Goal: Information Seeking & Learning: Learn about a topic

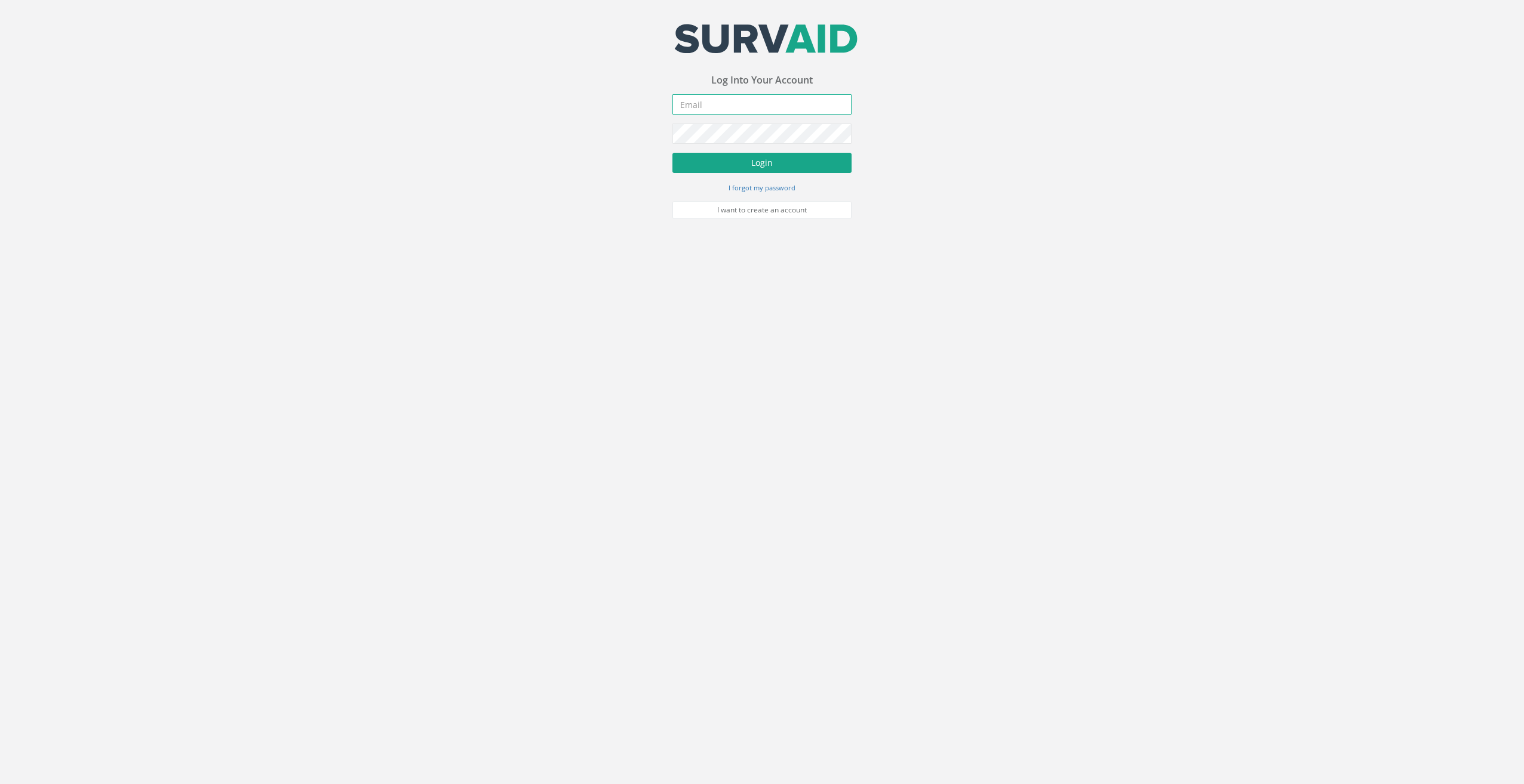
type input "[EMAIL_ADDRESS][DOMAIN_NAME]"
click at [742, 164] on button "Login" at bounding box center [762, 163] width 179 height 20
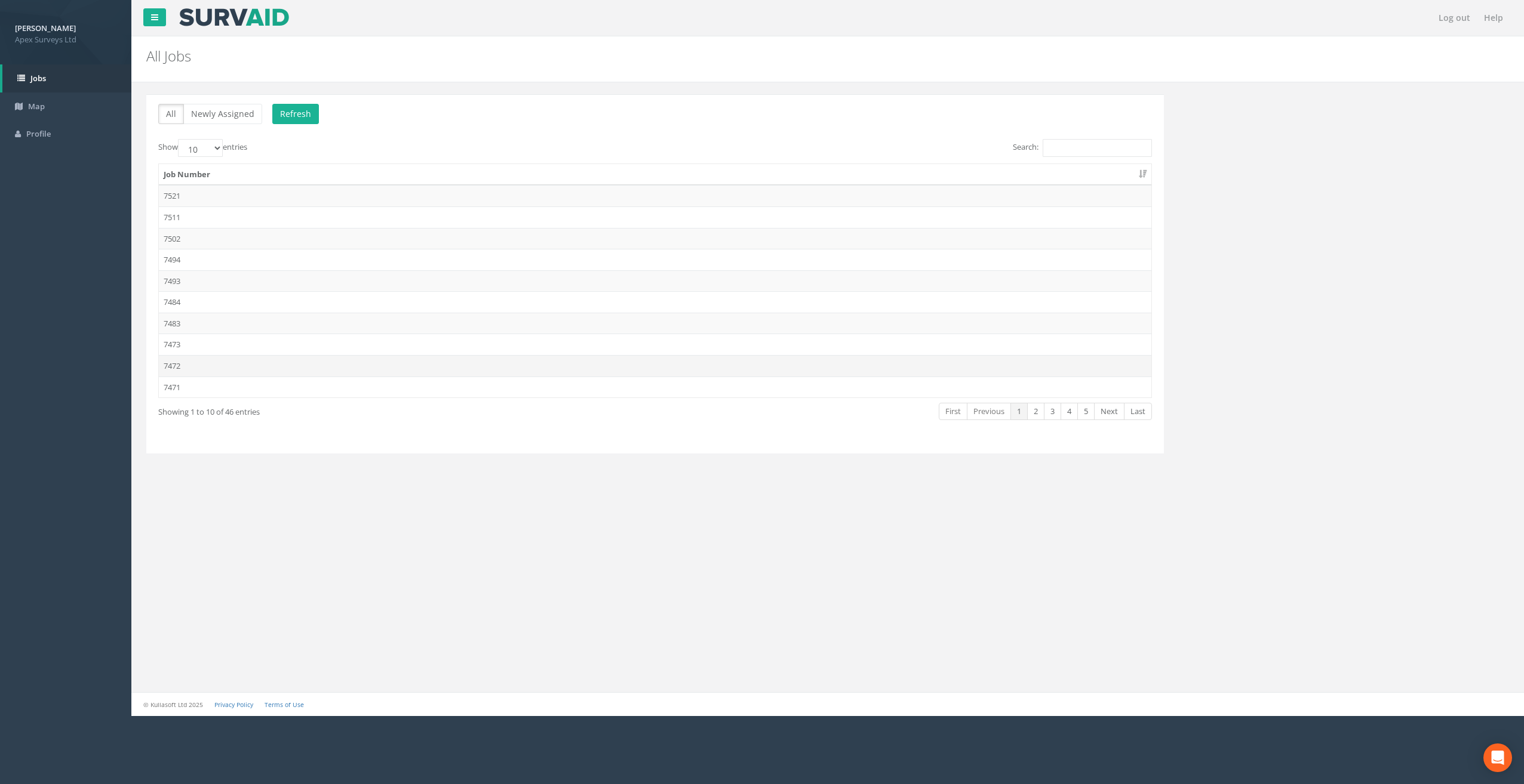
click at [219, 366] on td "7472" at bounding box center [655, 365] width 993 height 21
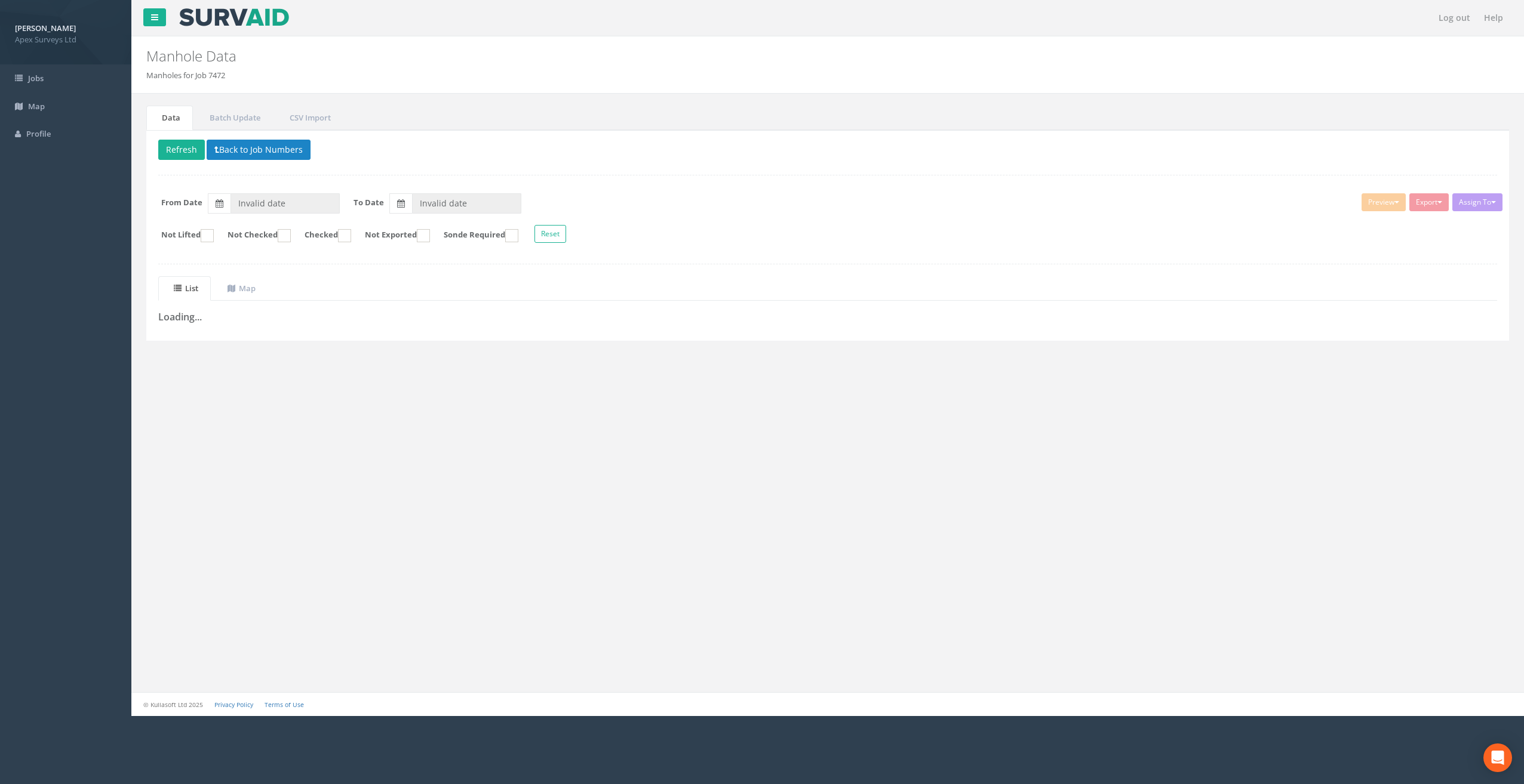
type input "[DATE]"
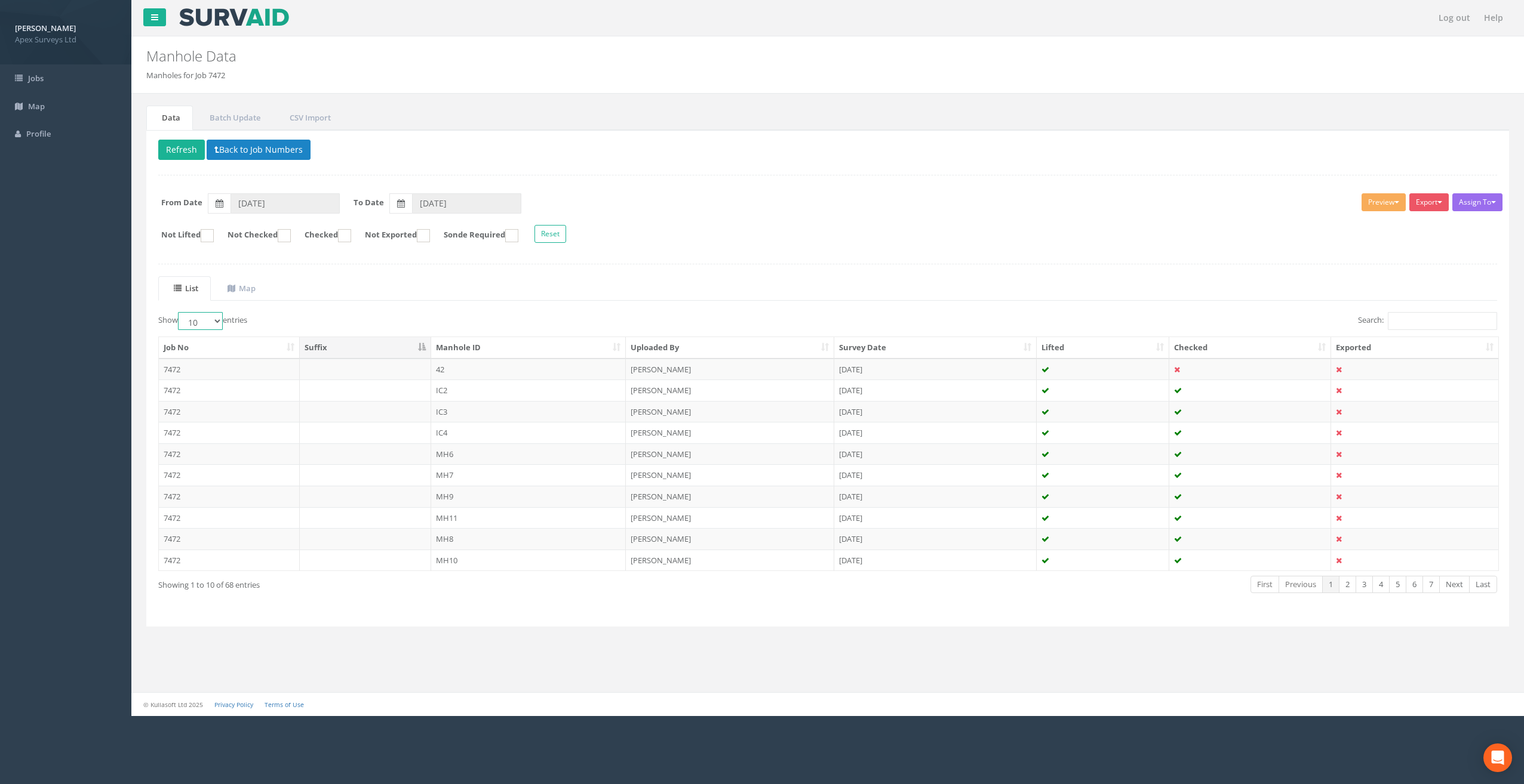
click at [212, 316] on select "10 25 50 100" at bounding box center [200, 320] width 45 height 18
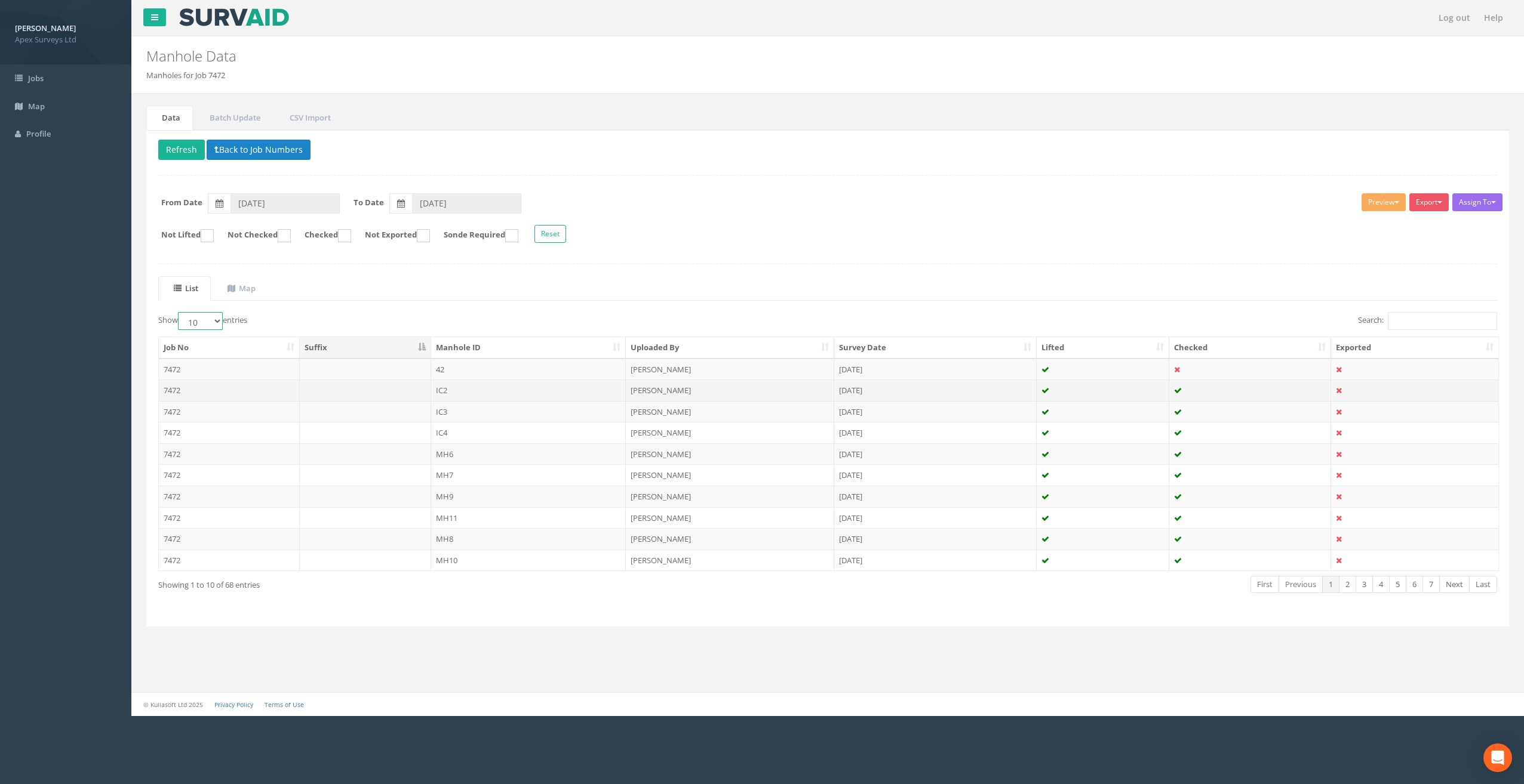
select select "100"
click at [180, 312] on select "10 25 50 100" at bounding box center [200, 320] width 45 height 18
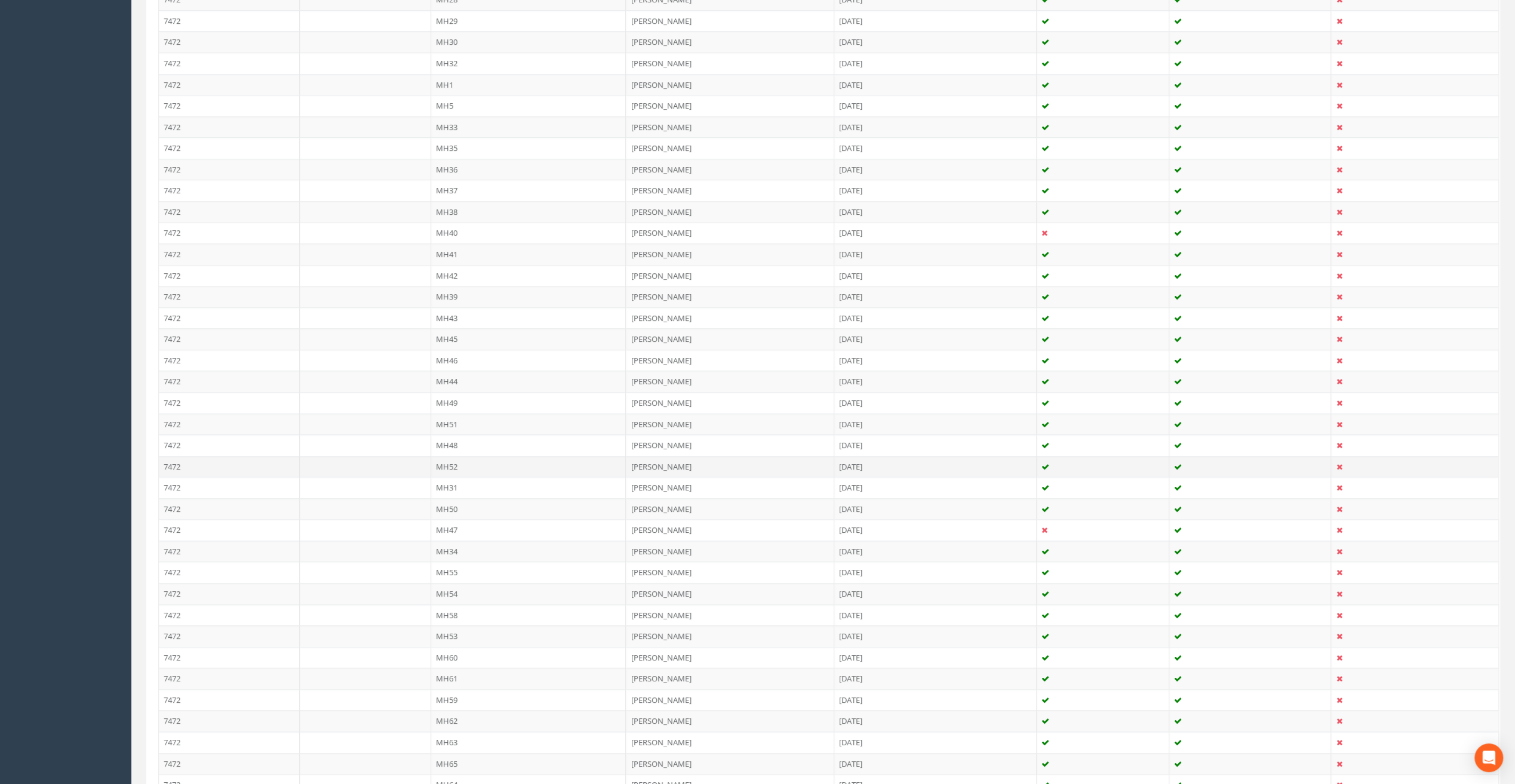
scroll to position [955, 0]
click at [450, 444] on td "MH31" at bounding box center [529, 454] width 195 height 21
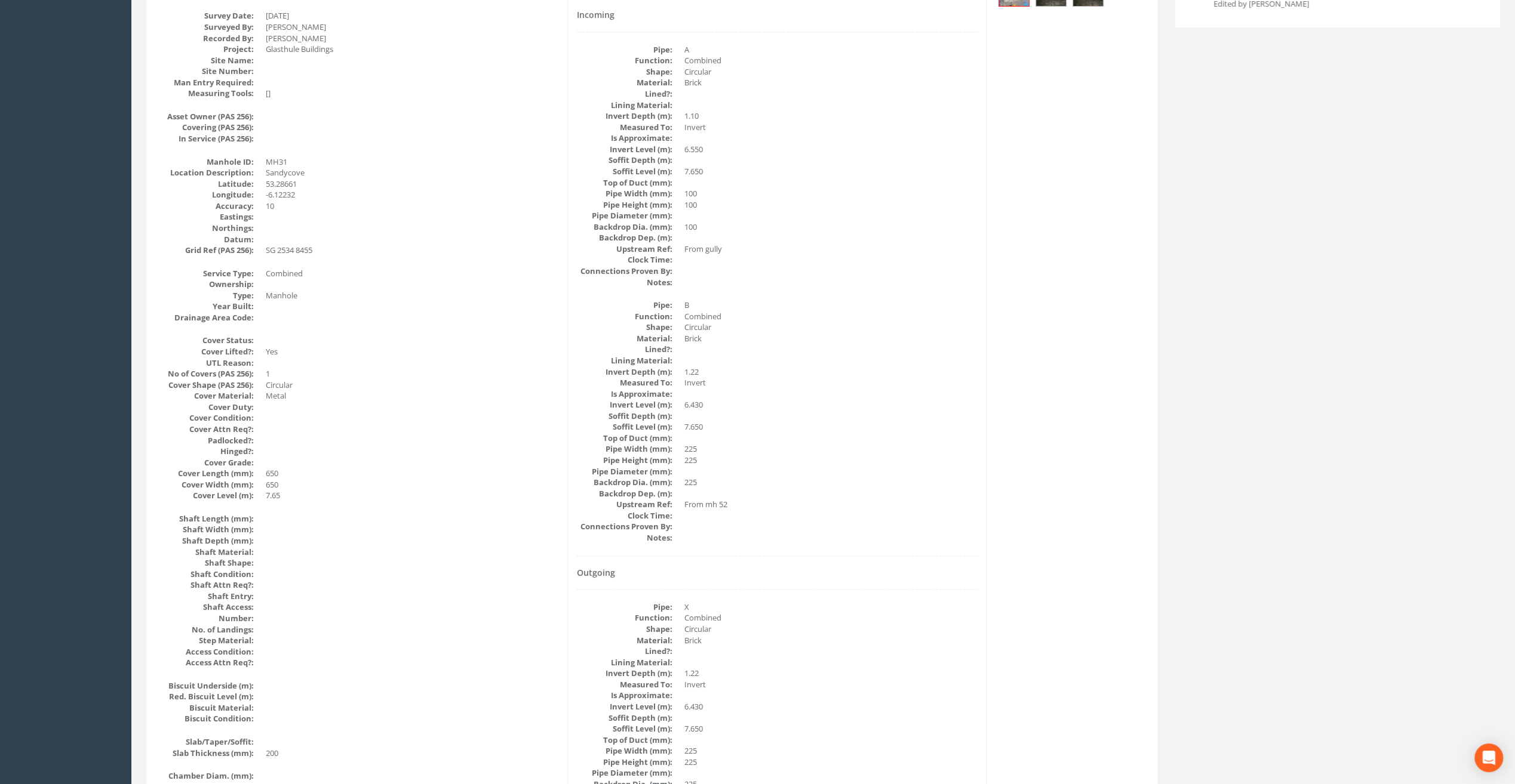
scroll to position [0, 0]
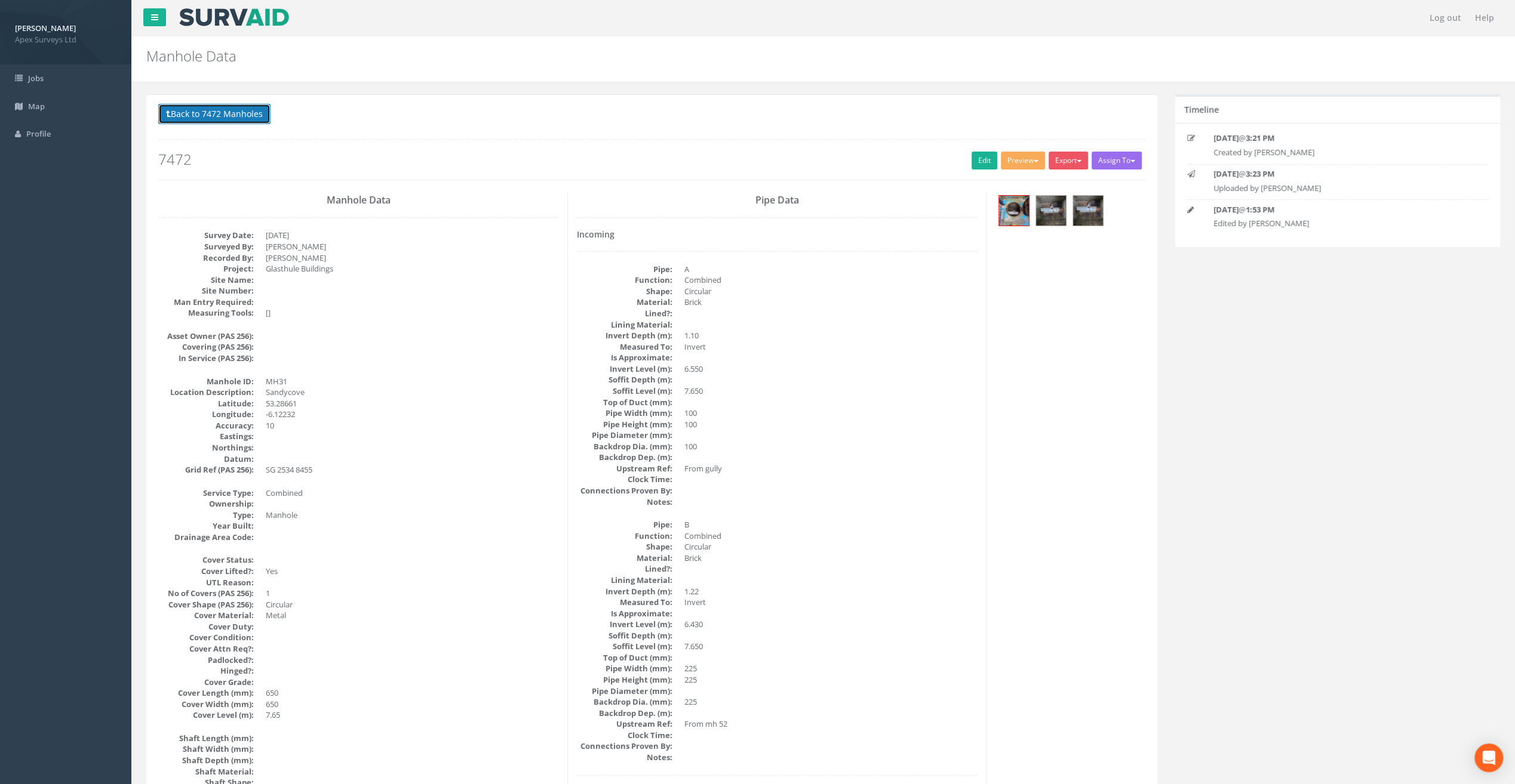
click at [222, 104] on button "Back to 7472 Manholes" at bounding box center [213, 114] width 112 height 20
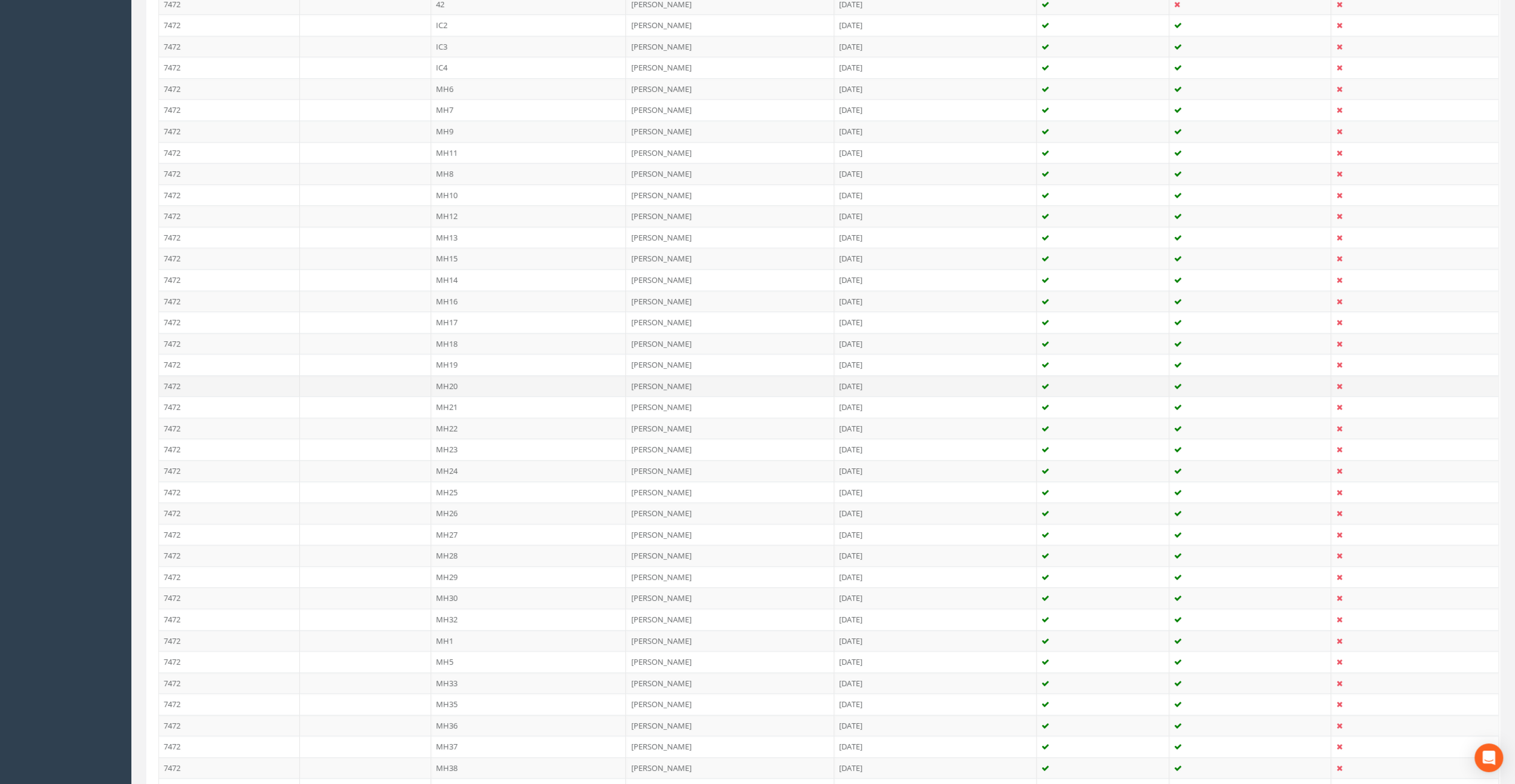
scroll to position [418, 0]
click at [450, 556] on td "MH32" at bounding box center [529, 567] width 195 height 21
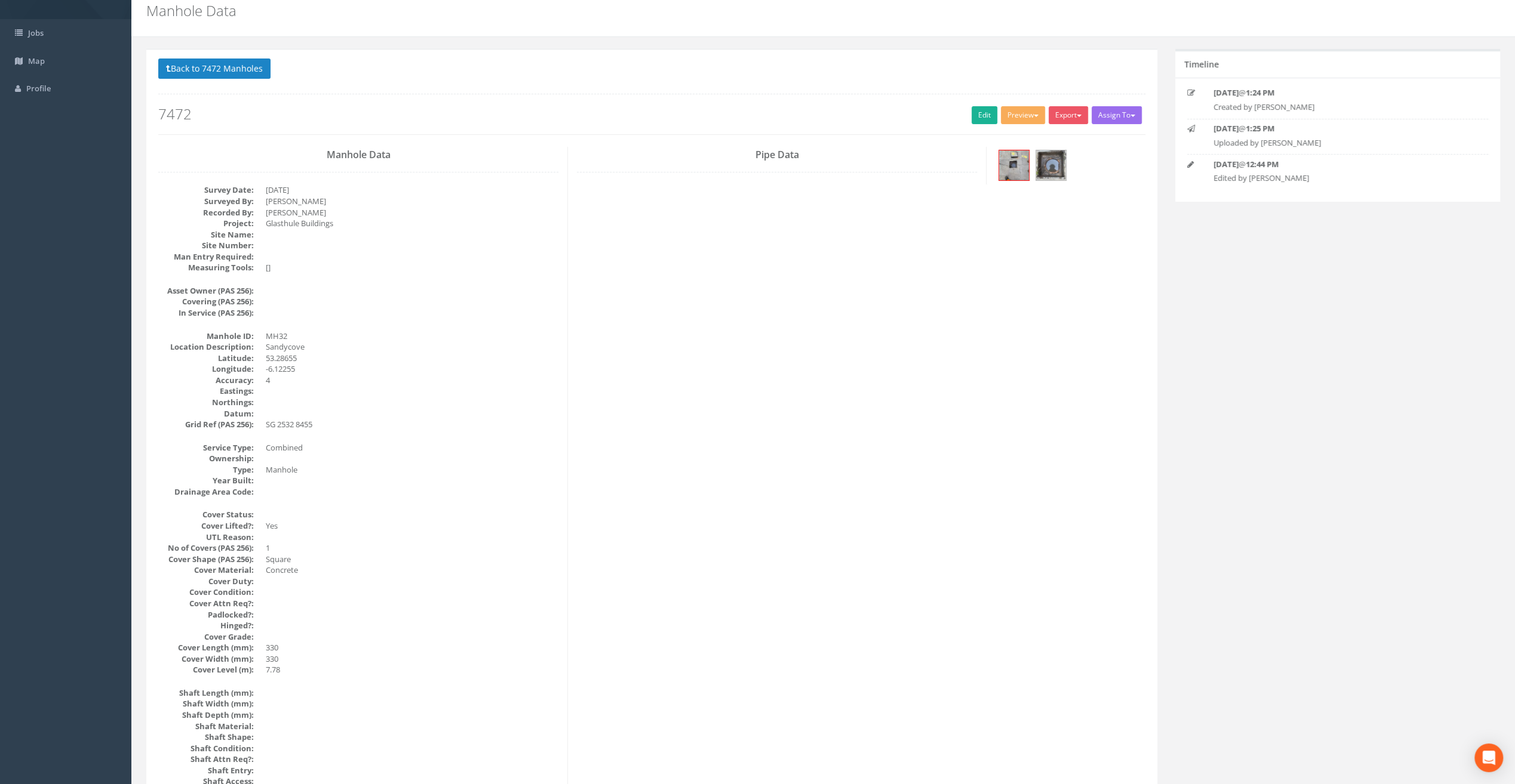
scroll to position [0, 0]
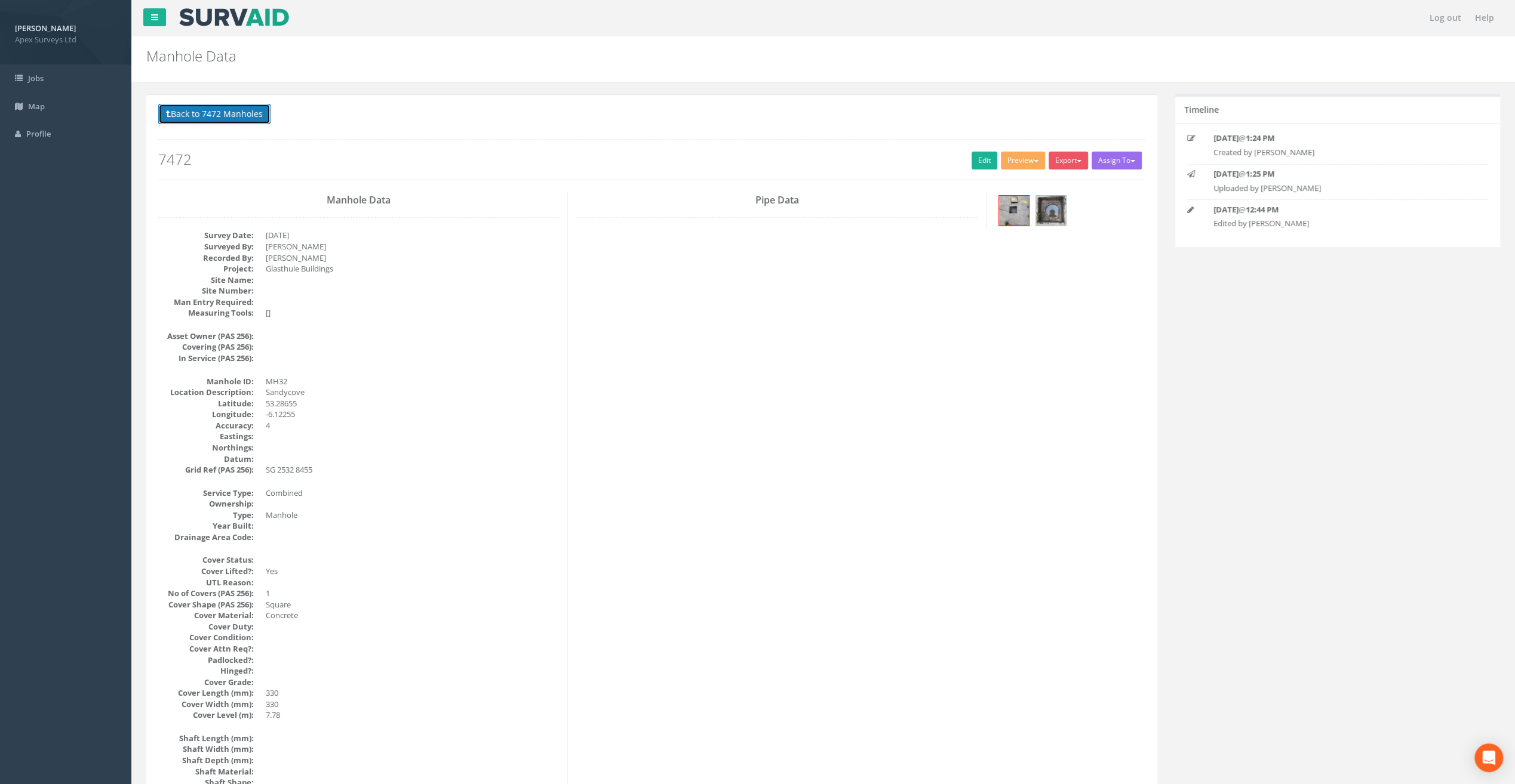
click at [235, 112] on button "Back to 7472 Manholes" at bounding box center [213, 114] width 112 height 20
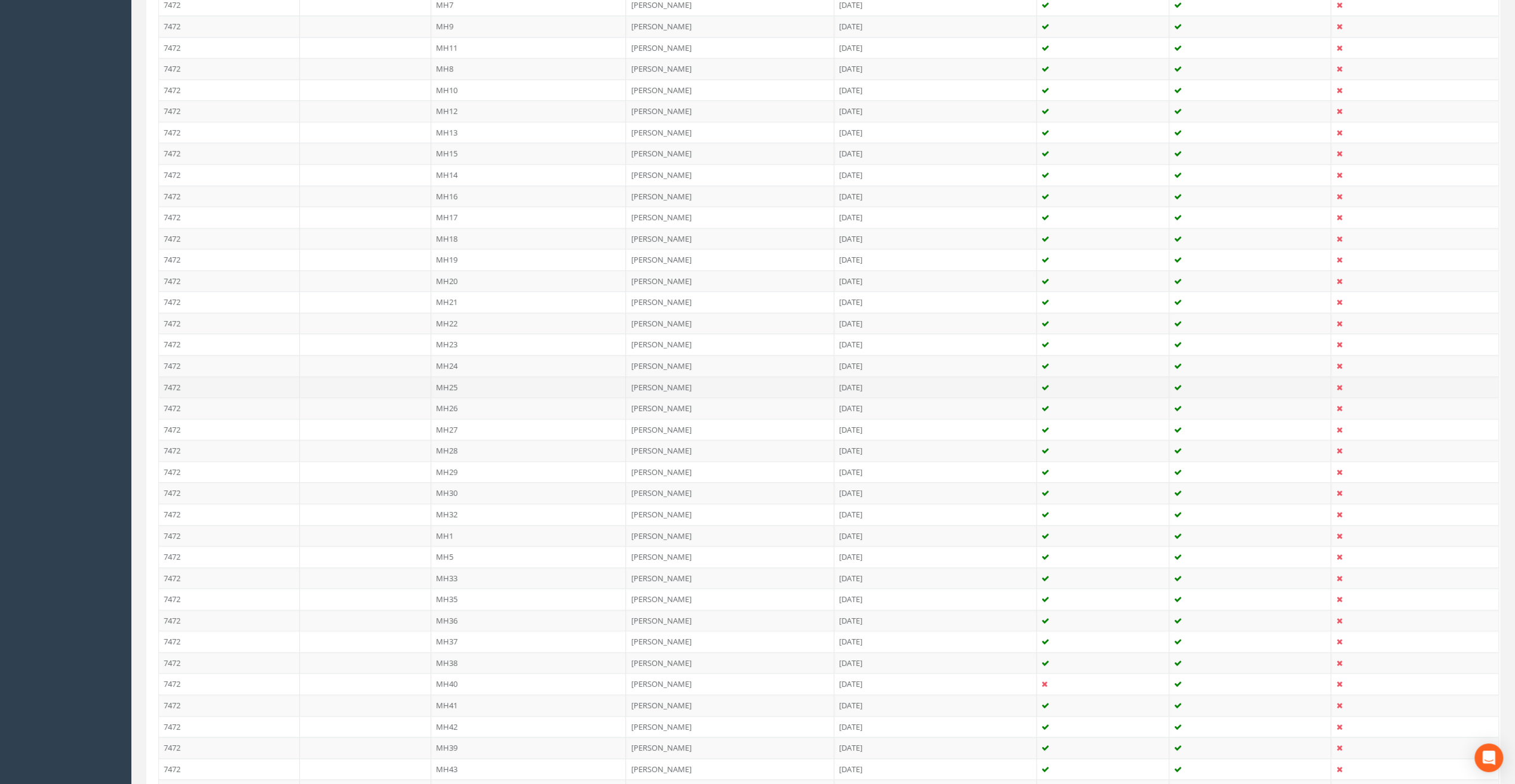
scroll to position [537, 0]
click at [457, 504] on td "MH33" at bounding box center [529, 512] width 195 height 21
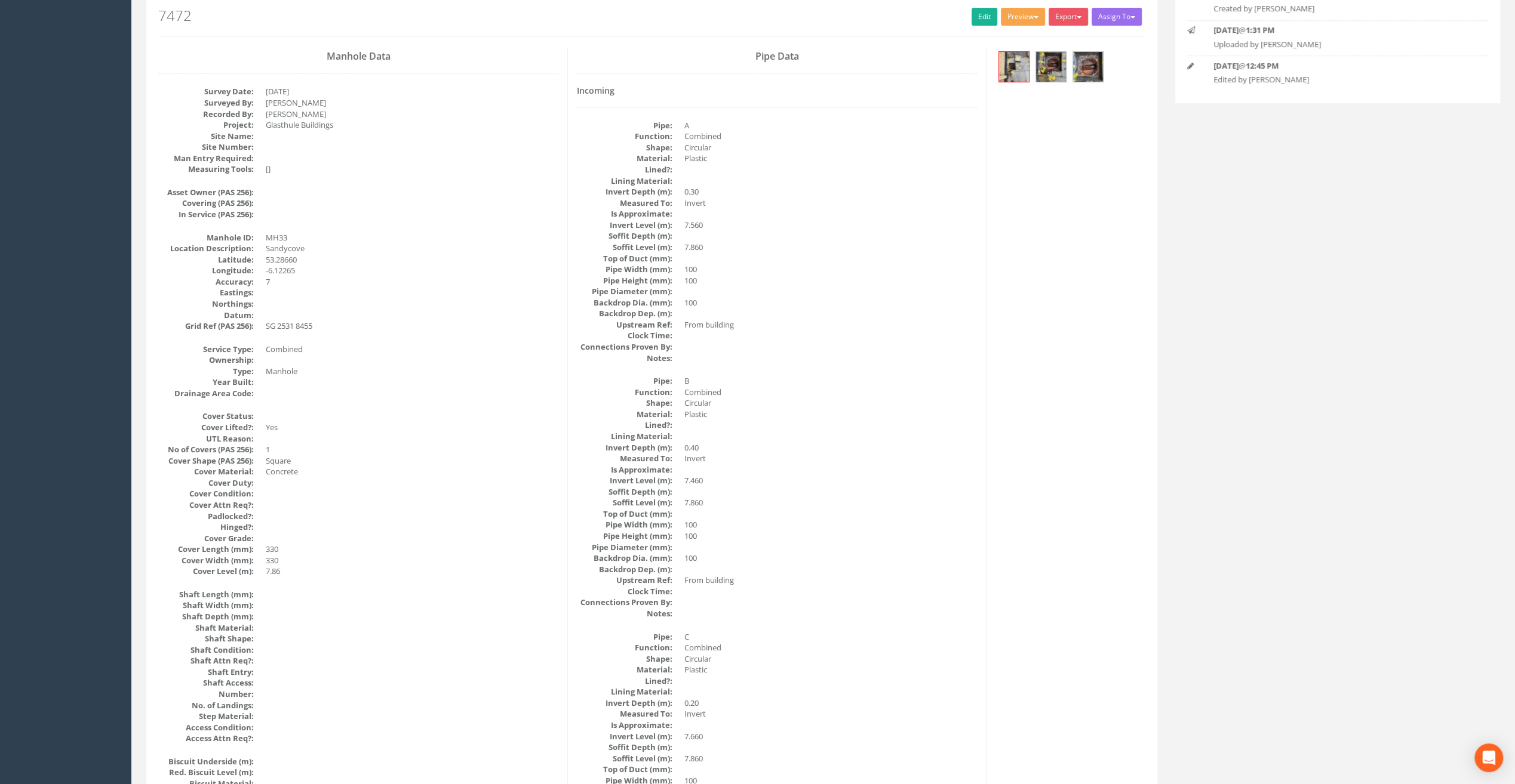
scroll to position [0, 0]
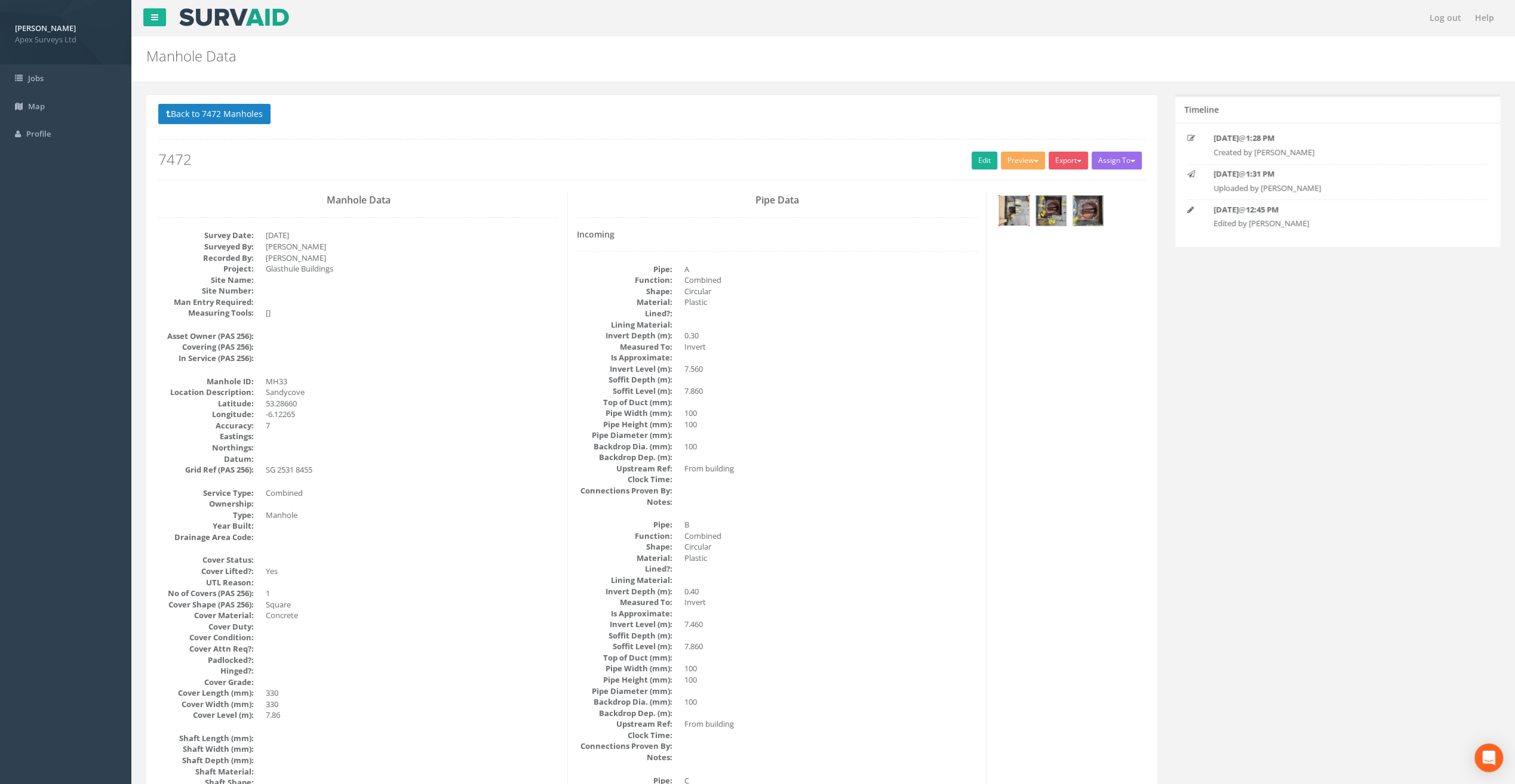
click at [1018, 213] on img at bounding box center [1013, 210] width 30 height 30
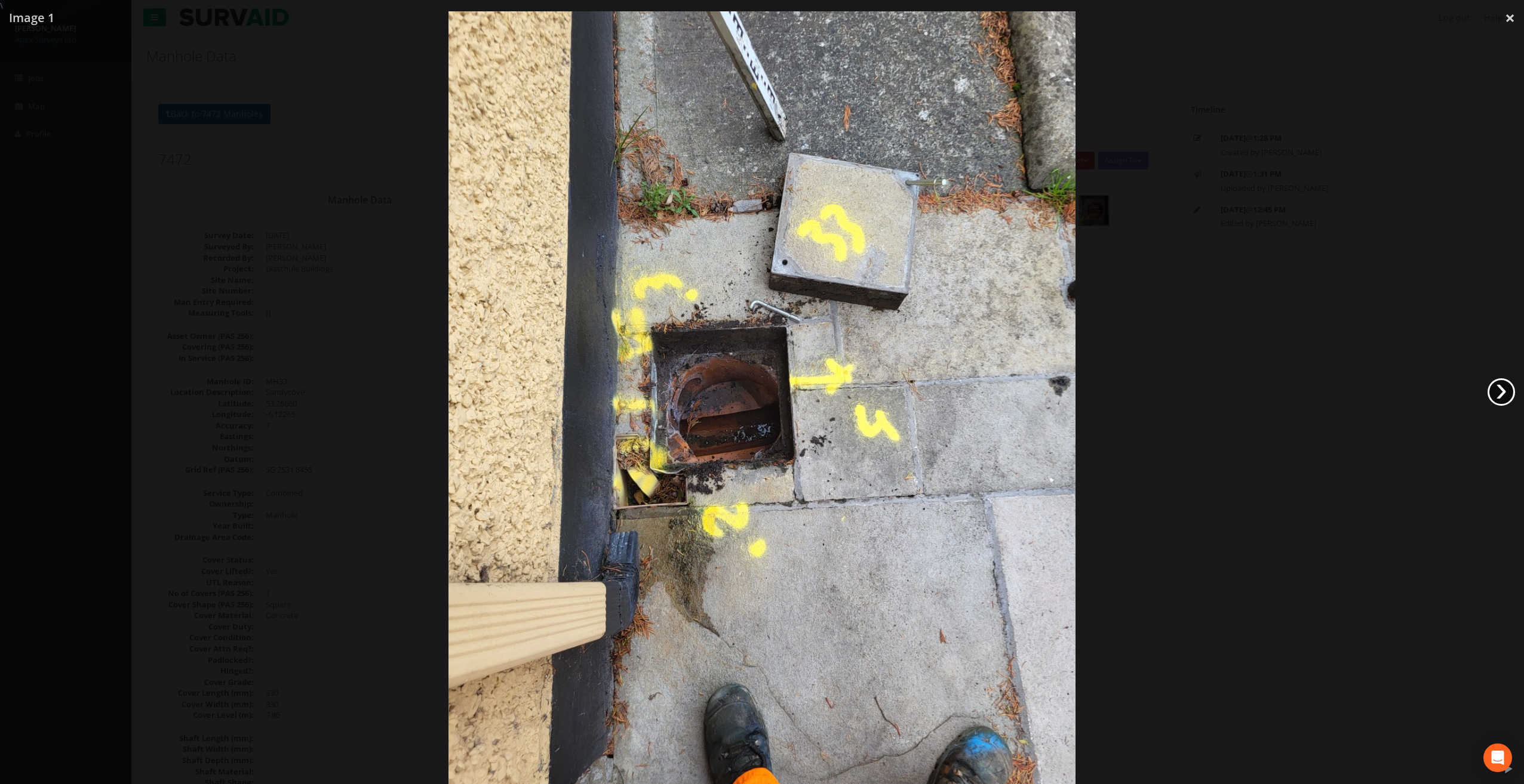
click at [1500, 393] on link "›" at bounding box center [1501, 392] width 28 height 28
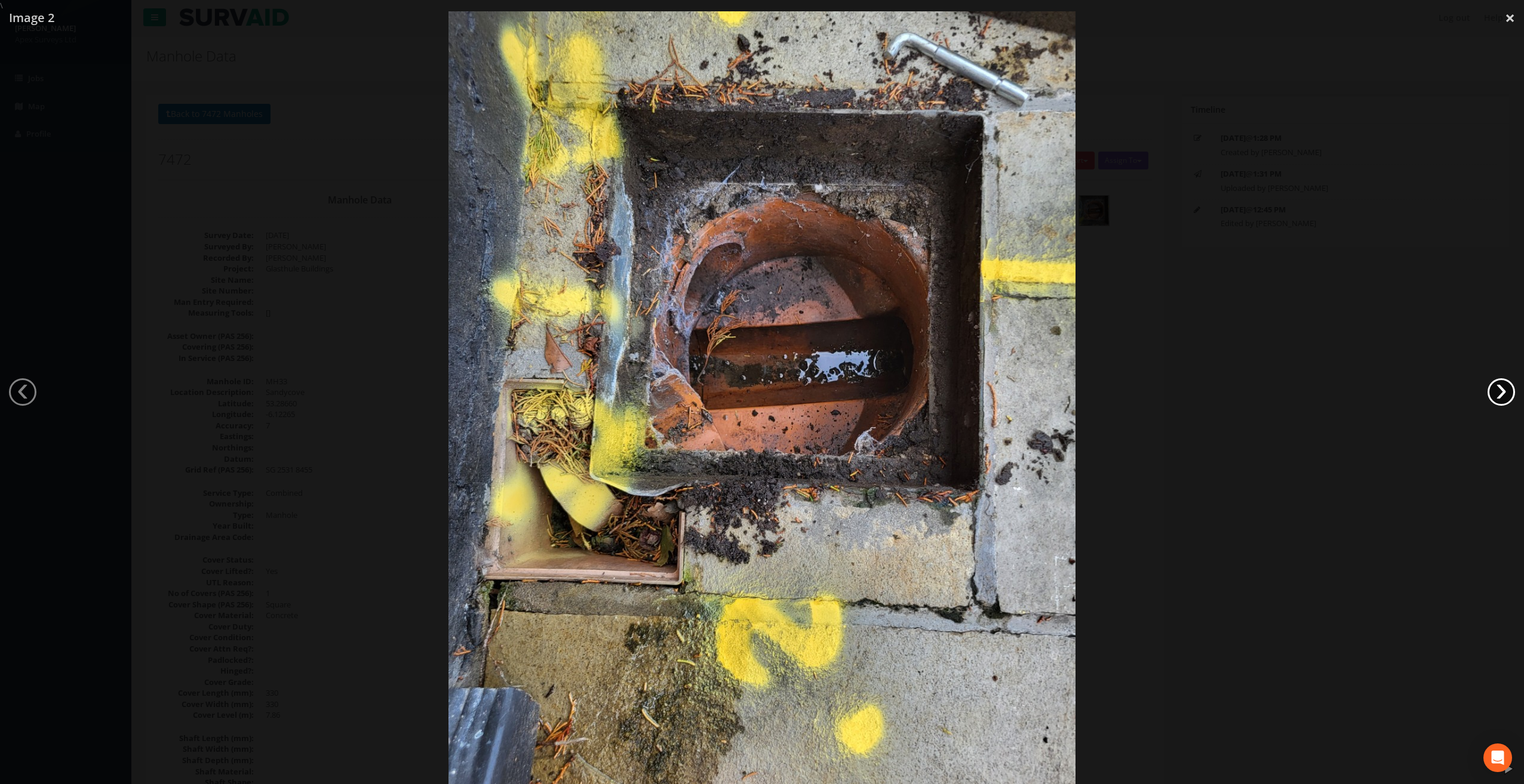
click at [1500, 393] on link "›" at bounding box center [1501, 392] width 28 height 28
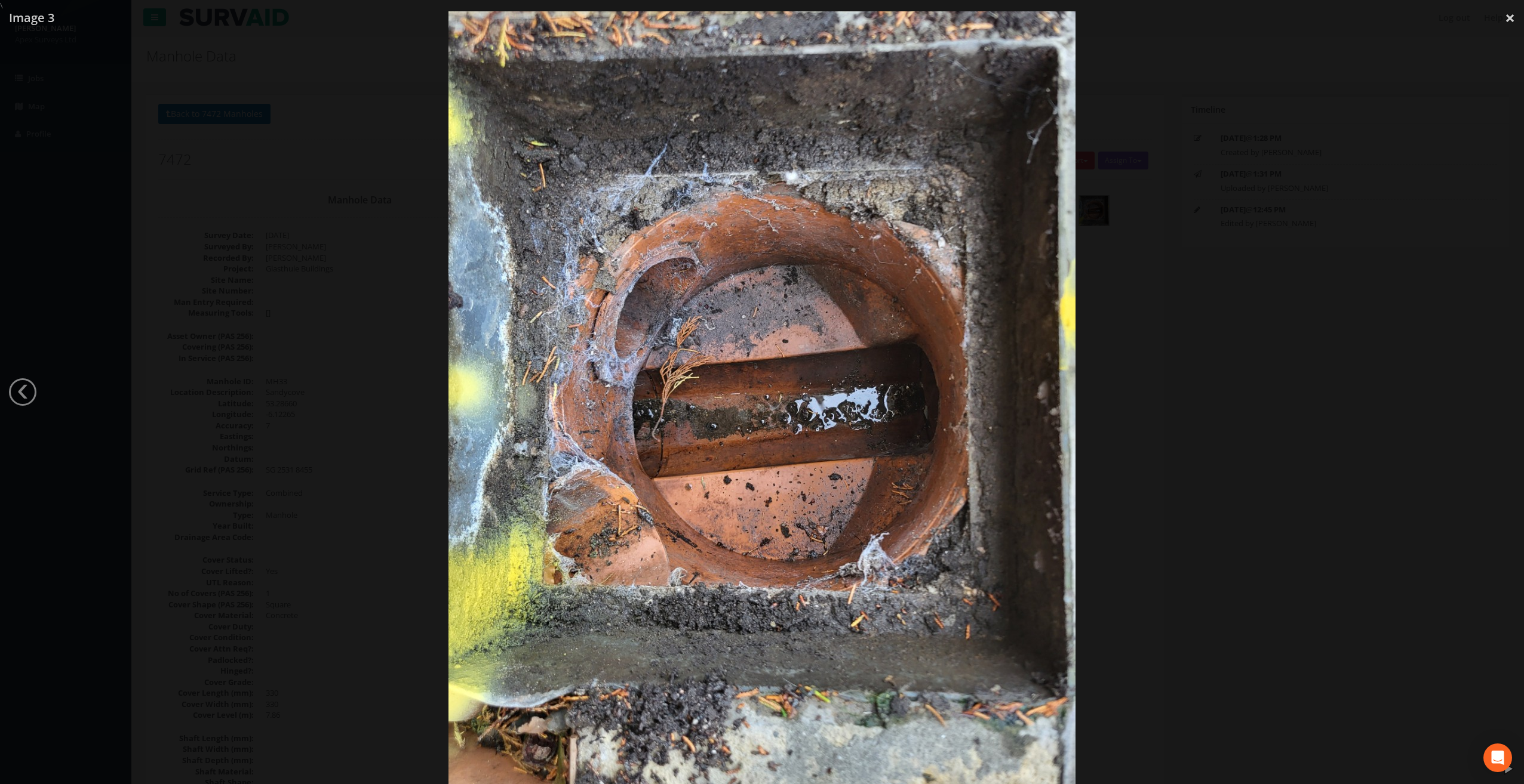
click at [1500, 393] on div at bounding box center [762, 403] width 1524 height 784
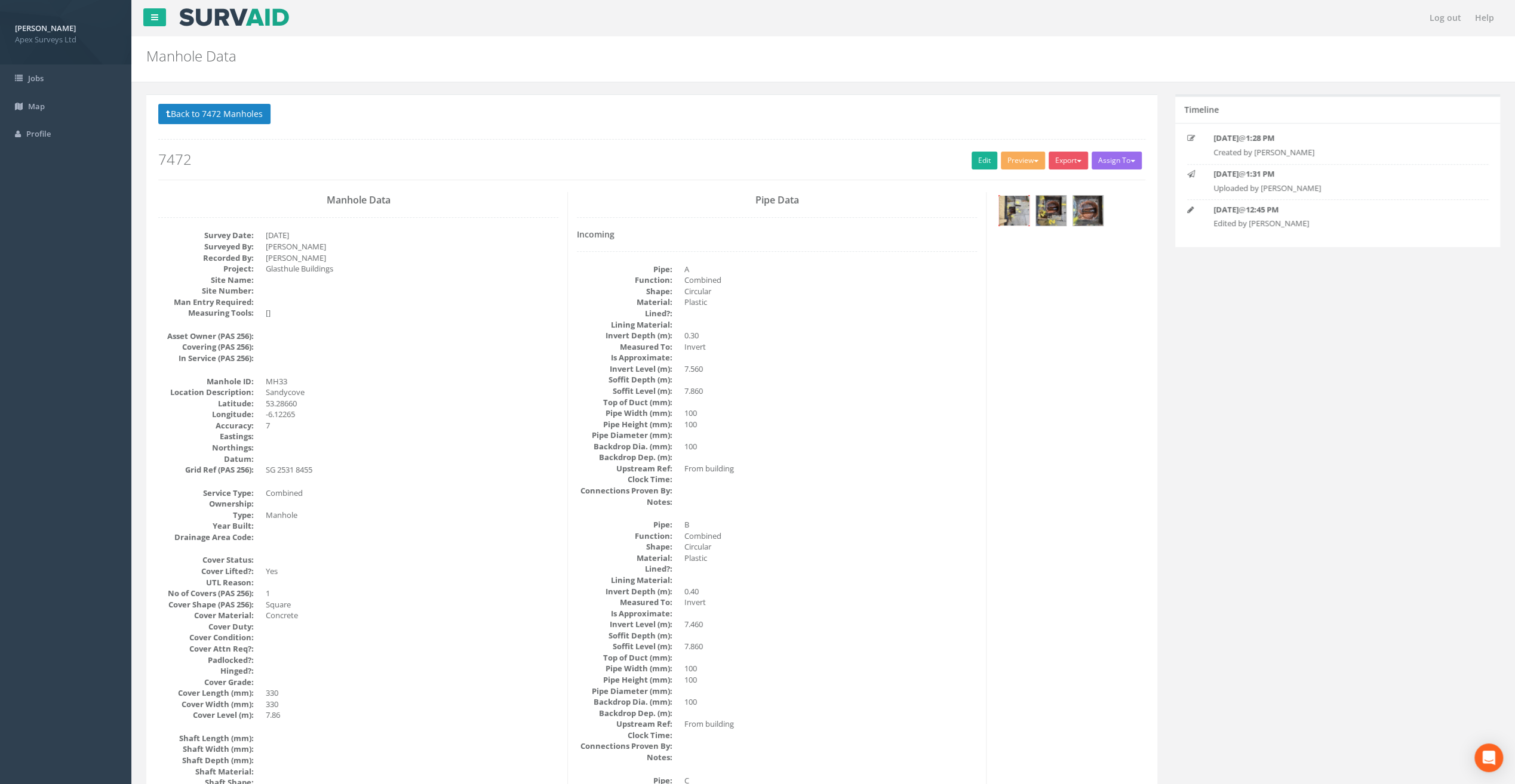
click at [1011, 213] on img at bounding box center [1013, 210] width 30 height 30
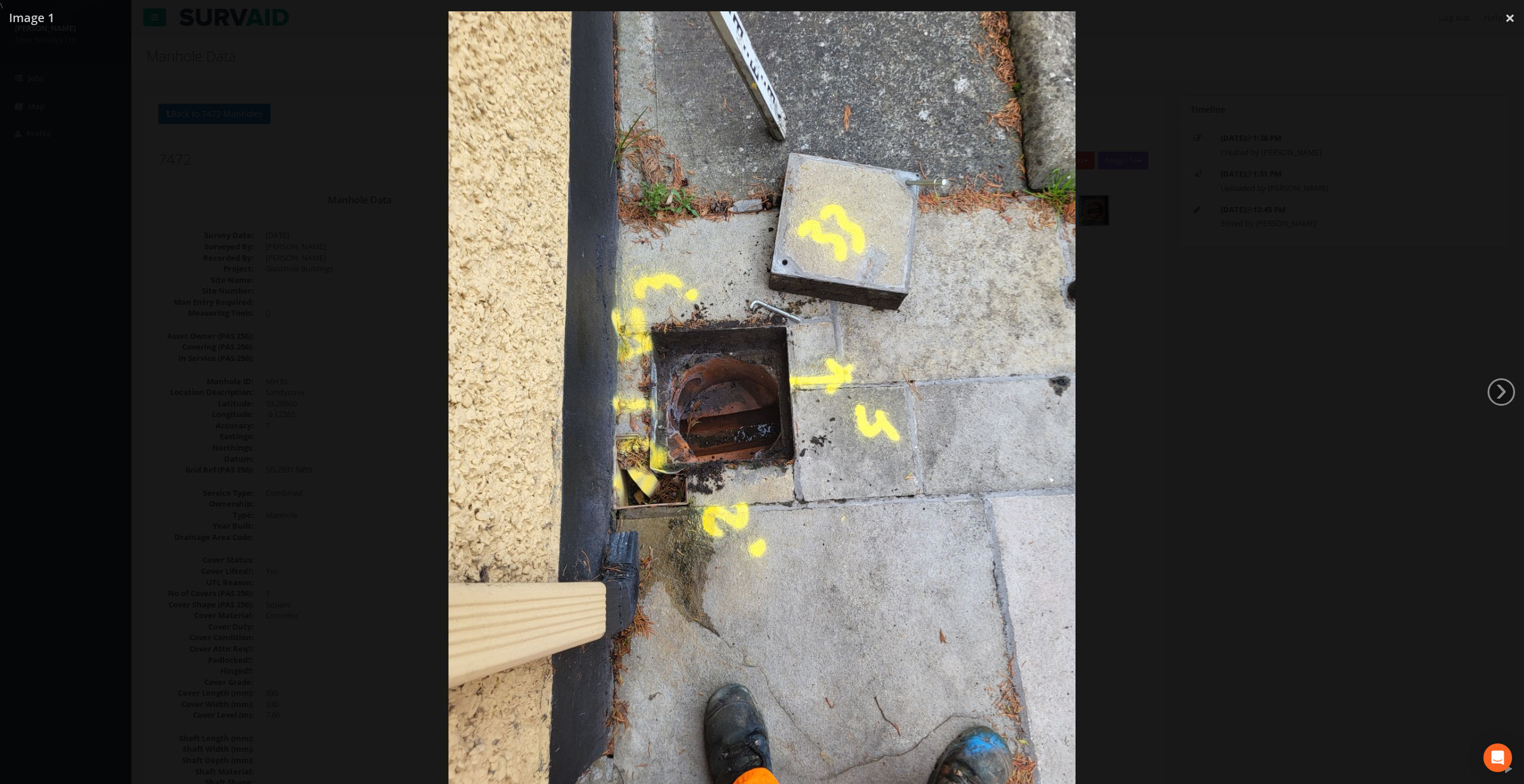
click at [1482, 364] on div at bounding box center [762, 403] width 1524 height 784
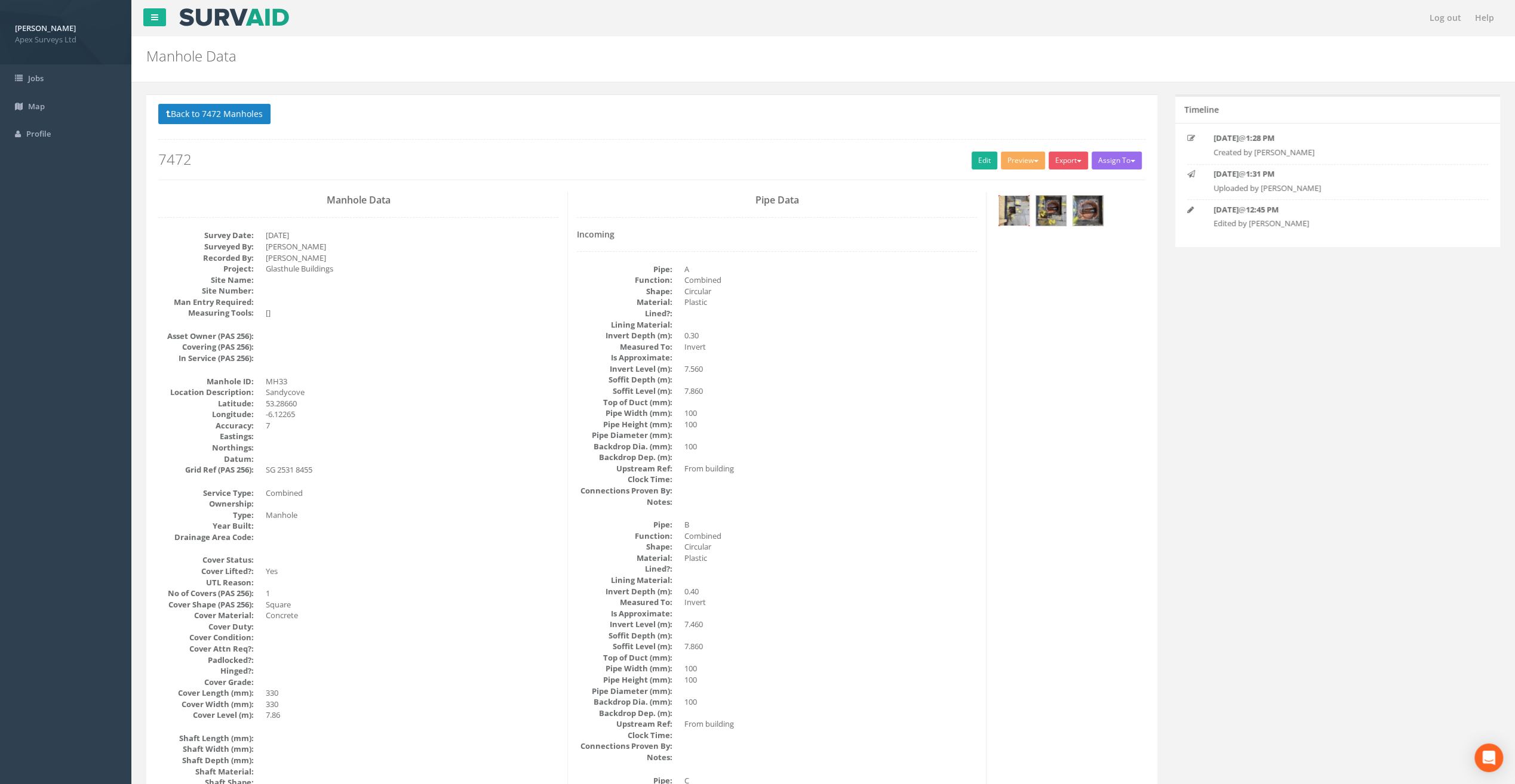
click at [1020, 201] on img at bounding box center [1013, 210] width 30 height 30
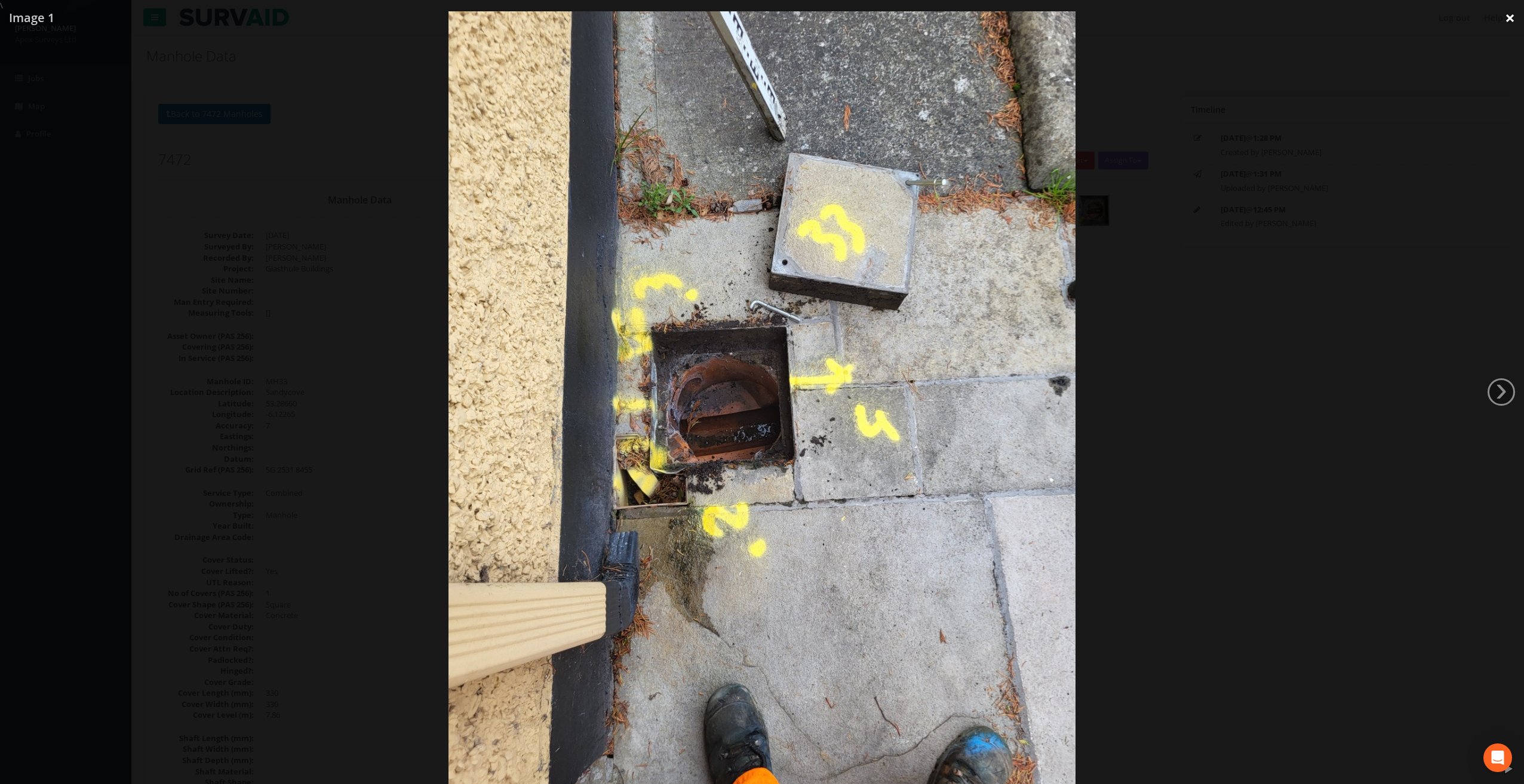
click at [1509, 26] on link "×" at bounding box center [1510, 17] width 28 height 35
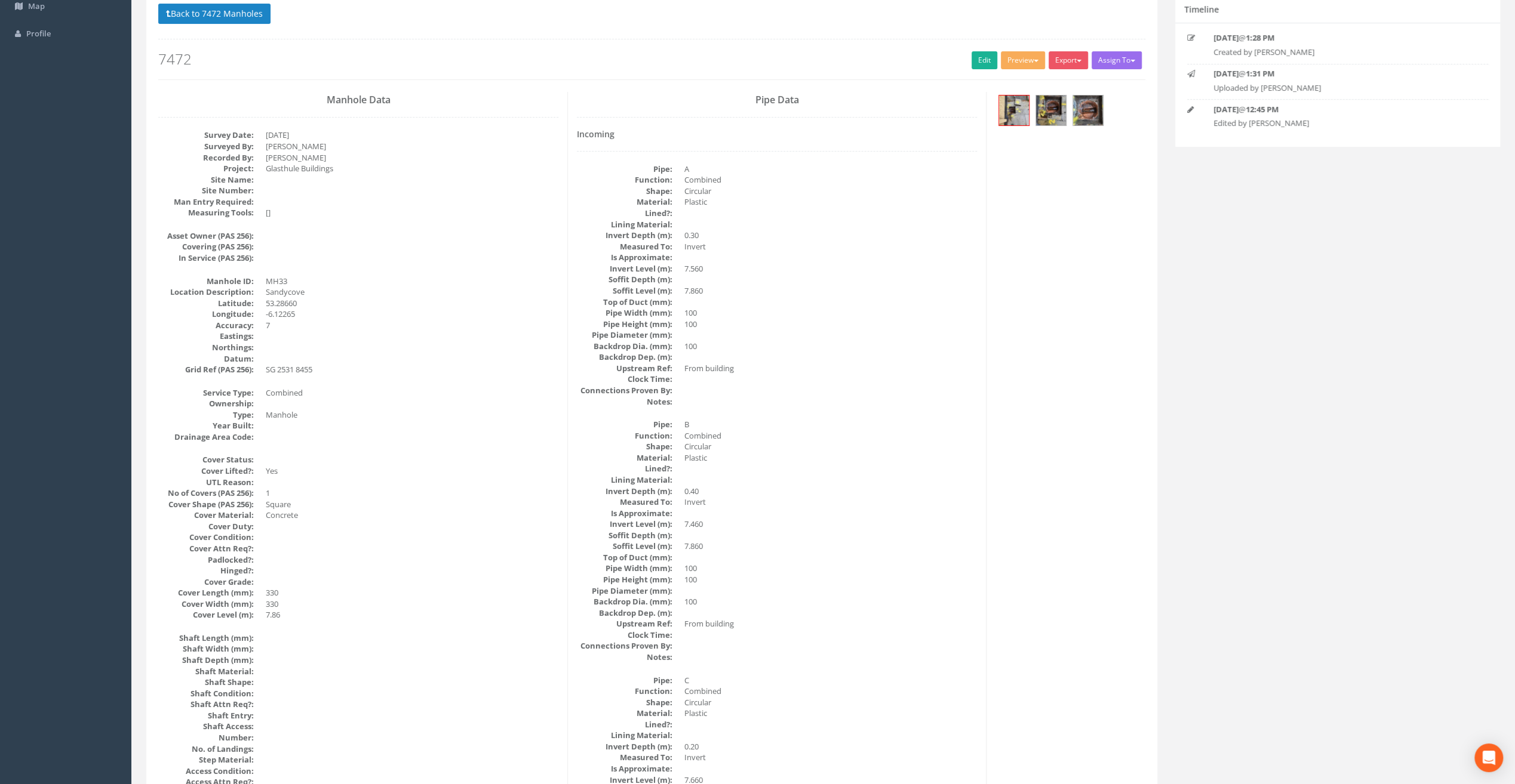
scroll to position [40, 0]
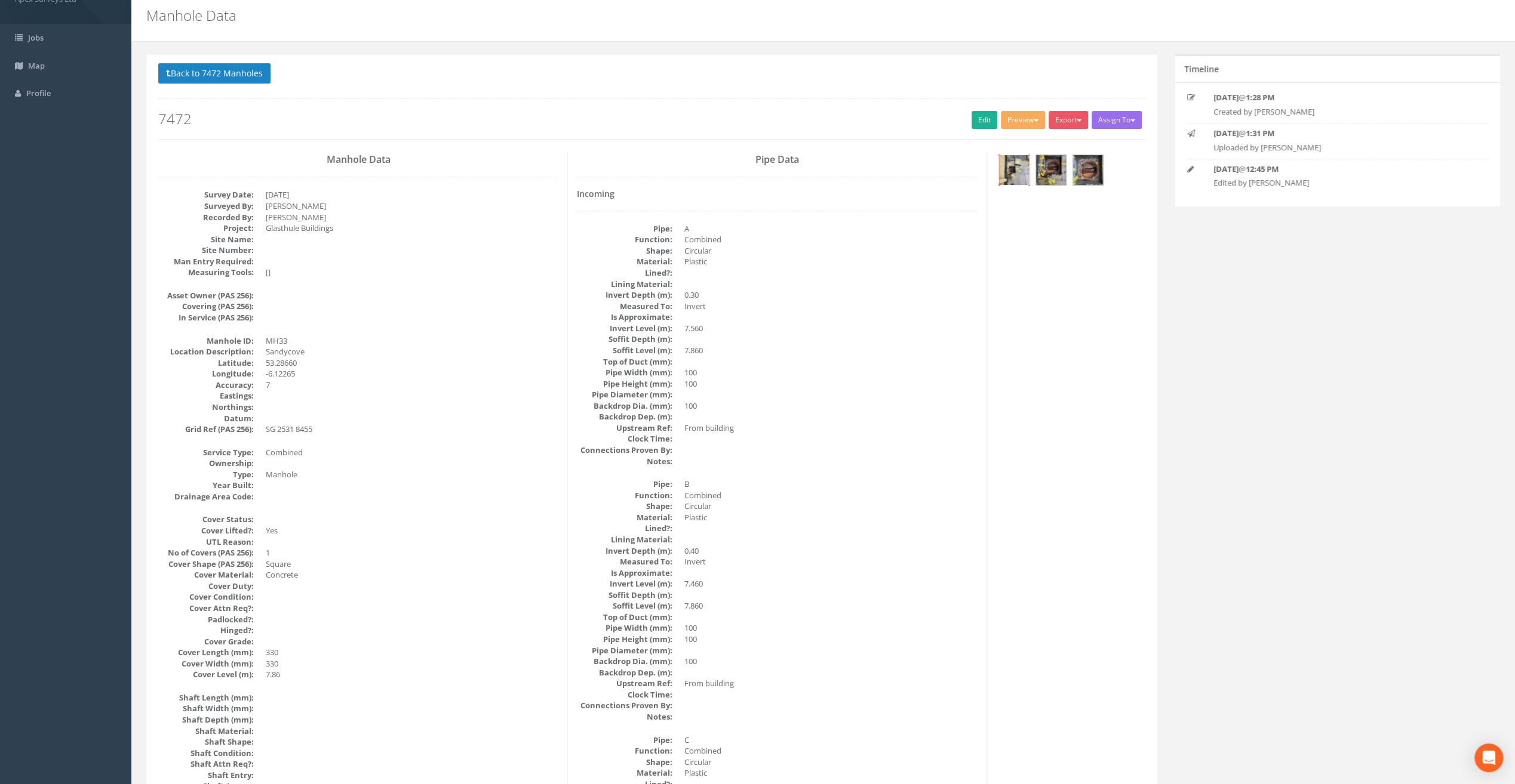
click at [1013, 172] on img at bounding box center [1013, 169] width 30 height 30
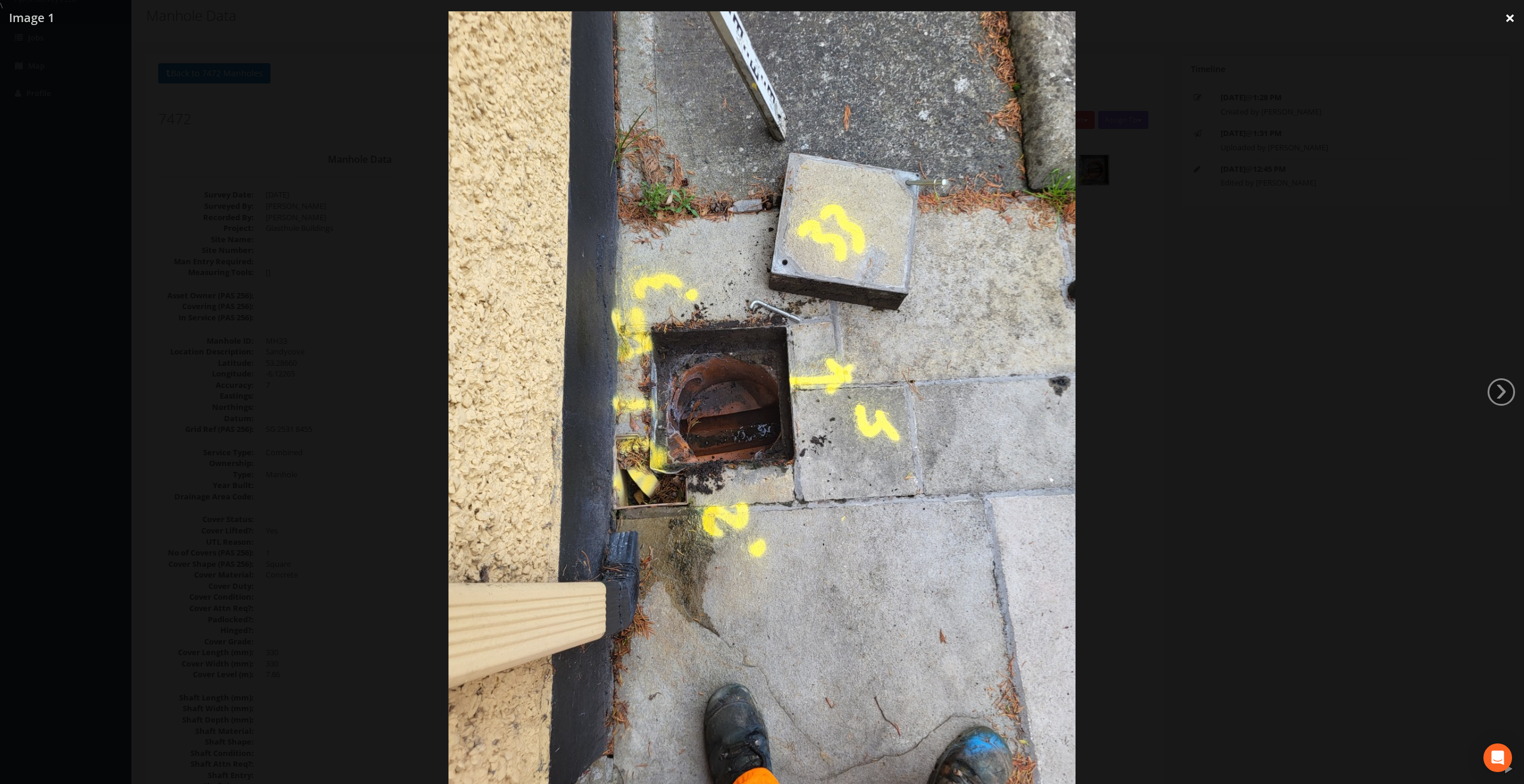
click at [1509, 16] on link "×" at bounding box center [1510, 17] width 28 height 35
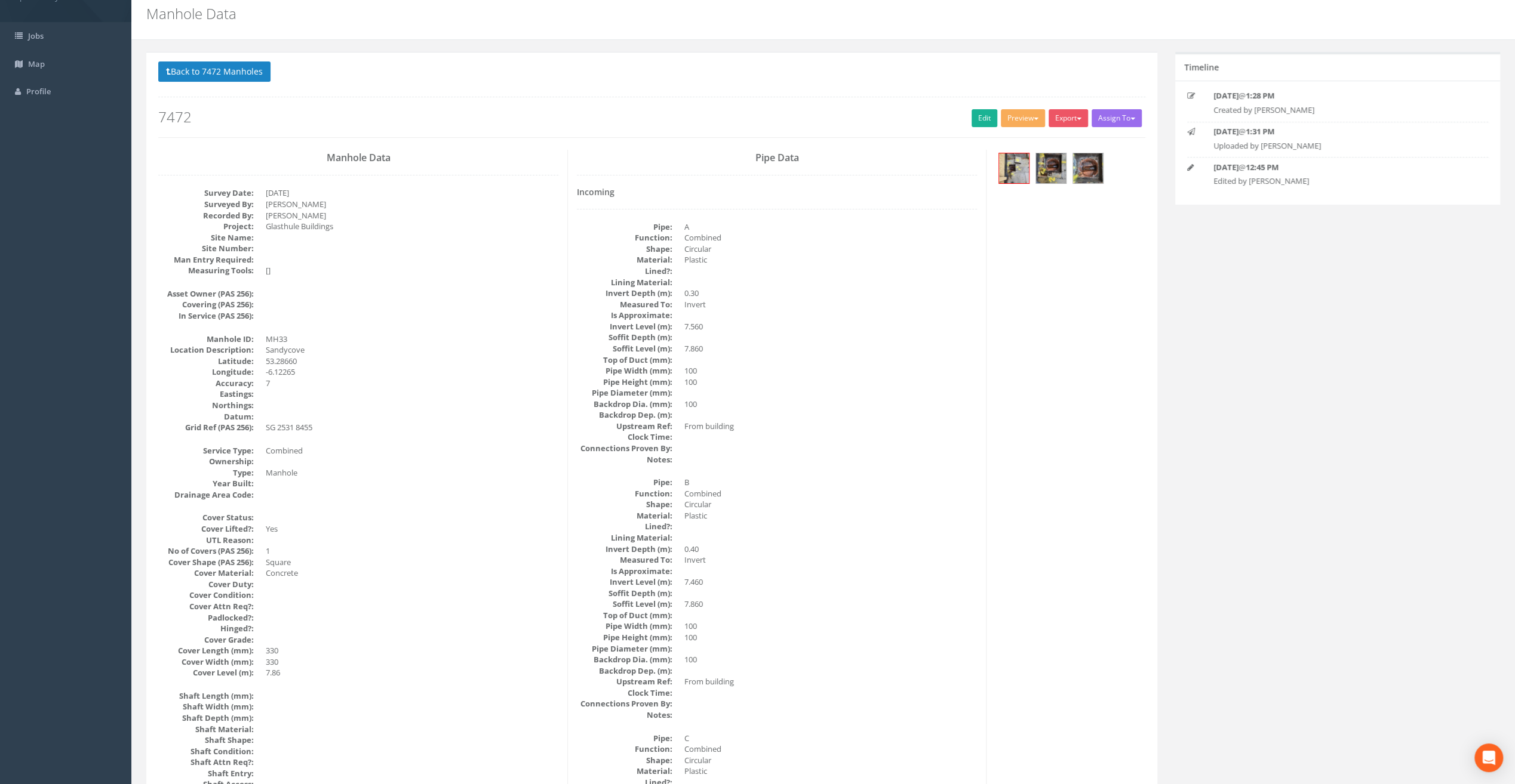
scroll to position [0, 0]
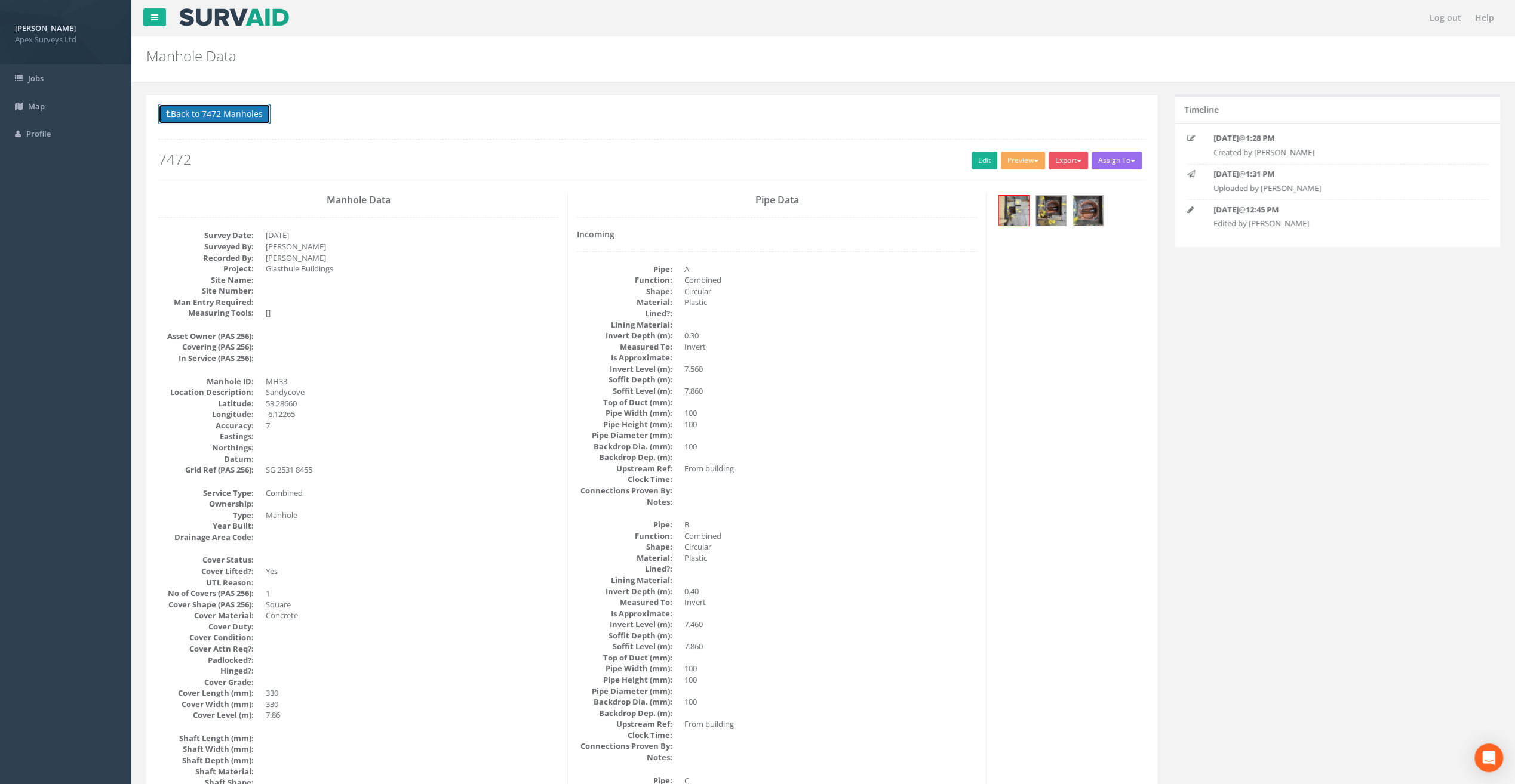
click at [236, 110] on button "Back to 7472 Manholes" at bounding box center [213, 114] width 112 height 20
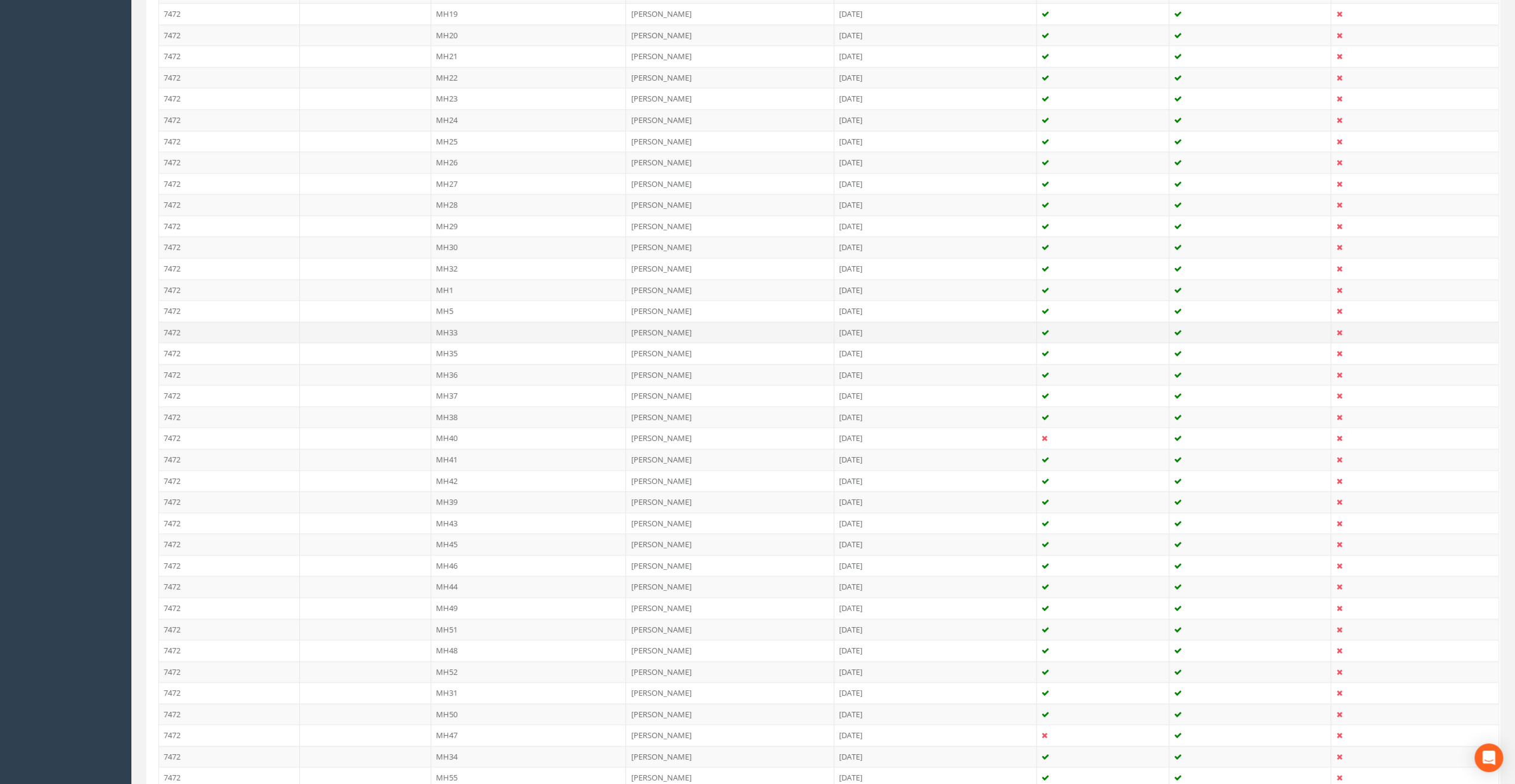
scroll to position [895, 0]
click at [447, 568] on td "MH34" at bounding box center [529, 577] width 195 height 21
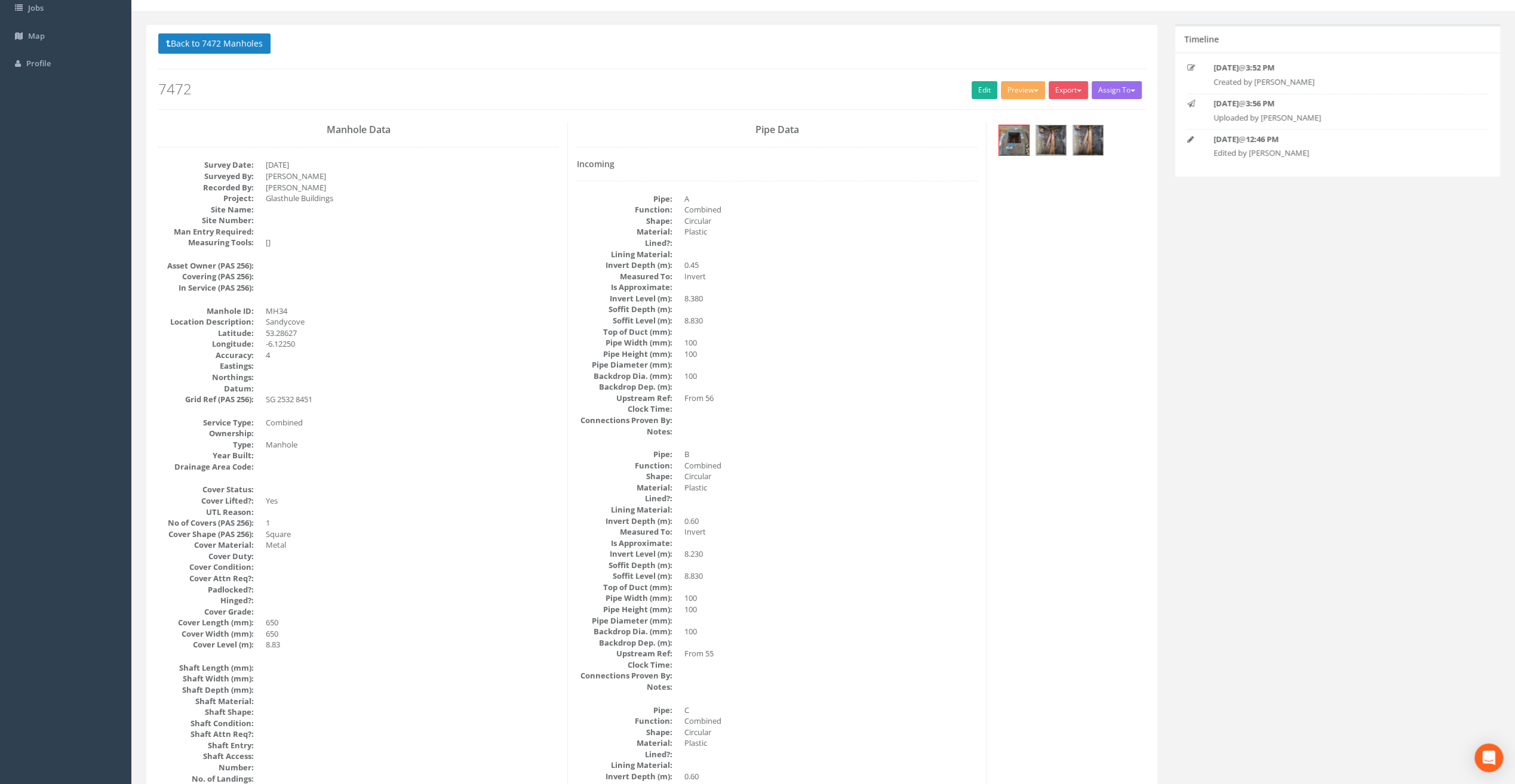
scroll to position [0, 0]
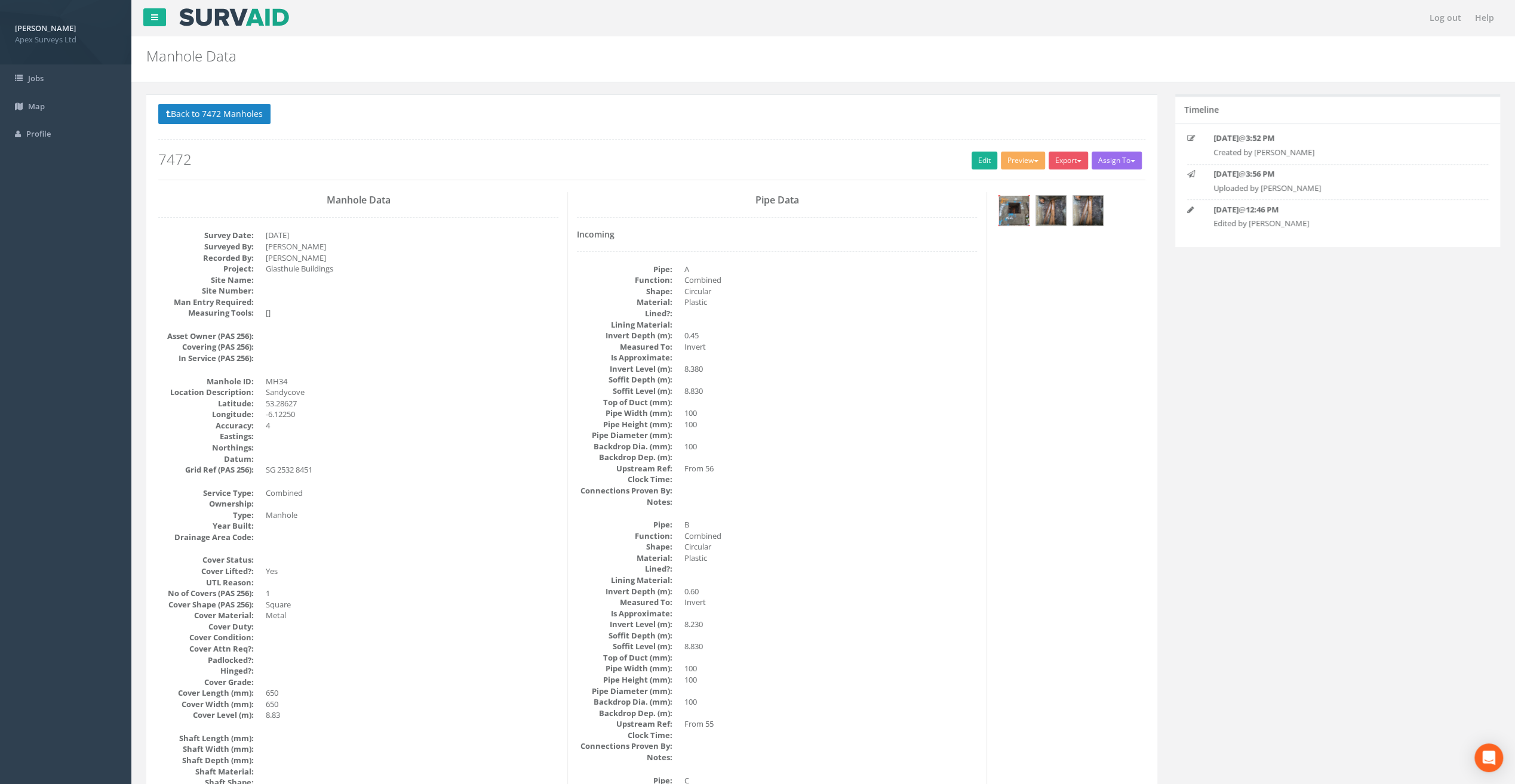
click at [1018, 204] on img at bounding box center [1013, 210] width 30 height 30
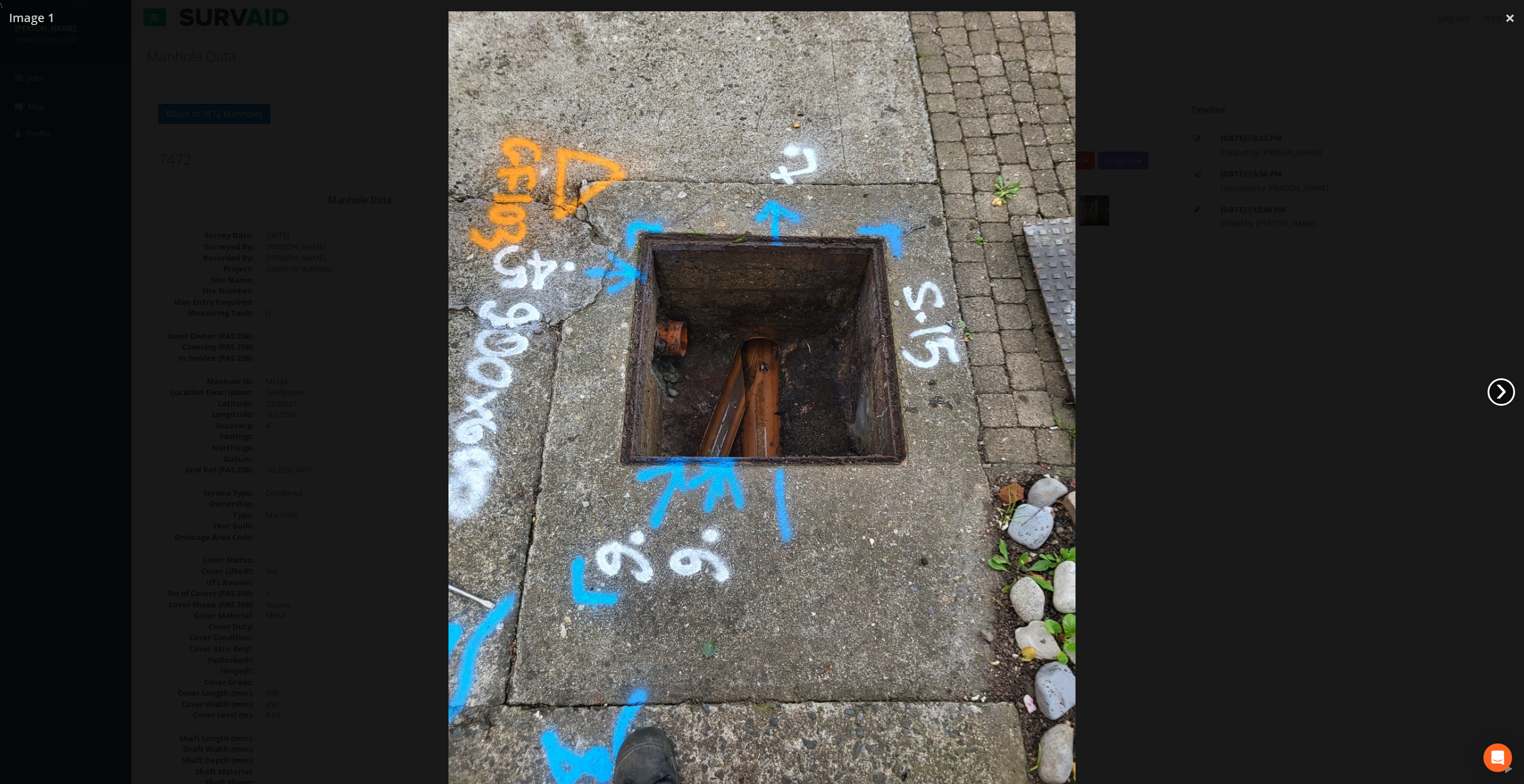
click at [1503, 384] on link "›" at bounding box center [1501, 392] width 28 height 28
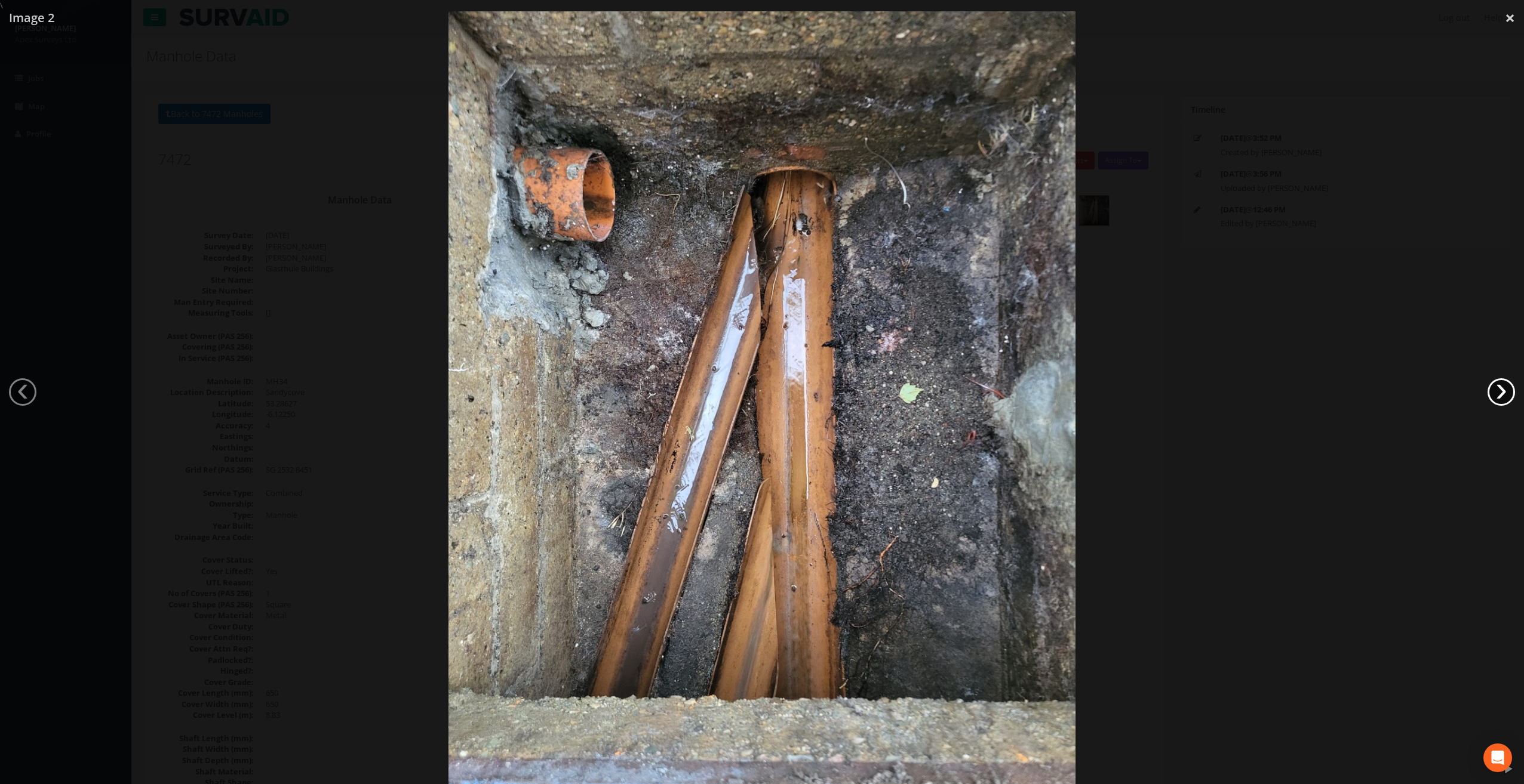
click at [1503, 384] on link "›" at bounding box center [1501, 392] width 28 height 28
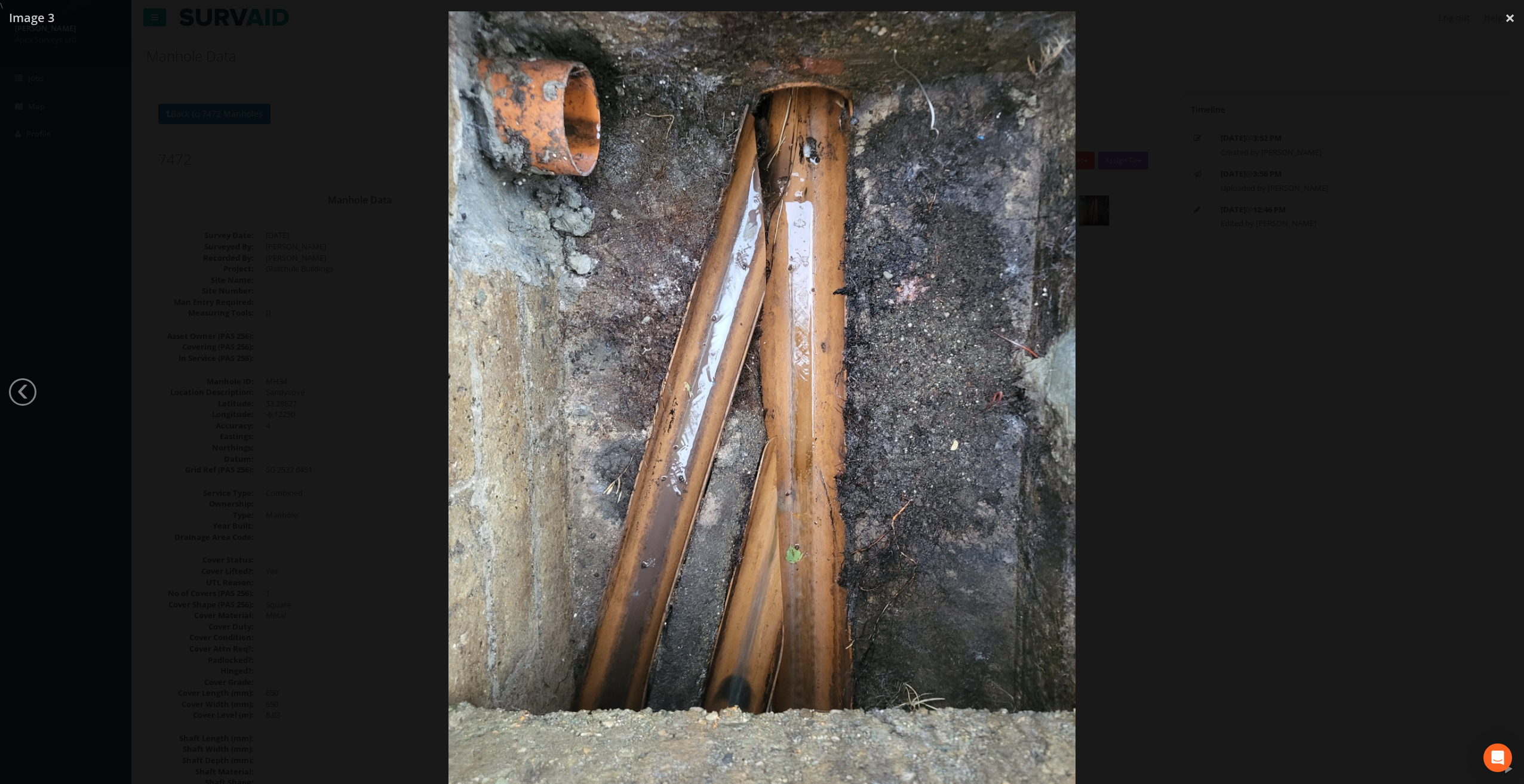
click at [1503, 384] on div at bounding box center [762, 403] width 1524 height 784
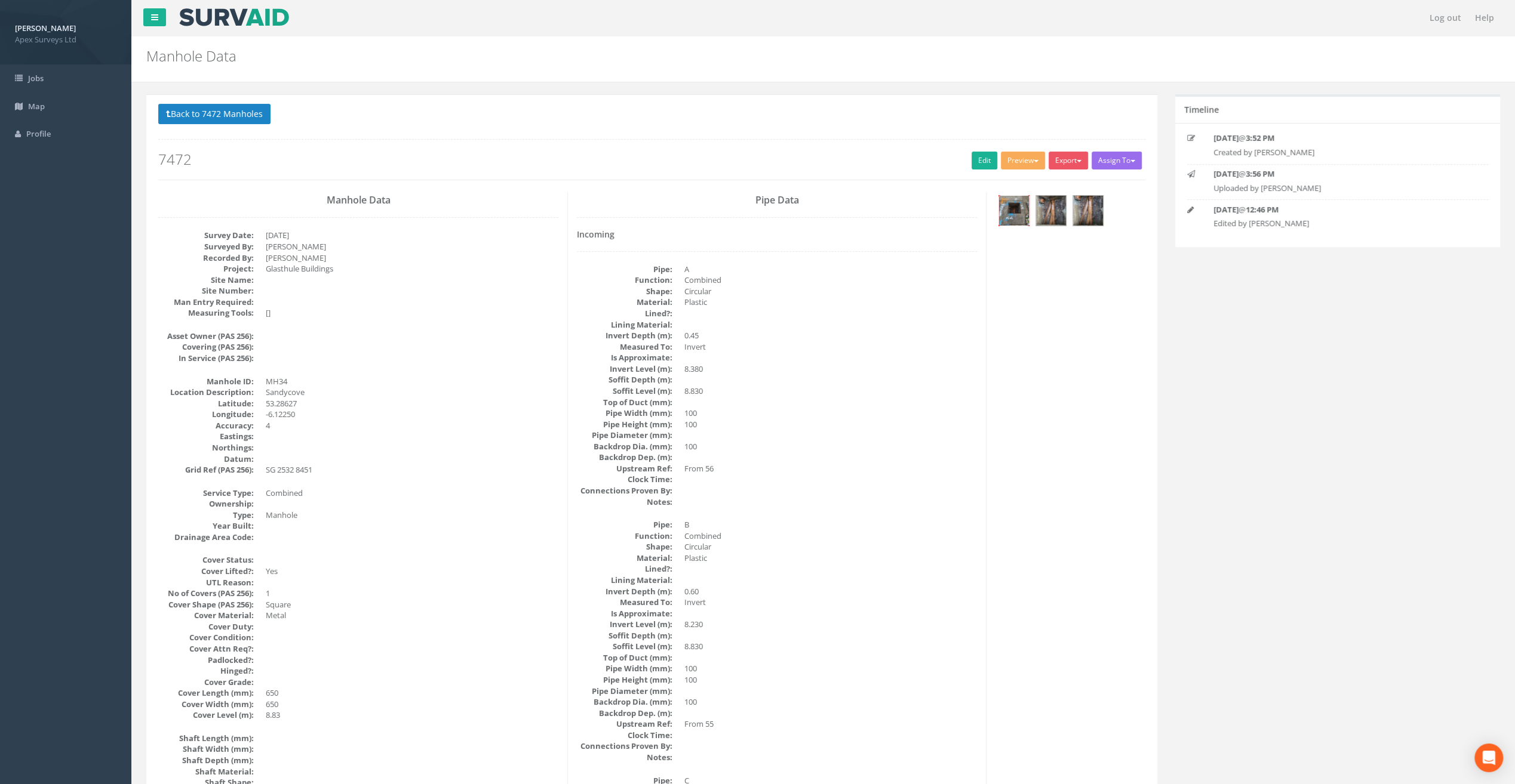
click at [1022, 207] on img at bounding box center [1013, 210] width 30 height 30
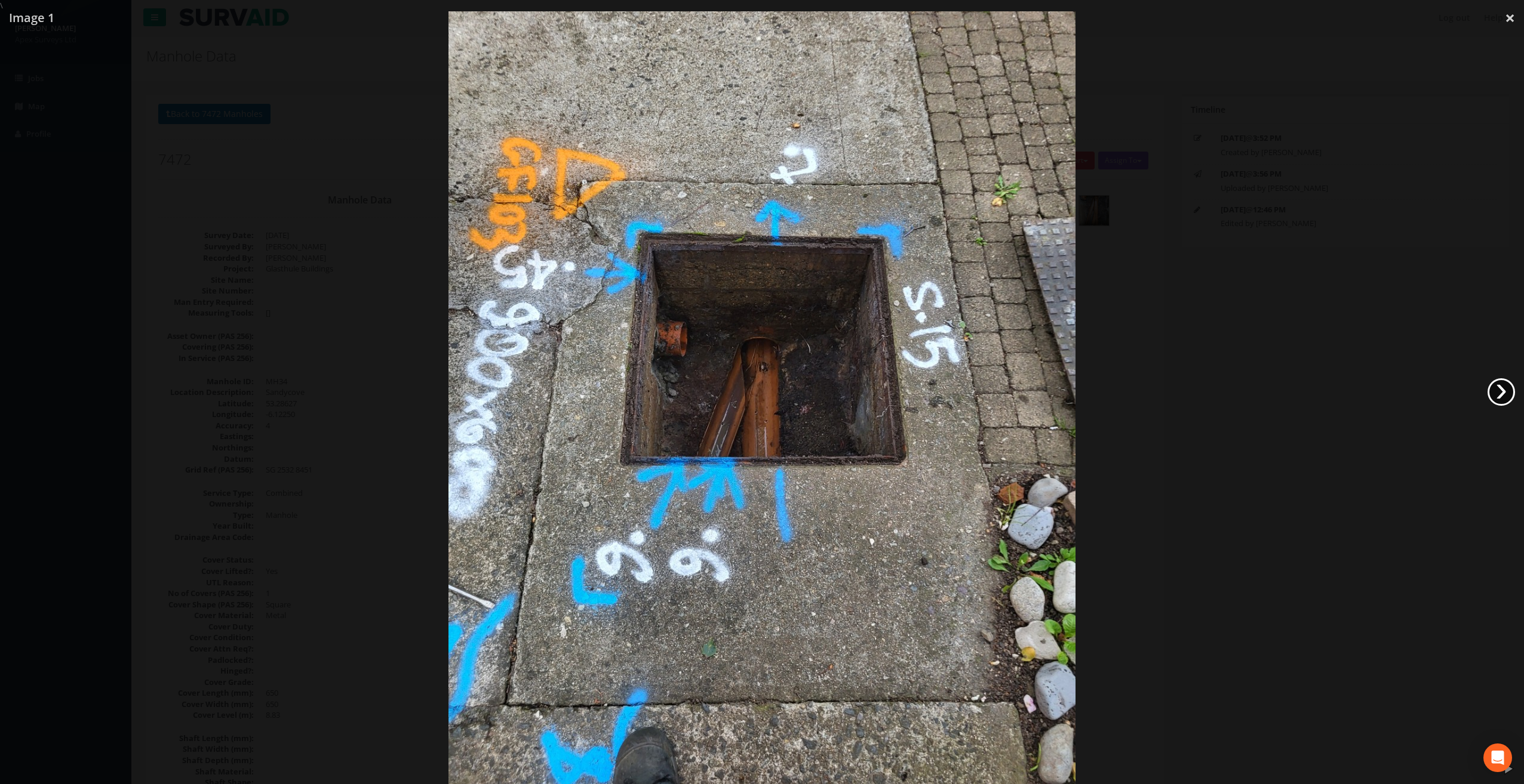
click at [1503, 392] on link "›" at bounding box center [1501, 392] width 28 height 28
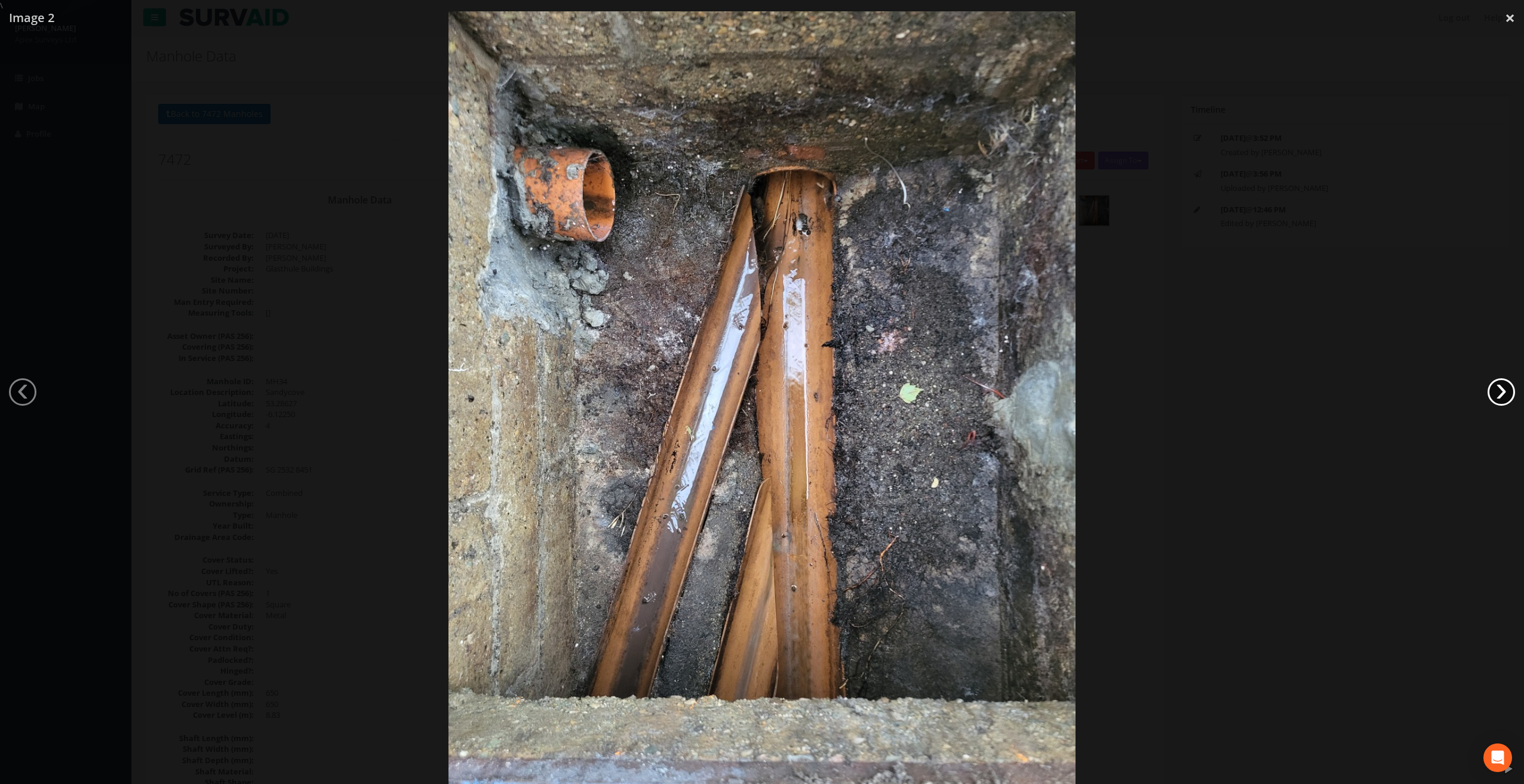
click at [1503, 392] on link "›" at bounding box center [1501, 392] width 28 height 28
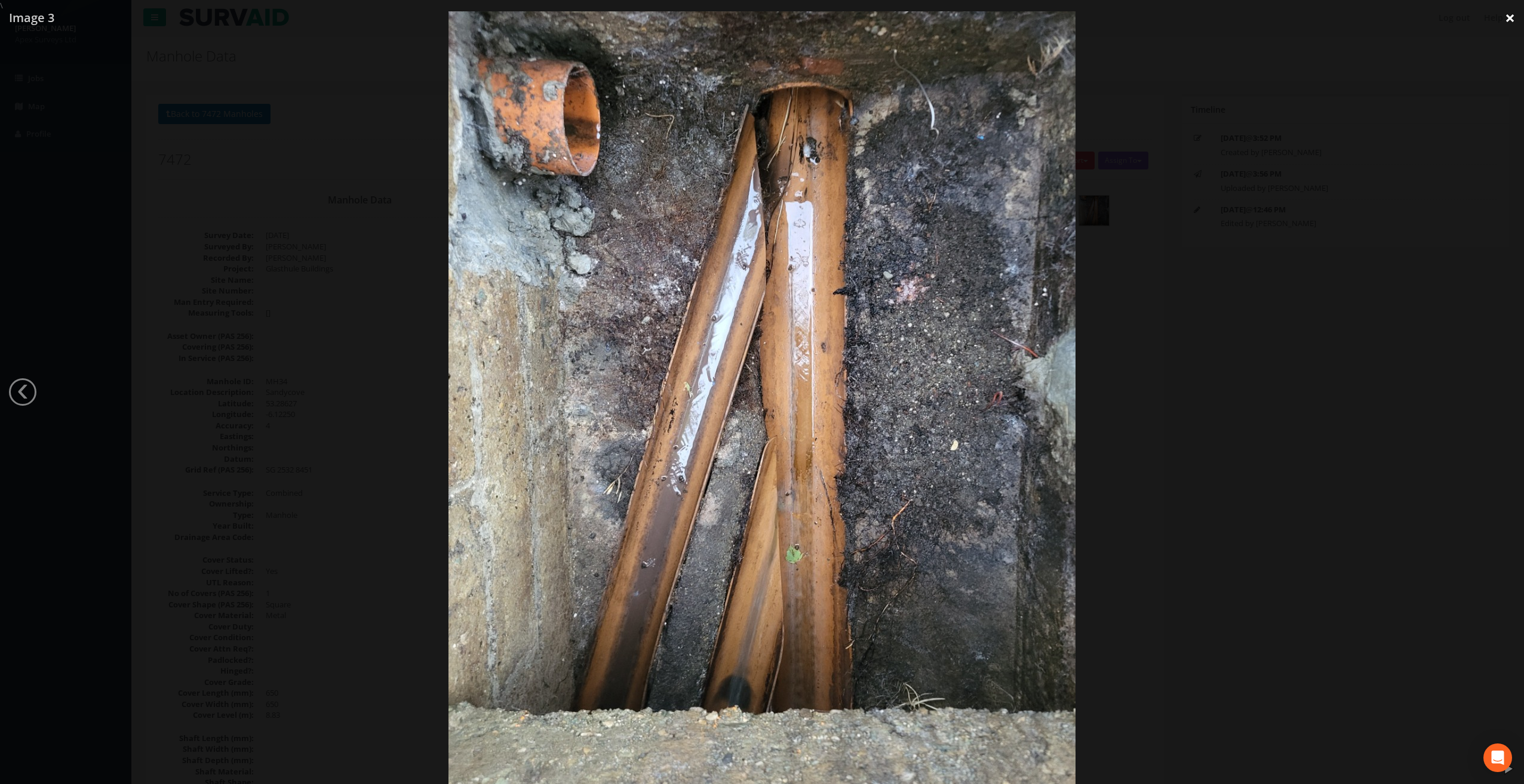
click at [1509, 18] on link "×" at bounding box center [1510, 17] width 28 height 35
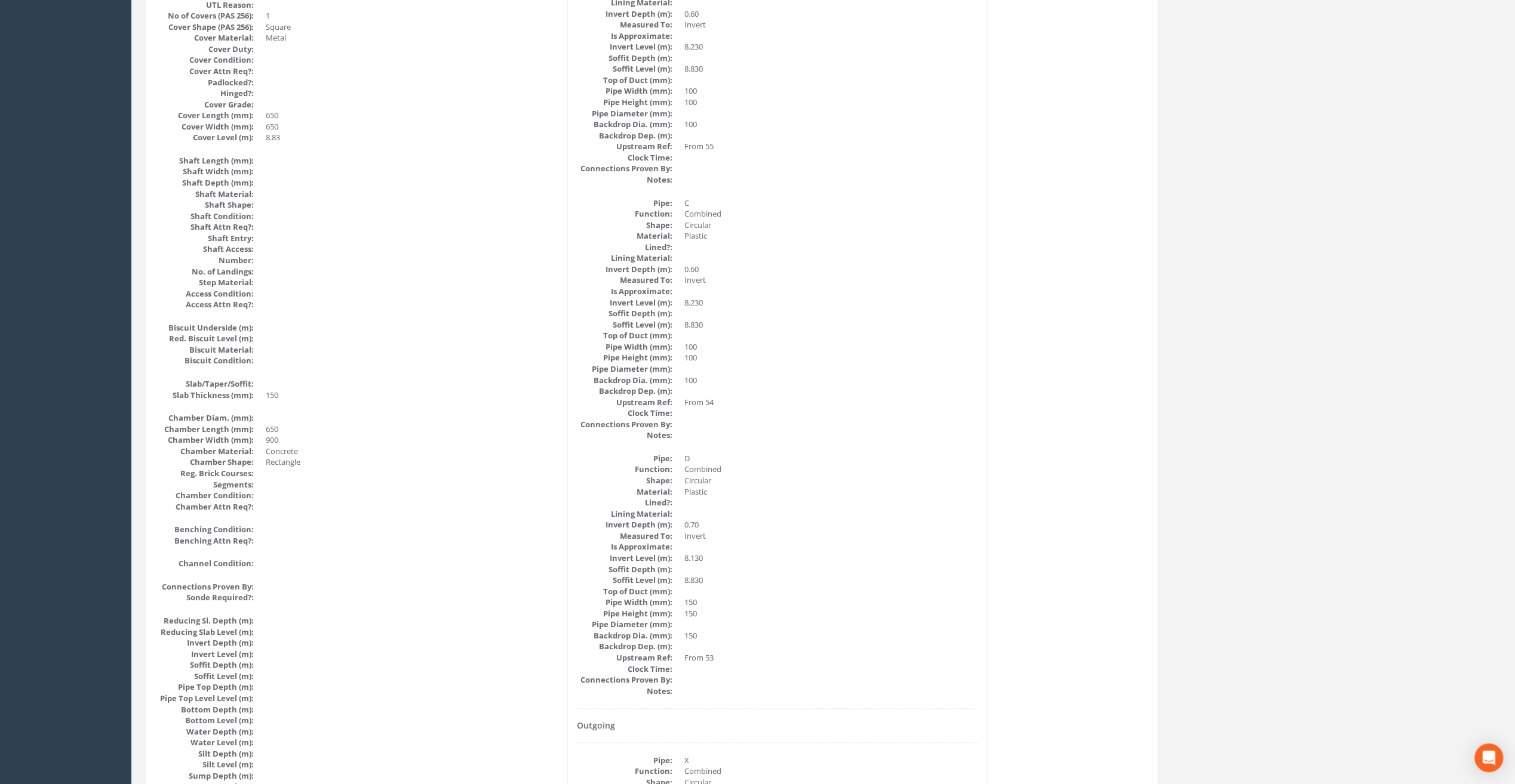
scroll to position [160, 0]
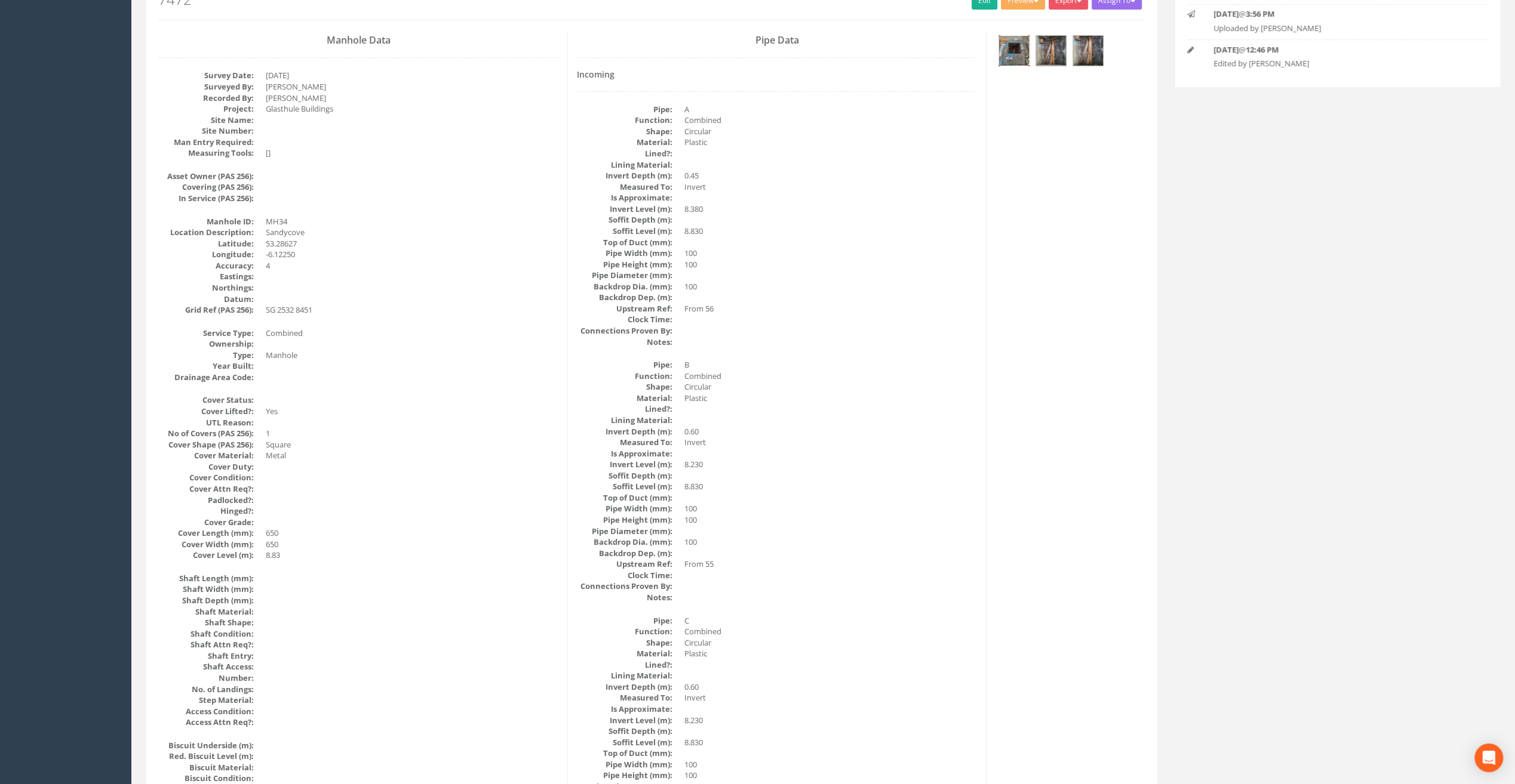
click at [1015, 59] on img at bounding box center [1013, 50] width 30 height 30
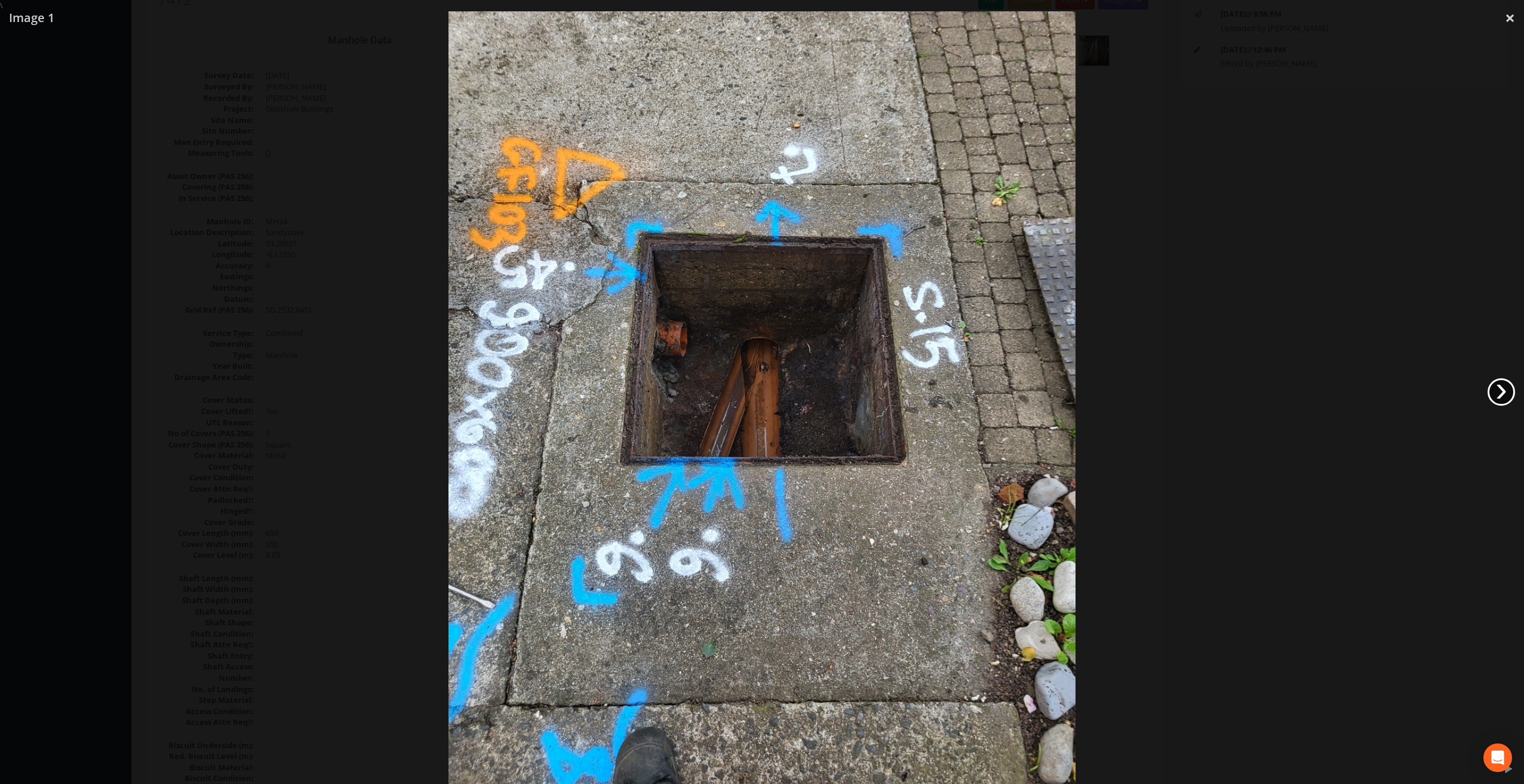
click at [1513, 391] on link "›" at bounding box center [1501, 392] width 28 height 28
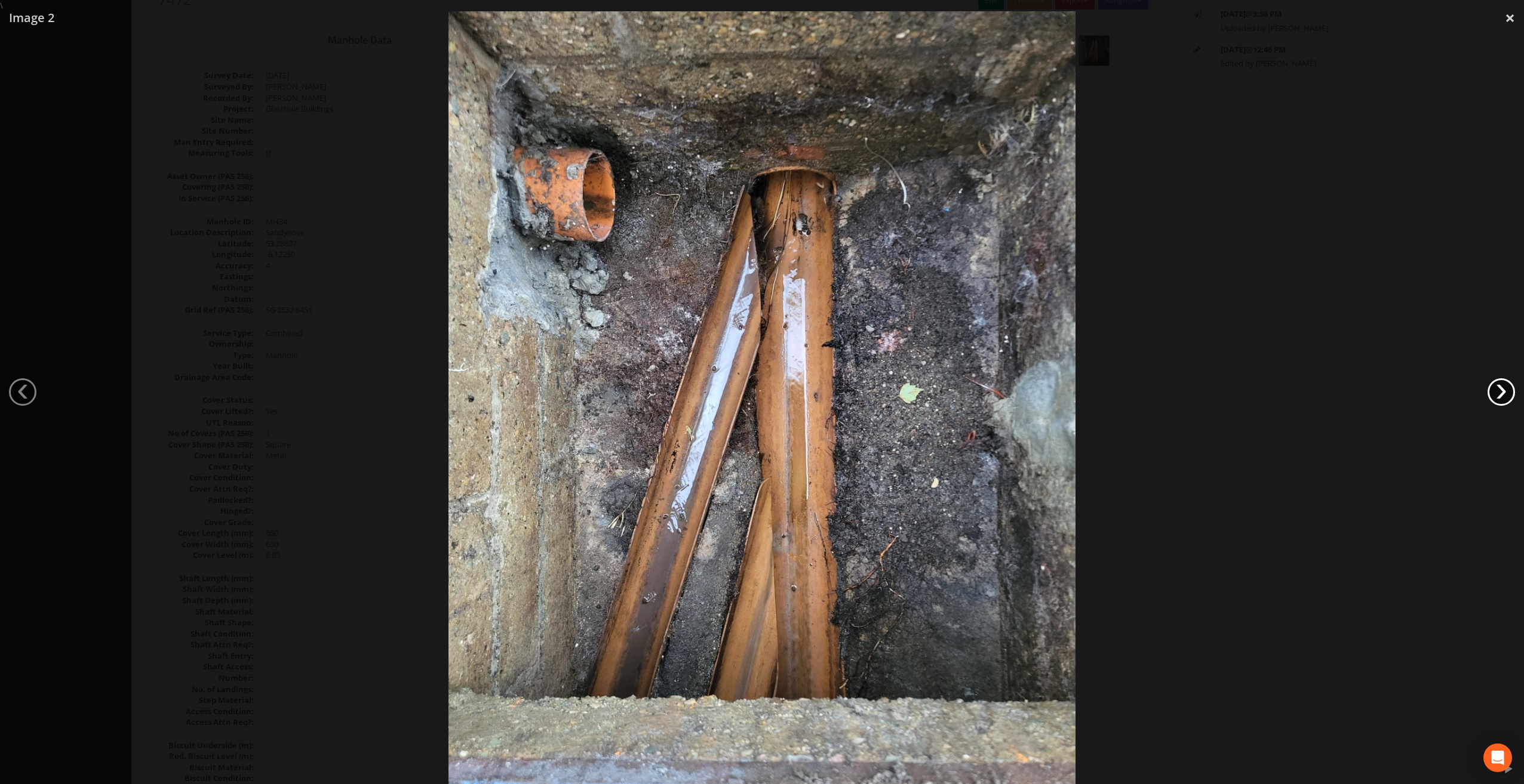
click at [1513, 391] on link "›" at bounding box center [1501, 392] width 28 height 28
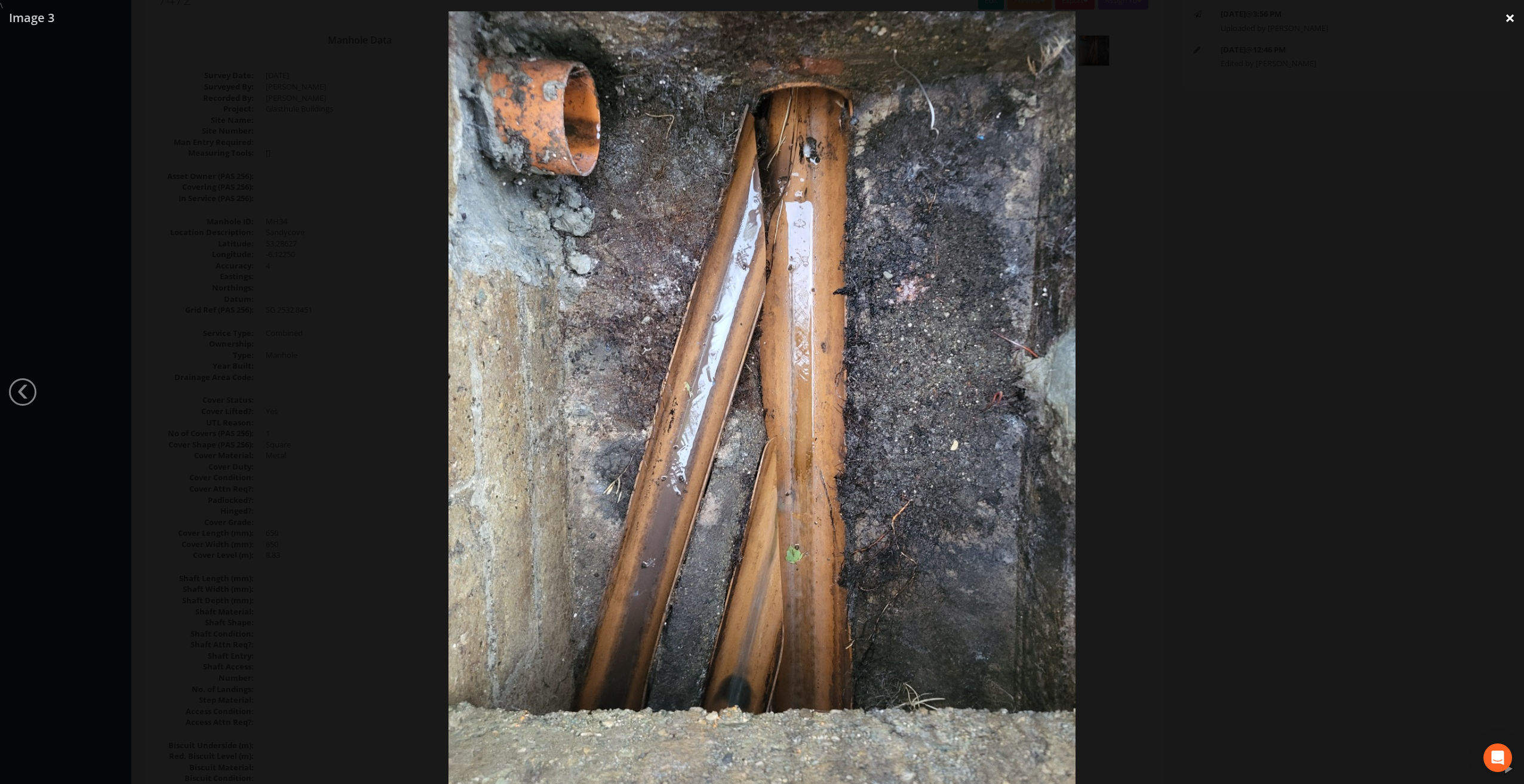
click at [1506, 15] on link "×" at bounding box center [1510, 17] width 28 height 35
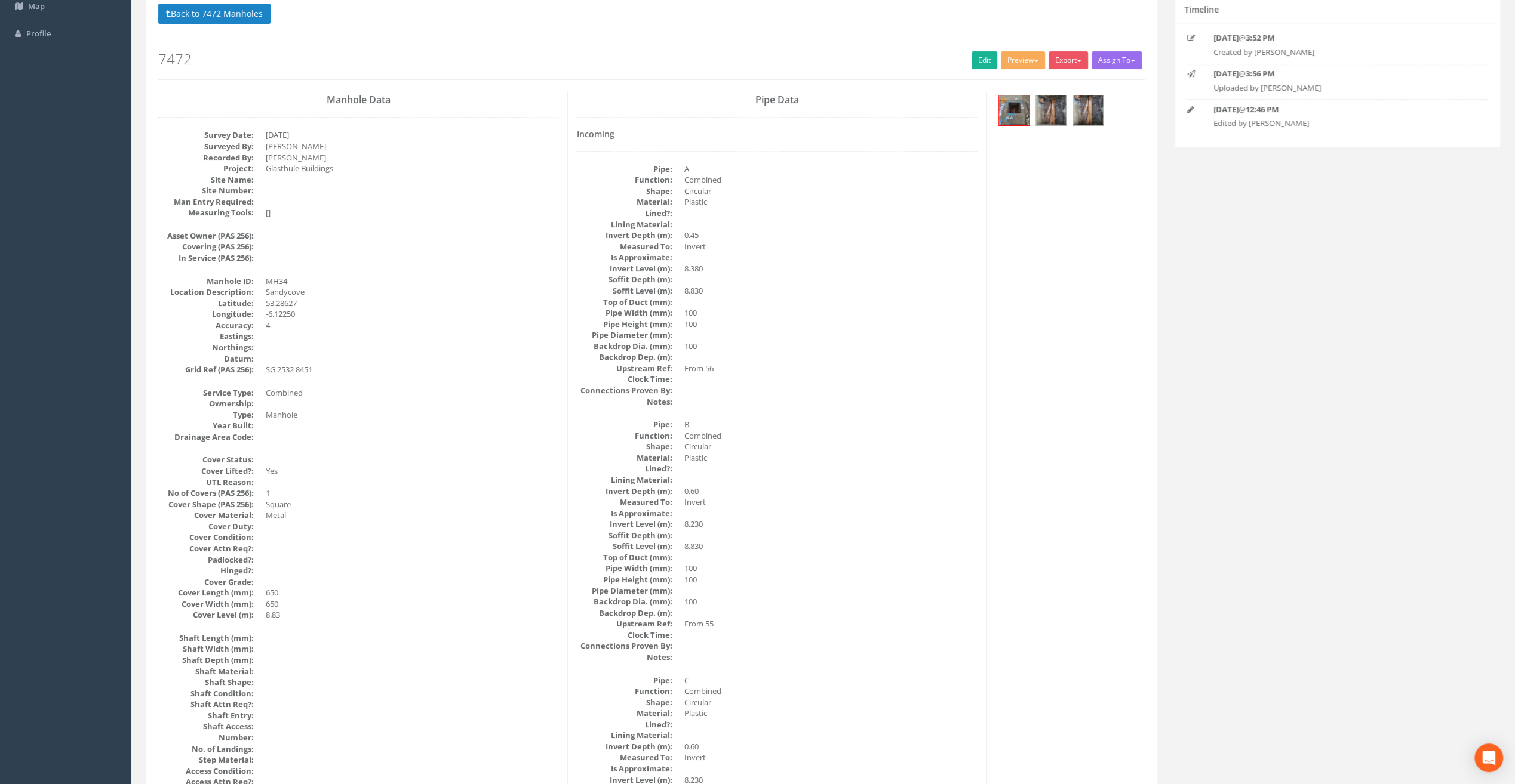
scroll to position [0, 0]
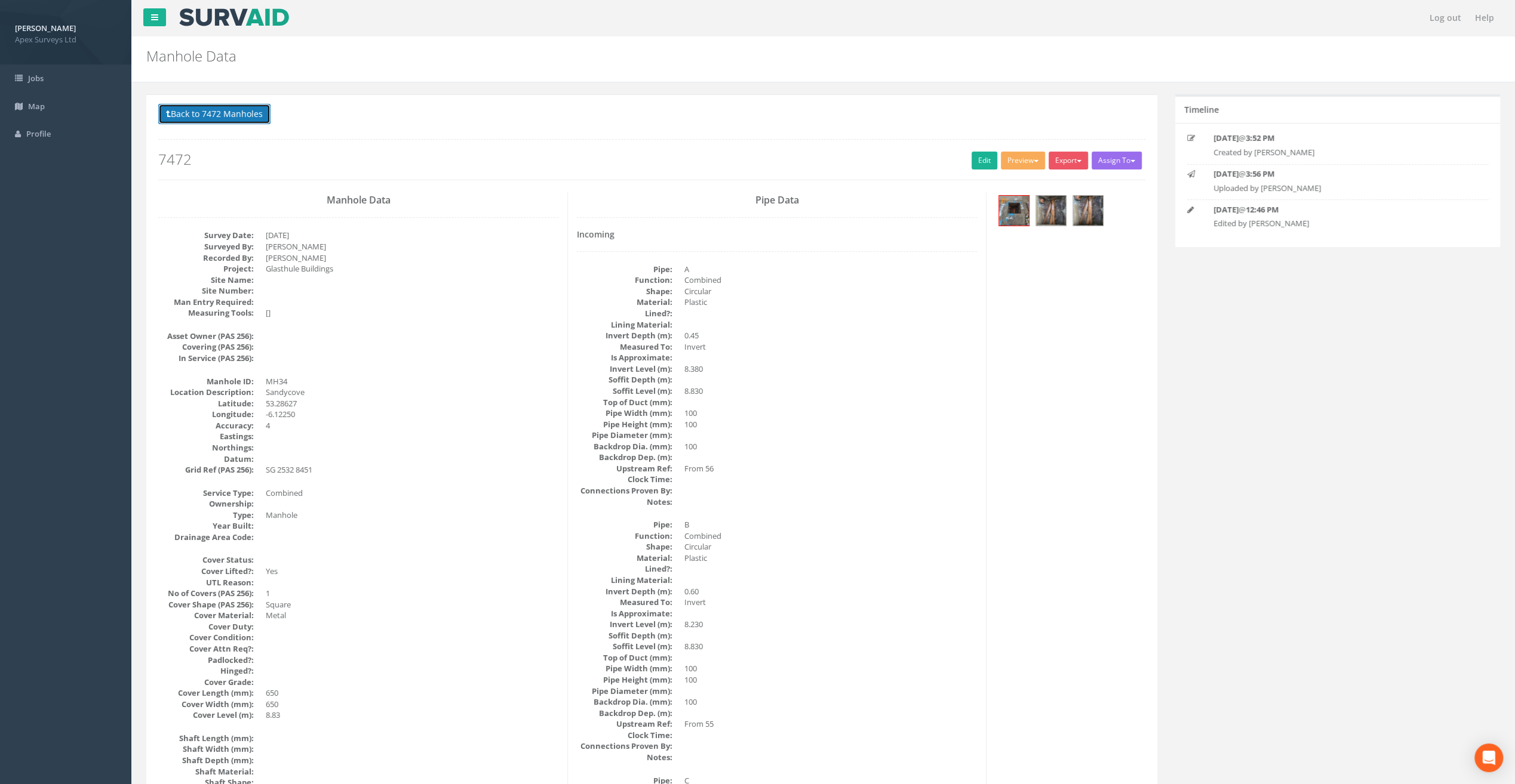
click at [236, 112] on button "Back to 7472 Manholes" at bounding box center [213, 114] width 112 height 20
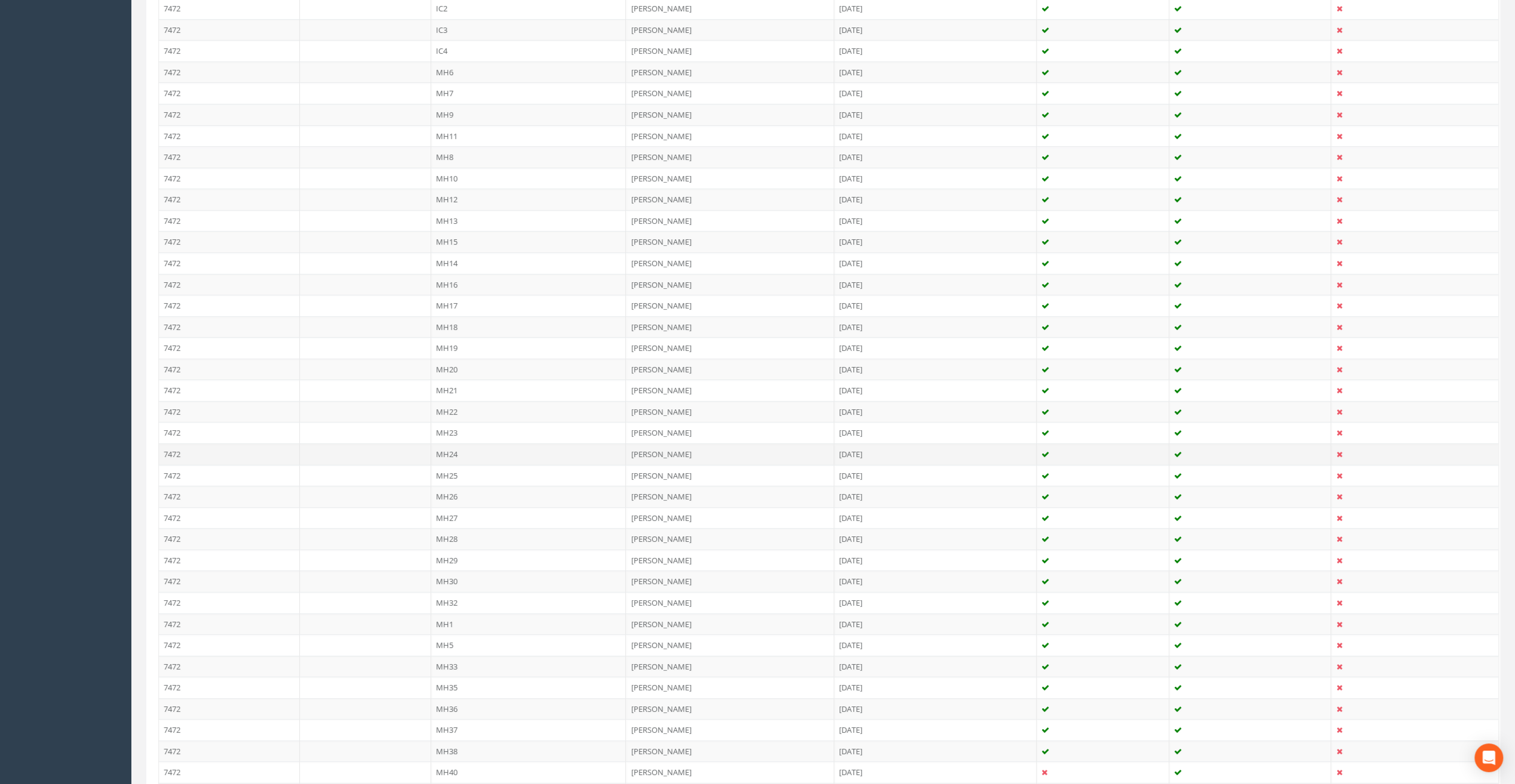
scroll to position [537, 0]
click at [444, 522] on td "MH35" at bounding box center [529, 533] width 195 height 21
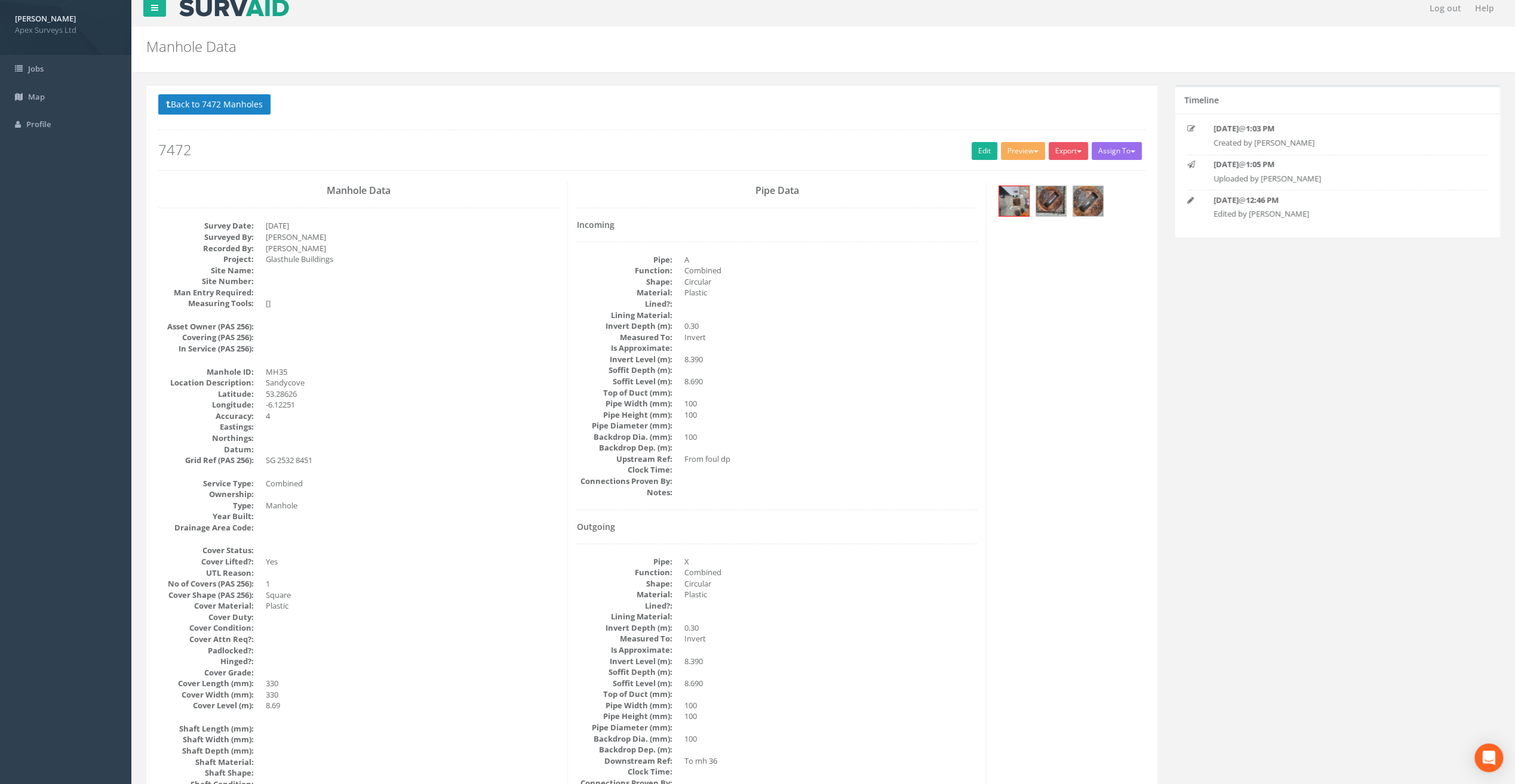
scroll to position [0, 0]
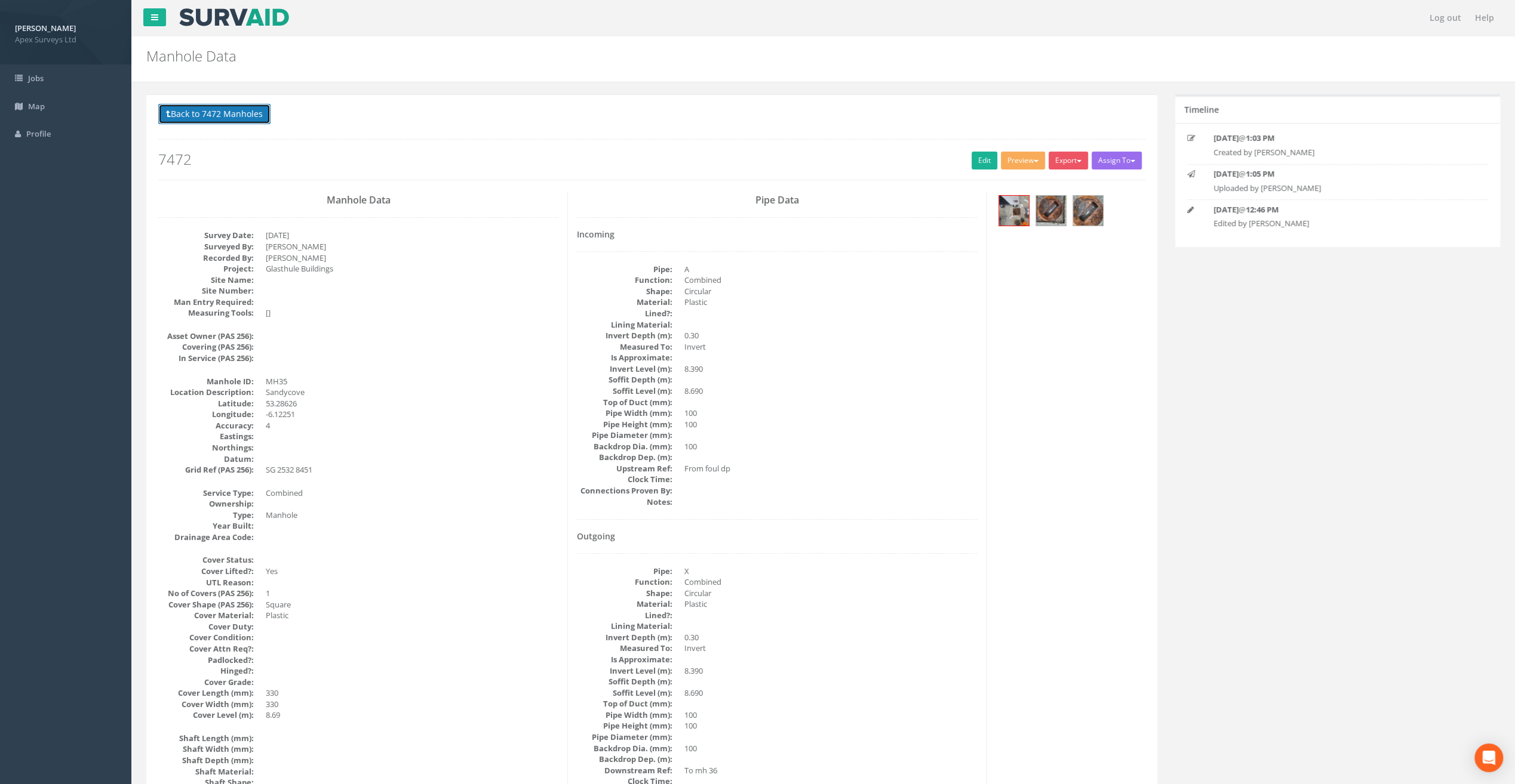
click at [258, 107] on button "Back to 7472 Manholes" at bounding box center [213, 114] width 112 height 20
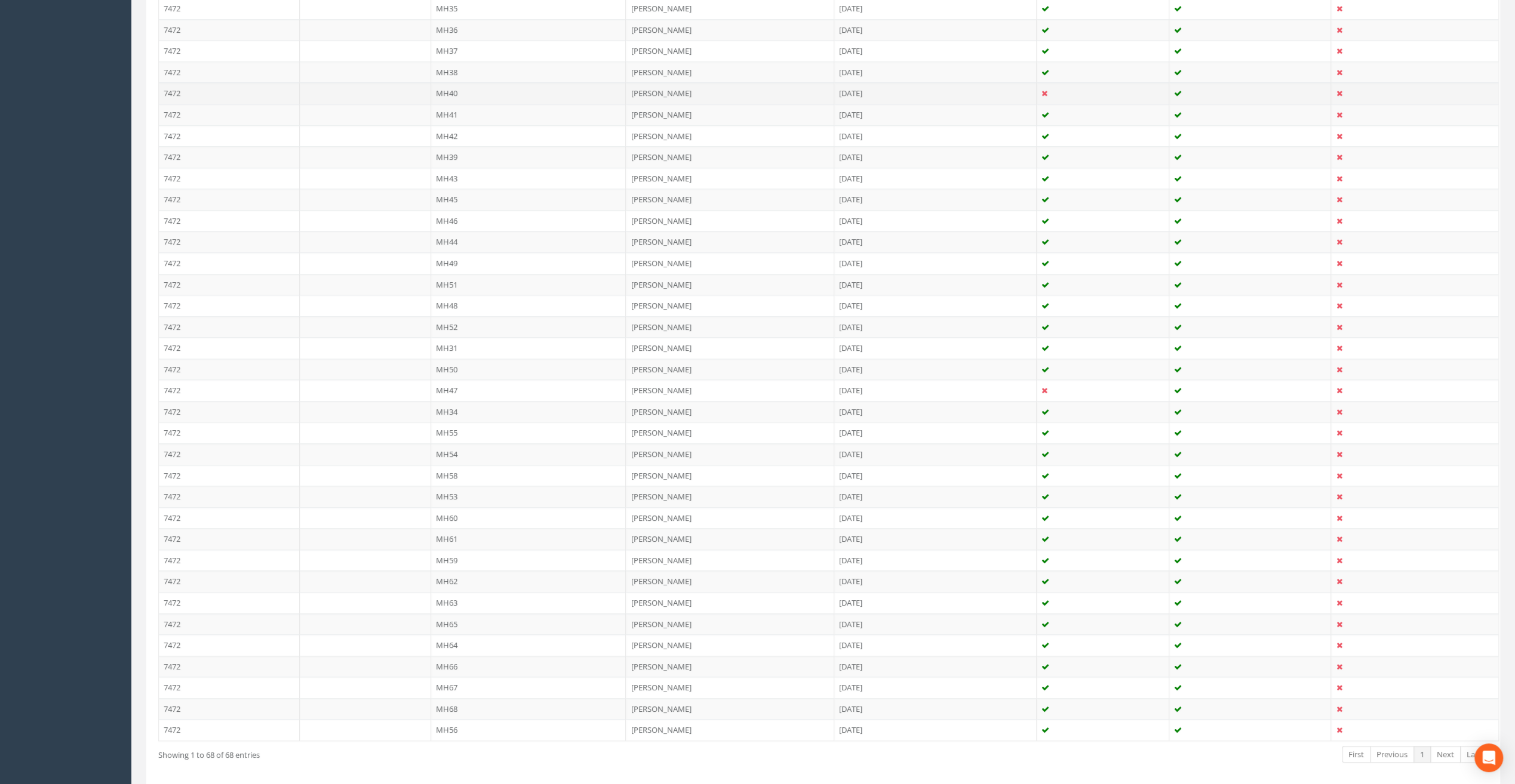
scroll to position [1035, 0]
click at [458, 49] on td "MH36" at bounding box center [529, 55] width 195 height 21
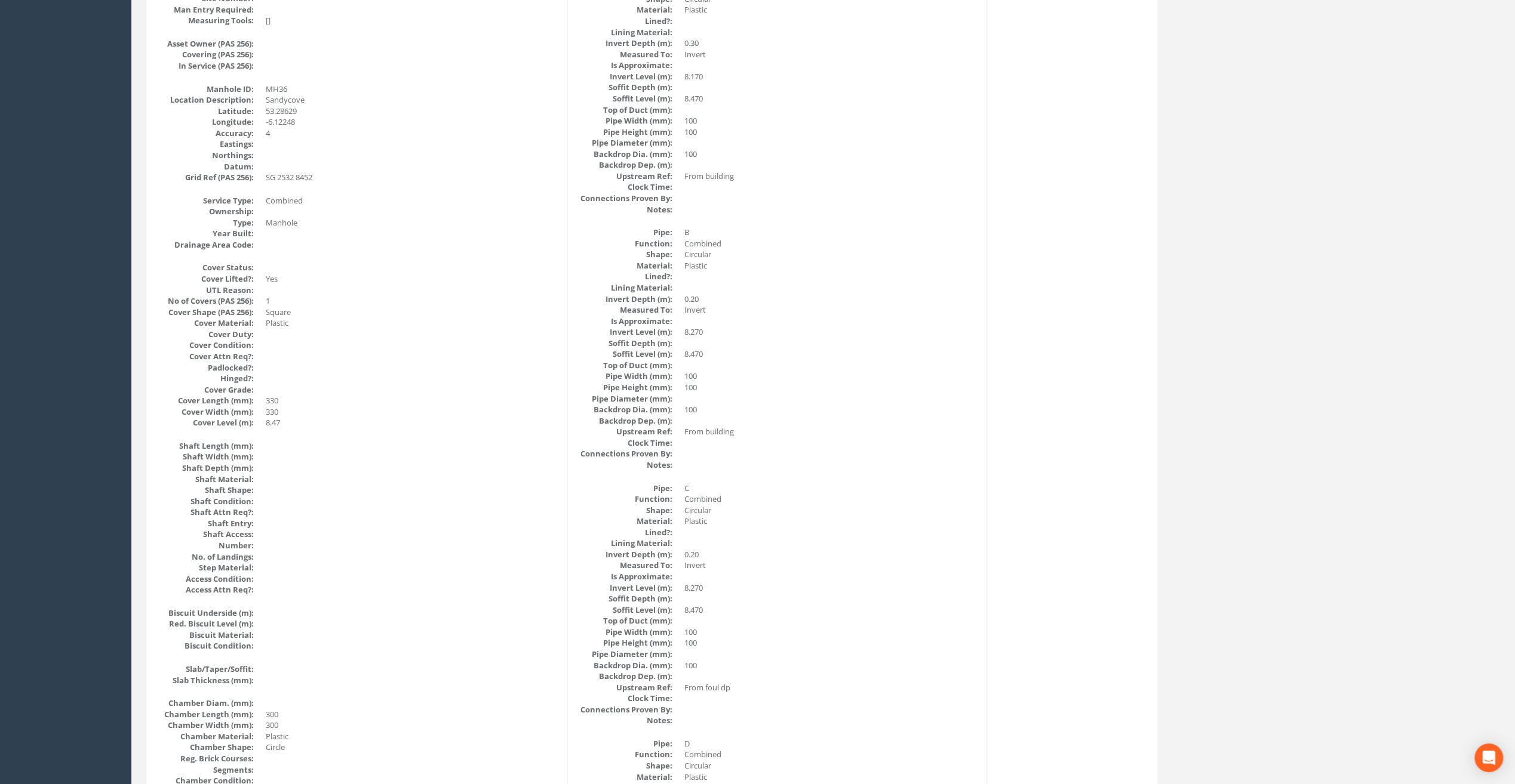
scroll to position [40, 0]
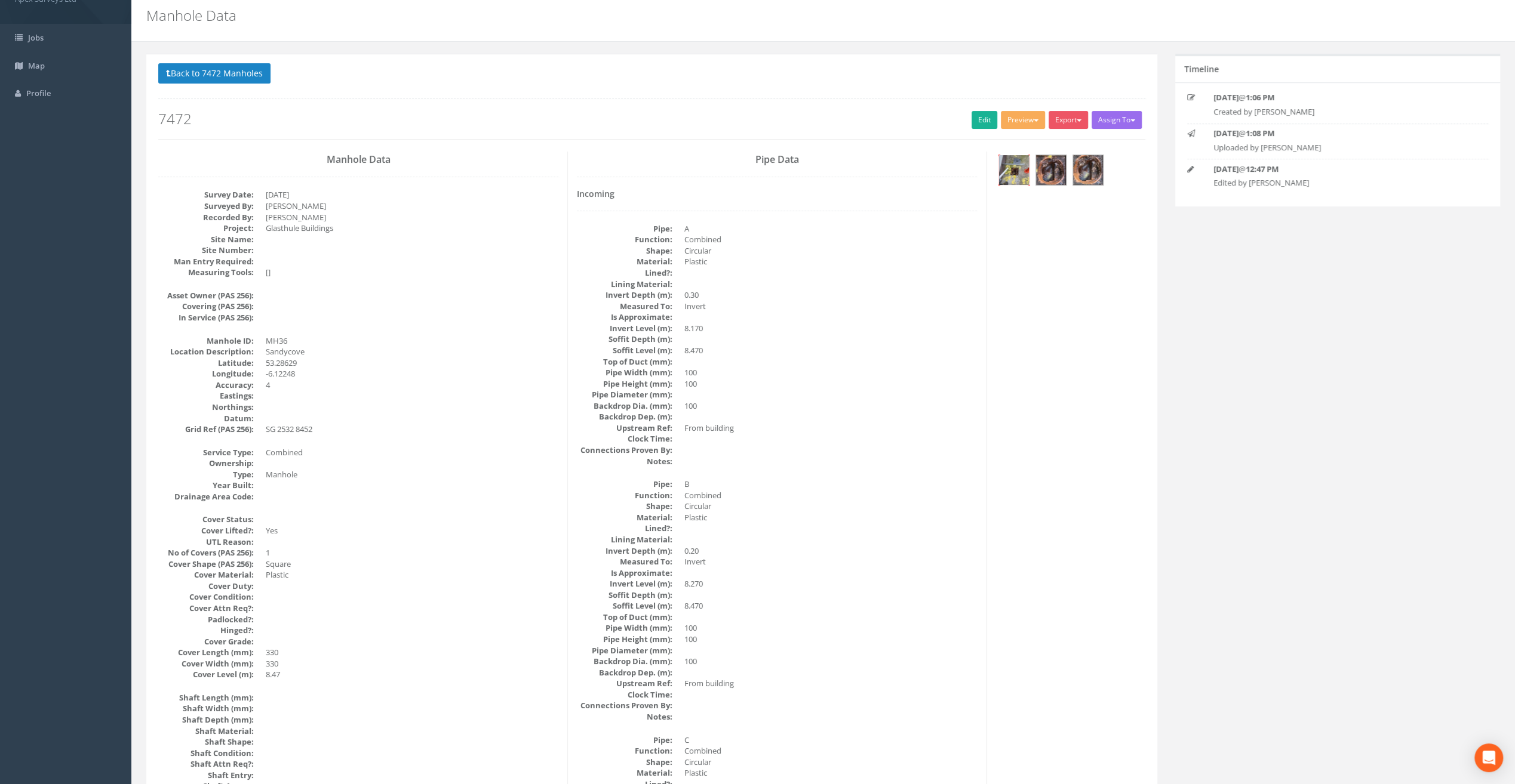
click at [1008, 179] on img at bounding box center [1013, 169] width 30 height 30
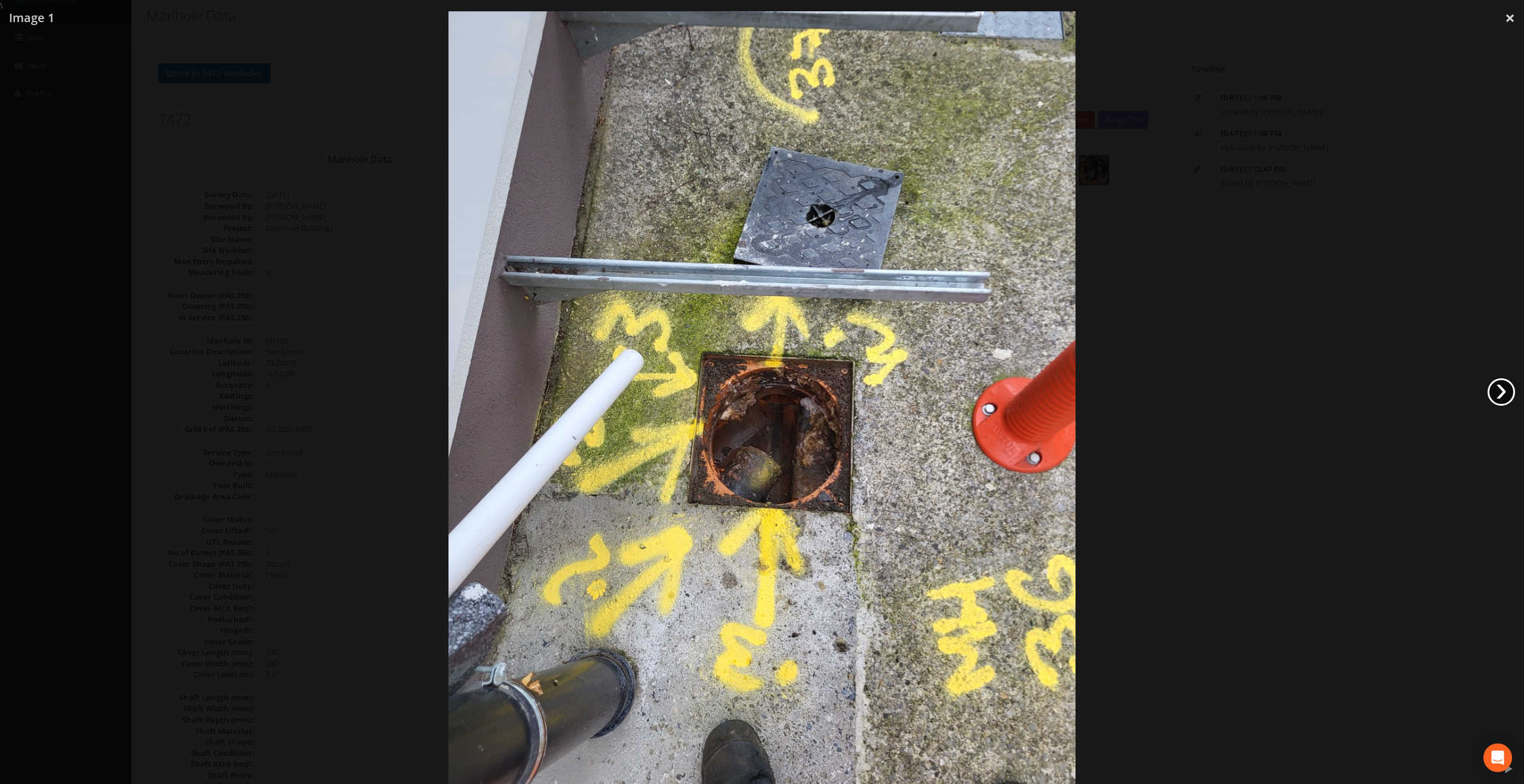
click at [1505, 383] on link "›" at bounding box center [1501, 392] width 28 height 28
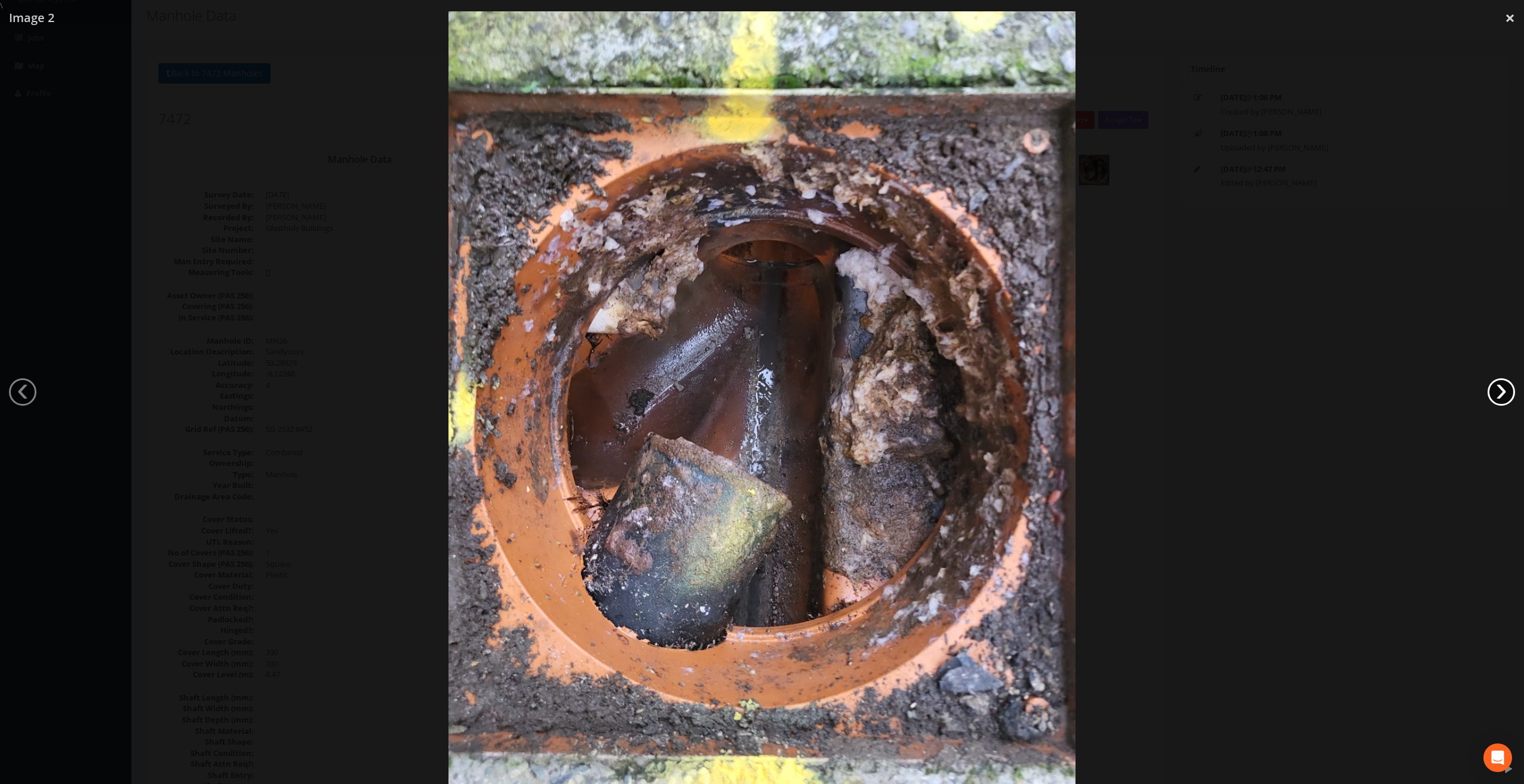
click at [1505, 383] on link "›" at bounding box center [1501, 392] width 28 height 28
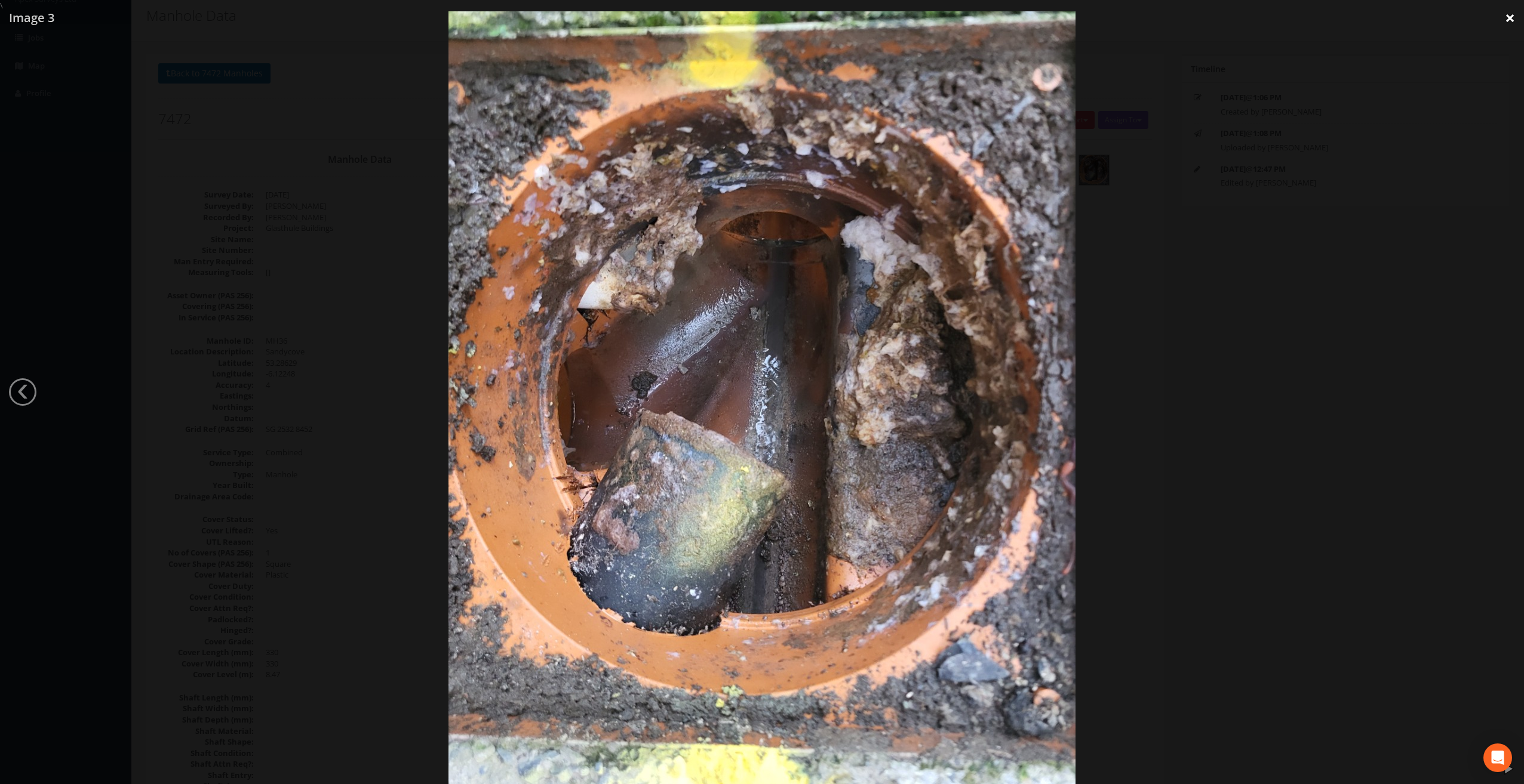
click at [1510, 24] on link "×" at bounding box center [1510, 17] width 28 height 35
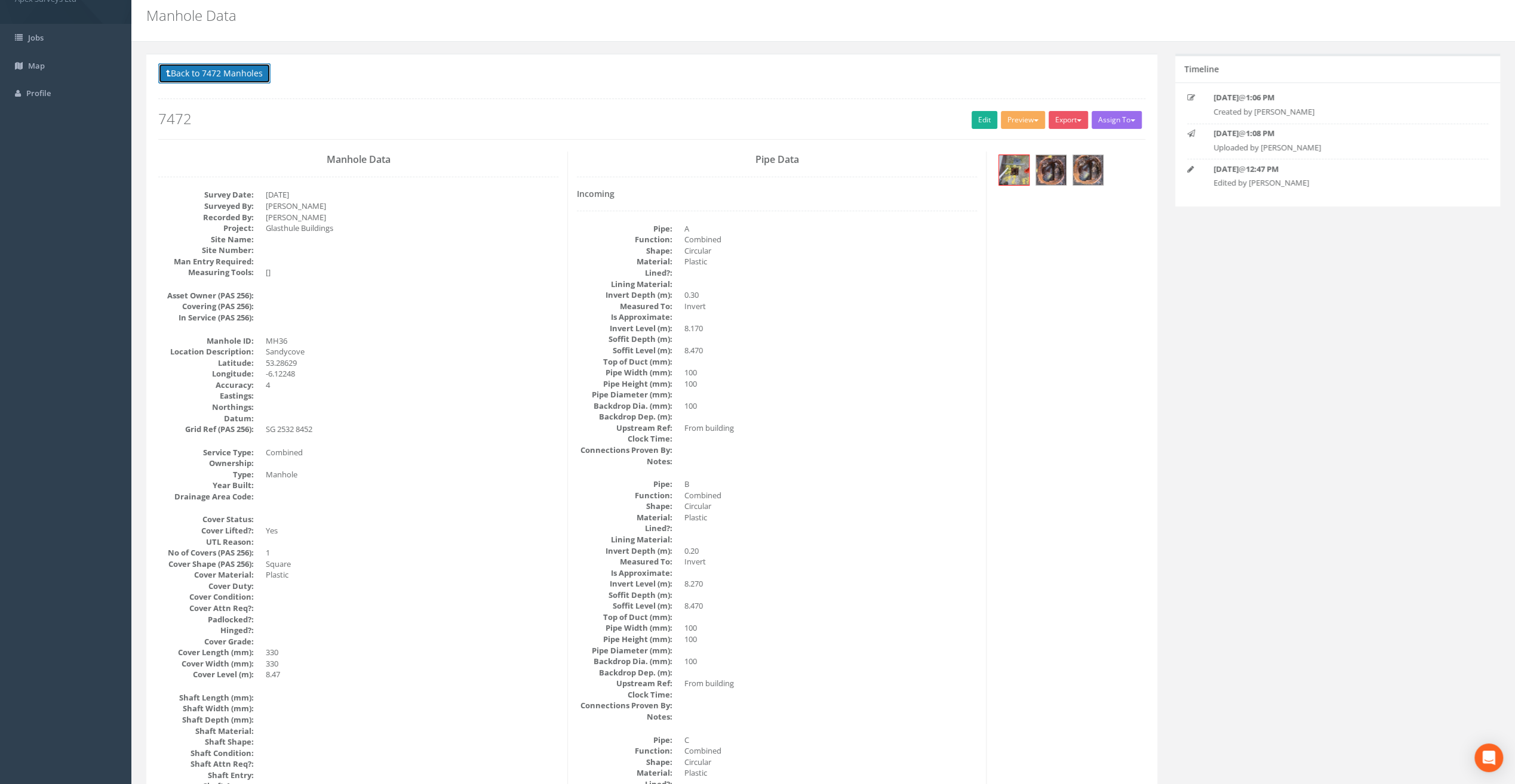
click at [247, 74] on button "Back to 7472 Manholes" at bounding box center [213, 73] width 112 height 20
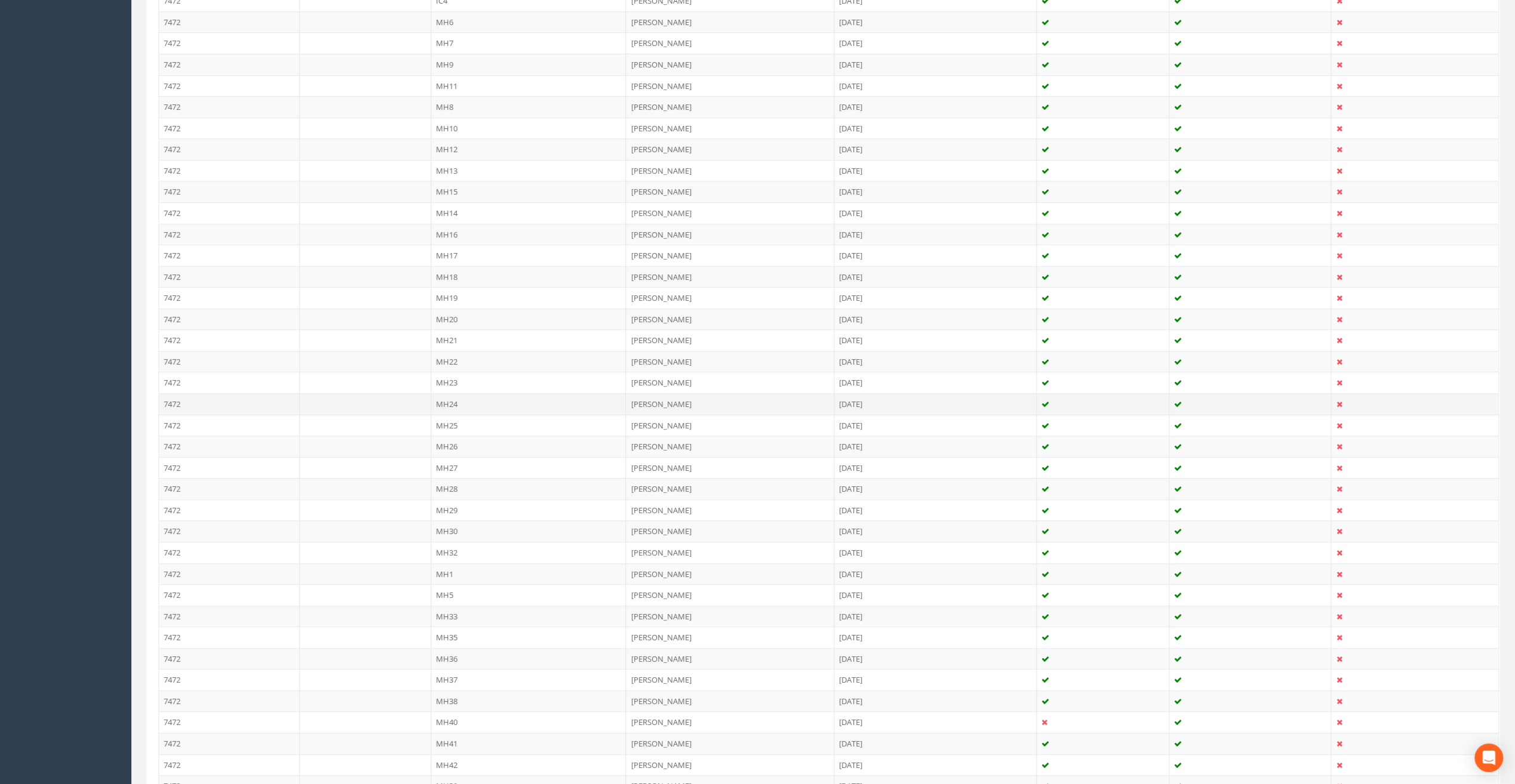
scroll to position [518, 0]
click at [458, 584] on td "MH37" at bounding box center [529, 594] width 195 height 21
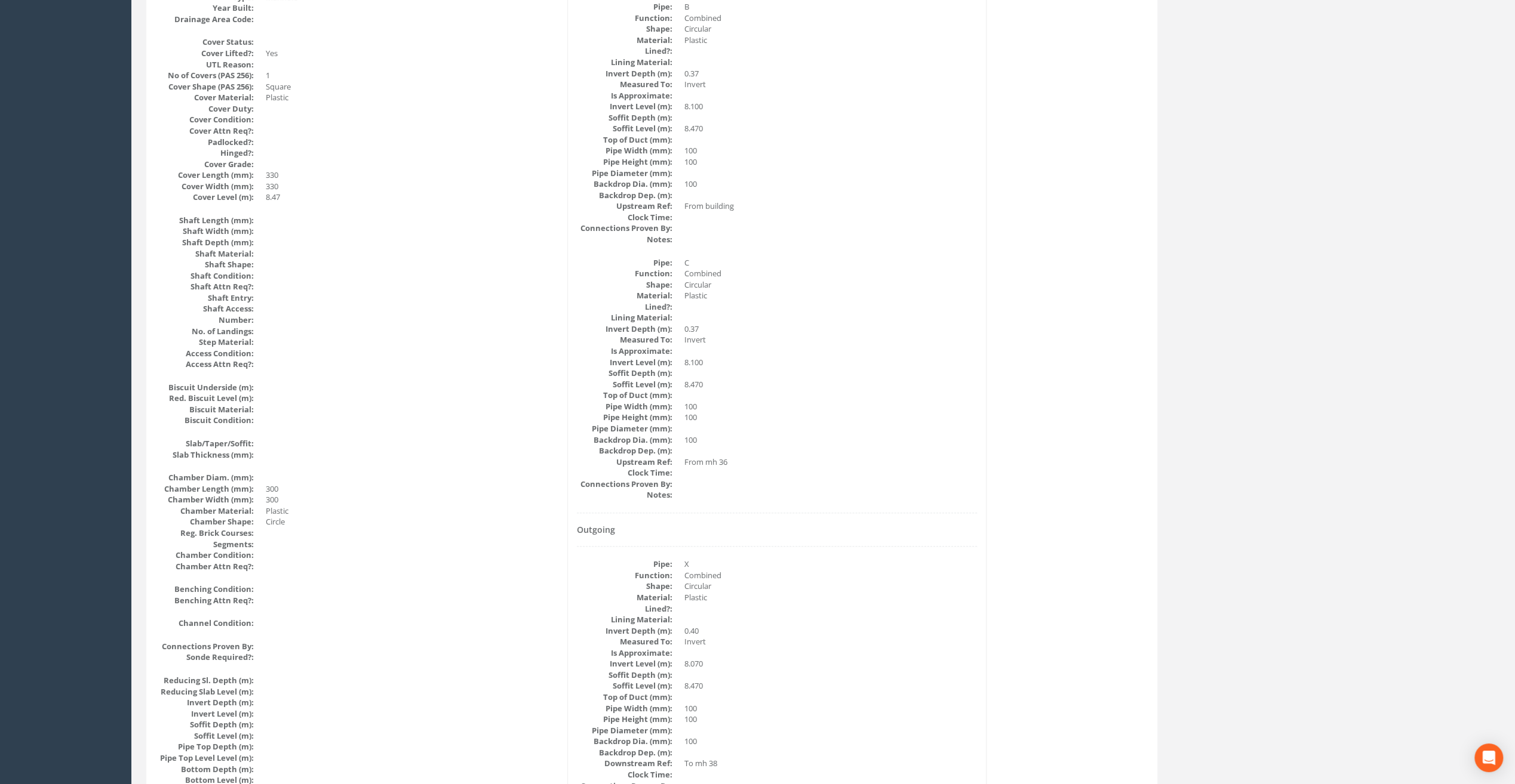
scroll to position [40, 0]
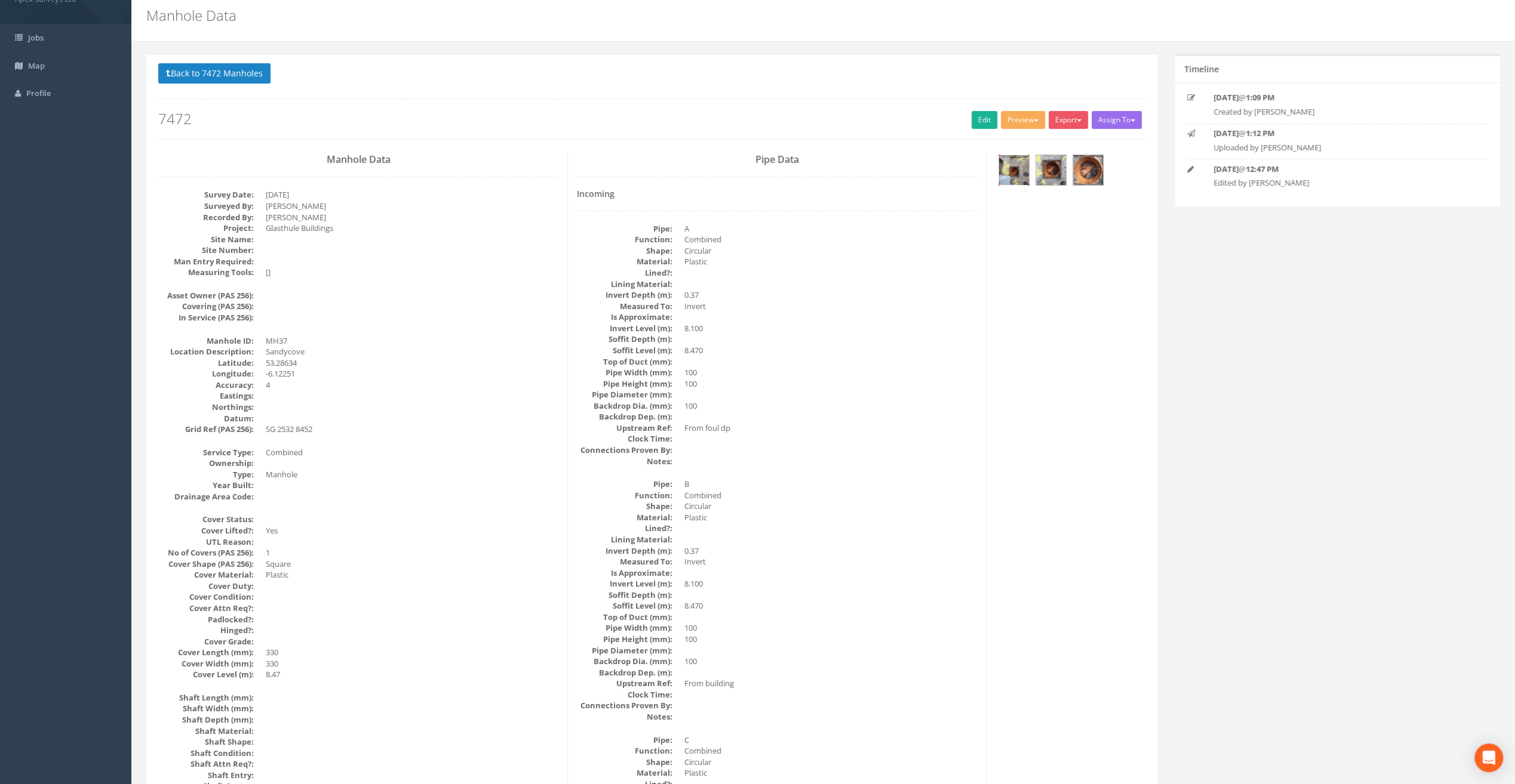
click at [1016, 161] on img at bounding box center [1013, 169] width 30 height 30
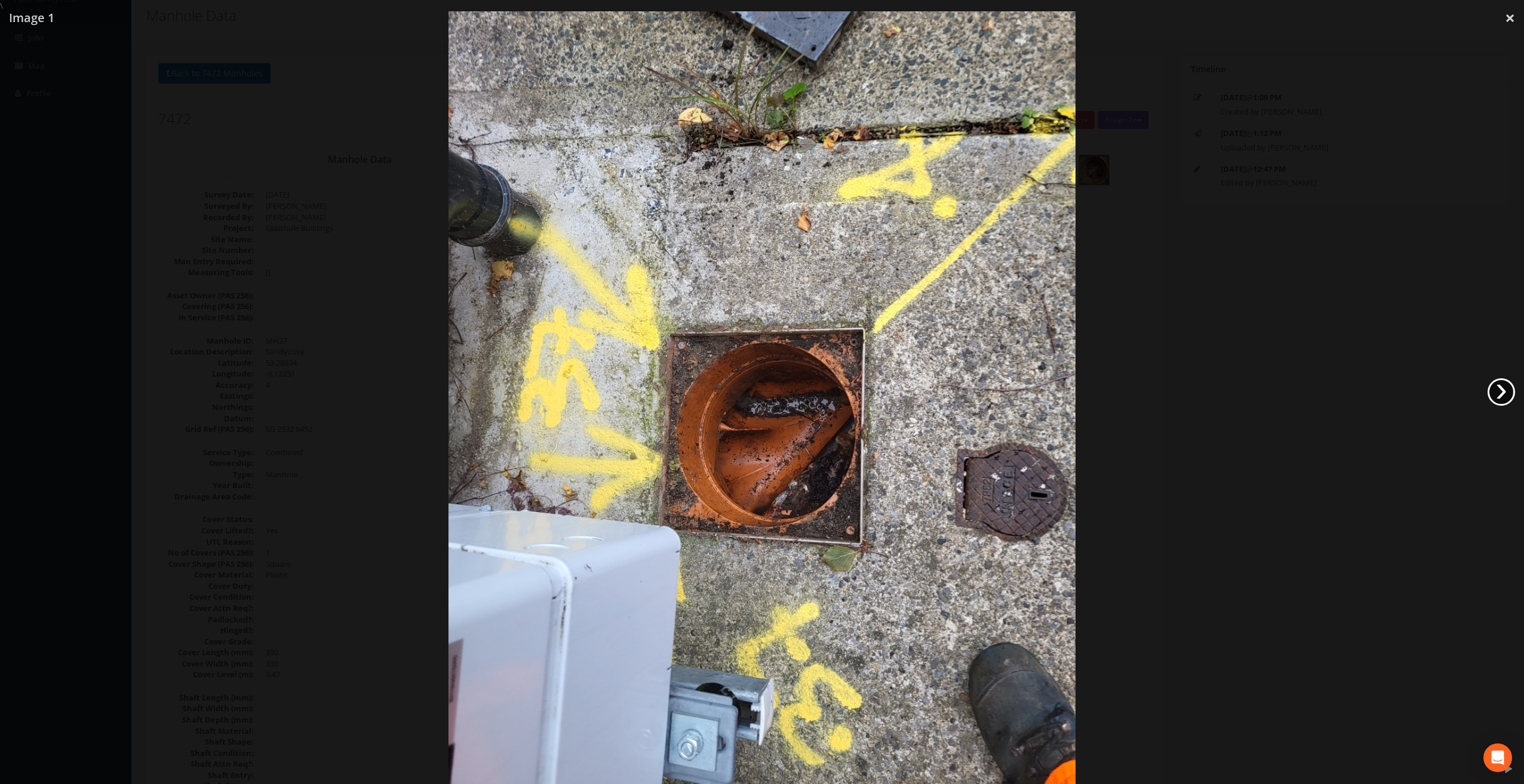
click at [1504, 392] on link "›" at bounding box center [1501, 392] width 28 height 28
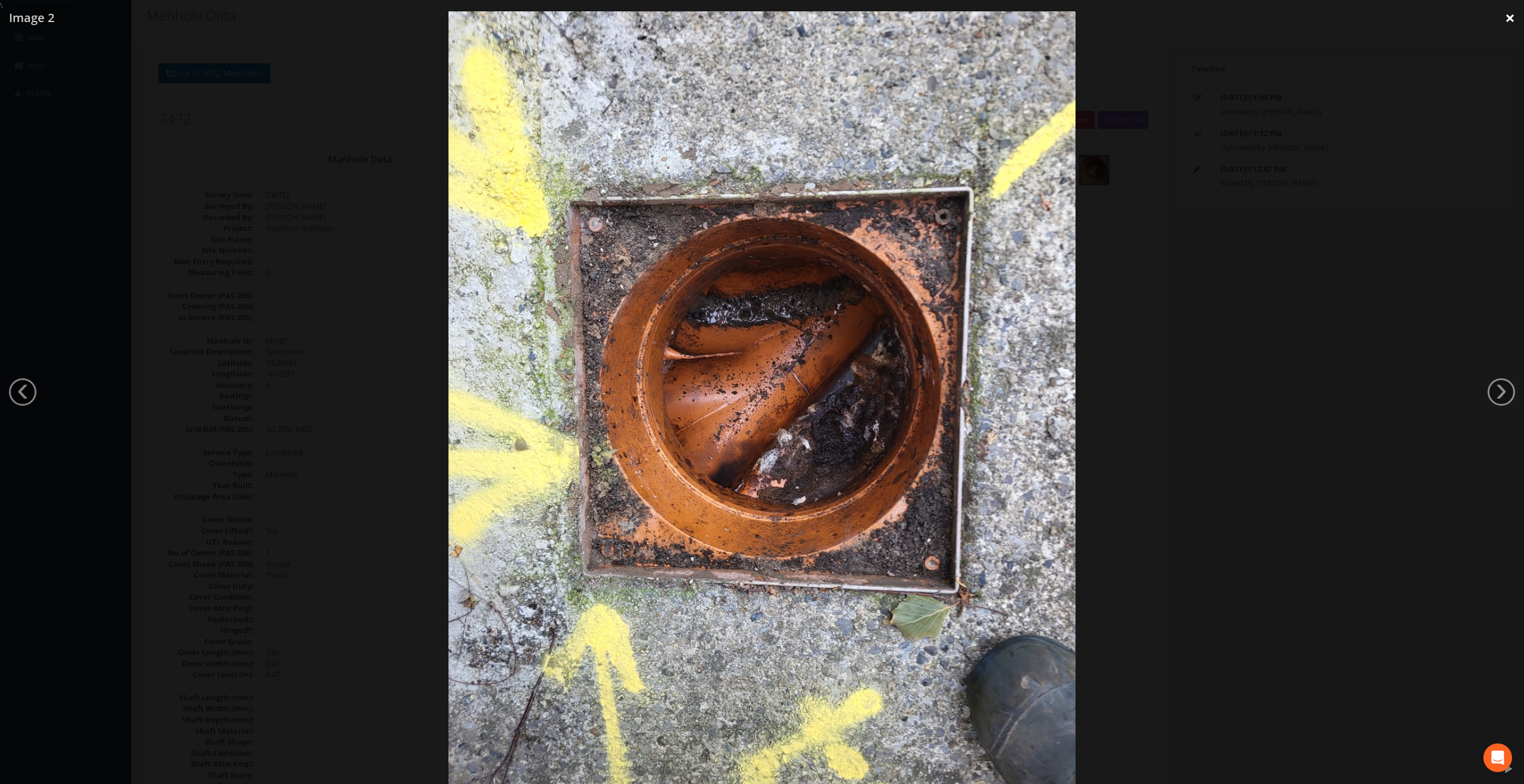
click at [1509, 16] on link "×" at bounding box center [1510, 17] width 28 height 35
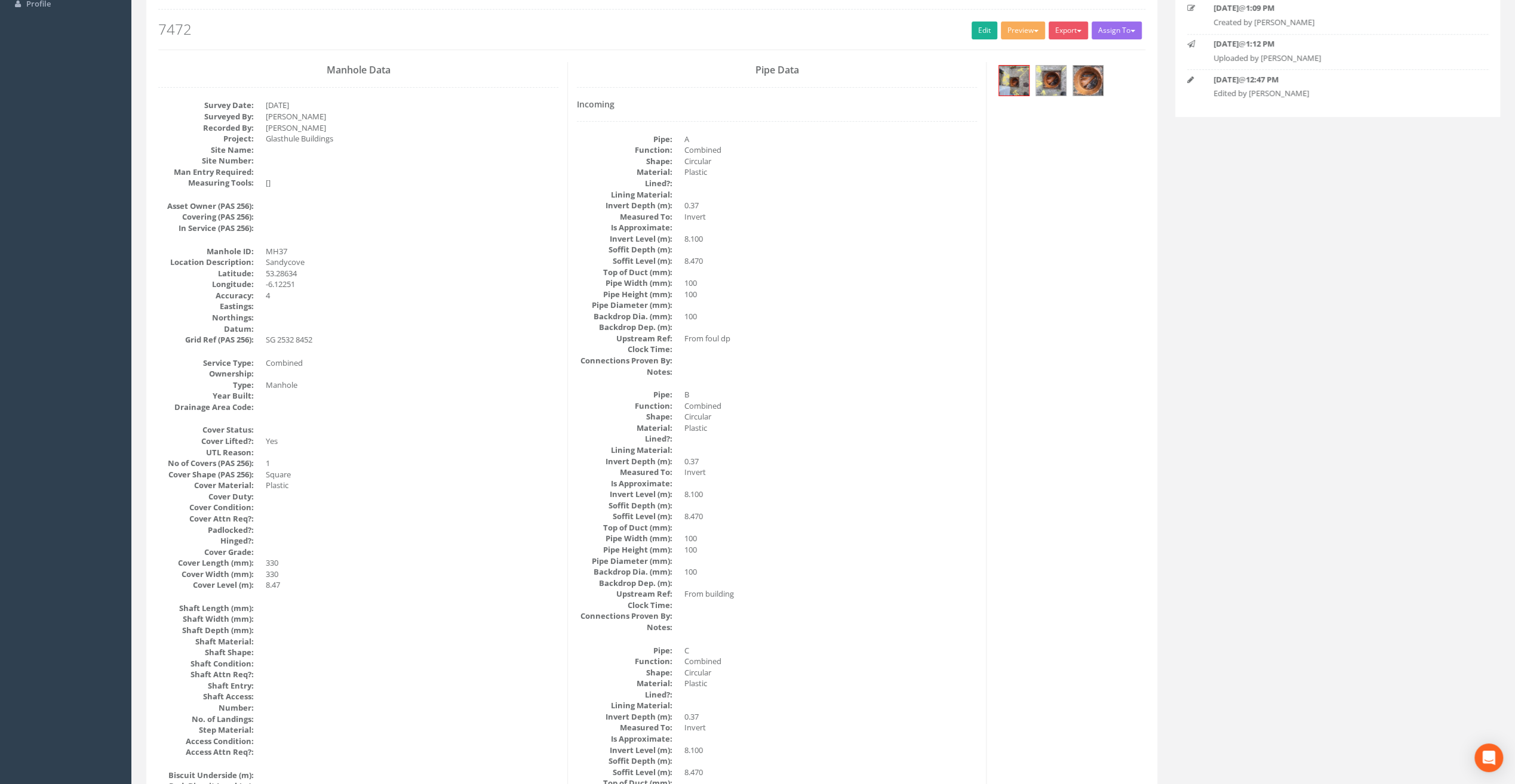
scroll to position [0, 0]
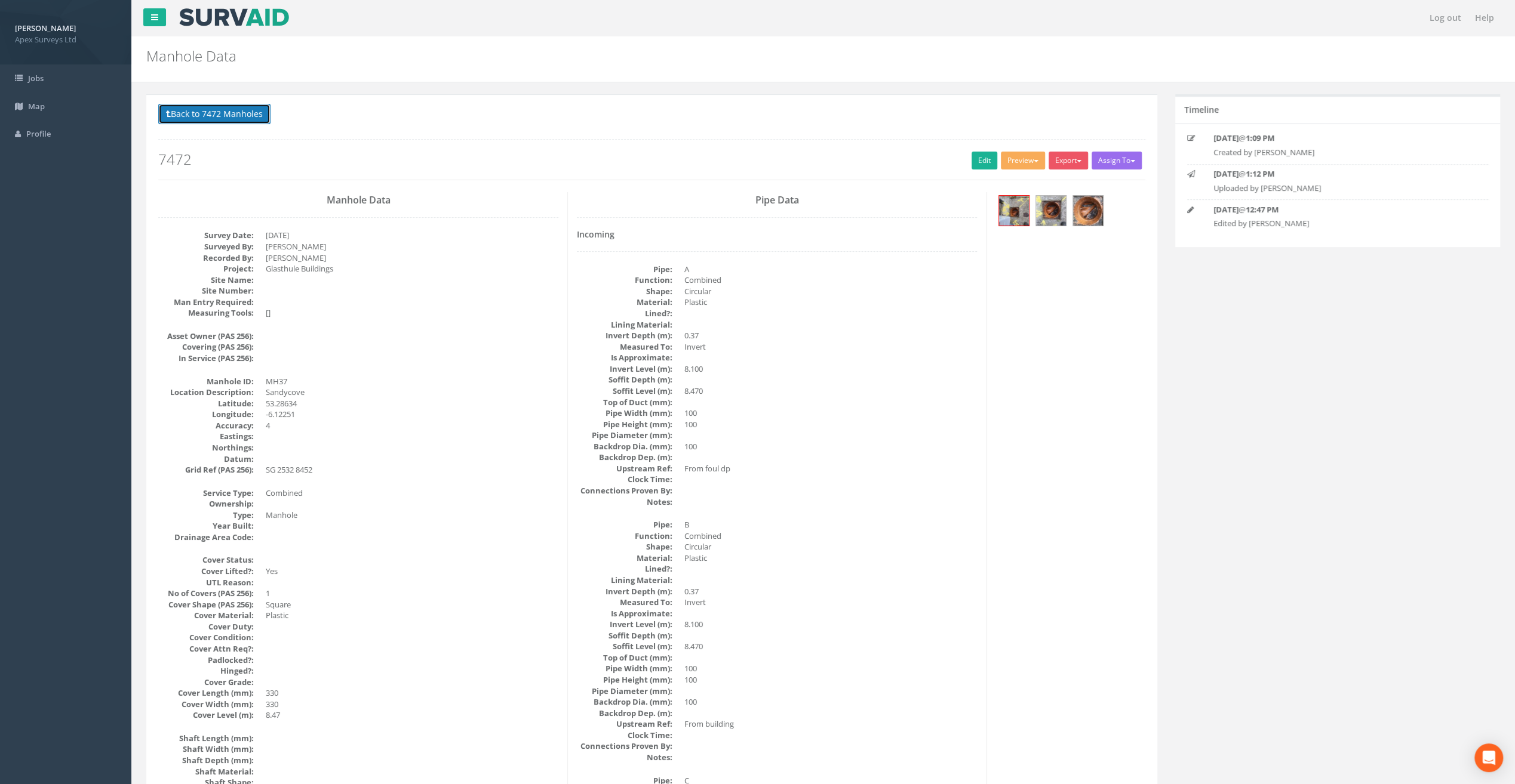
drag, startPoint x: 227, startPoint y: 119, endPoint x: 237, endPoint y: 119, distance: 10.0
click at [227, 119] on button "Back to 7472 Manholes" at bounding box center [213, 114] width 112 height 20
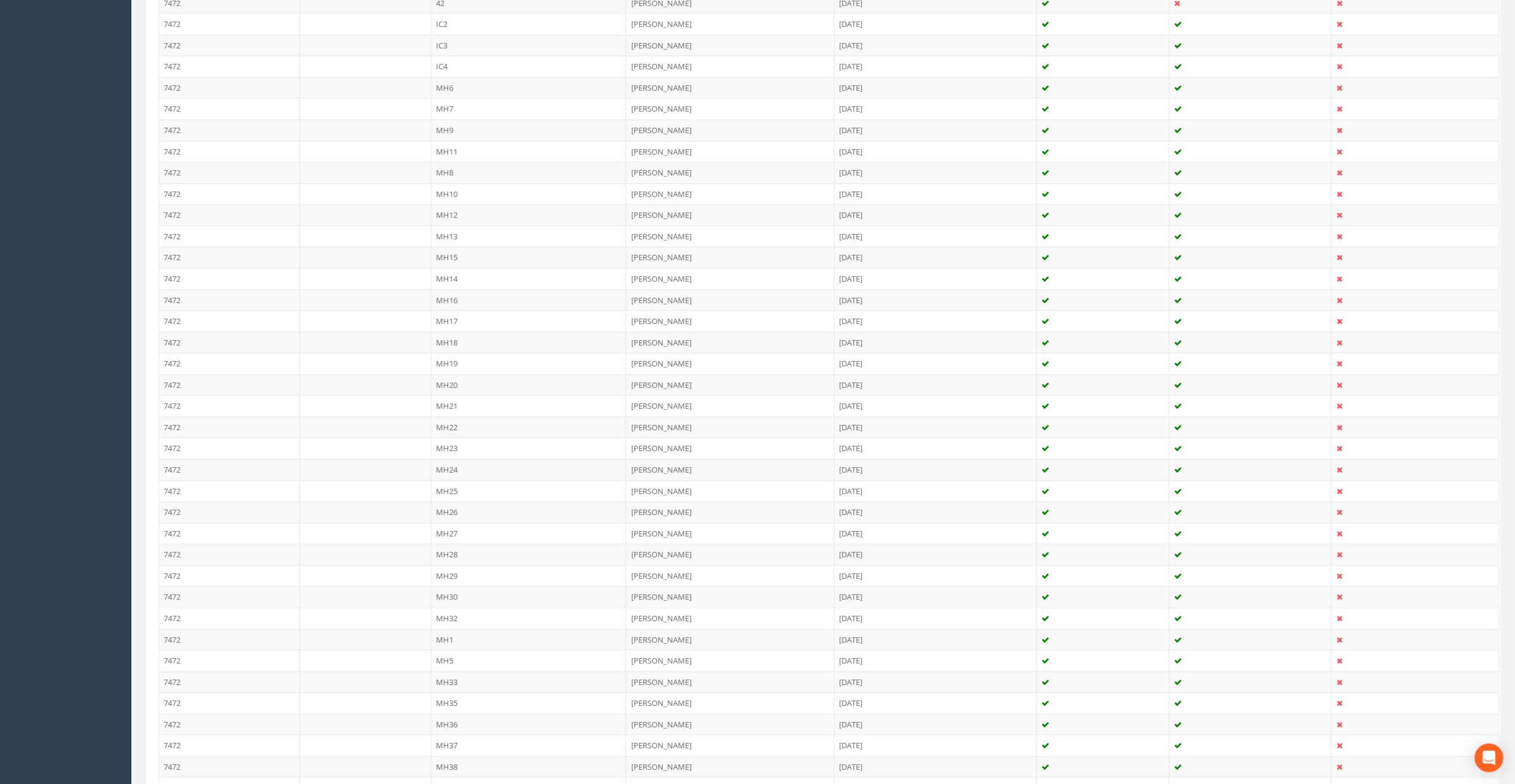
scroll to position [477, 0]
click at [448, 649] on td "MH38" at bounding box center [529, 656] width 195 height 21
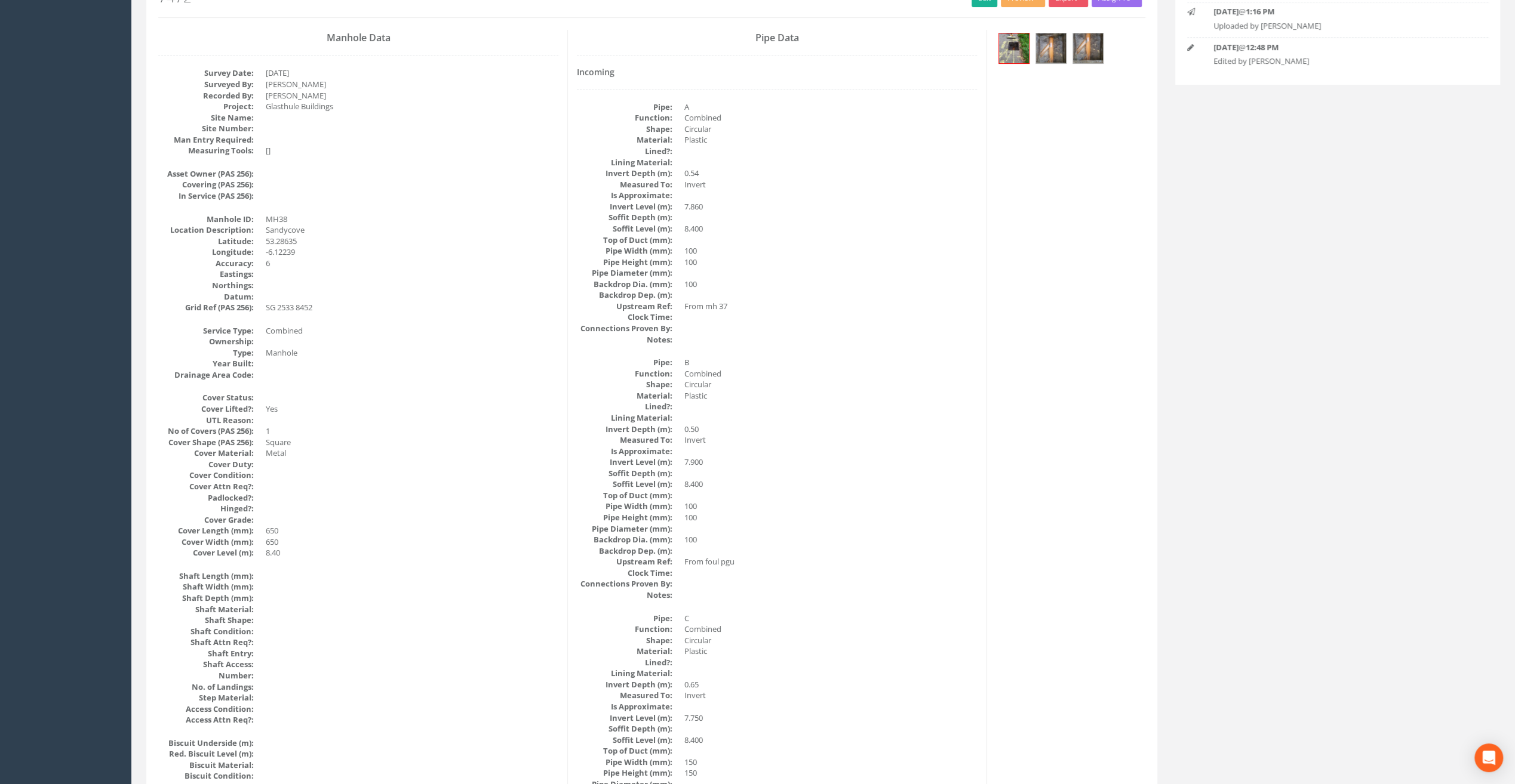
scroll to position [100, 0]
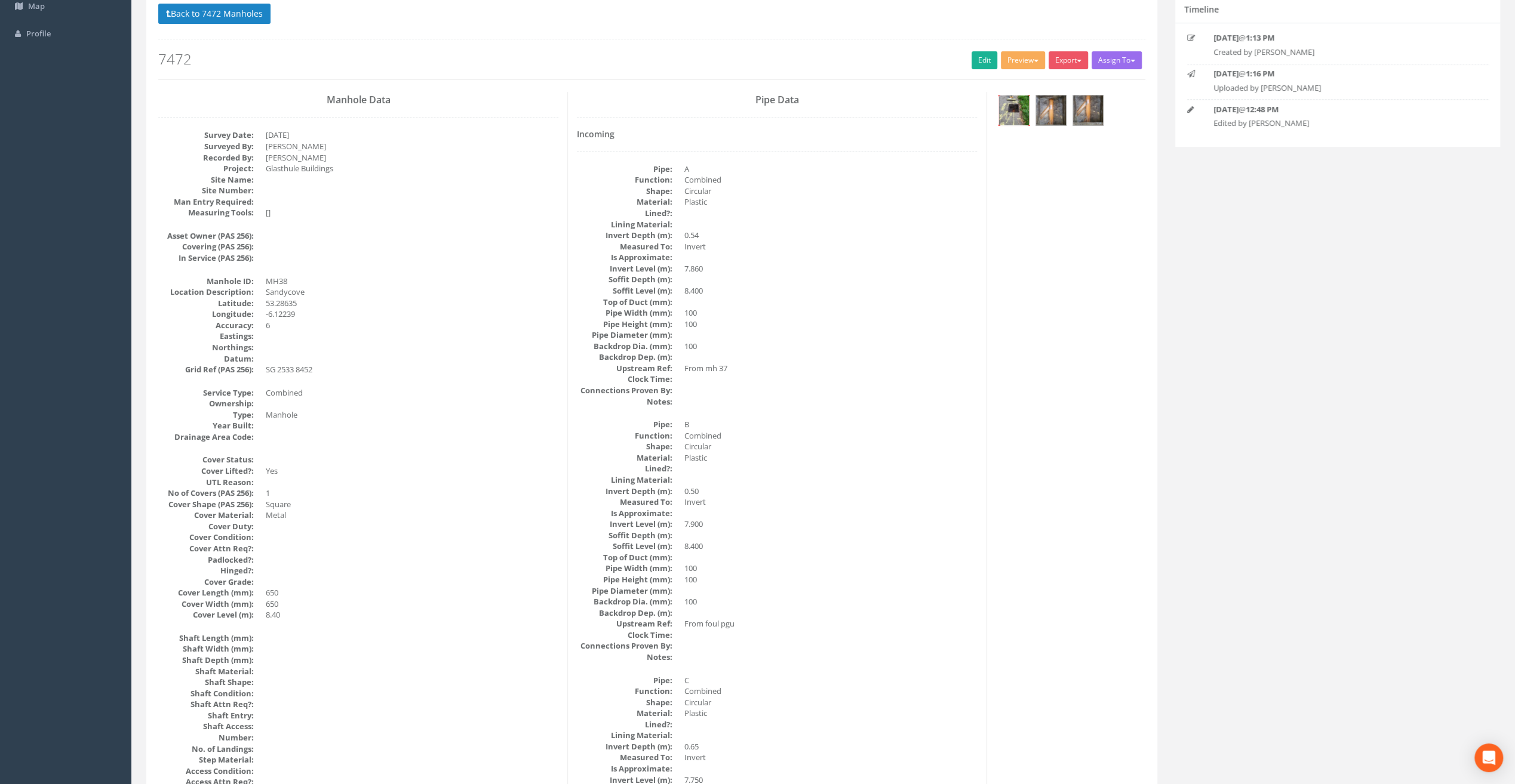
click at [1020, 109] on img at bounding box center [1013, 110] width 30 height 30
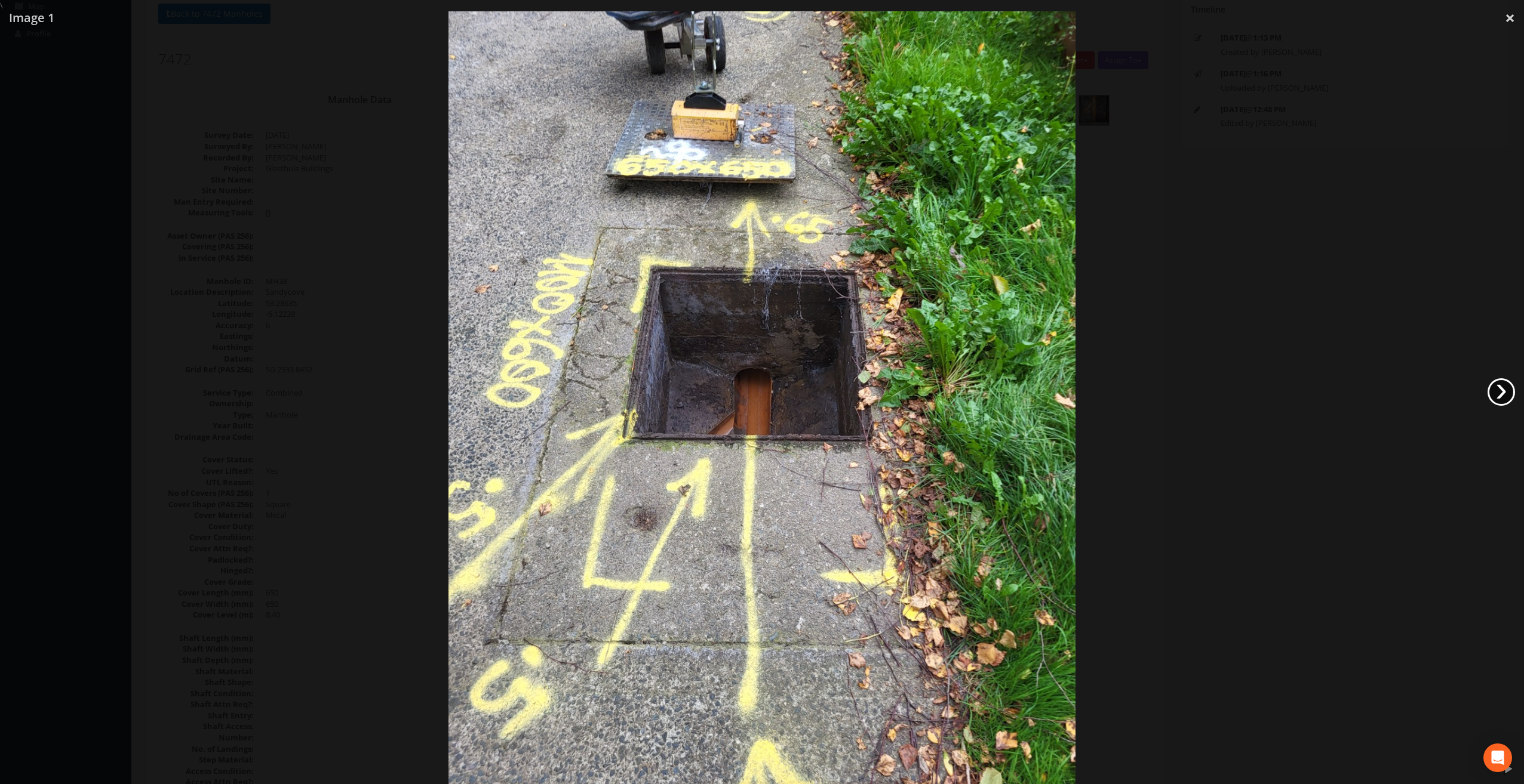
click at [1507, 394] on link "›" at bounding box center [1501, 392] width 28 height 28
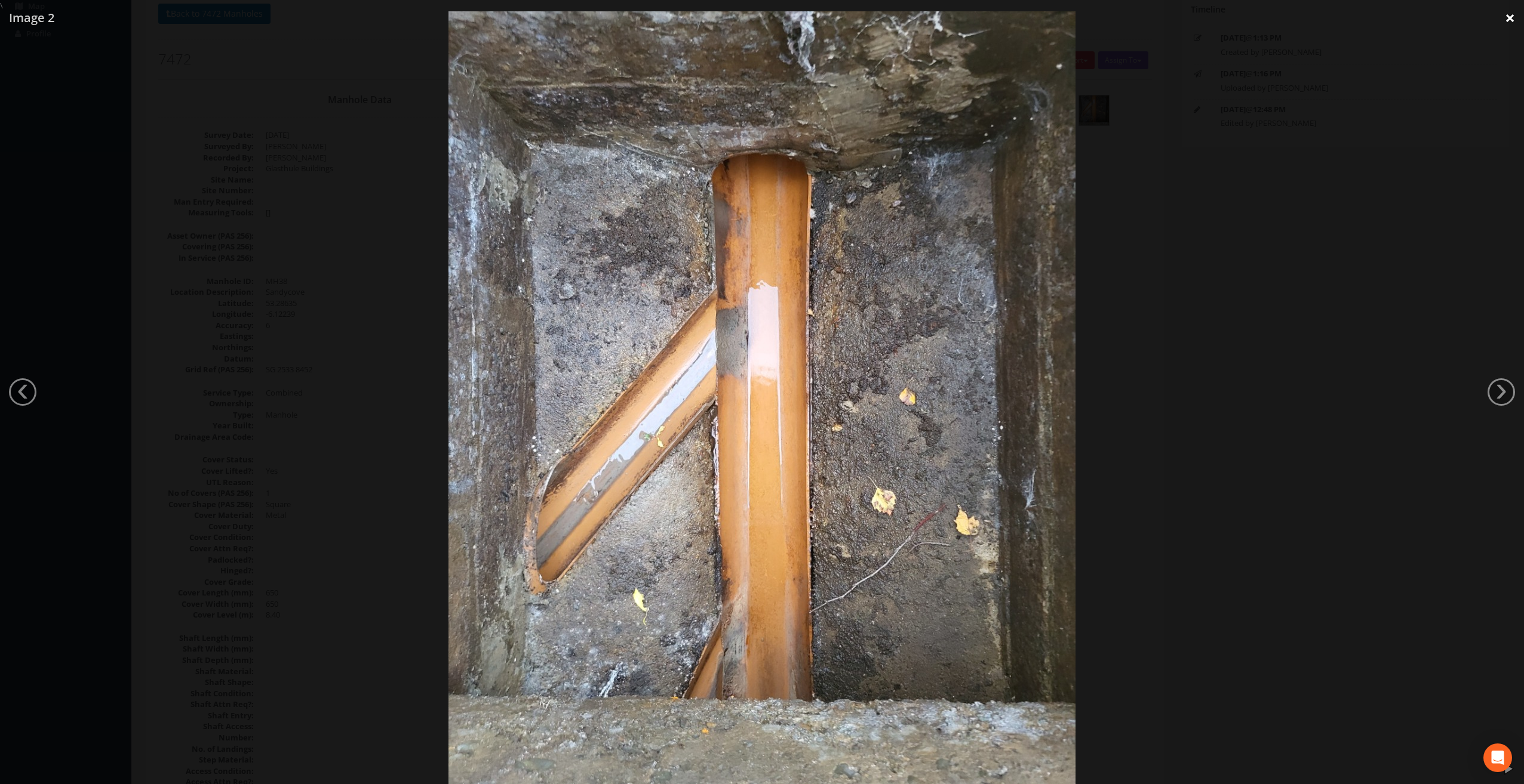
click at [1513, 21] on link "×" at bounding box center [1510, 17] width 28 height 35
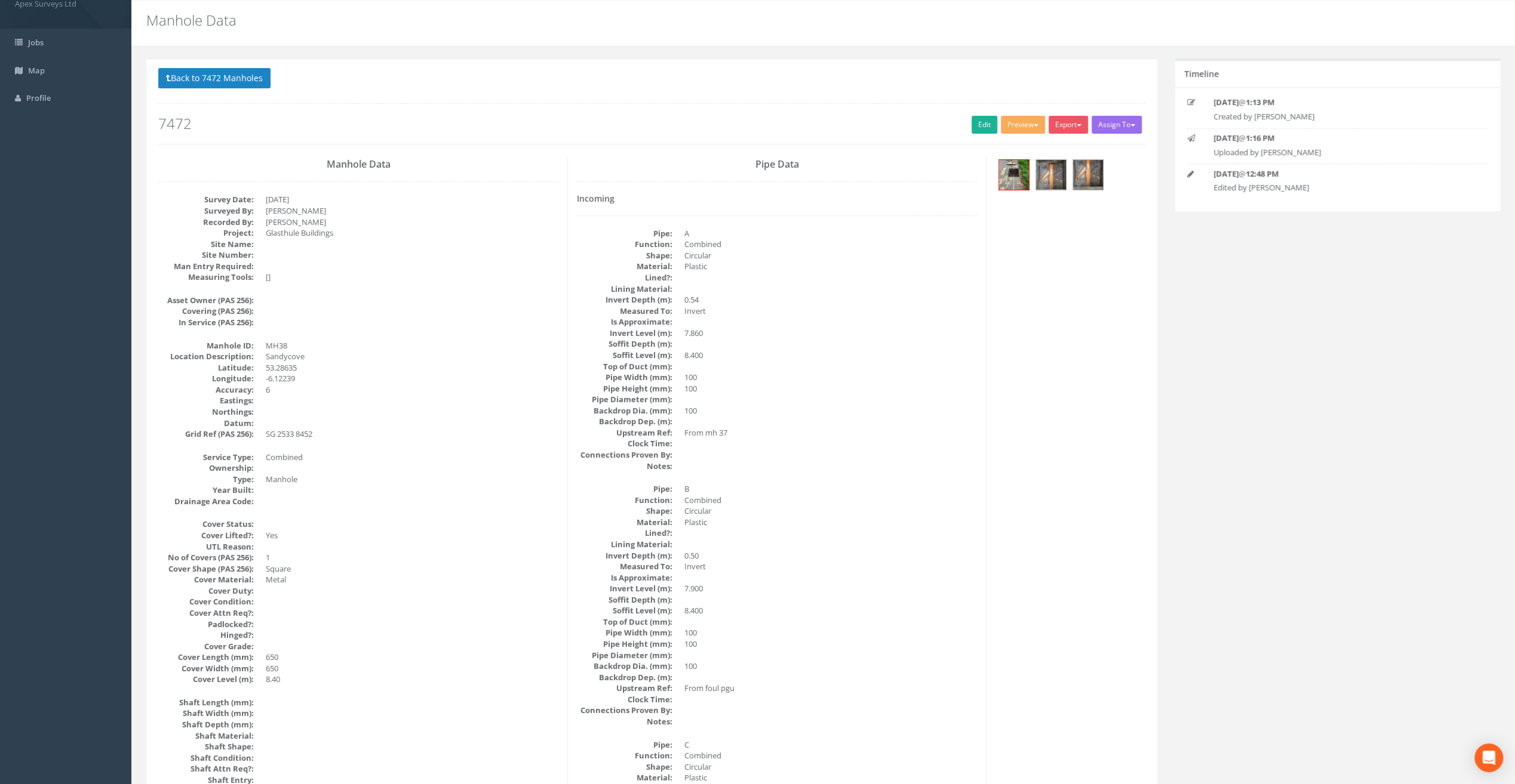
scroll to position [0, 0]
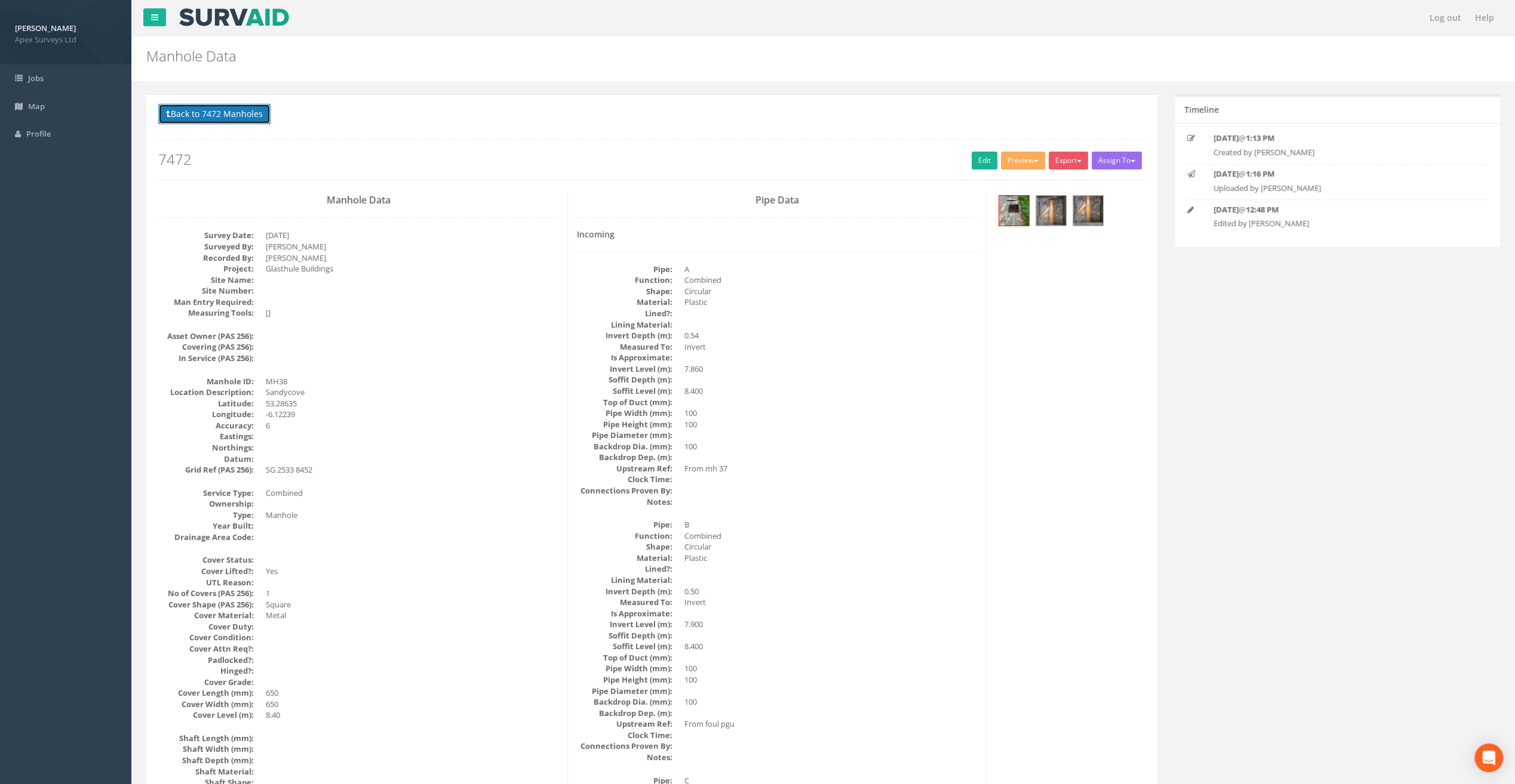
click at [235, 114] on button "Back to 7472 Manholes" at bounding box center [213, 114] width 112 height 20
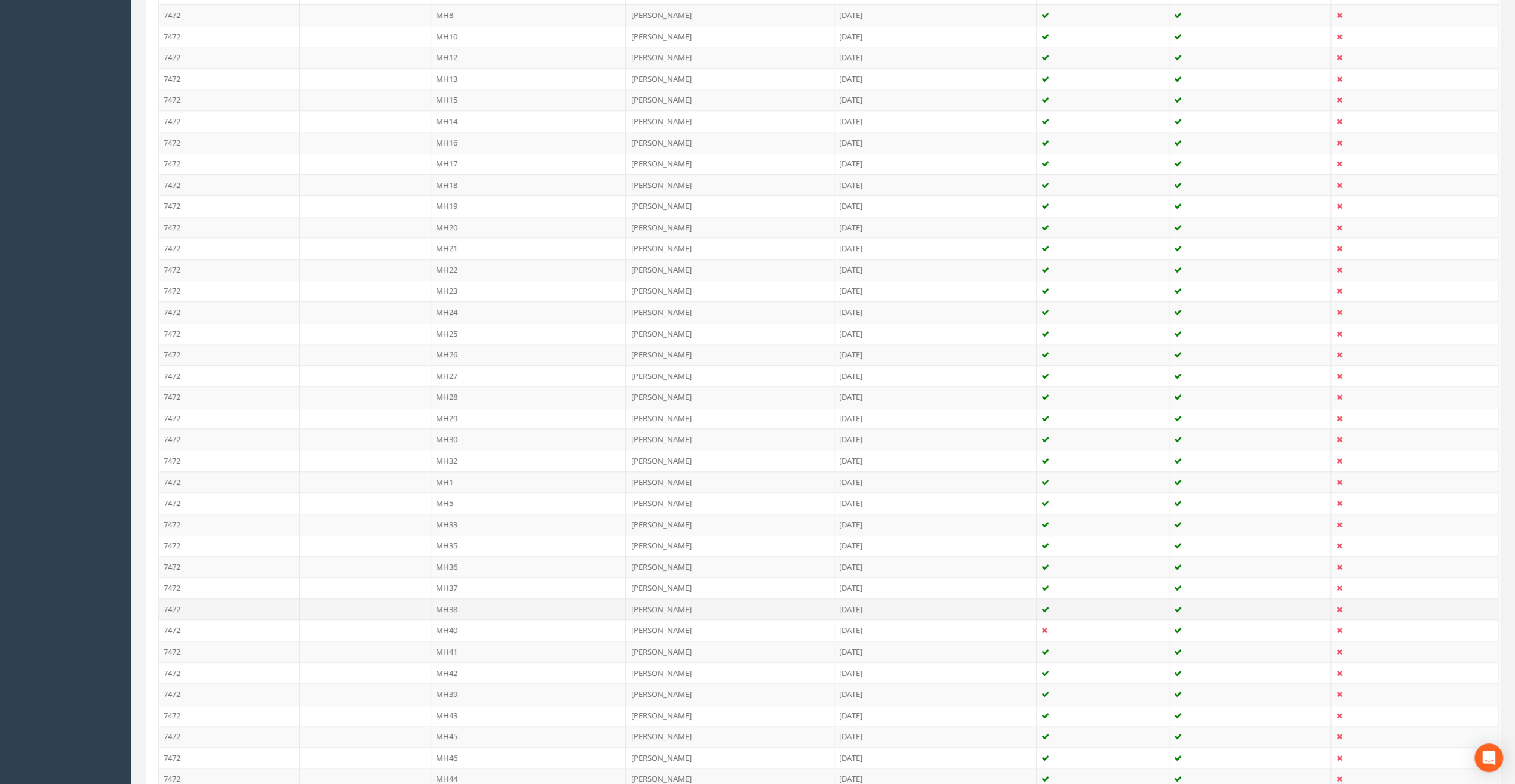
scroll to position [597, 0]
click at [457, 611] on td "MH39" at bounding box center [529, 621] width 195 height 21
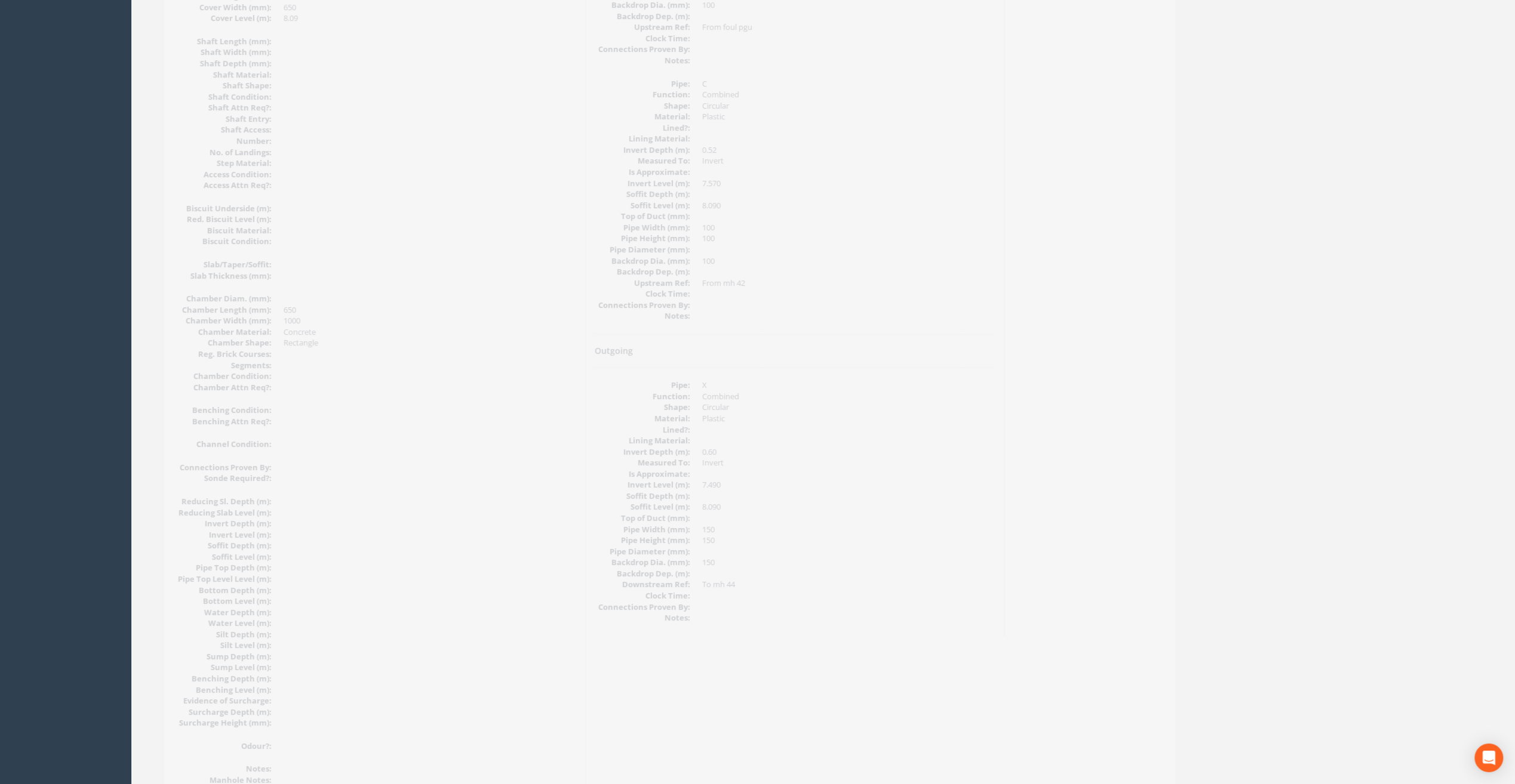
scroll to position [817, 0]
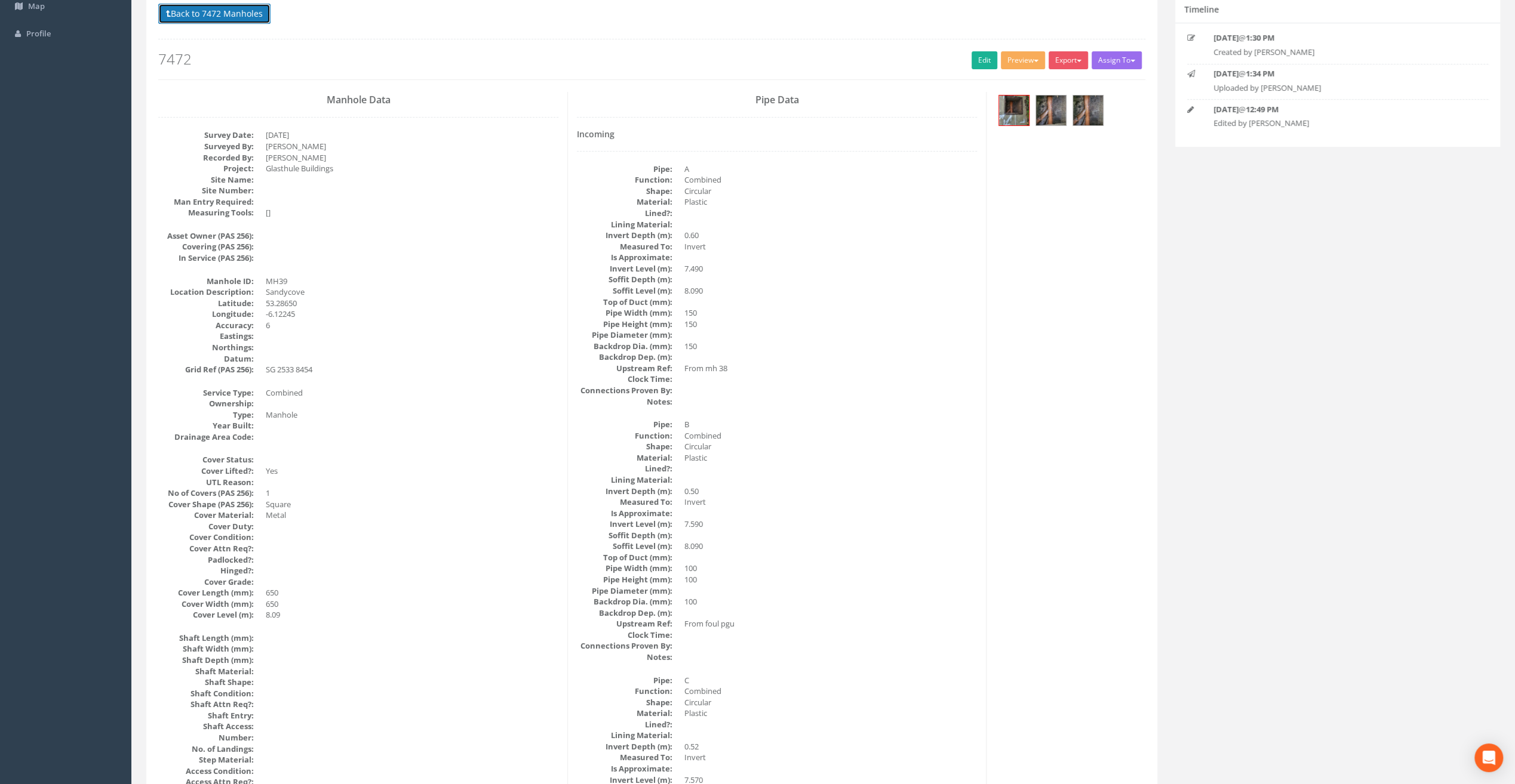
click at [233, 7] on button "Back to 7472 Manholes" at bounding box center [213, 13] width 112 height 20
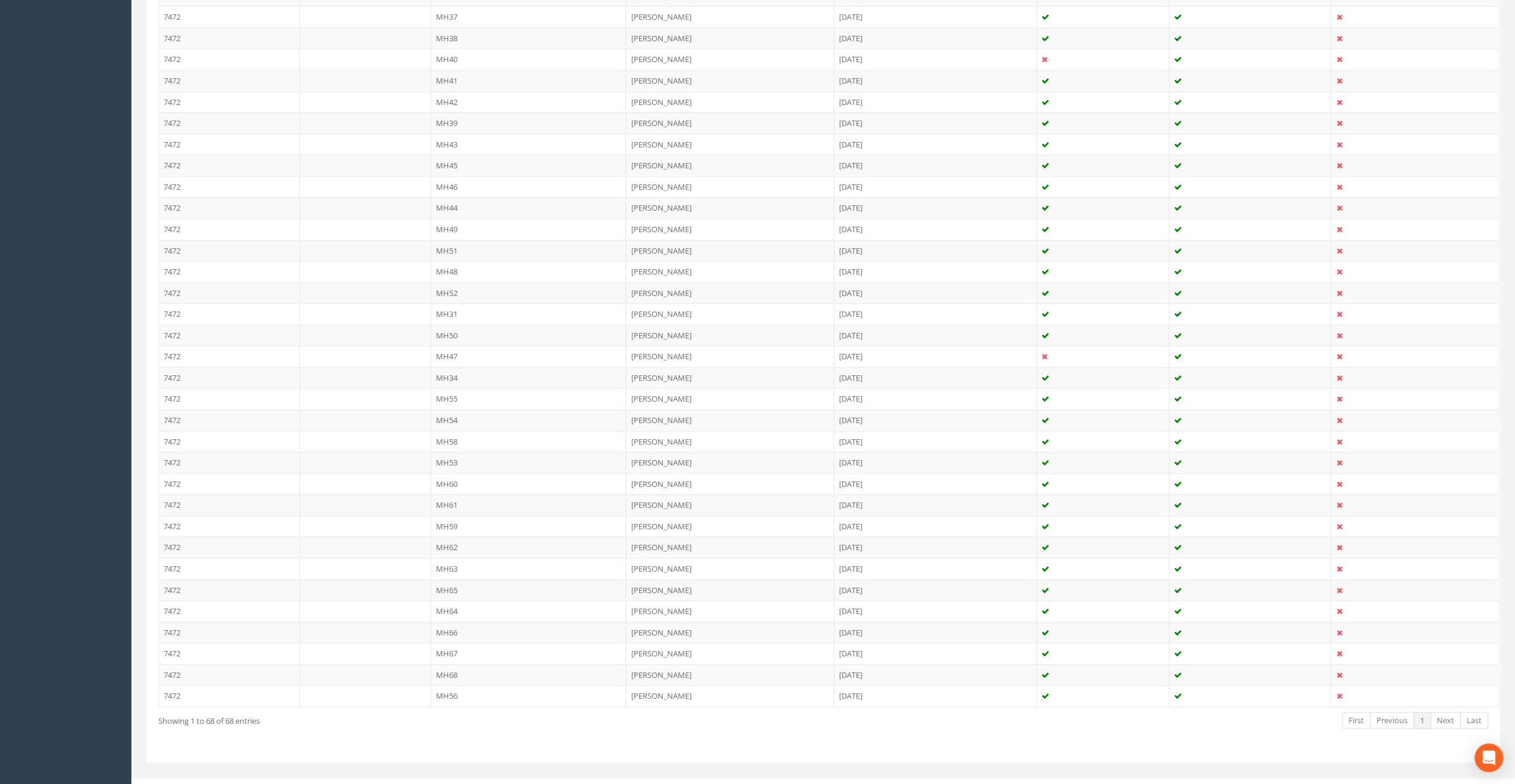
click at [456, 49] on td "MH40" at bounding box center [529, 59] width 195 height 21
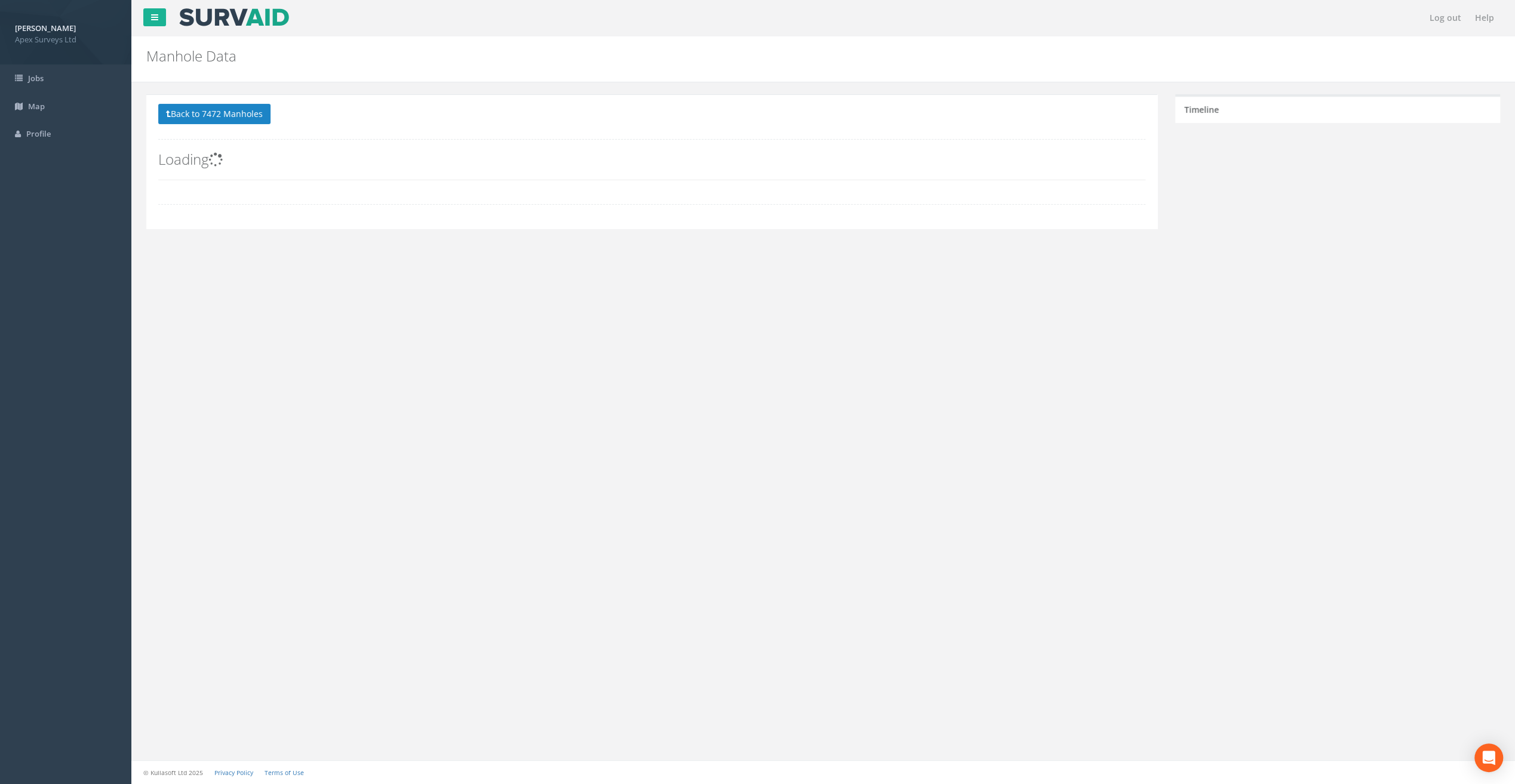
scroll to position [0, 0]
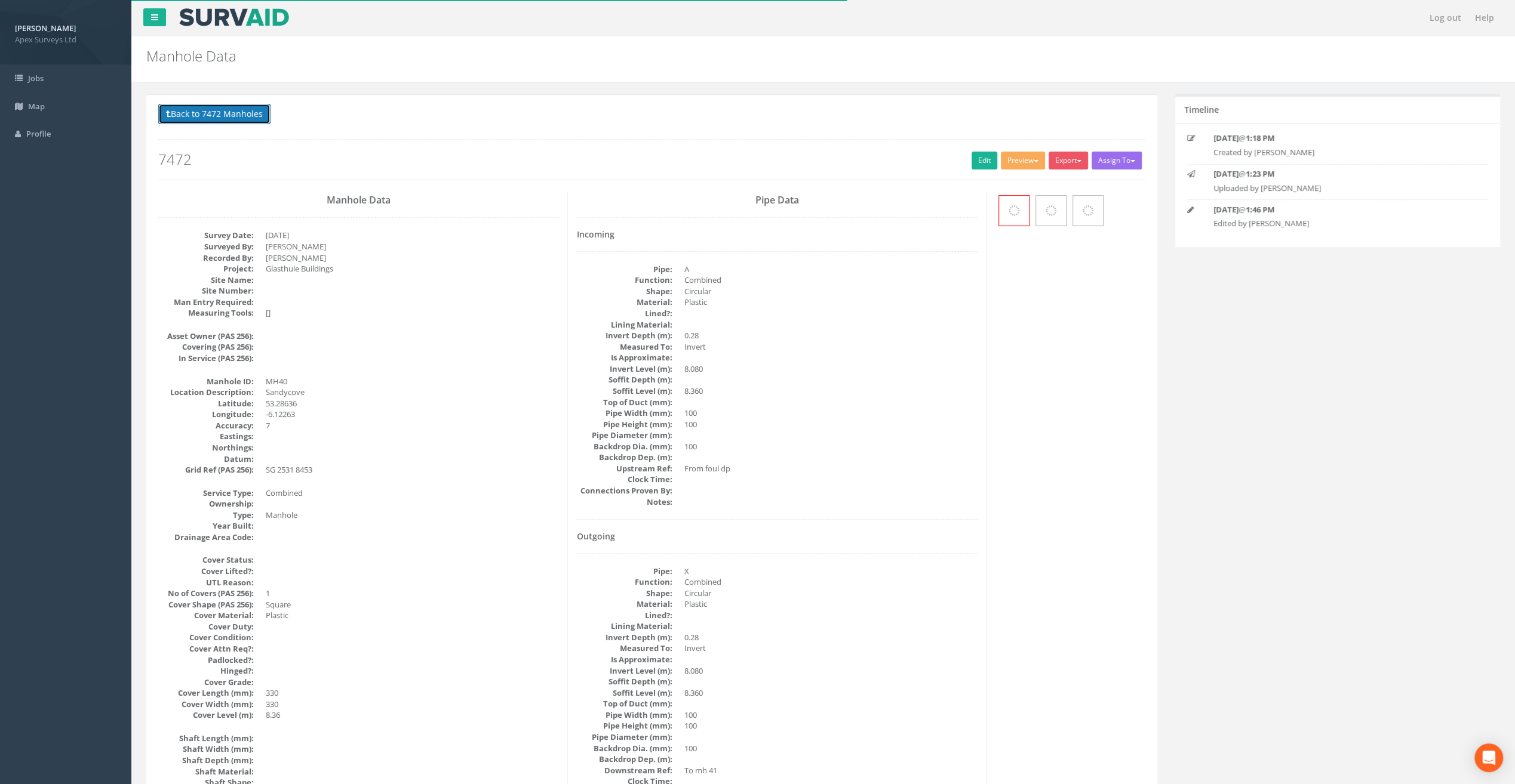
click at [221, 115] on button "Back to 7472 Manholes" at bounding box center [213, 114] width 112 height 20
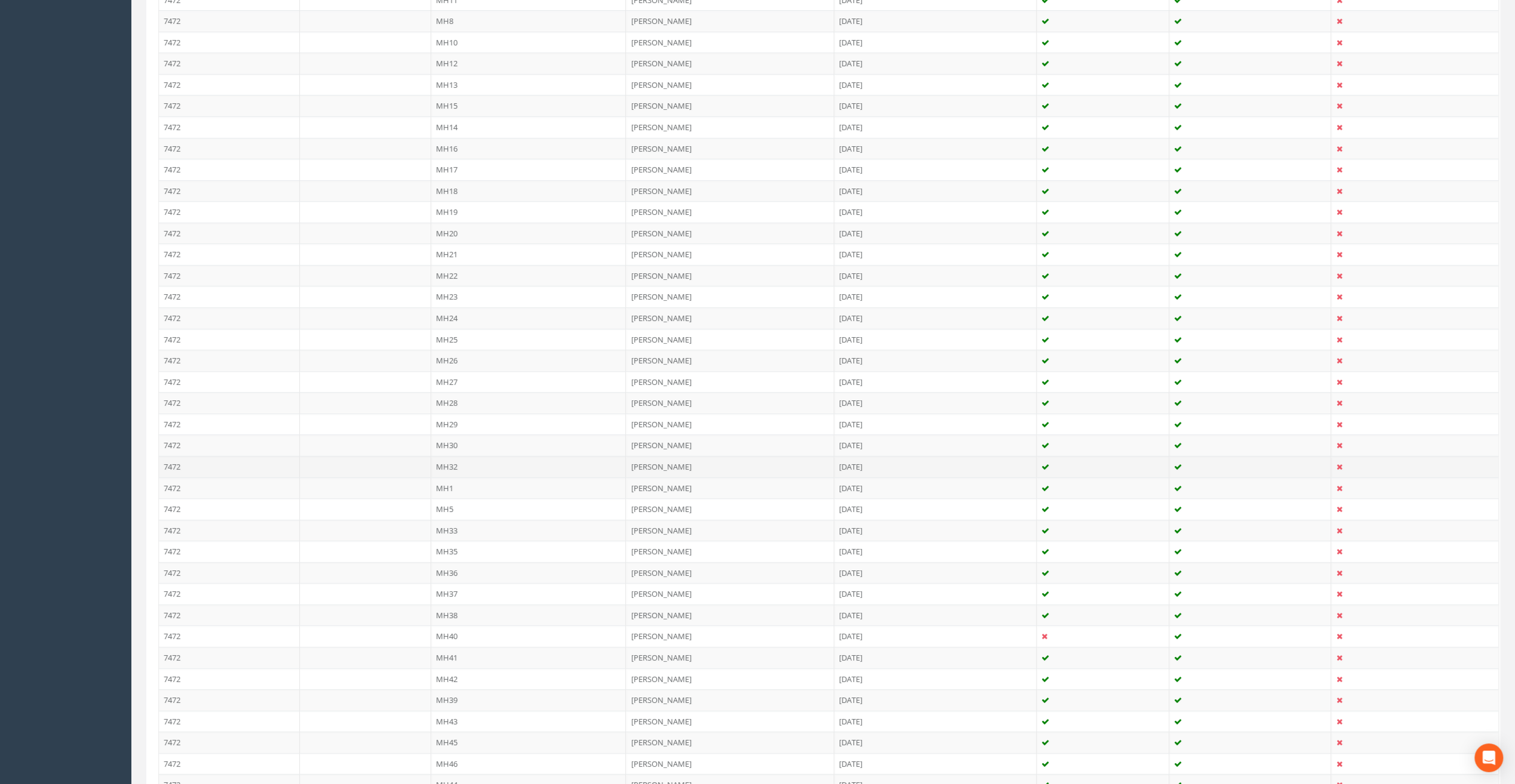
scroll to position [537, 0]
click at [452, 590] on td "MH38" at bounding box center [529, 596] width 195 height 21
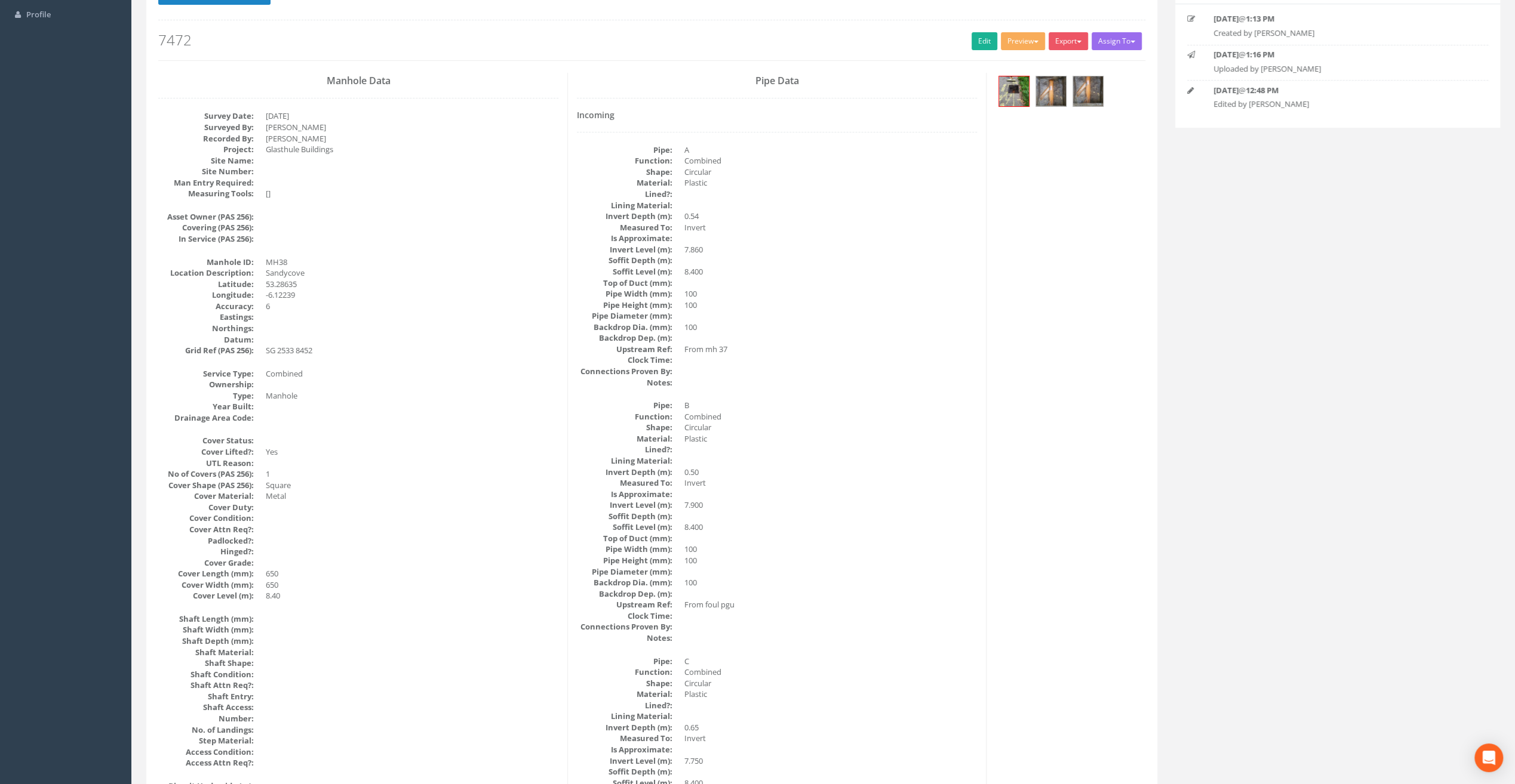
scroll to position [0, 0]
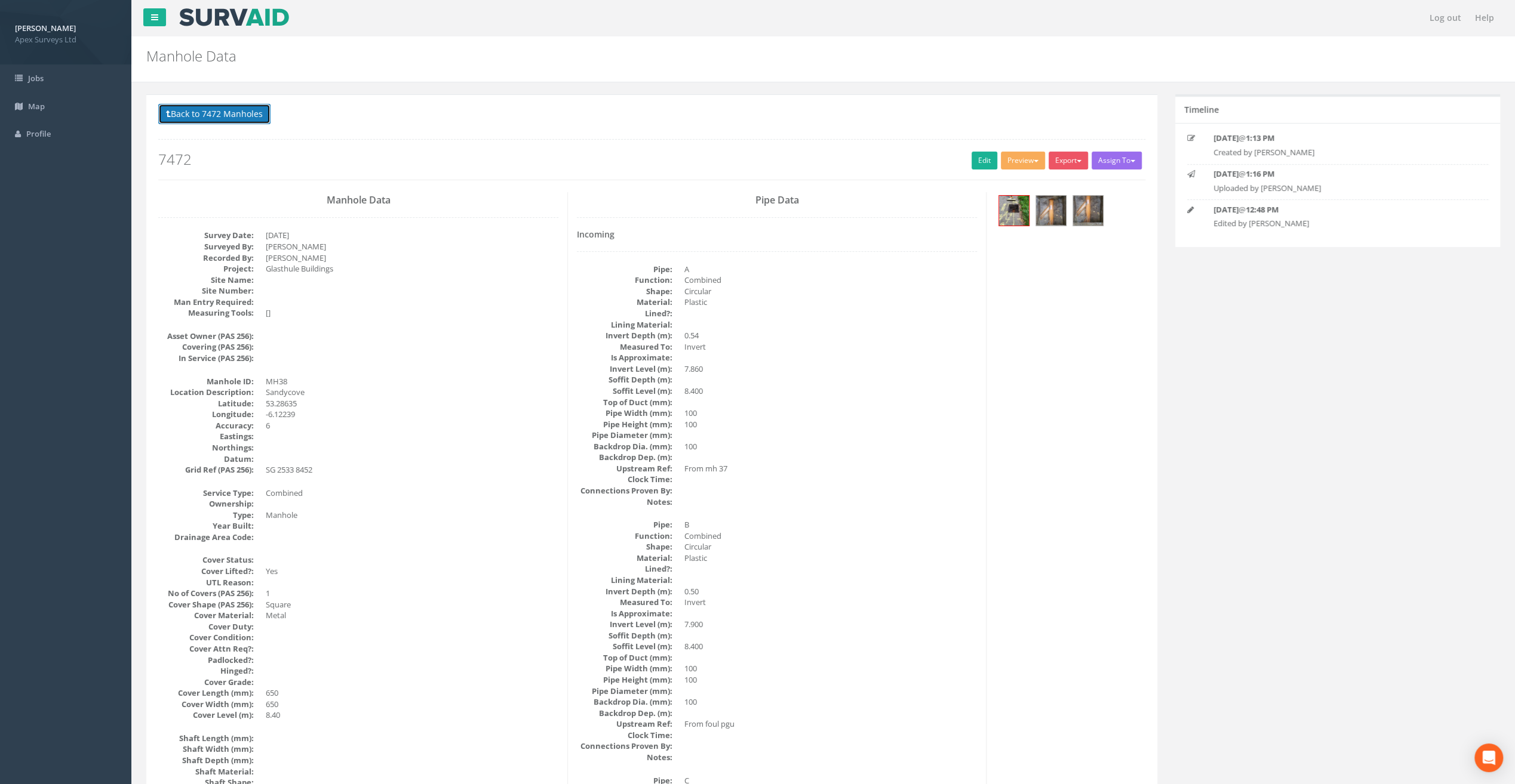
click at [205, 110] on button "Back to 7472 Manholes" at bounding box center [213, 114] width 112 height 20
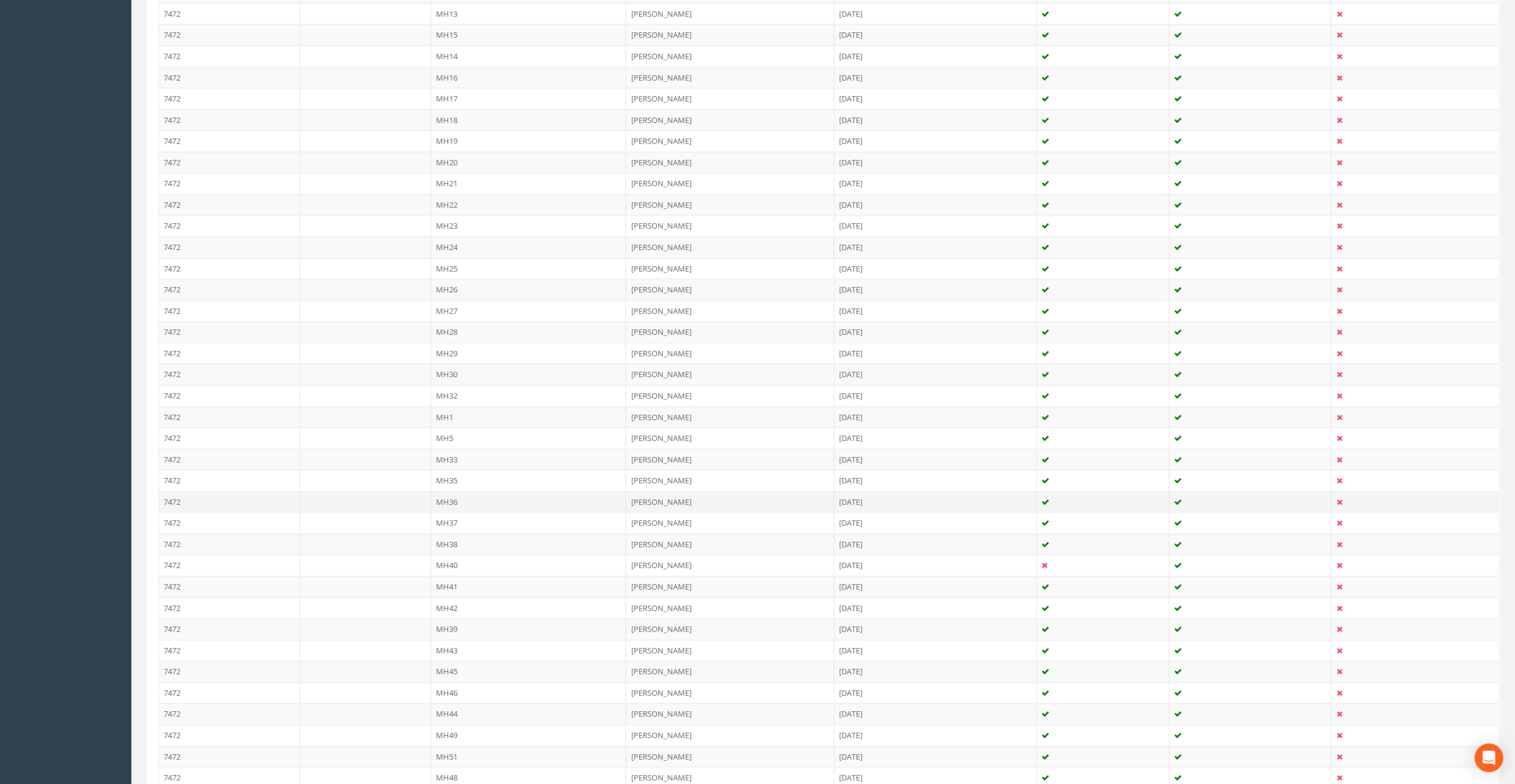
scroll to position [657, 0]
click at [450, 551] on td "MH39" at bounding box center [529, 561] width 195 height 21
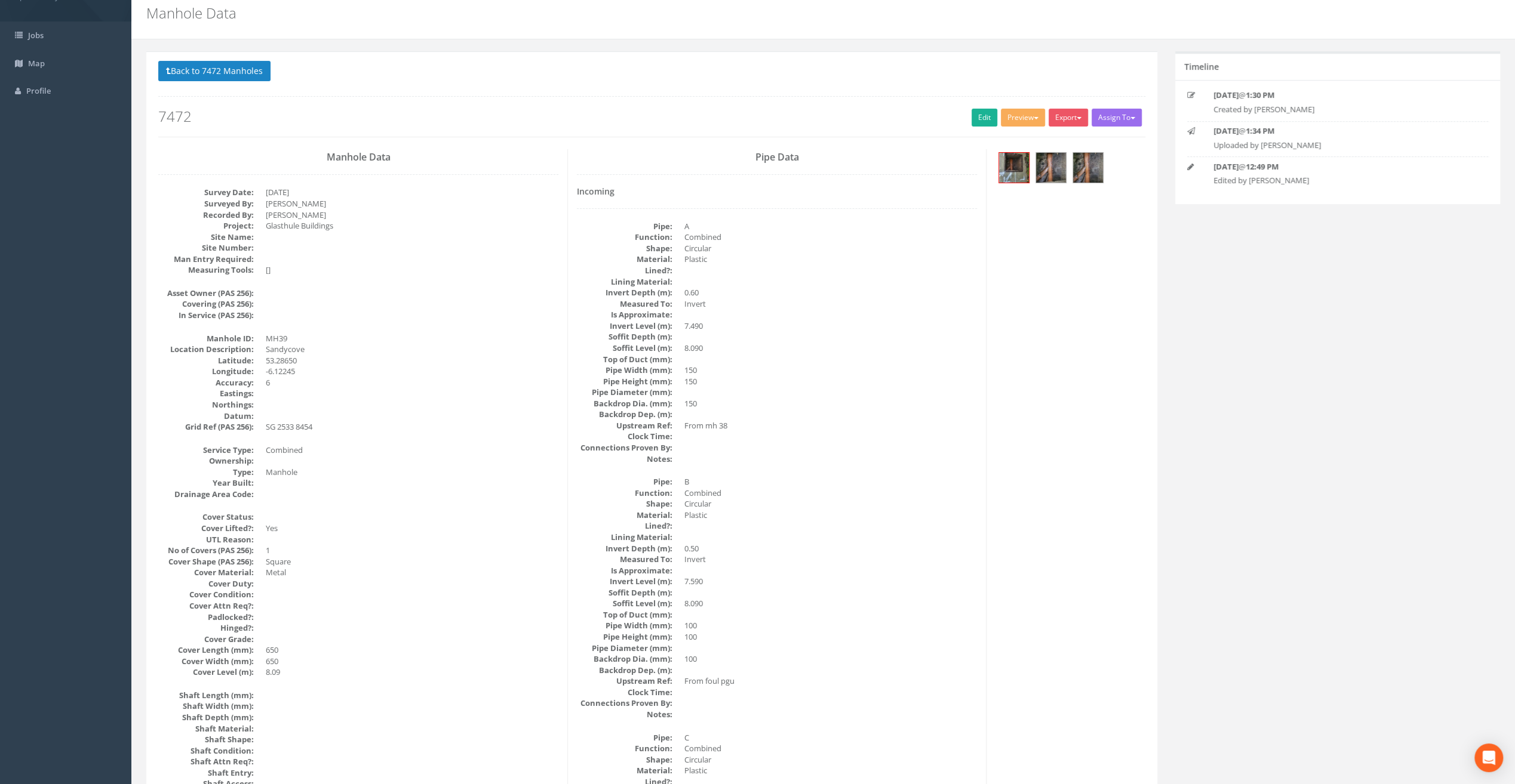
scroll to position [0, 0]
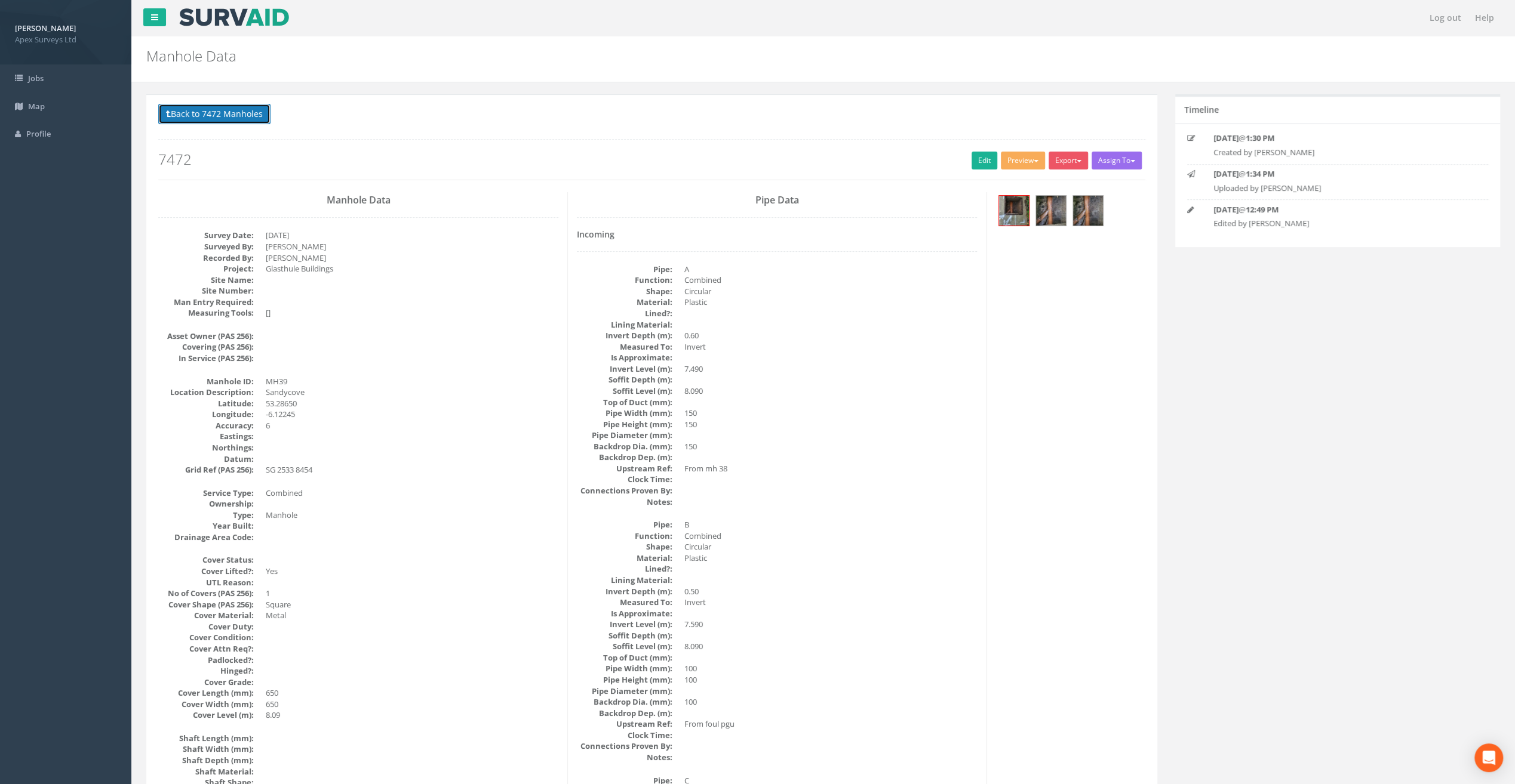
click at [237, 112] on button "Back to 7472 Manholes" at bounding box center [213, 114] width 112 height 20
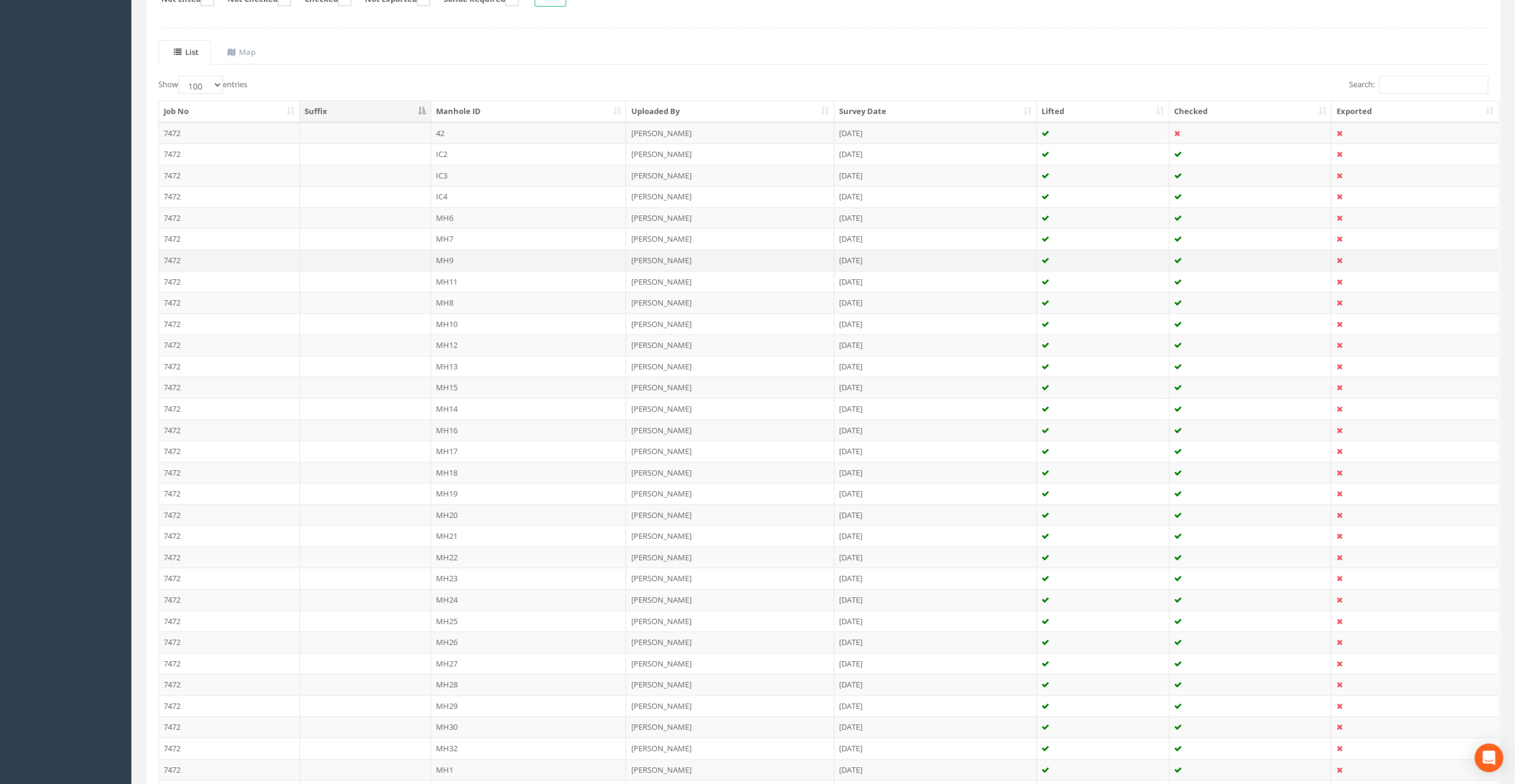
scroll to position [359, 0]
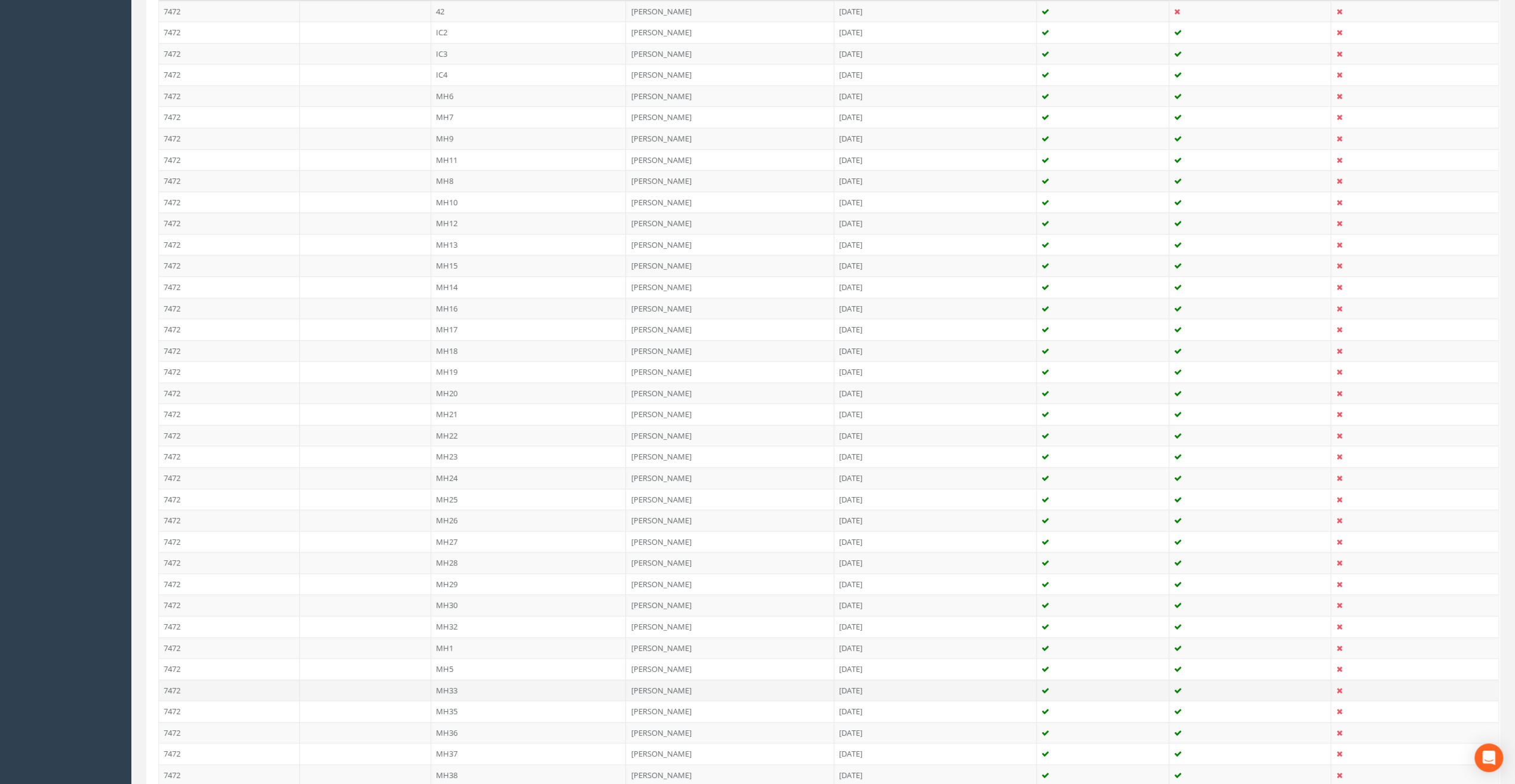
click at [457, 680] on td "MH33" at bounding box center [529, 690] width 195 height 21
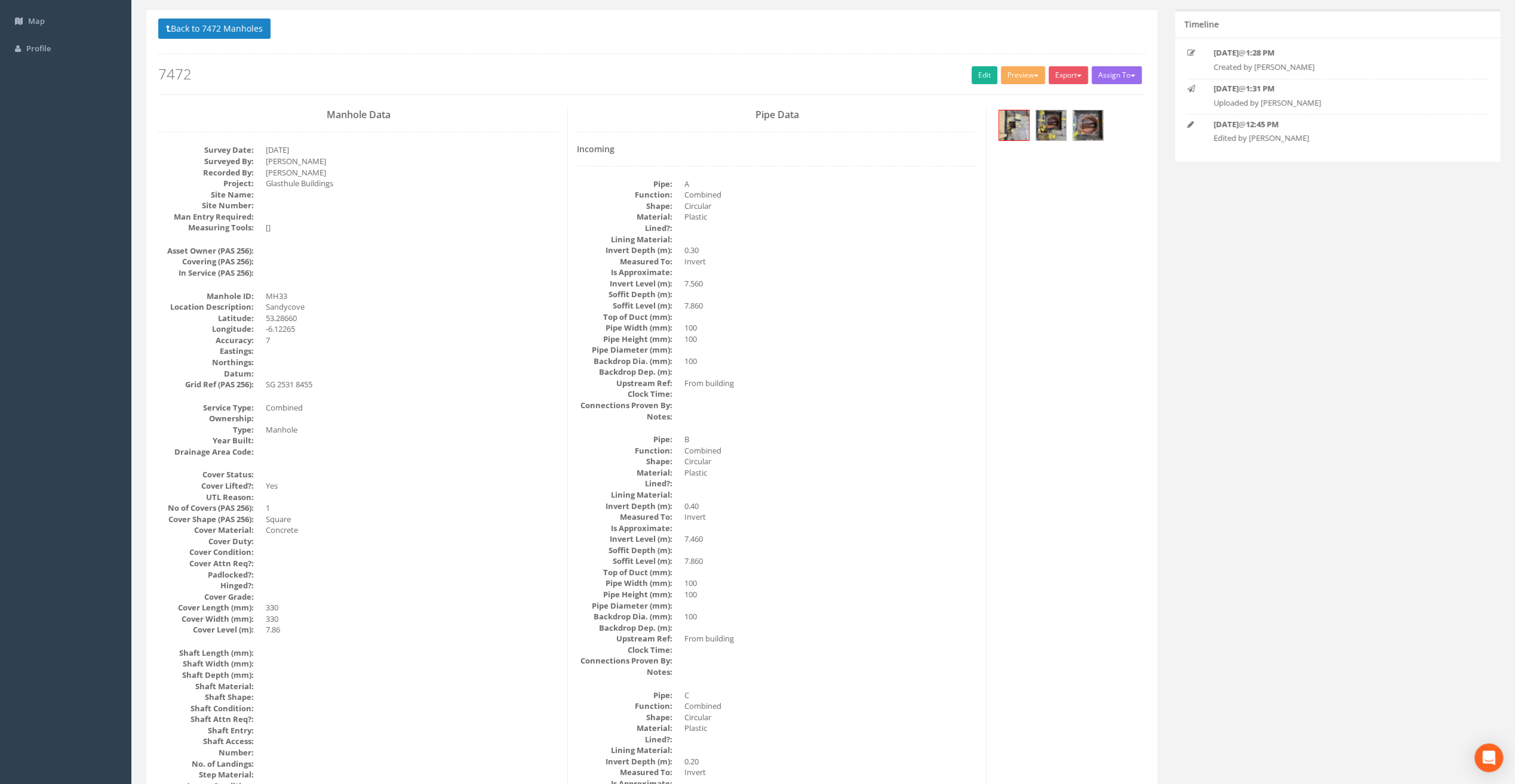
scroll to position [59, 0]
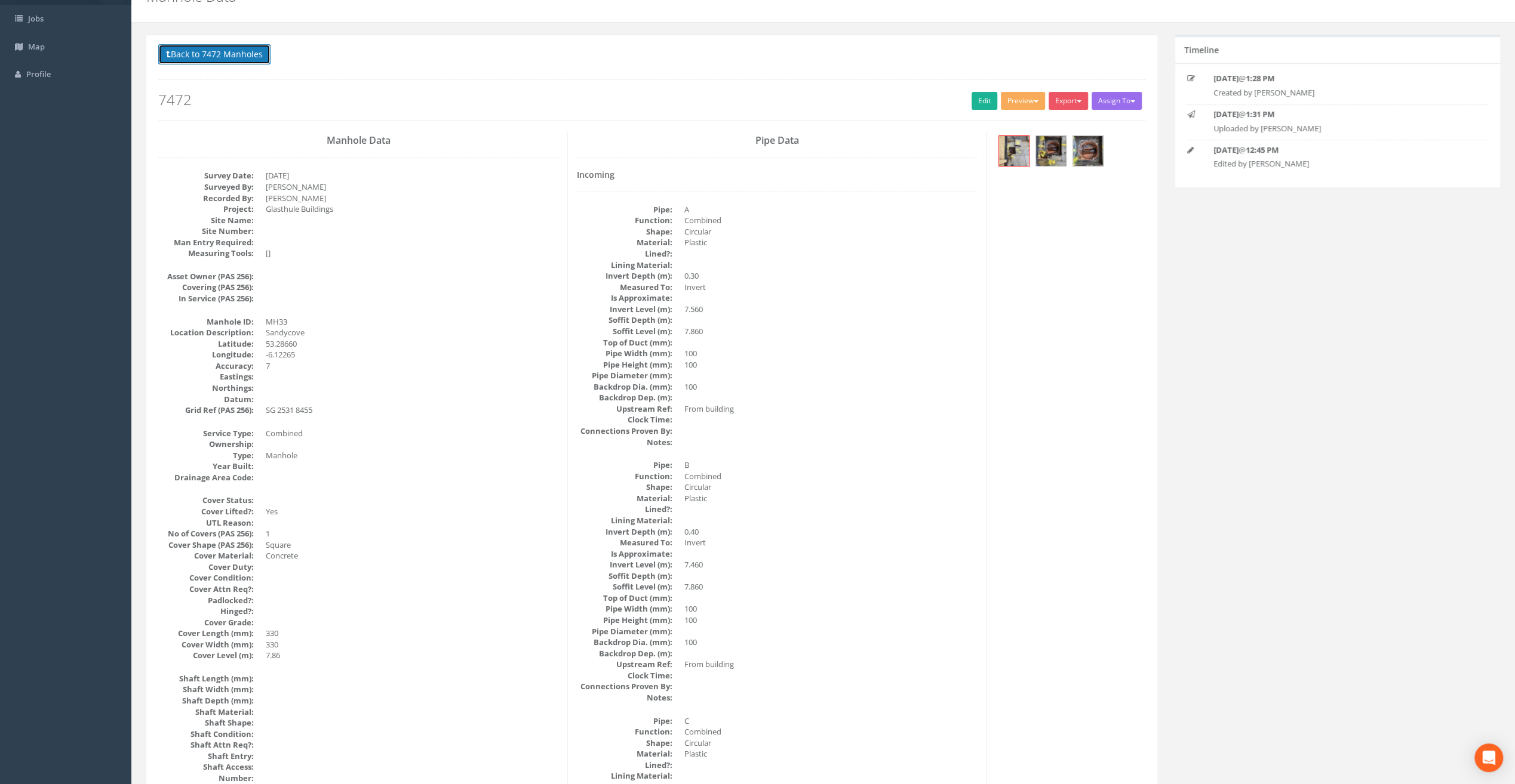
click at [187, 52] on button "Back to 7472 Manholes" at bounding box center [213, 54] width 112 height 20
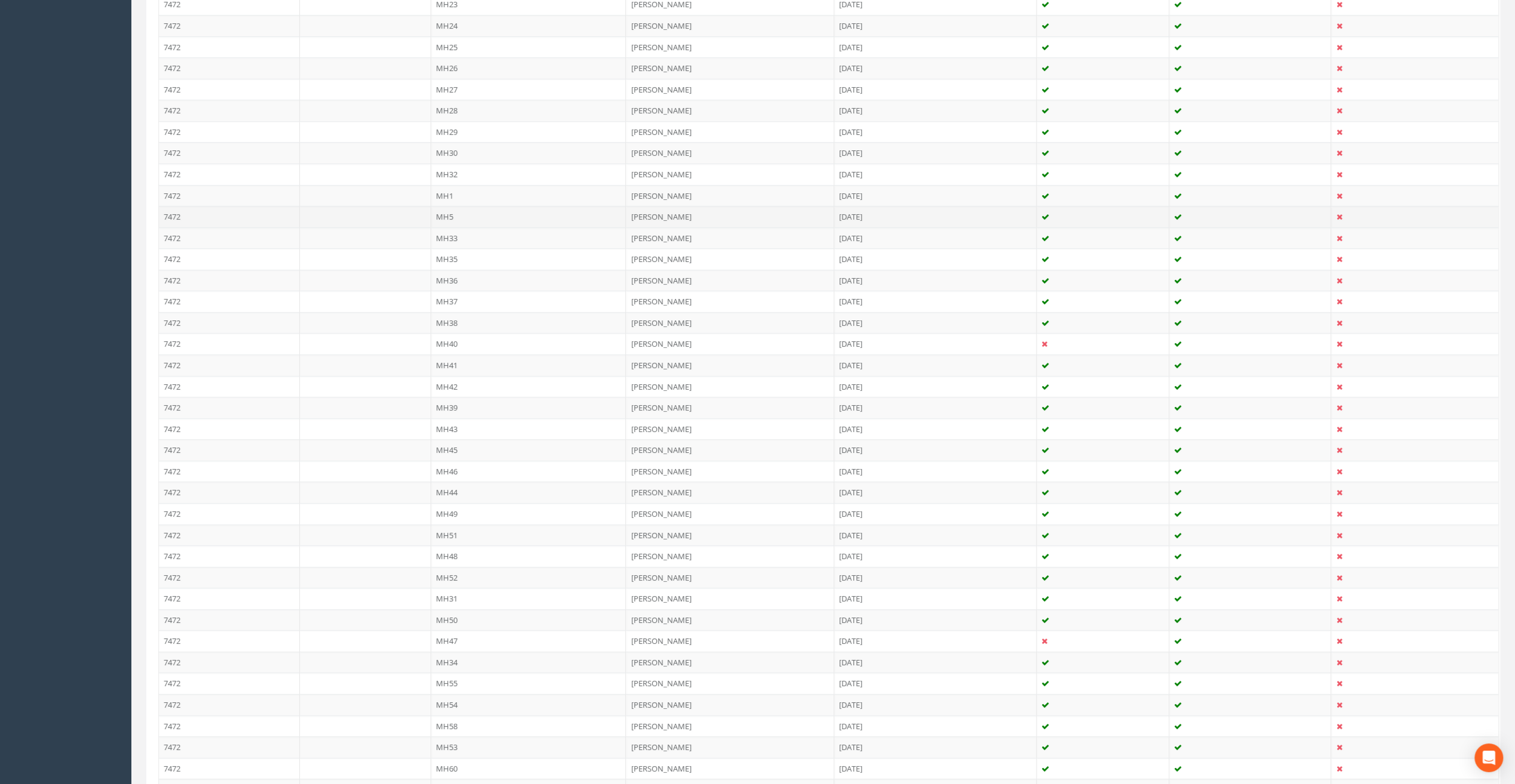
scroll to position [836, 0]
click at [452, 626] on td "MH34" at bounding box center [529, 637] width 195 height 21
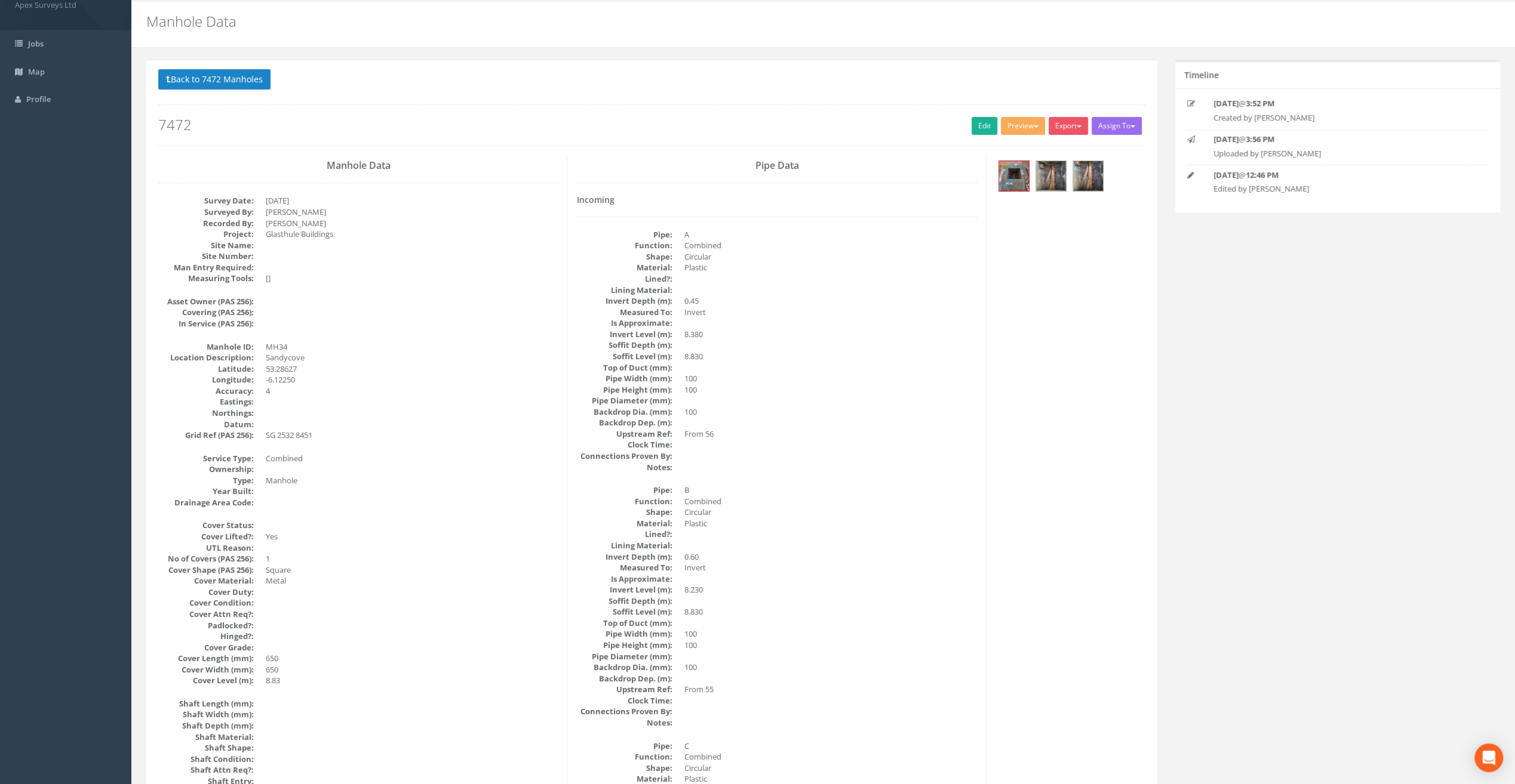
scroll to position [0, 0]
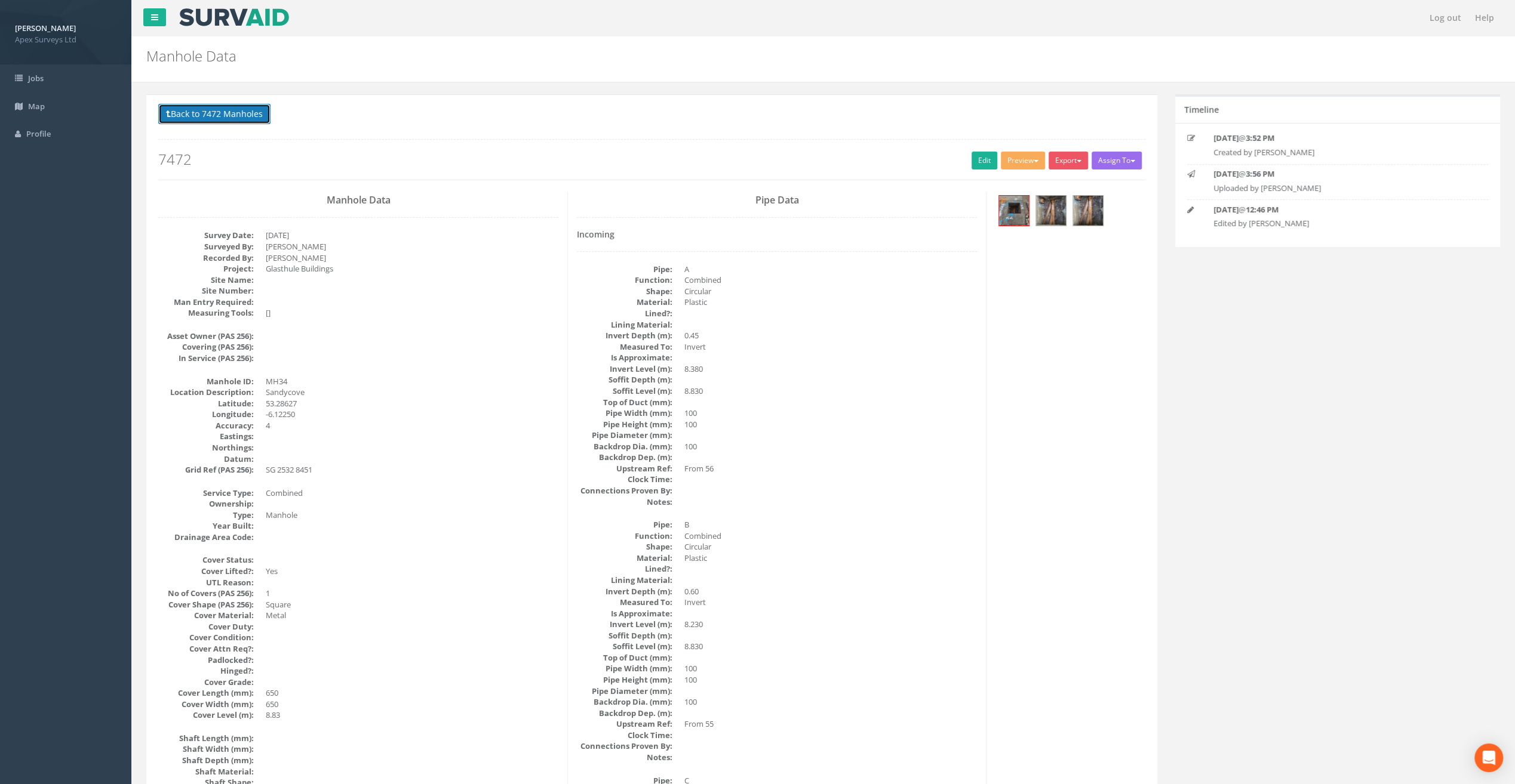
click at [234, 107] on button "Back to 7472 Manholes" at bounding box center [213, 114] width 112 height 20
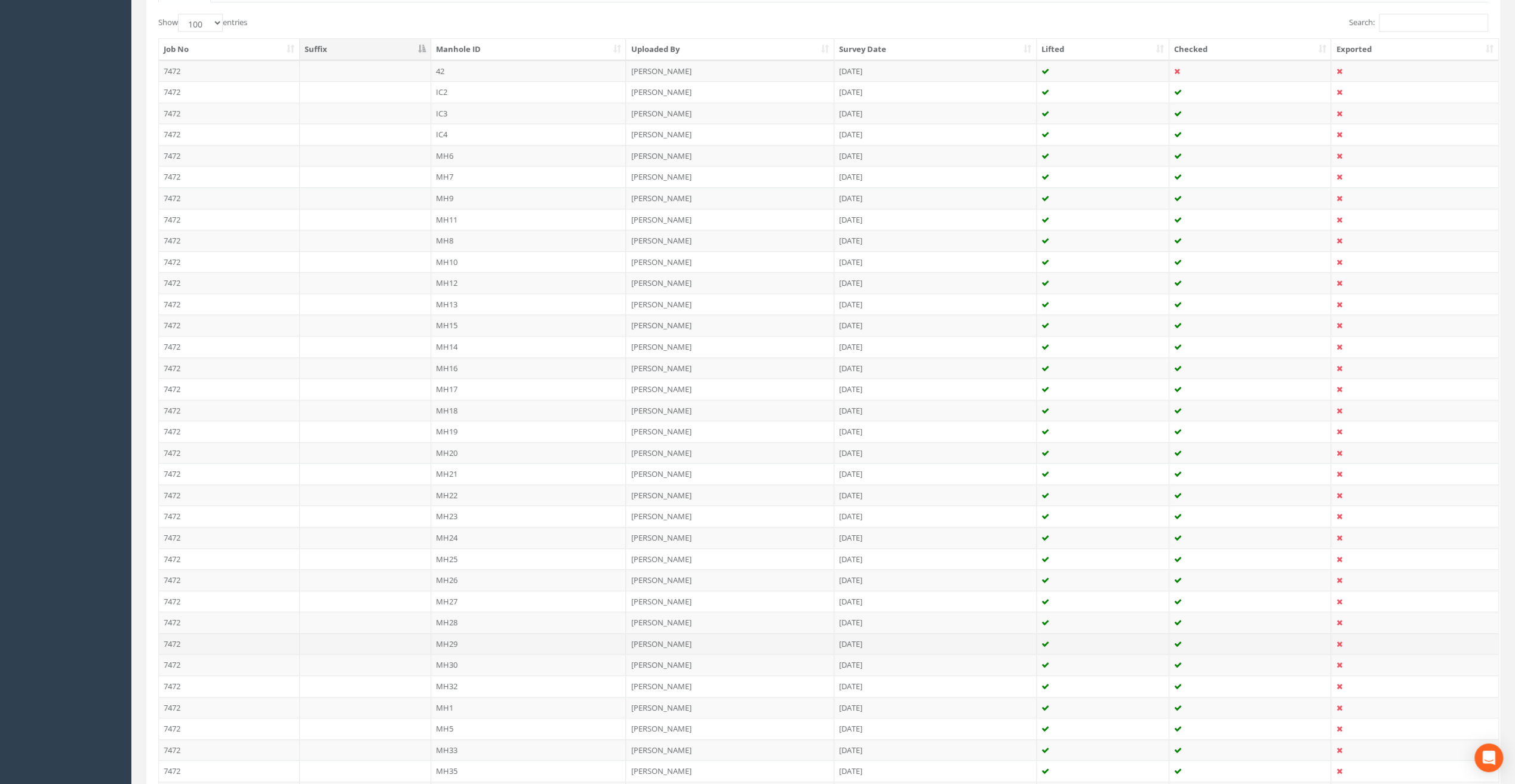
scroll to position [418, 0]
click at [460, 641] on td "MH35" at bounding box center [529, 651] width 195 height 21
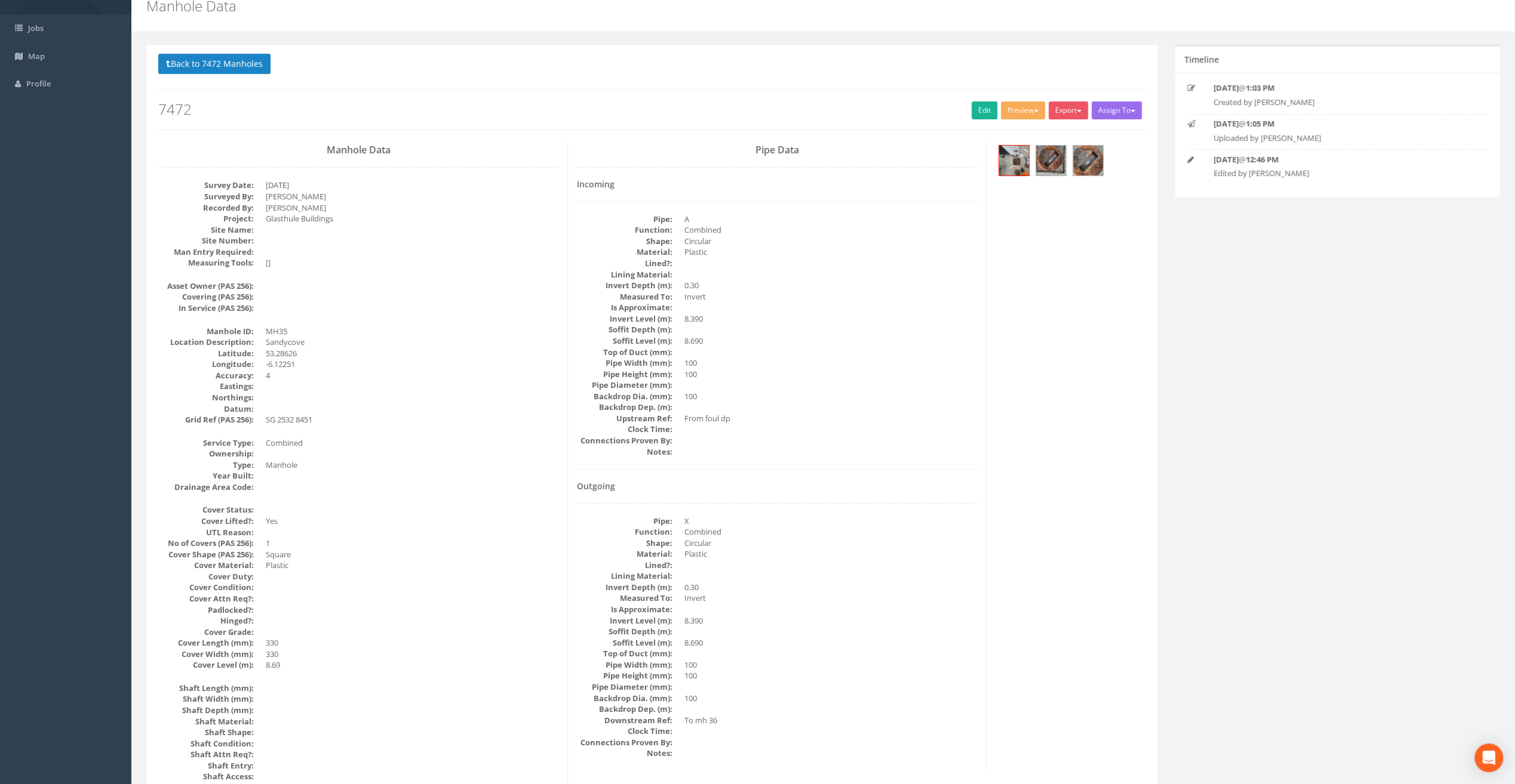
scroll to position [0, 0]
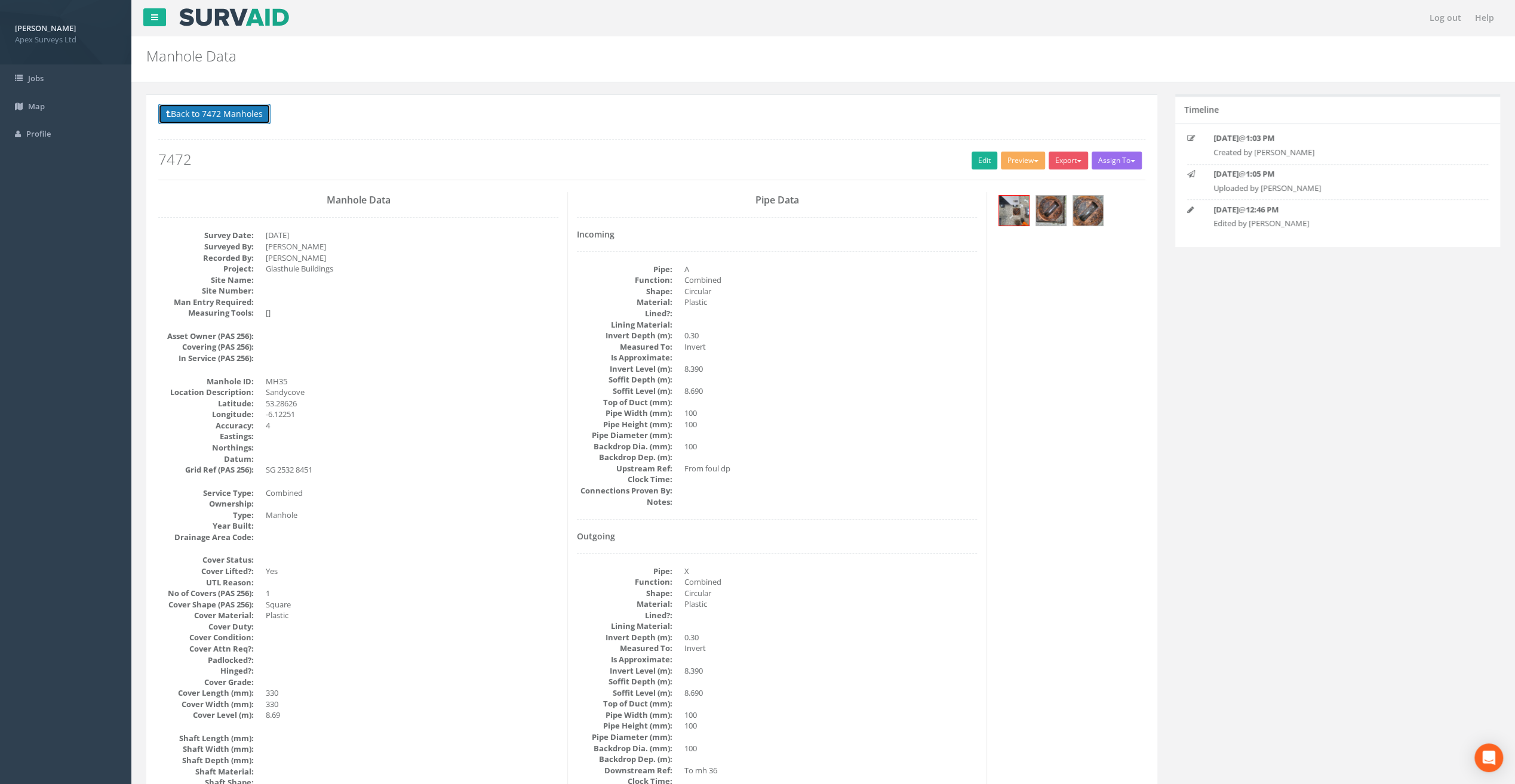
click at [222, 119] on button "Back to 7472 Manholes" at bounding box center [213, 114] width 112 height 20
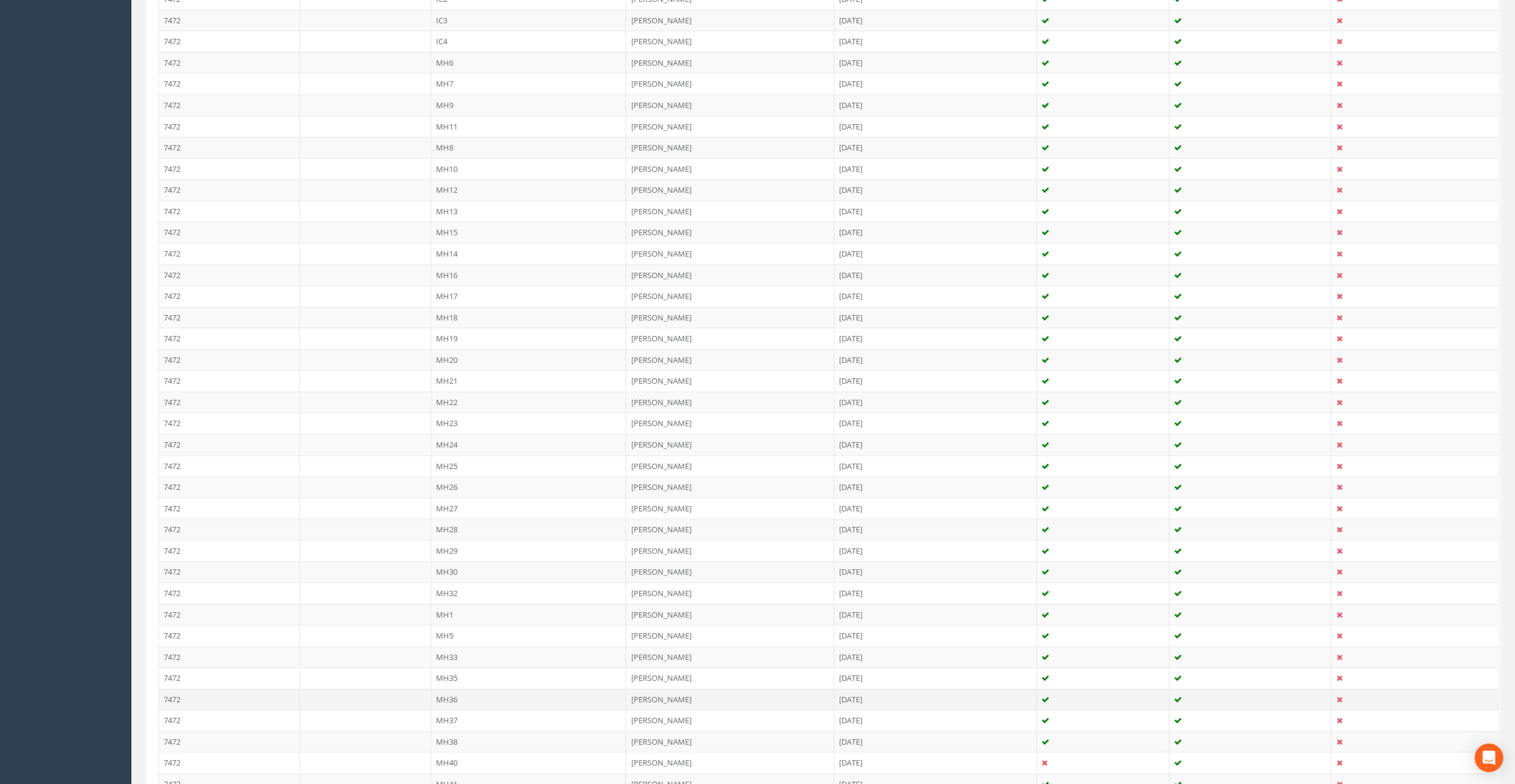
scroll to position [418, 0]
click at [447, 664] on td "MH36" at bounding box center [529, 673] width 195 height 21
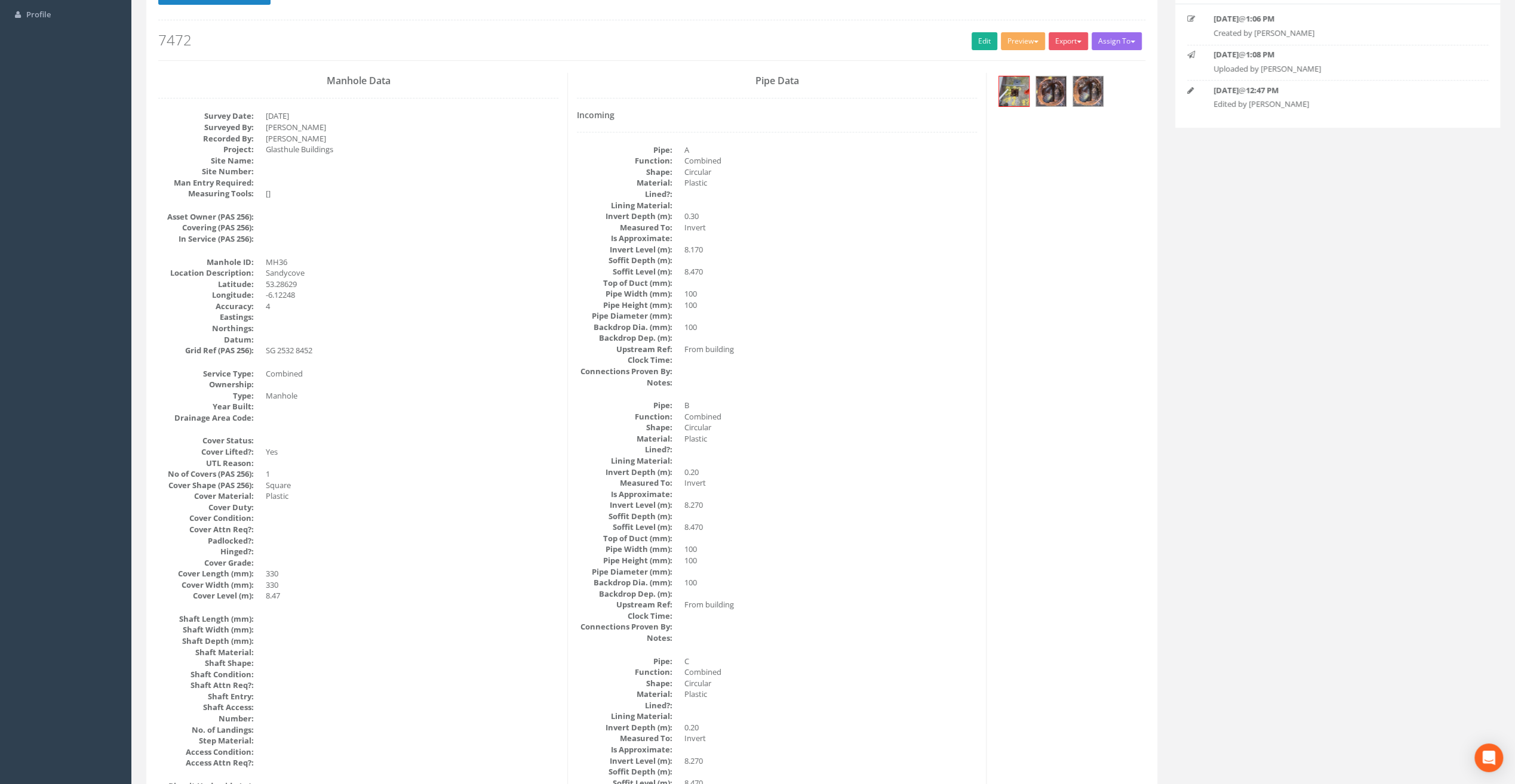
scroll to position [0, 0]
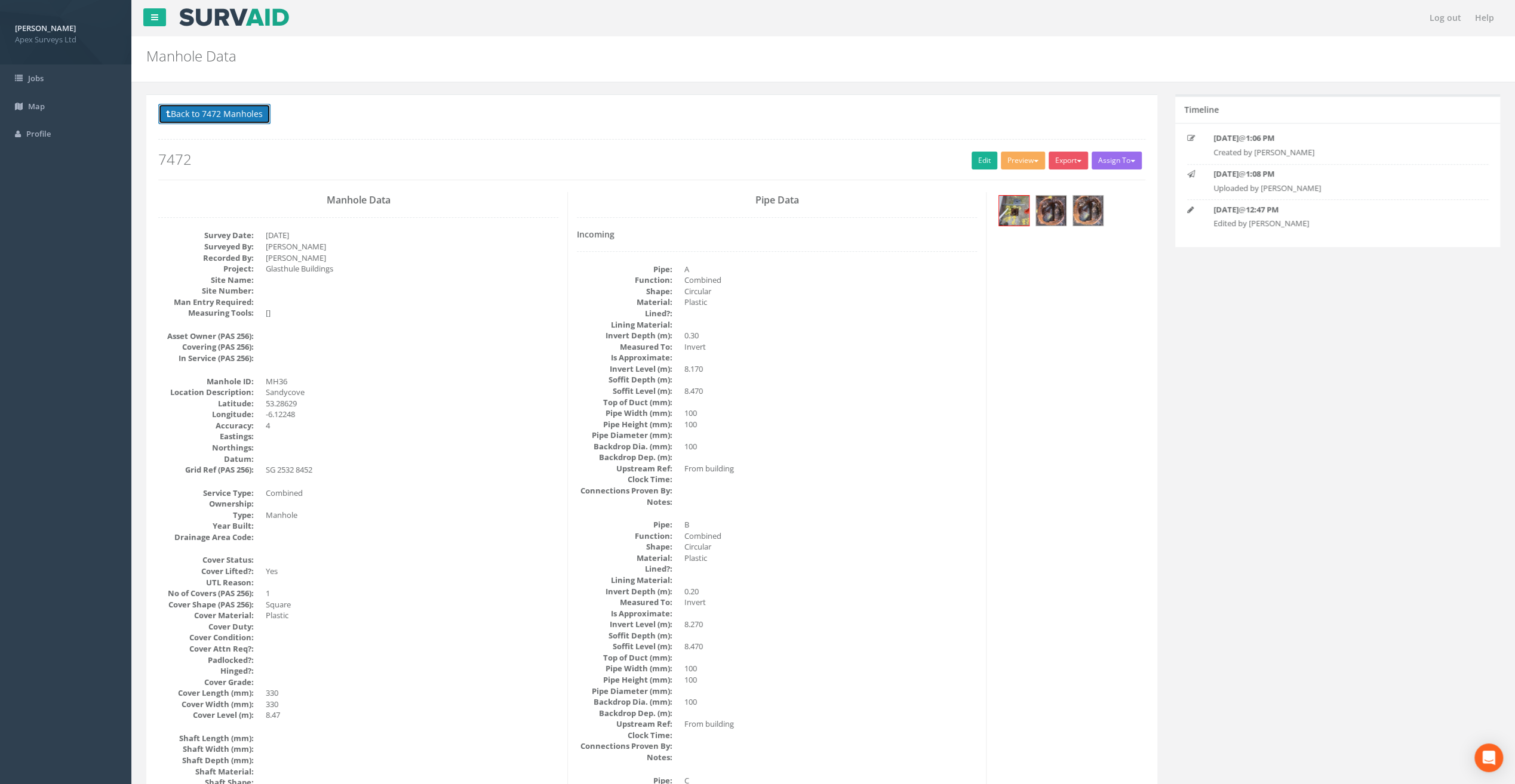
click at [232, 121] on button "Back to 7472 Manholes" at bounding box center [213, 114] width 112 height 20
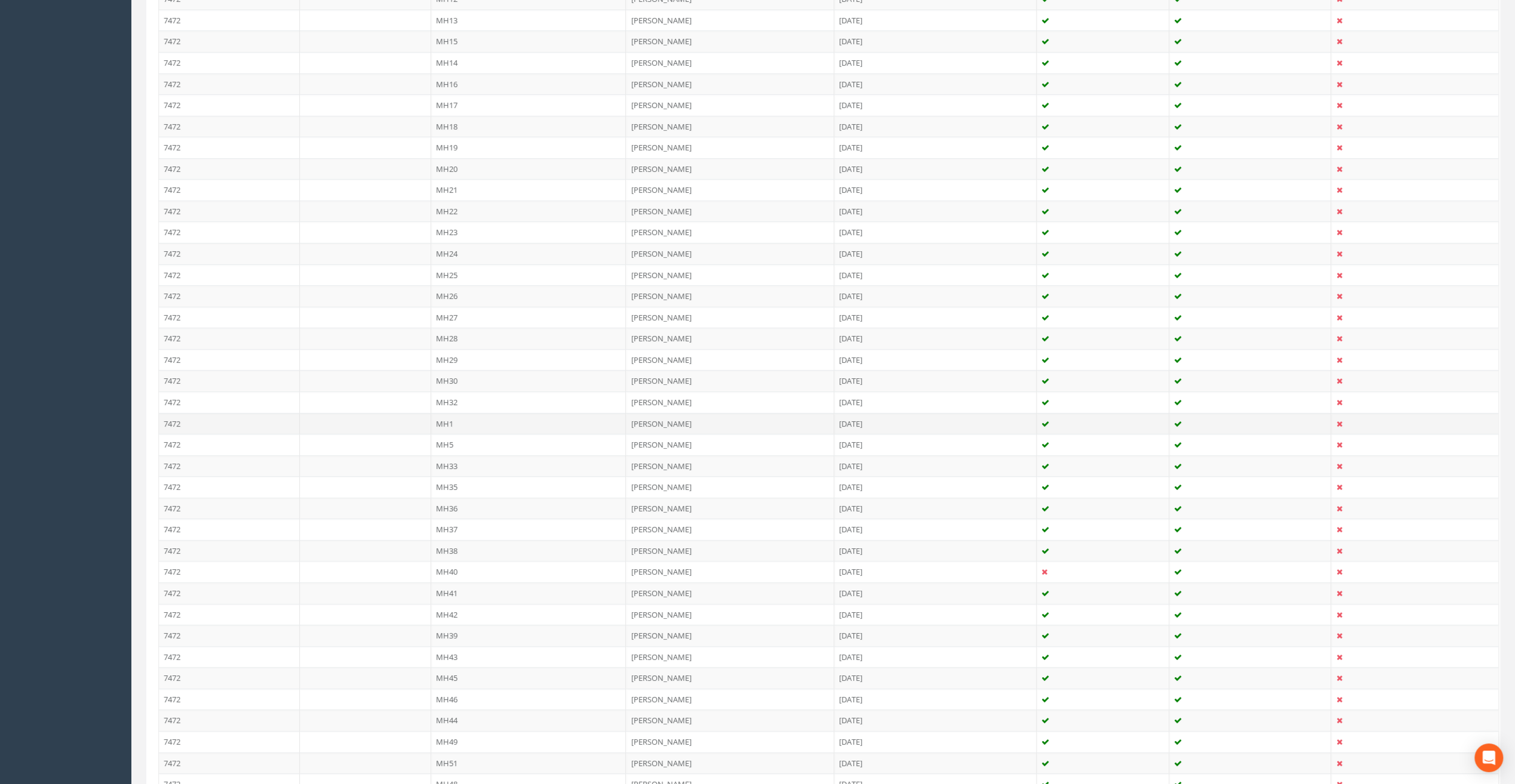
scroll to position [597, 0]
click at [447, 504] on td "MH37" at bounding box center [529, 514] width 195 height 21
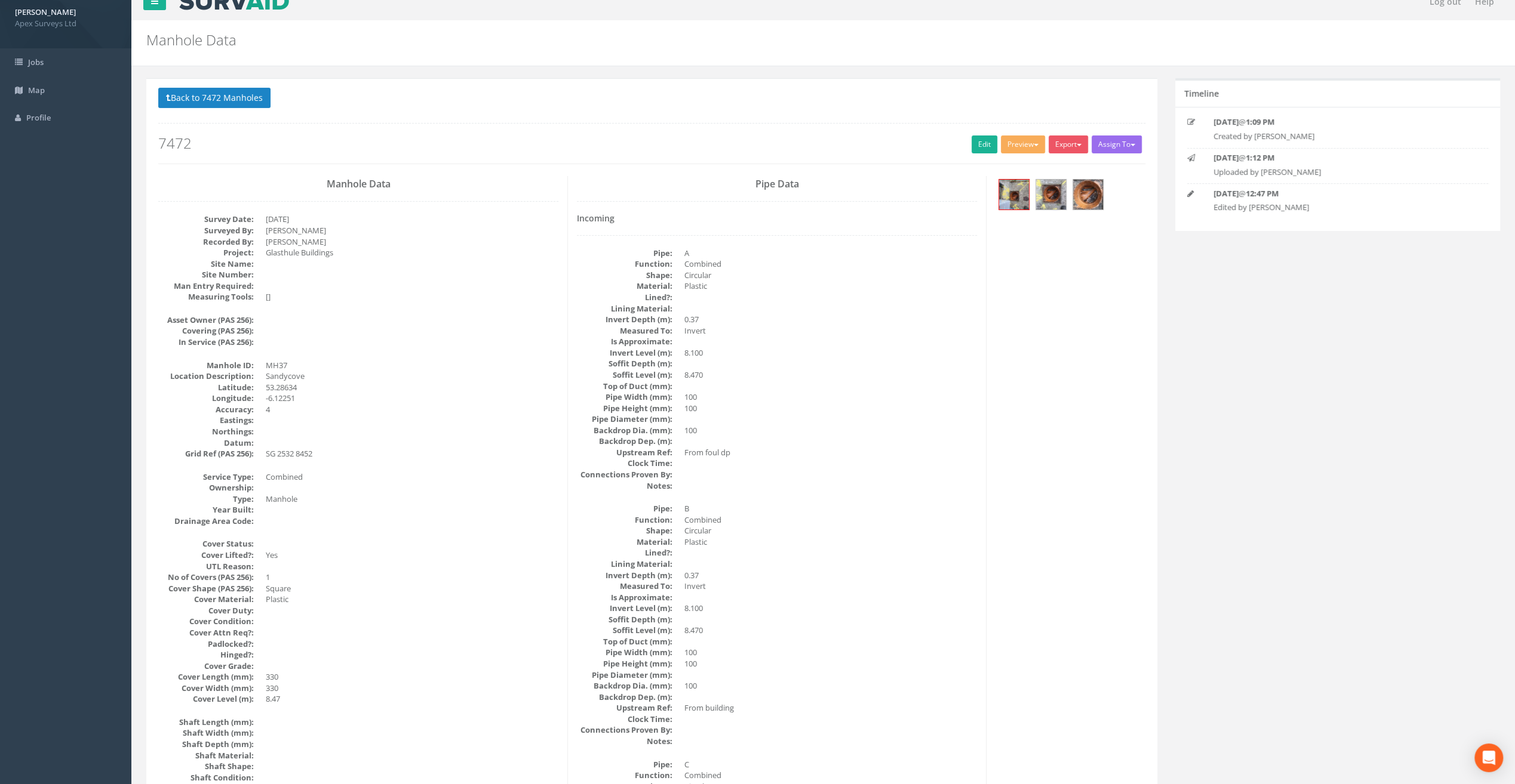
scroll to position [0, 0]
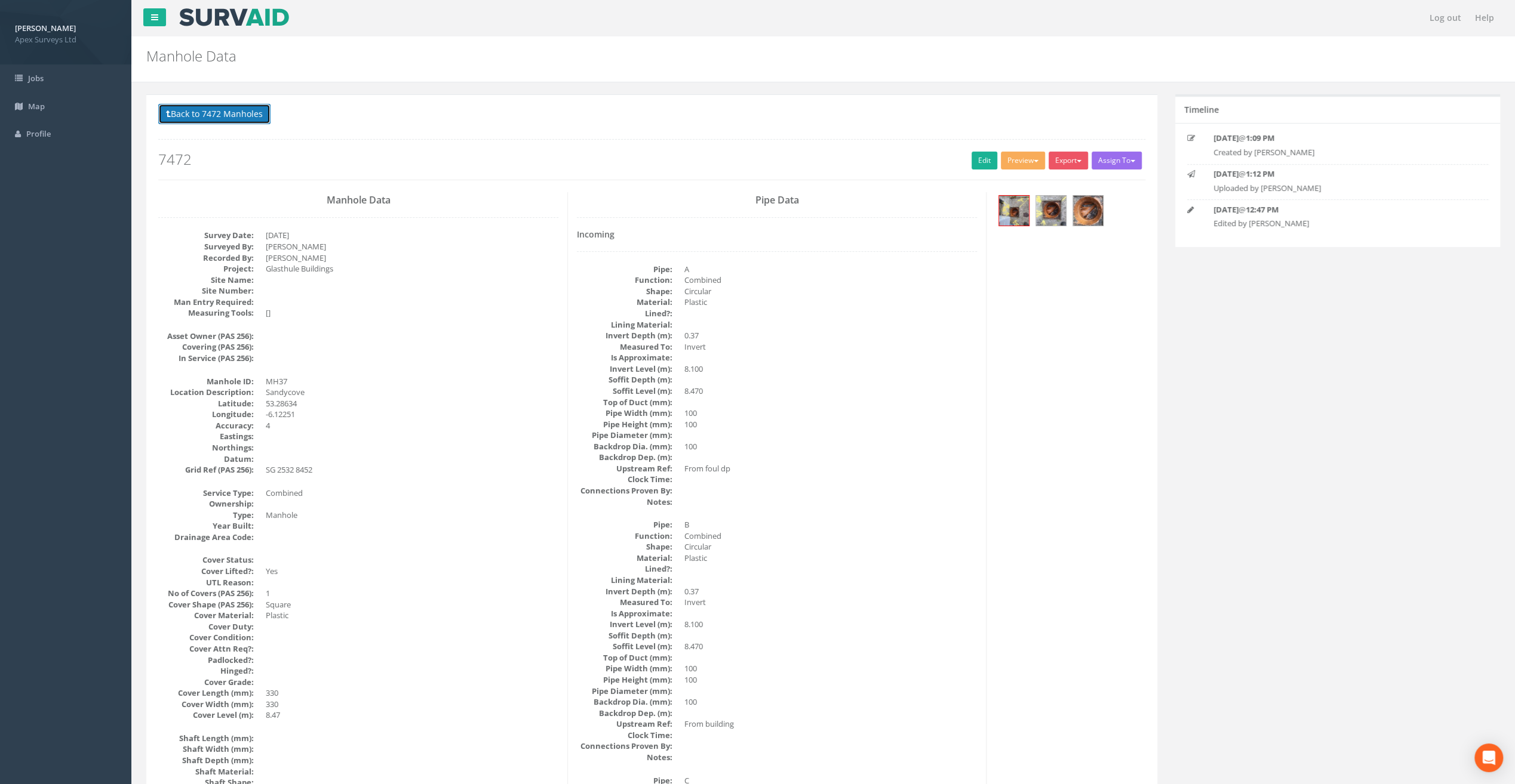
click at [217, 111] on button "Back to 7472 Manholes" at bounding box center [213, 114] width 112 height 20
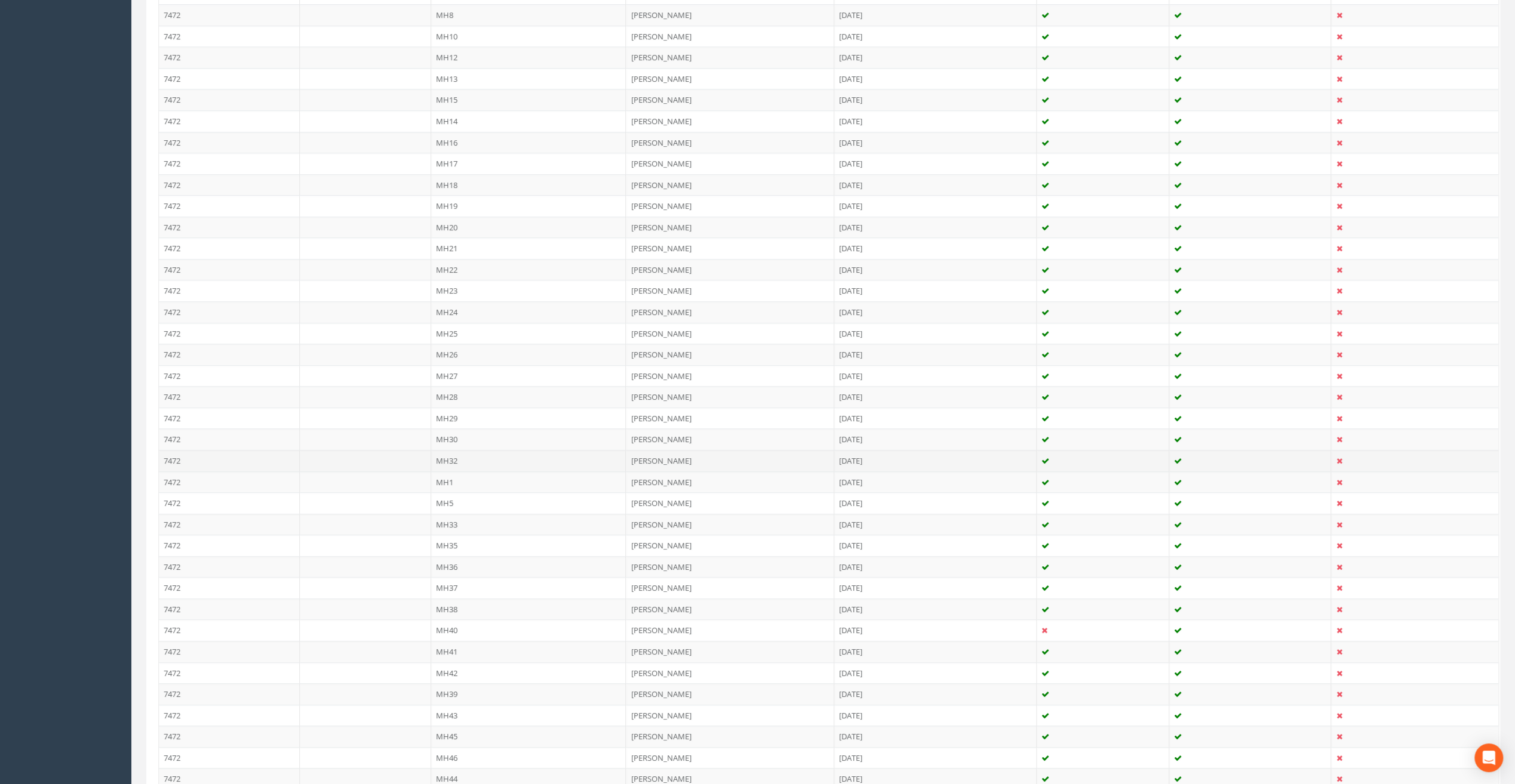
scroll to position [537, 0]
click at [455, 588] on td "MH38" at bounding box center [529, 596] width 195 height 21
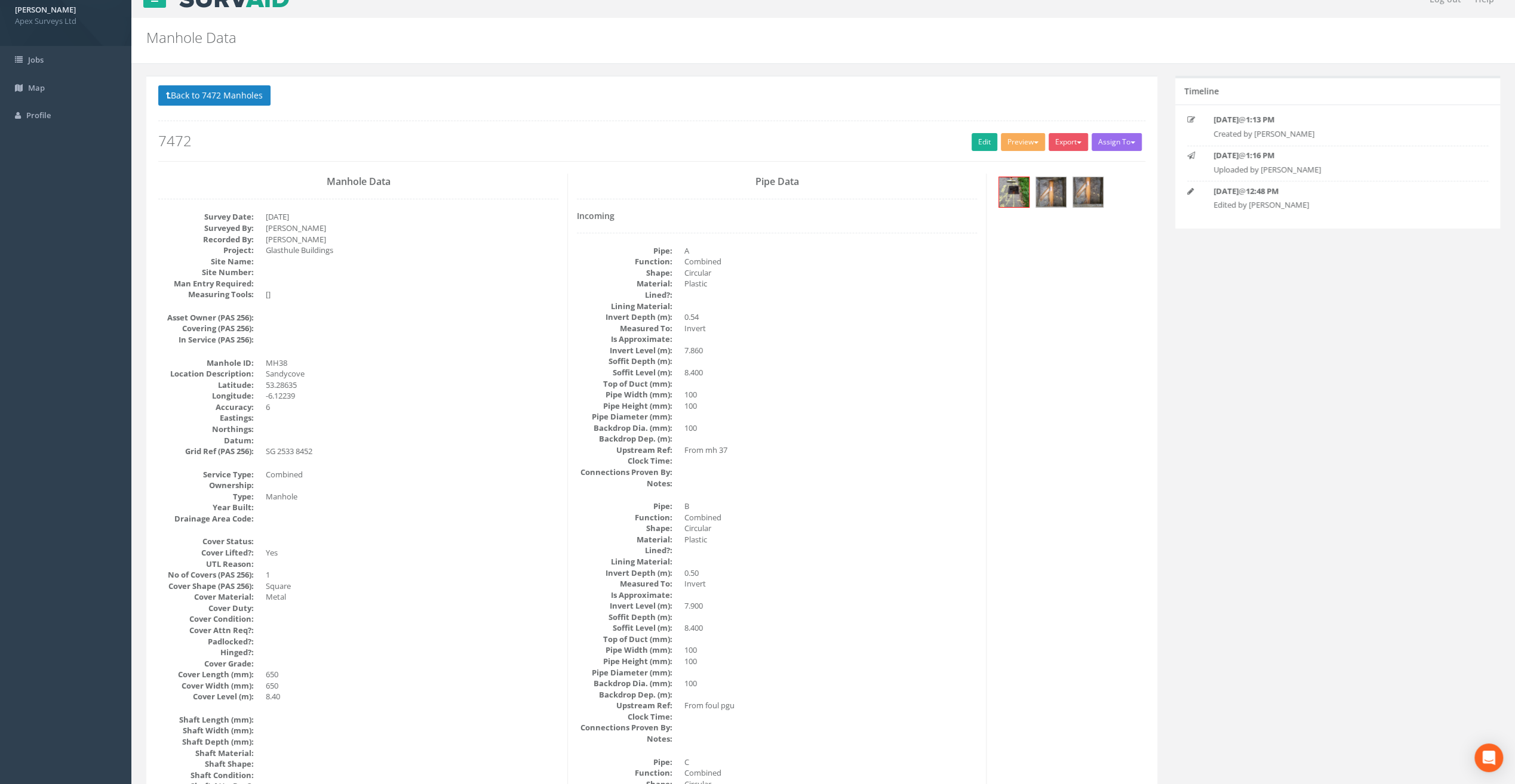
scroll to position [0, 0]
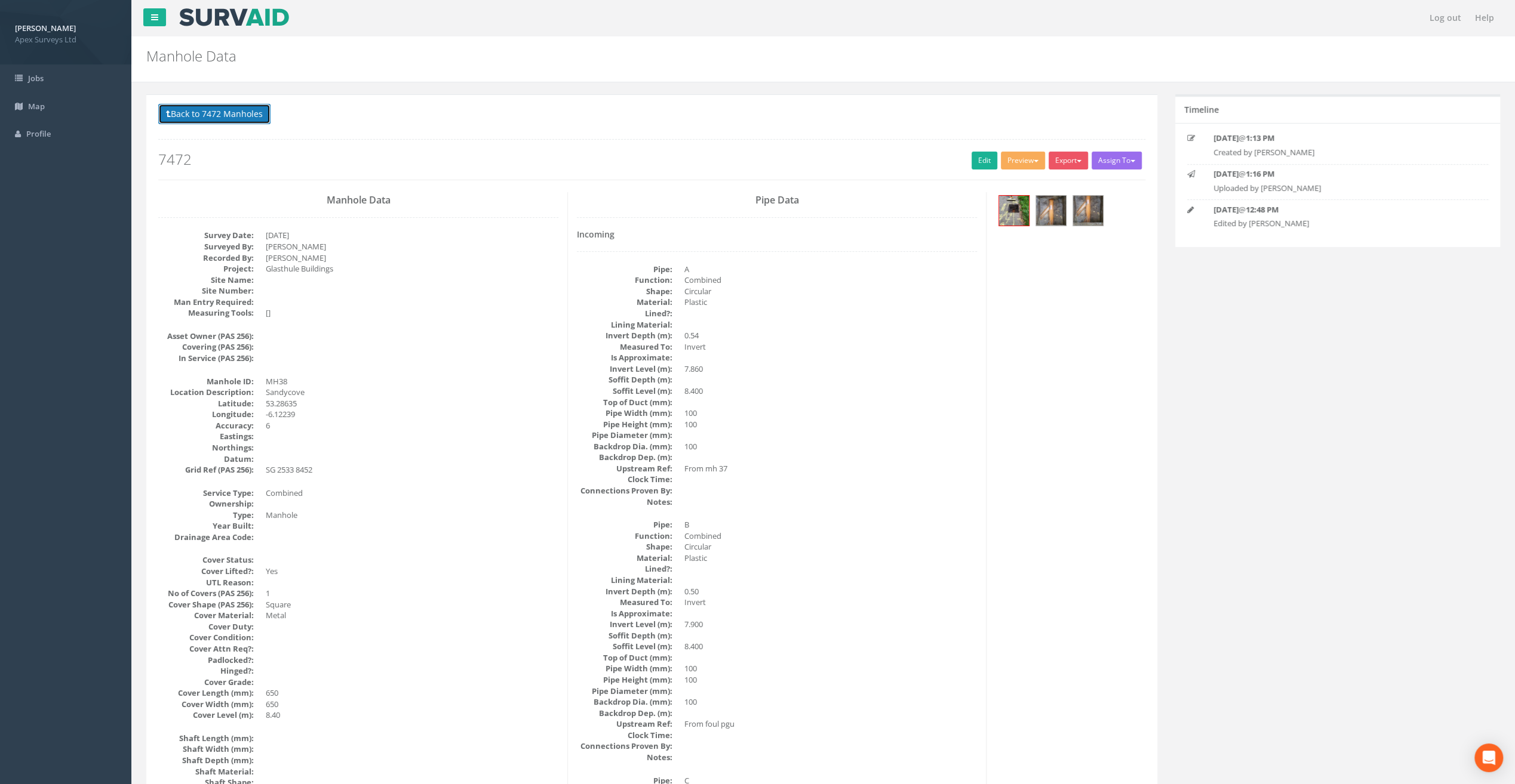
click at [228, 107] on button "Back to 7472 Manholes" at bounding box center [213, 114] width 112 height 20
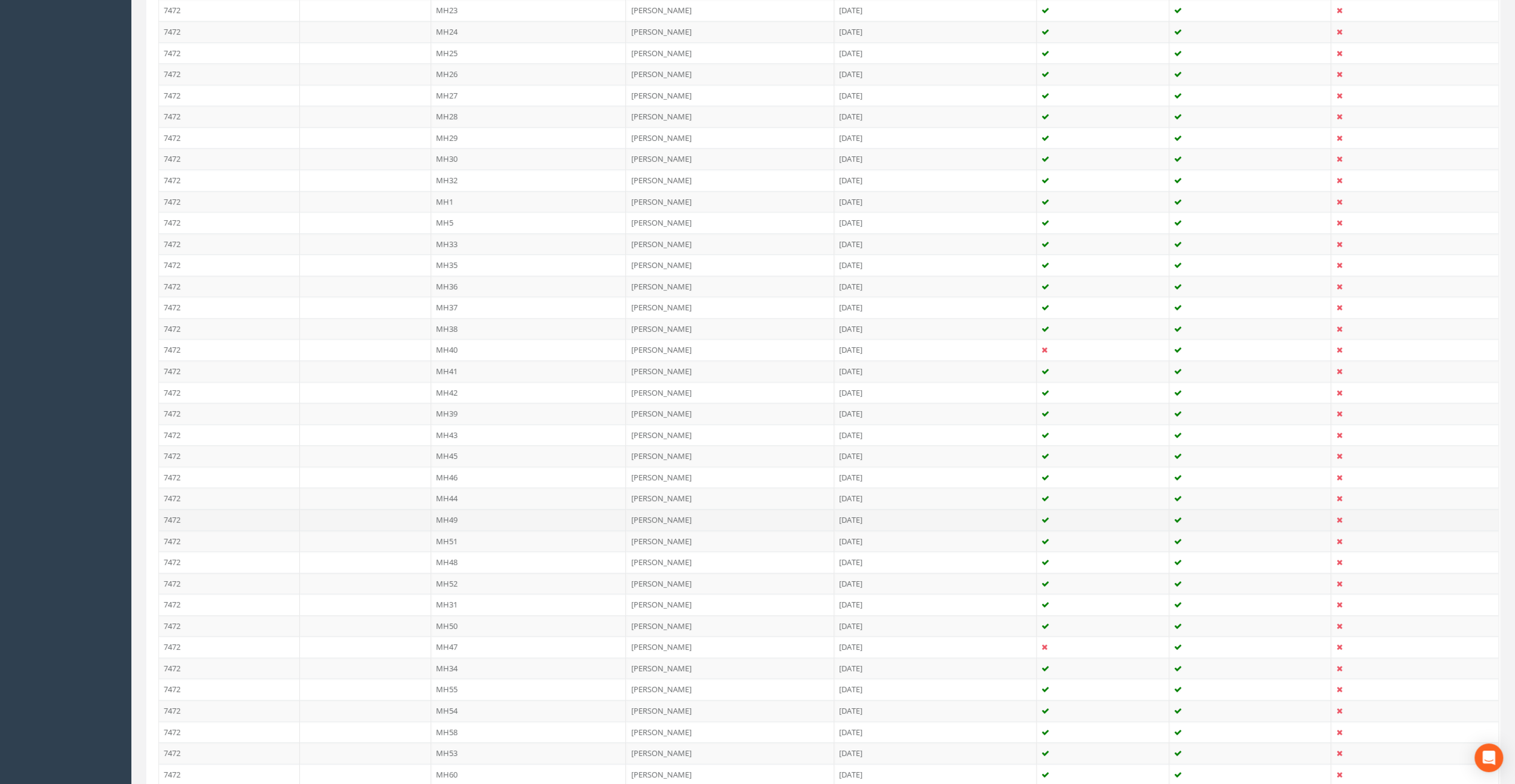
scroll to position [796, 0]
click at [456, 414] on td "MH39" at bounding box center [529, 421] width 195 height 21
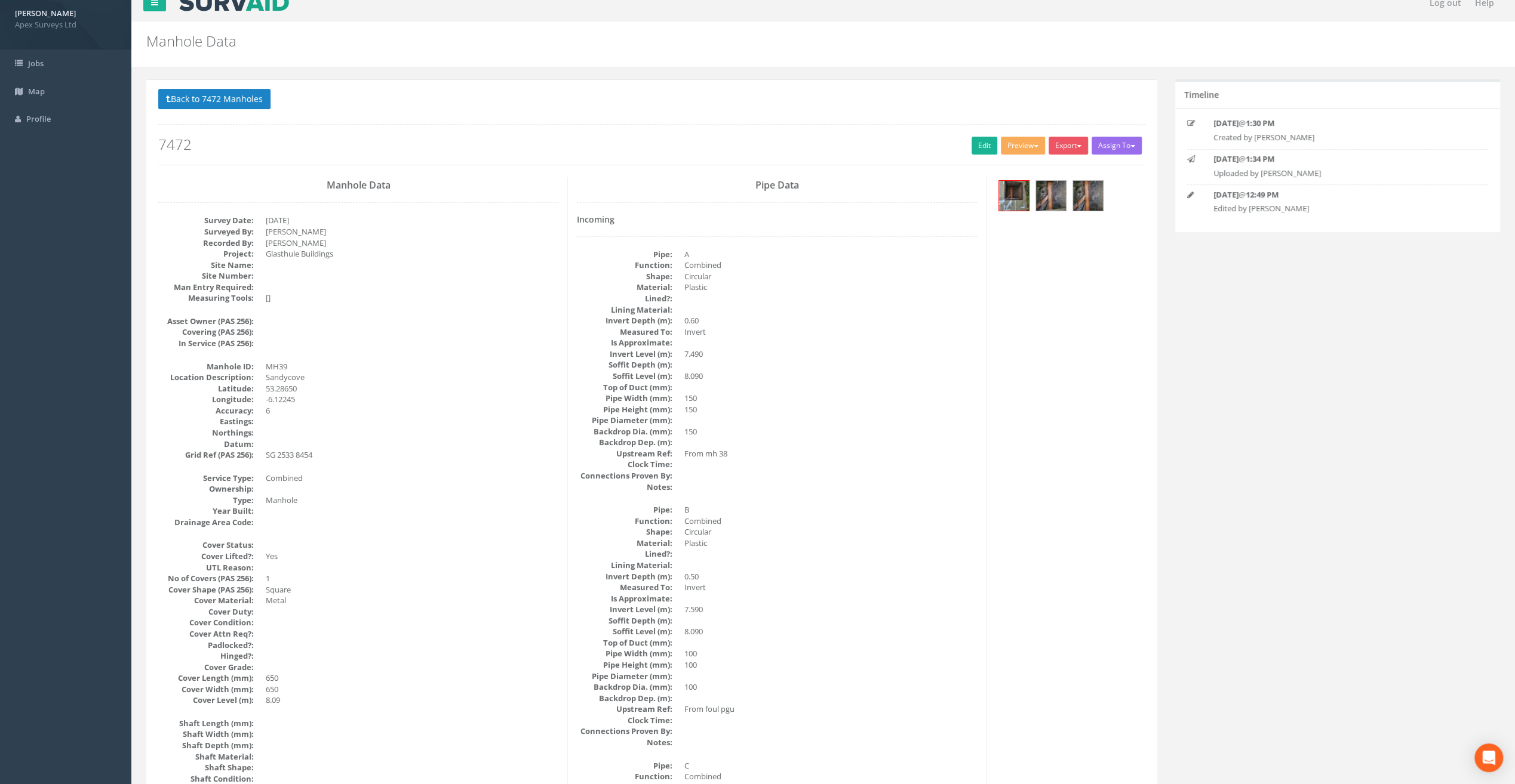
scroll to position [0, 0]
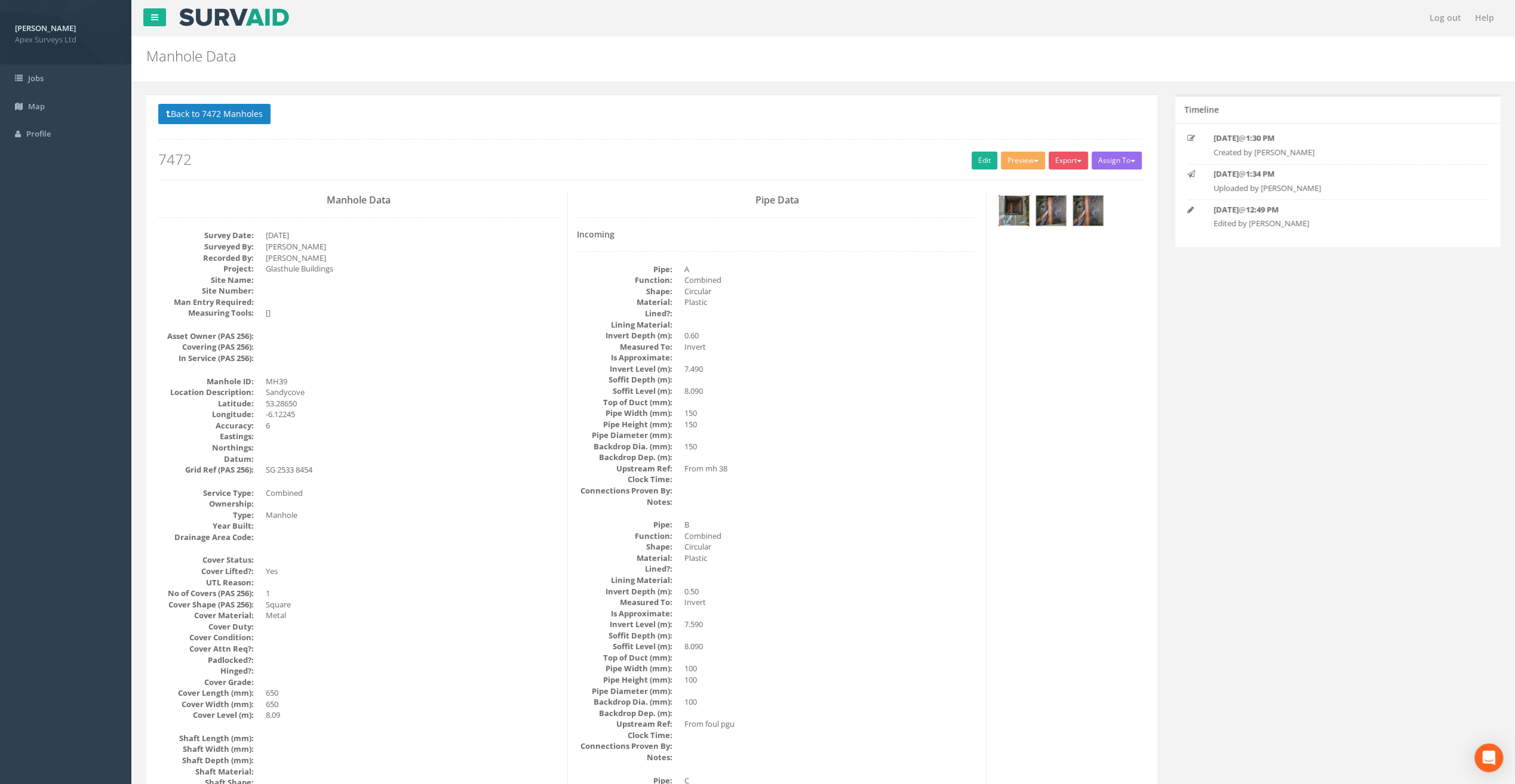
click at [1011, 217] on img at bounding box center [1013, 210] width 30 height 30
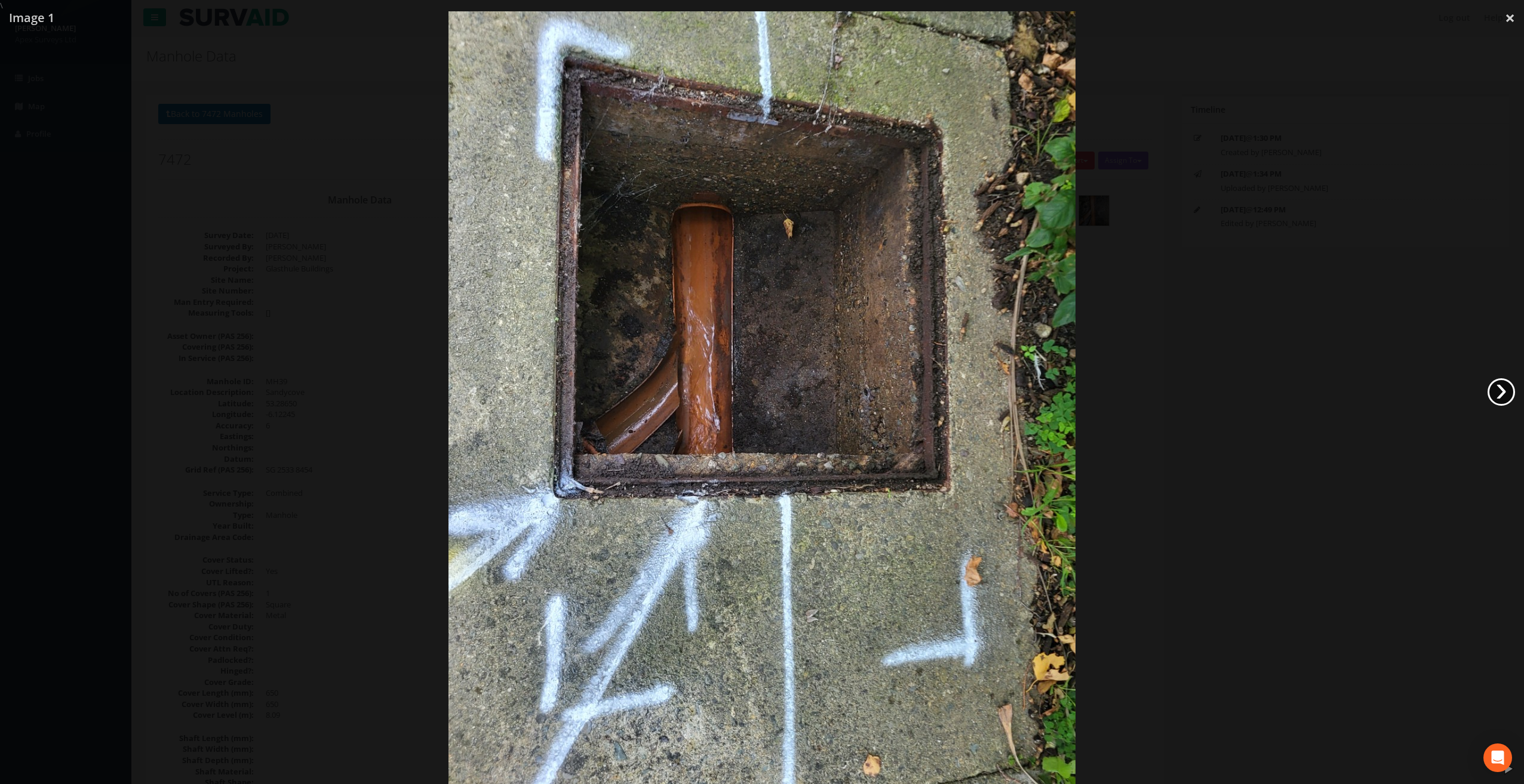
click at [1509, 387] on link "›" at bounding box center [1501, 392] width 28 height 28
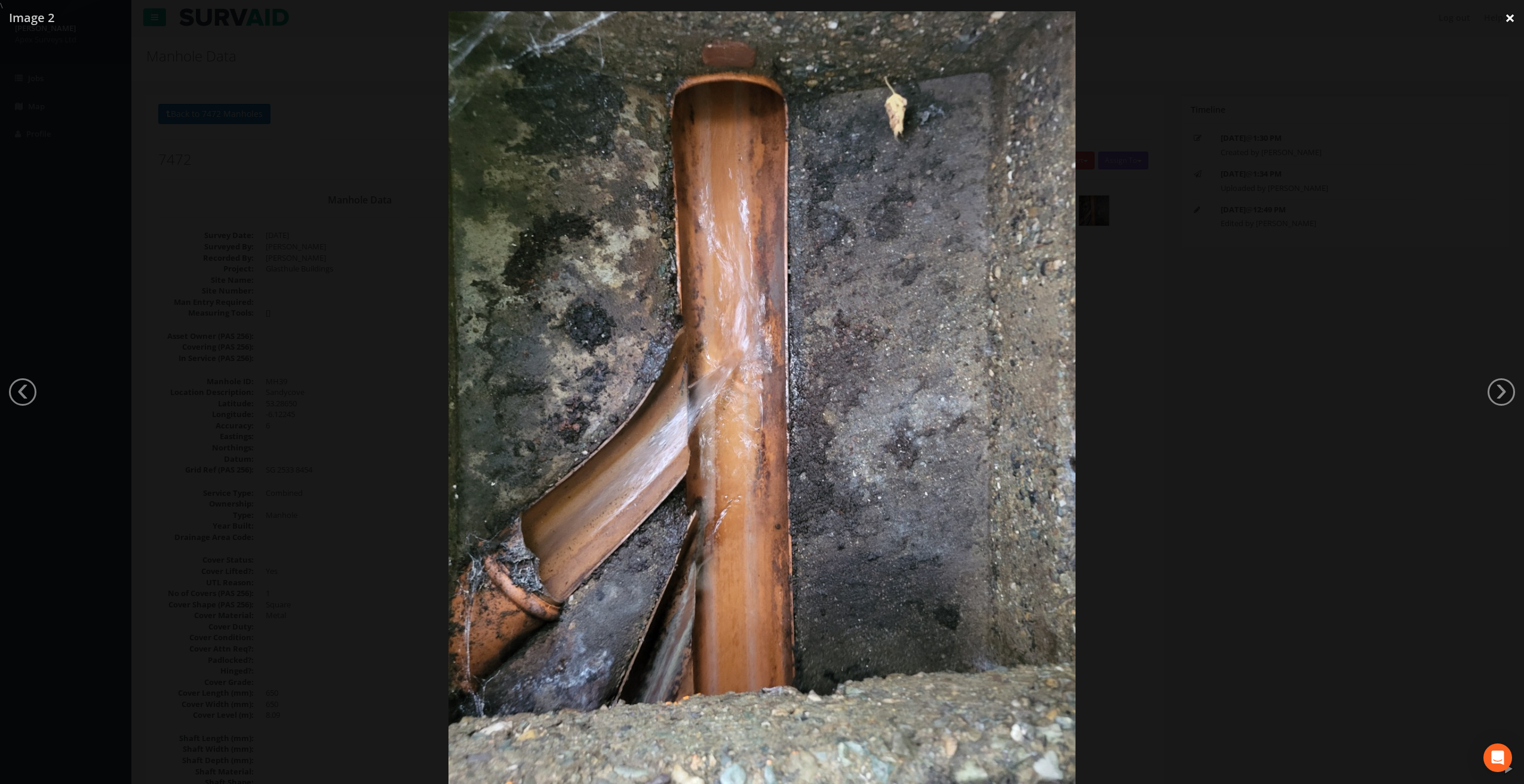
click at [1513, 13] on link "×" at bounding box center [1510, 17] width 28 height 35
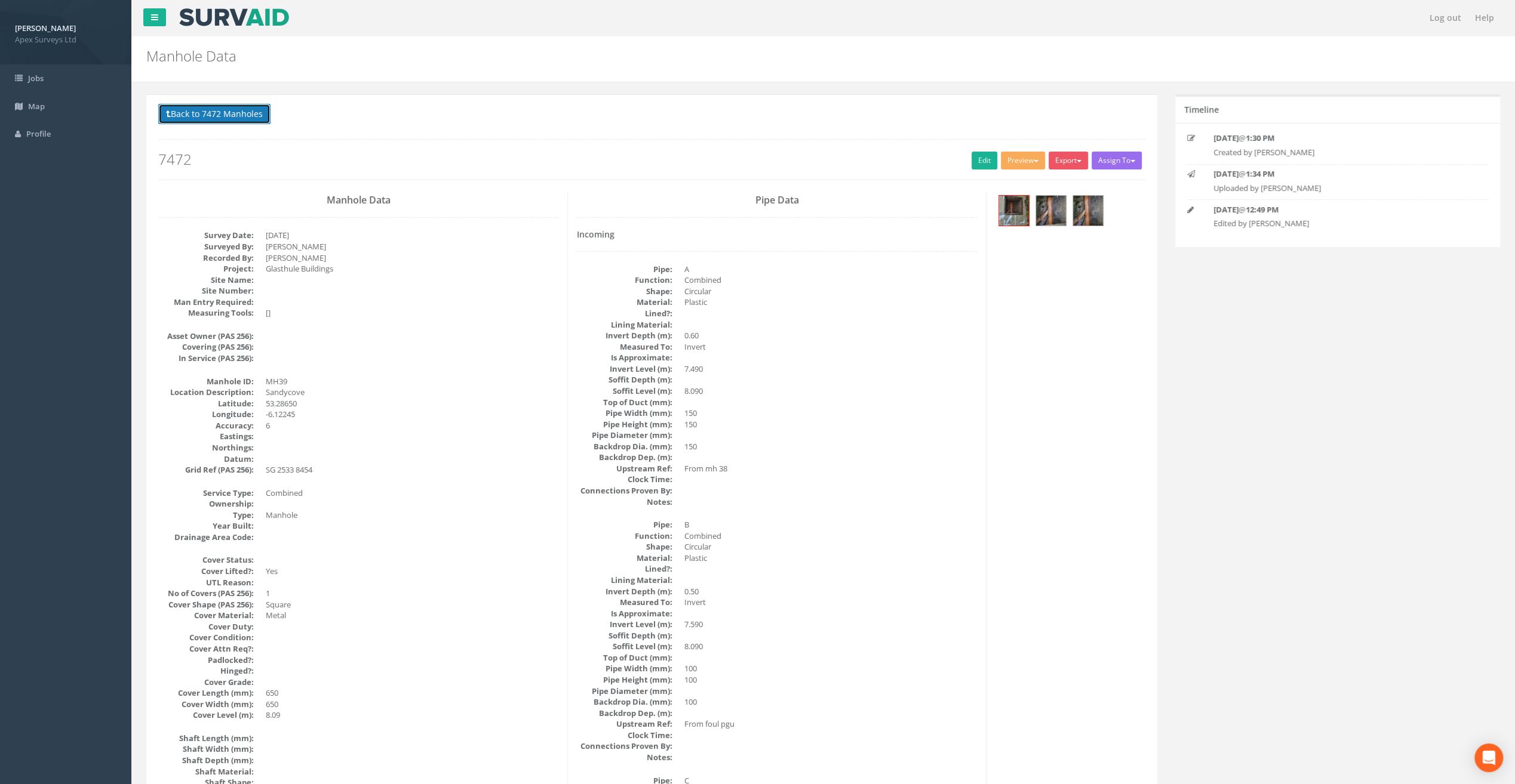
click at [212, 117] on button "Back to 7472 Manholes" at bounding box center [213, 114] width 112 height 20
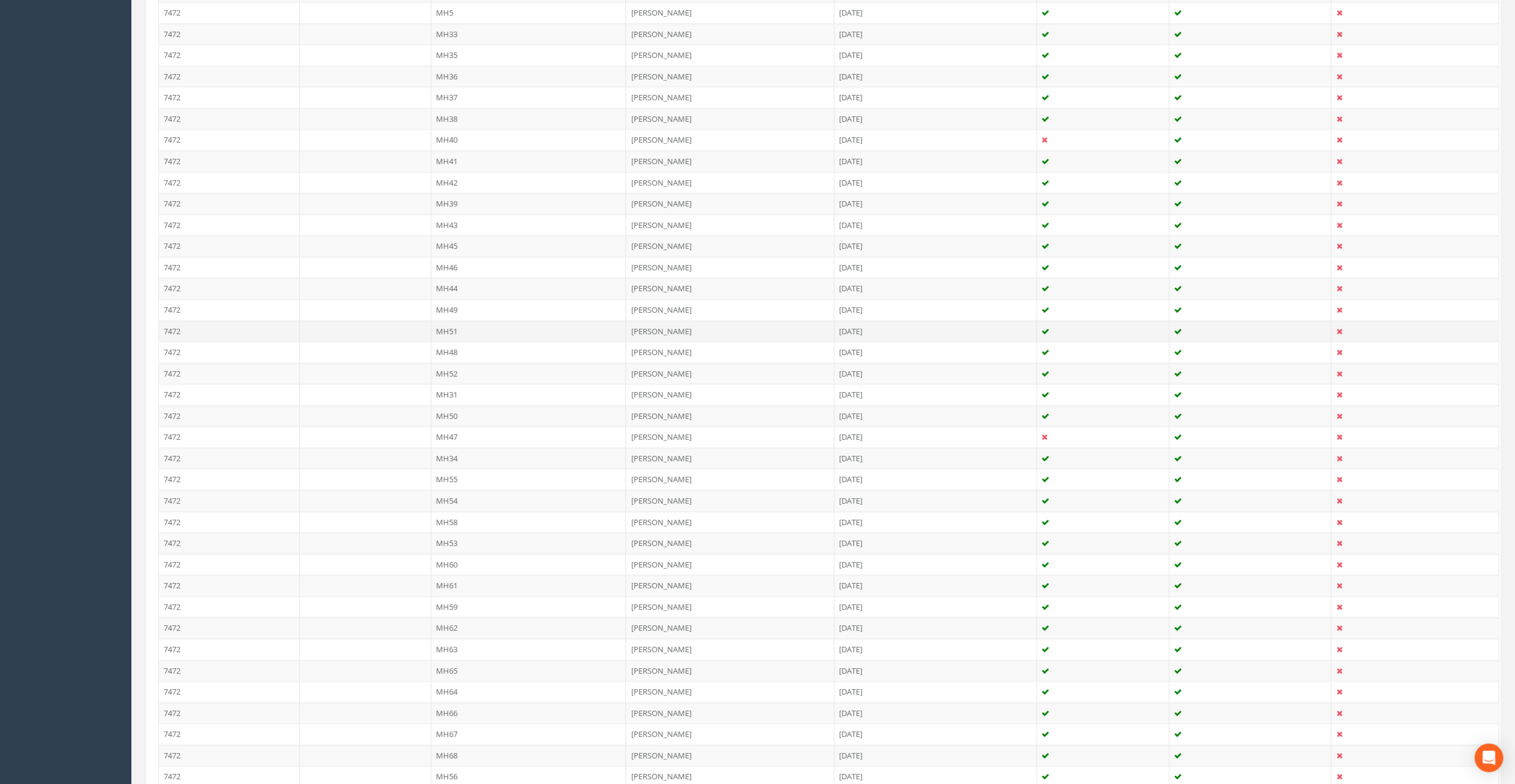
scroll to position [1096, 0]
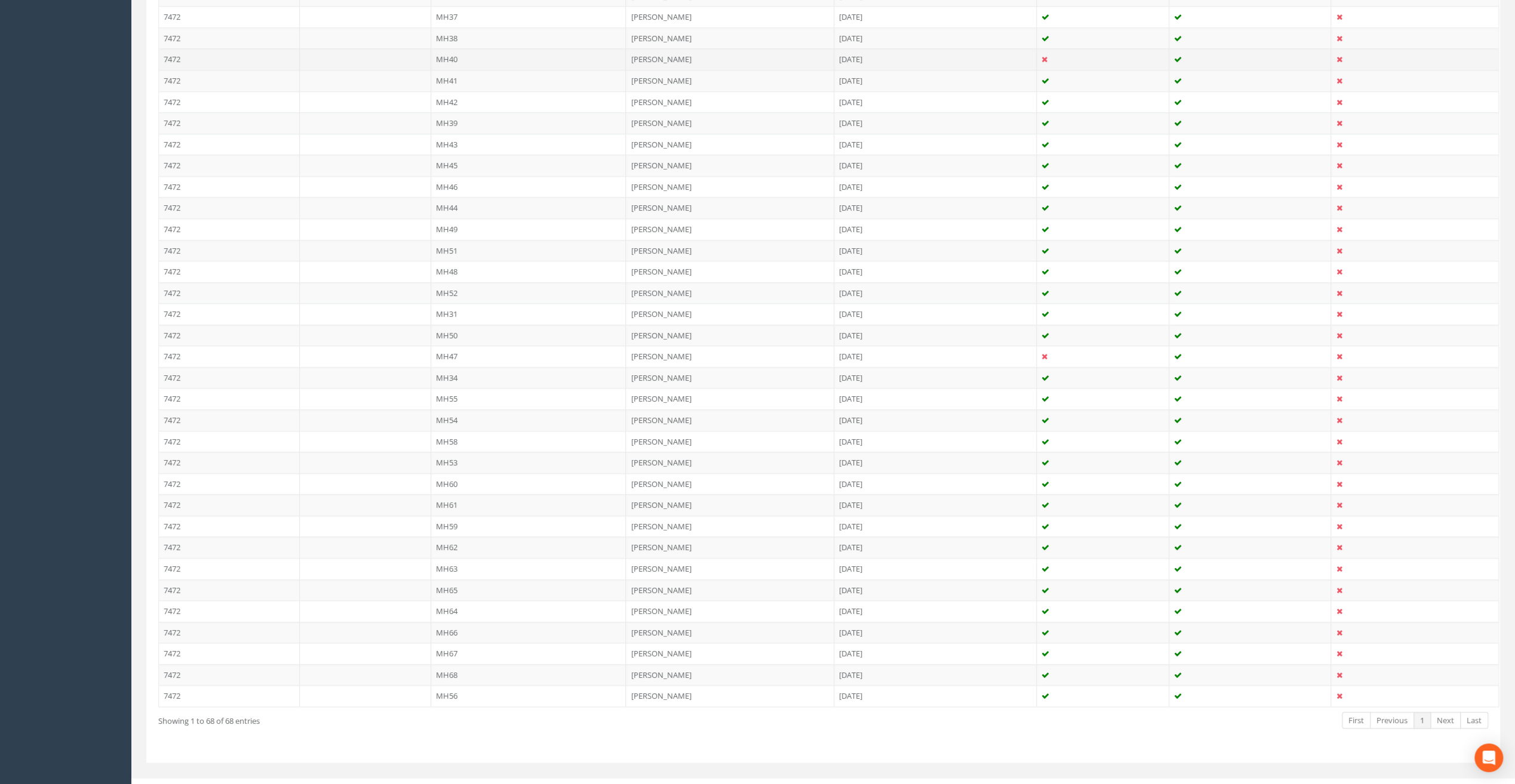
click at [444, 54] on td "MH40" at bounding box center [529, 59] width 195 height 21
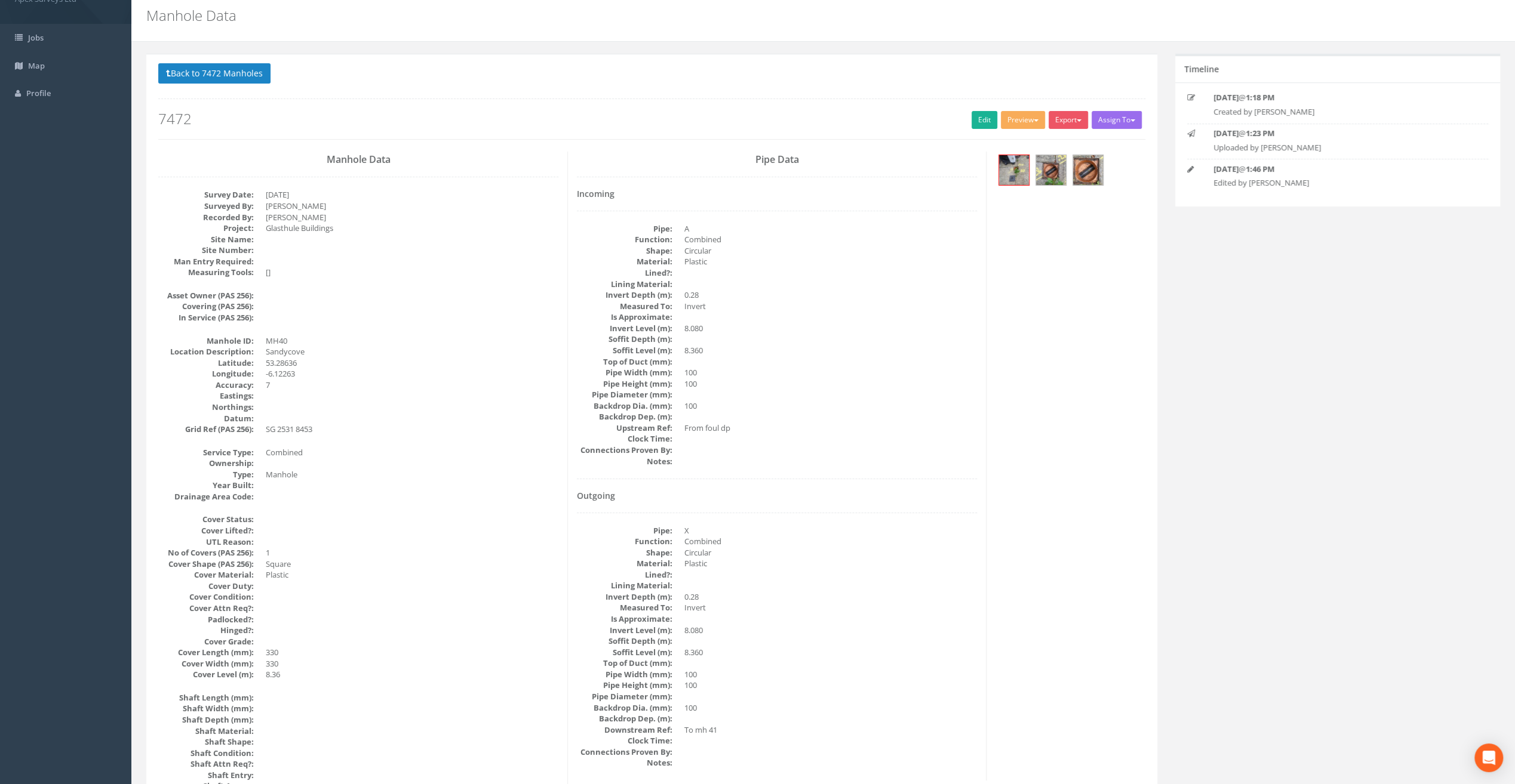
scroll to position [0, 0]
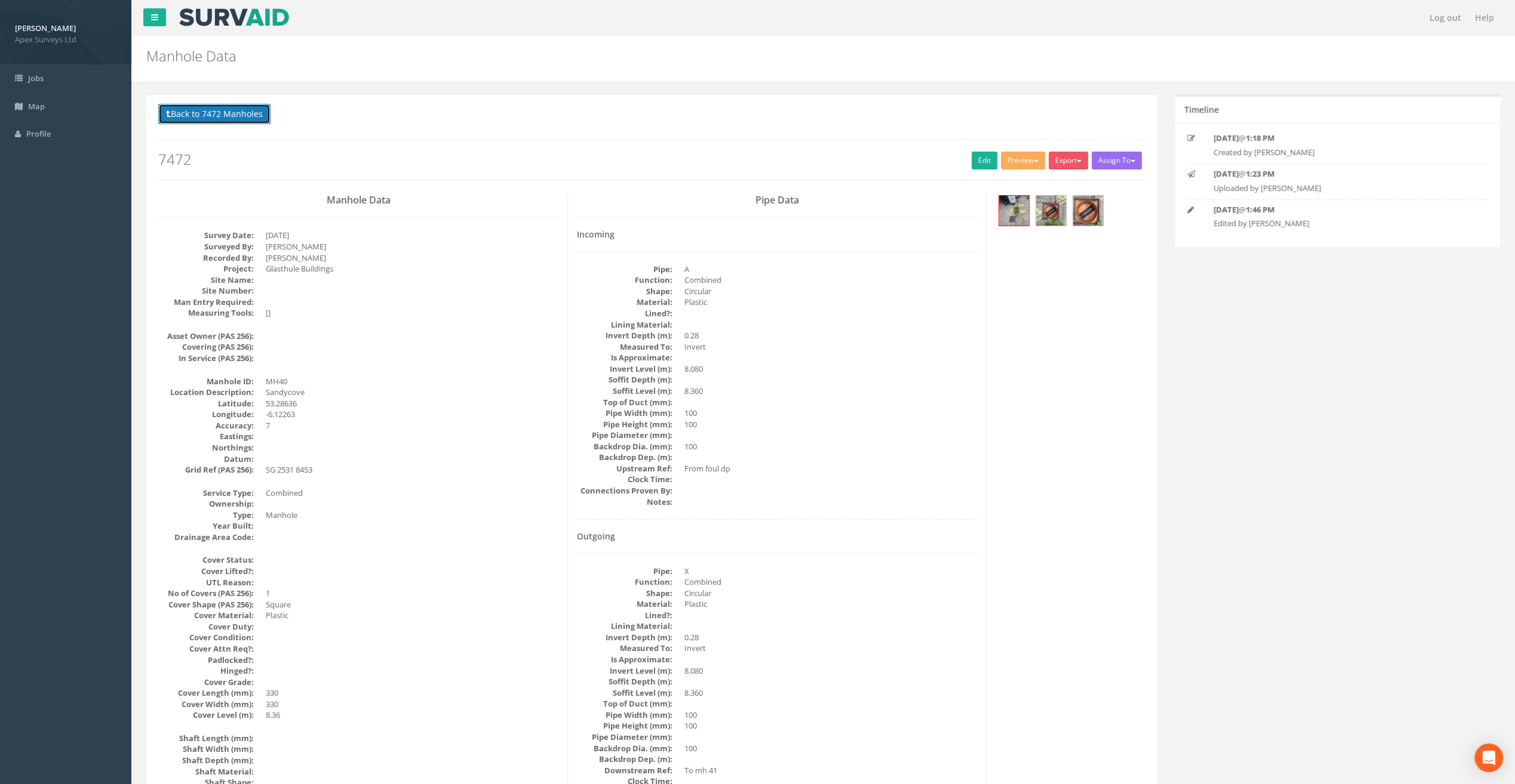
click at [208, 109] on button "Back to 7472 Manholes" at bounding box center [213, 114] width 112 height 20
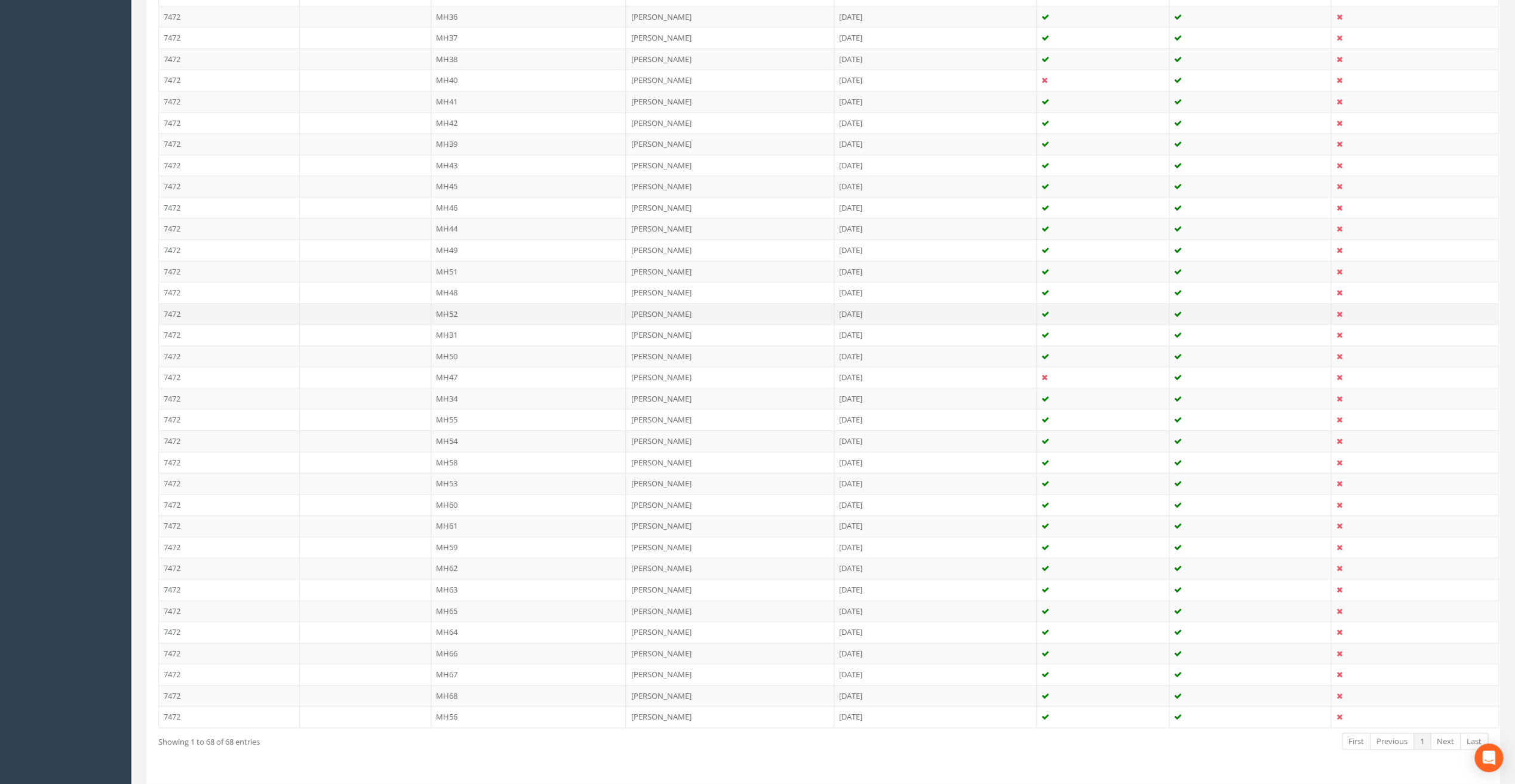
scroll to position [1096, 0]
click at [448, 70] on td "MH41" at bounding box center [529, 80] width 195 height 21
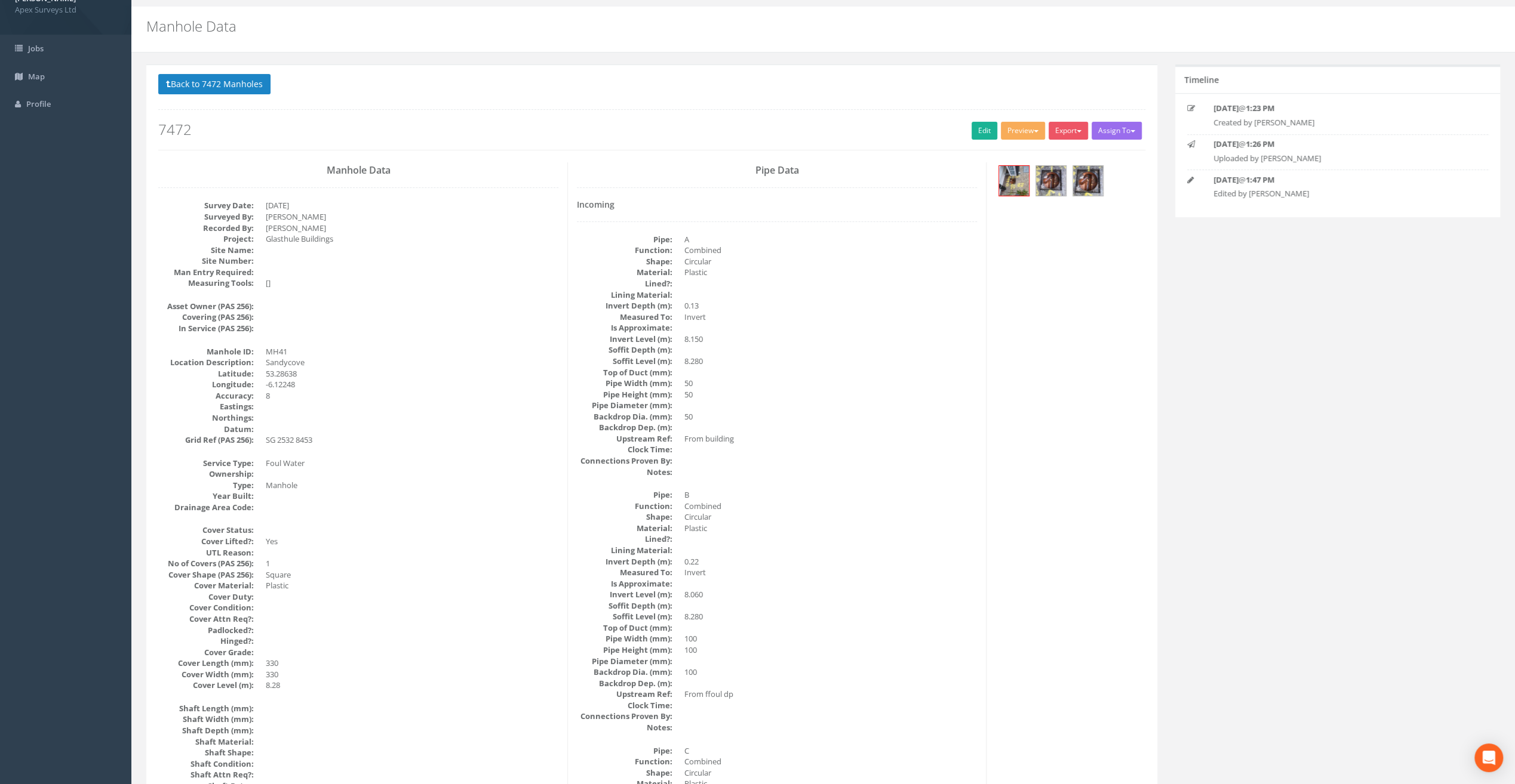
scroll to position [0, 0]
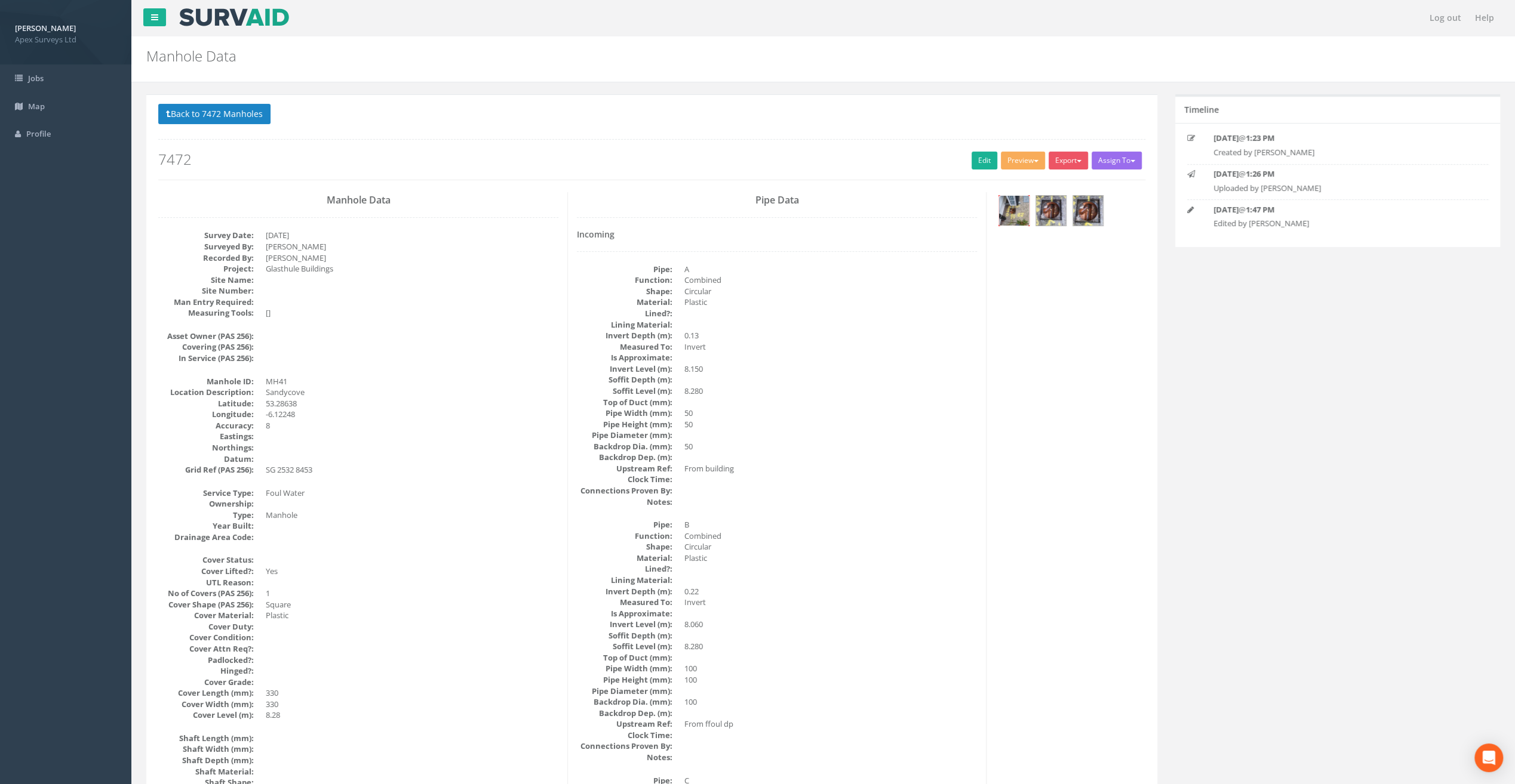
click at [1015, 213] on img at bounding box center [1013, 210] width 30 height 30
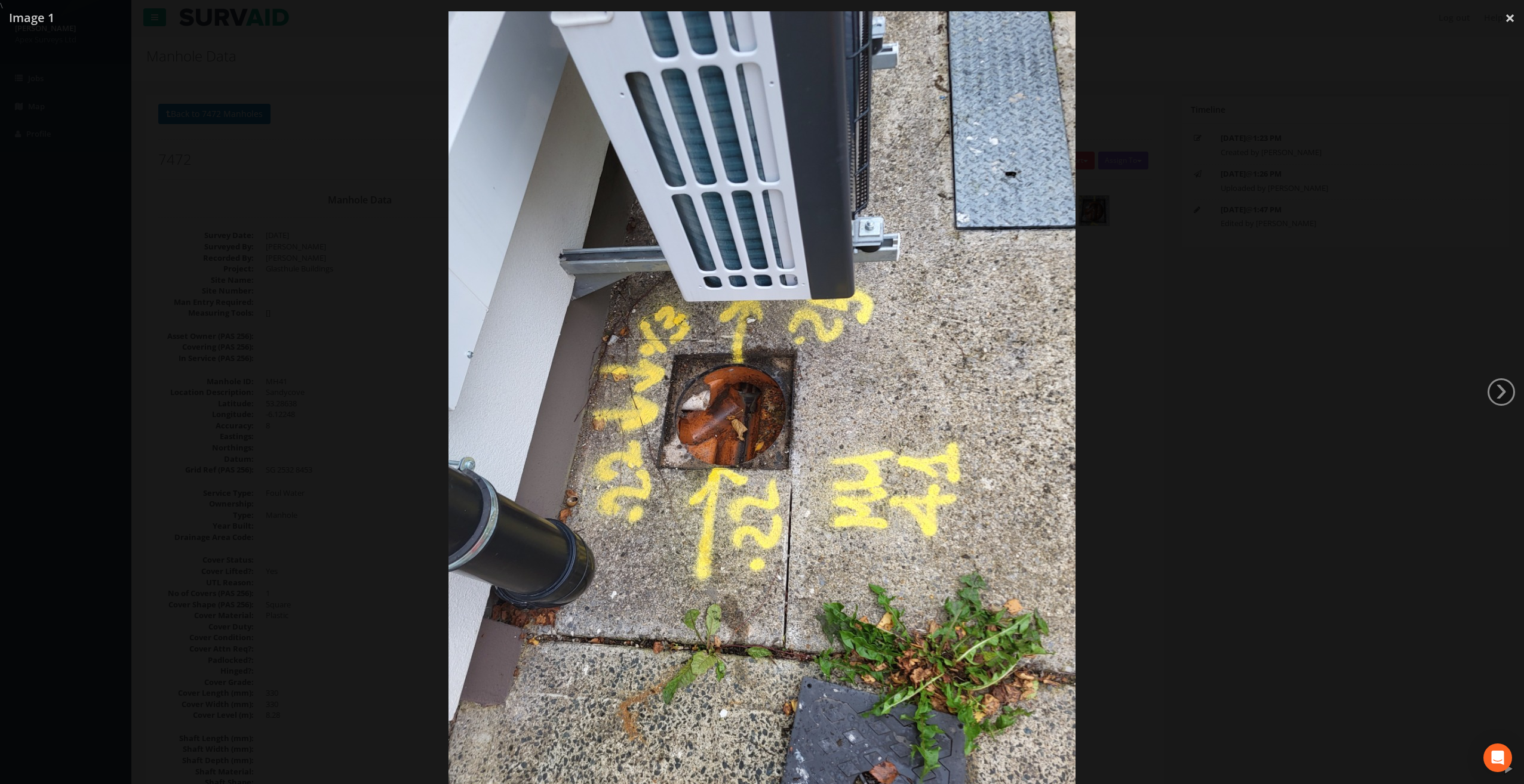
click at [1498, 414] on div at bounding box center [762, 403] width 1524 height 784
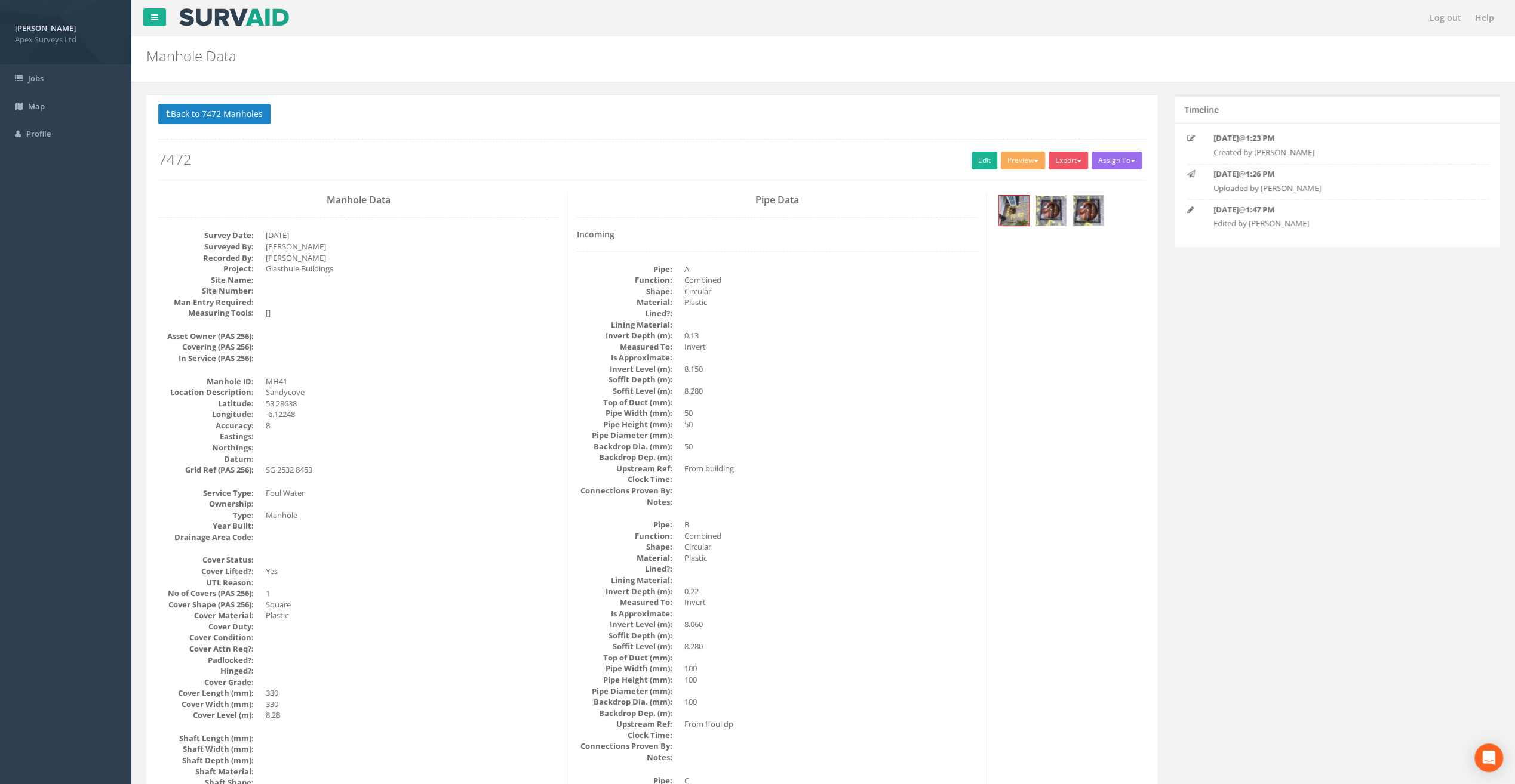
click at [1054, 212] on img at bounding box center [1050, 210] width 30 height 30
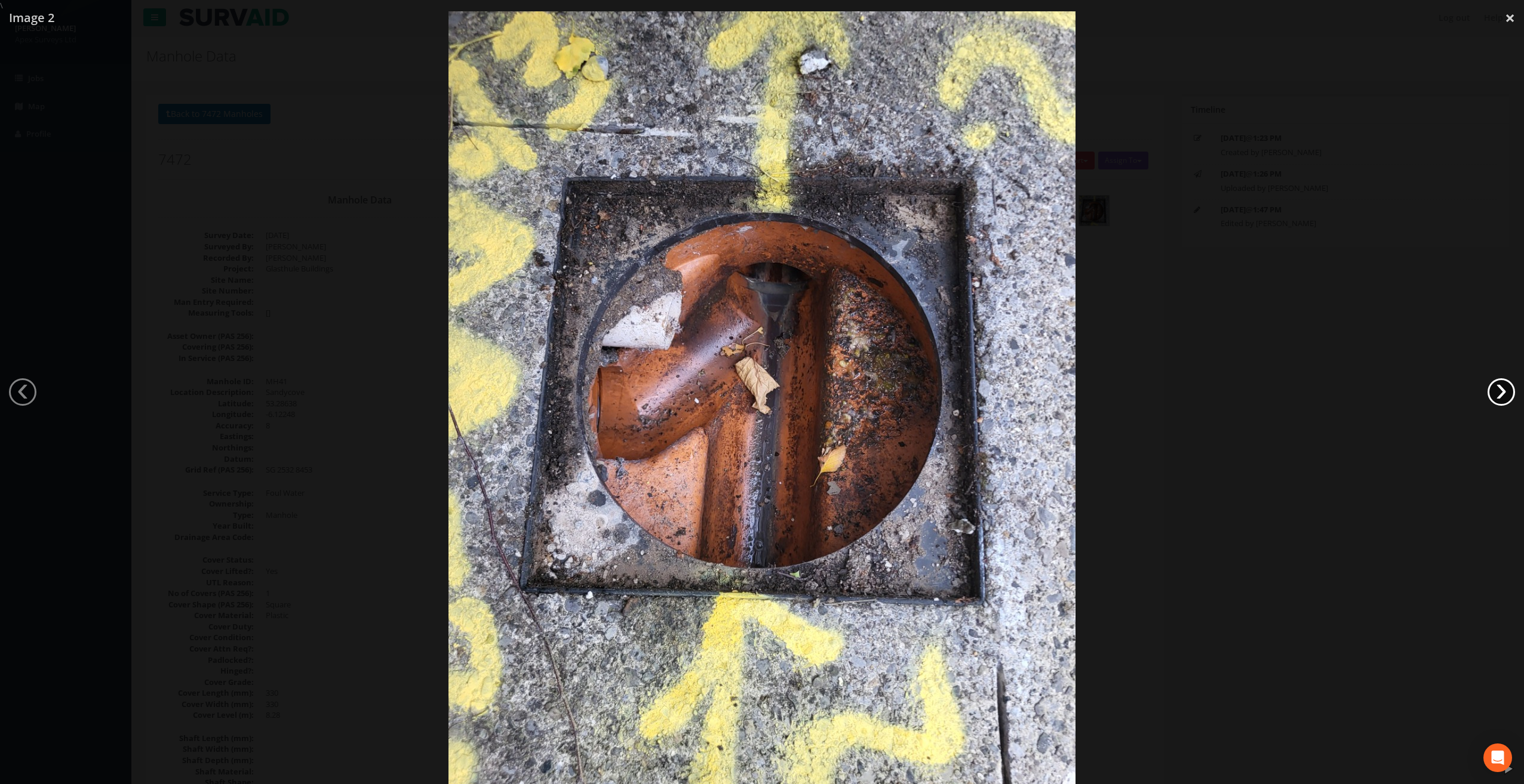
click at [1494, 393] on link "›" at bounding box center [1501, 392] width 28 height 28
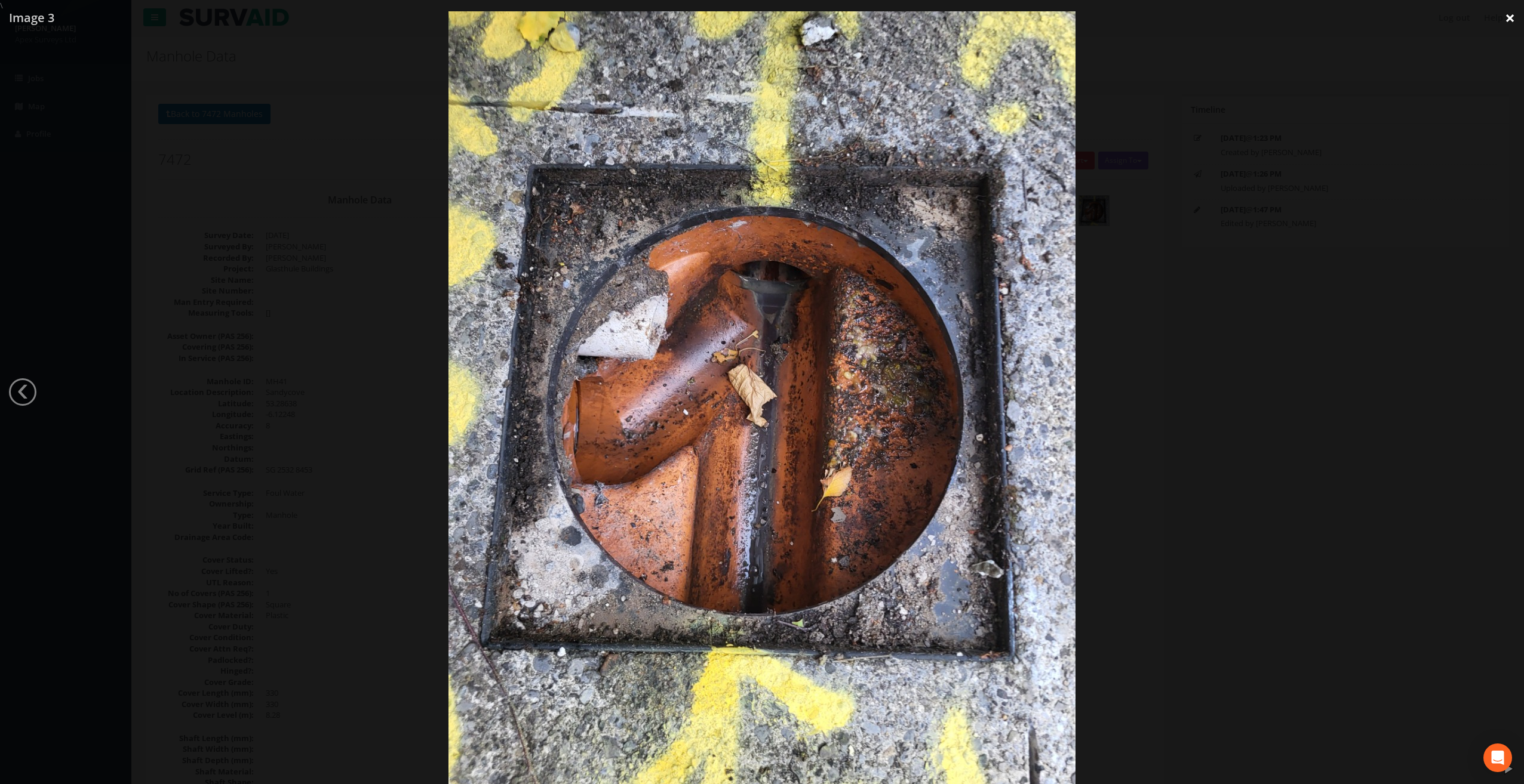
click at [1506, 22] on link "×" at bounding box center [1510, 17] width 28 height 35
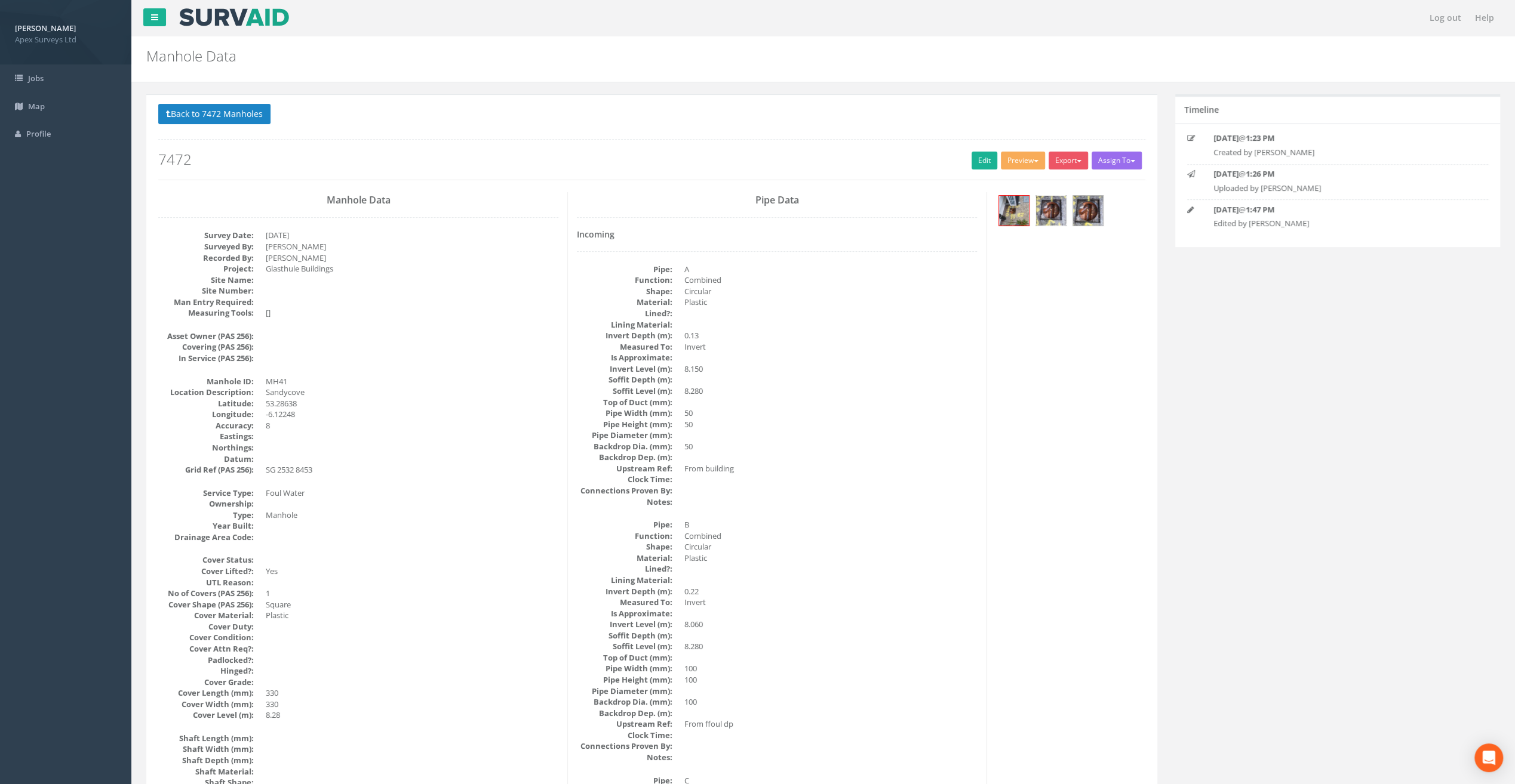
click at [1045, 206] on img at bounding box center [1050, 210] width 30 height 30
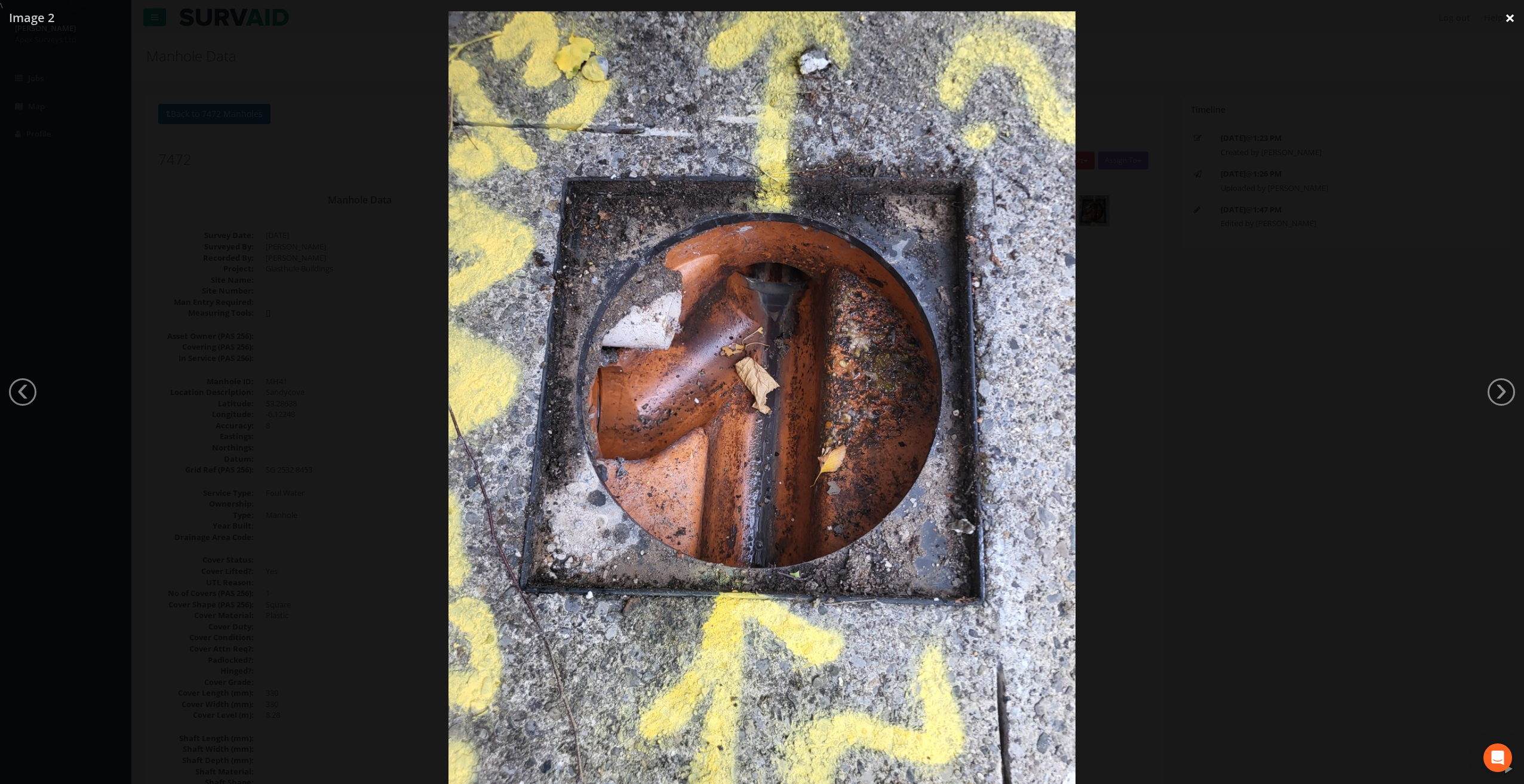
click at [1510, 21] on link "×" at bounding box center [1510, 17] width 28 height 35
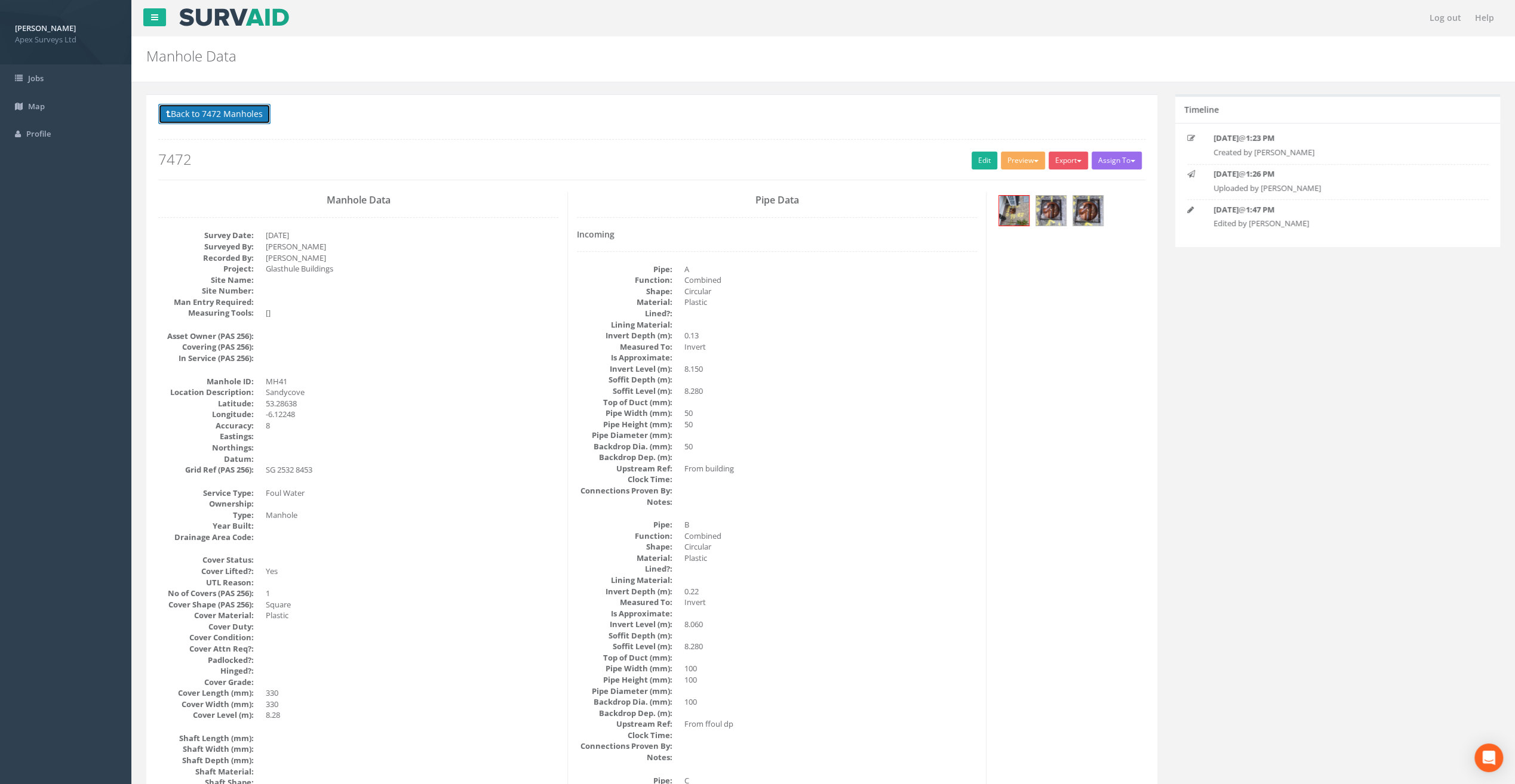
drag, startPoint x: 191, startPoint y: 106, endPoint x: 206, endPoint y: 114, distance: 17.0
click at [191, 106] on button "Back to 7472 Manholes" at bounding box center [213, 114] width 112 height 20
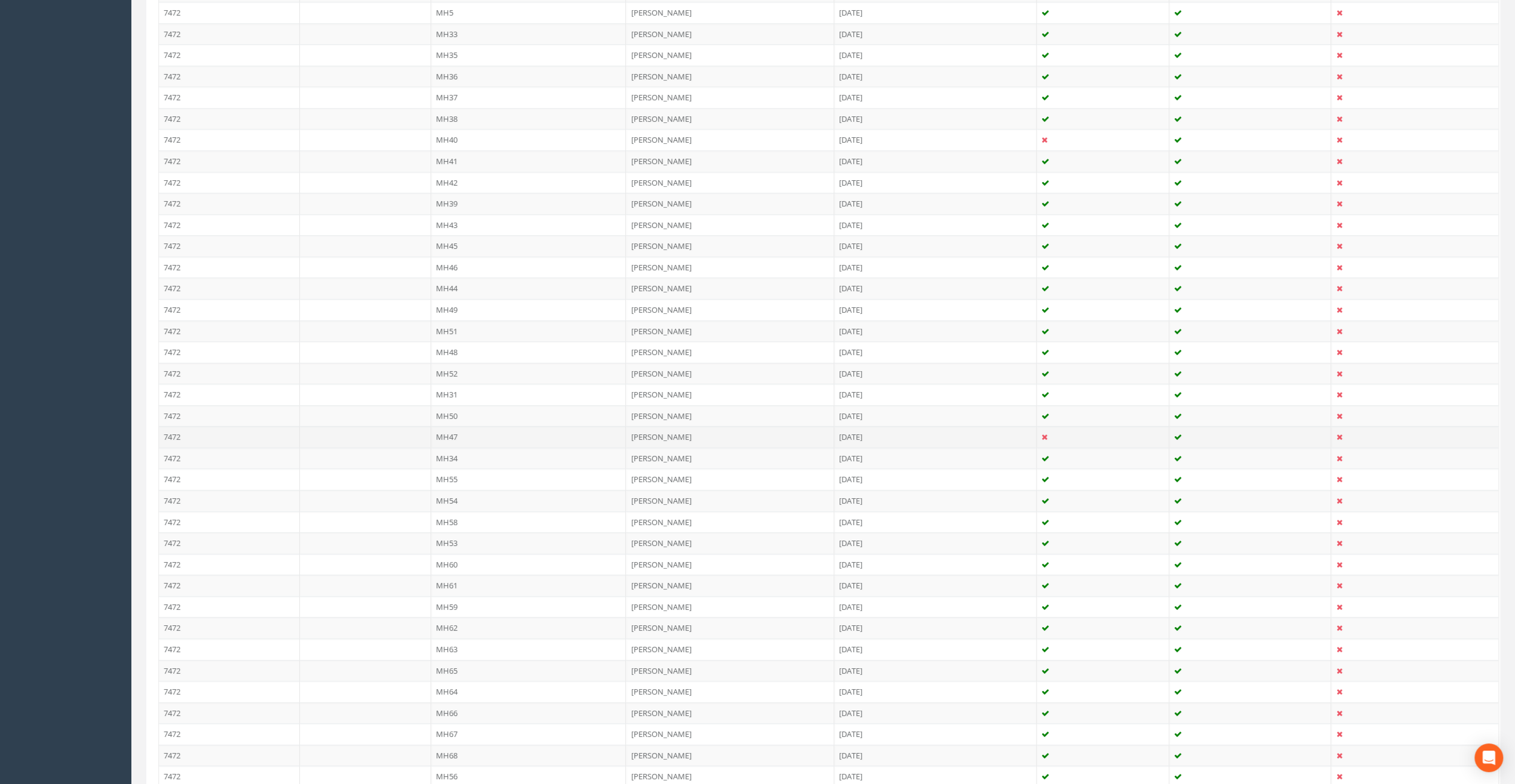
scroll to position [1096, 0]
click at [452, 92] on td "MH42" at bounding box center [529, 102] width 195 height 21
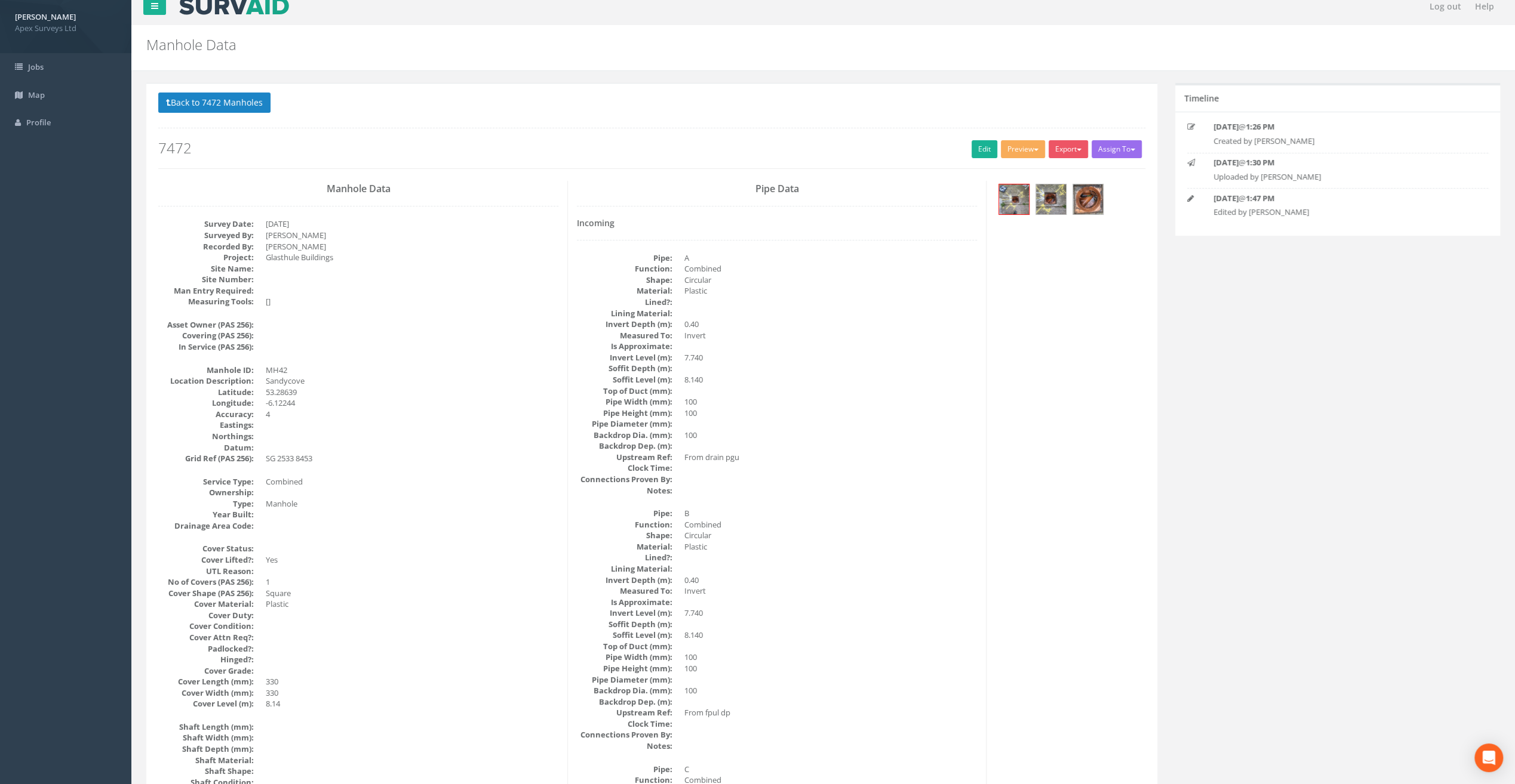
scroll to position [0, 0]
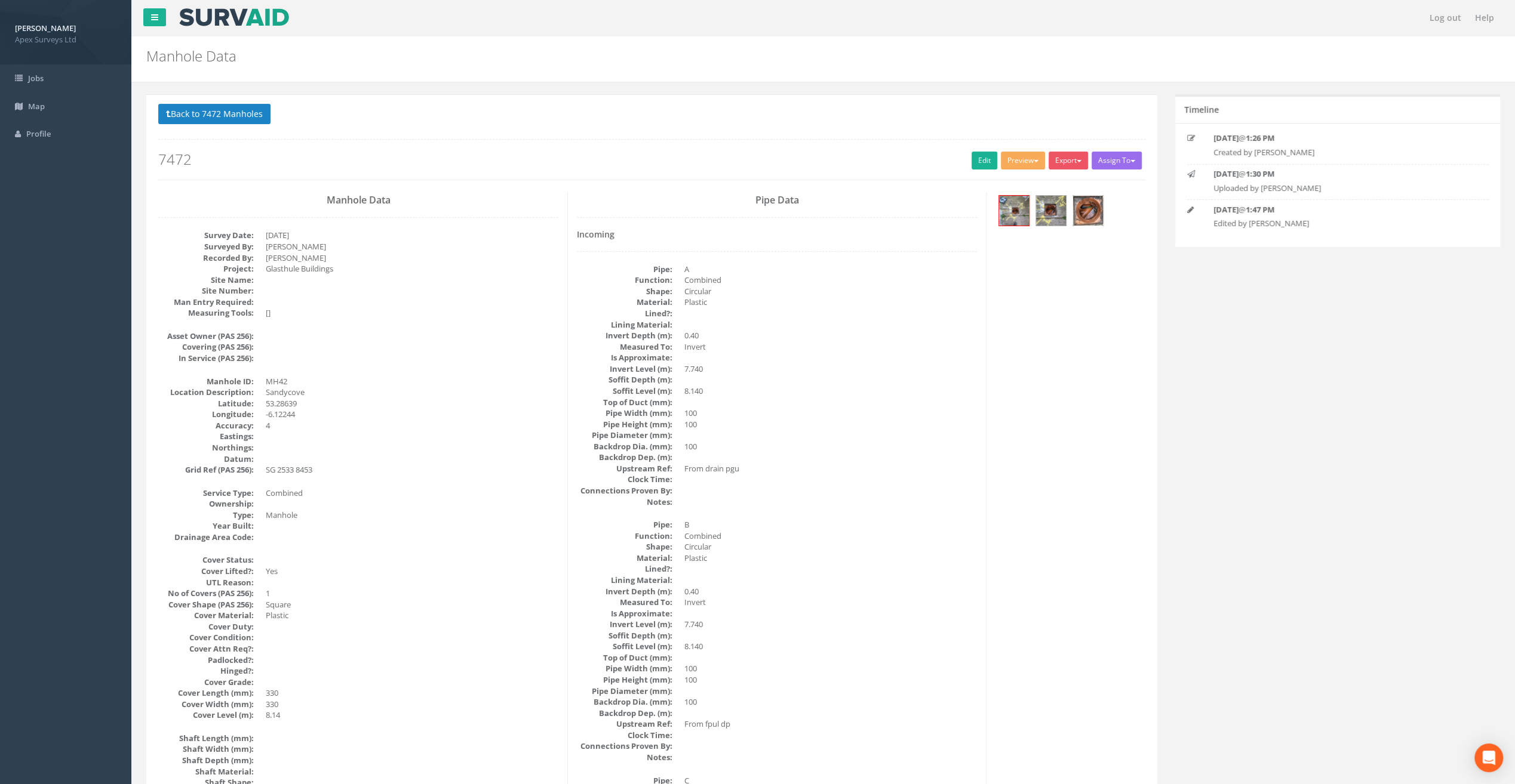
click at [1078, 210] on img at bounding box center [1087, 210] width 30 height 30
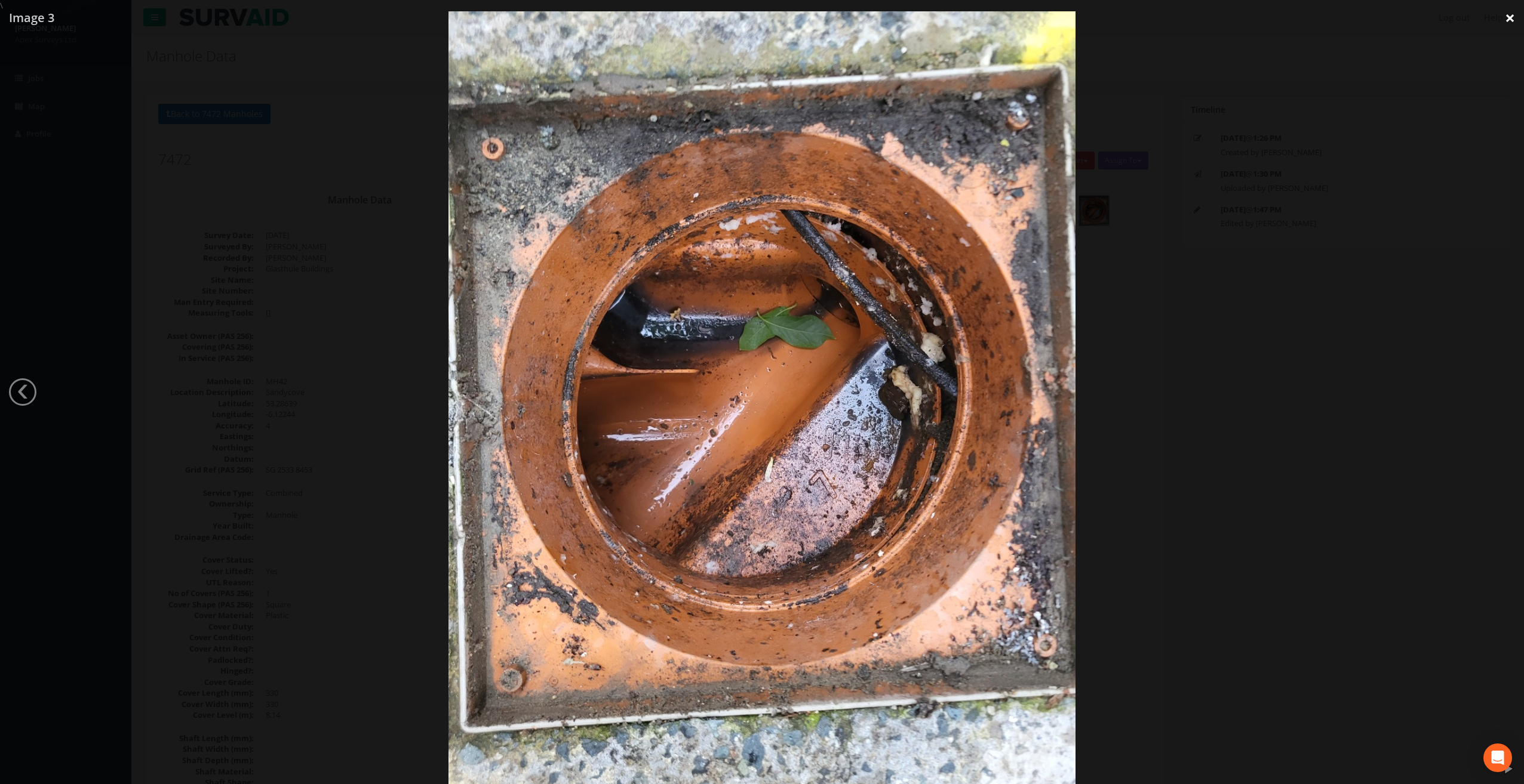
click at [1508, 20] on link "×" at bounding box center [1510, 17] width 28 height 35
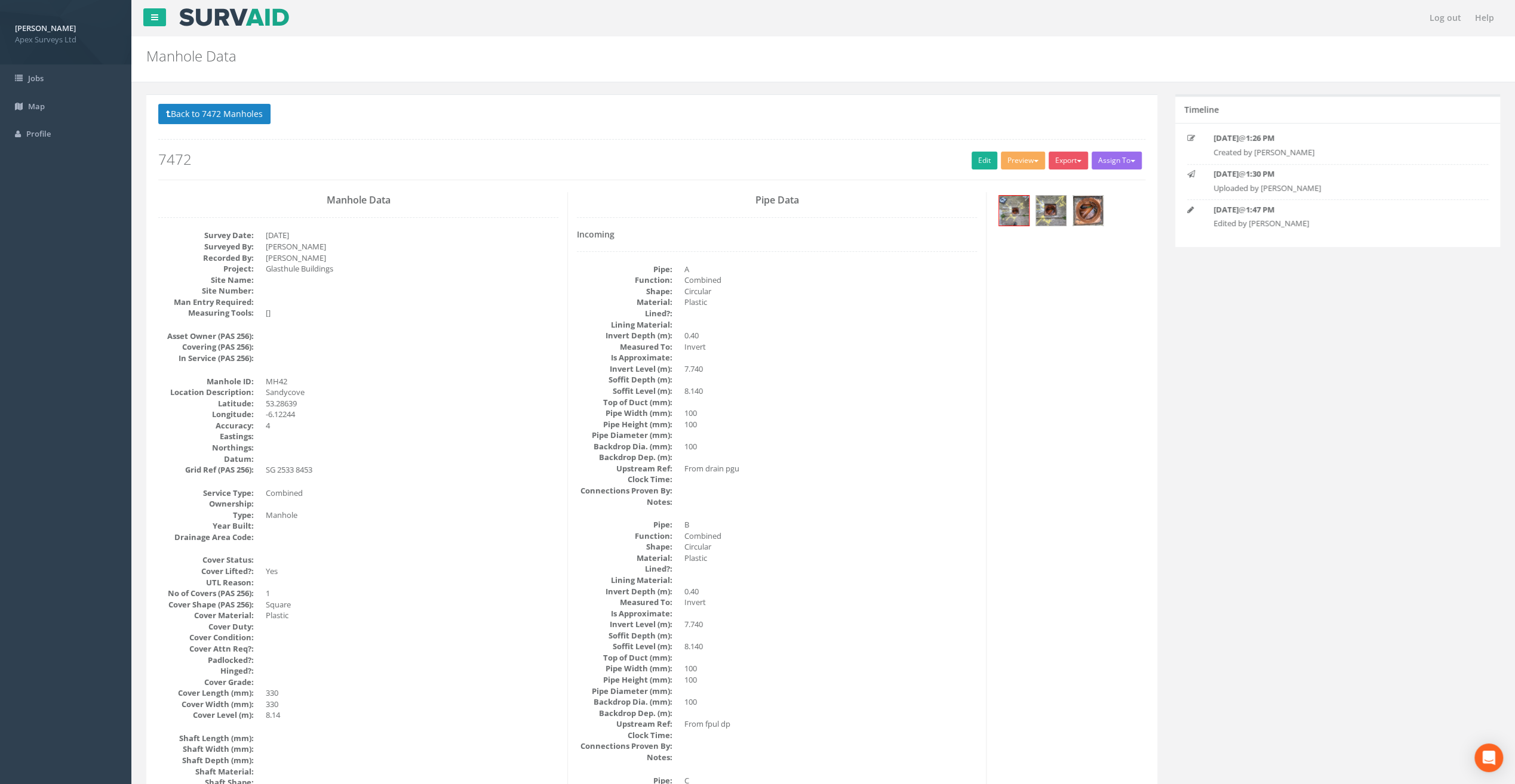
click at [1090, 207] on img at bounding box center [1087, 210] width 30 height 30
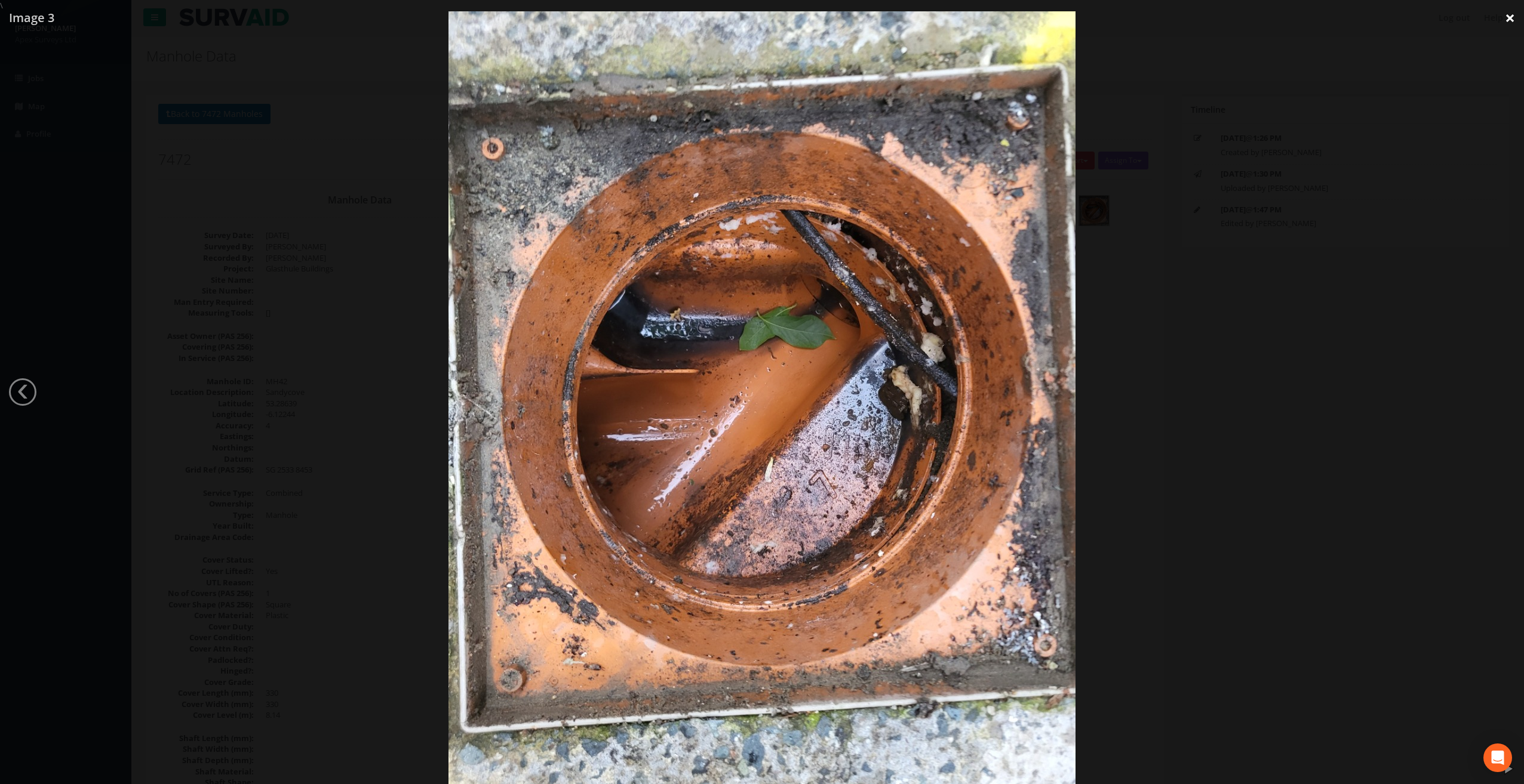
click at [1505, 15] on link "×" at bounding box center [1510, 17] width 28 height 35
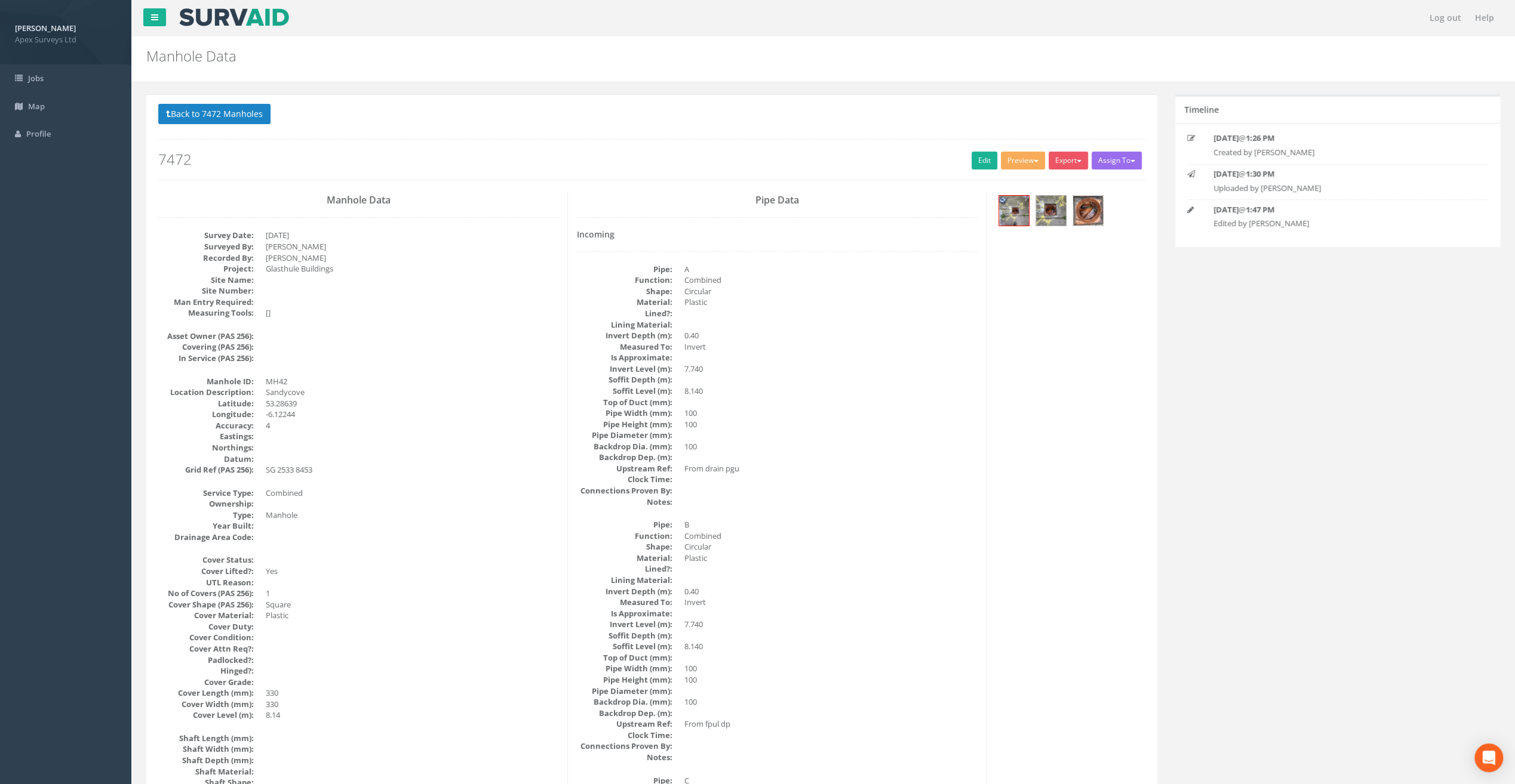
click at [1081, 201] on img at bounding box center [1087, 210] width 30 height 30
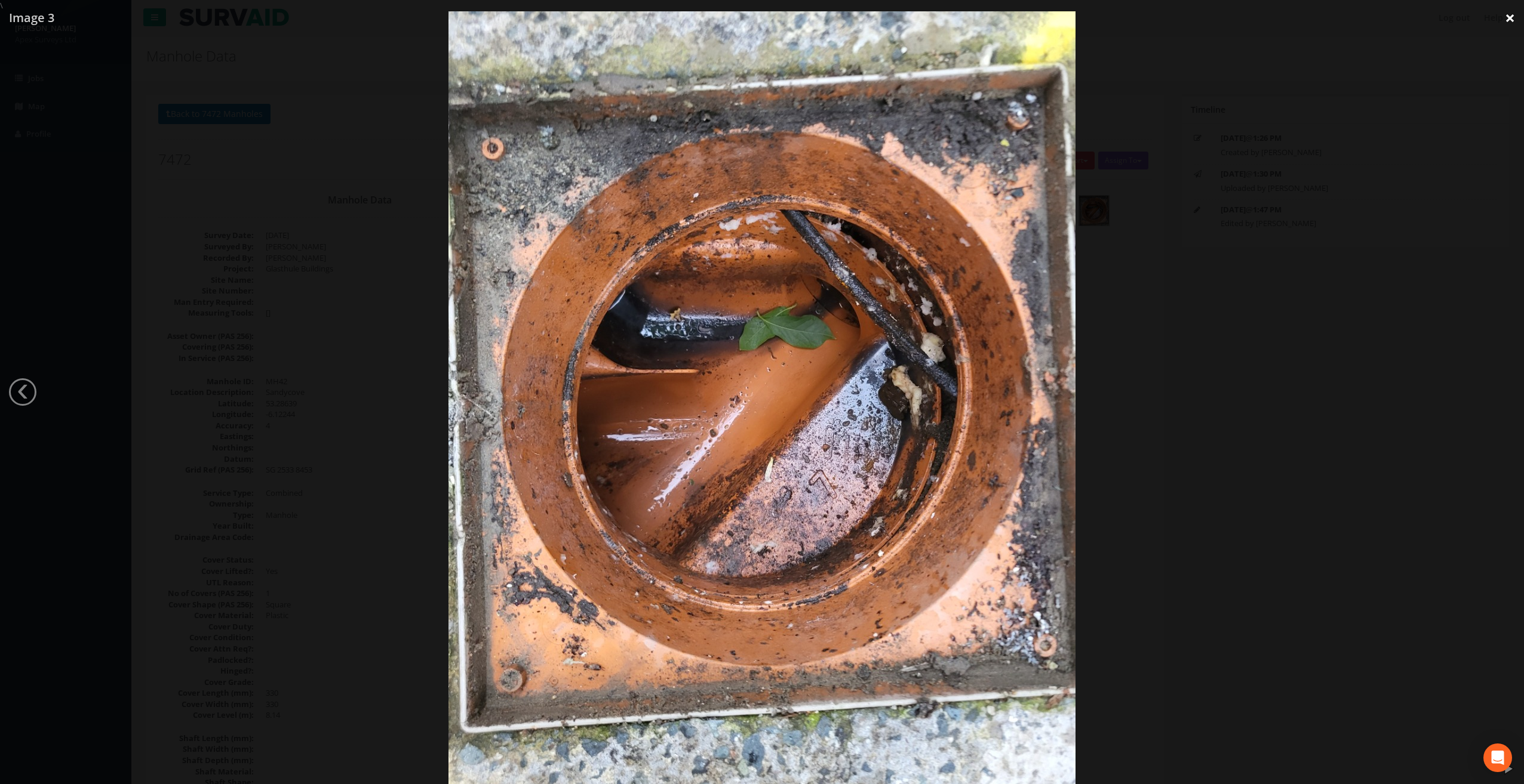
click at [1508, 20] on link "×" at bounding box center [1510, 17] width 28 height 35
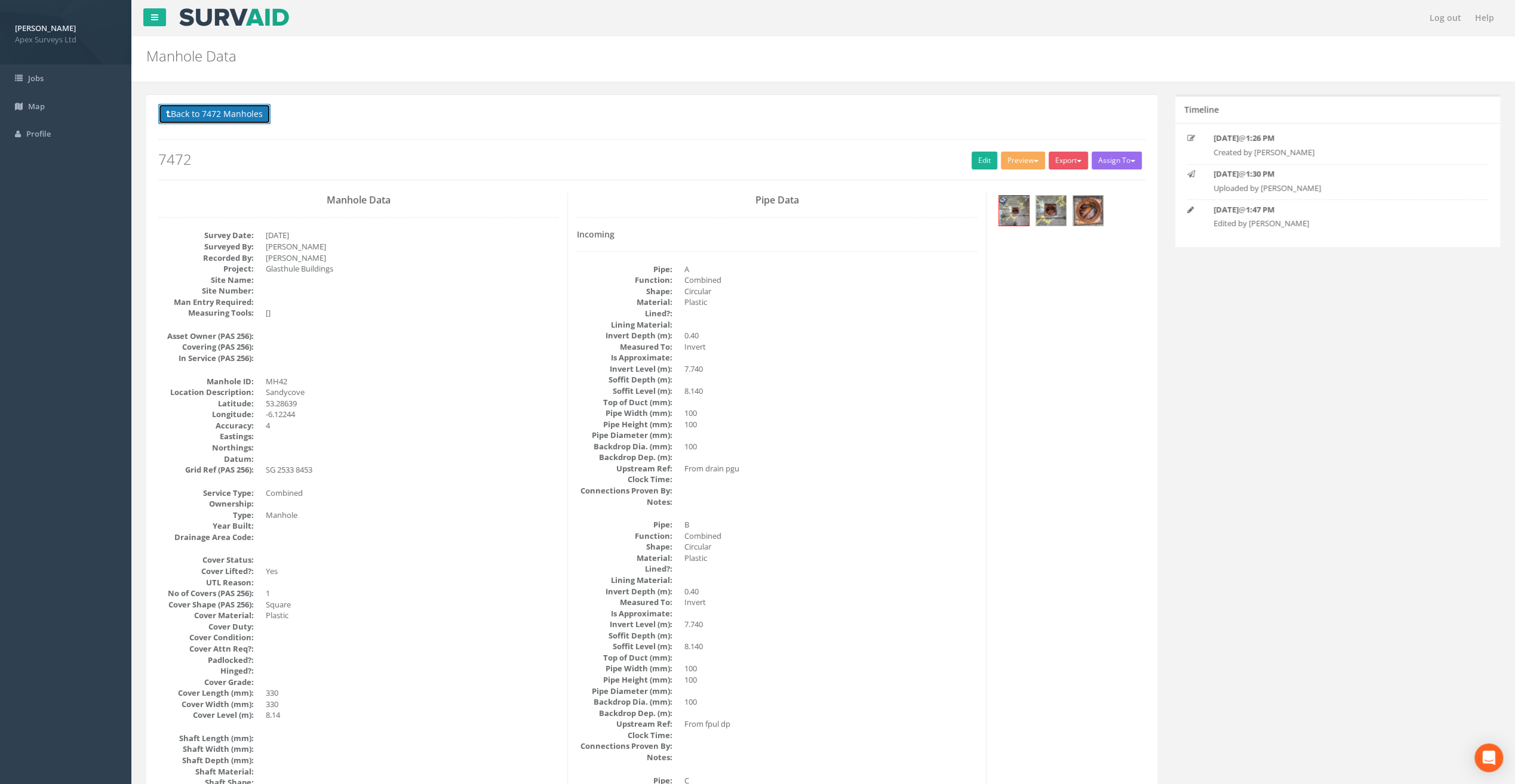
click at [234, 114] on button "Back to 7472 Manholes" at bounding box center [213, 114] width 112 height 20
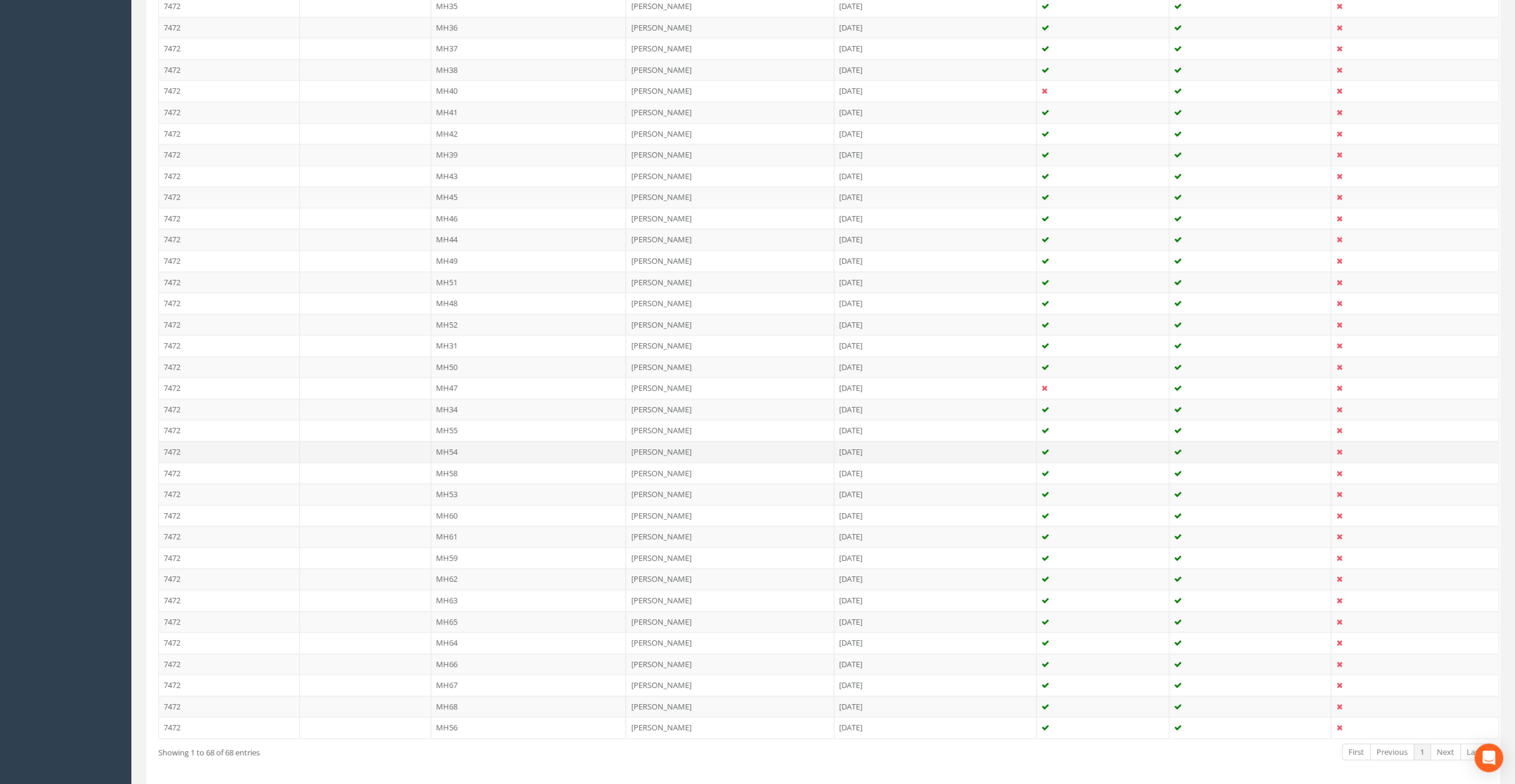
scroll to position [1096, 0]
click at [456, 134] on td "MH43" at bounding box center [529, 144] width 195 height 21
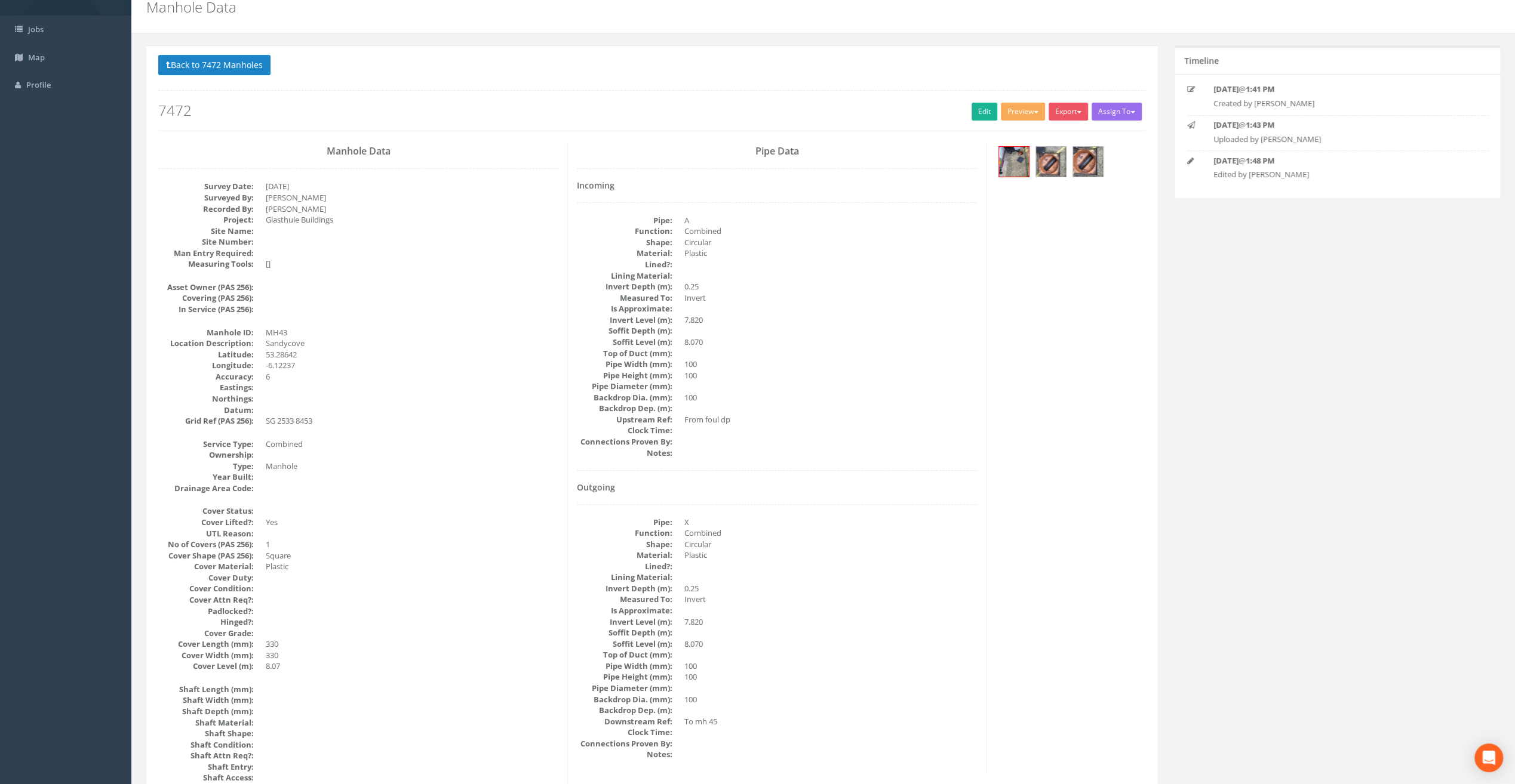
scroll to position [0, 0]
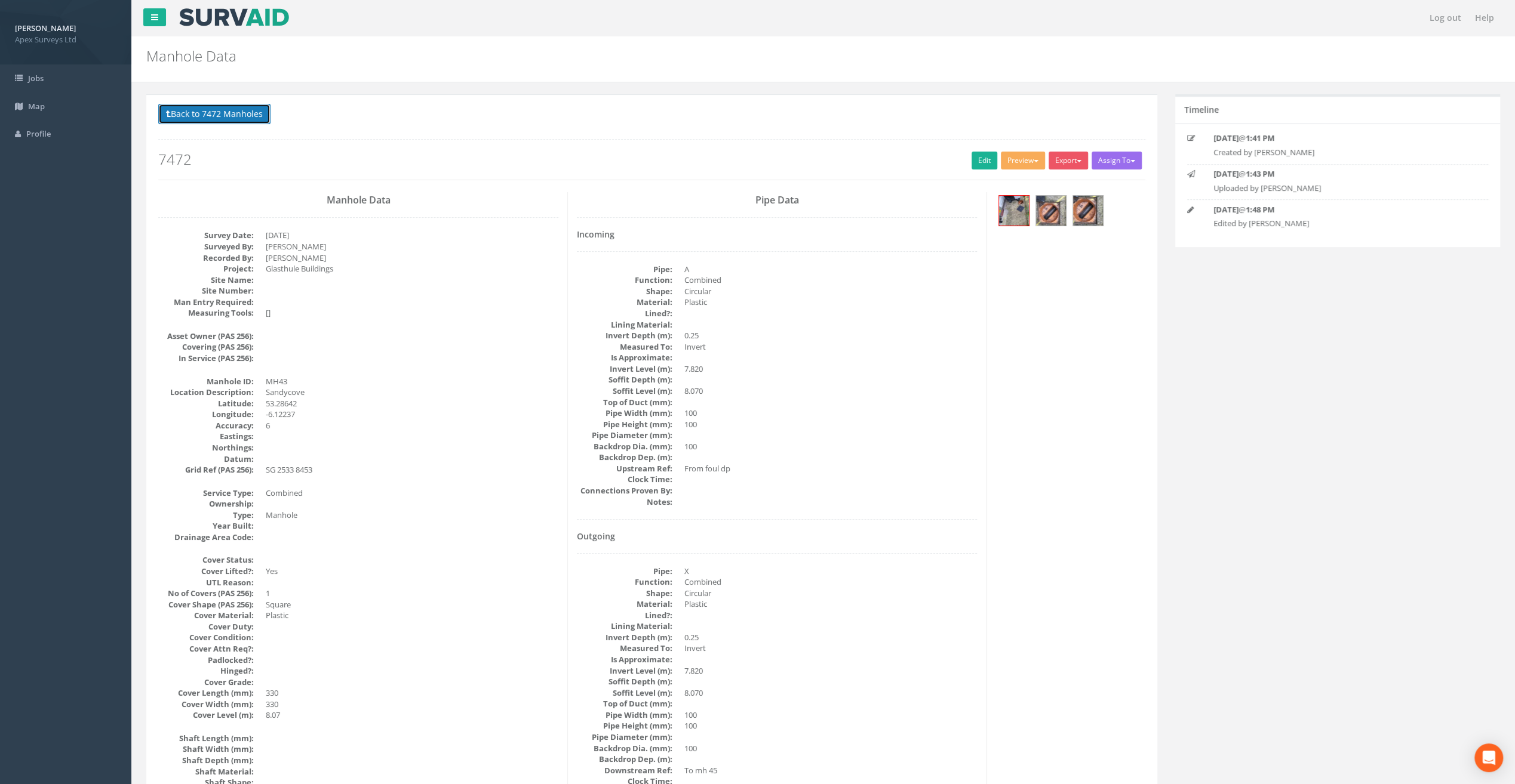
click at [260, 105] on button "Back to 7472 Manholes" at bounding box center [213, 114] width 112 height 20
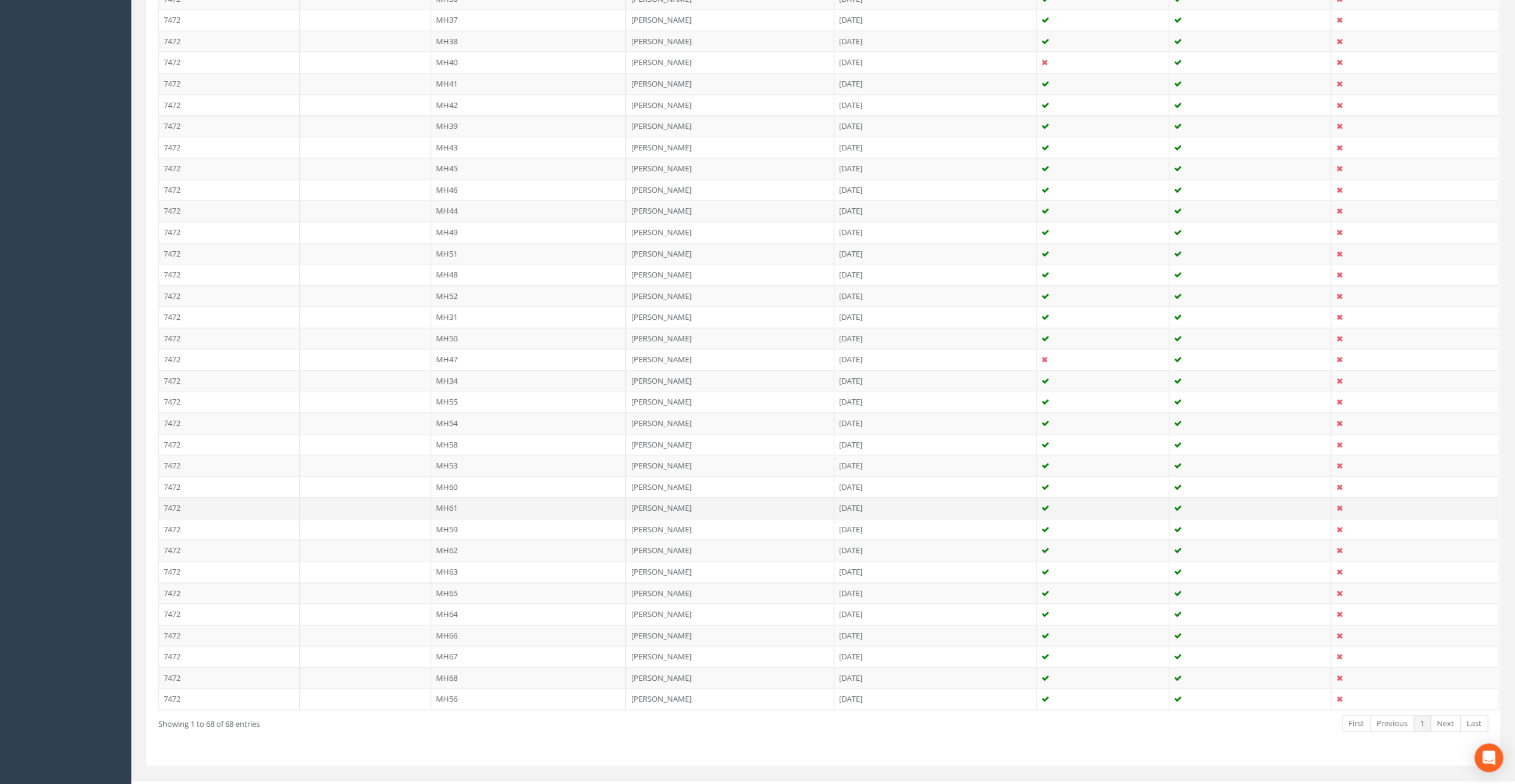
scroll to position [1096, 0]
click at [450, 155] on td "MH45" at bounding box center [529, 165] width 195 height 21
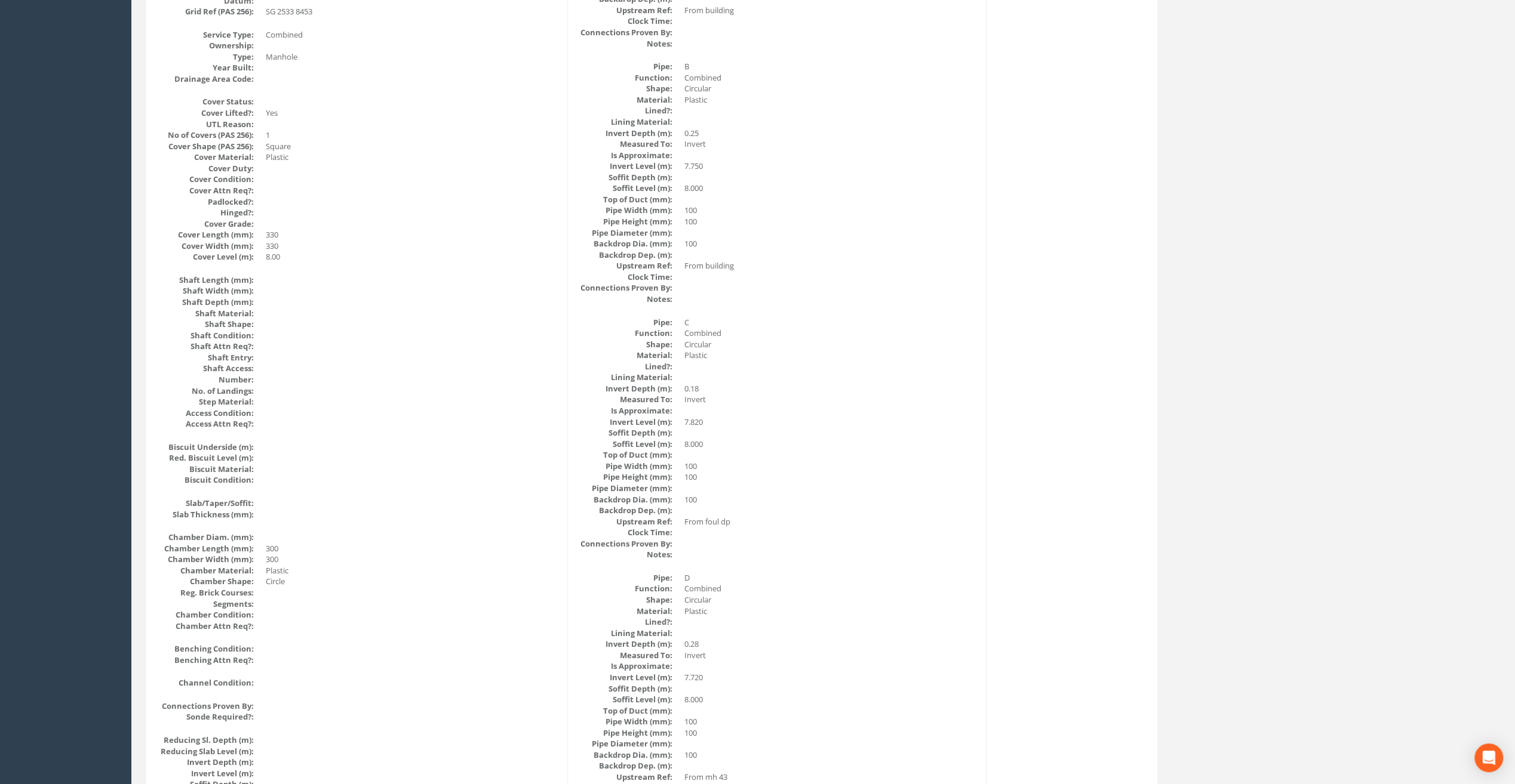
scroll to position [0, 0]
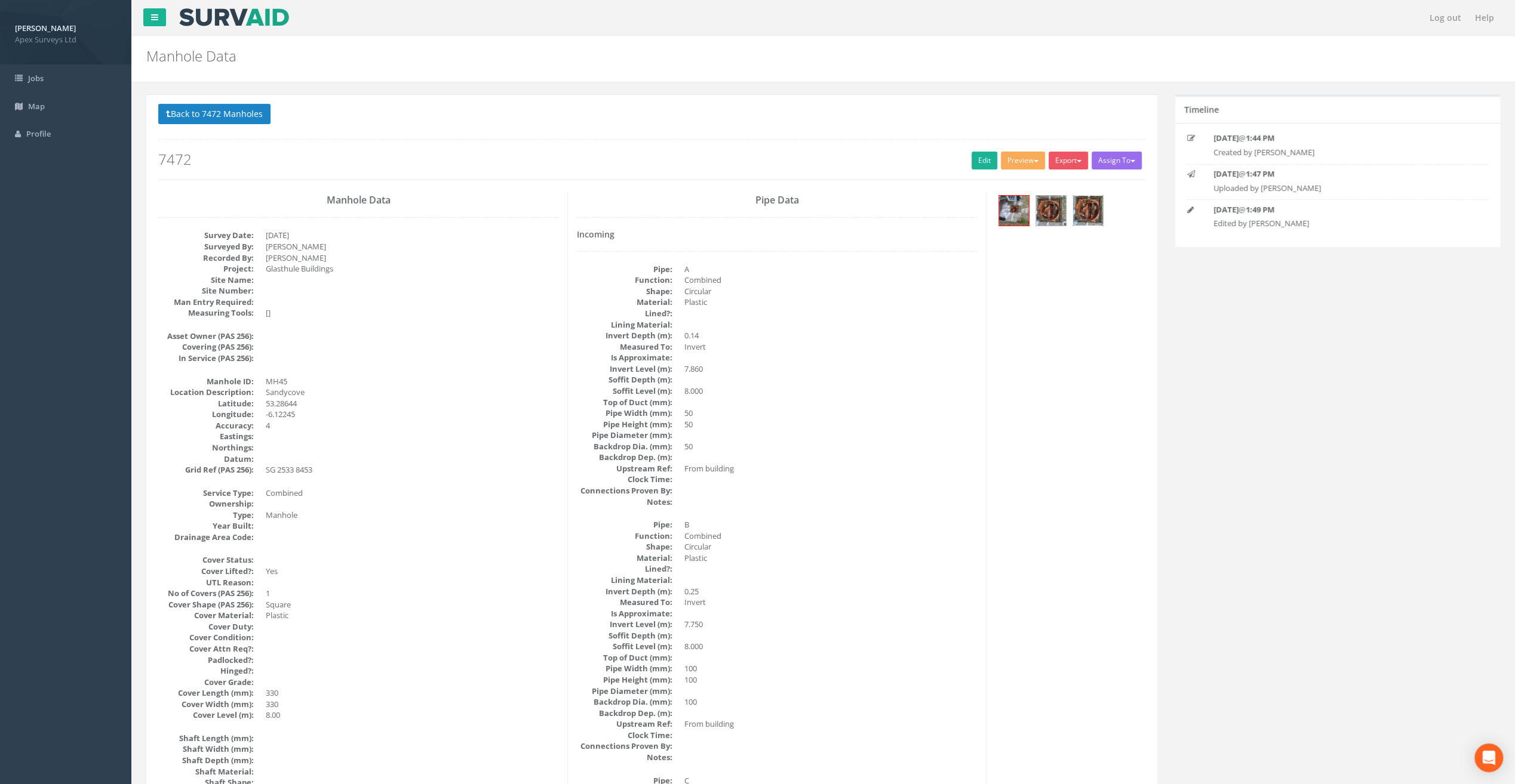
click at [1083, 209] on img at bounding box center [1087, 210] width 30 height 30
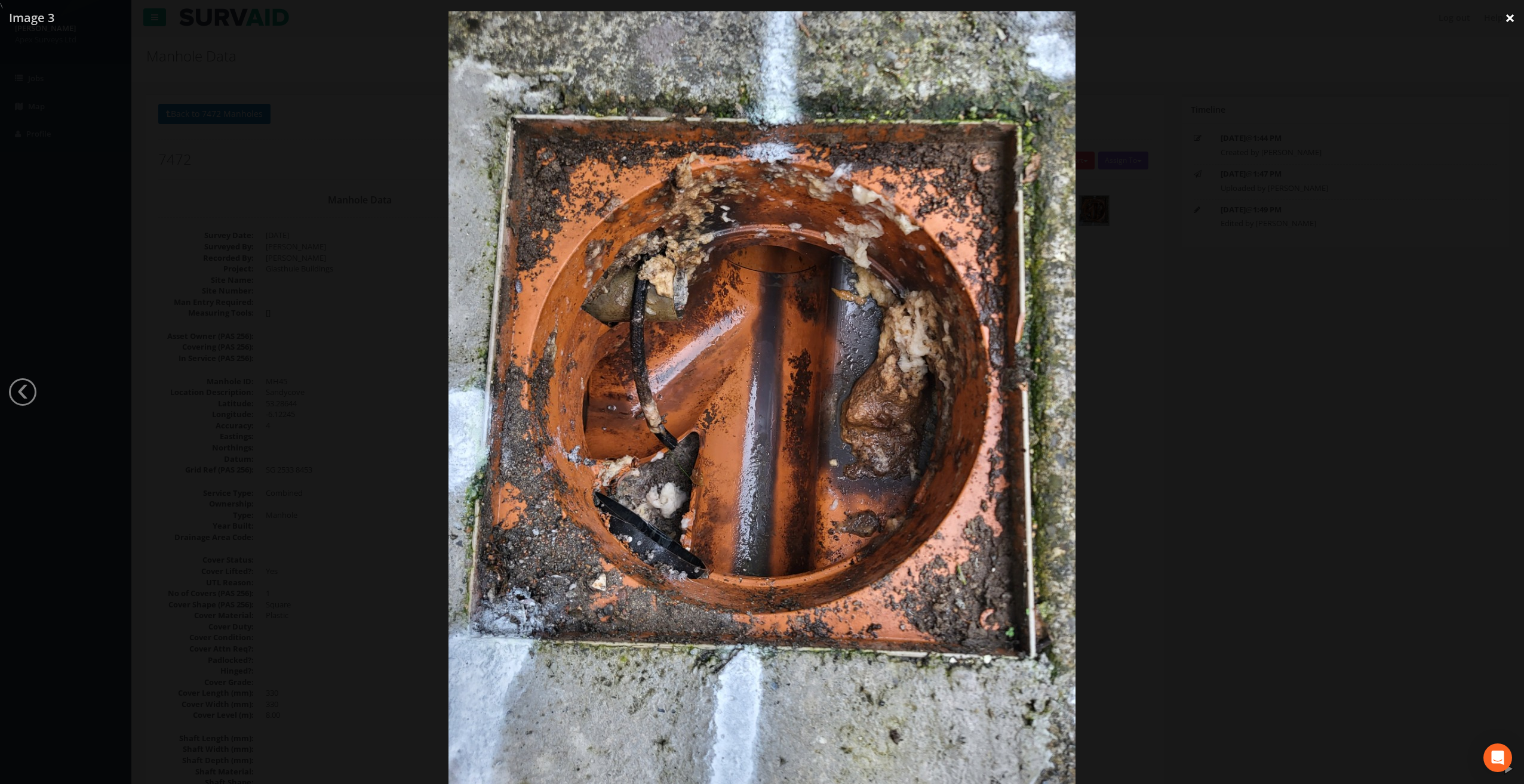
click at [1514, 22] on link "×" at bounding box center [1510, 17] width 28 height 35
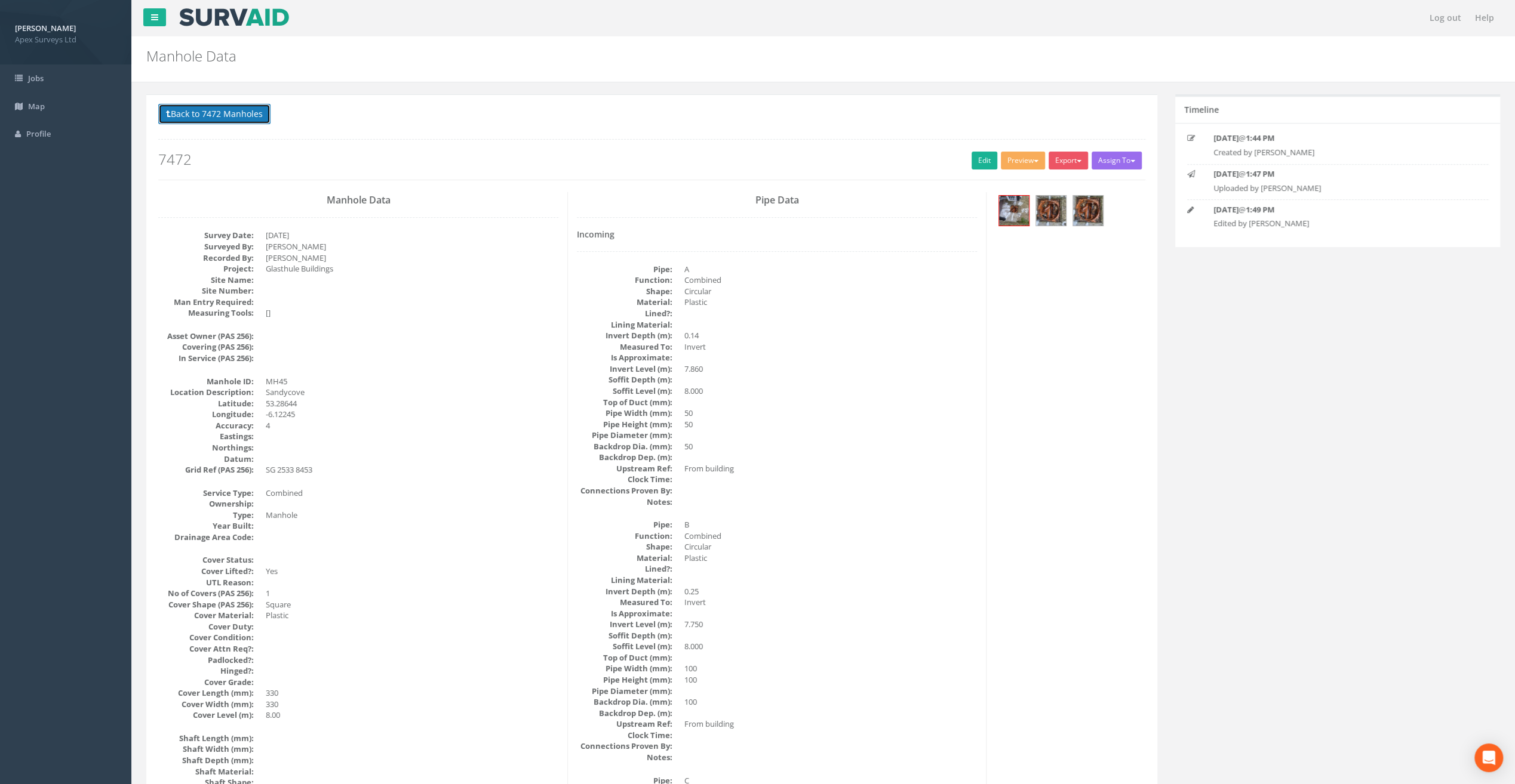
click at [230, 115] on button "Back to 7472 Manholes" at bounding box center [213, 114] width 112 height 20
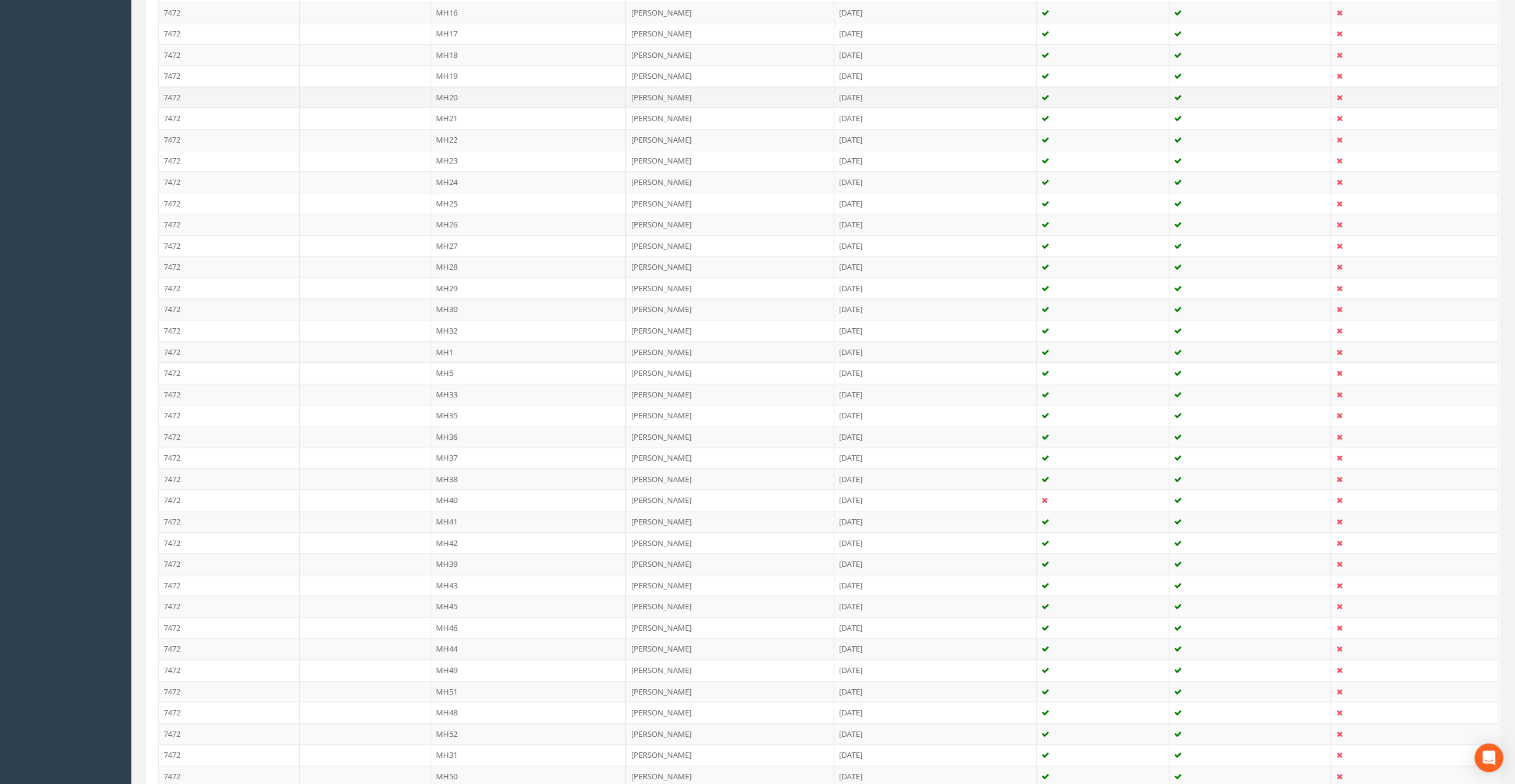
scroll to position [776, 0]
click at [452, 497] on td "MH46" at bounding box center [529, 506] width 195 height 21
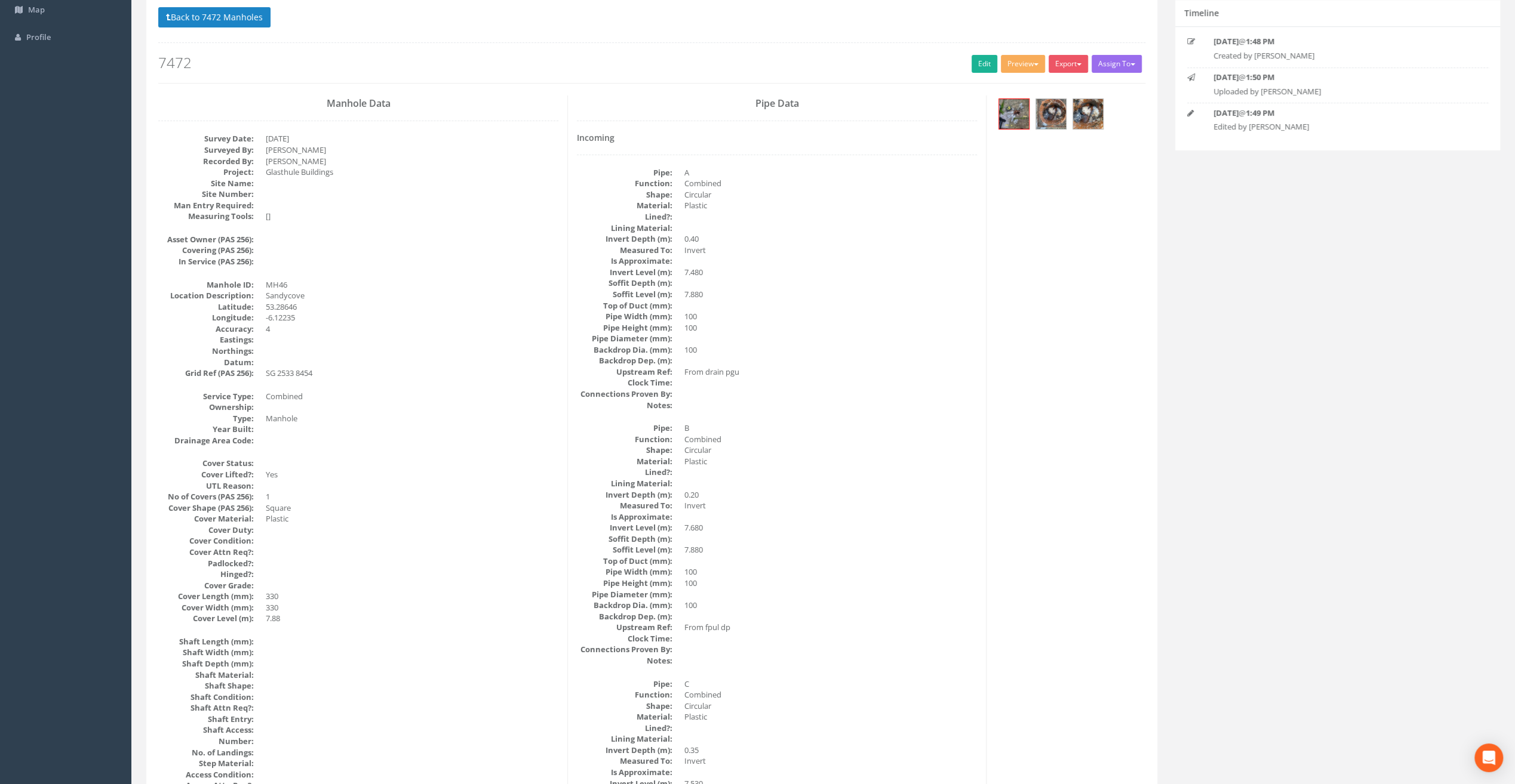
scroll to position [0, 0]
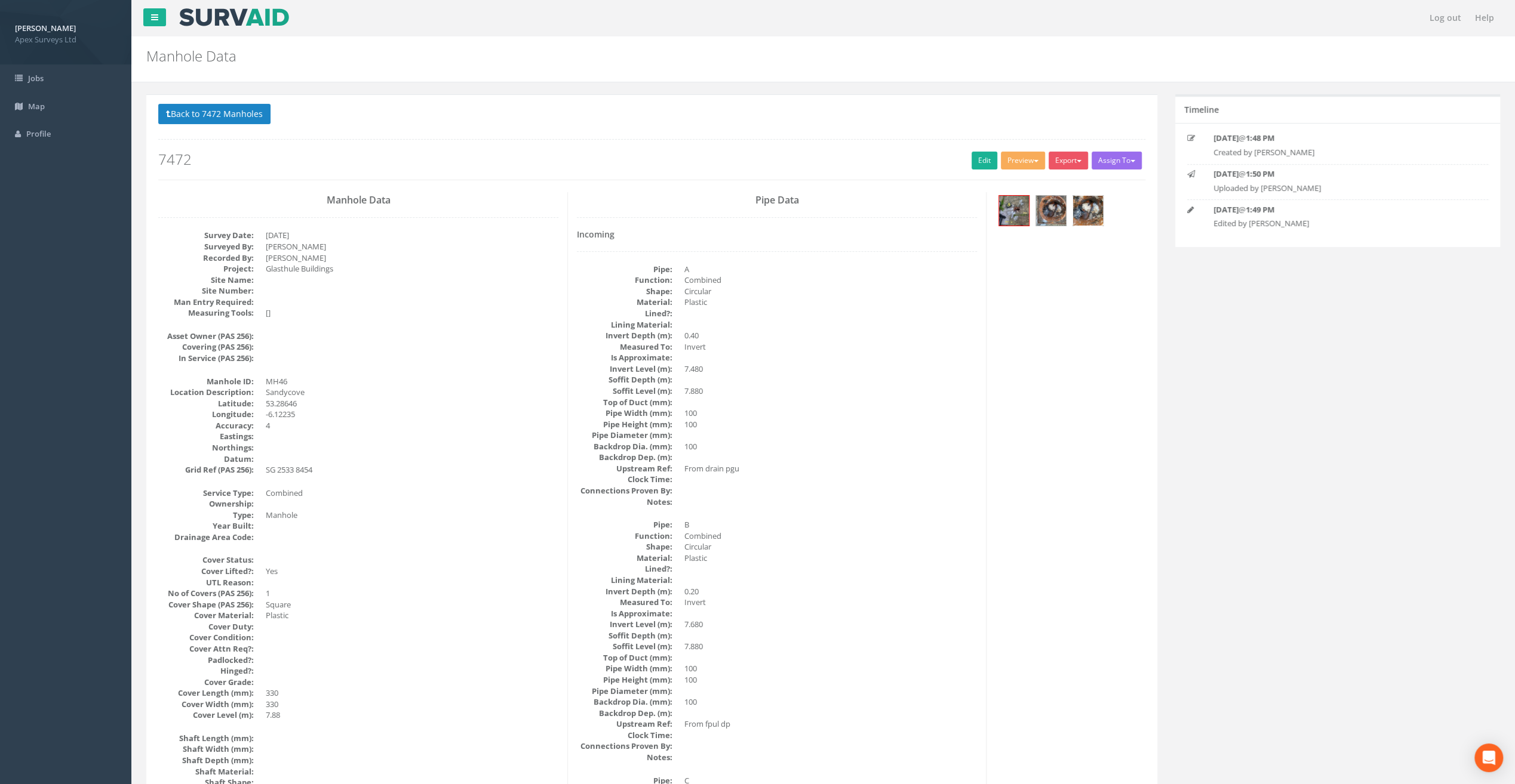
click at [1095, 207] on img at bounding box center [1087, 210] width 30 height 30
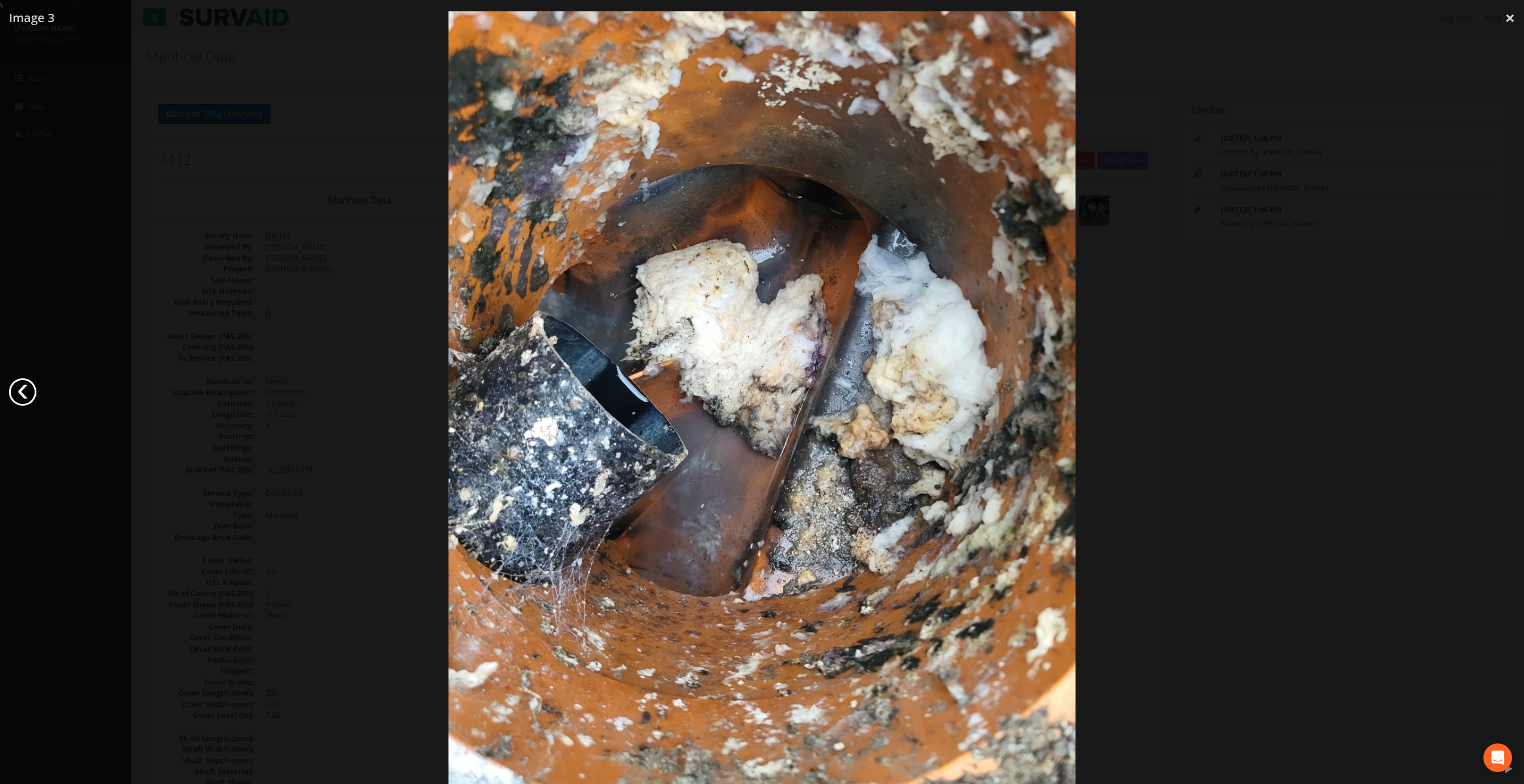
click at [25, 387] on link "‹" at bounding box center [22, 392] width 28 height 28
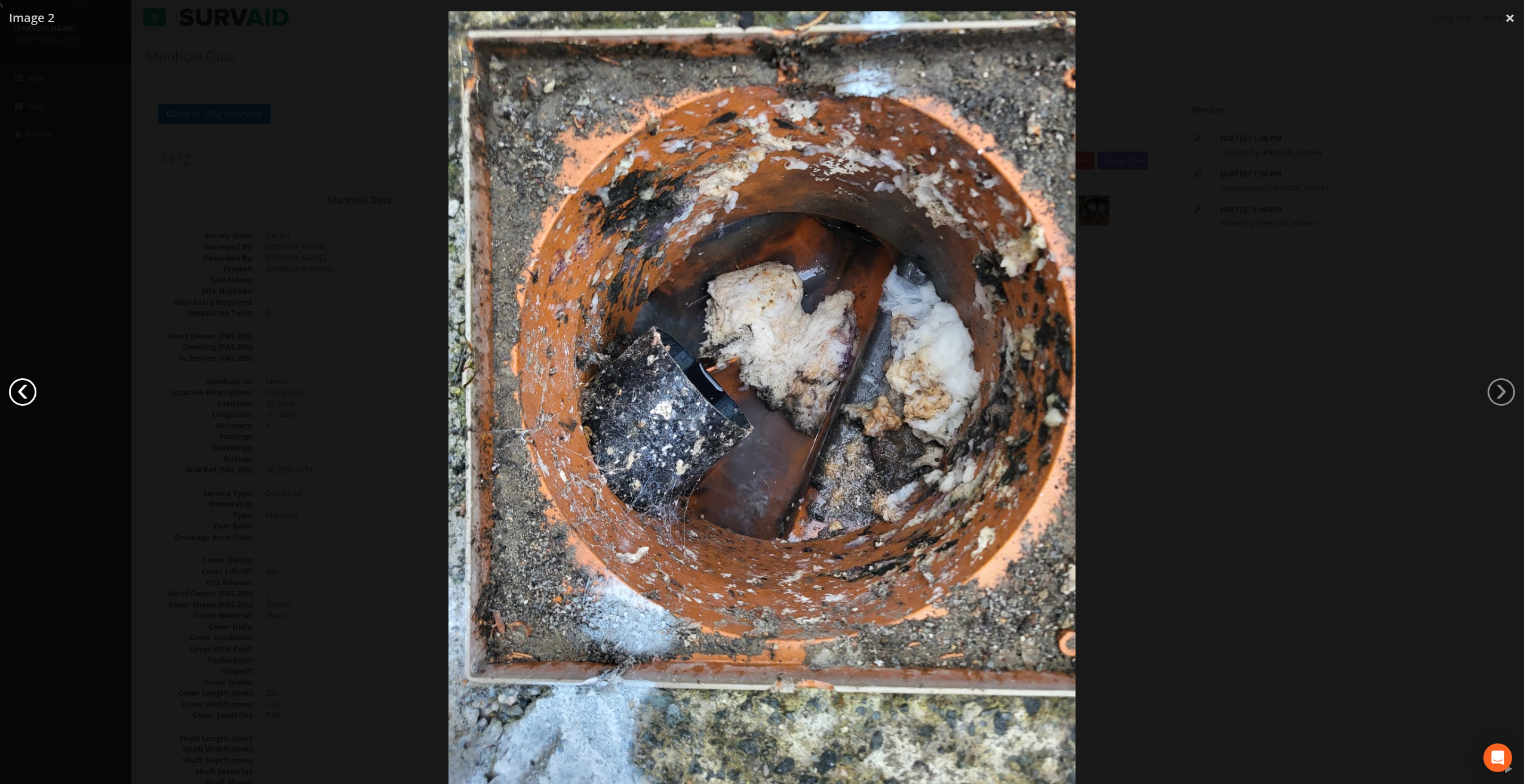
click at [25, 387] on link "‹" at bounding box center [22, 392] width 28 height 28
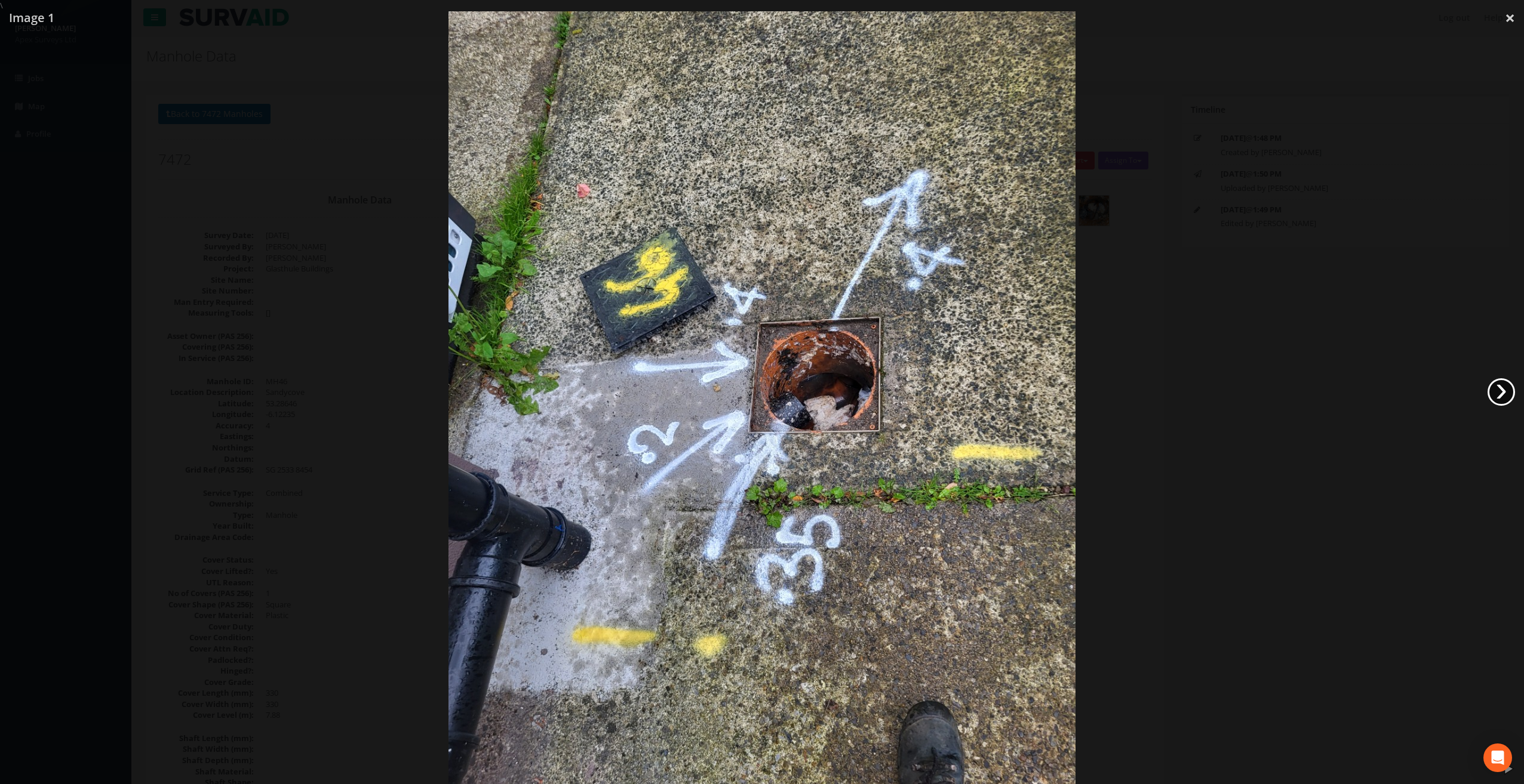
click at [1501, 398] on link "›" at bounding box center [1501, 392] width 28 height 28
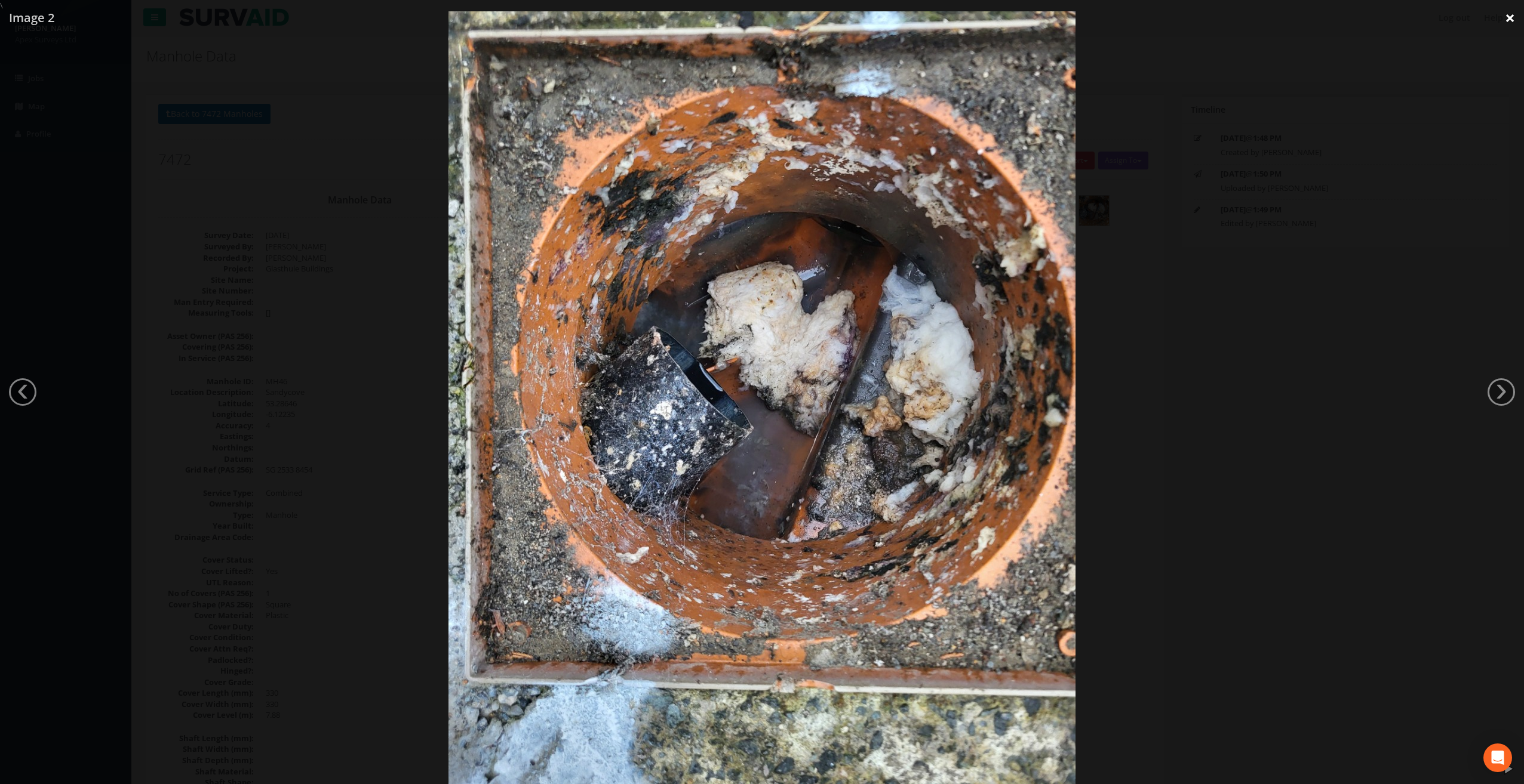
click at [1508, 15] on link "×" at bounding box center [1510, 17] width 28 height 35
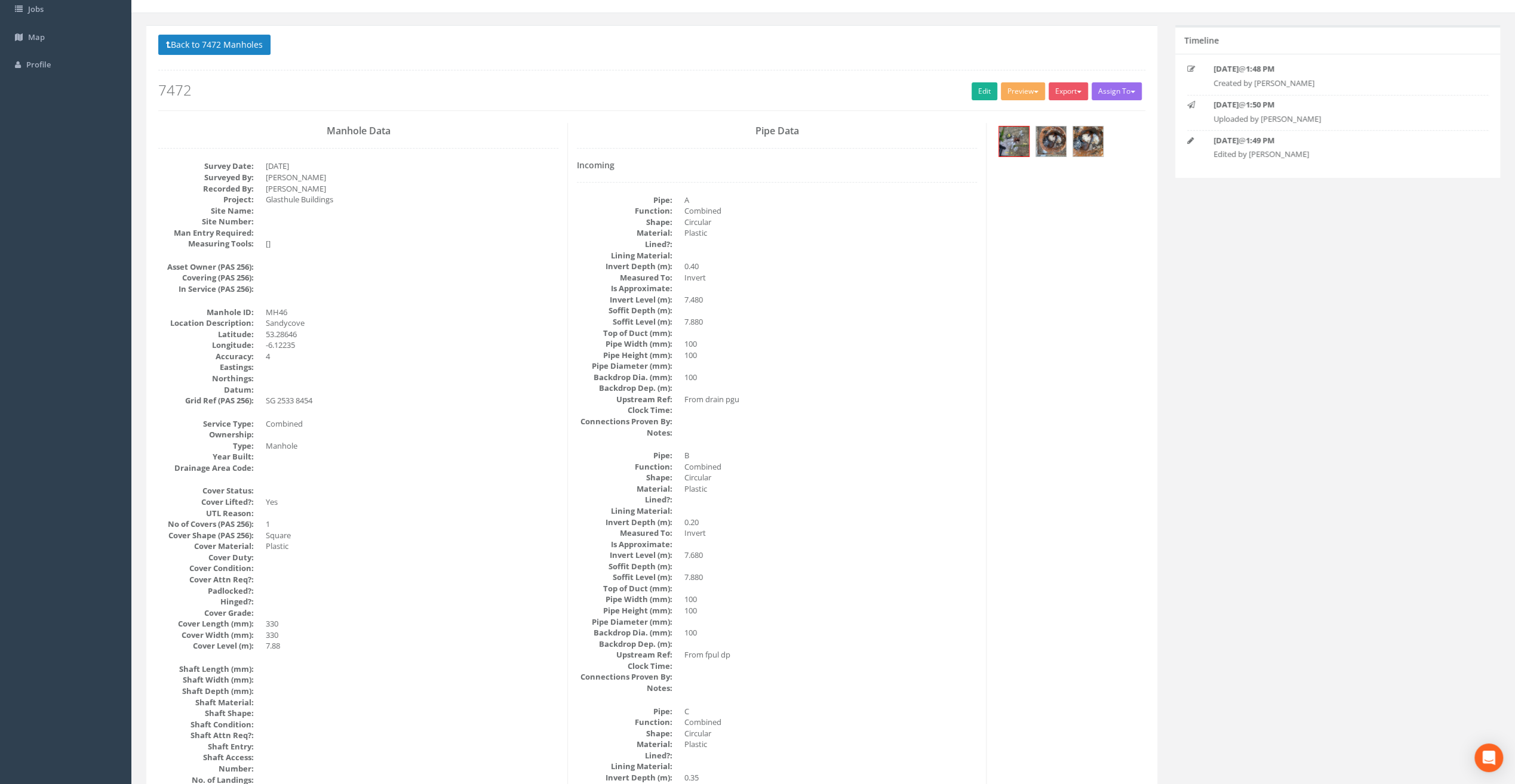
scroll to position [40, 0]
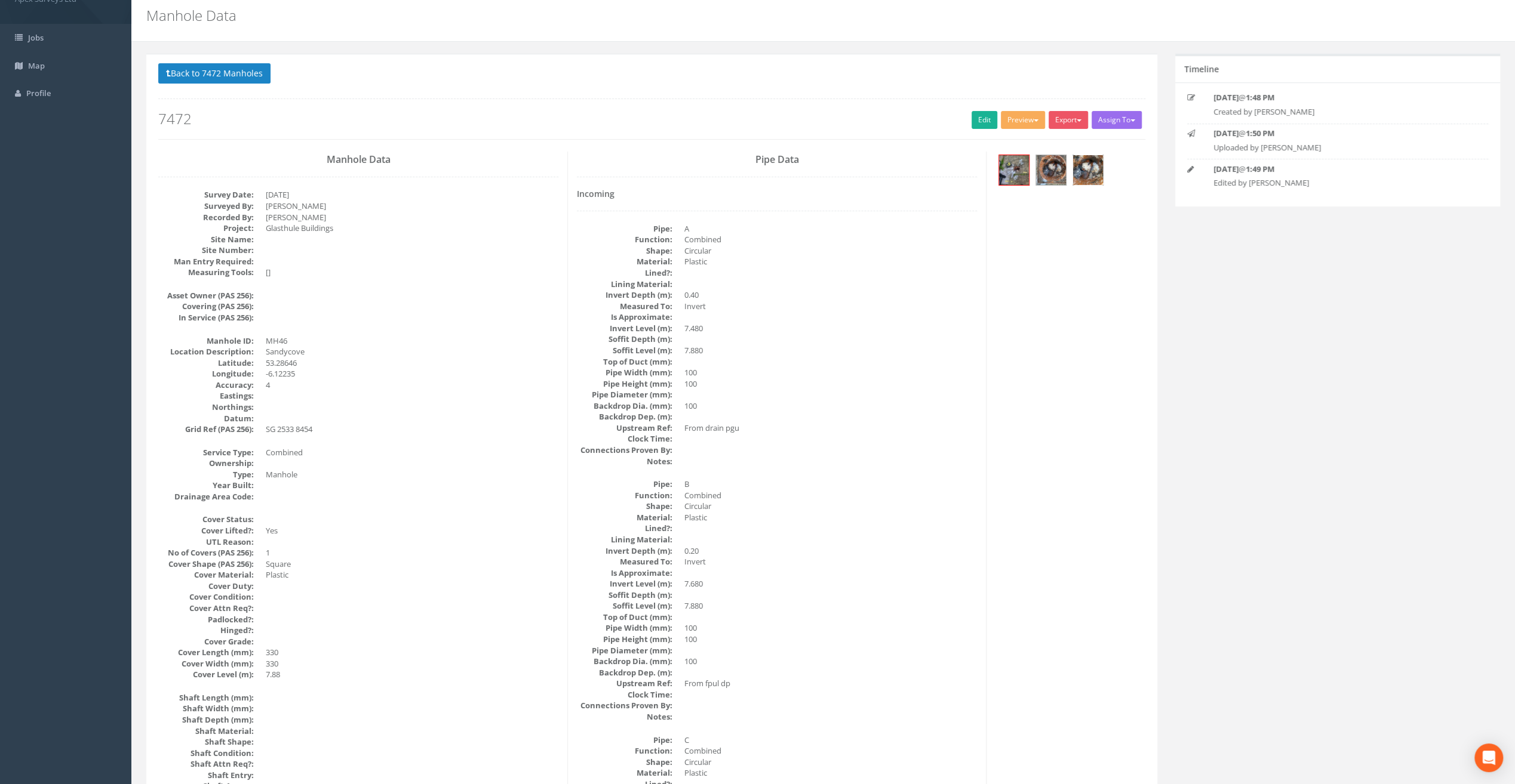
click at [1091, 175] on img at bounding box center [1087, 169] width 30 height 30
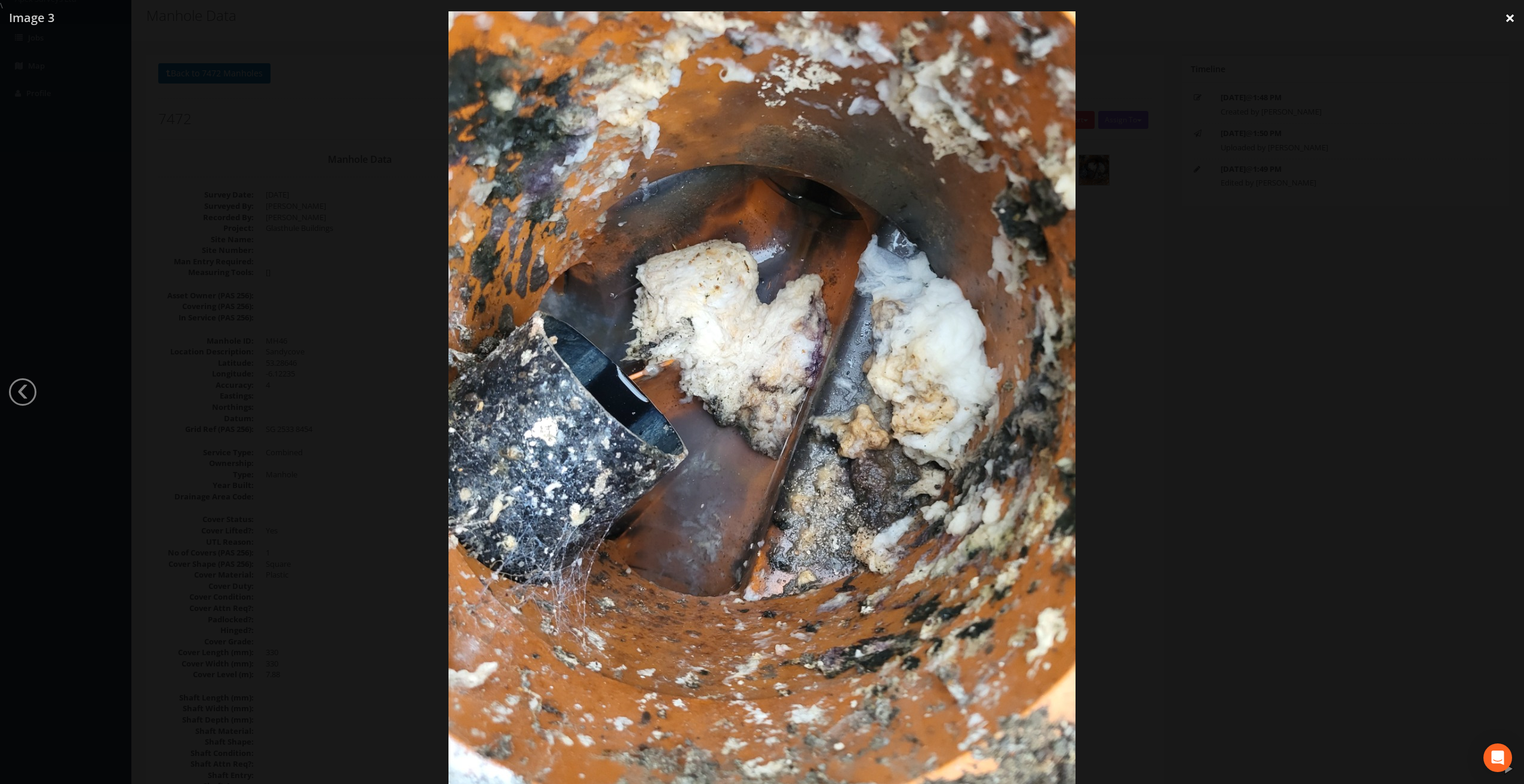
click at [1513, 16] on link "×" at bounding box center [1510, 17] width 28 height 35
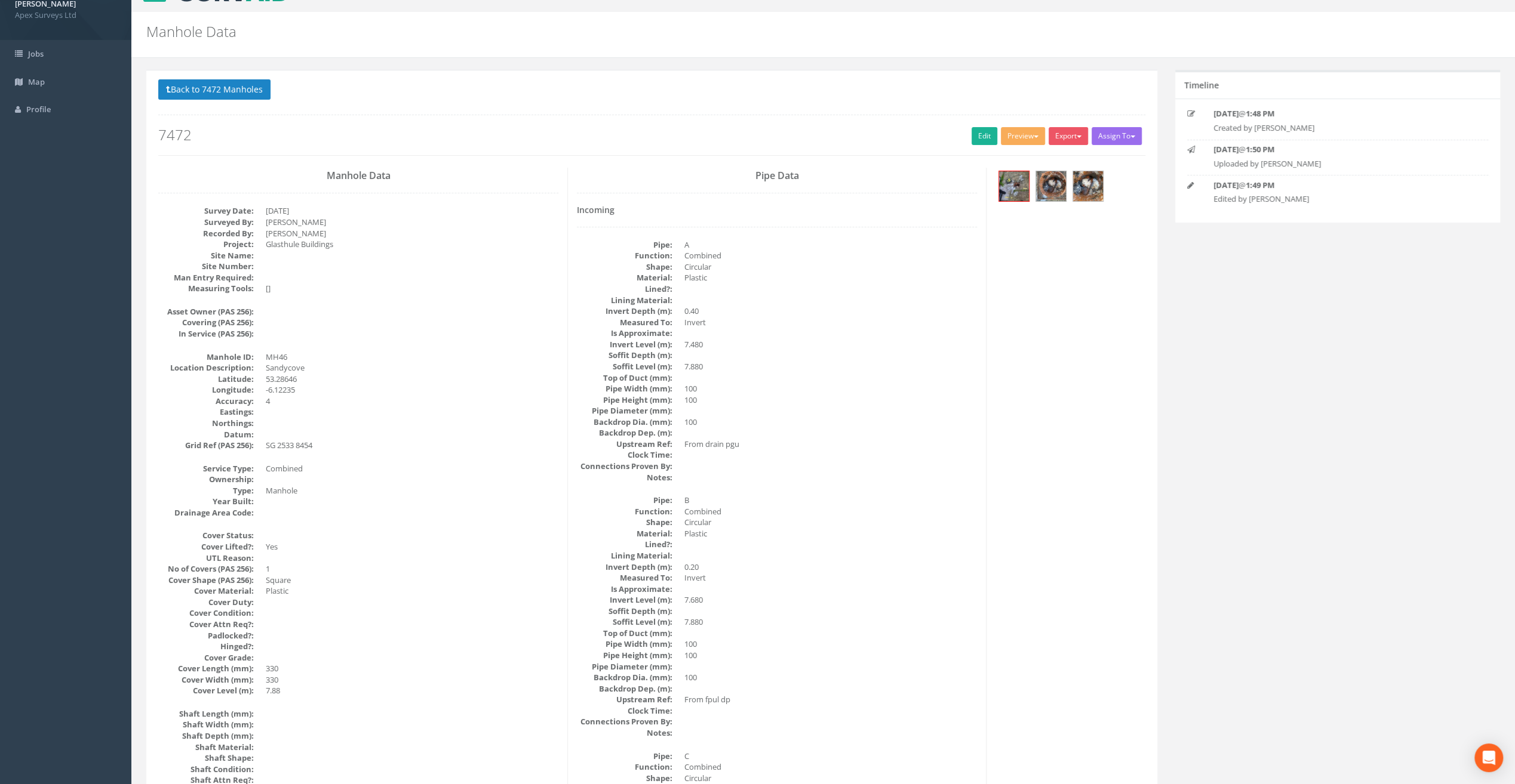
scroll to position [0, 0]
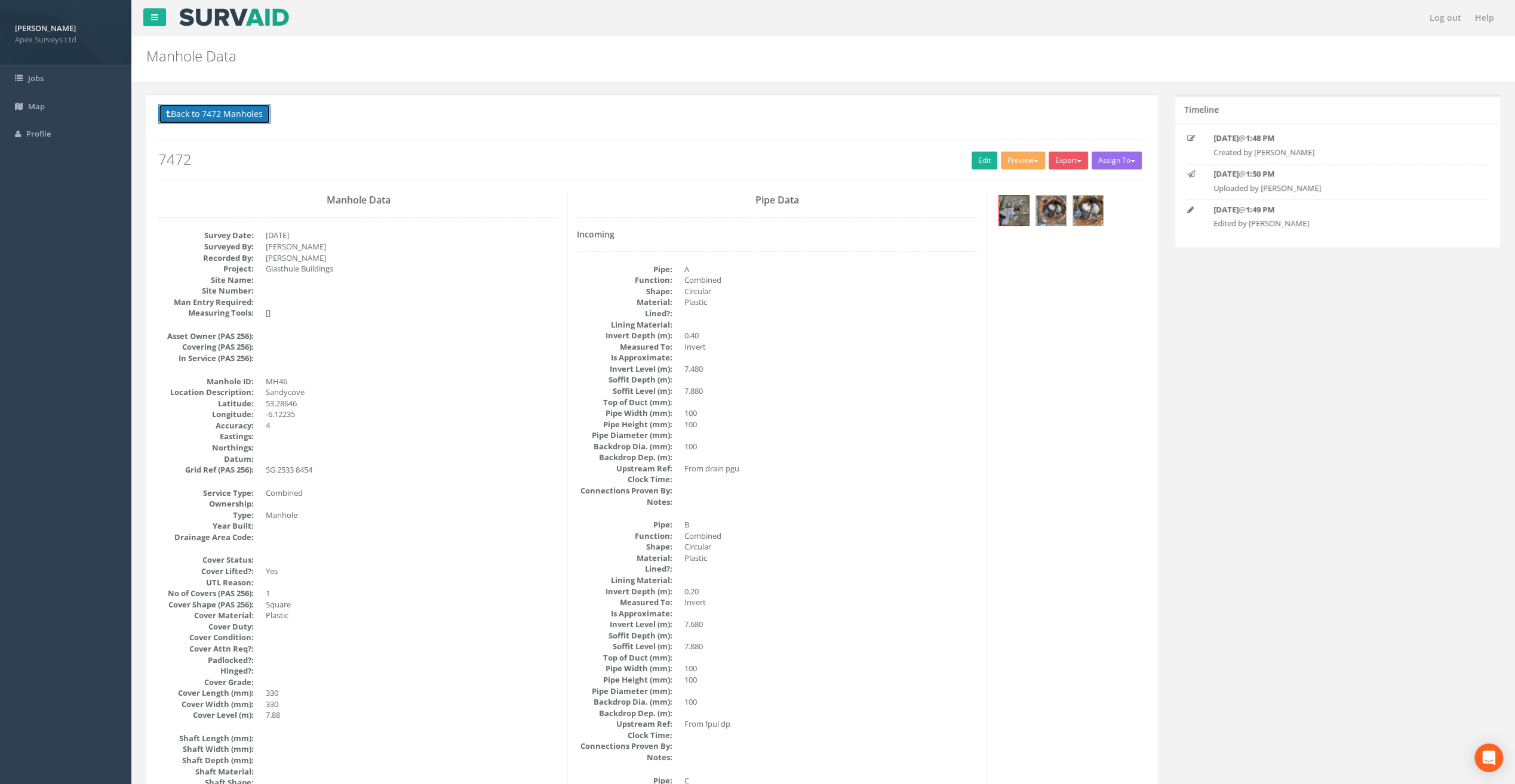
click at [251, 112] on button "Back to 7472 Manholes" at bounding box center [213, 114] width 112 height 20
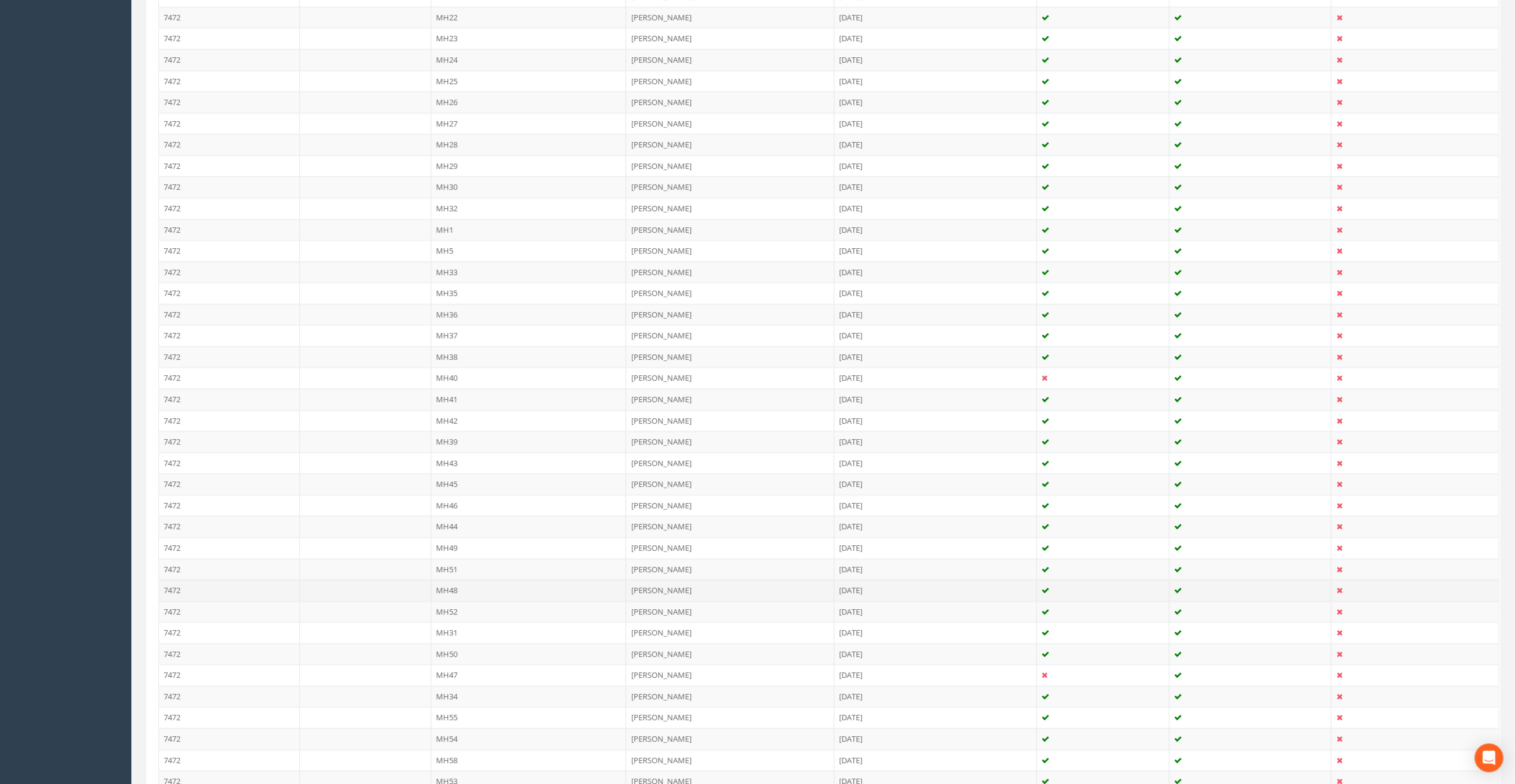
scroll to position [1075, 0]
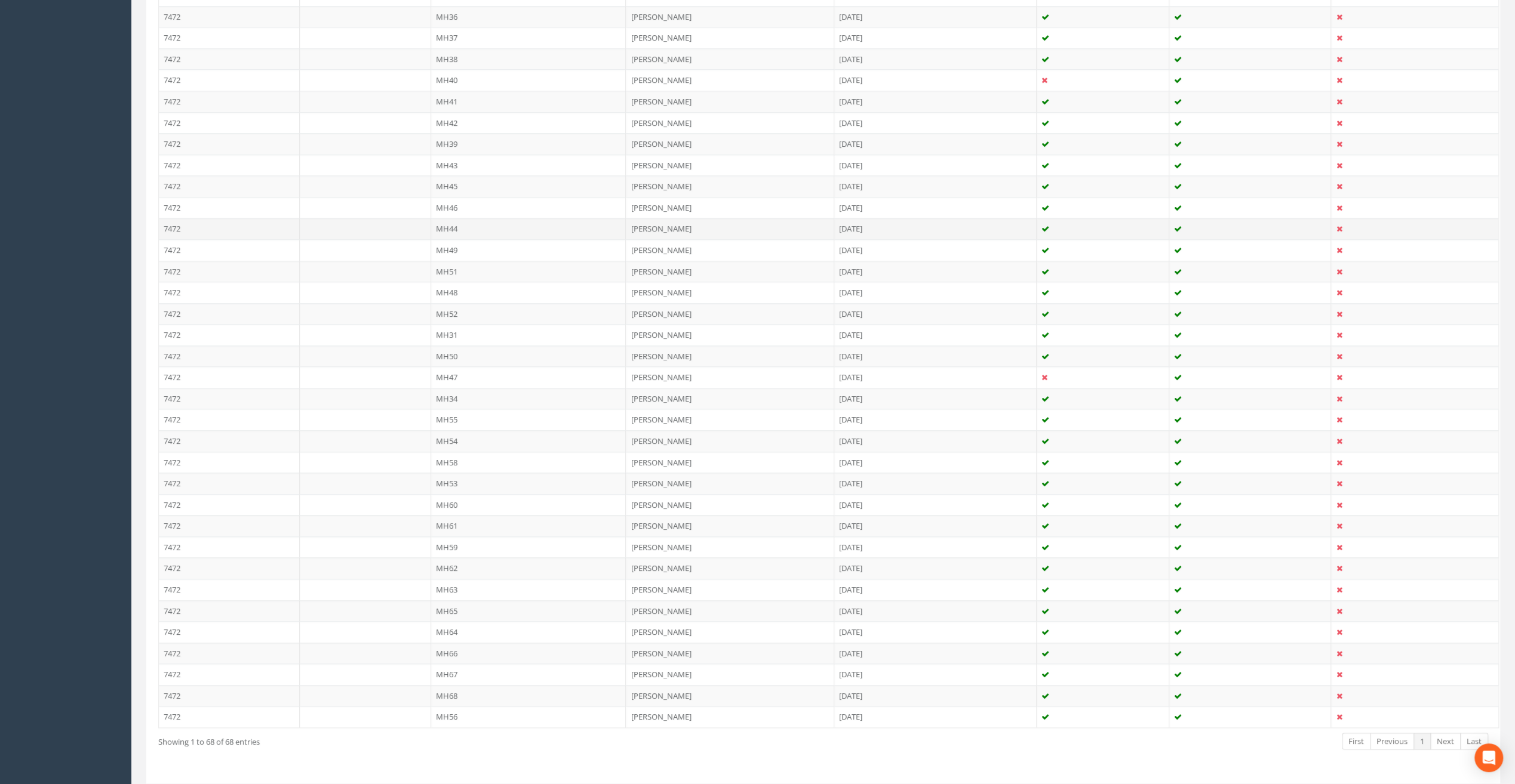
click at [443, 226] on td "MH44" at bounding box center [529, 229] width 195 height 21
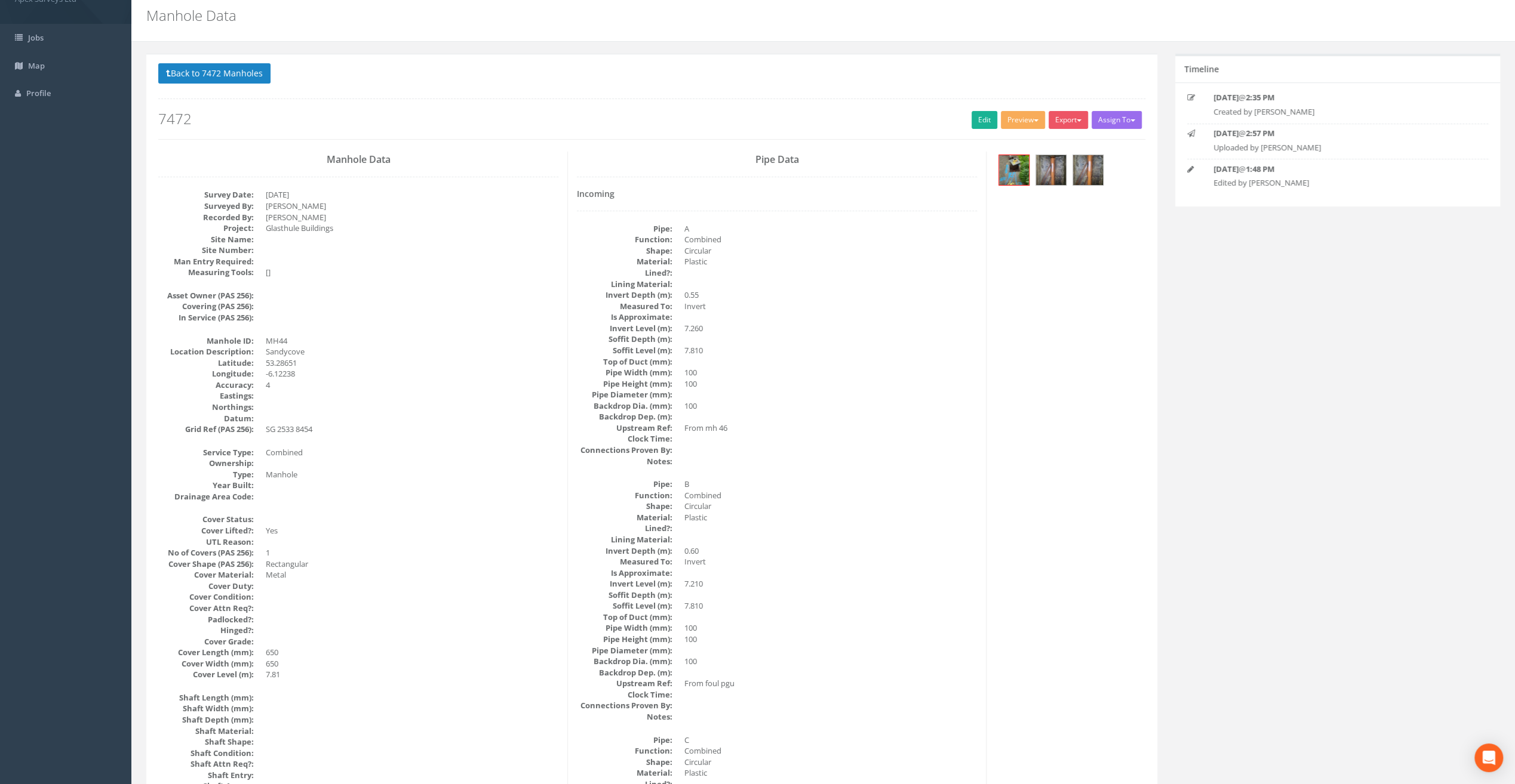
scroll to position [0, 0]
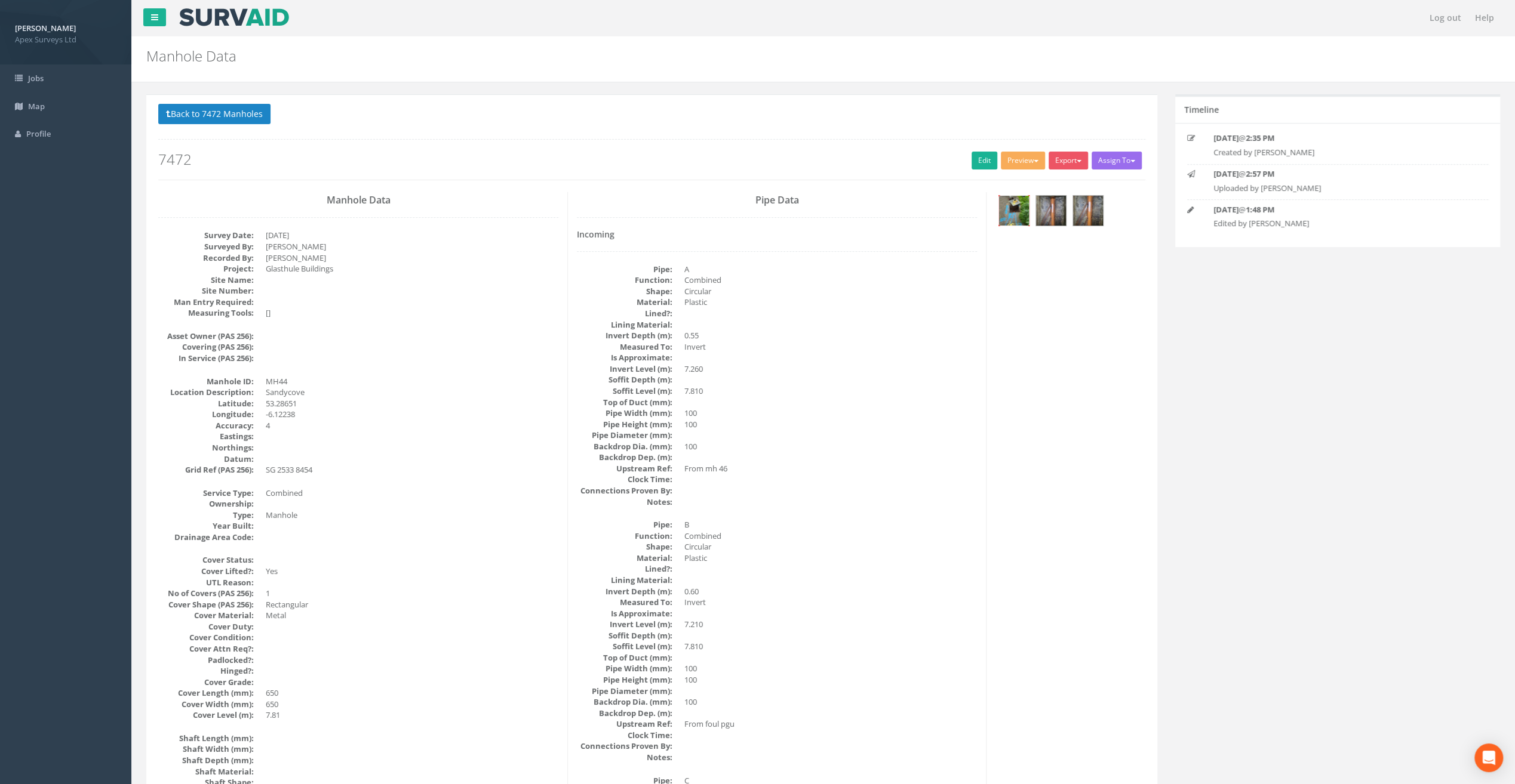
click at [1015, 210] on img at bounding box center [1013, 210] width 30 height 30
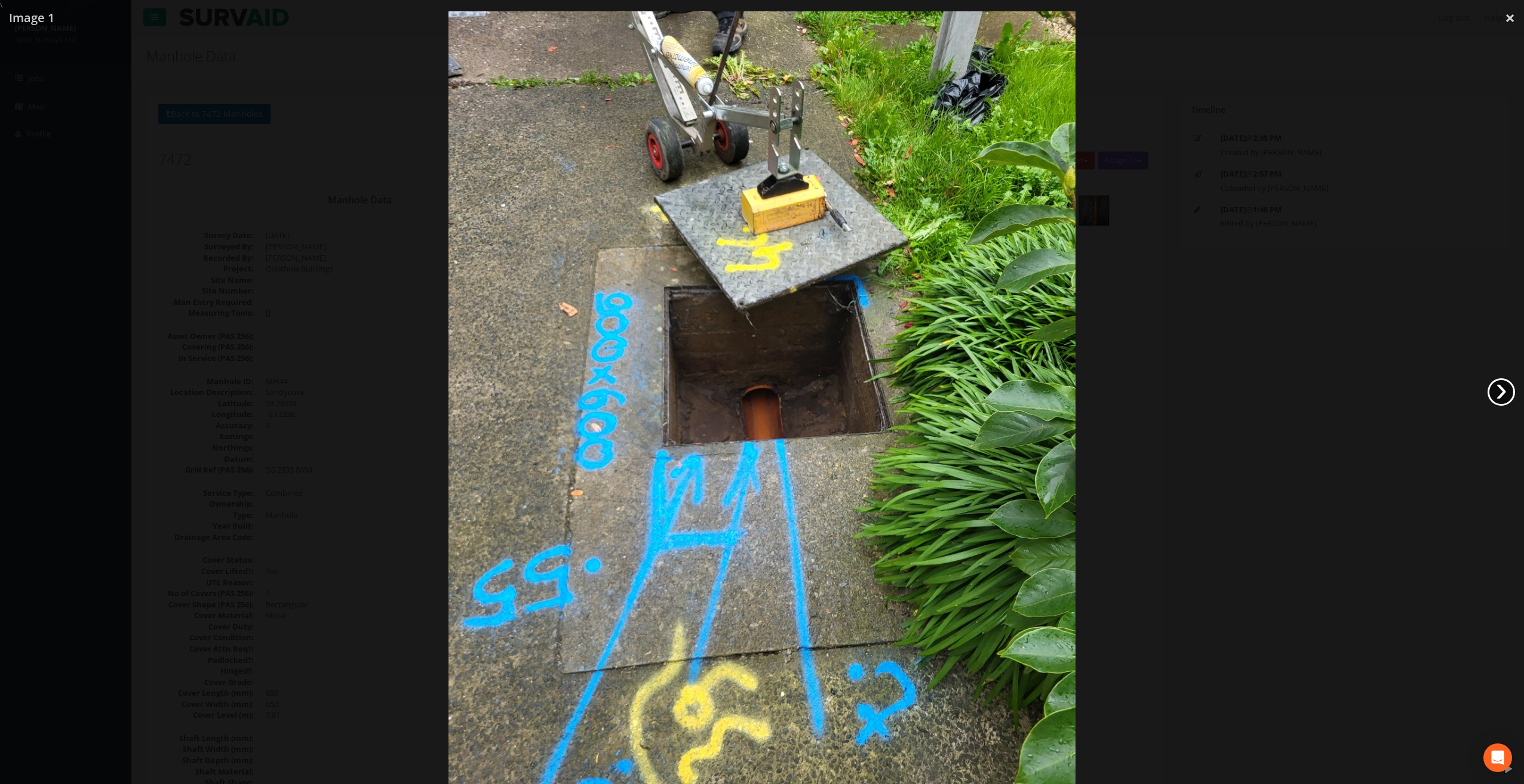
click at [1509, 388] on link "›" at bounding box center [1501, 392] width 28 height 28
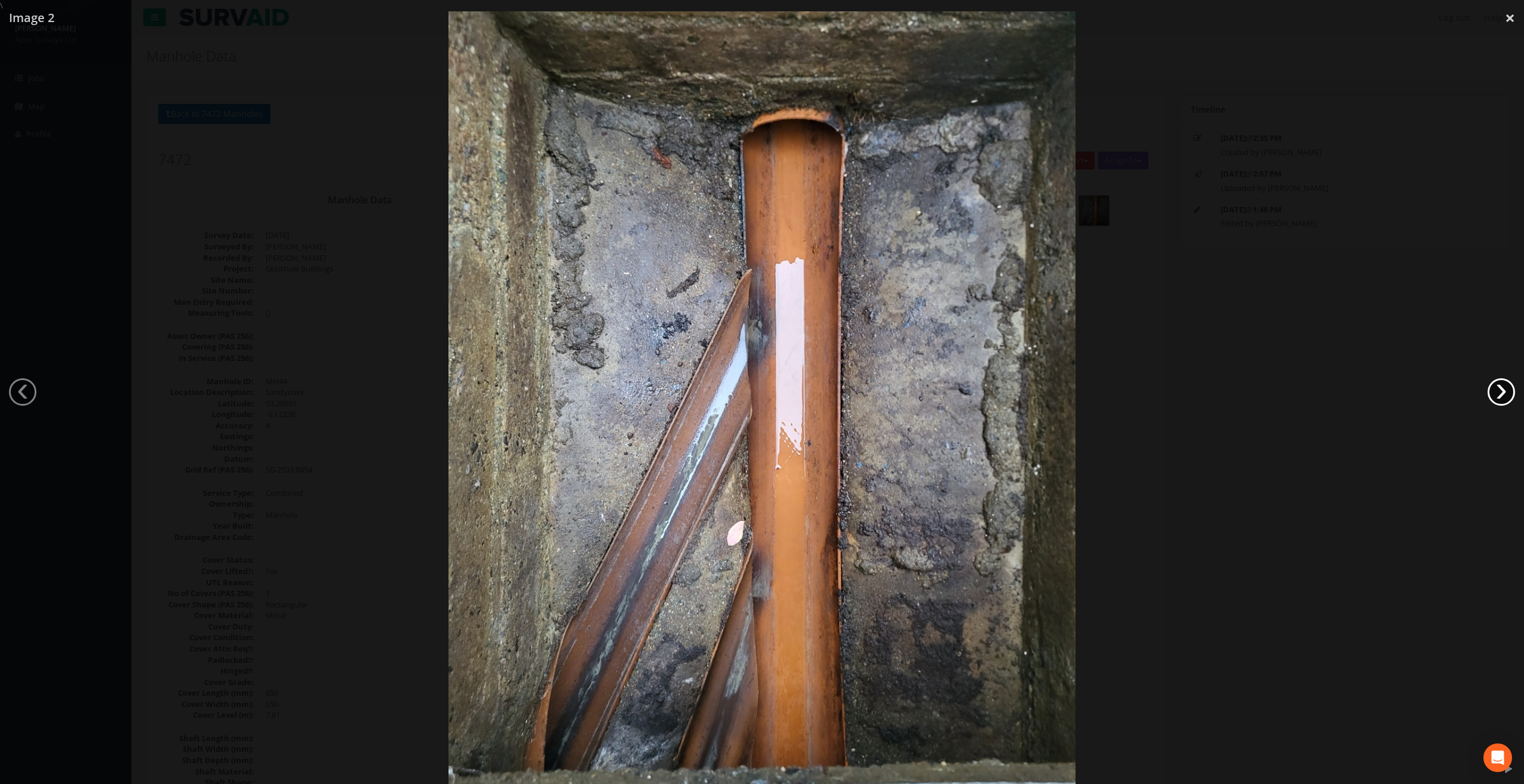
click at [1508, 388] on link "›" at bounding box center [1501, 392] width 28 height 28
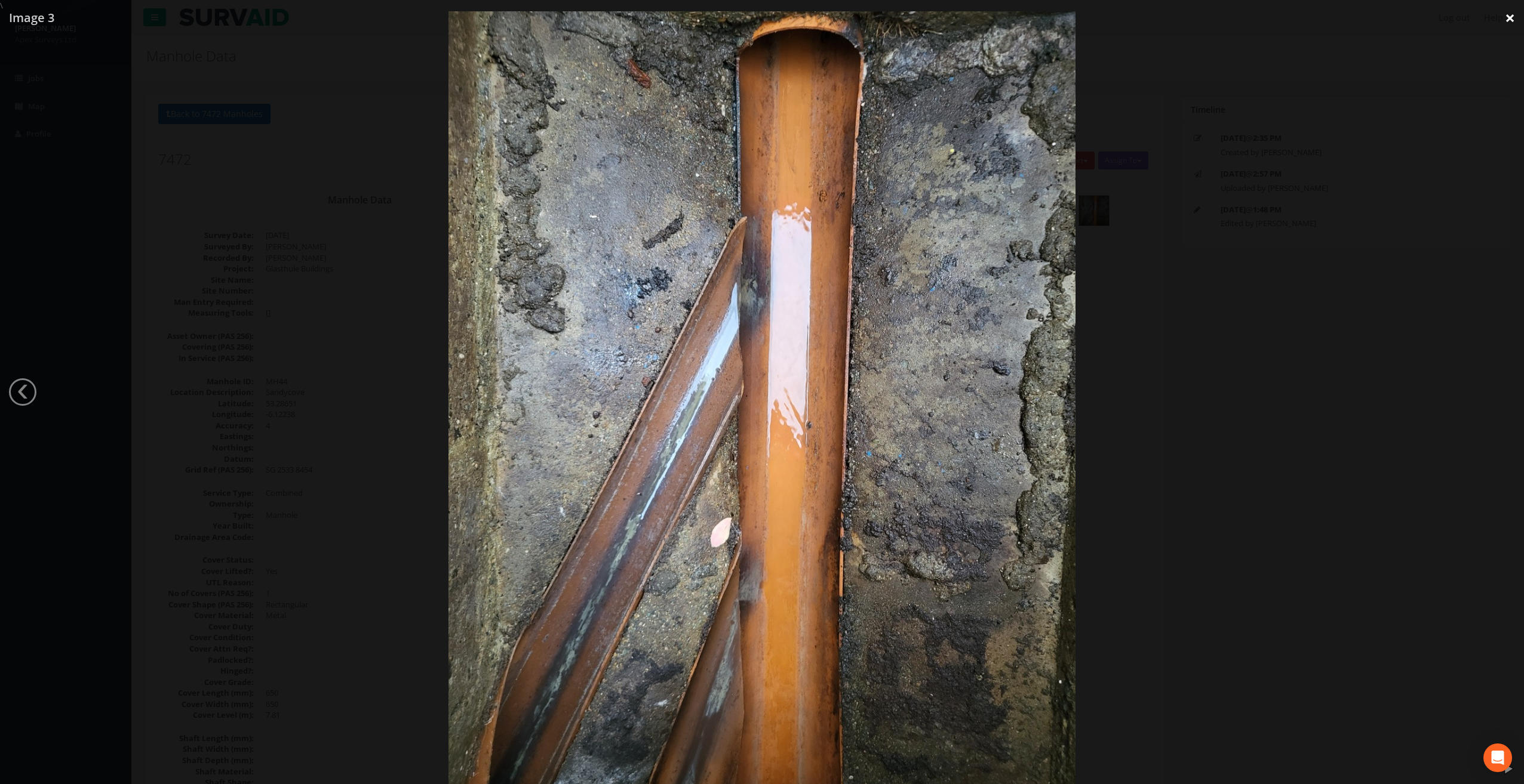
click at [1513, 14] on link "×" at bounding box center [1510, 17] width 28 height 35
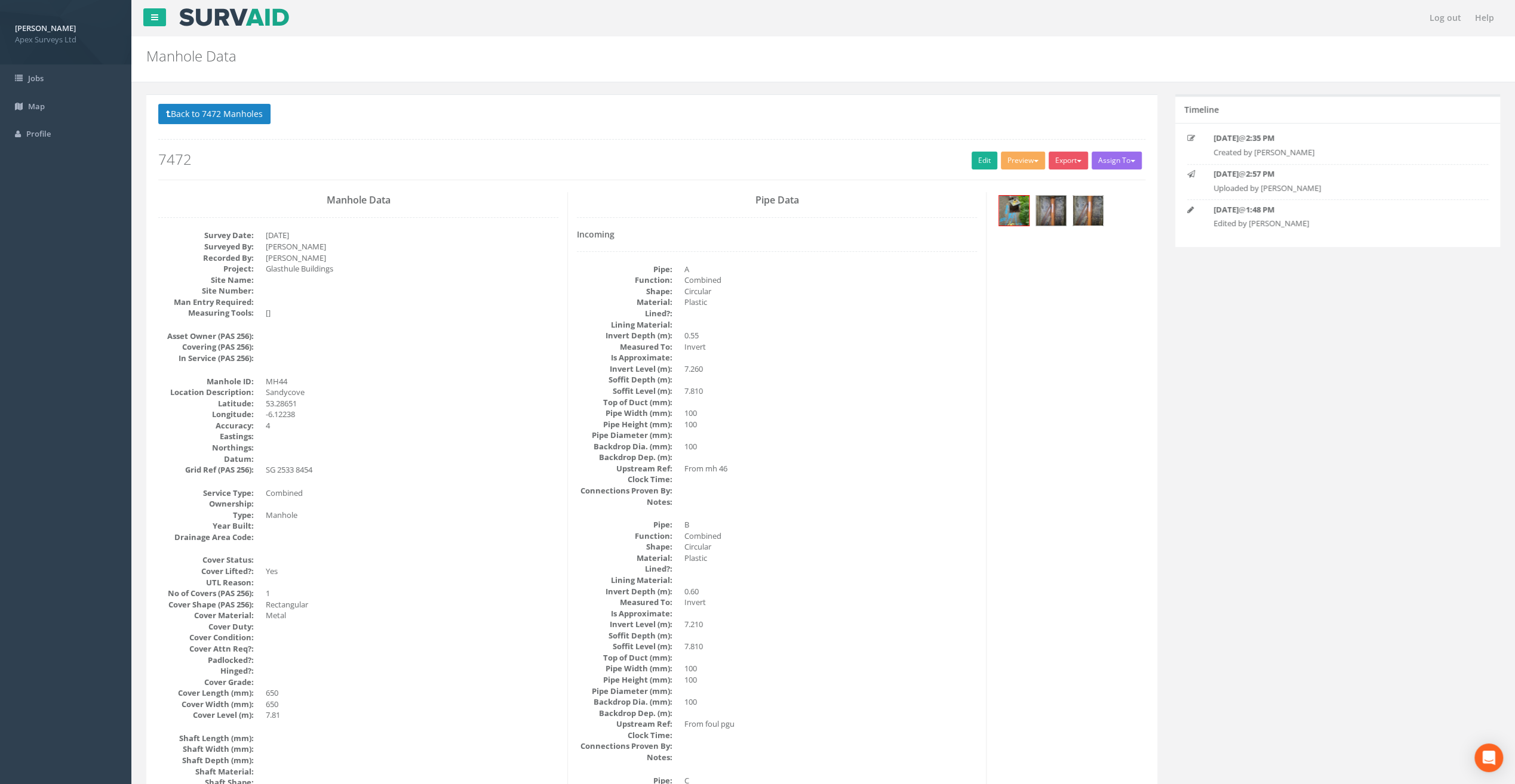
click at [1074, 211] on img at bounding box center [1087, 210] width 30 height 30
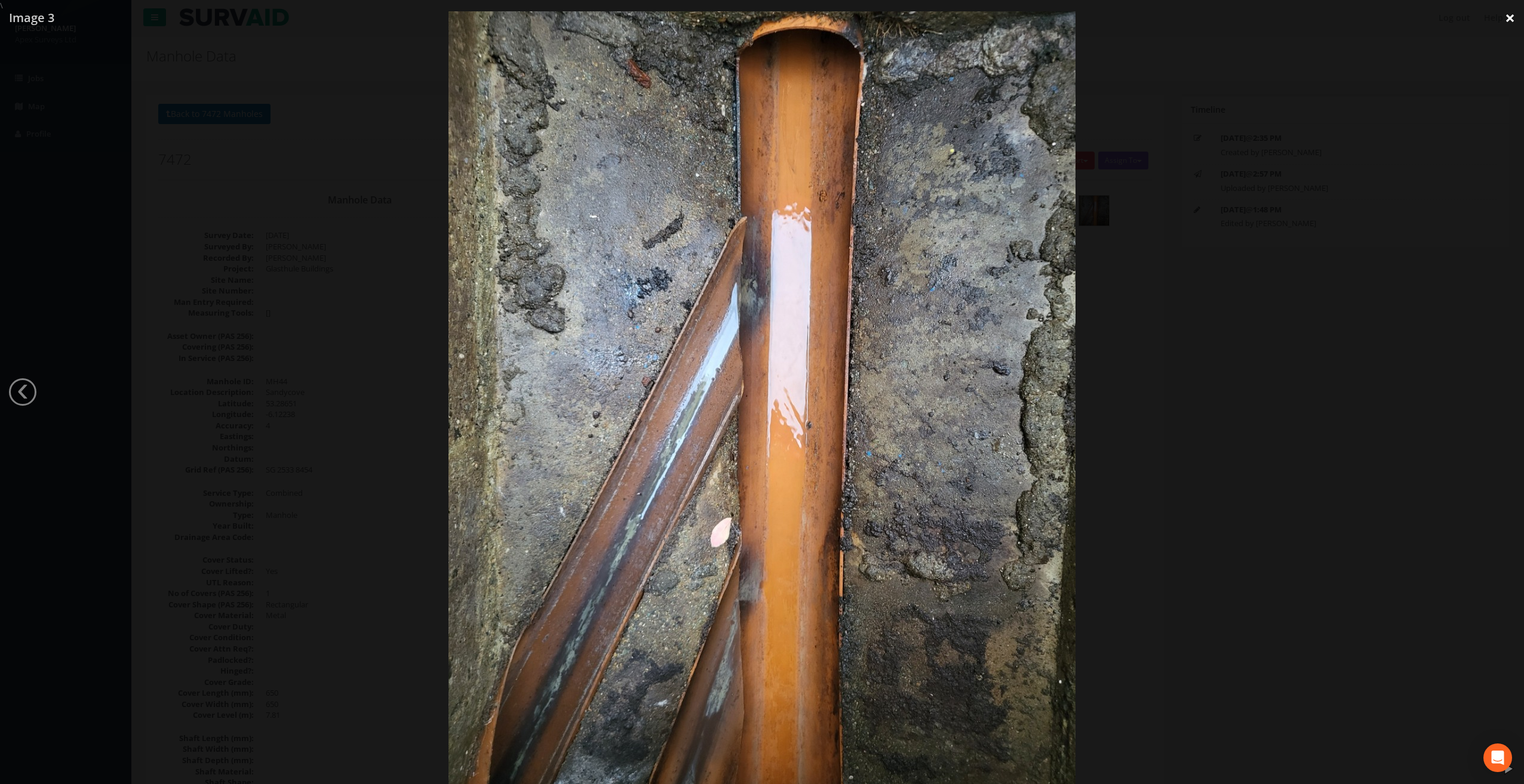
click at [1510, 18] on link "×" at bounding box center [1510, 17] width 28 height 35
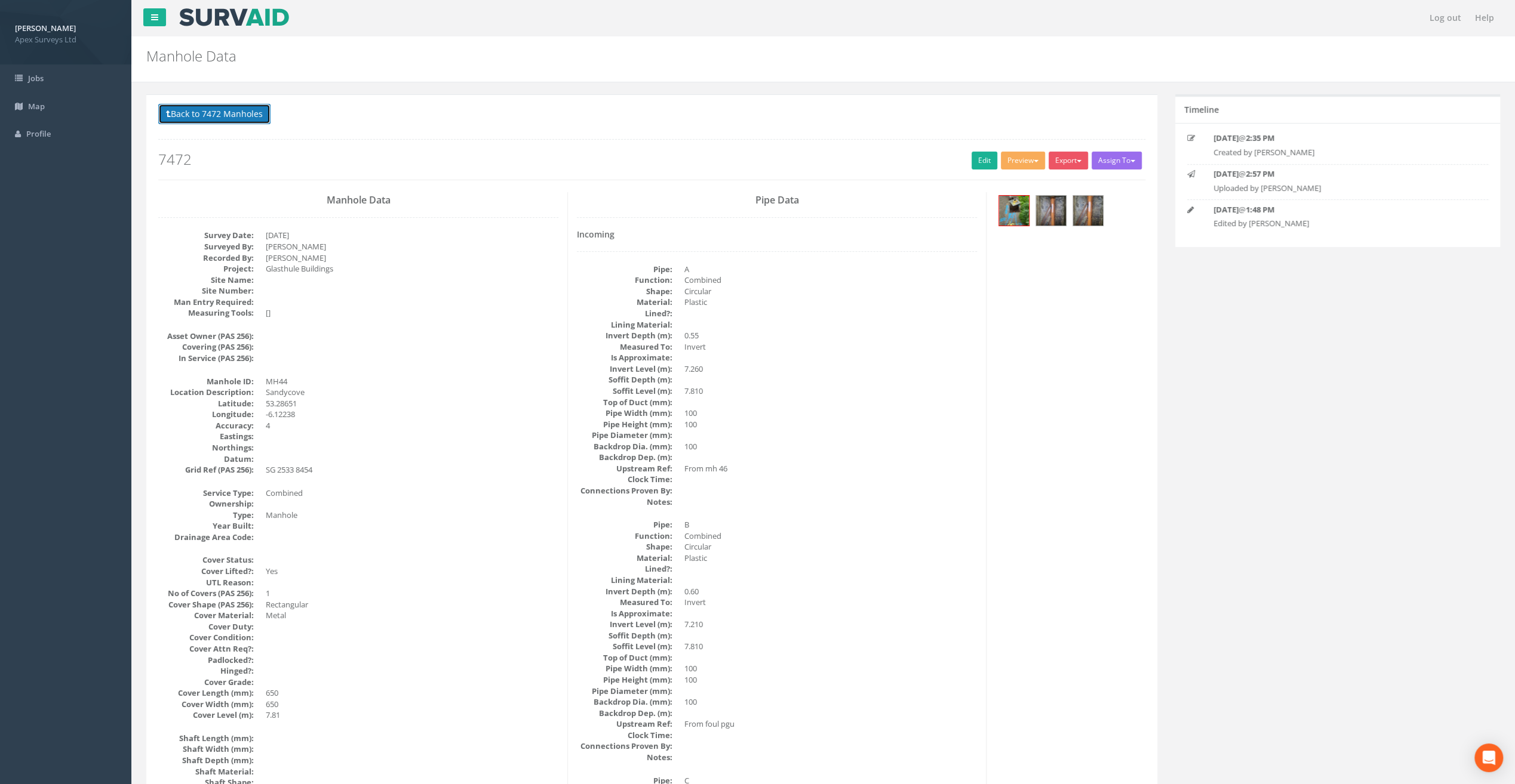
click at [226, 115] on button "Back to 7472 Manholes" at bounding box center [213, 114] width 112 height 20
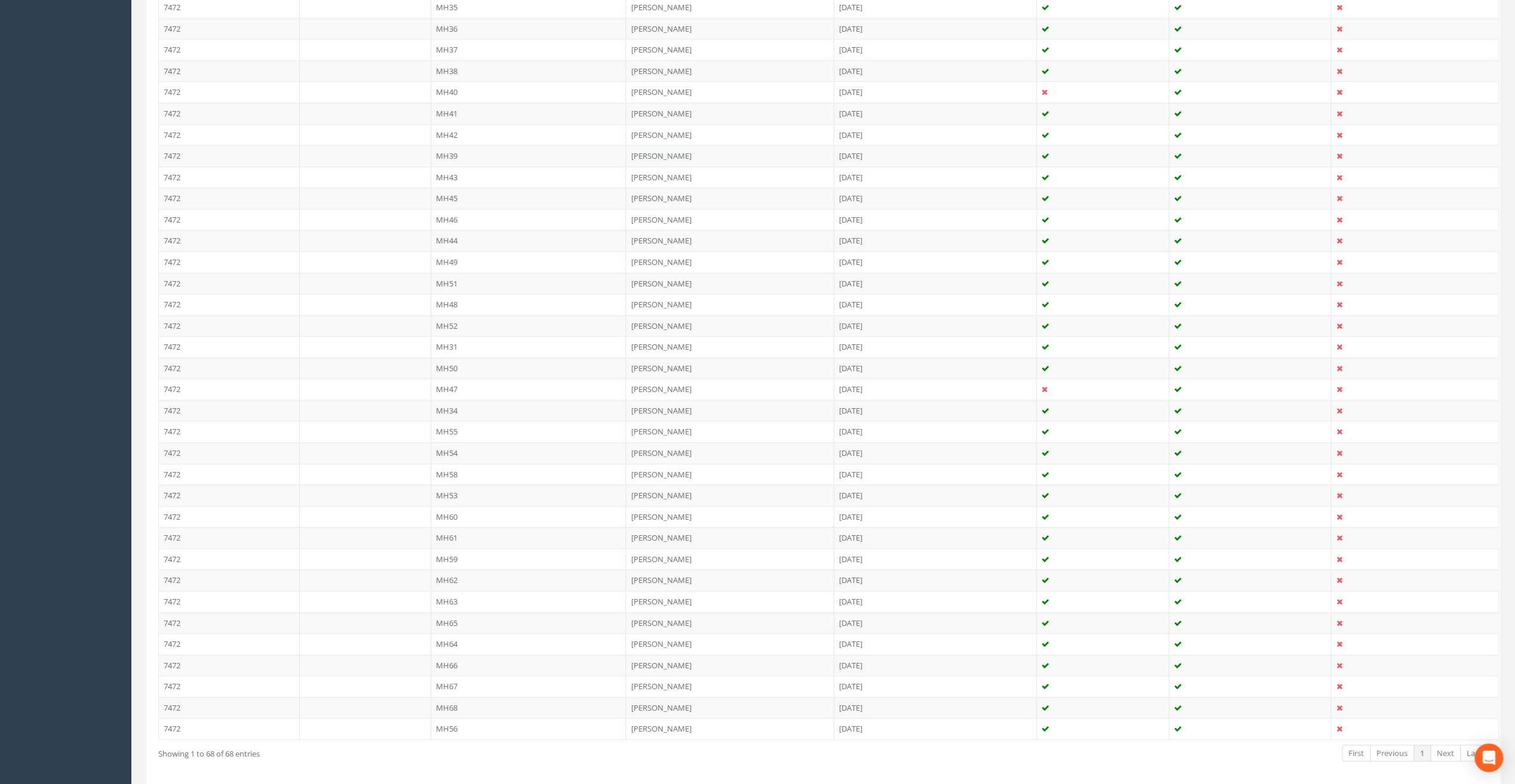
scroll to position [1096, 0]
click at [446, 346] on td "MH47" at bounding box center [529, 356] width 195 height 21
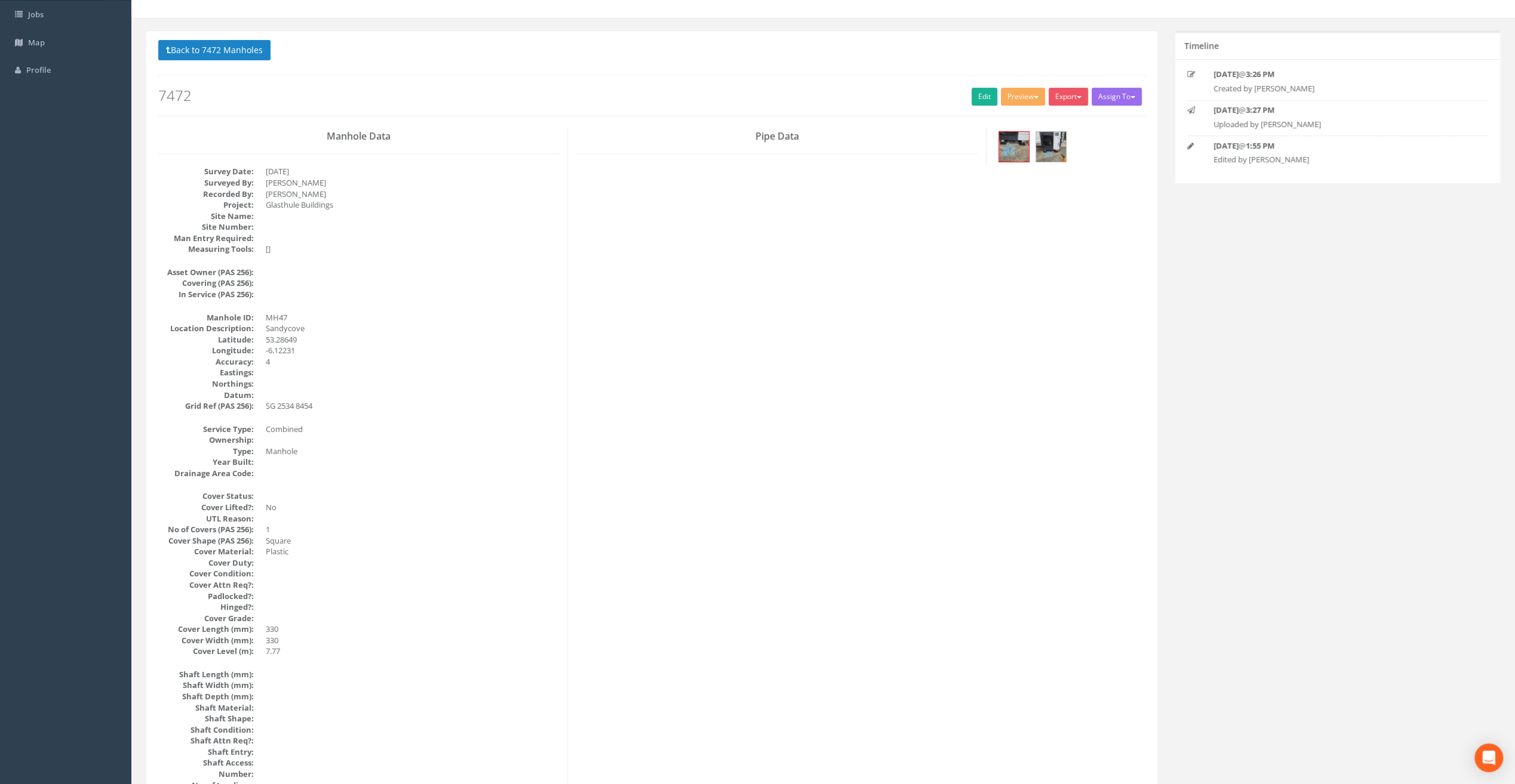
scroll to position [0, 0]
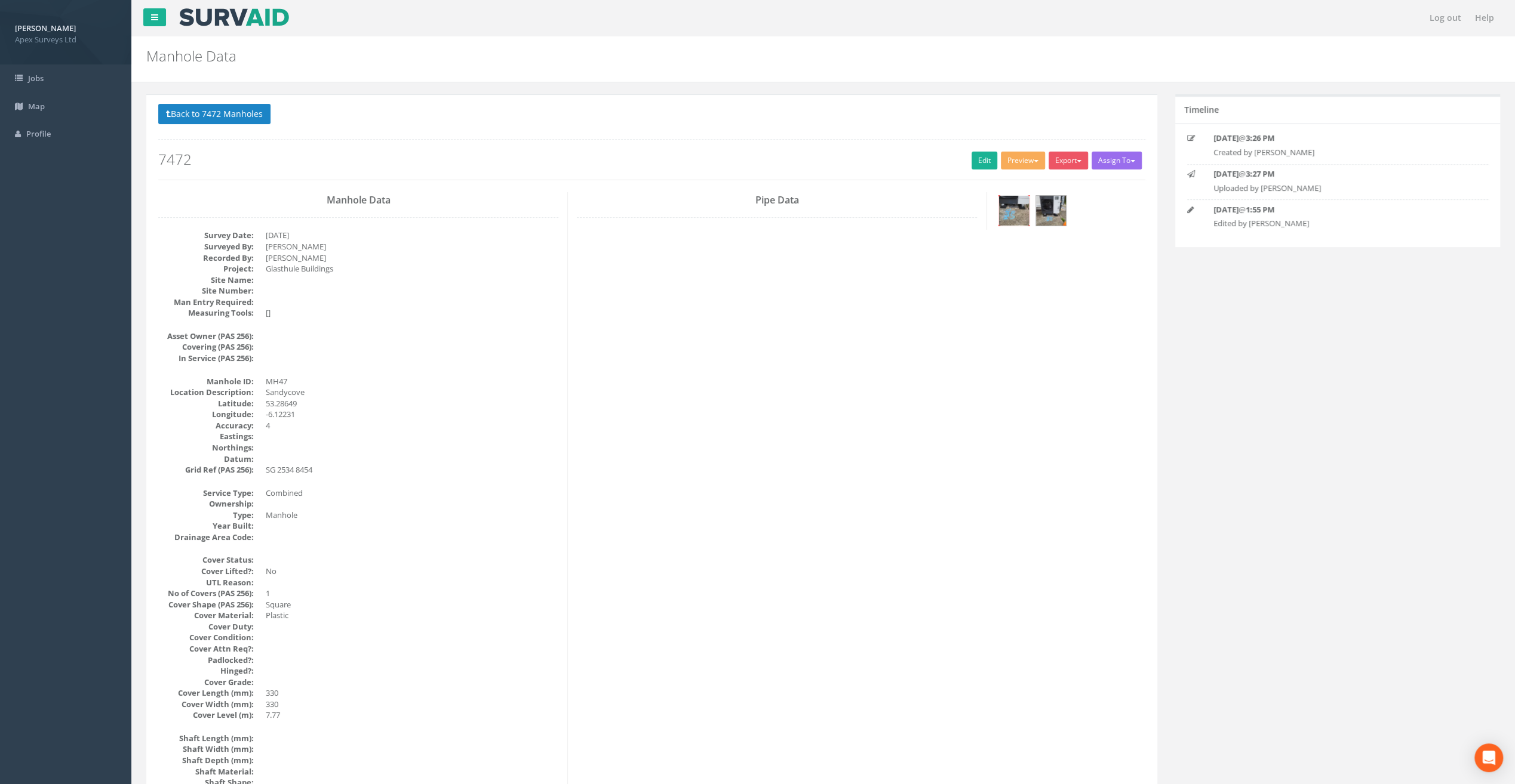
click at [1014, 218] on img at bounding box center [1013, 210] width 30 height 30
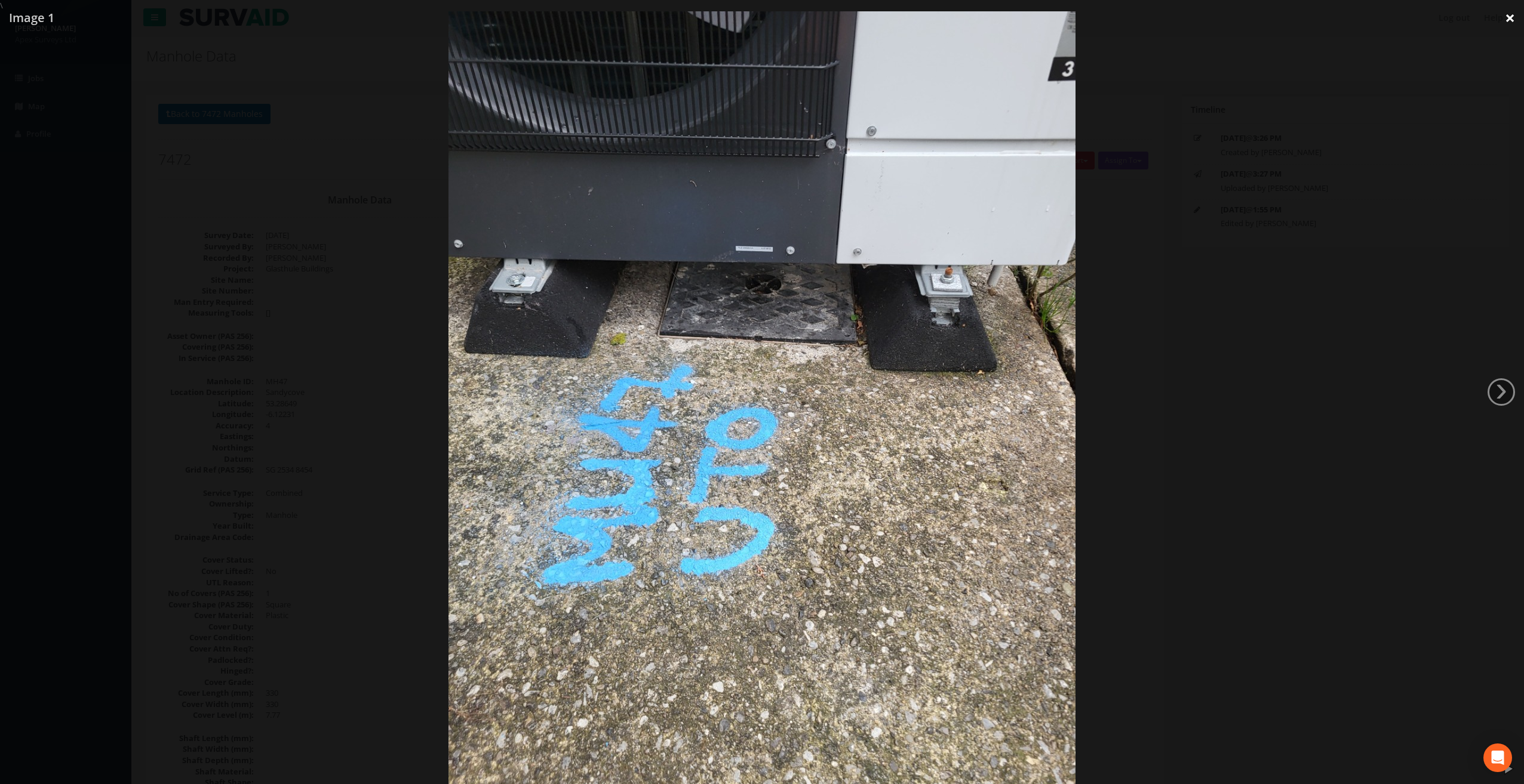
click at [1508, 22] on link "×" at bounding box center [1510, 17] width 28 height 35
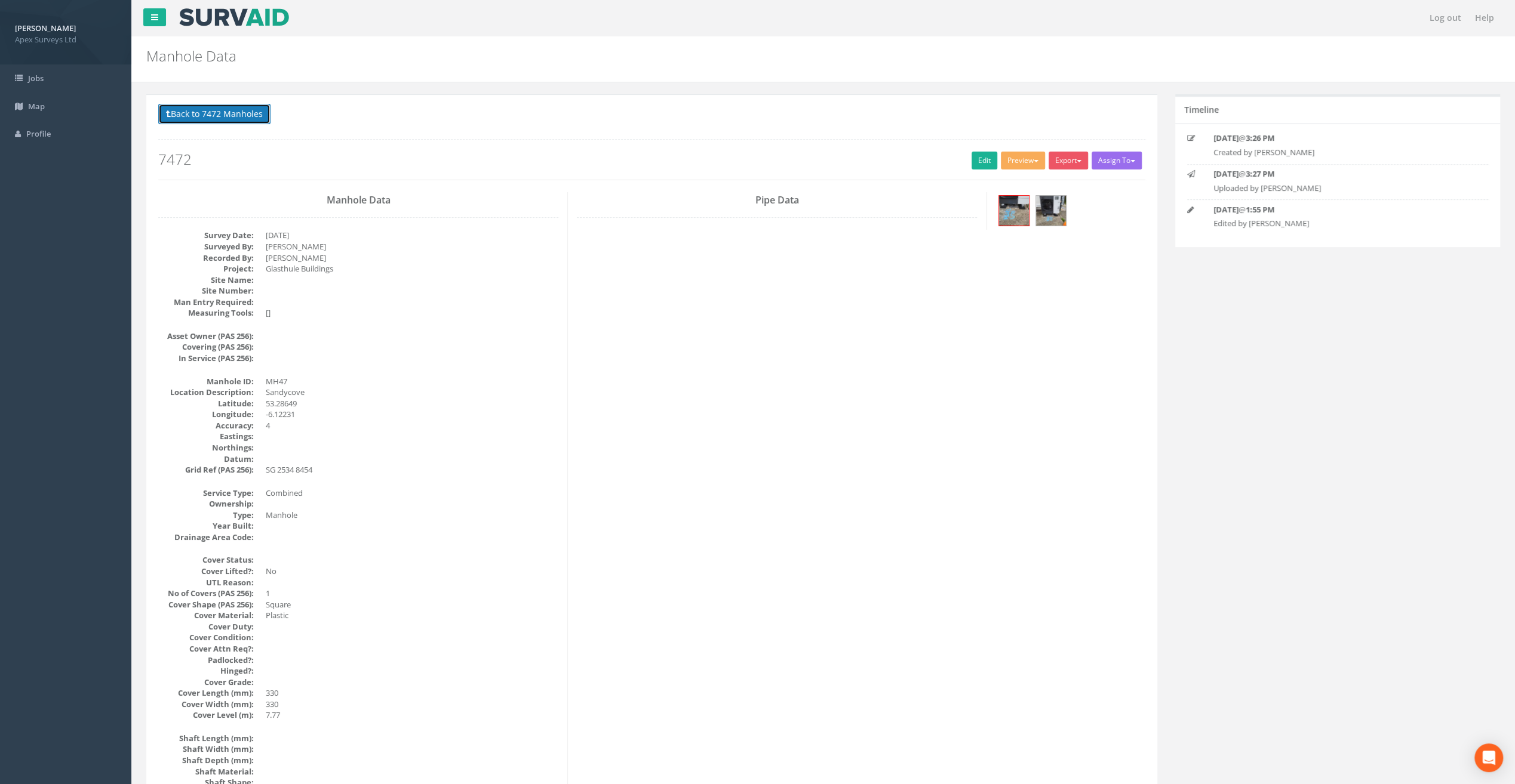
click at [250, 113] on button "Back to 7472 Manholes" at bounding box center [213, 114] width 112 height 20
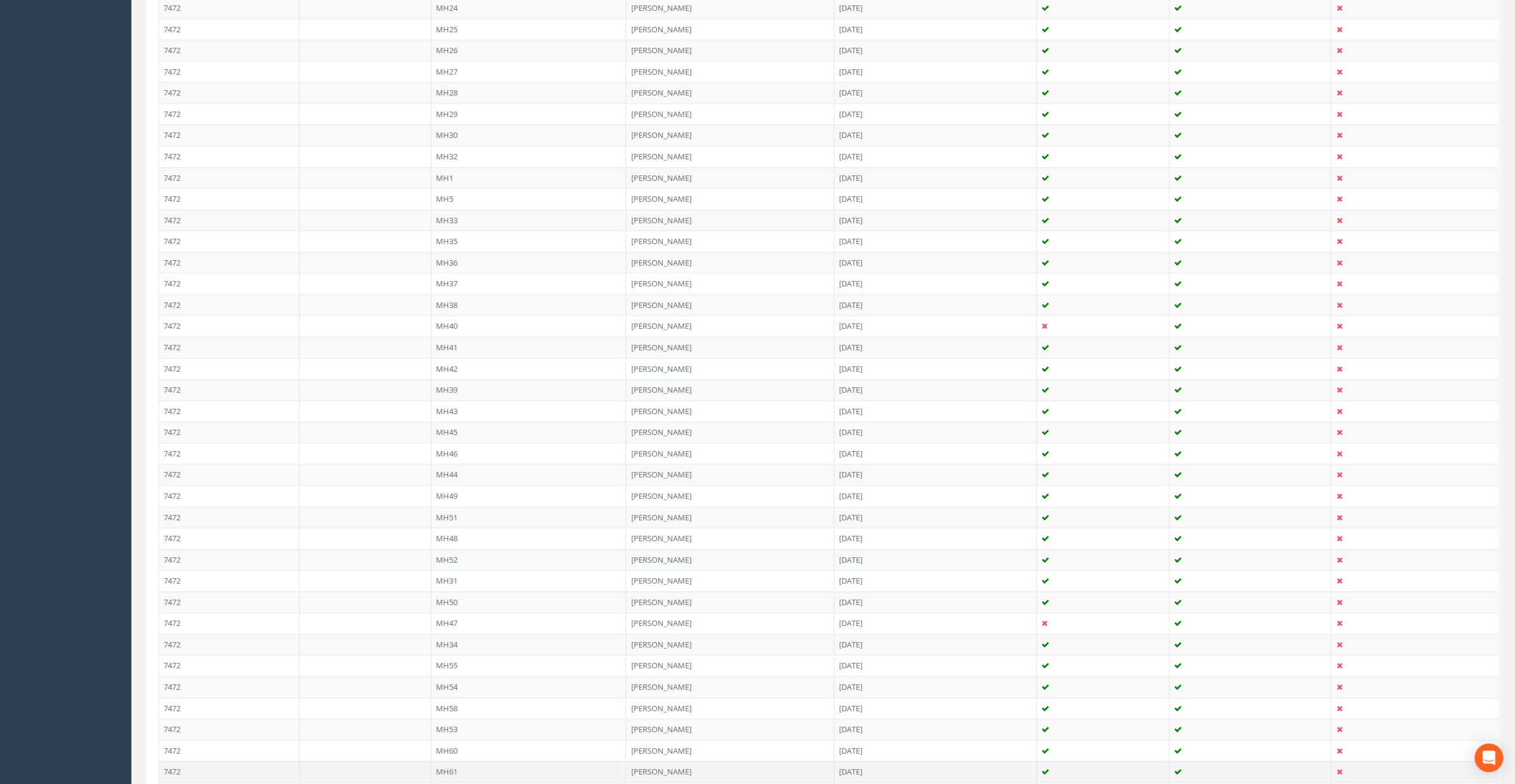
scroll to position [1014, 0]
click at [456, 299] on td "MH49" at bounding box center [529, 310] width 195 height 21
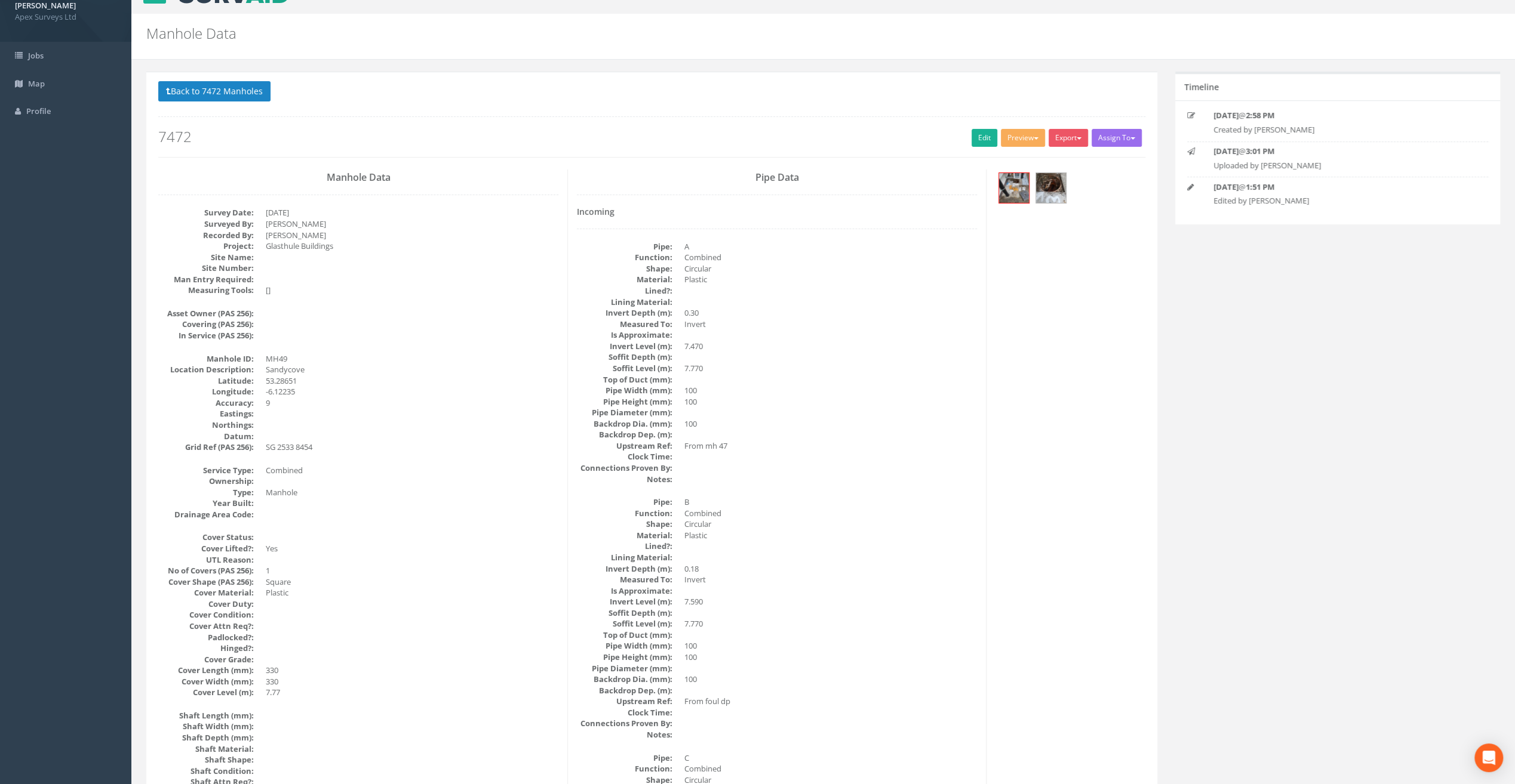
scroll to position [0, 0]
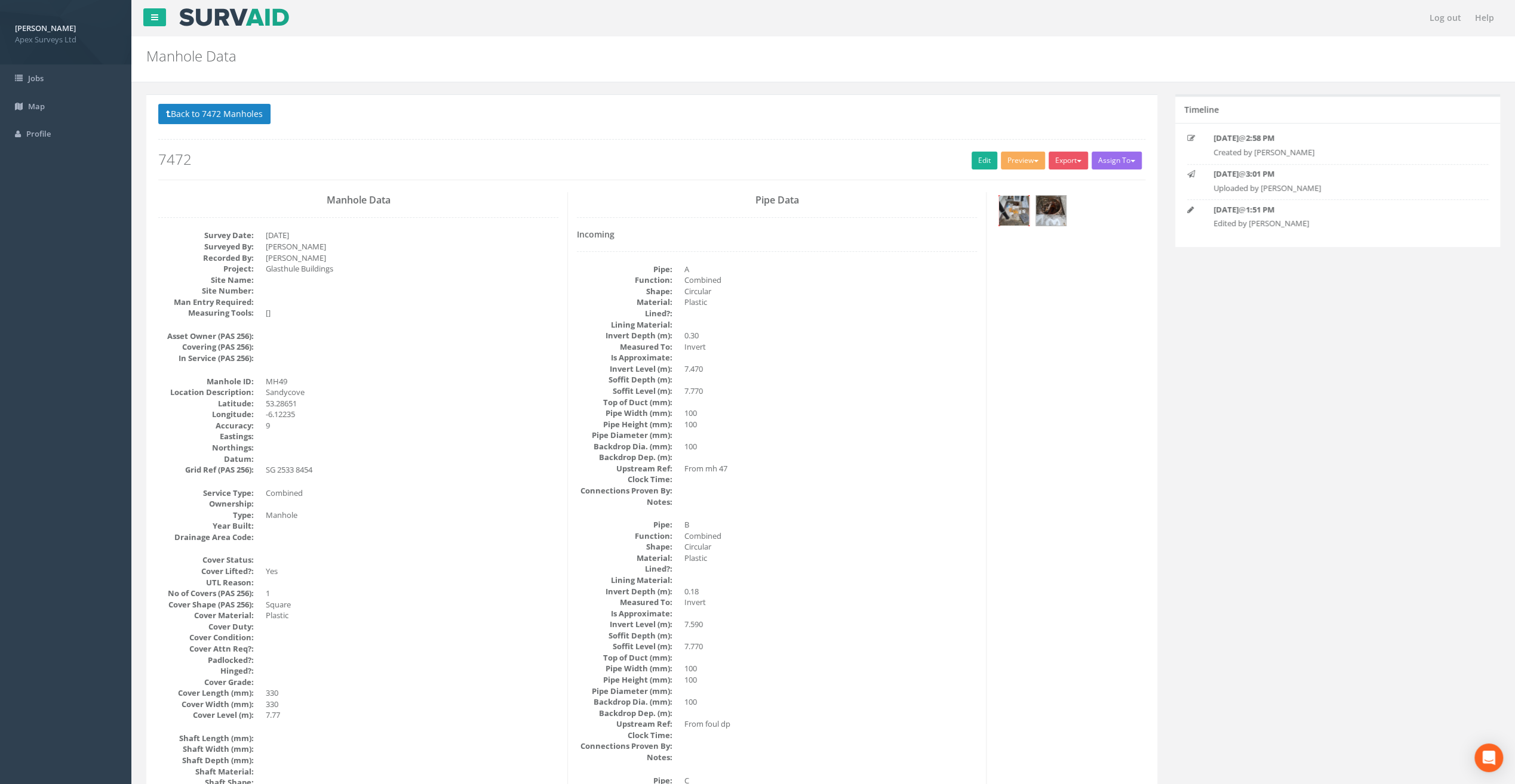
click at [1010, 216] on img at bounding box center [1013, 210] width 30 height 30
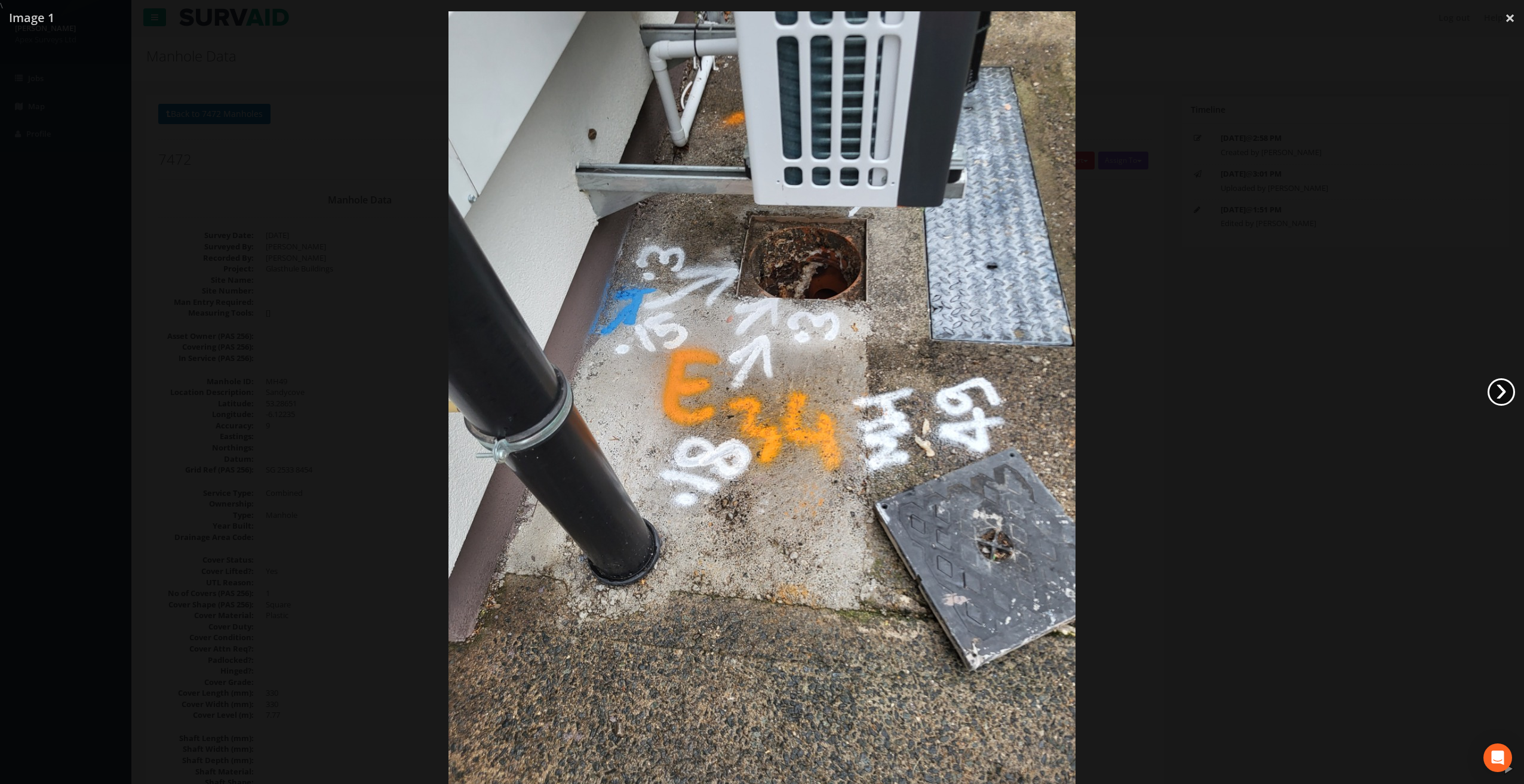
click at [1506, 395] on link "›" at bounding box center [1501, 392] width 28 height 28
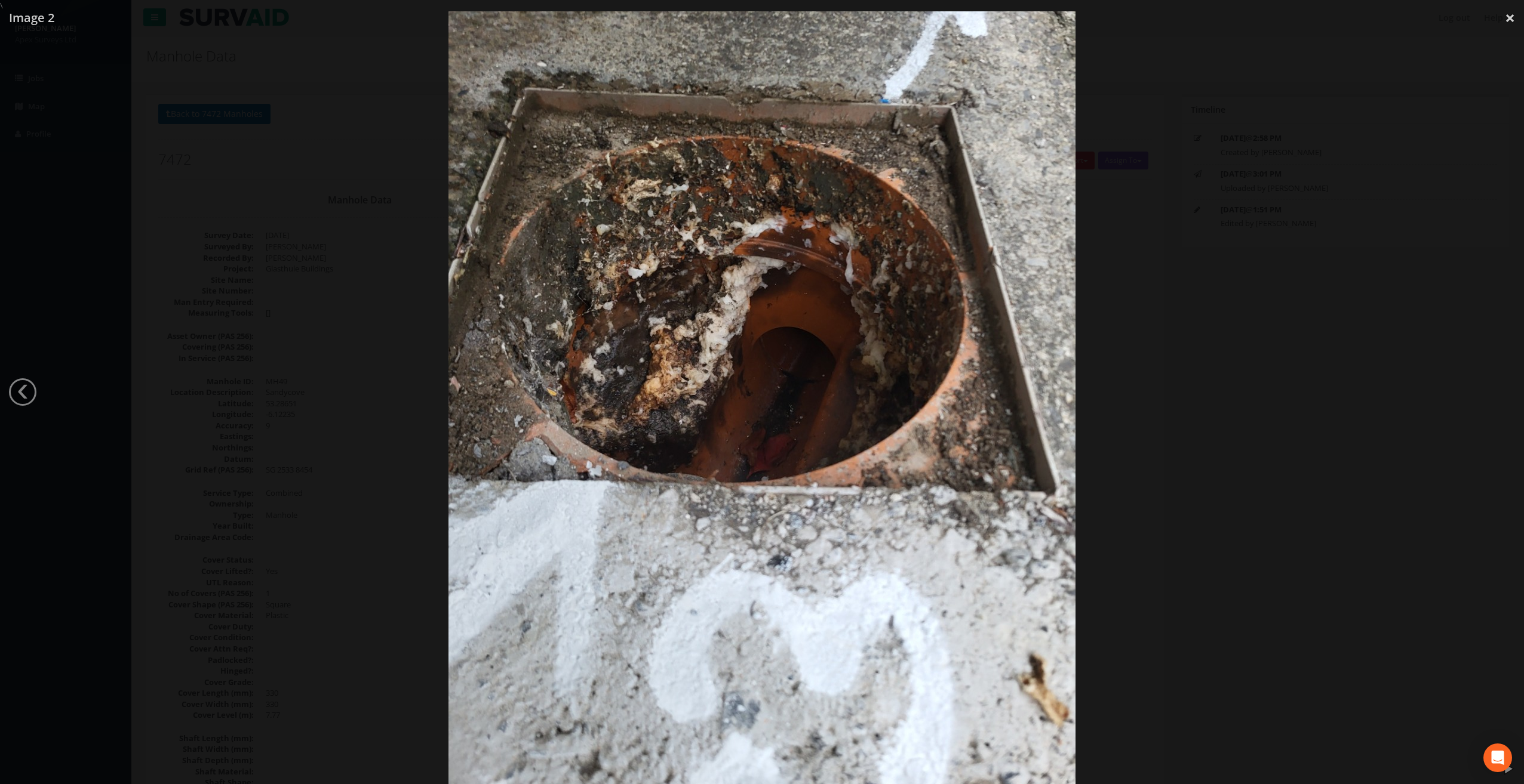
click at [1506, 395] on div at bounding box center [762, 403] width 1524 height 784
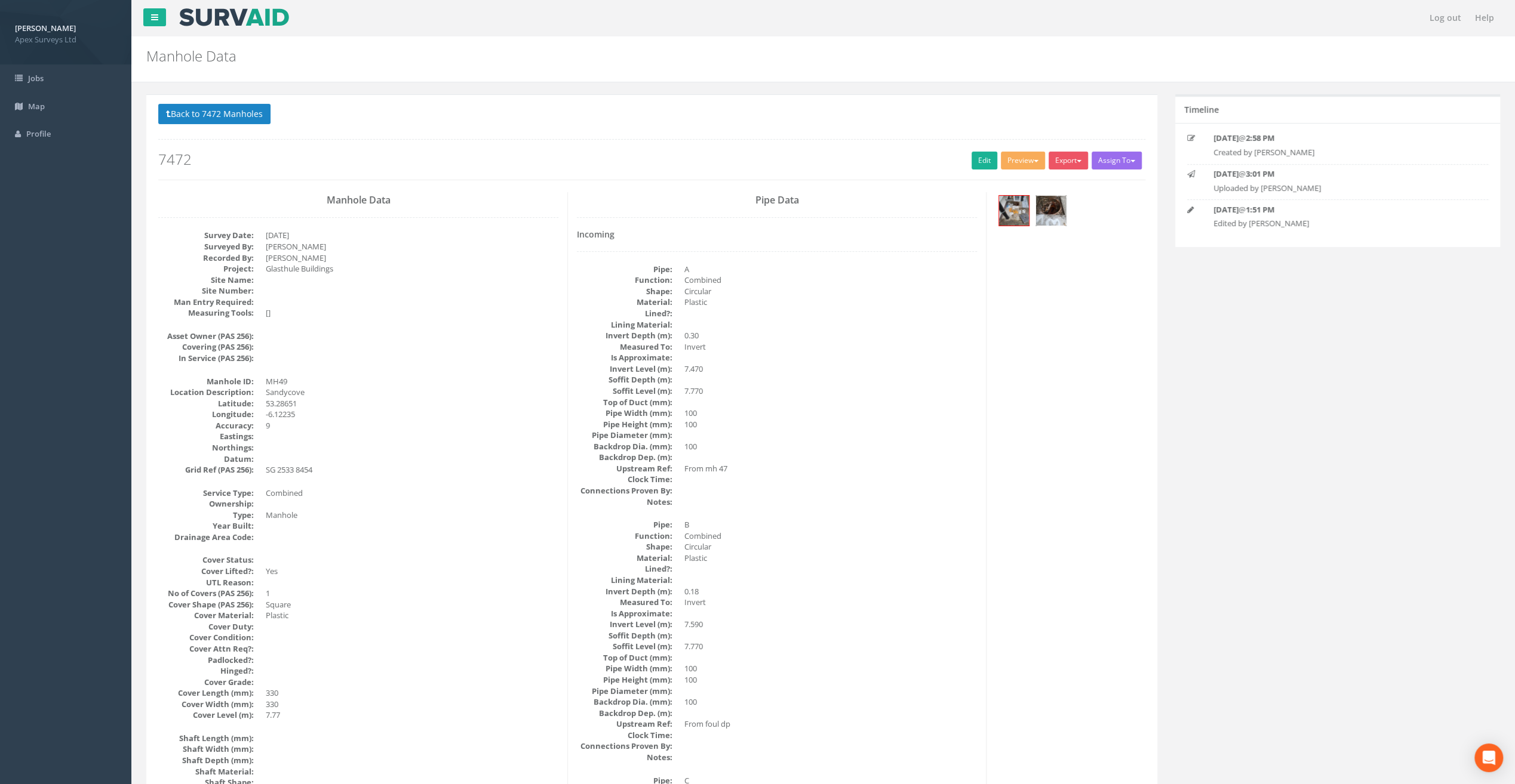
click at [1047, 224] on img at bounding box center [1050, 210] width 30 height 30
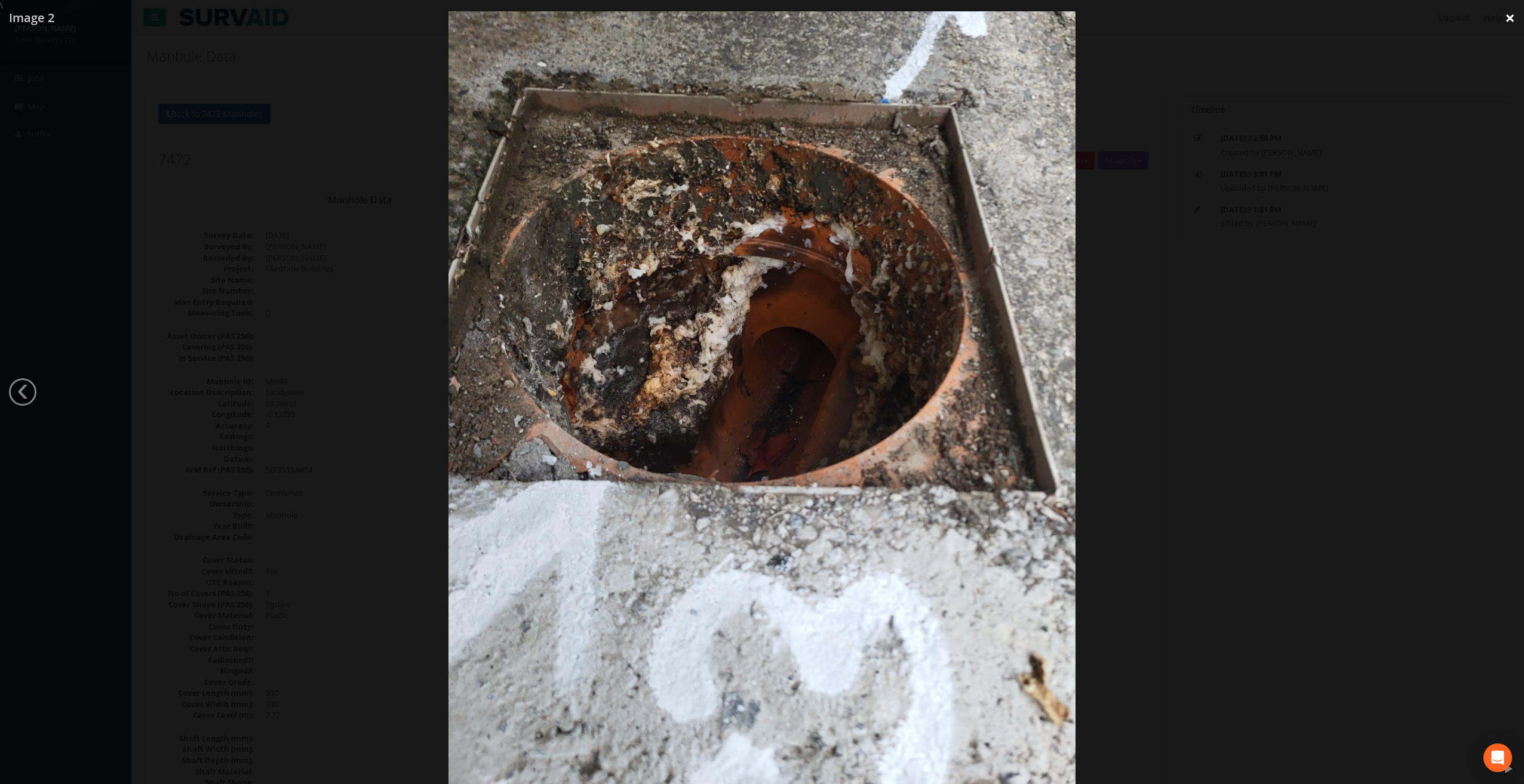
click at [1506, 21] on link "×" at bounding box center [1510, 17] width 28 height 35
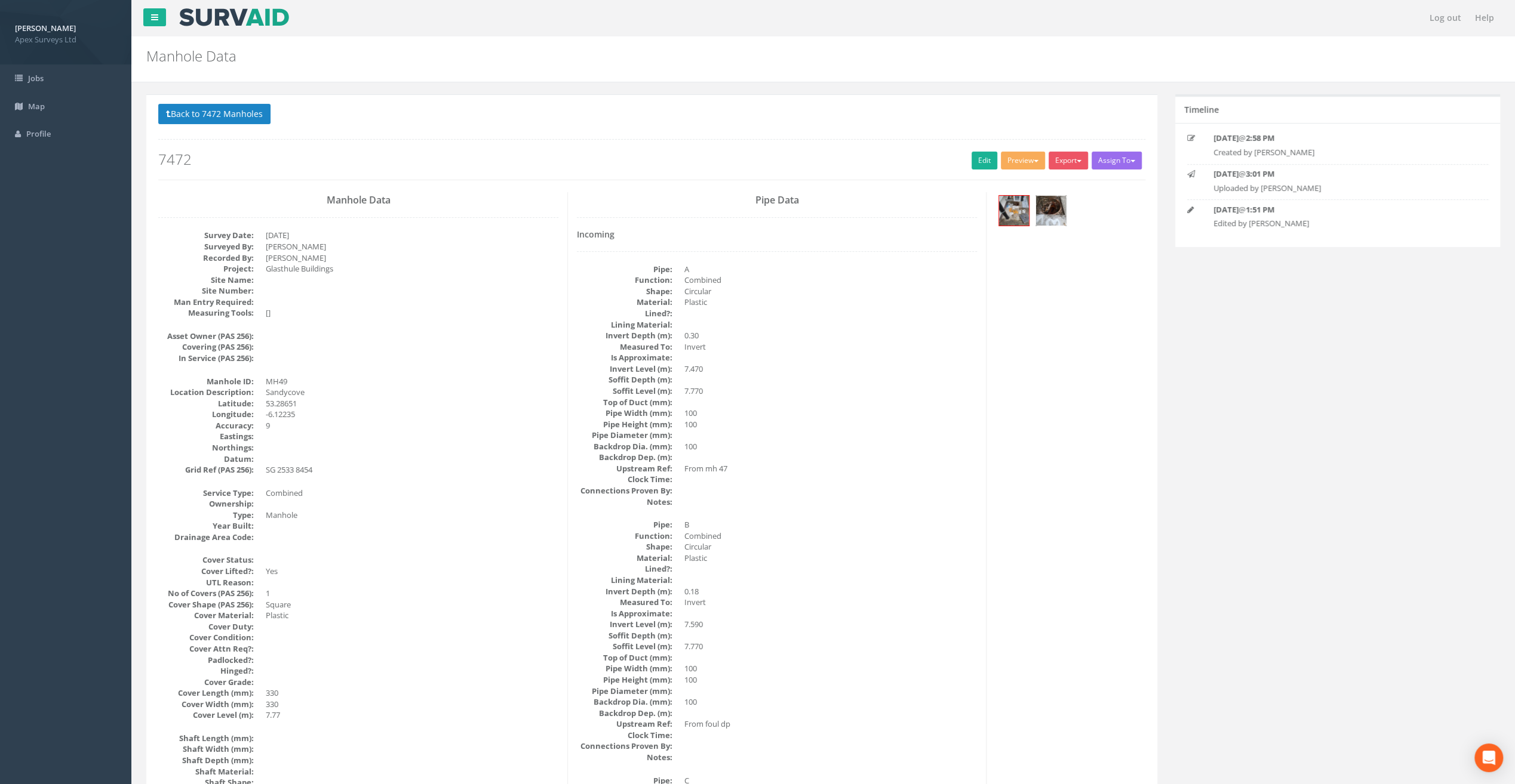
click at [1061, 207] on img at bounding box center [1050, 210] width 30 height 30
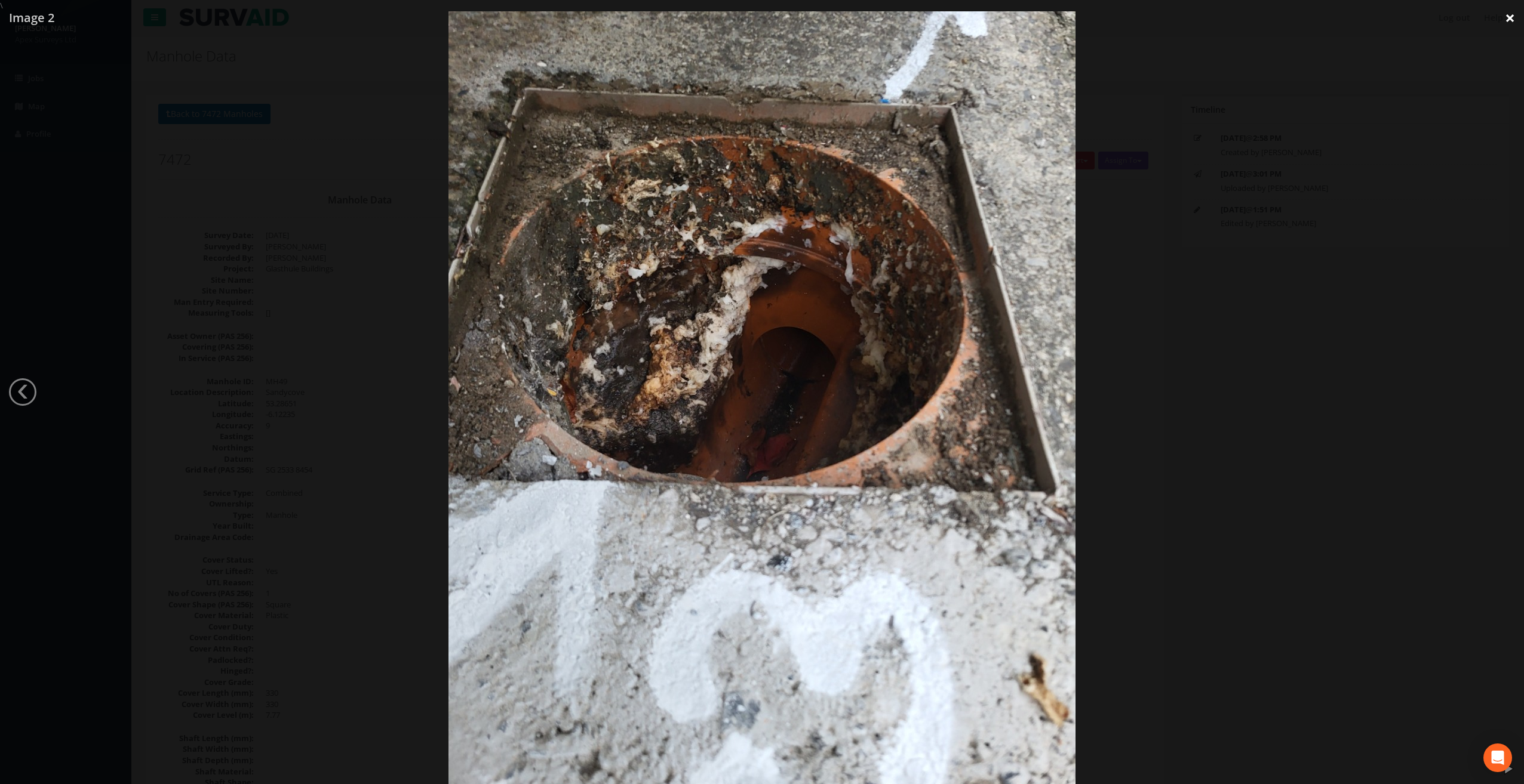
click at [1510, 18] on link "×" at bounding box center [1510, 17] width 28 height 35
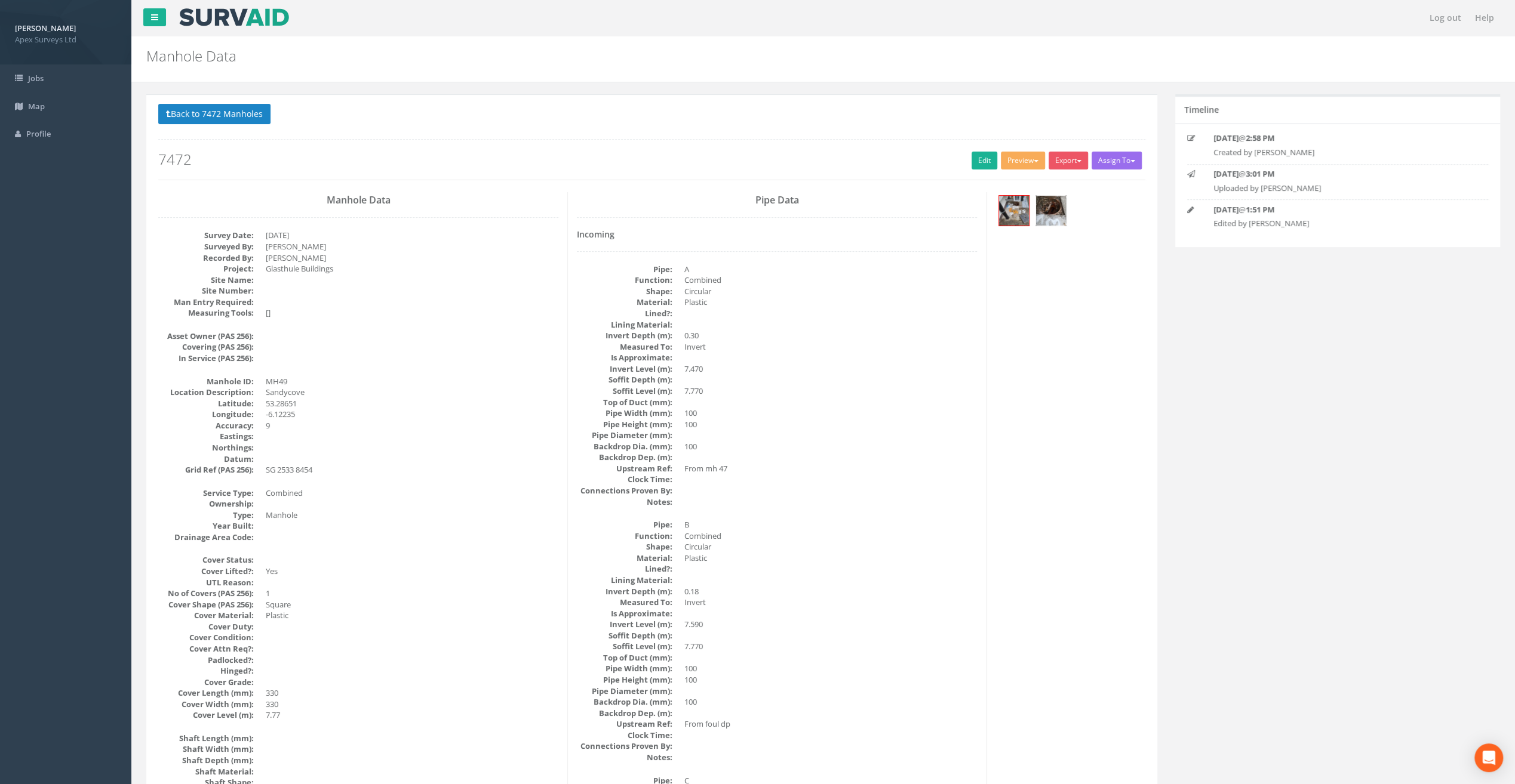
click at [1058, 207] on img at bounding box center [1050, 210] width 30 height 30
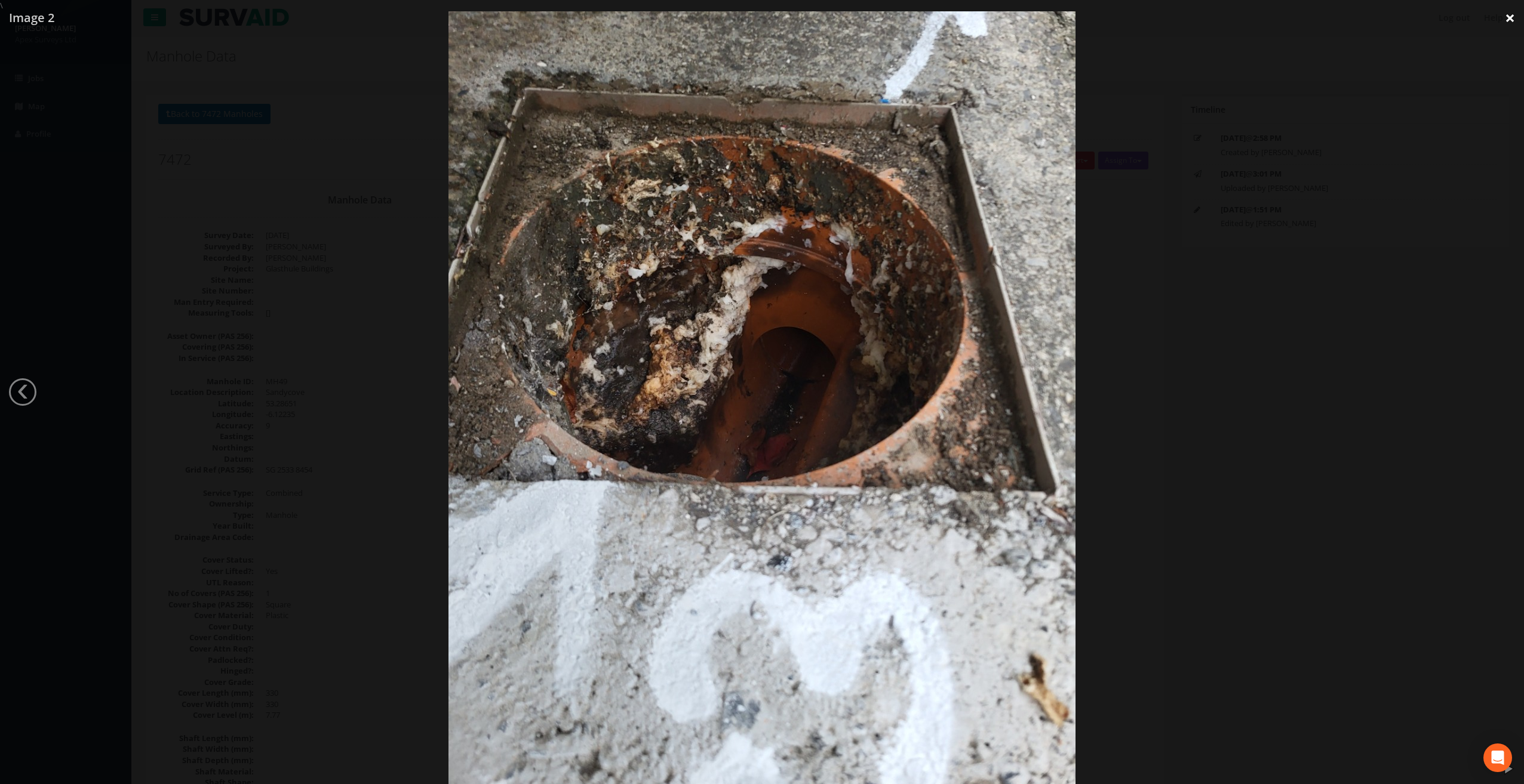
click at [1513, 16] on link "×" at bounding box center [1510, 17] width 28 height 35
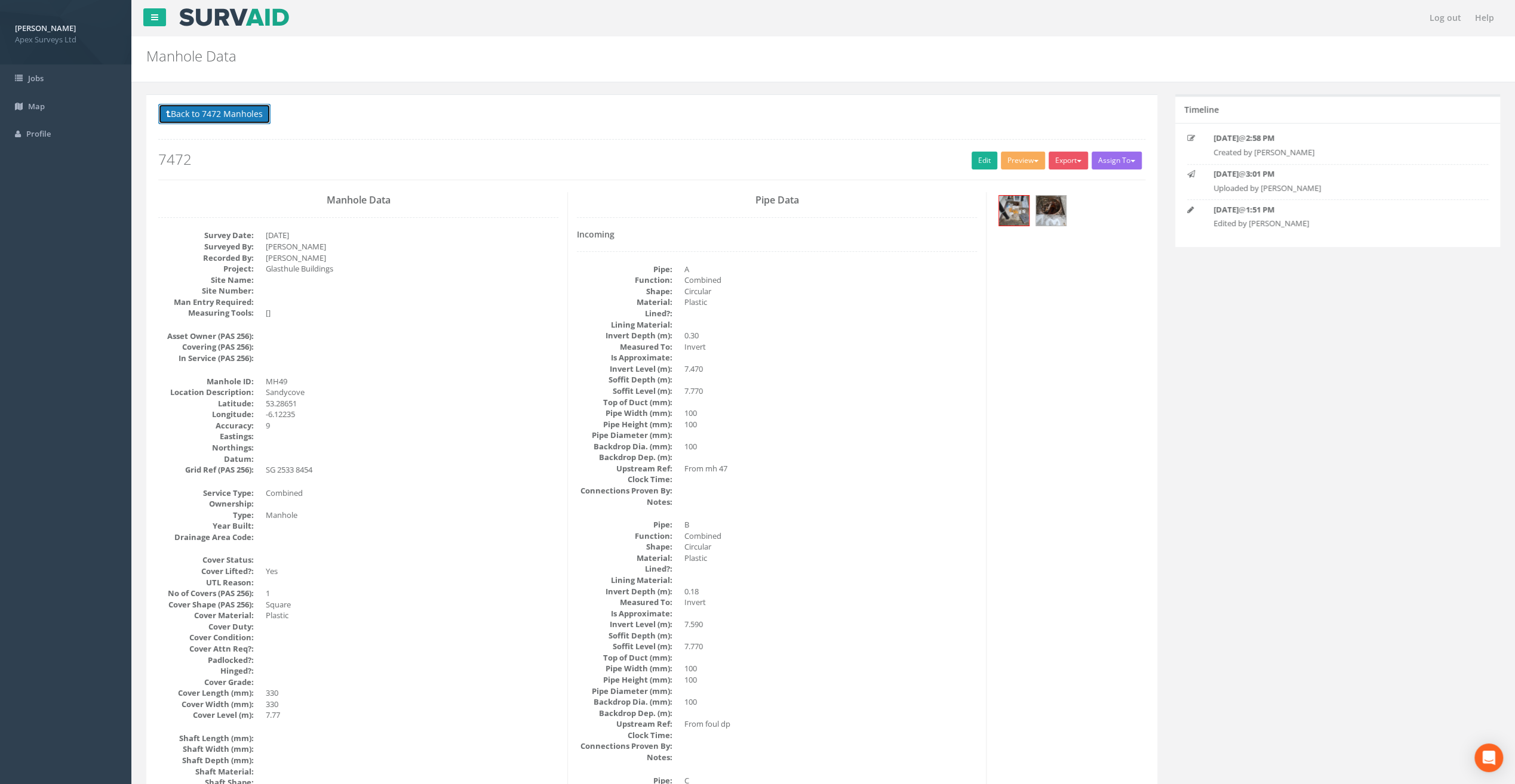
drag, startPoint x: 212, startPoint y: 107, endPoint x: 227, endPoint y: 102, distance: 15.8
click at [214, 106] on button "Back to 7472 Manholes" at bounding box center [213, 114] width 112 height 20
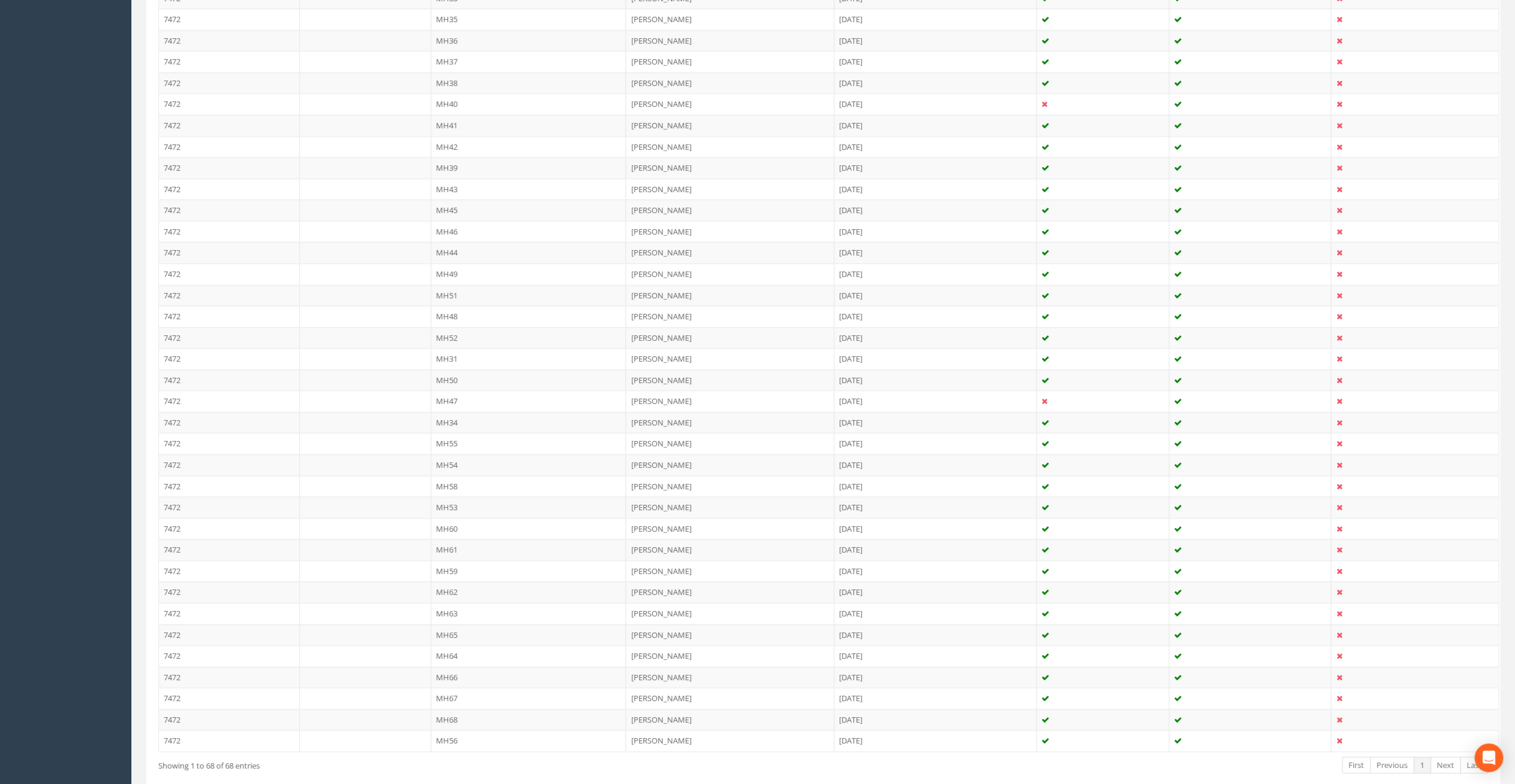
scroll to position [1096, 0]
click at [463, 242] on td "MH51" at bounding box center [529, 250] width 195 height 21
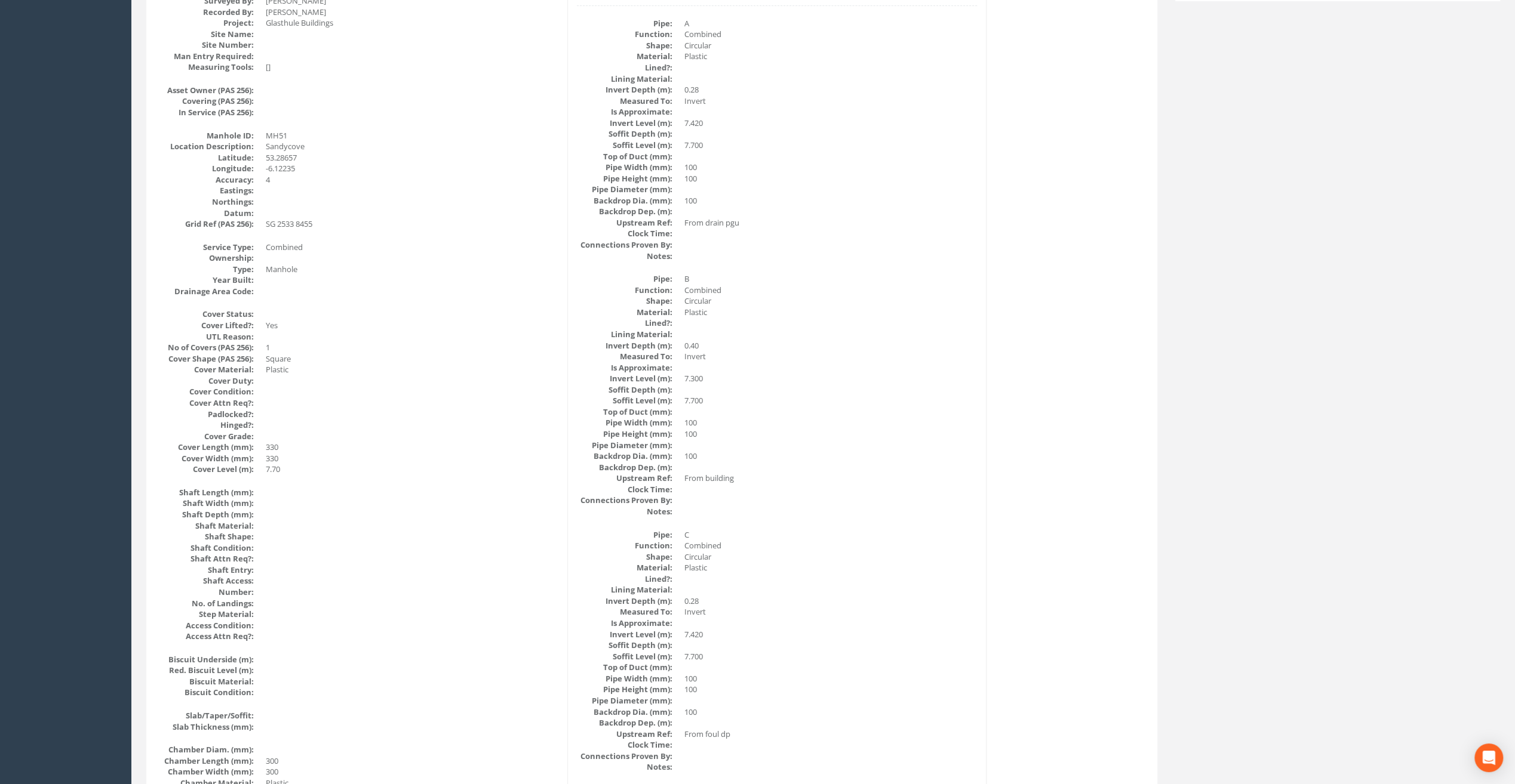
scroll to position [0, 0]
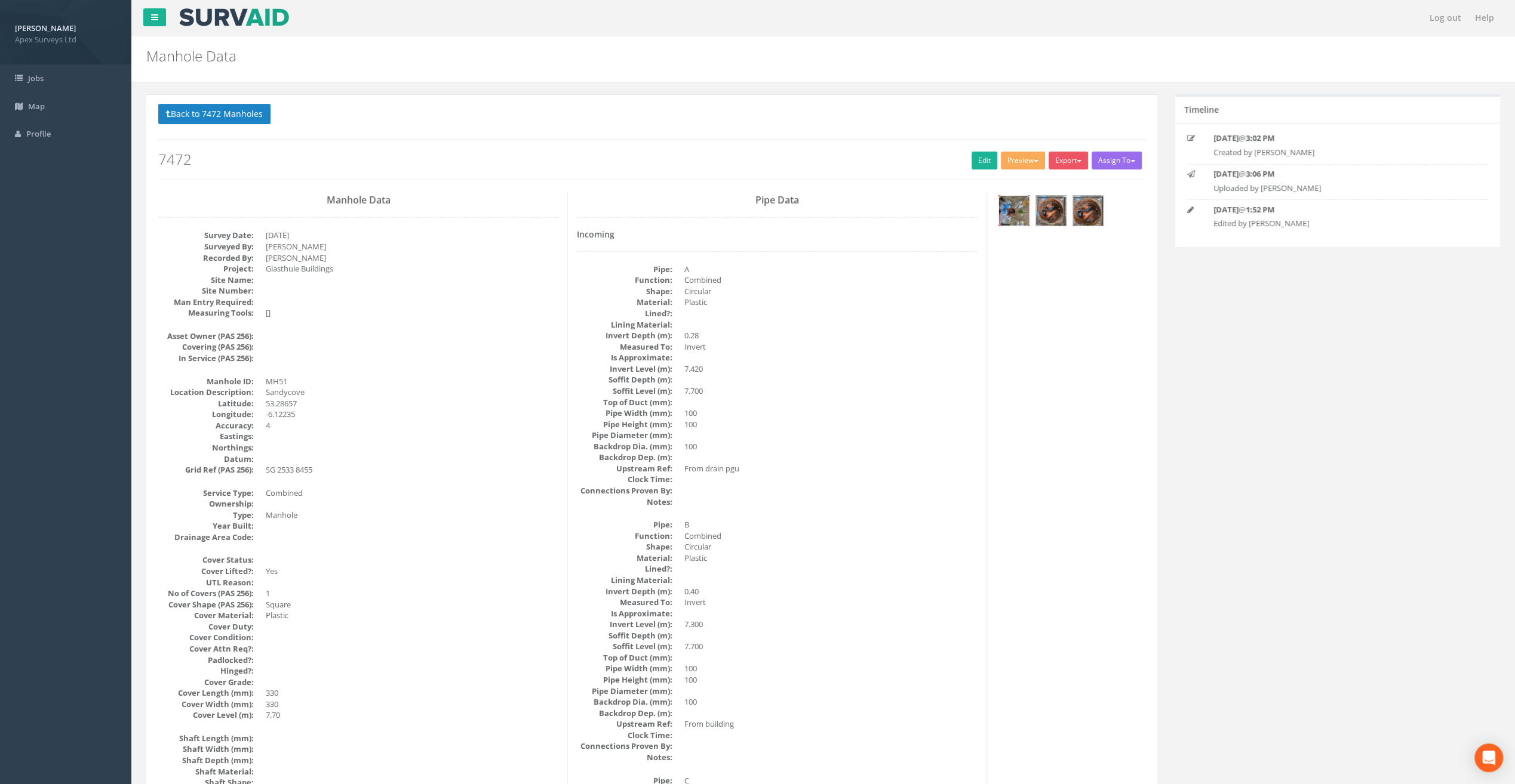
click at [1016, 211] on img at bounding box center [1013, 210] width 30 height 30
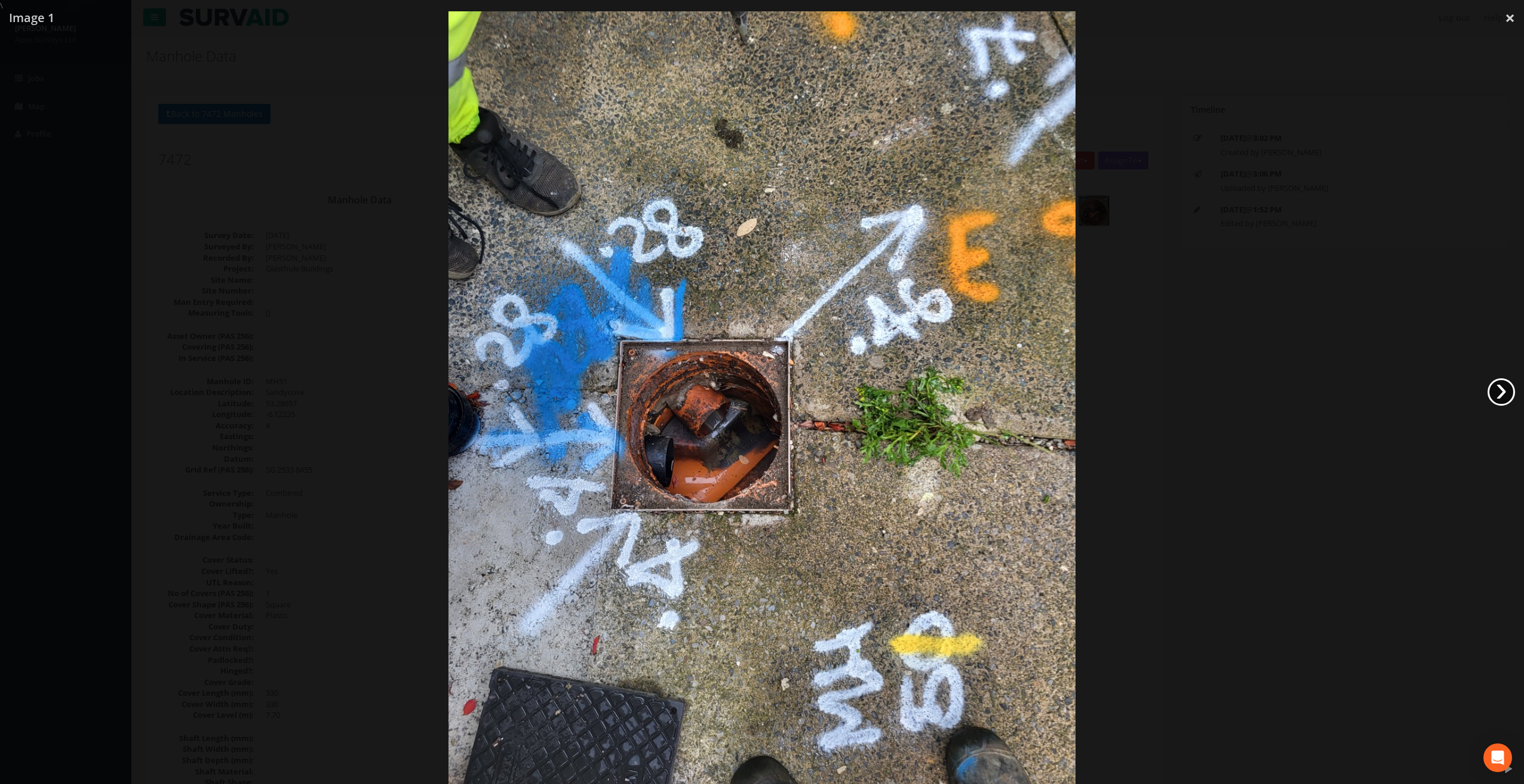
click at [1495, 393] on link "›" at bounding box center [1501, 392] width 28 height 28
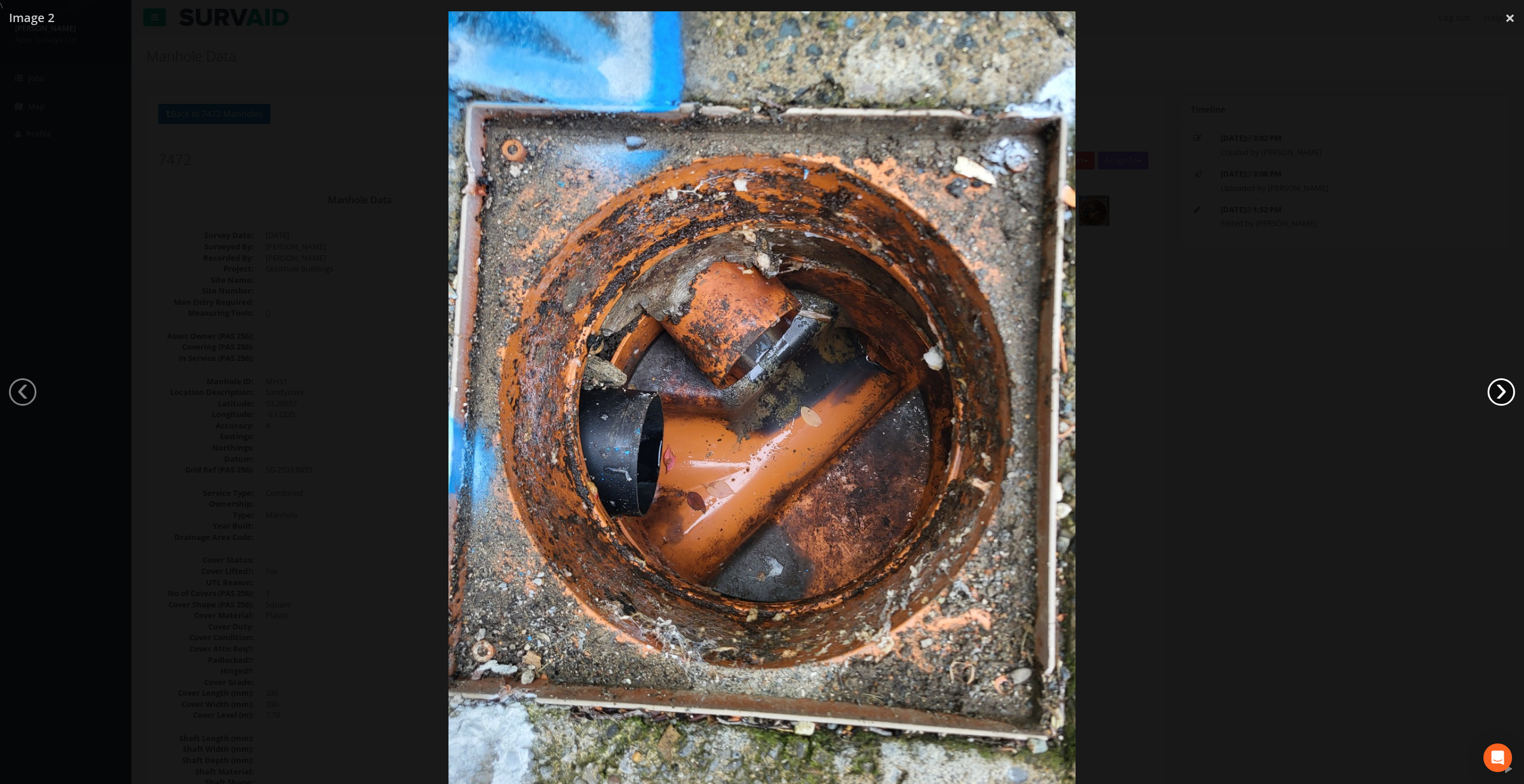
click at [1495, 393] on link "›" at bounding box center [1501, 392] width 28 height 28
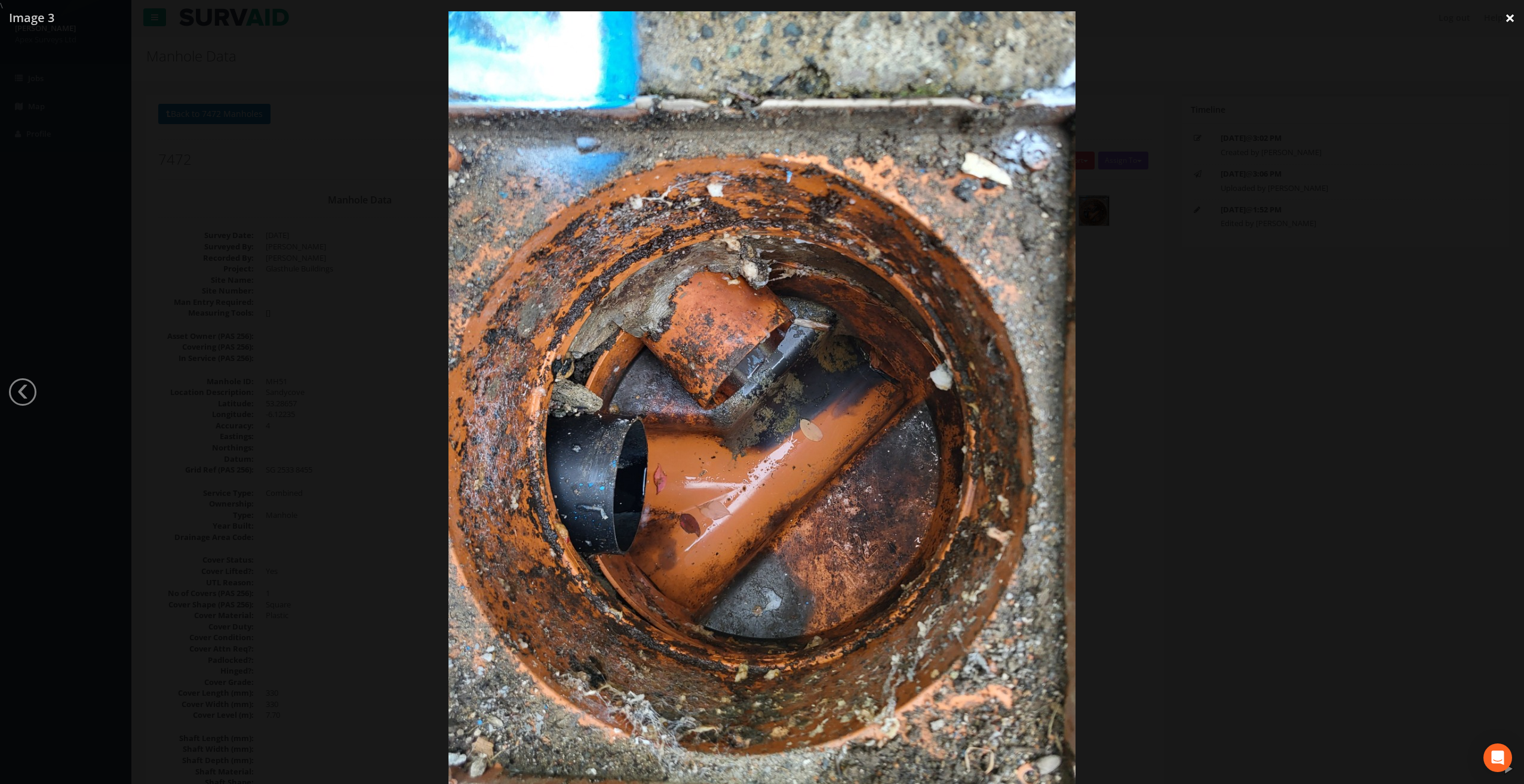
click at [1507, 14] on link "×" at bounding box center [1510, 17] width 28 height 35
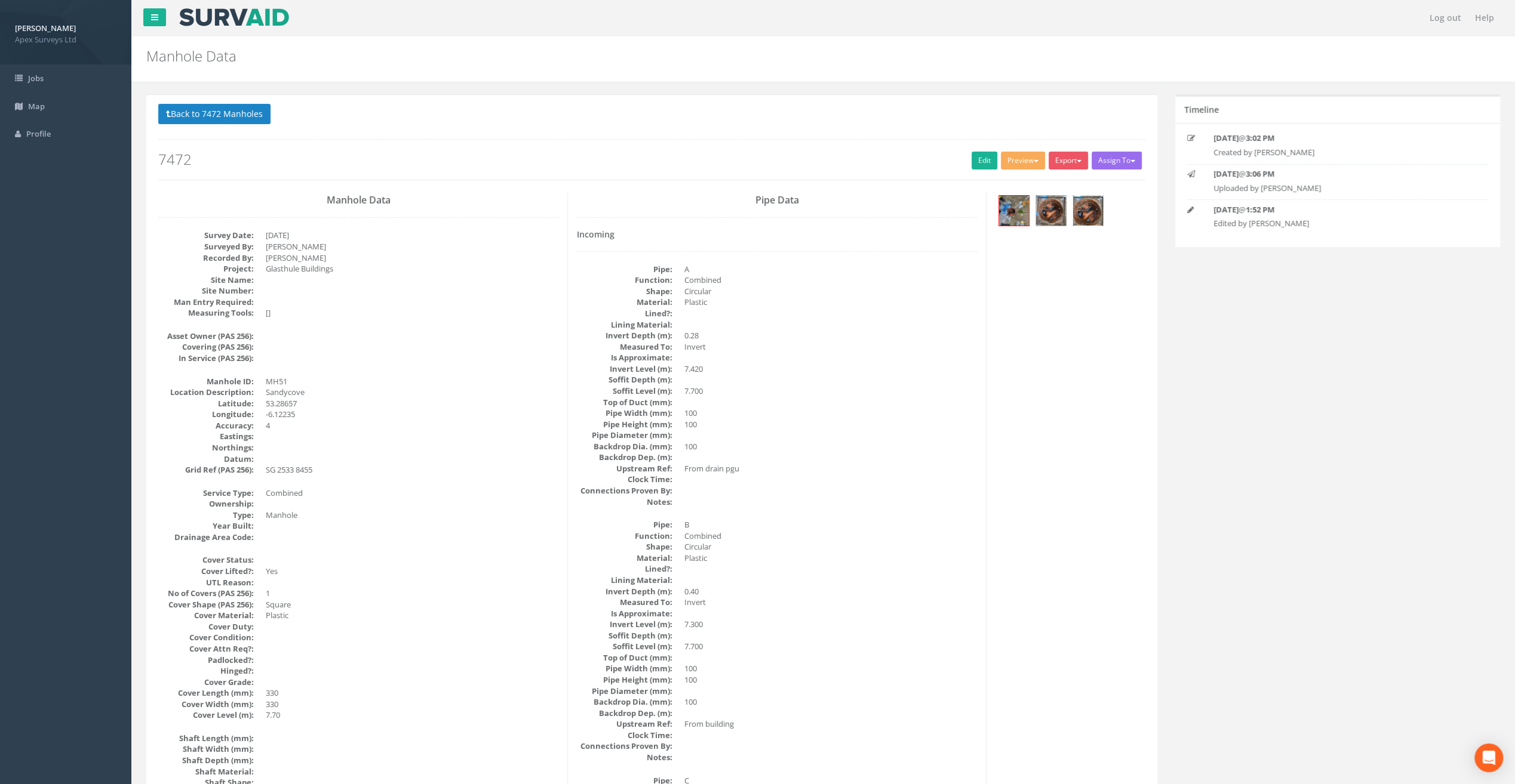
click at [1087, 220] on img at bounding box center [1087, 210] width 30 height 30
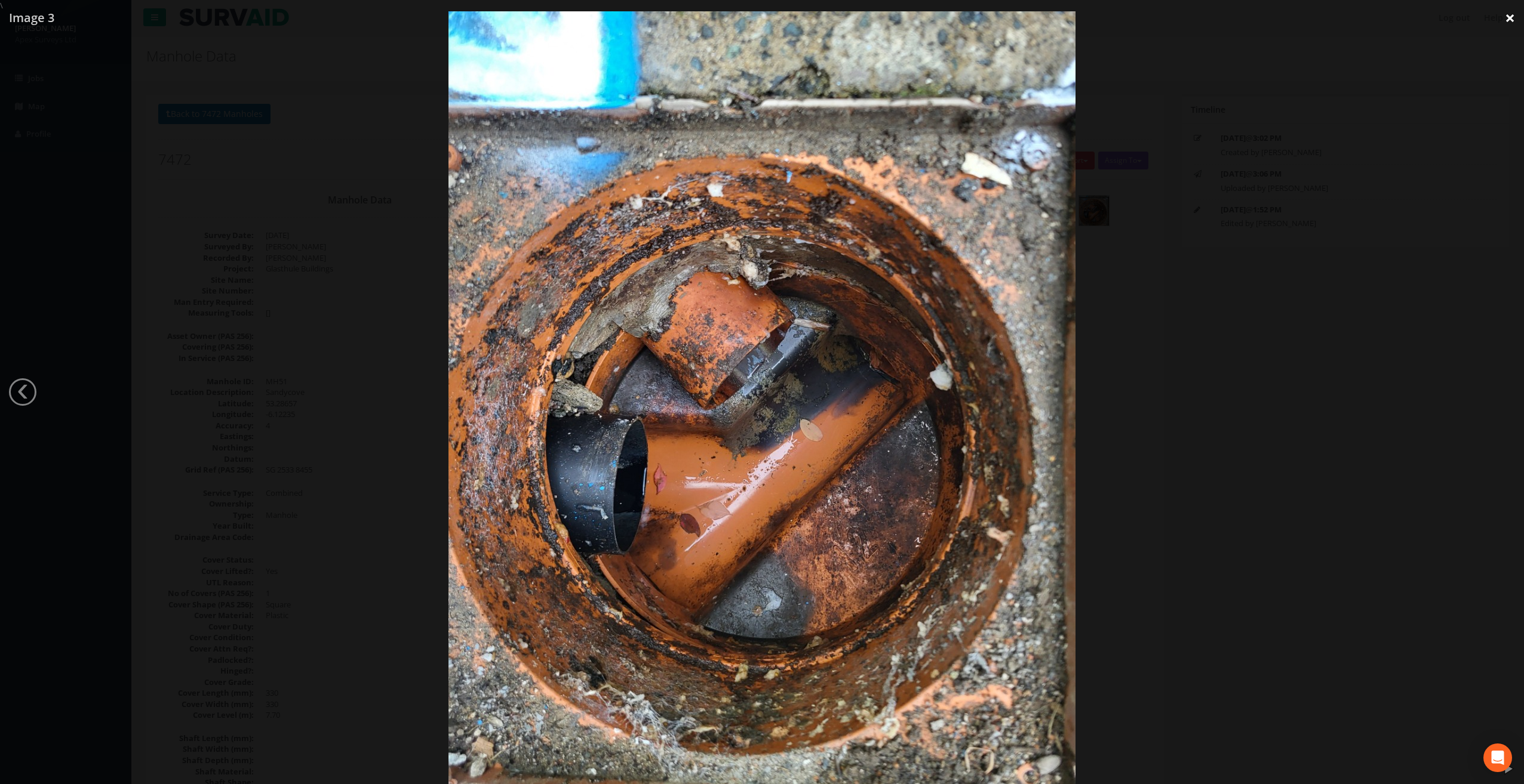
click at [1508, 21] on link "×" at bounding box center [1510, 17] width 28 height 35
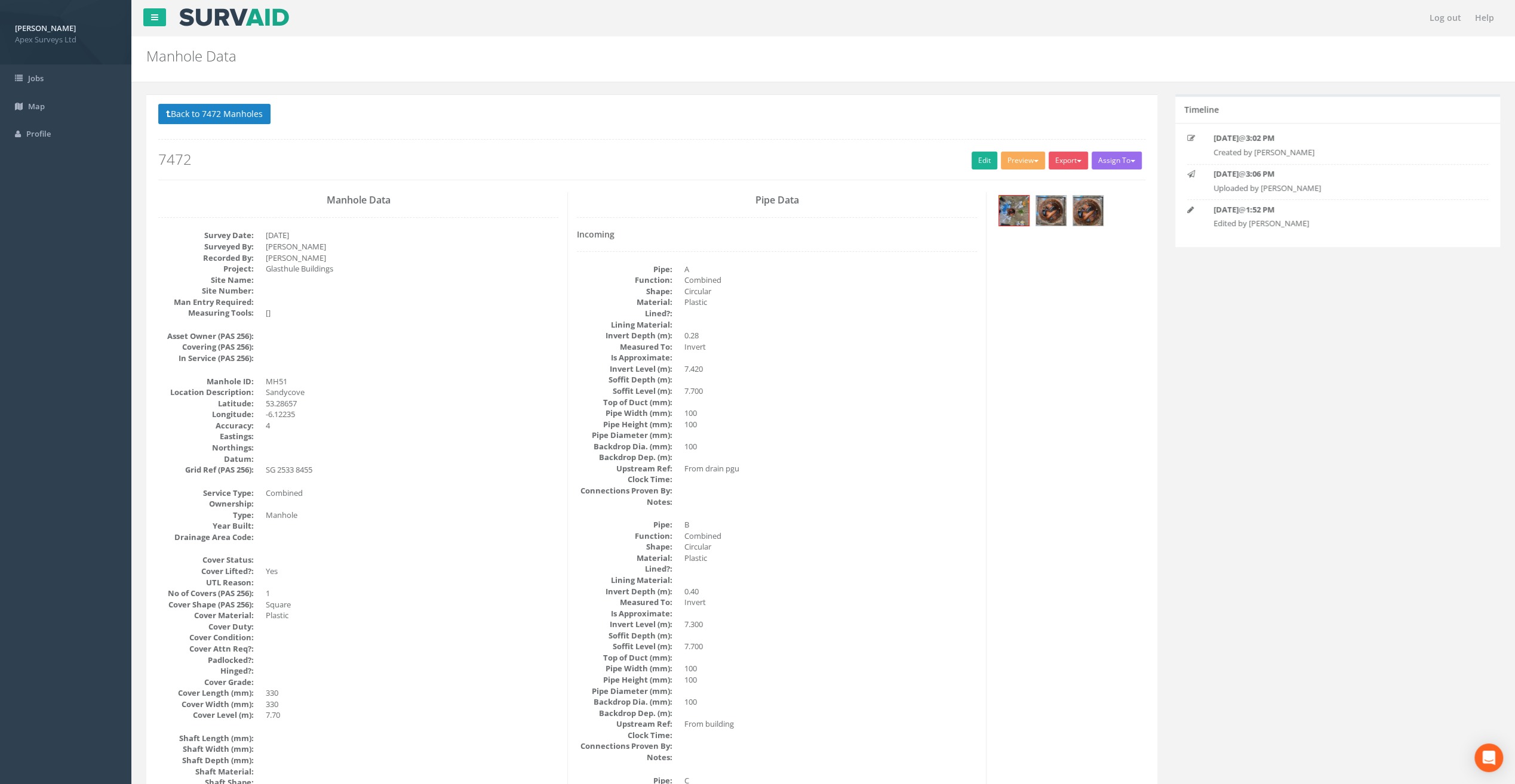
click at [1085, 227] on div at bounding box center [1070, 212] width 149 height 40
click at [1087, 213] on img at bounding box center [1087, 210] width 30 height 30
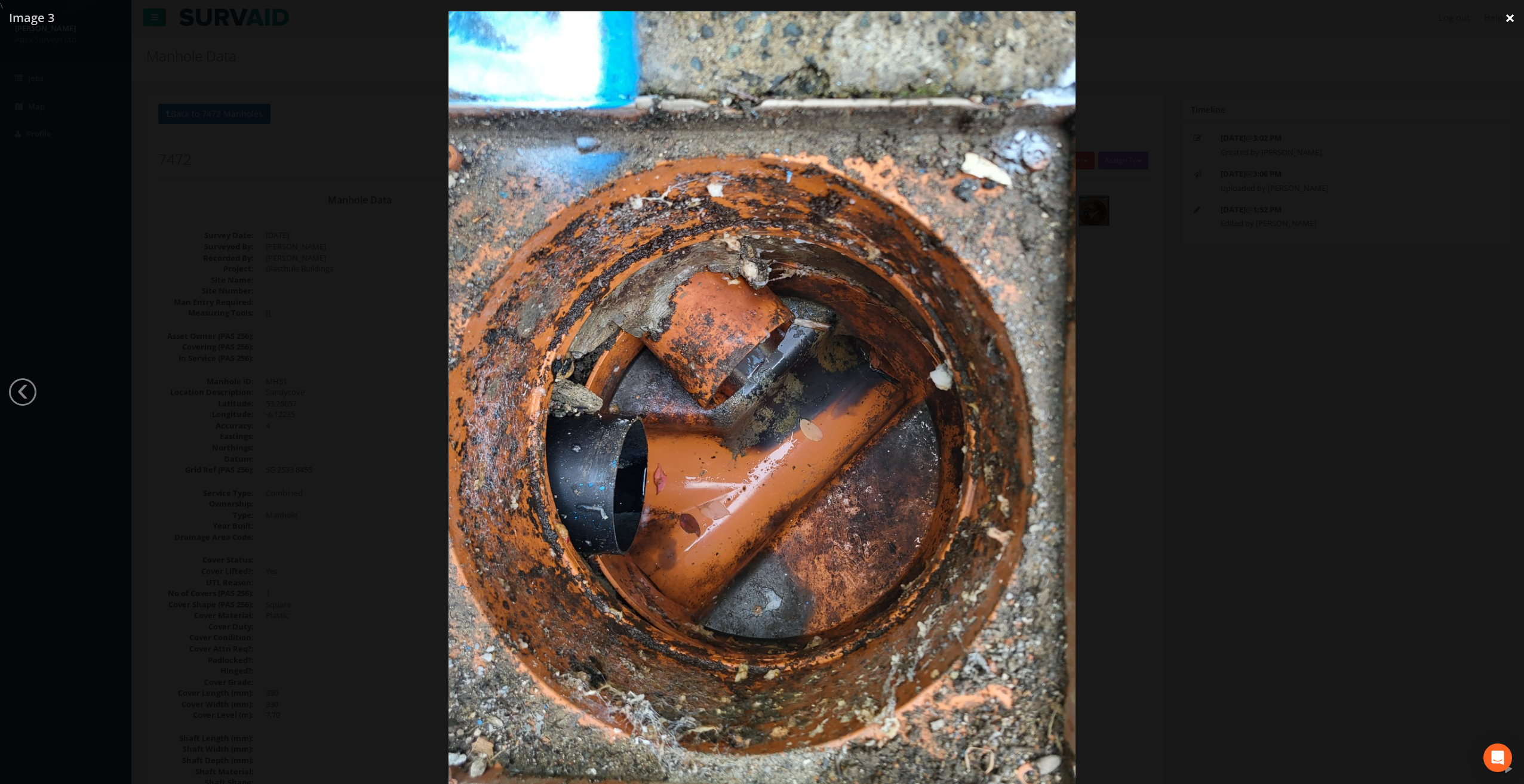
click at [1511, 24] on link "×" at bounding box center [1510, 17] width 28 height 35
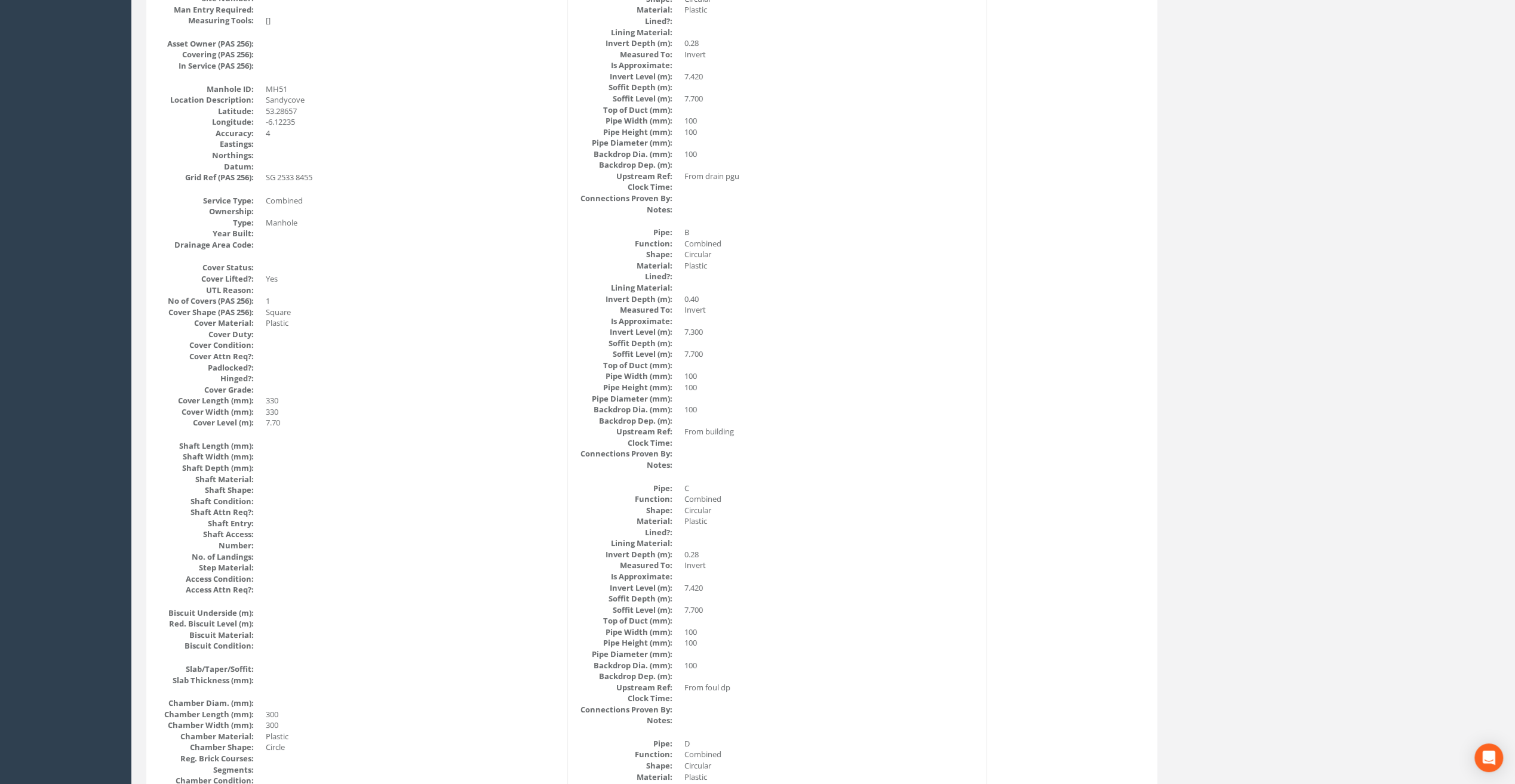
scroll to position [59, 0]
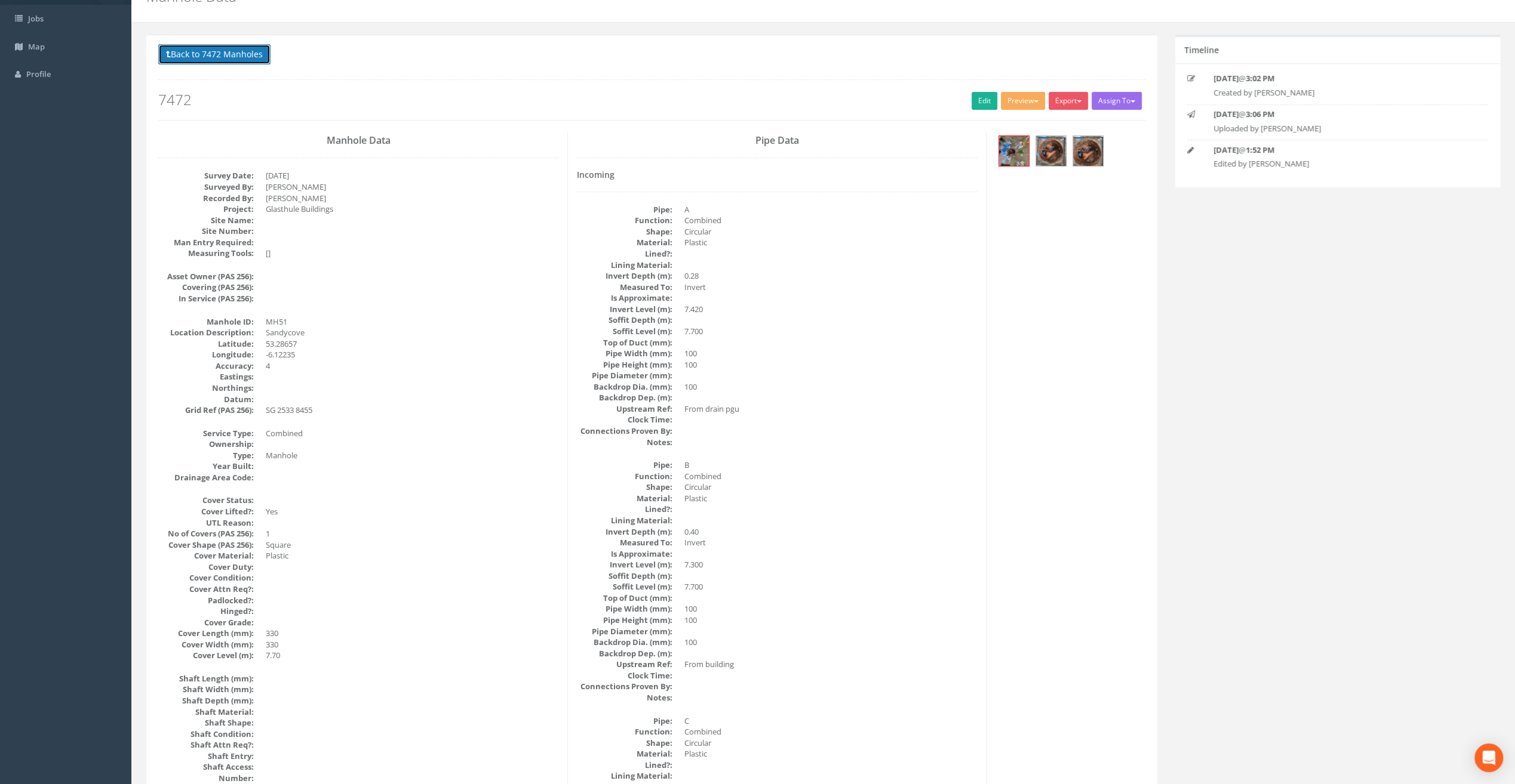
drag, startPoint x: 206, startPoint y: 59, endPoint x: 209, endPoint y: 66, distance: 7.6
click at [206, 59] on button "Back to 7472 Manholes" at bounding box center [213, 54] width 112 height 20
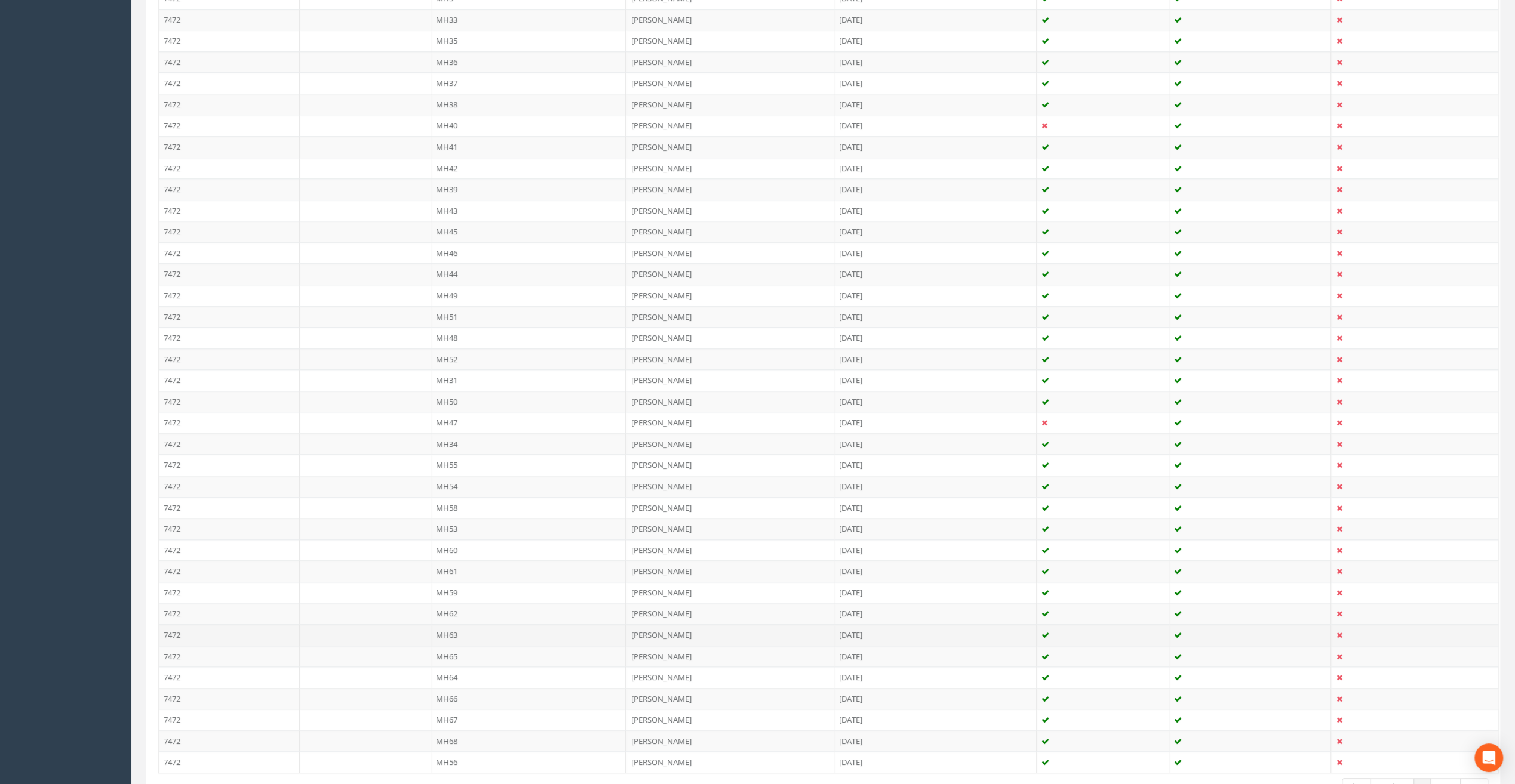
scroll to position [1096, 0]
click at [452, 261] on td "MH48" at bounding box center [529, 272] width 195 height 21
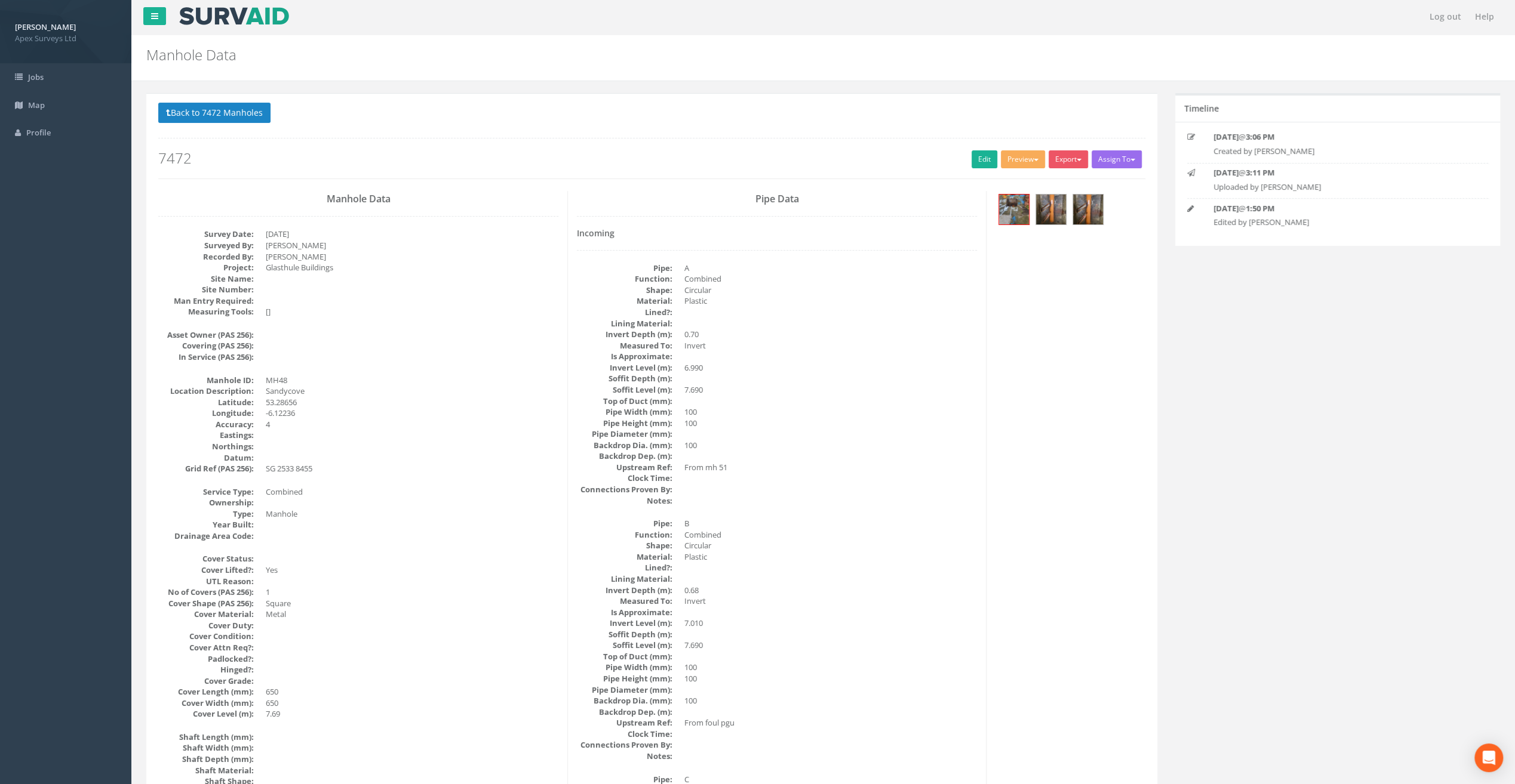
scroll to position [0, 0]
click at [1096, 207] on img at bounding box center [1087, 210] width 30 height 30
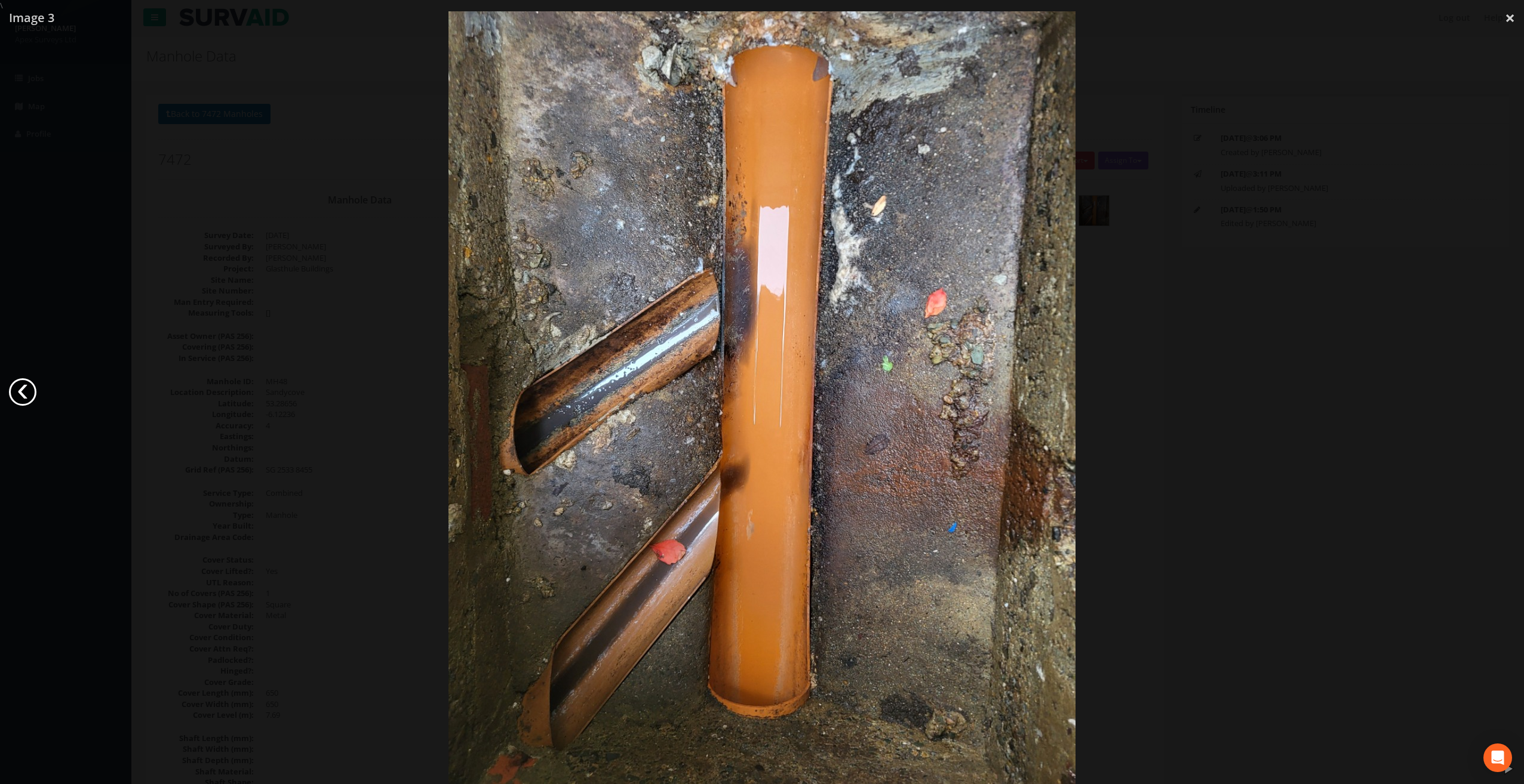
click at [32, 385] on link "‹" at bounding box center [22, 392] width 28 height 28
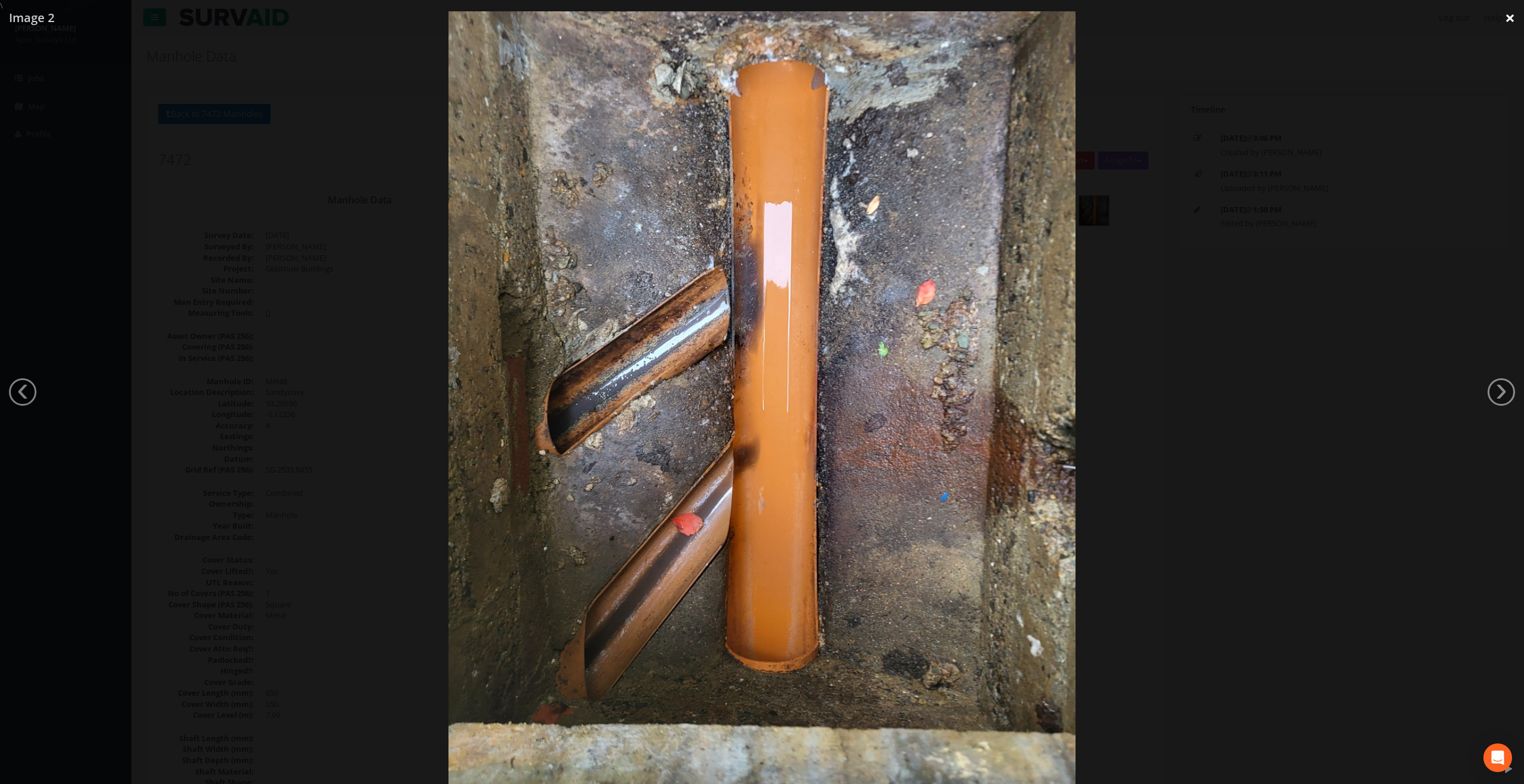
click at [1515, 23] on link "×" at bounding box center [1510, 17] width 28 height 35
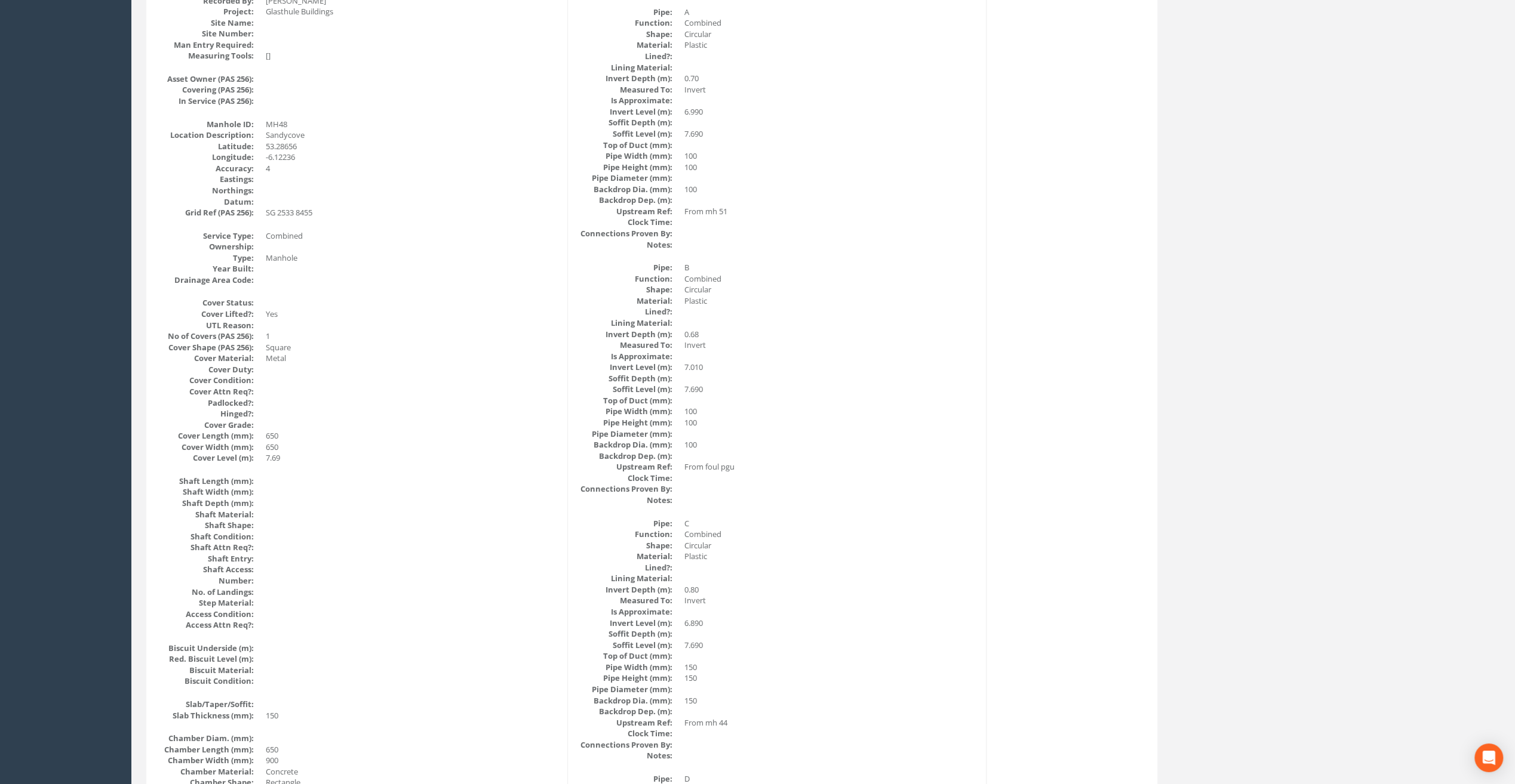
scroll to position [100, 0]
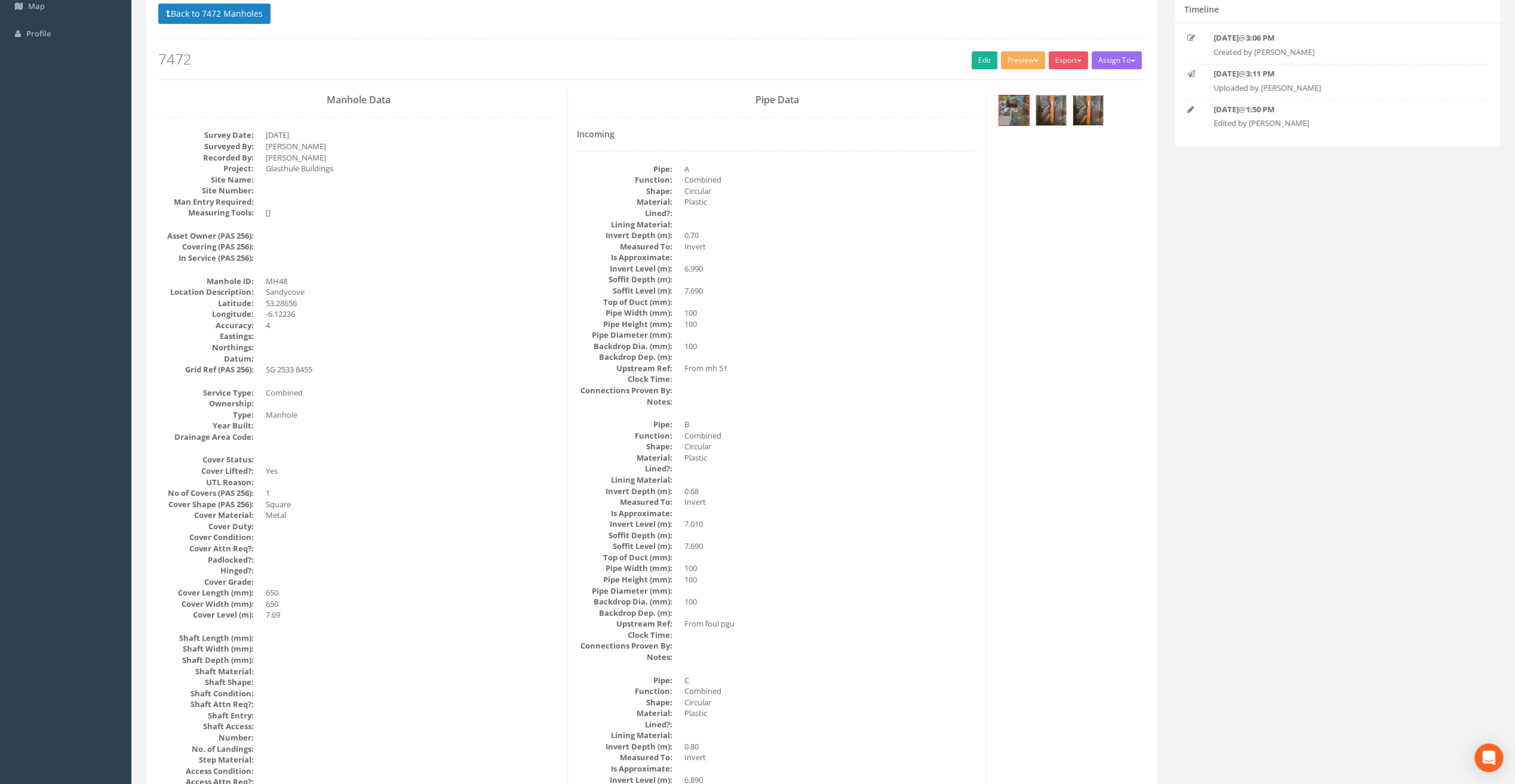
click at [1076, 109] on img at bounding box center [1087, 110] width 30 height 30
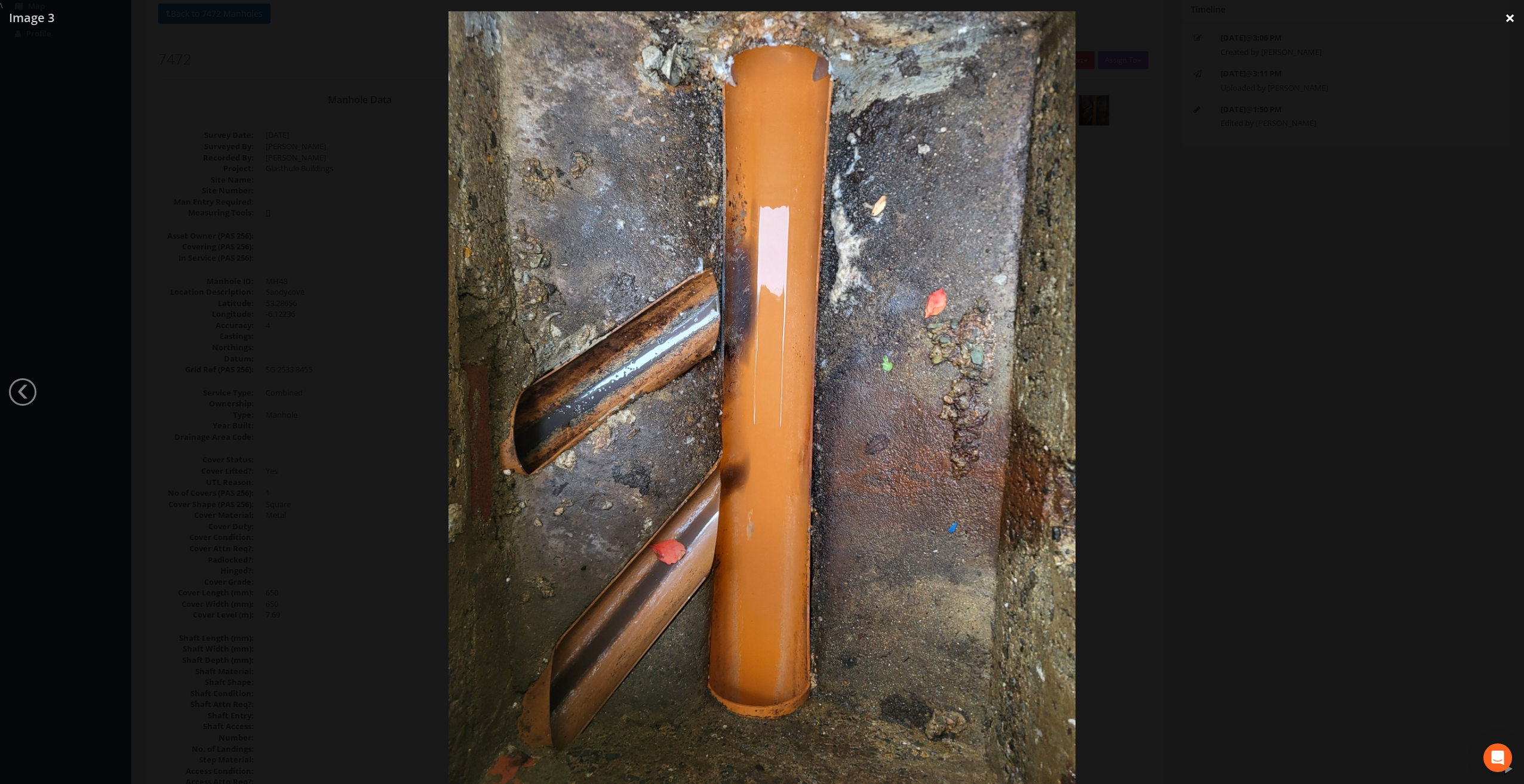
click at [1513, 16] on link "×" at bounding box center [1510, 17] width 28 height 35
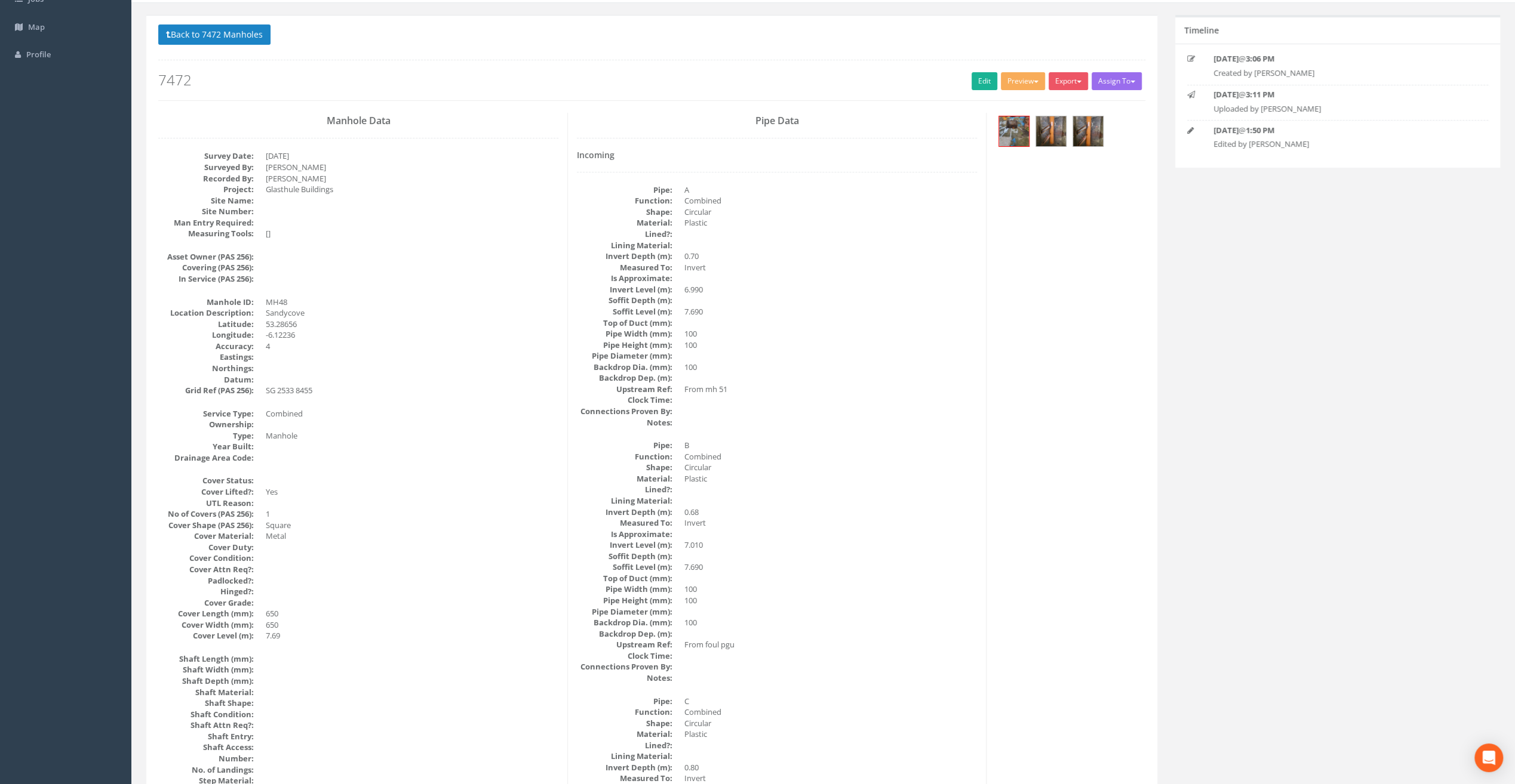
scroll to position [0, 0]
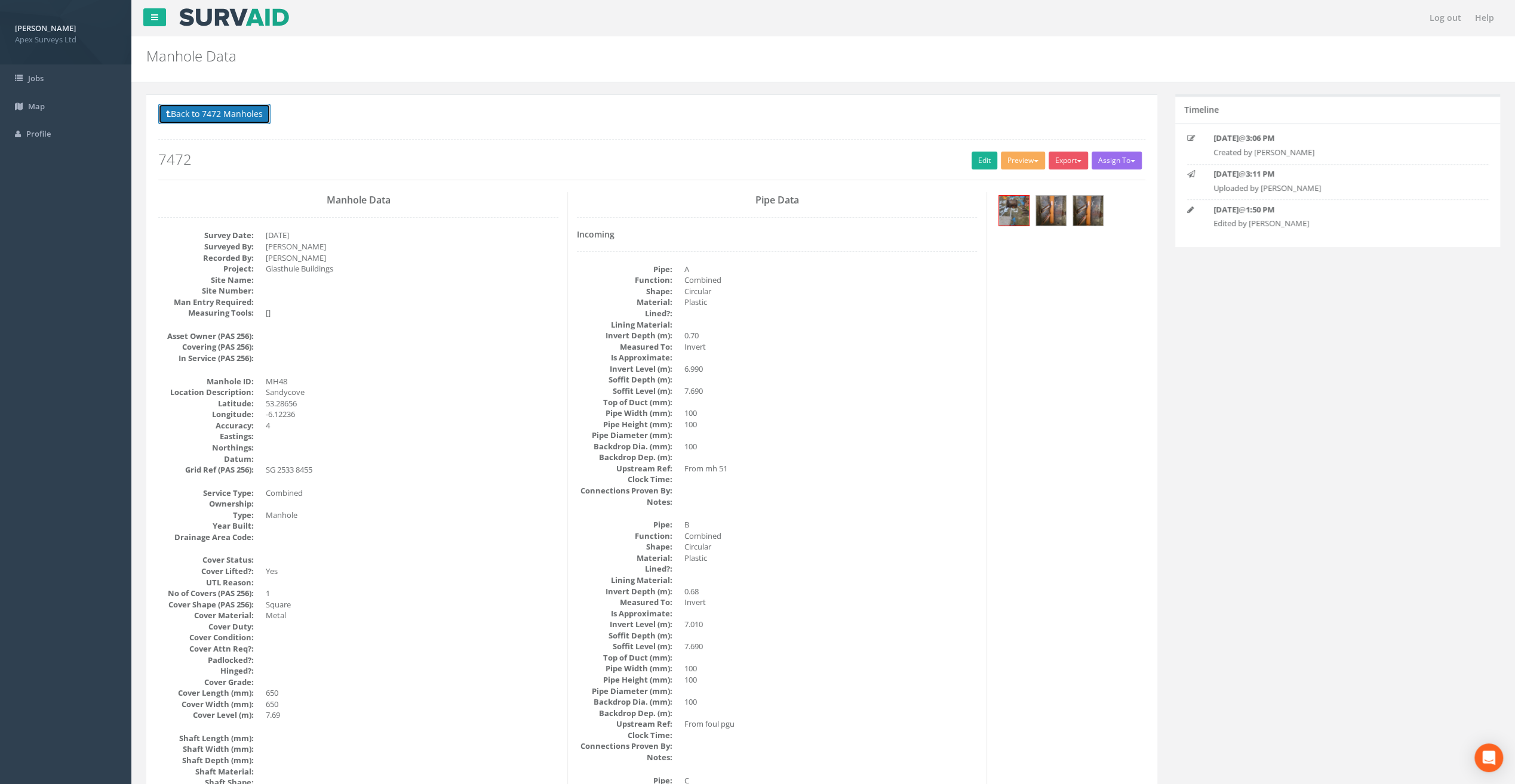
click at [241, 112] on button "Back to 7472 Manholes" at bounding box center [213, 114] width 112 height 20
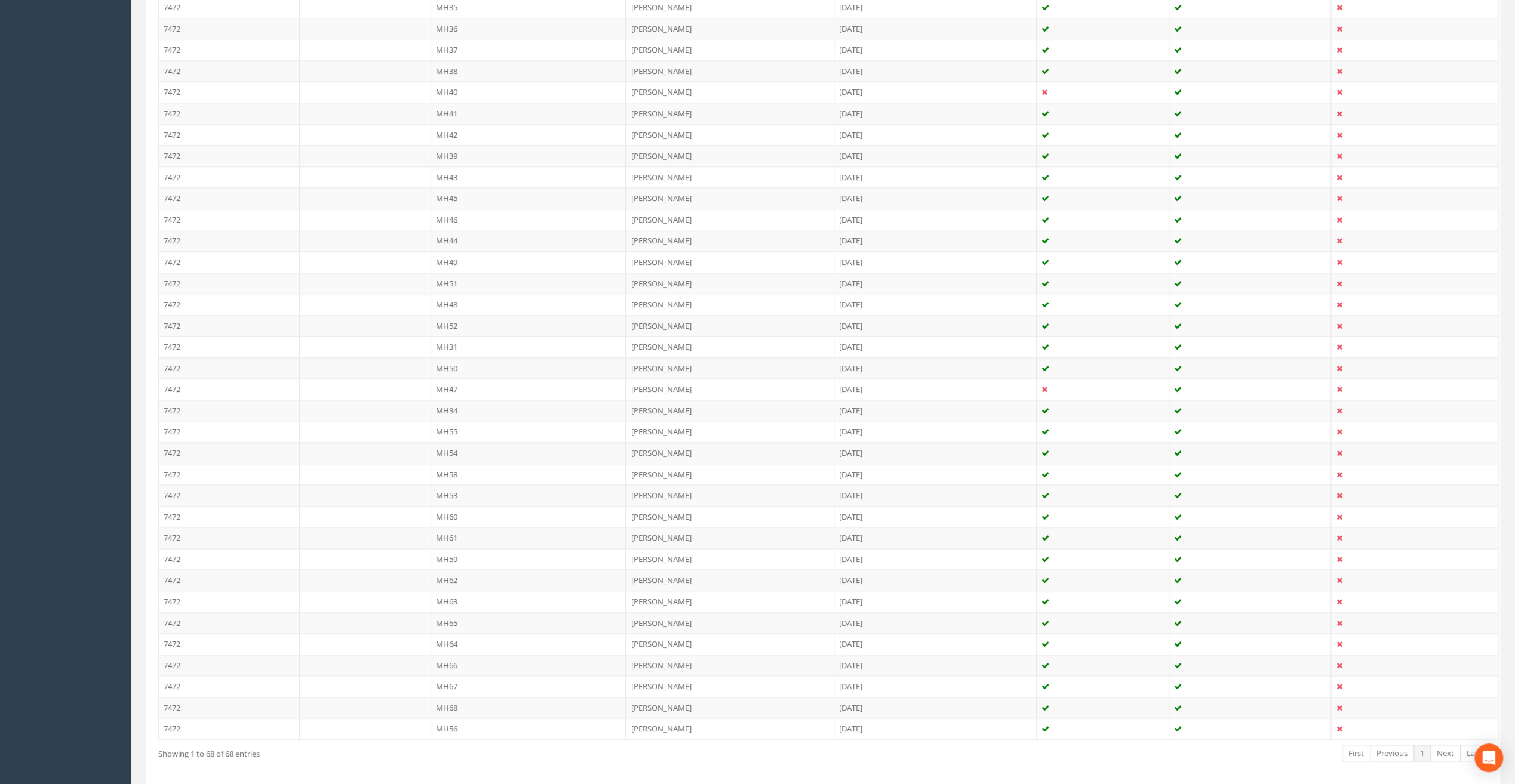
scroll to position [1096, 0]
click at [442, 284] on td "MH52" at bounding box center [529, 293] width 195 height 21
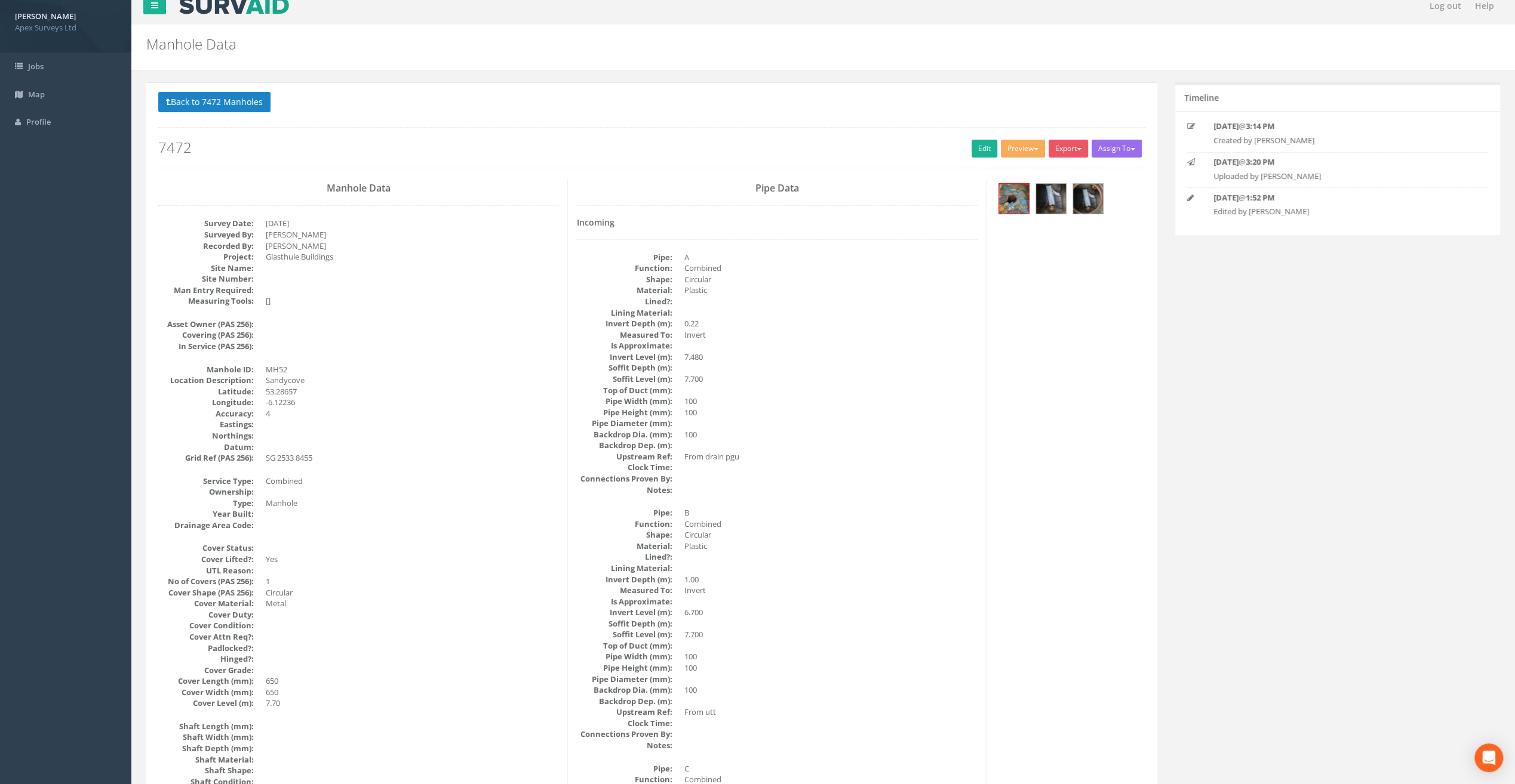
scroll to position [0, 0]
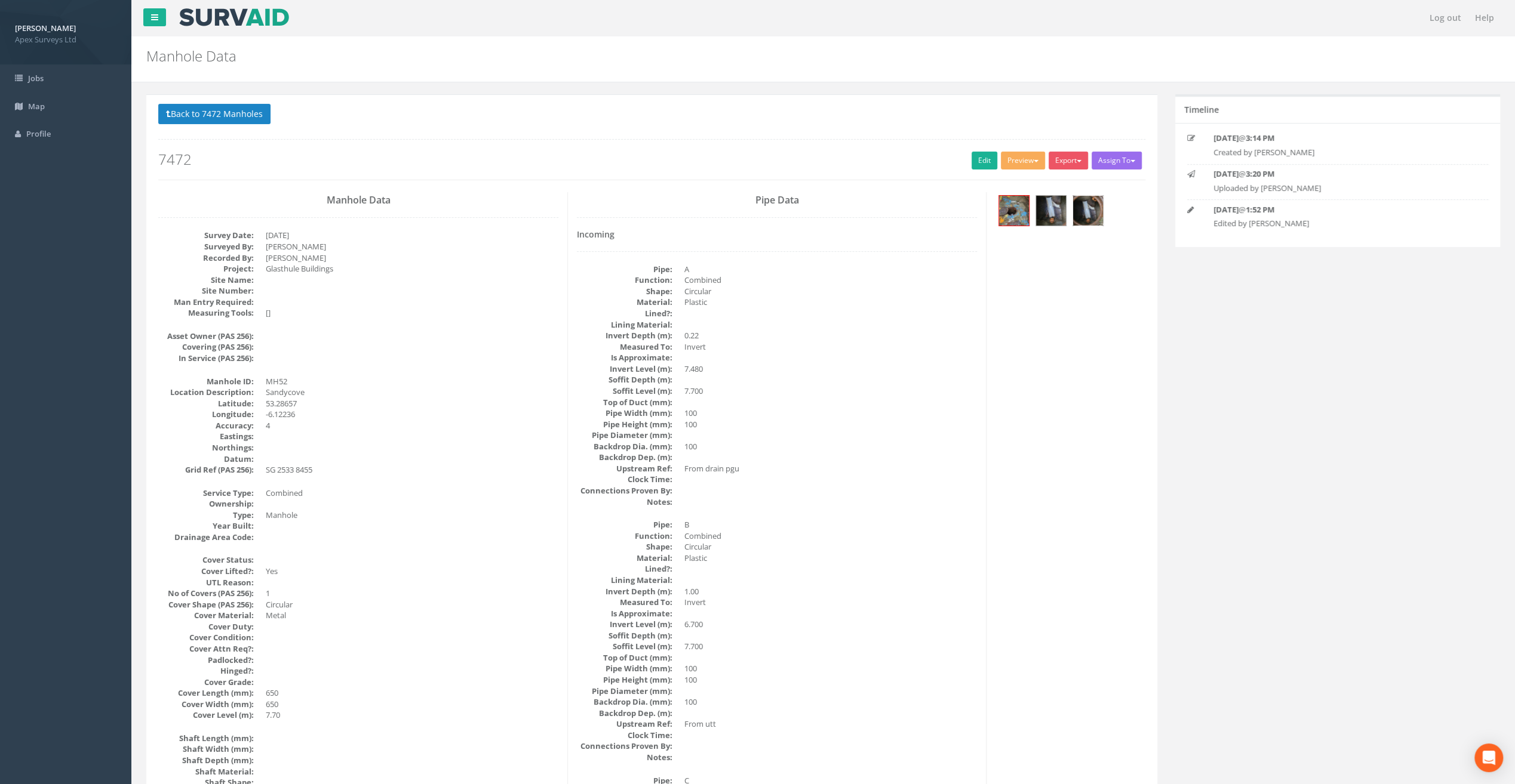
click at [1087, 203] on img at bounding box center [1087, 210] width 30 height 30
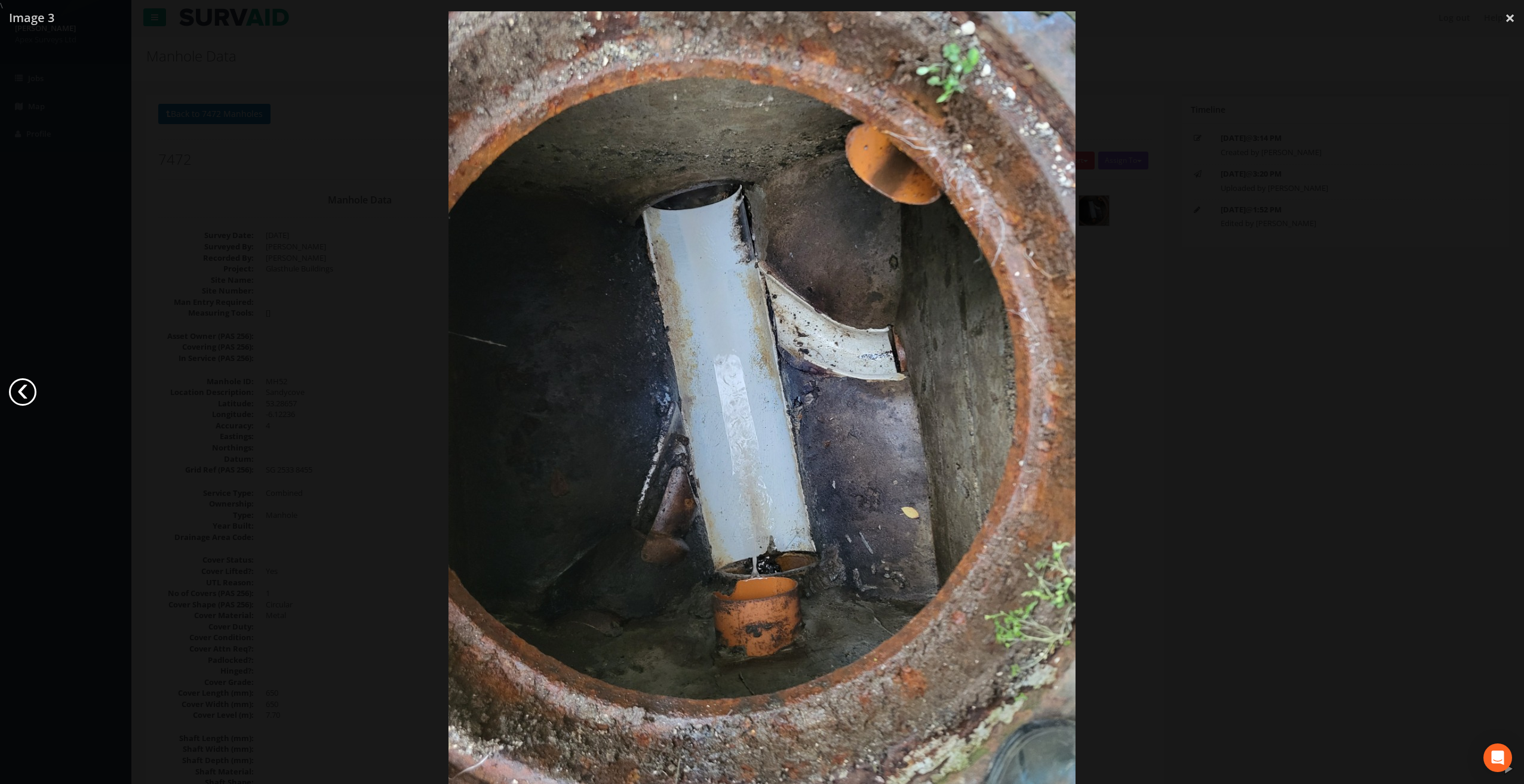
click at [31, 395] on link "‹" at bounding box center [22, 392] width 28 height 28
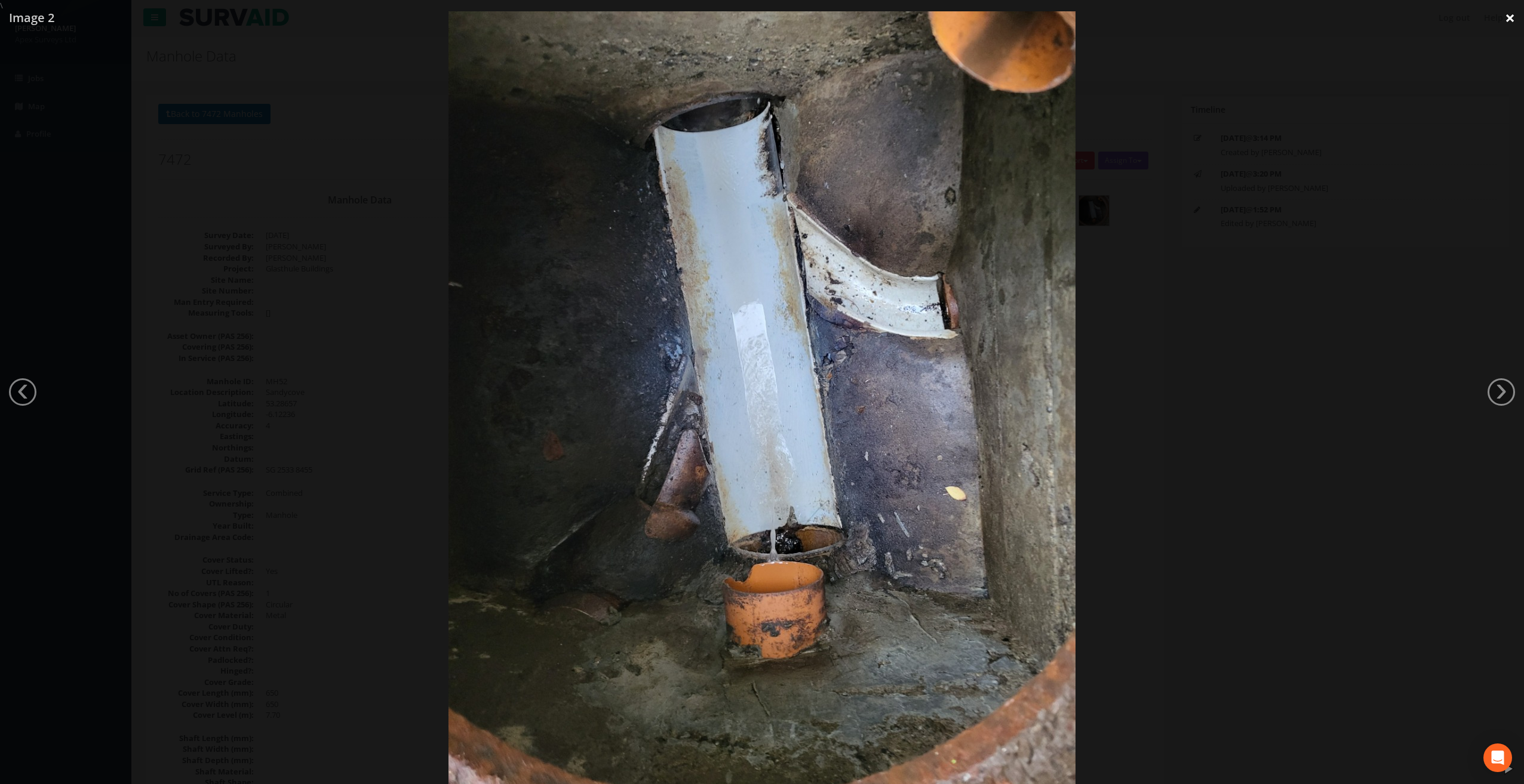
click at [1510, 13] on link "×" at bounding box center [1510, 17] width 28 height 35
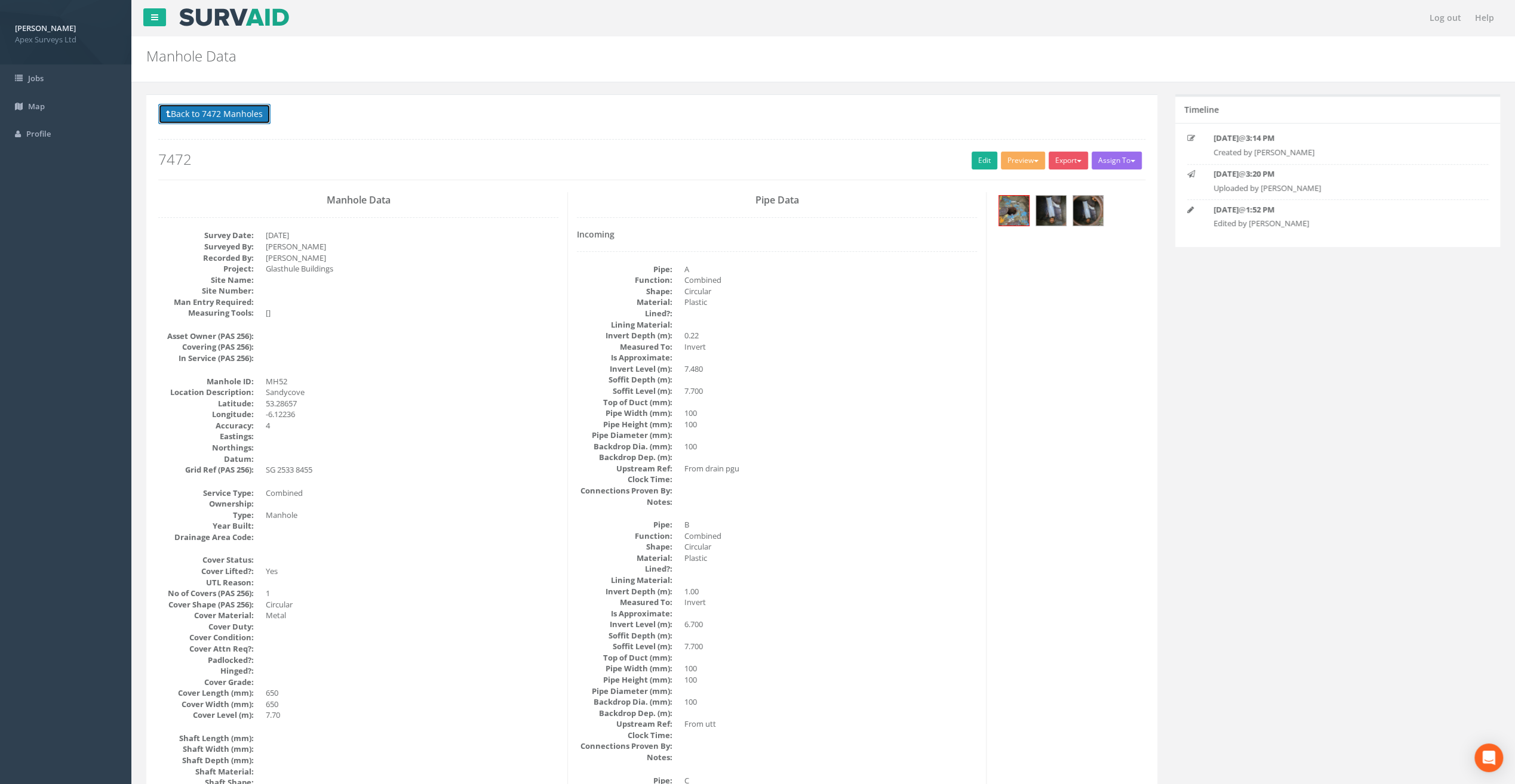
click at [200, 111] on button "Back to 7472 Manholes" at bounding box center [213, 114] width 112 height 20
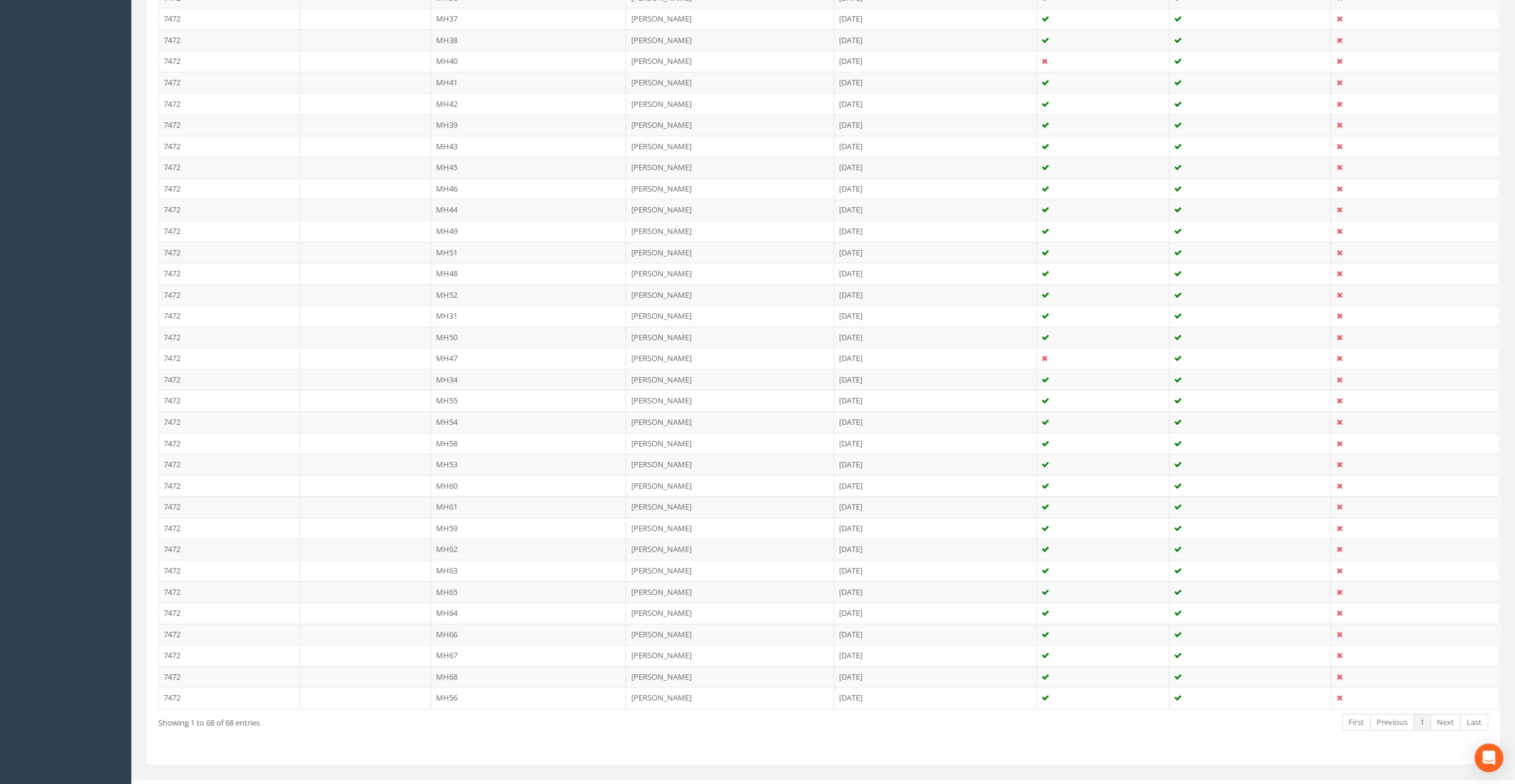
scroll to position [1096, 0]
click at [451, 303] on td "MH31" at bounding box center [529, 314] width 195 height 21
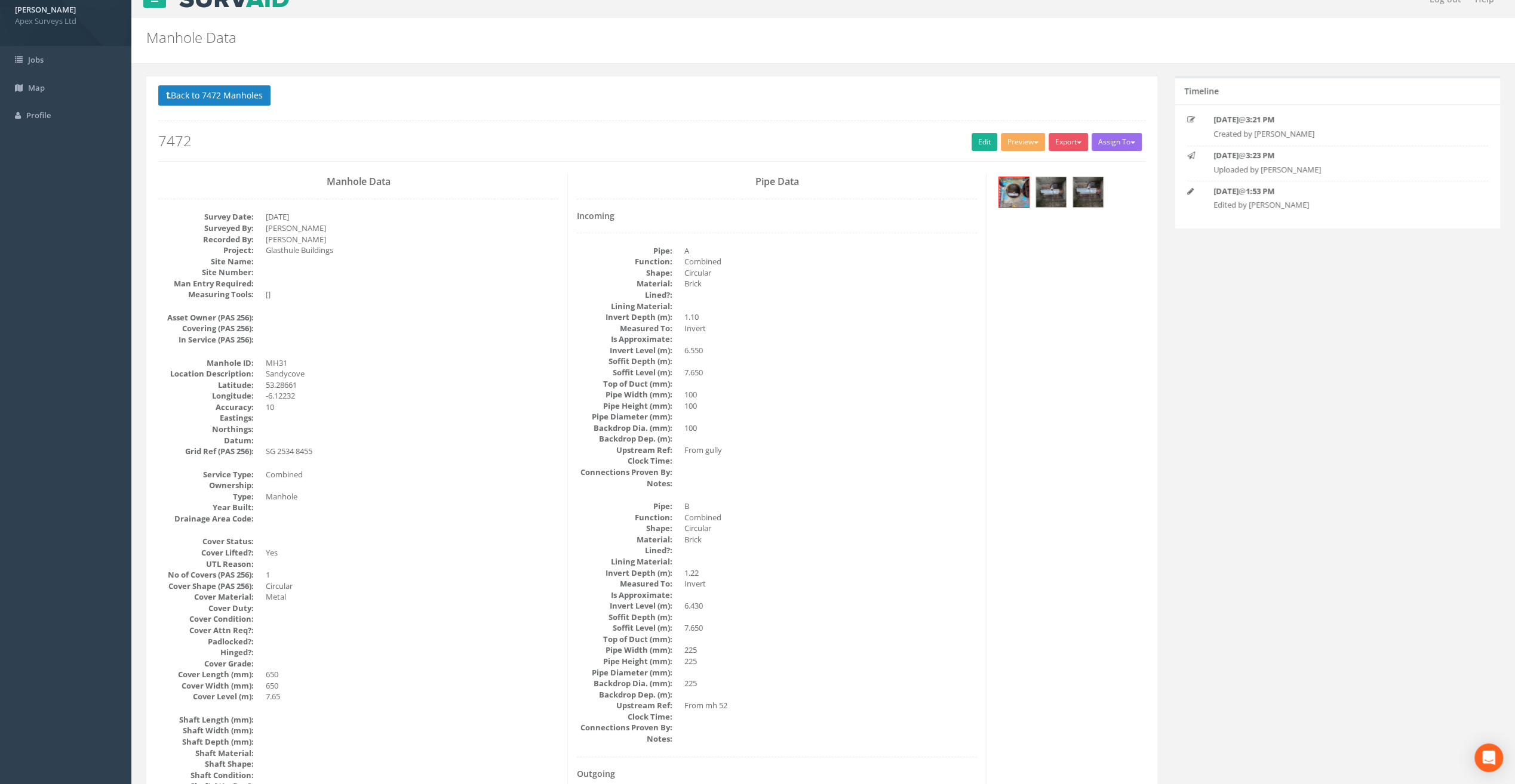
scroll to position [0, 0]
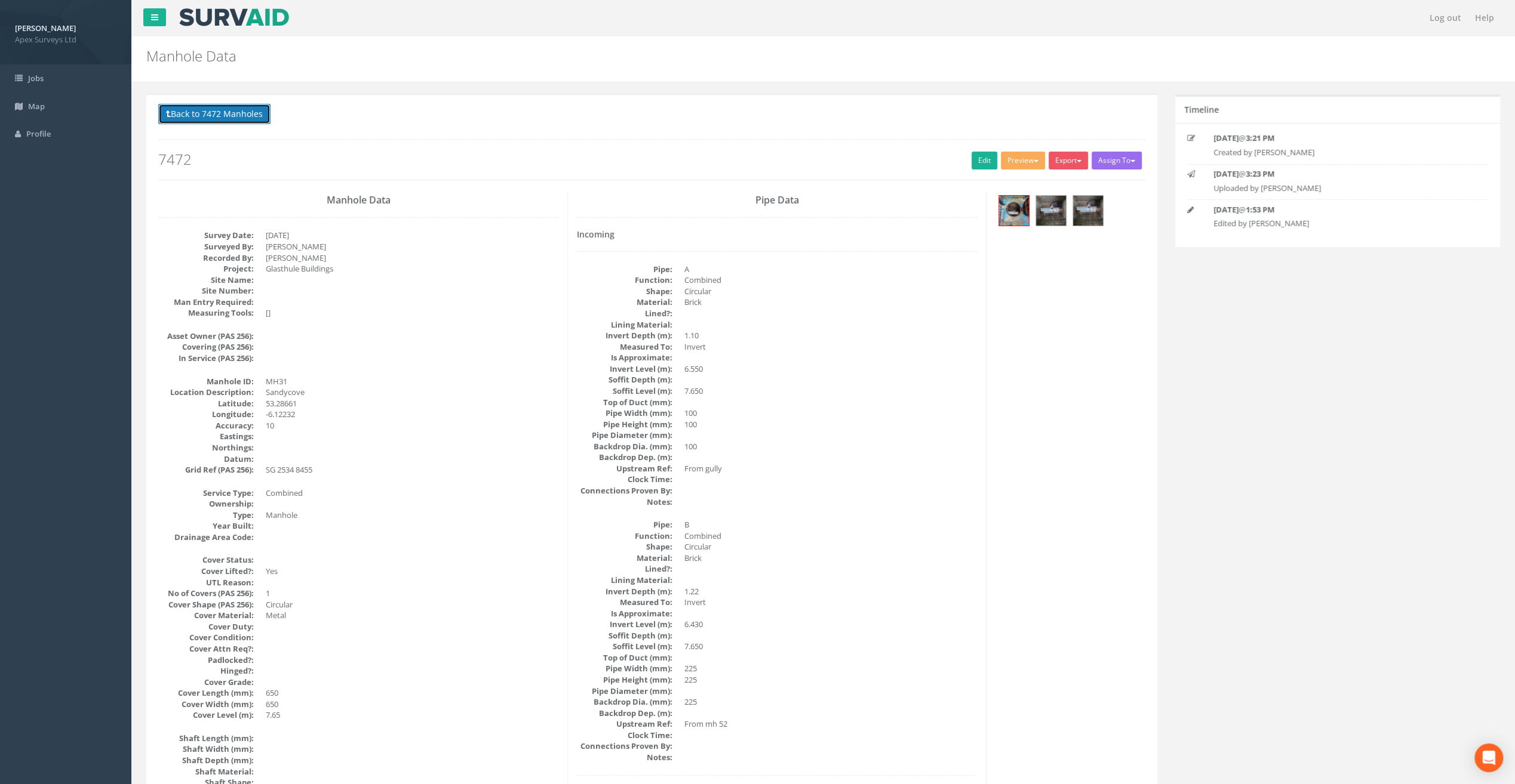
click at [213, 113] on button "Back to 7472 Manholes" at bounding box center [213, 114] width 112 height 20
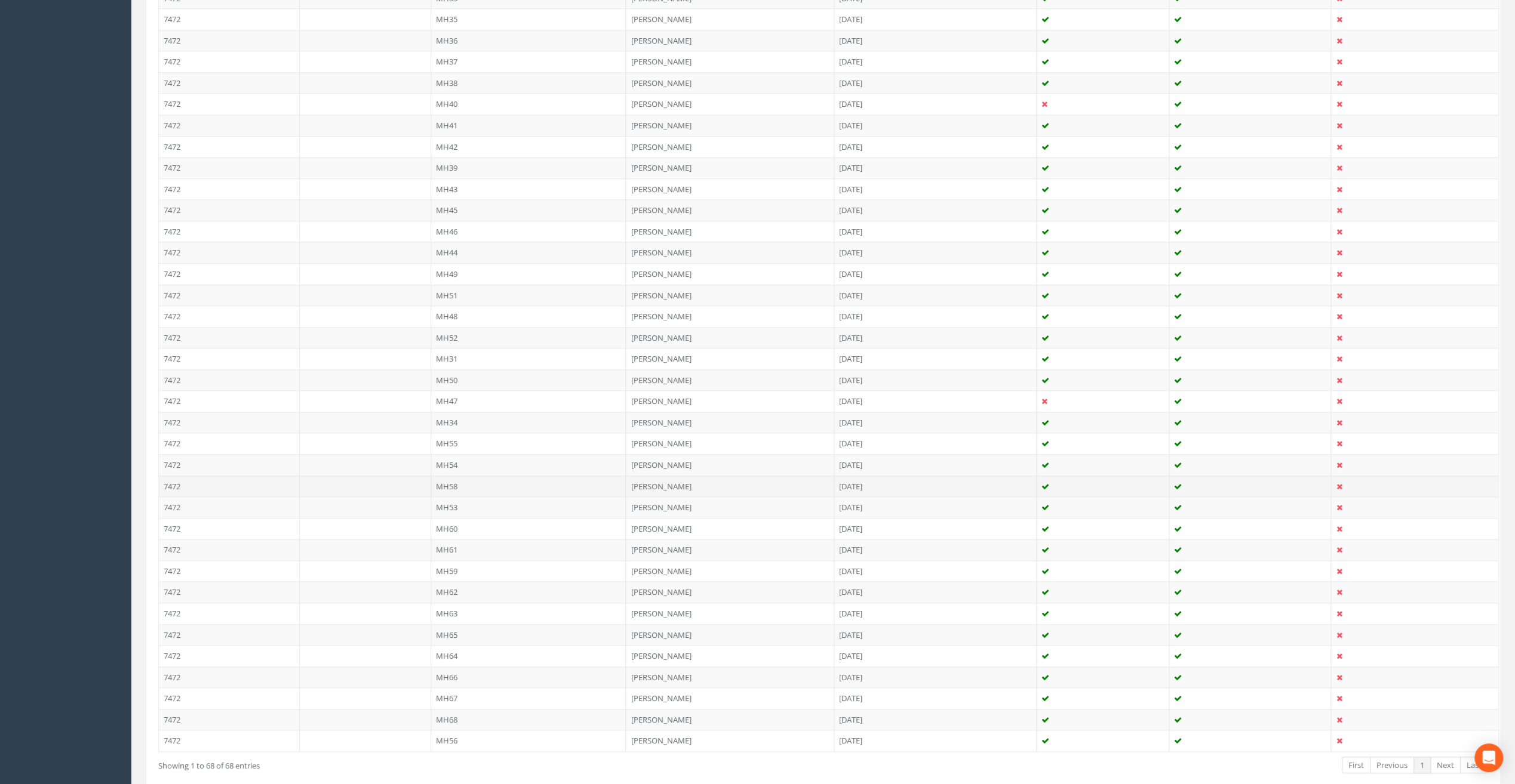
scroll to position [1096, 0]
click at [452, 325] on td "MH50" at bounding box center [529, 336] width 195 height 21
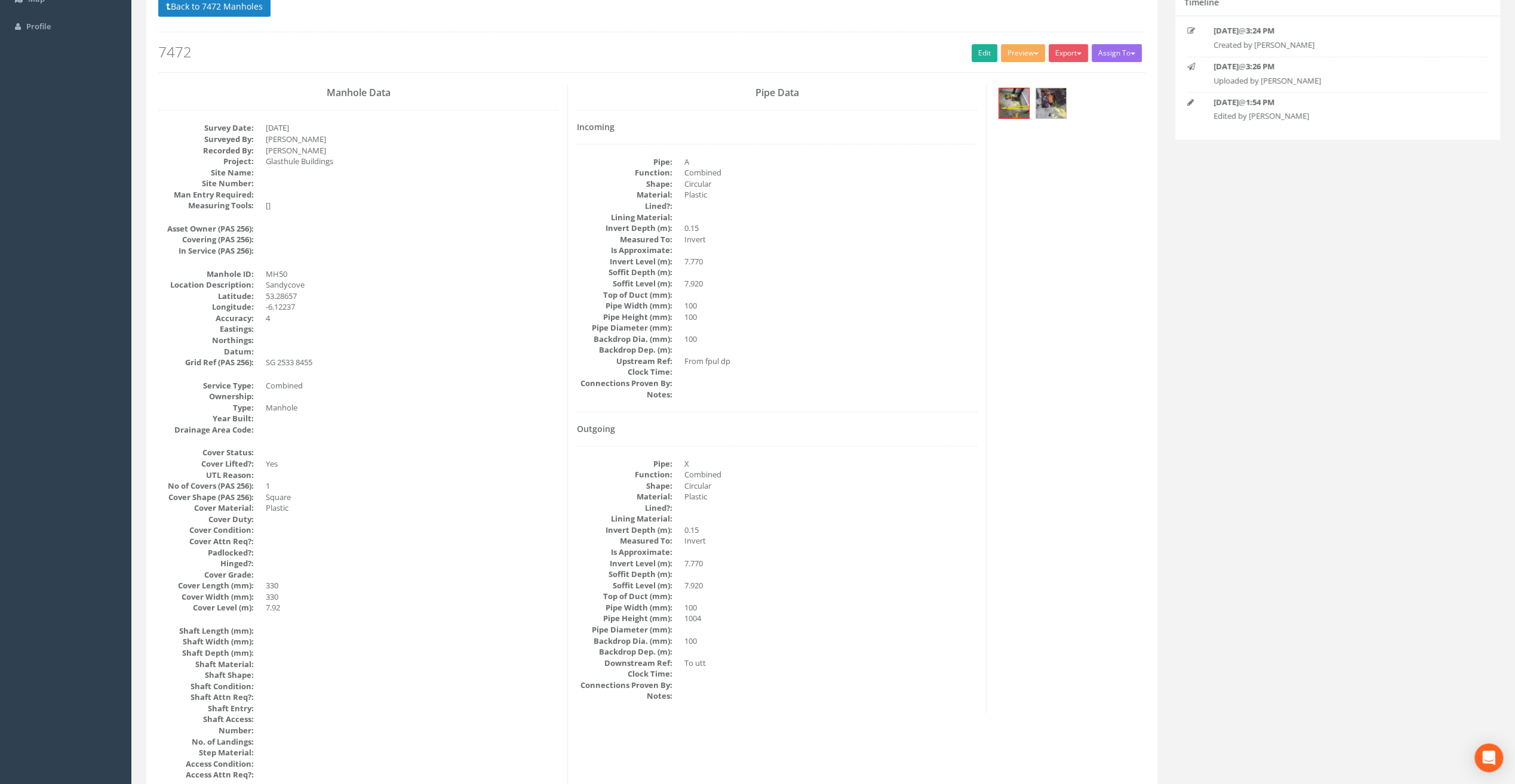
scroll to position [100, 0]
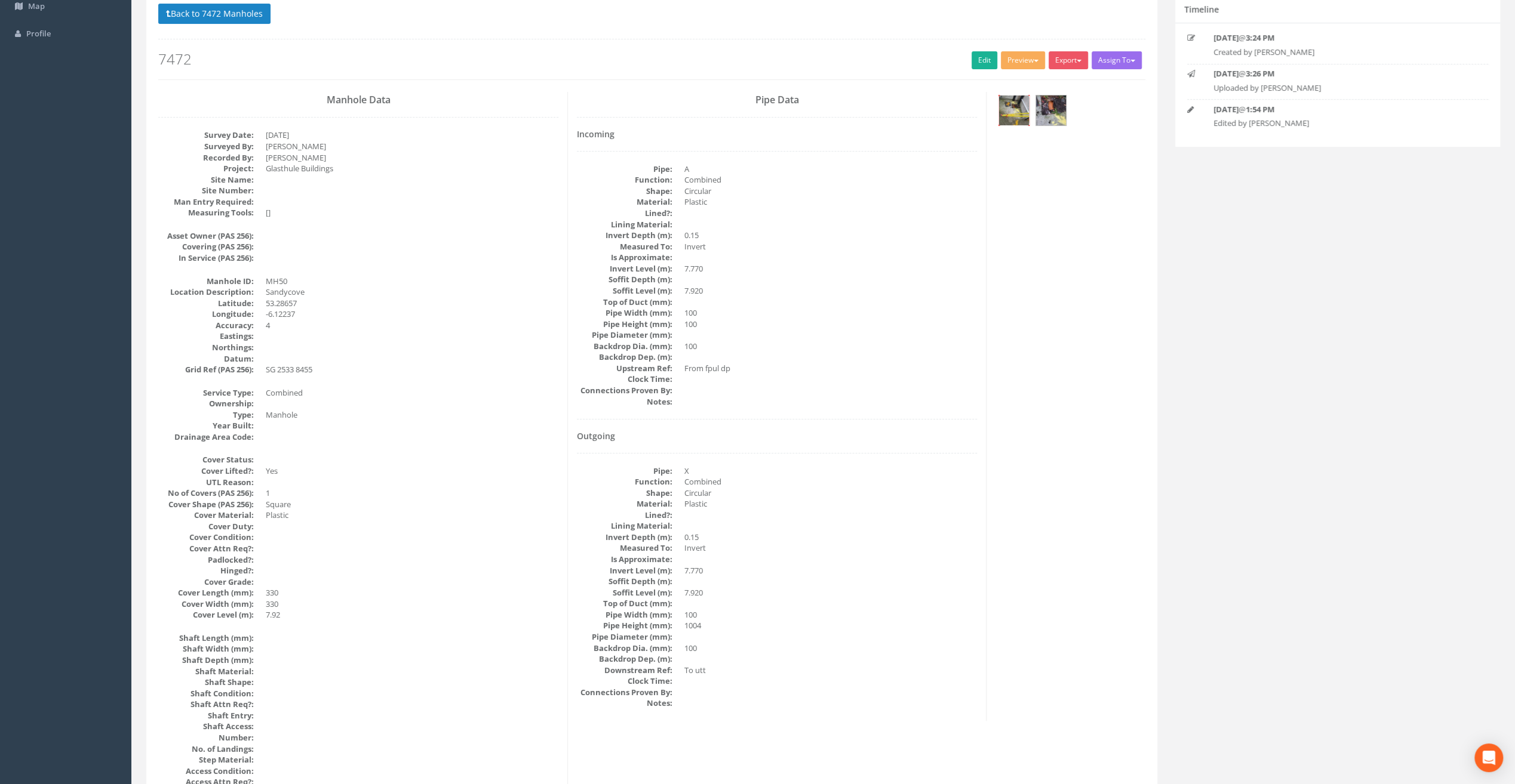
click at [1008, 114] on img at bounding box center [1013, 110] width 30 height 30
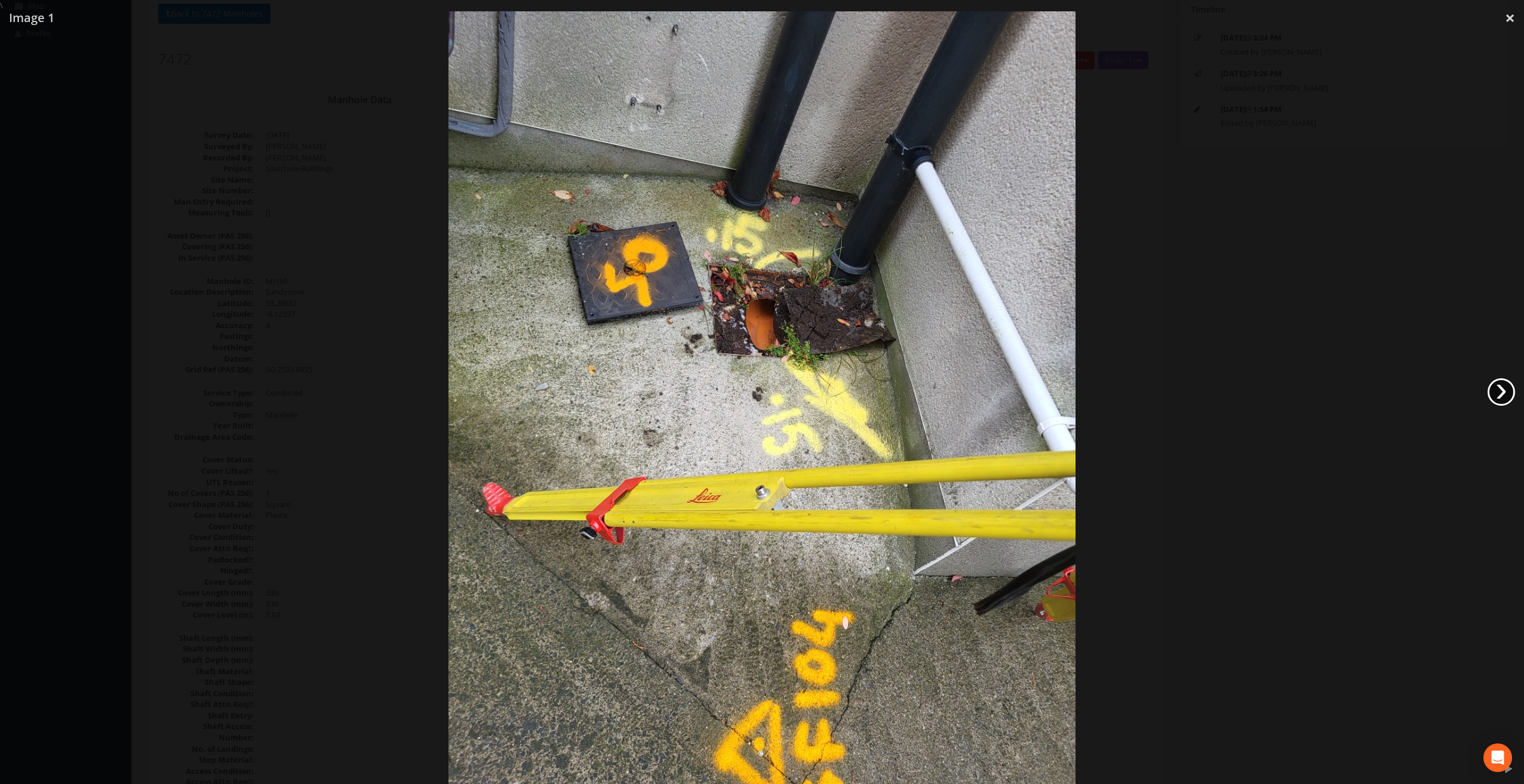
click at [1505, 393] on link "›" at bounding box center [1501, 392] width 28 height 28
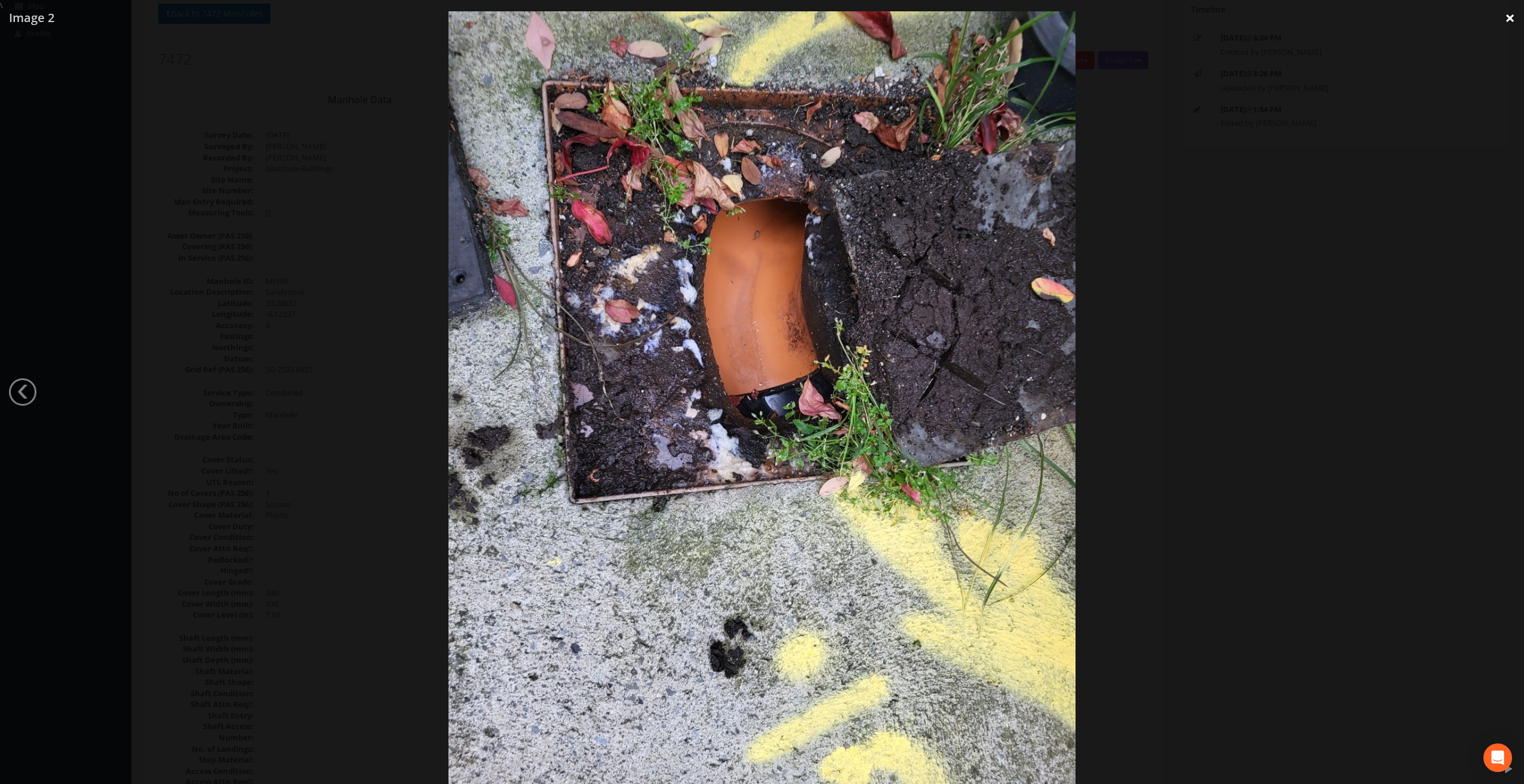
click at [1508, 20] on link "×" at bounding box center [1510, 17] width 28 height 35
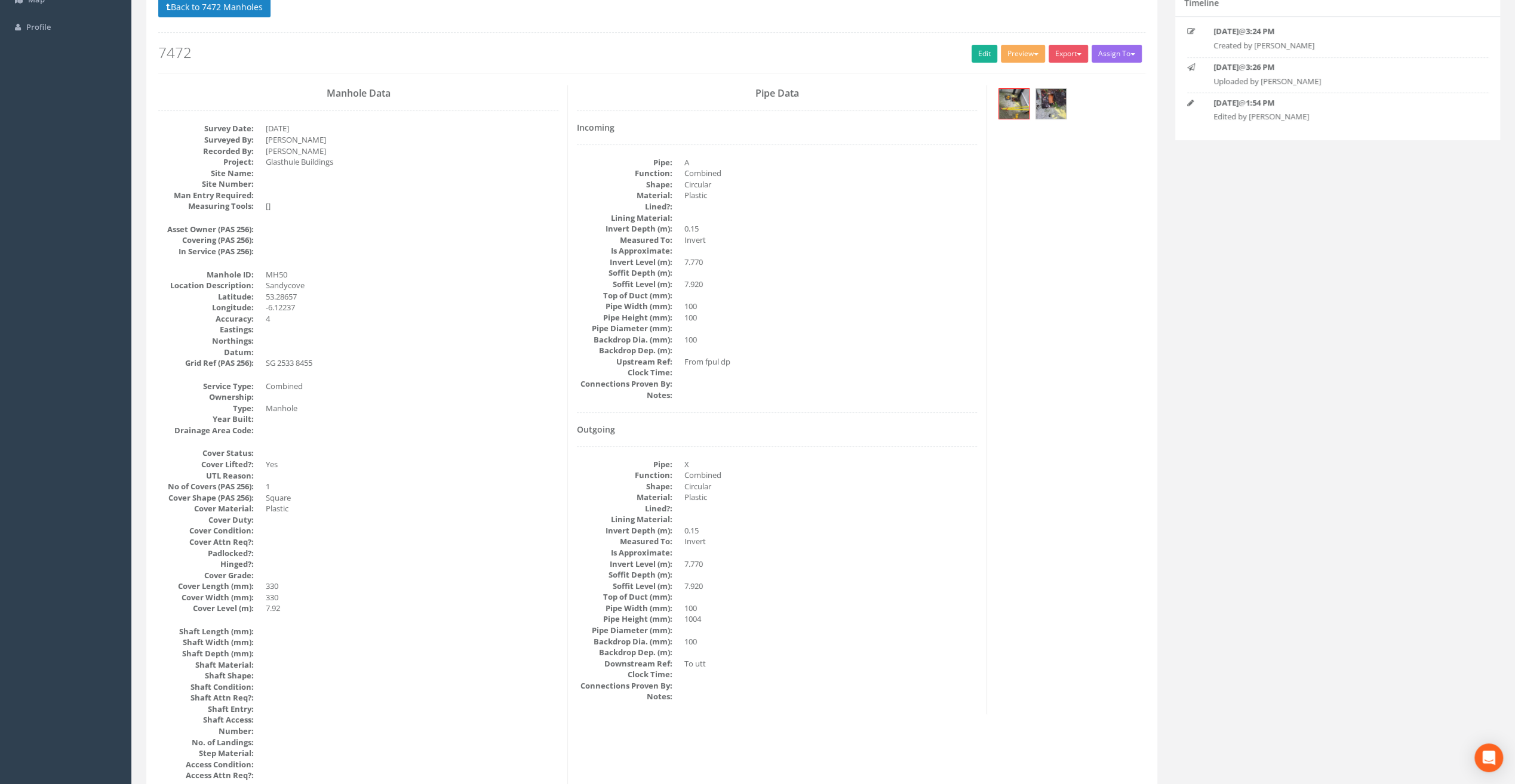
scroll to position [0, 0]
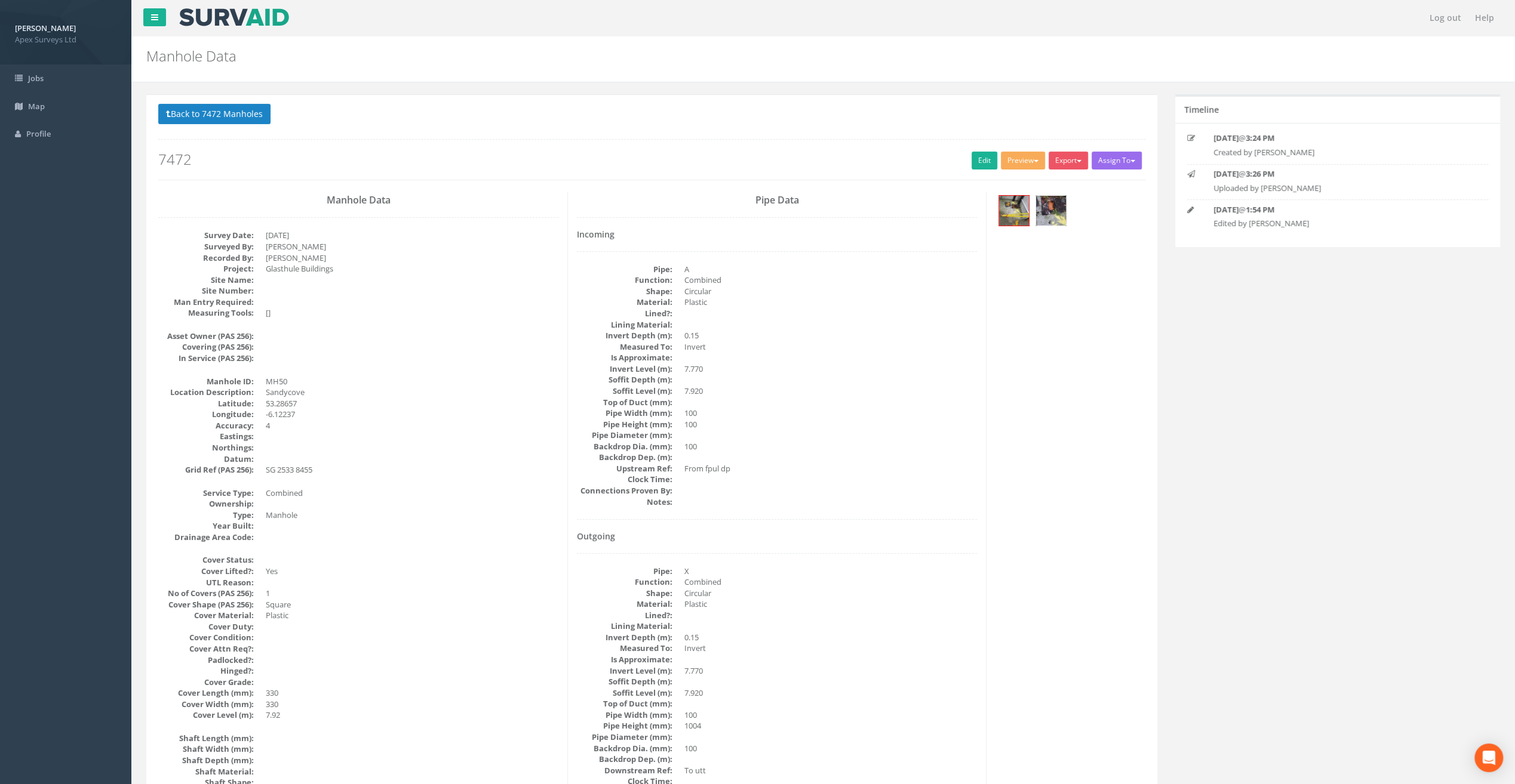
click at [1044, 204] on img at bounding box center [1050, 210] width 30 height 30
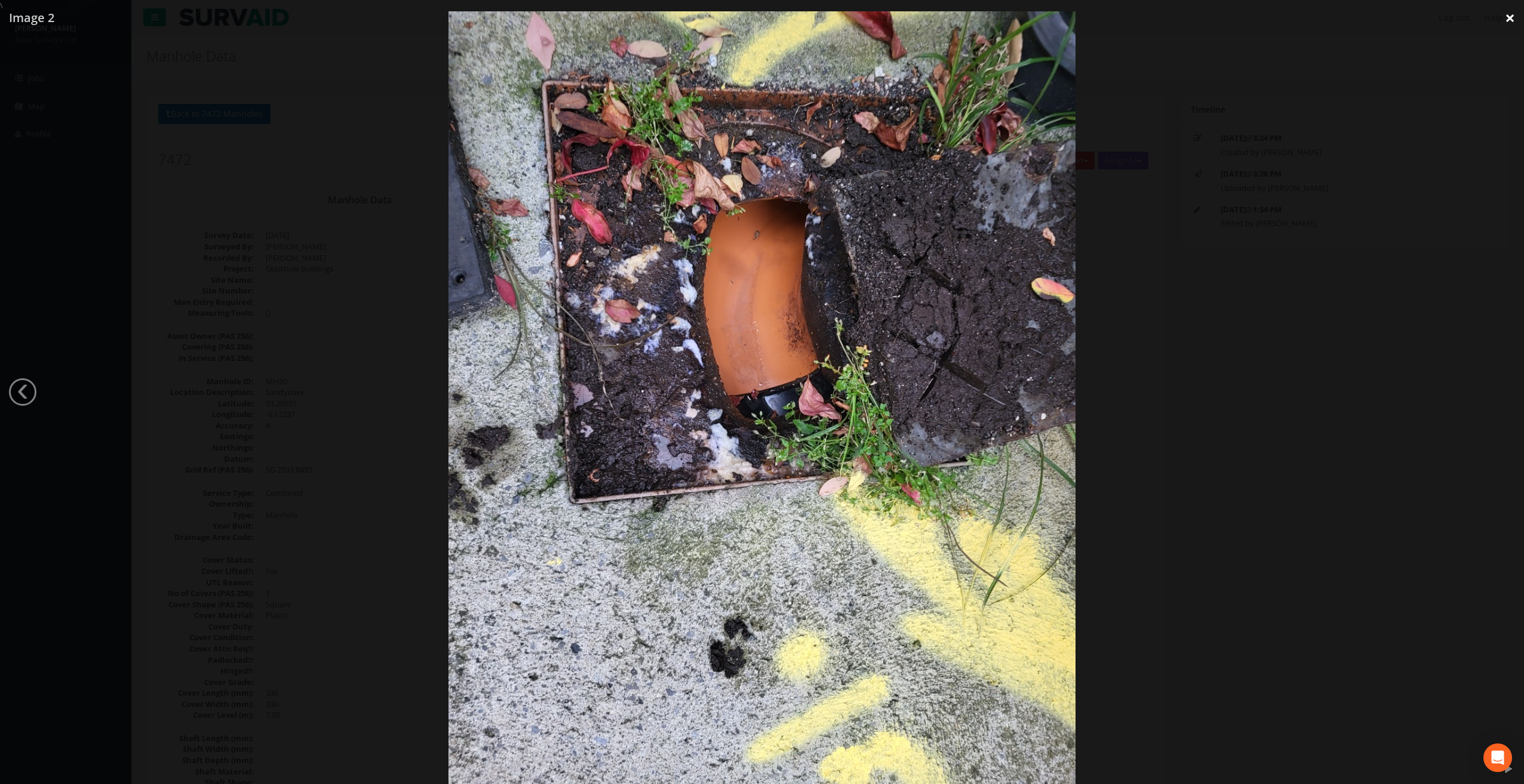
click at [1511, 15] on link "×" at bounding box center [1510, 17] width 28 height 35
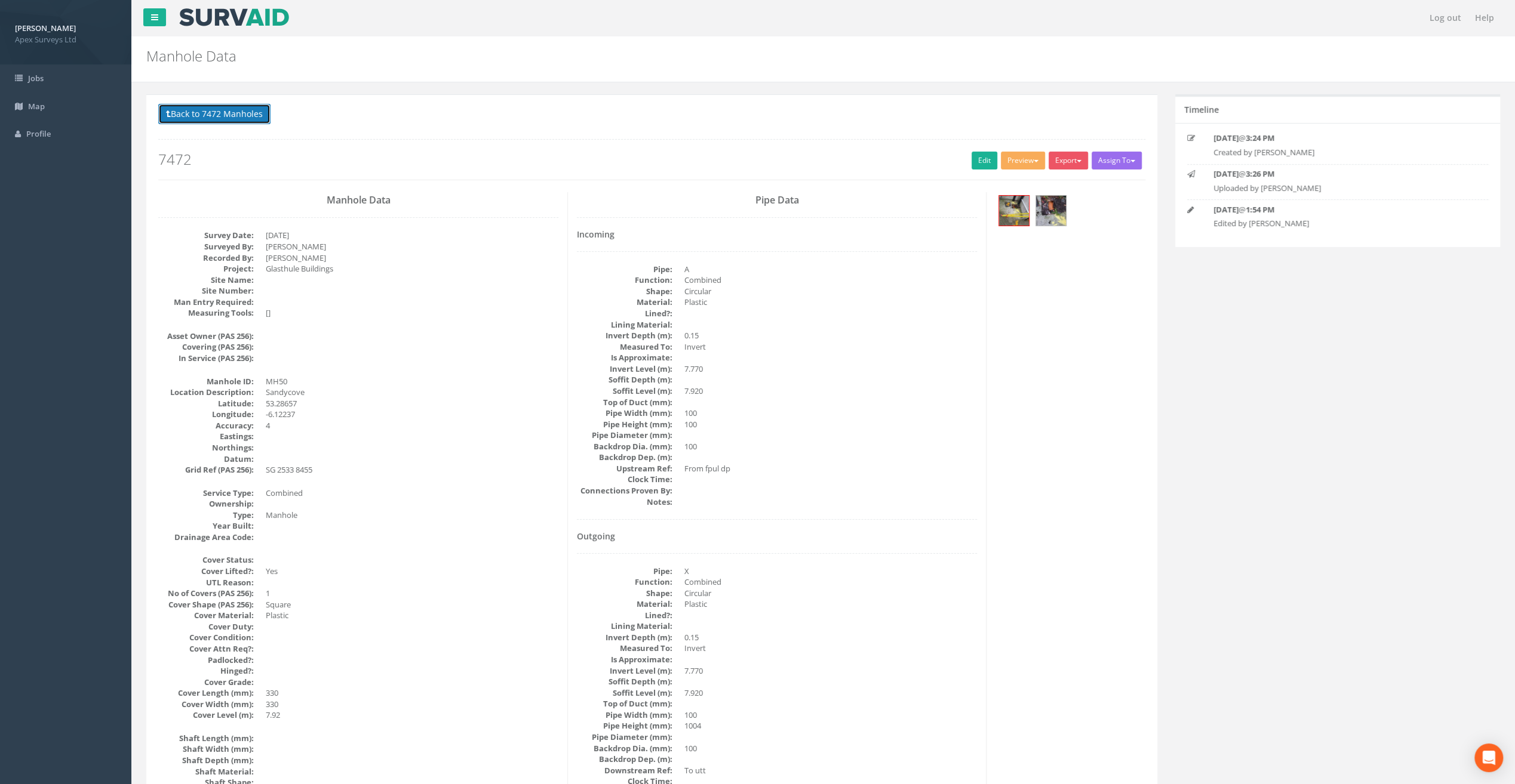
click at [207, 117] on button "Back to 7472 Manholes" at bounding box center [213, 114] width 112 height 20
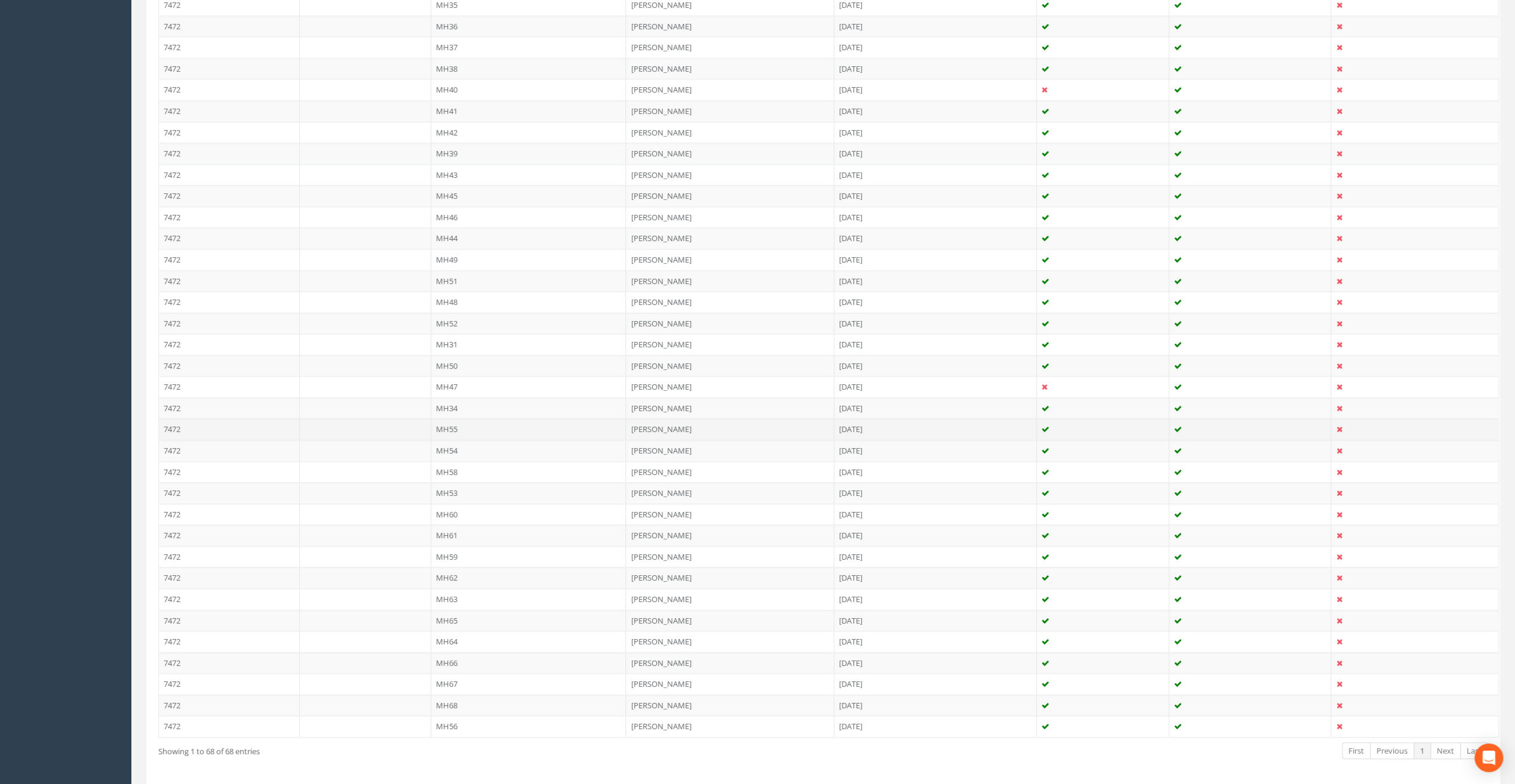
scroll to position [1096, 0]
click at [461, 345] on td "MH47" at bounding box center [529, 356] width 195 height 21
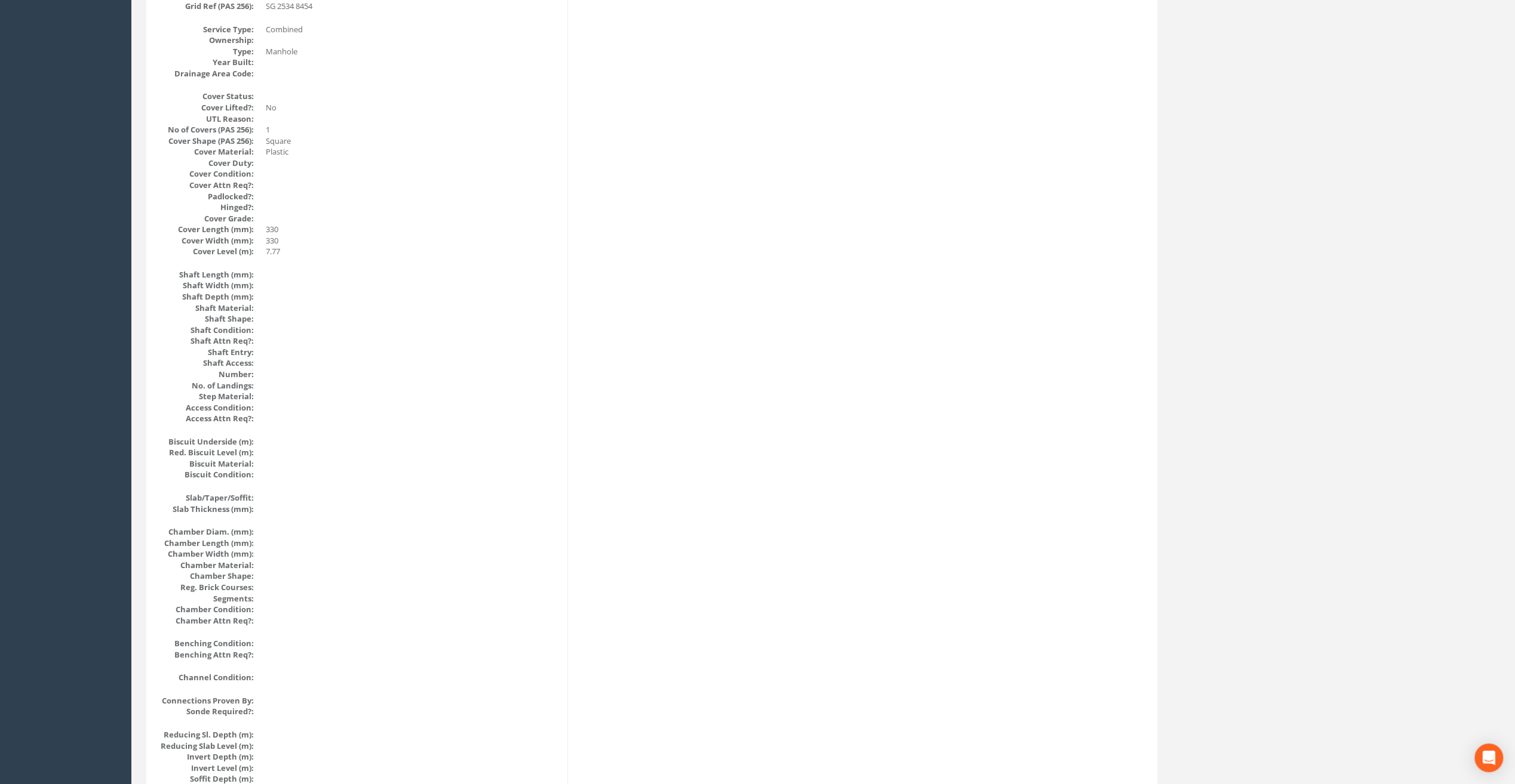
scroll to position [0, 0]
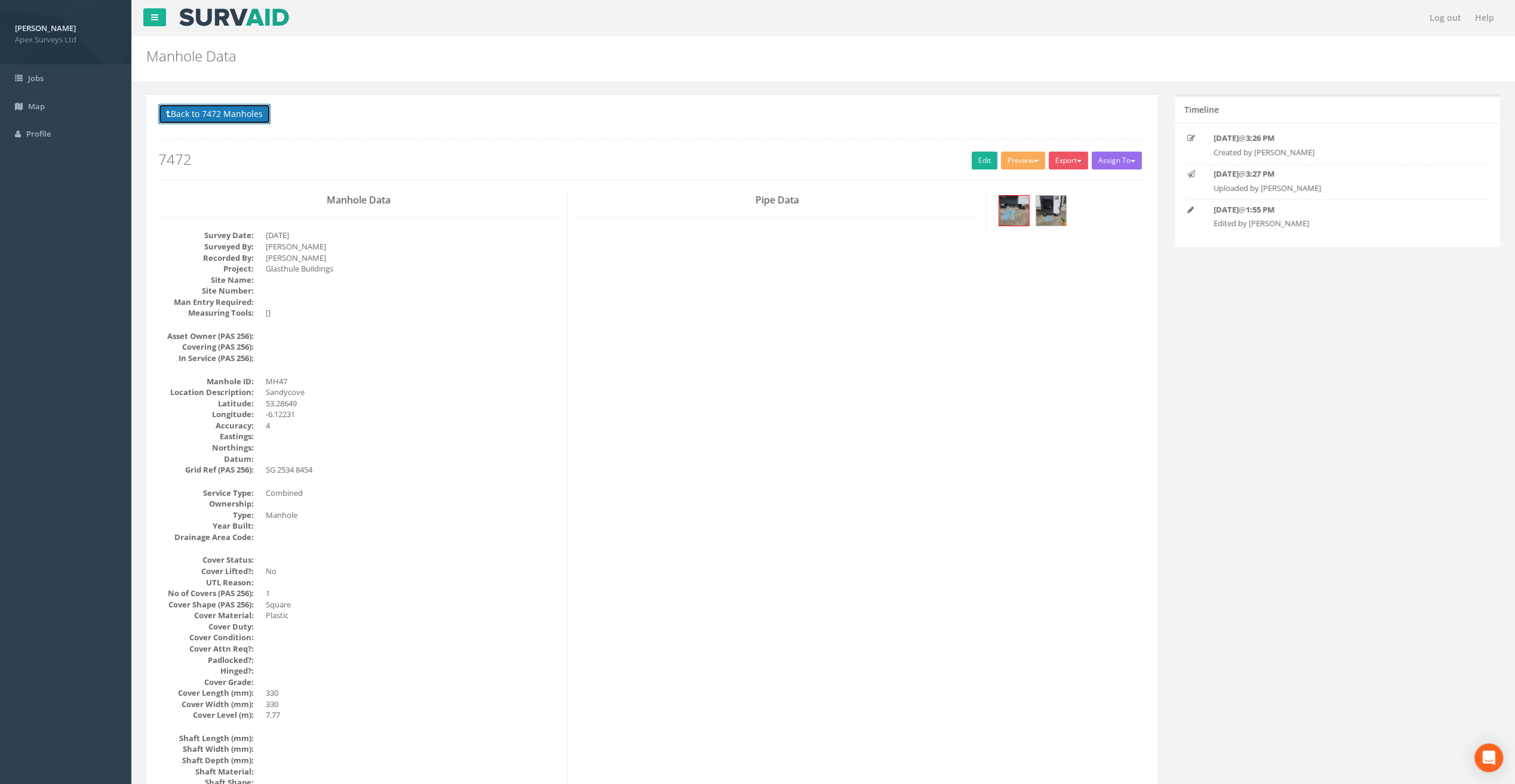
click at [198, 112] on button "Back to 7472 Manholes" at bounding box center [213, 114] width 112 height 20
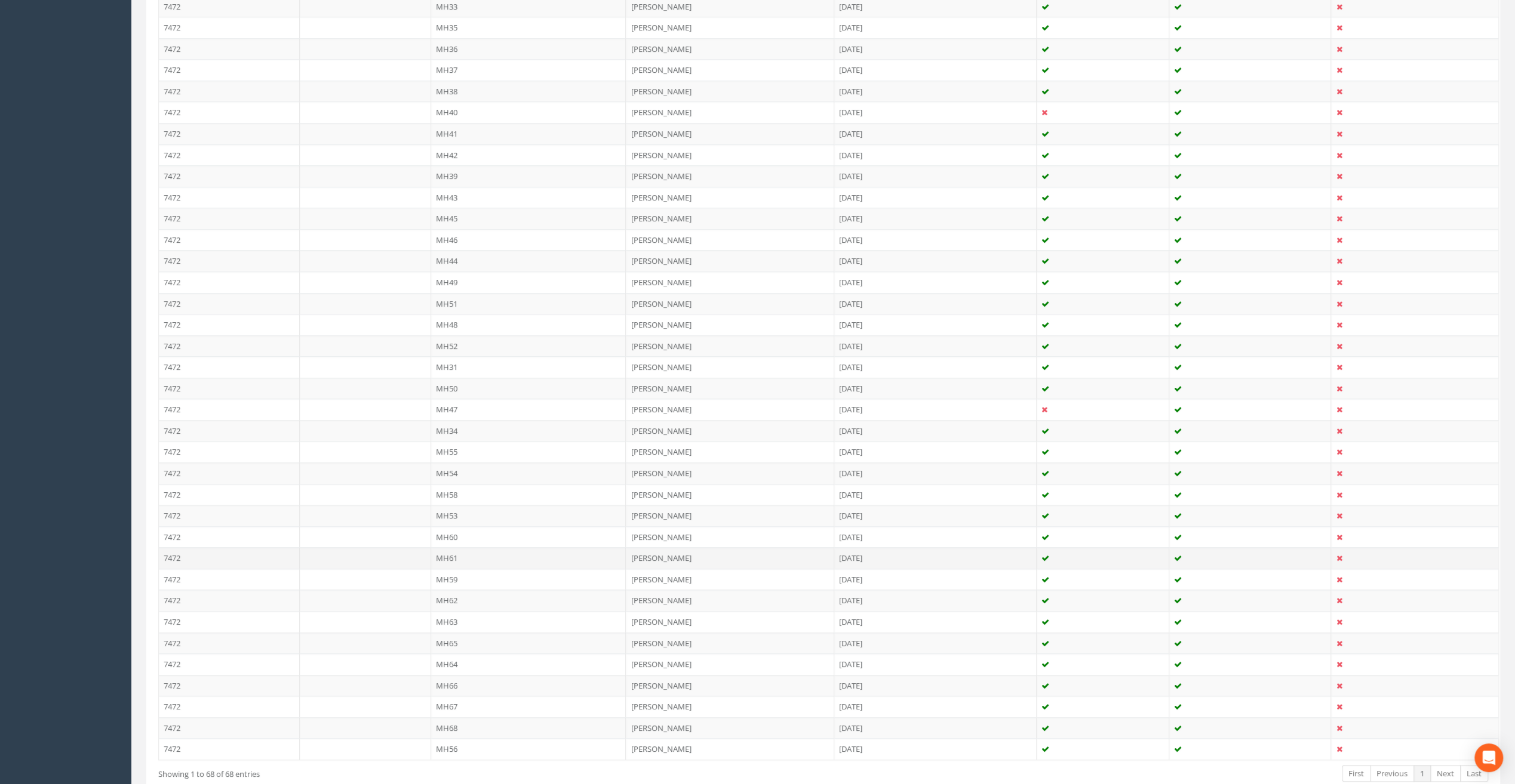
scroll to position [1096, 0]
click at [450, 388] on td "MH55" at bounding box center [529, 399] width 195 height 21
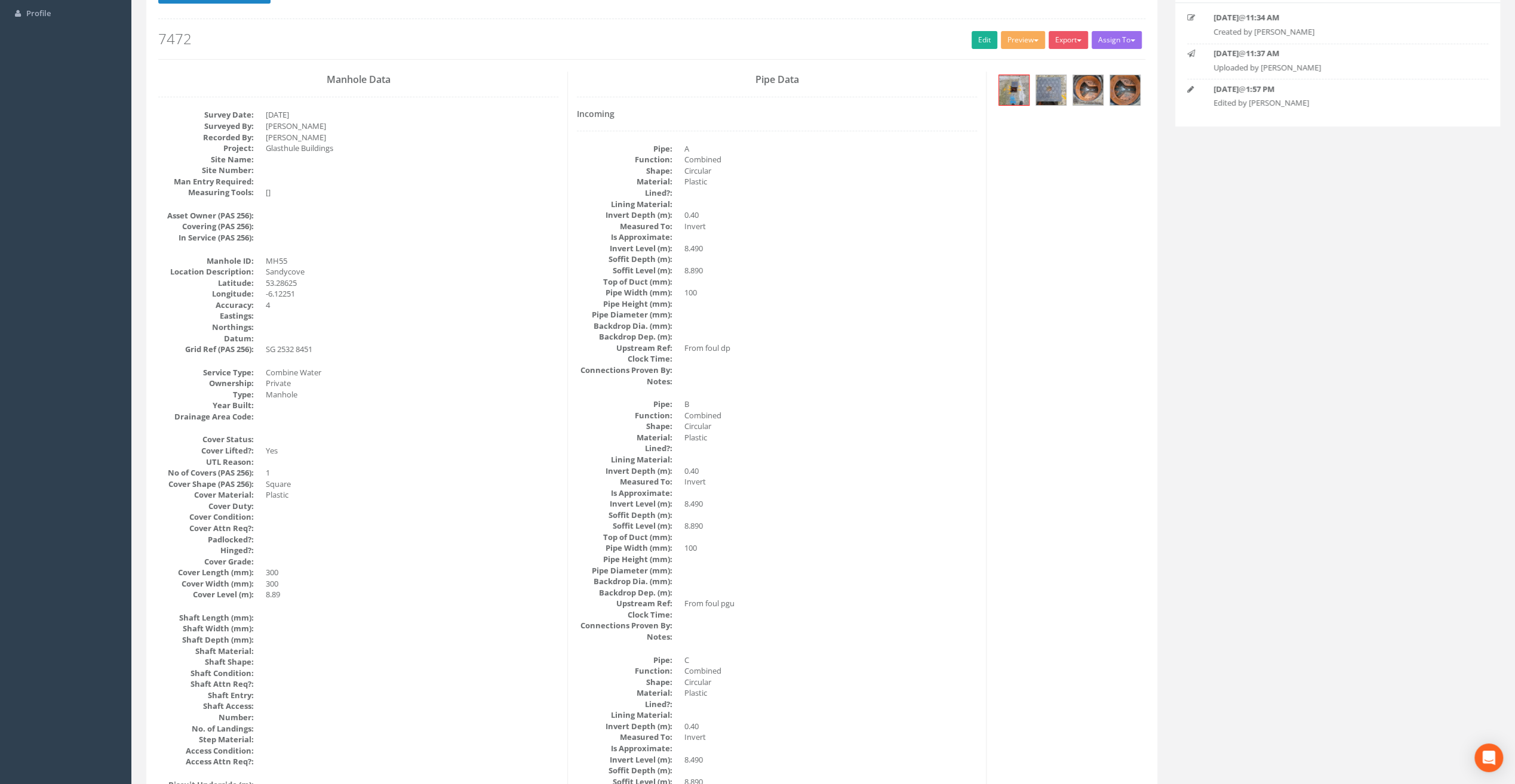
scroll to position [0, 0]
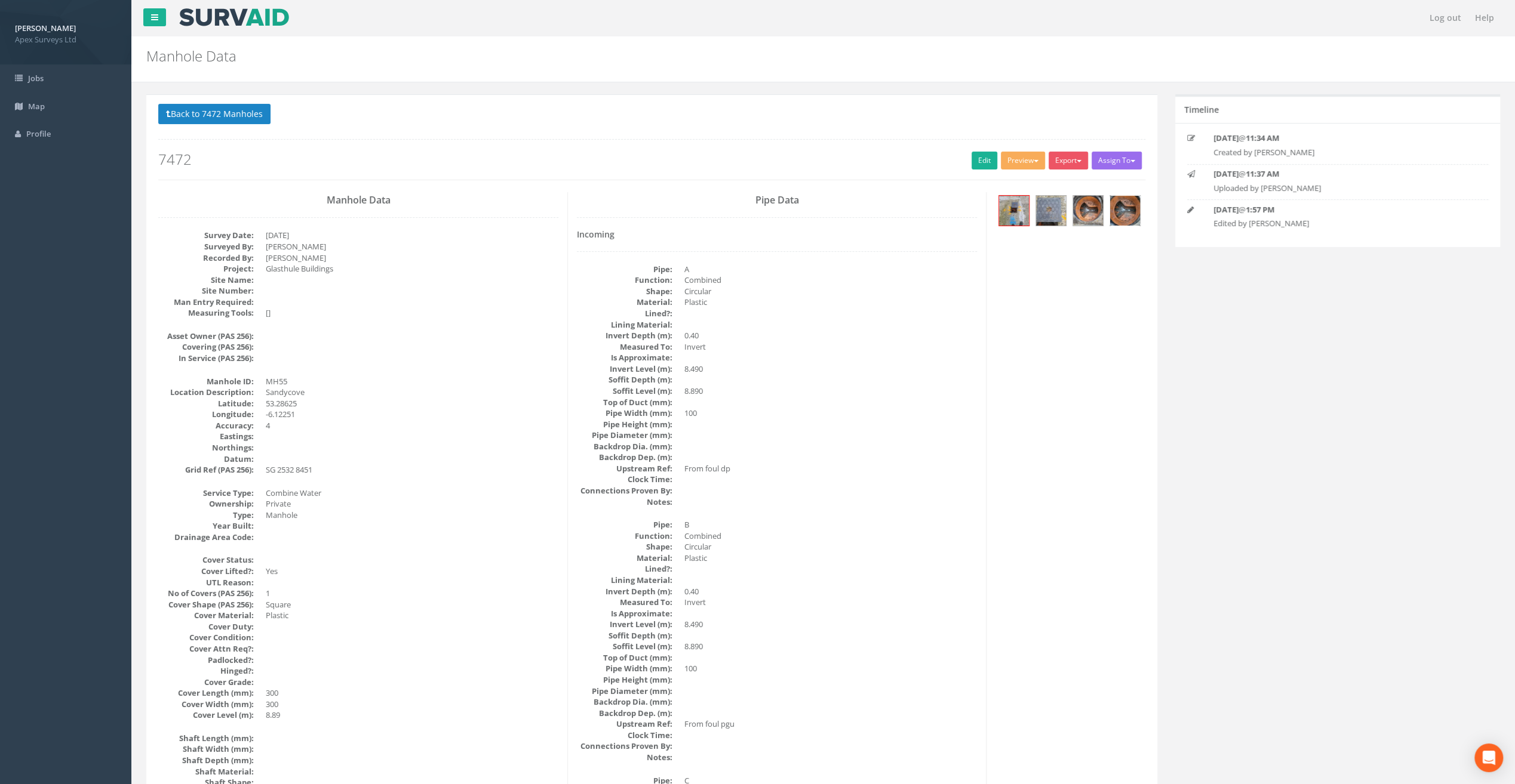
click at [1114, 213] on img at bounding box center [1124, 210] width 30 height 30
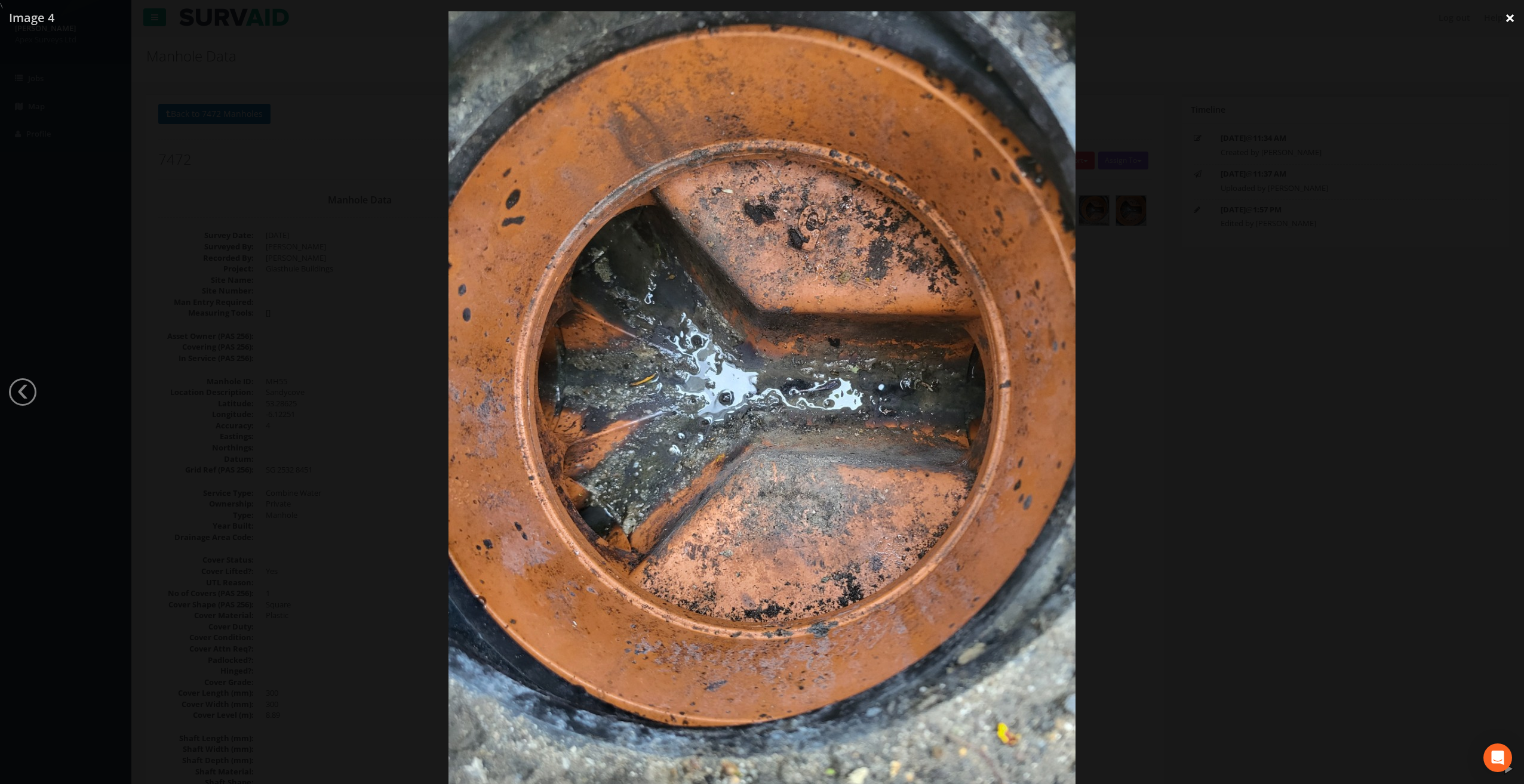
drag, startPoint x: 1513, startPoint y: 20, endPoint x: 1499, endPoint y: 31, distance: 17.8
click at [1513, 20] on link "×" at bounding box center [1510, 17] width 28 height 35
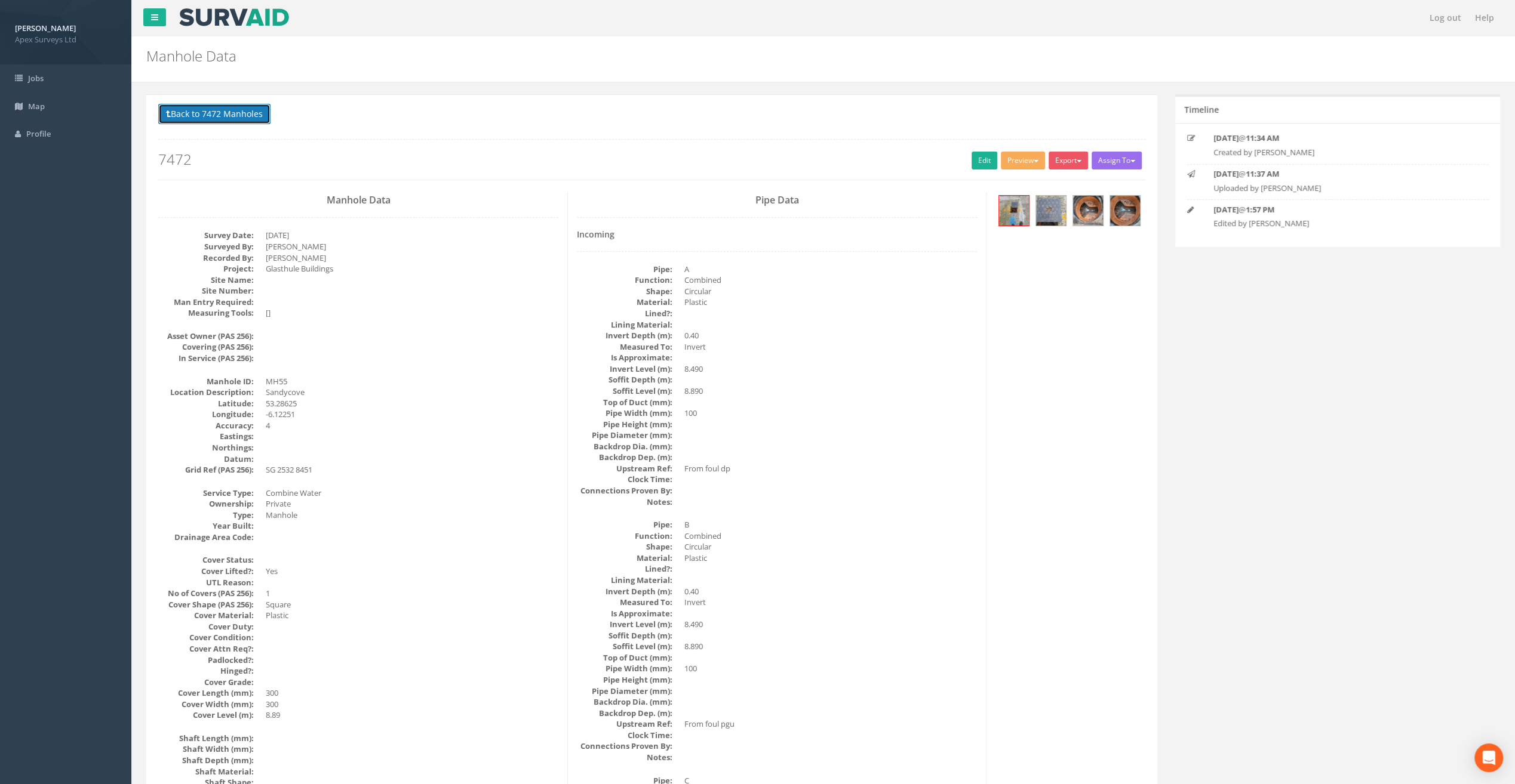
click at [222, 114] on button "Back to 7472 Manholes" at bounding box center [213, 114] width 112 height 20
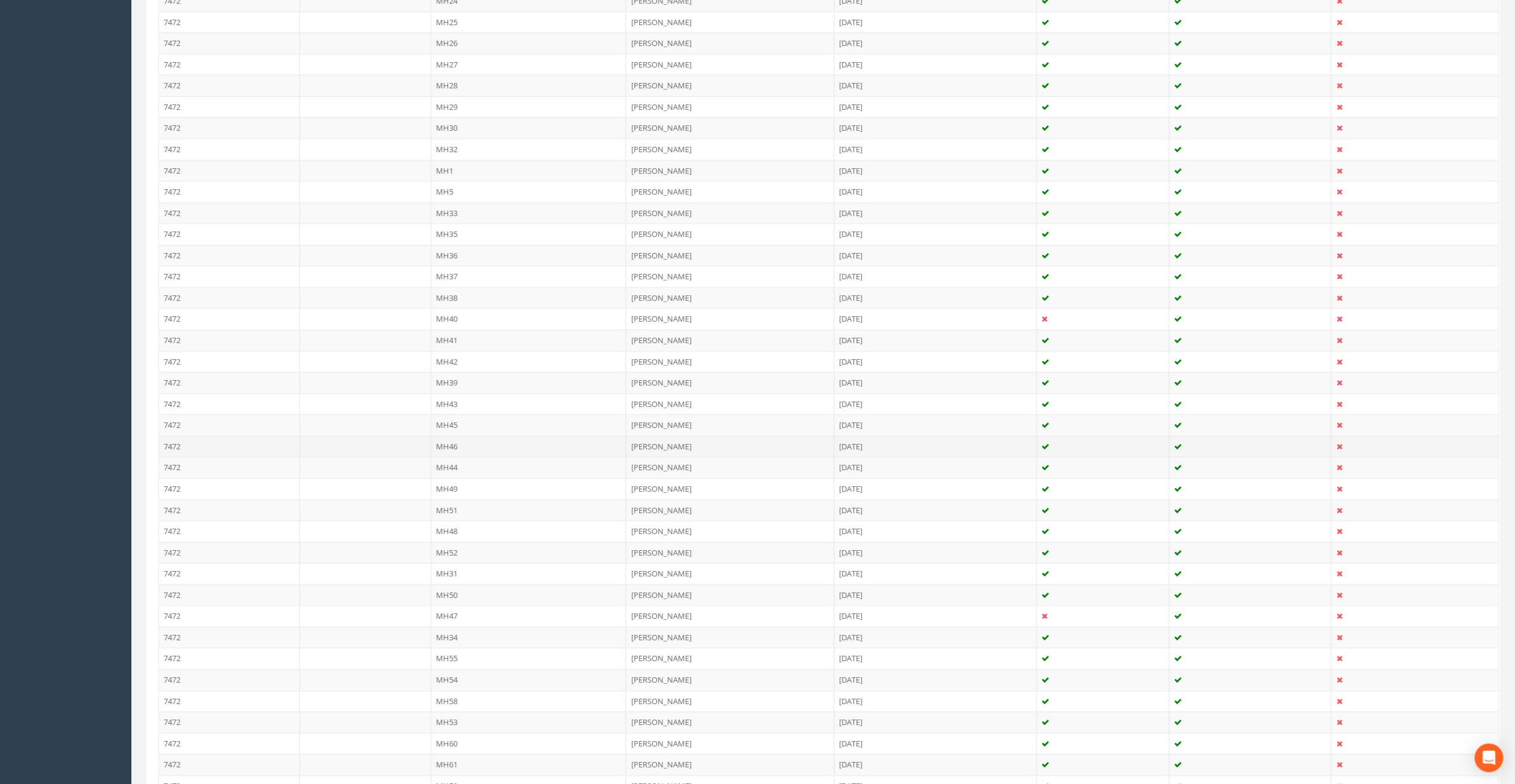
scroll to position [1075, 0]
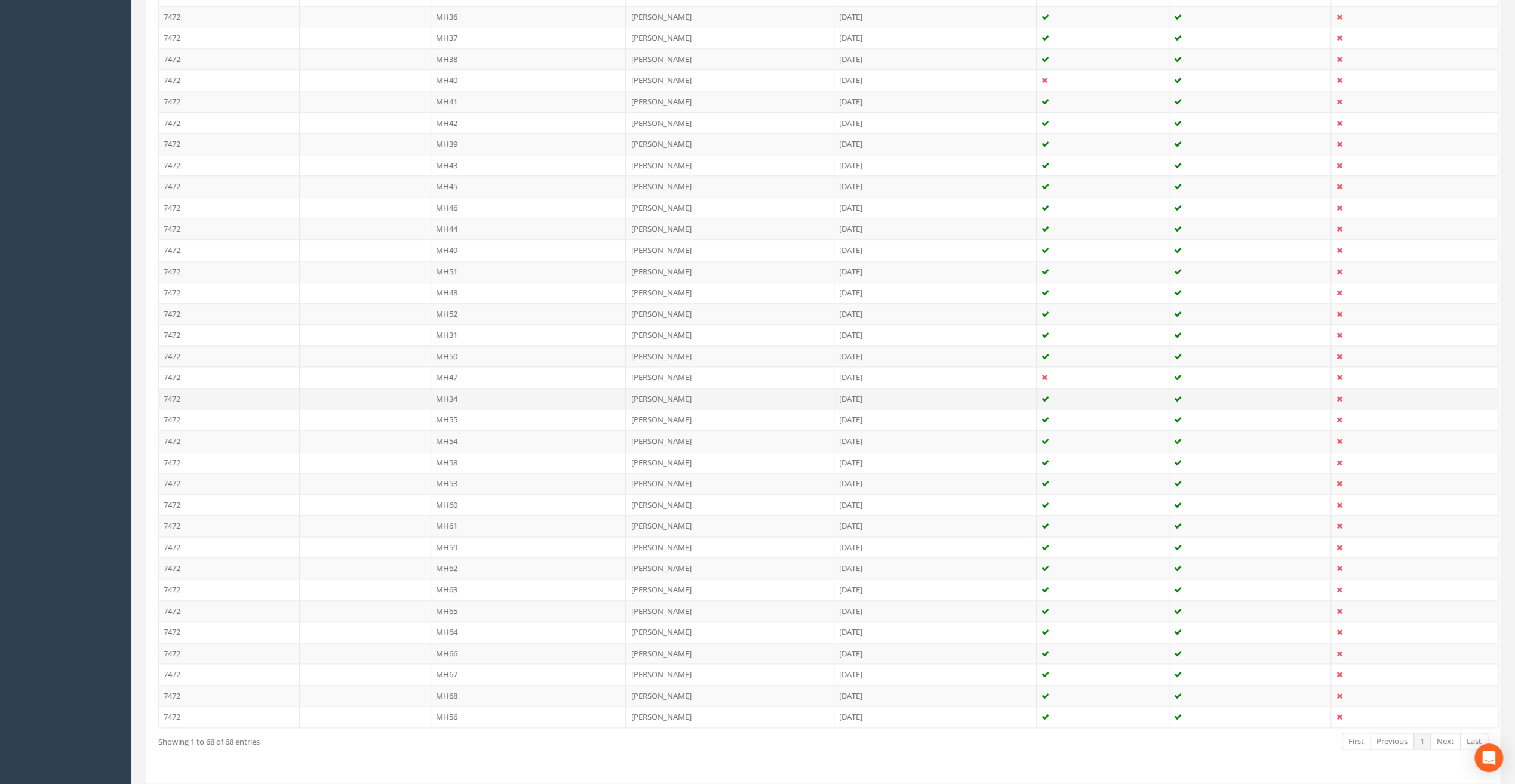
click at [442, 388] on td "MH34" at bounding box center [529, 399] width 195 height 21
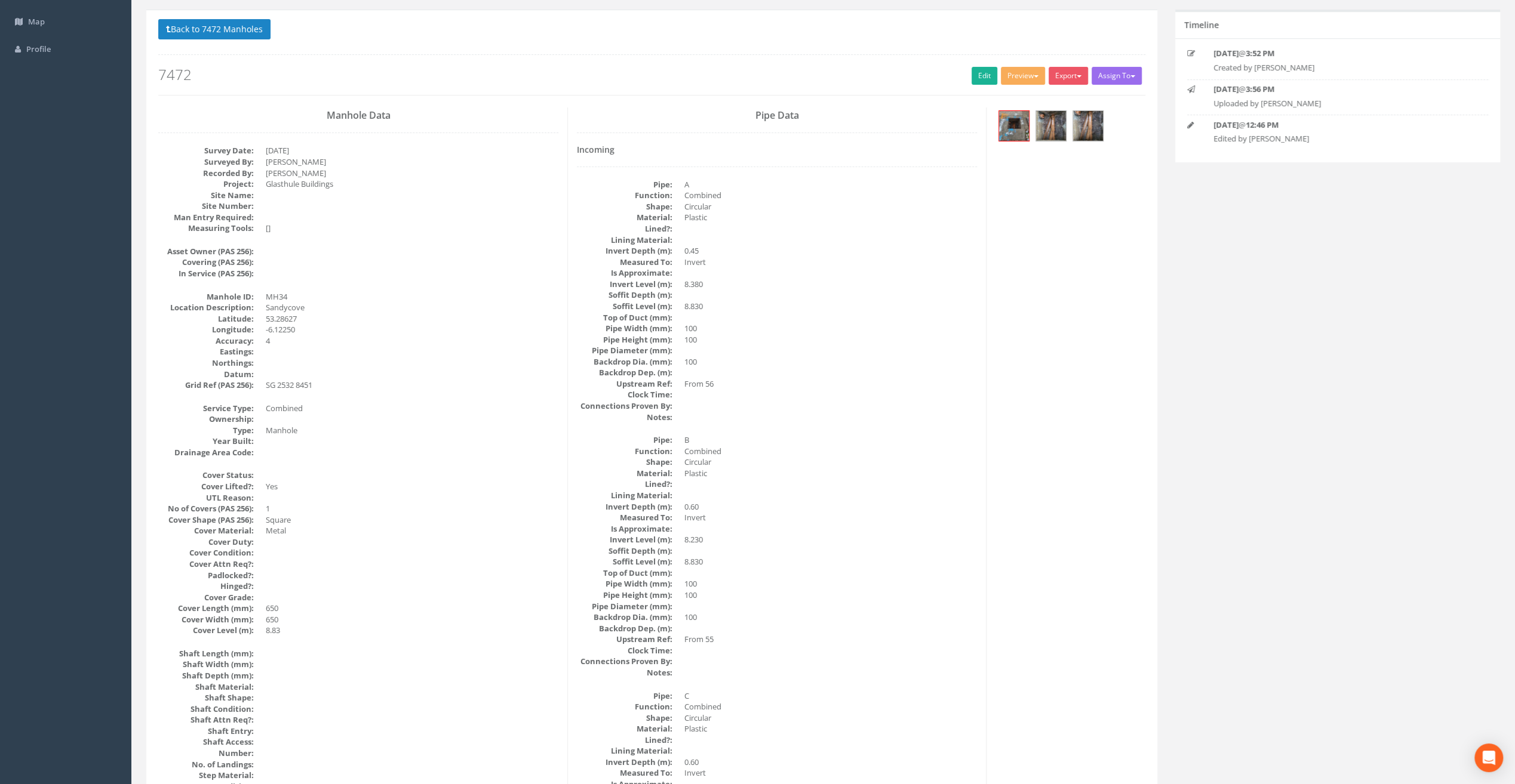
scroll to position [0, 0]
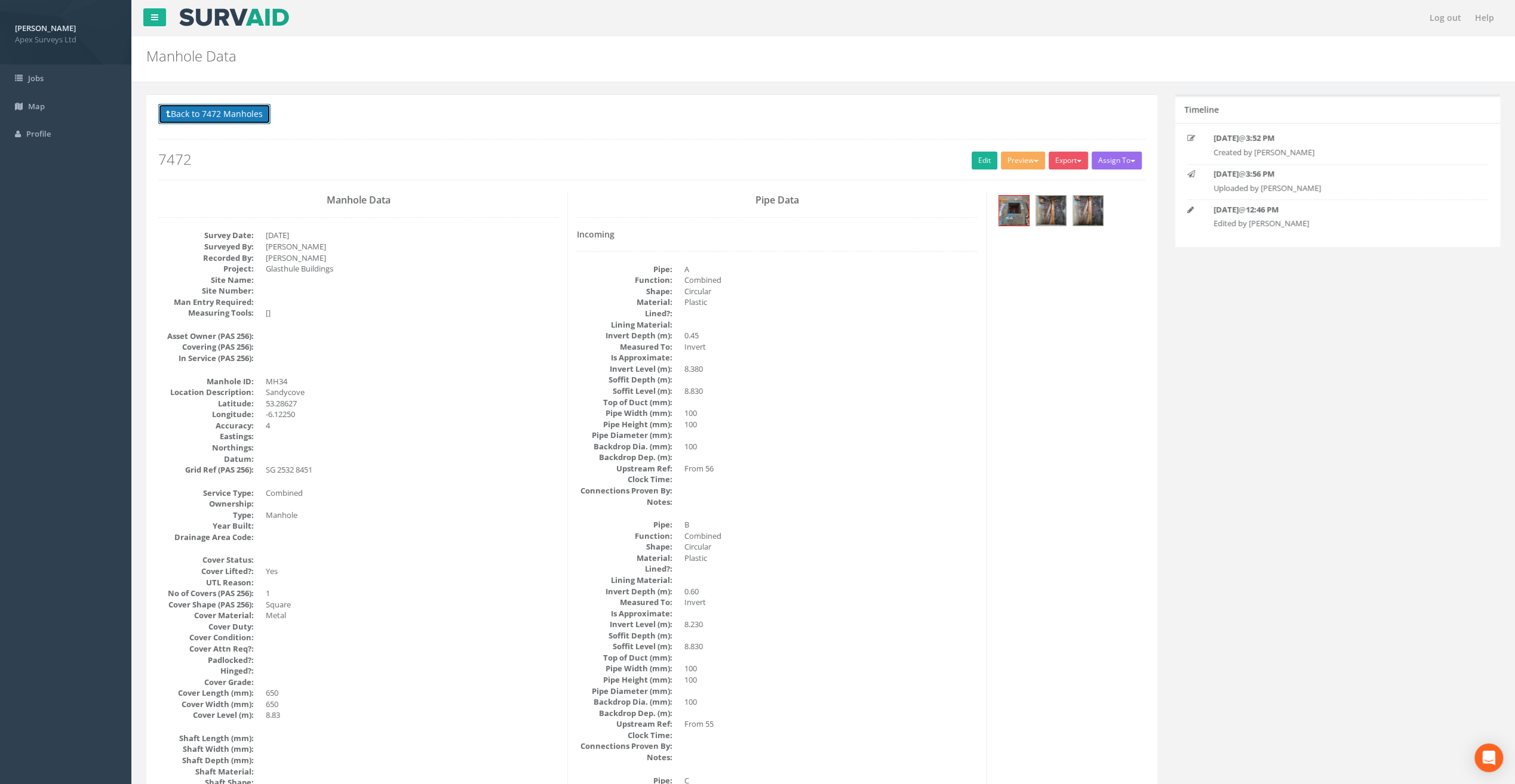
click at [231, 108] on button "Back to 7472 Manholes" at bounding box center [213, 114] width 112 height 20
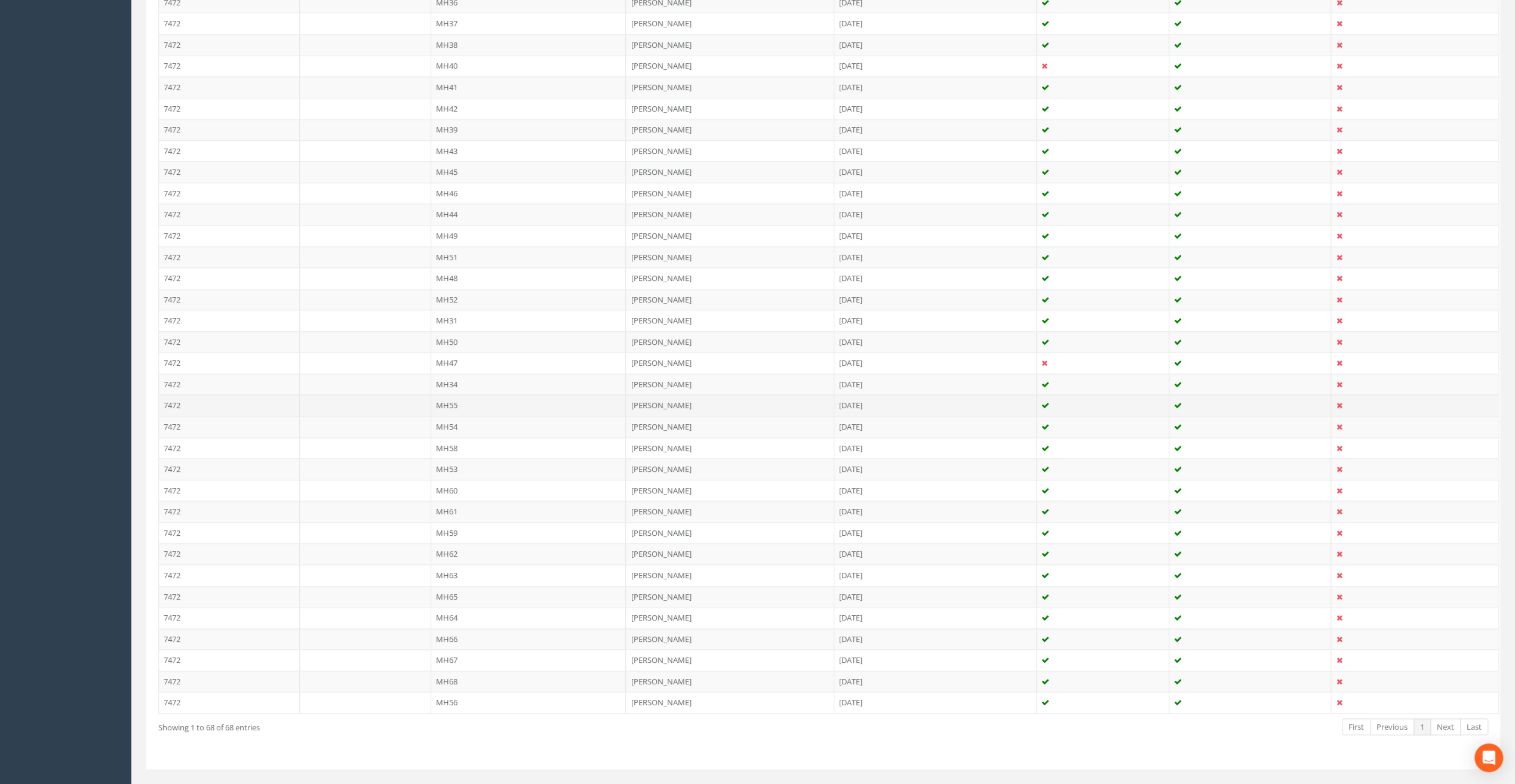
scroll to position [1096, 0]
click at [455, 388] on td "MH55" at bounding box center [529, 399] width 195 height 21
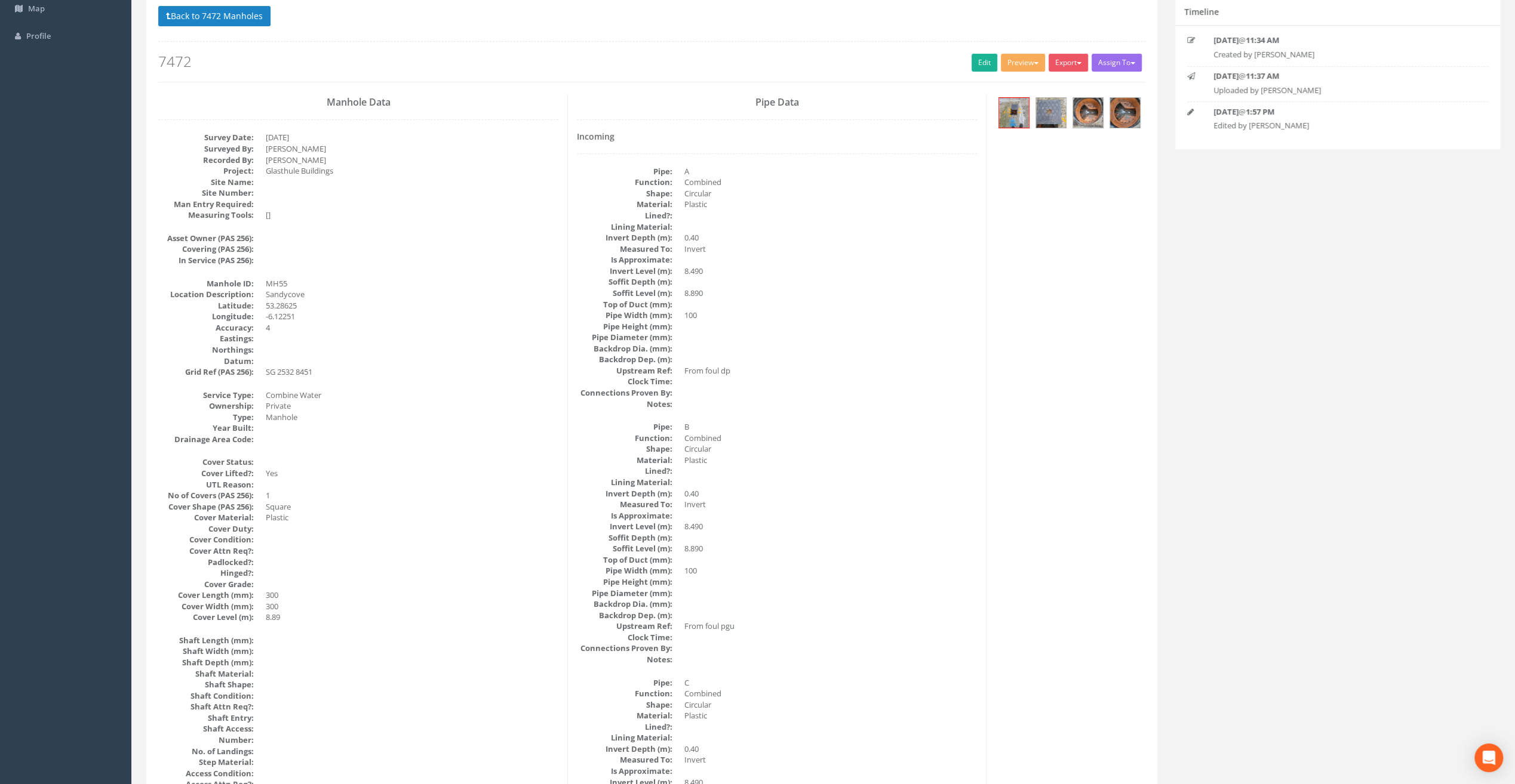
scroll to position [0, 0]
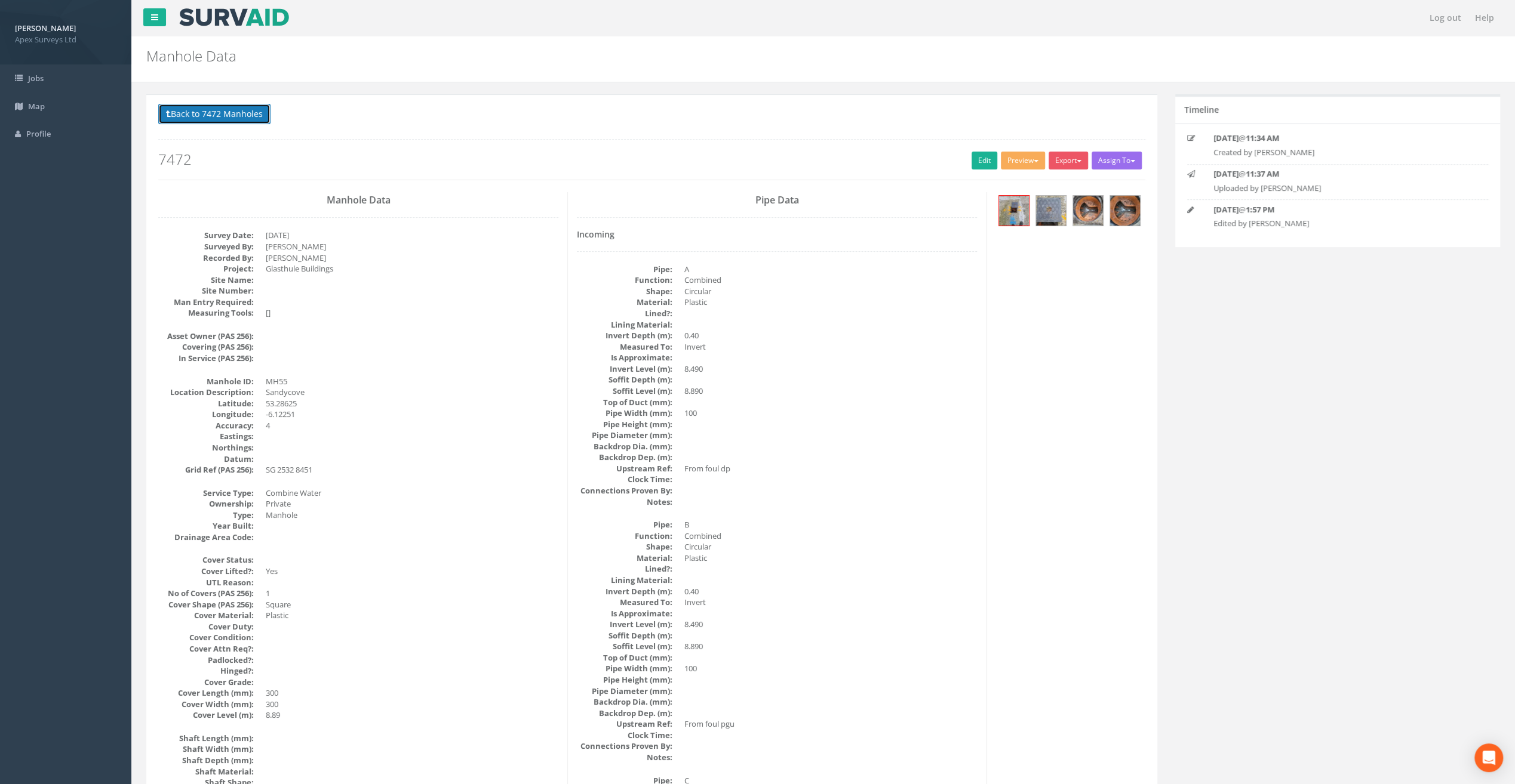
click at [210, 115] on button "Back to 7472 Manholes" at bounding box center [213, 114] width 112 height 20
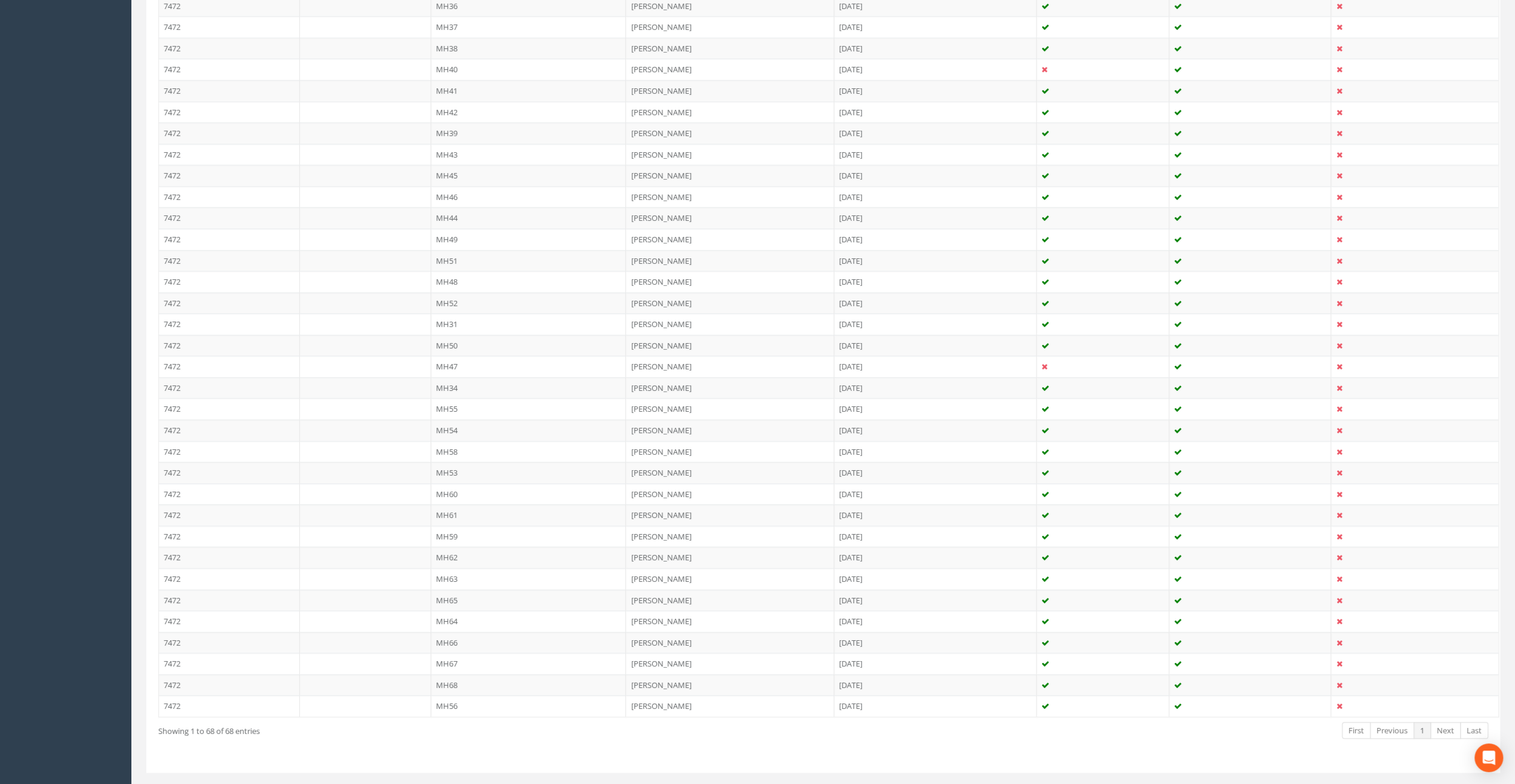
scroll to position [1096, 0]
click at [457, 409] on td "MH54" at bounding box center [529, 420] width 195 height 21
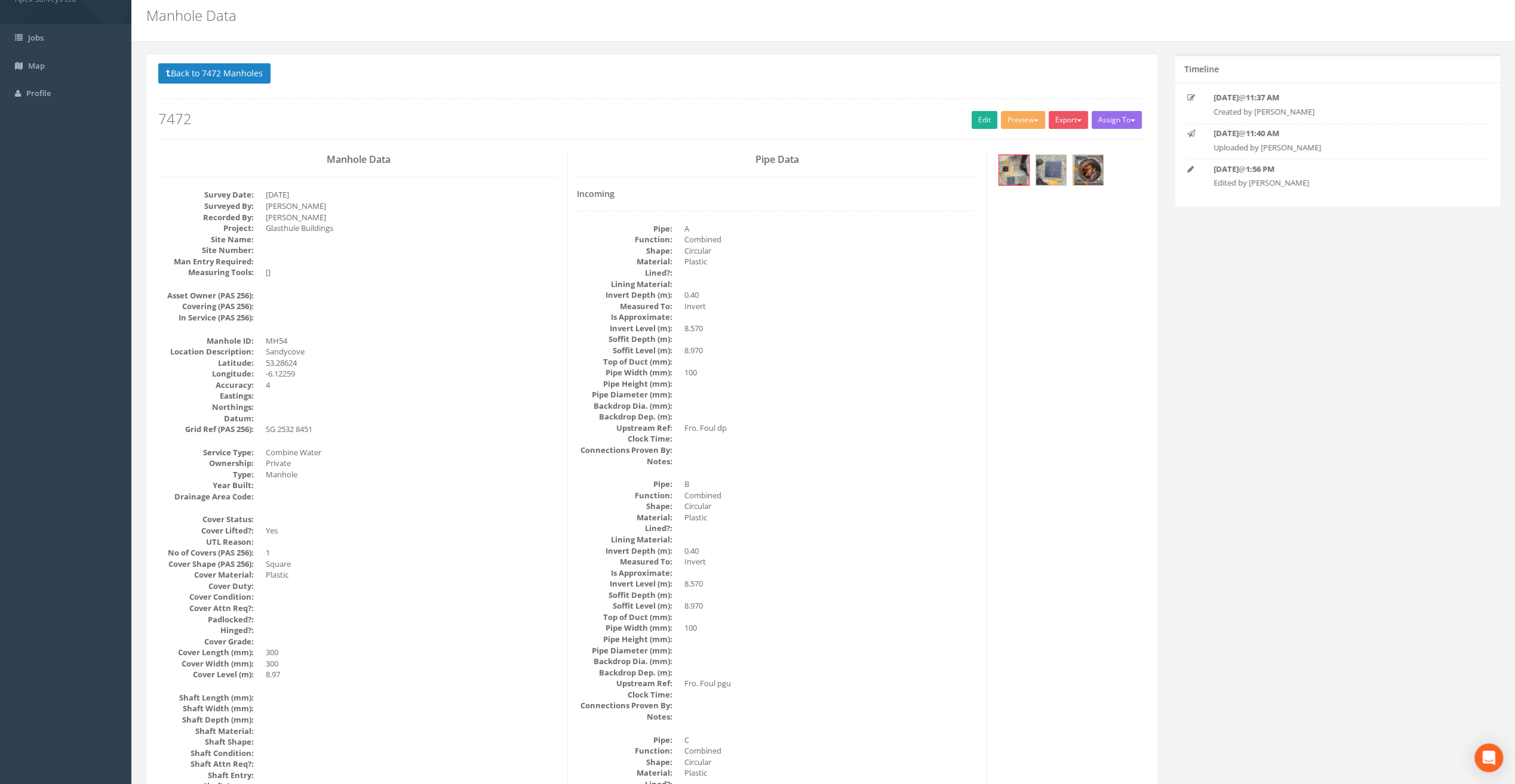
scroll to position [0, 0]
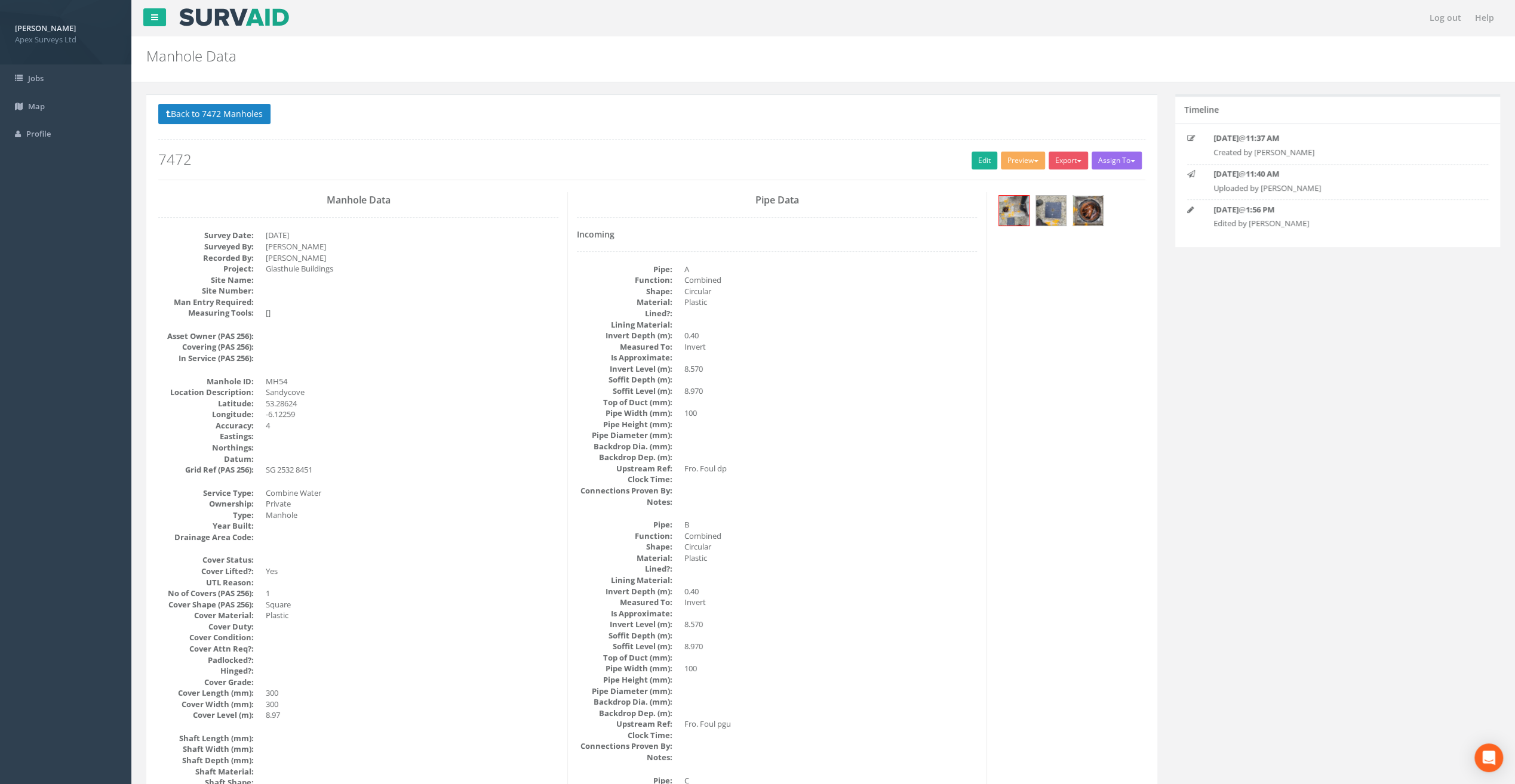
click at [1086, 211] on img at bounding box center [1087, 210] width 30 height 30
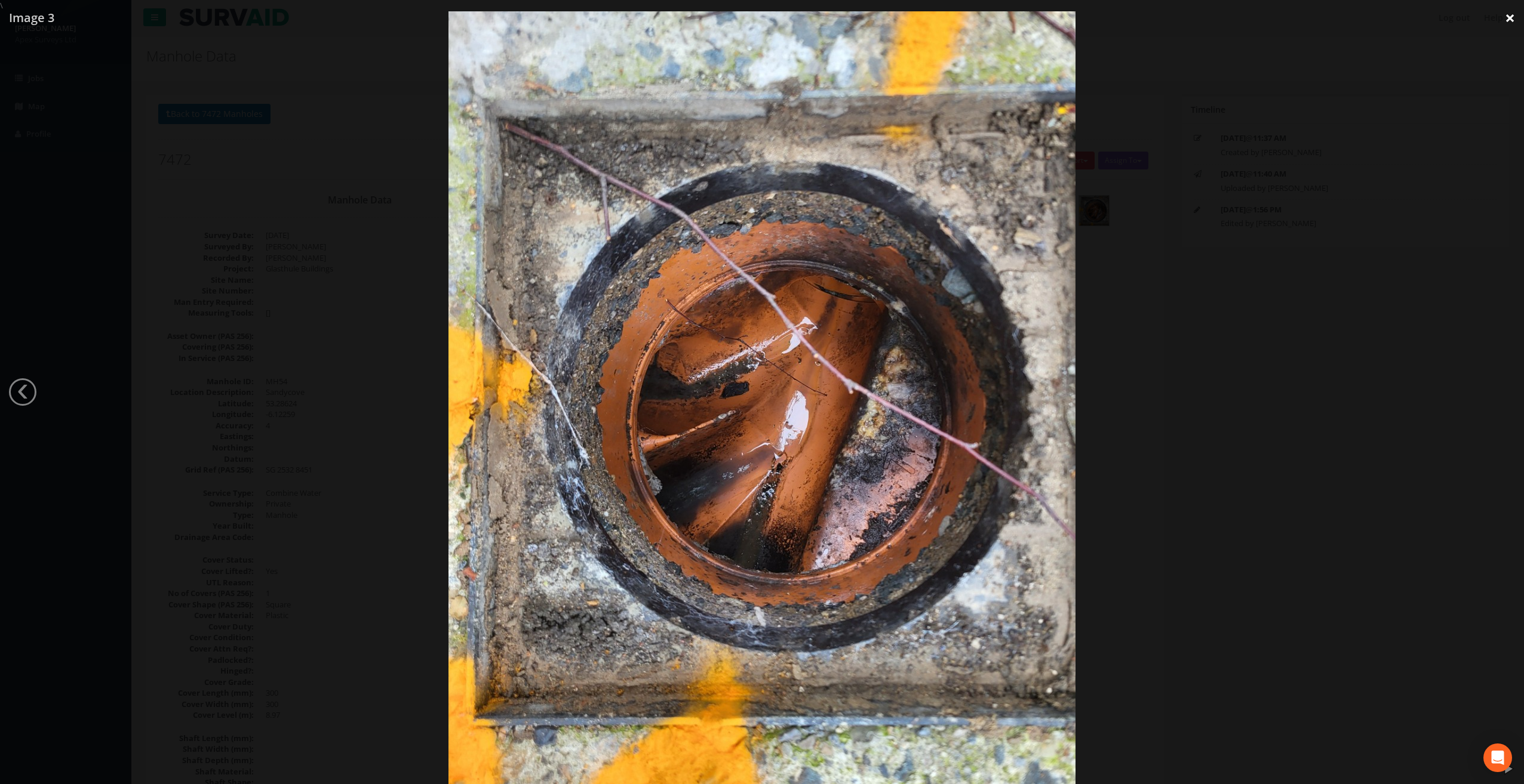
click at [1506, 21] on link "×" at bounding box center [1510, 17] width 28 height 35
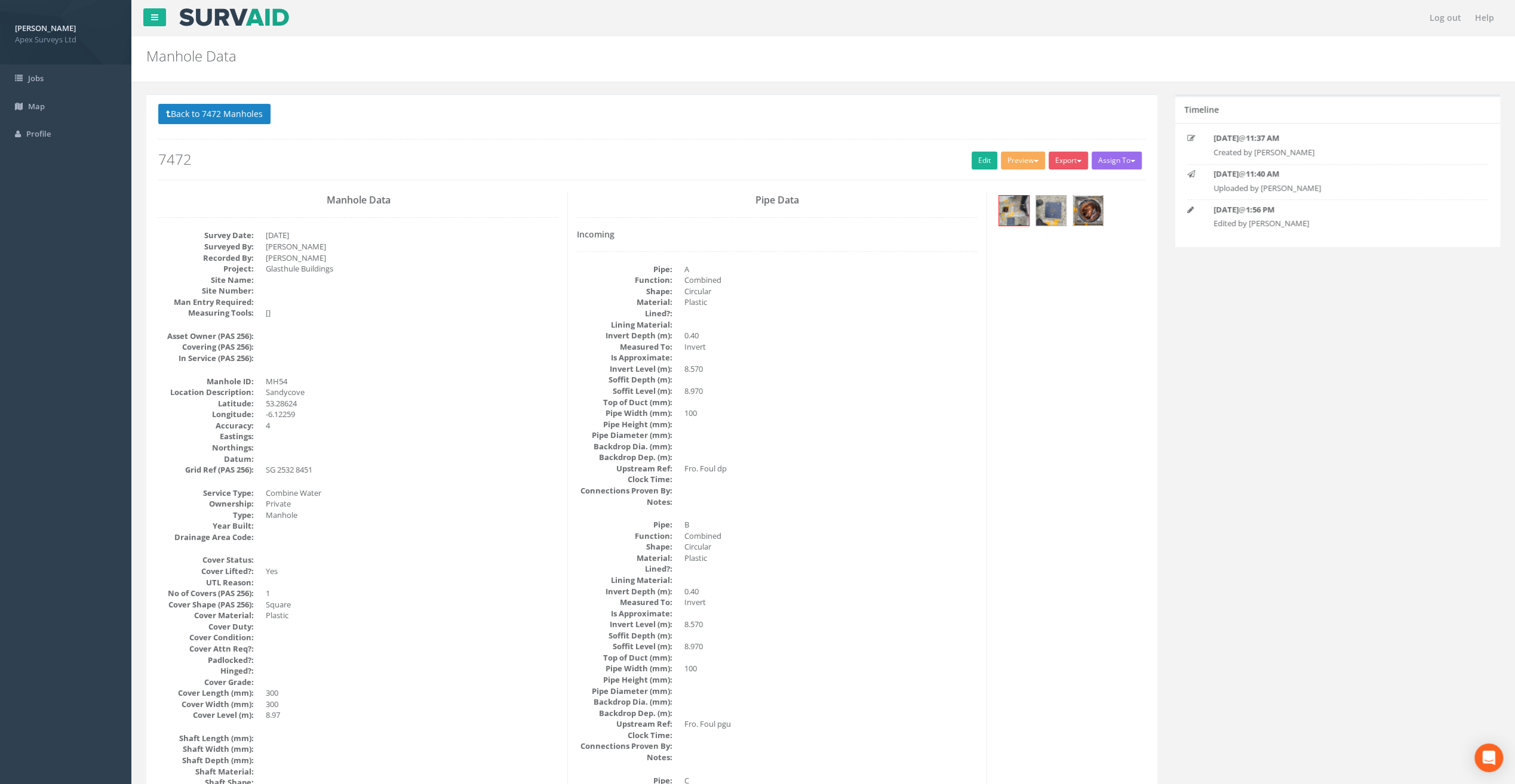
click at [1089, 203] on img at bounding box center [1087, 210] width 30 height 30
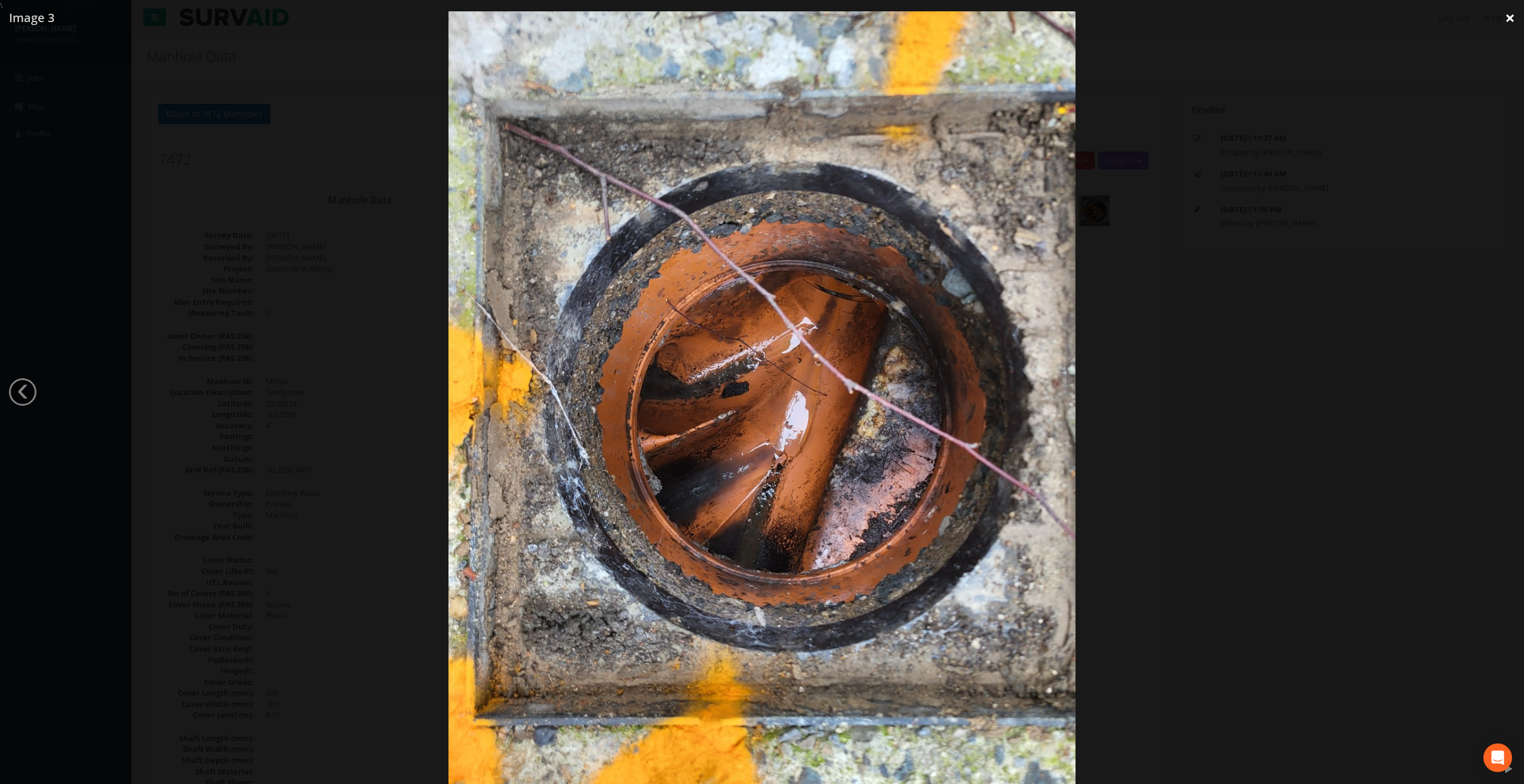
click at [1515, 23] on link "×" at bounding box center [1510, 17] width 28 height 35
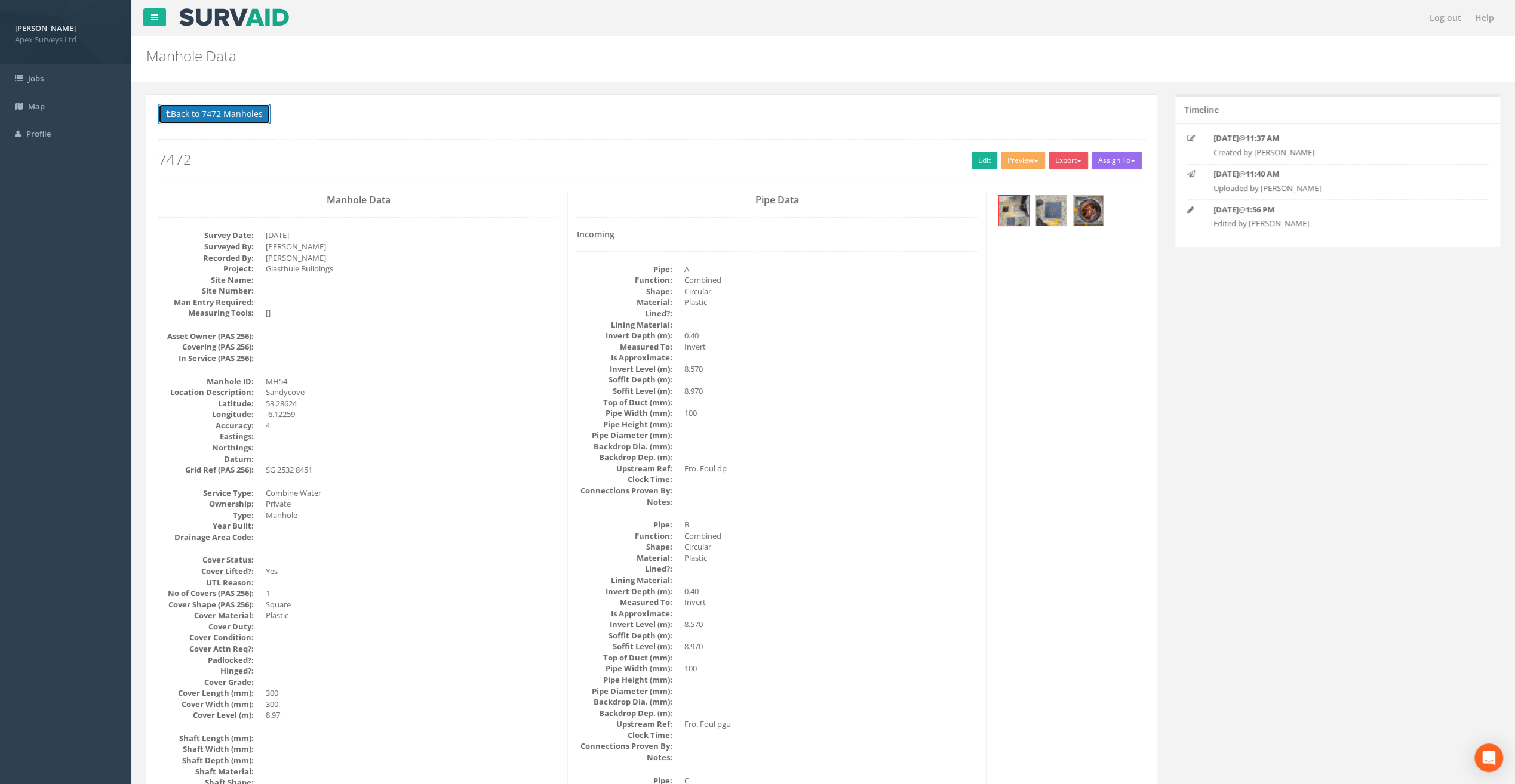
drag, startPoint x: 261, startPoint y: 114, endPoint x: 261, endPoint y: 133, distance: 19.0
click at [261, 114] on button "Back to 7472 Manholes" at bounding box center [213, 114] width 112 height 20
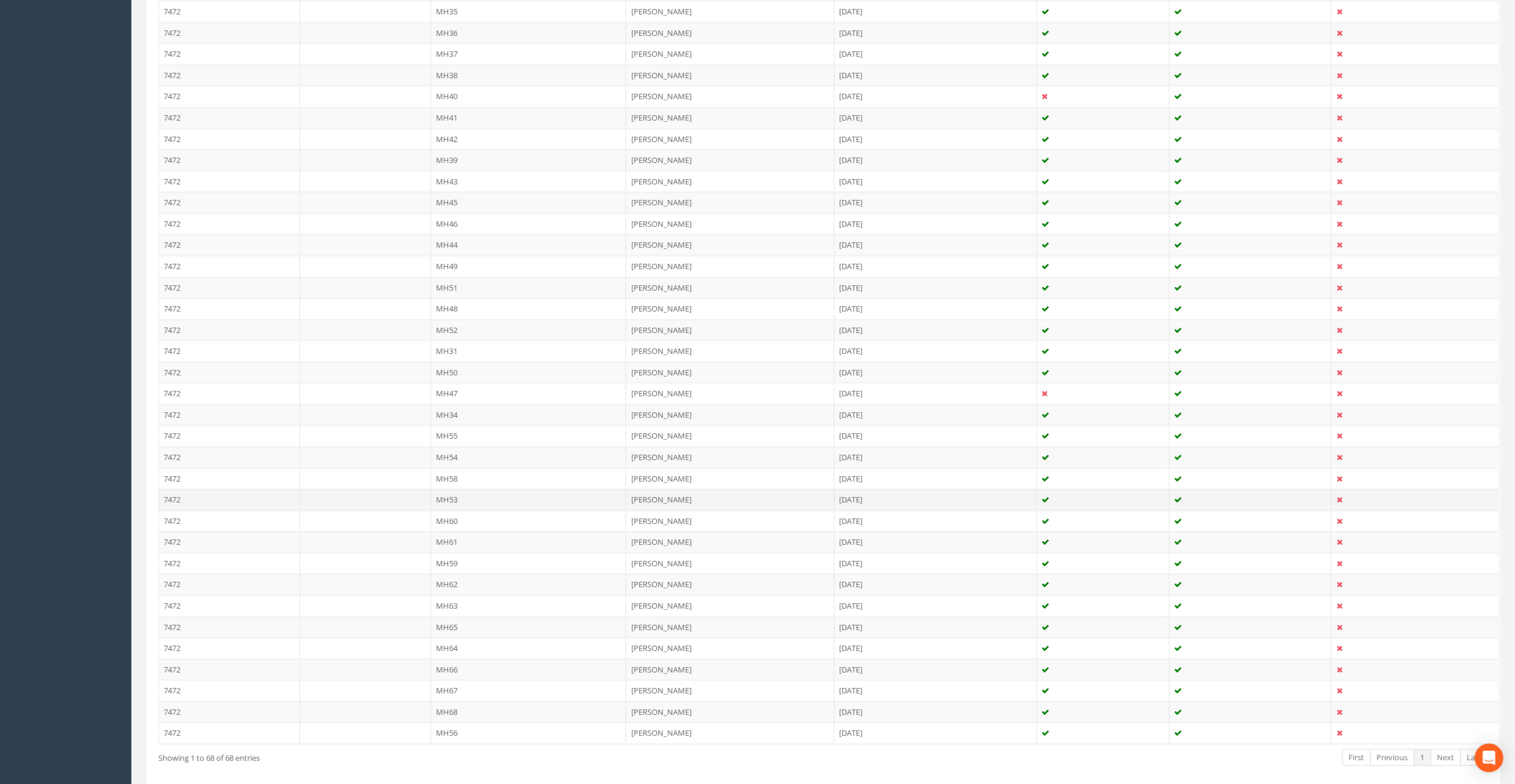
scroll to position [1096, 0]
click at [454, 431] on td "MH58" at bounding box center [529, 442] width 195 height 21
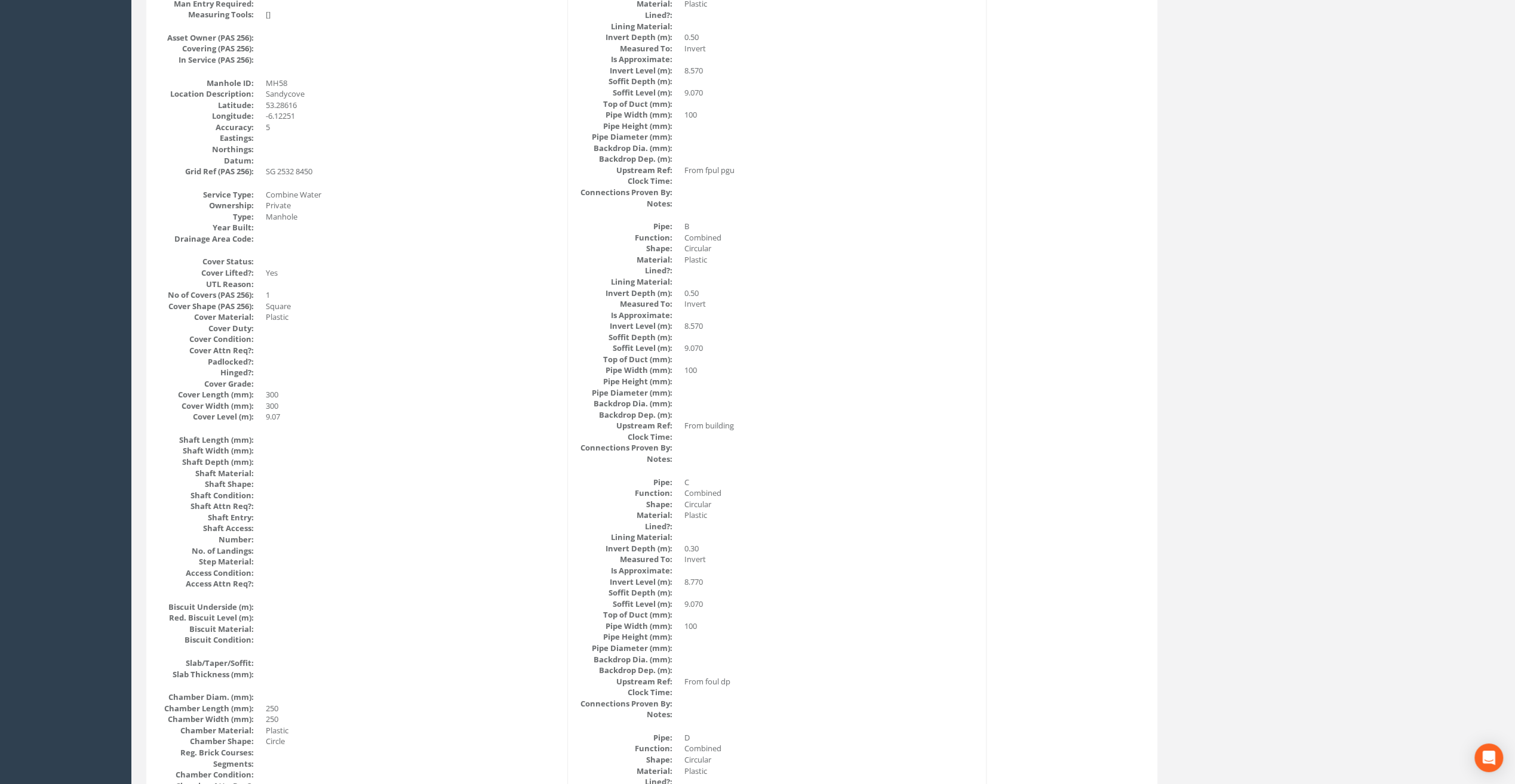
scroll to position [0, 0]
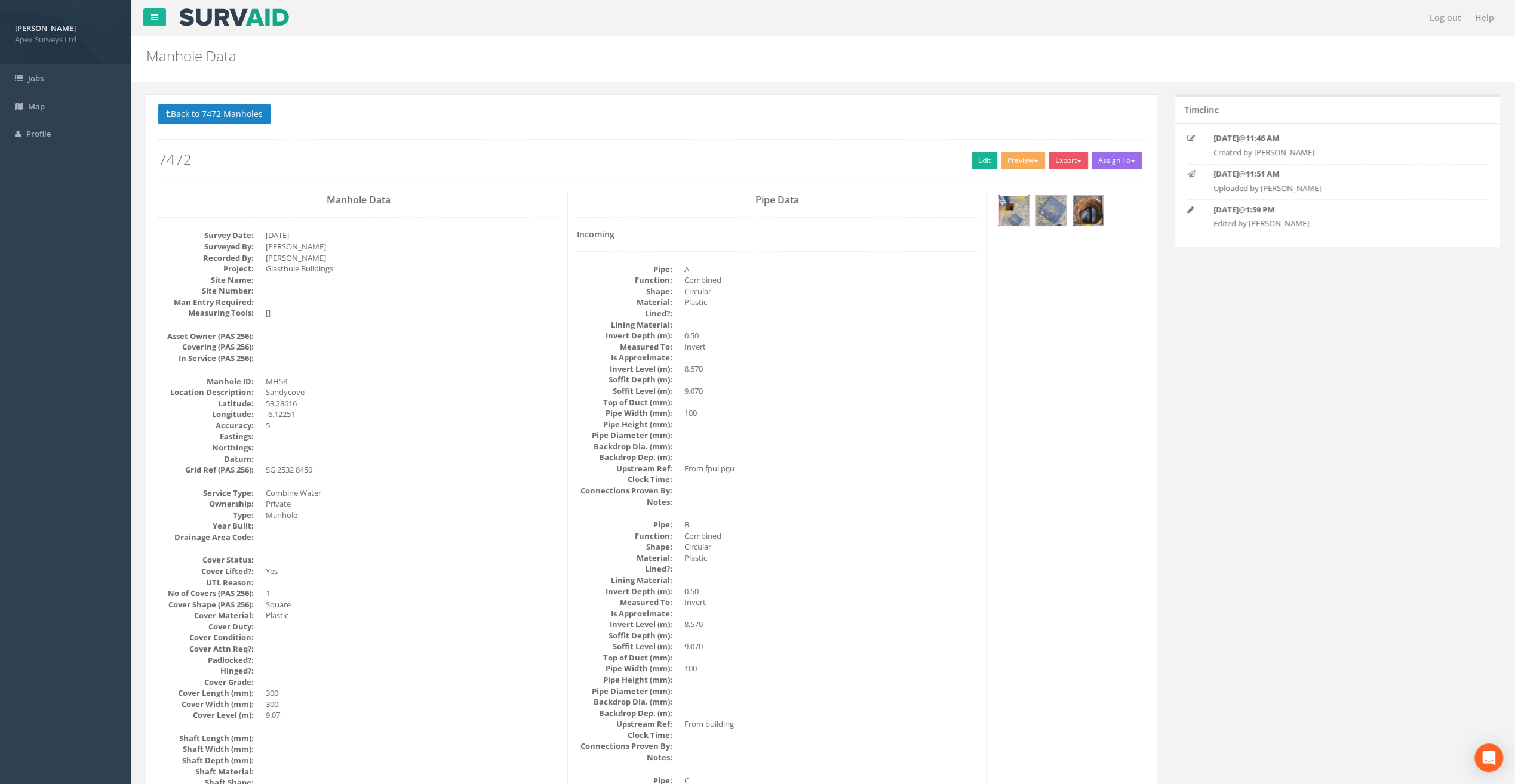
click at [1022, 211] on img at bounding box center [1013, 210] width 30 height 30
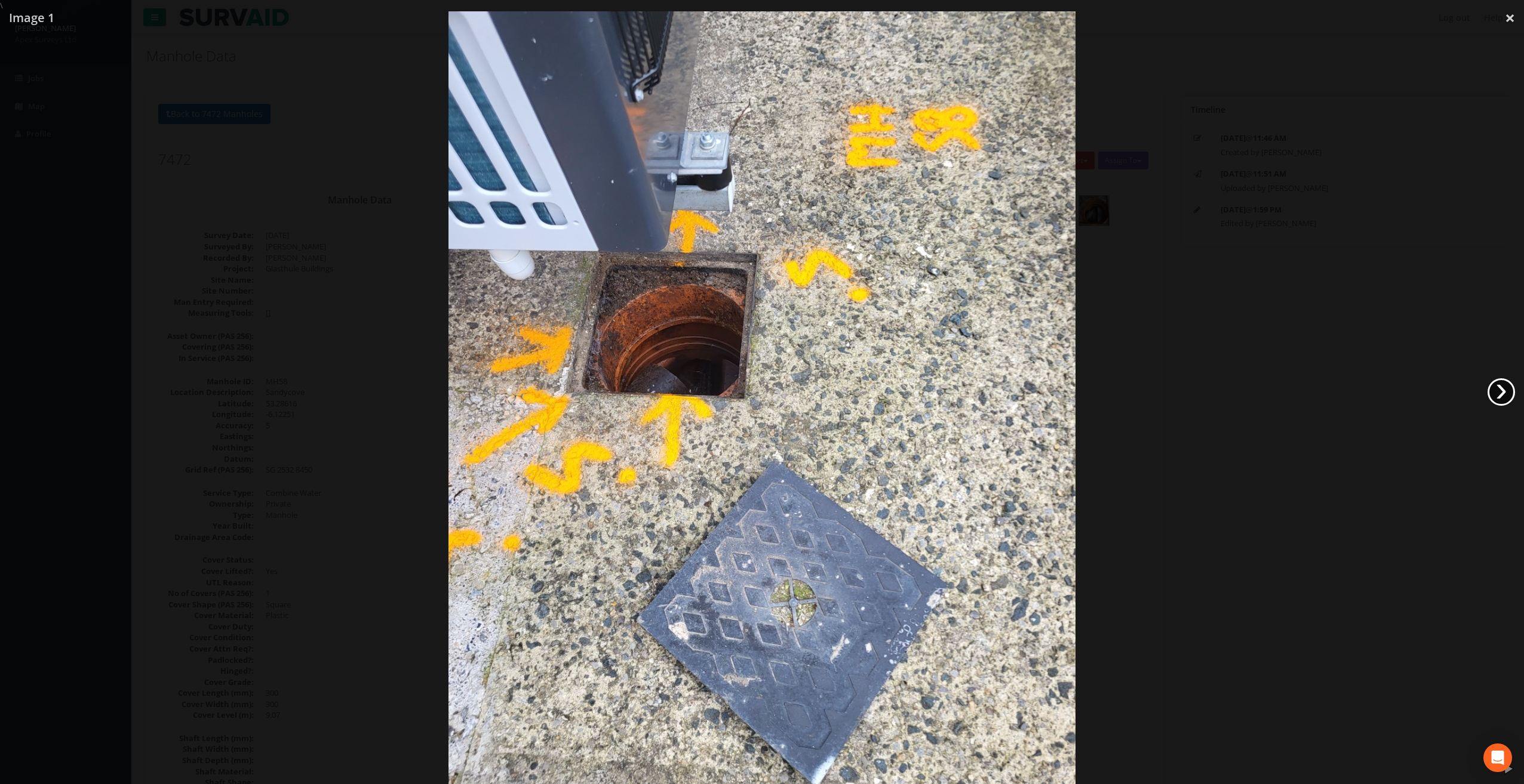
click at [1513, 397] on link "›" at bounding box center [1501, 392] width 28 height 28
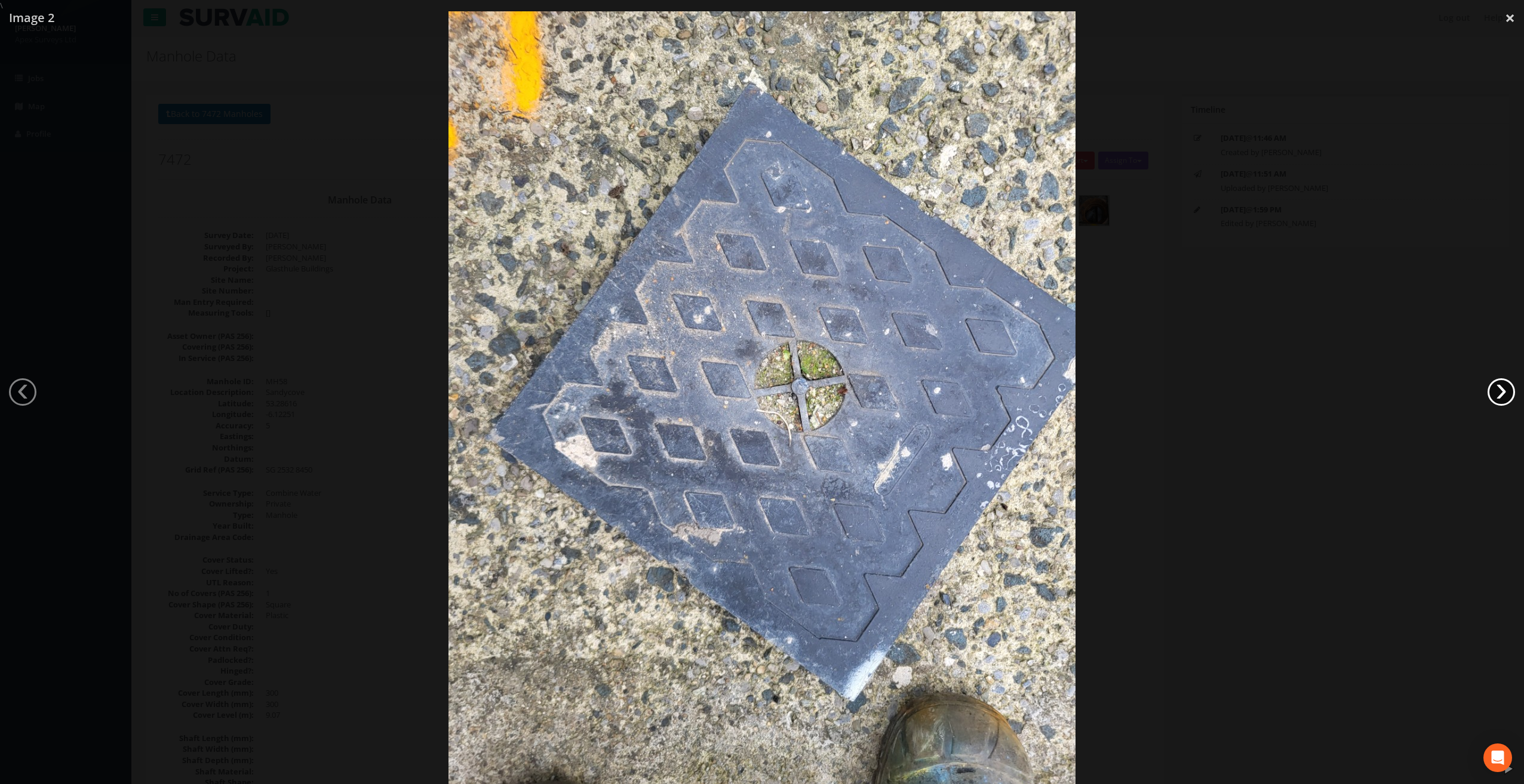
click at [1513, 397] on link "›" at bounding box center [1501, 392] width 28 height 28
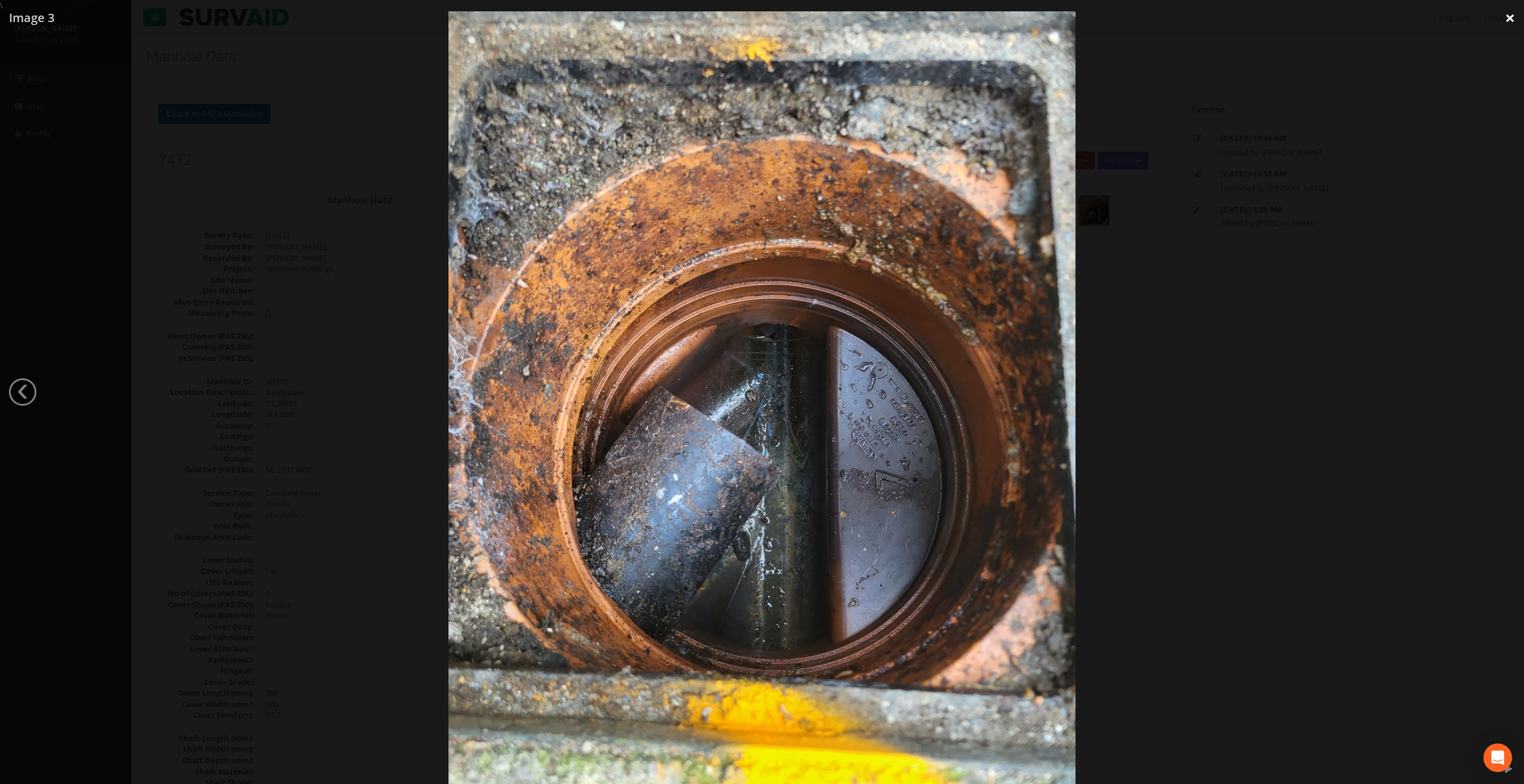
click at [1517, 16] on link "×" at bounding box center [1510, 17] width 28 height 35
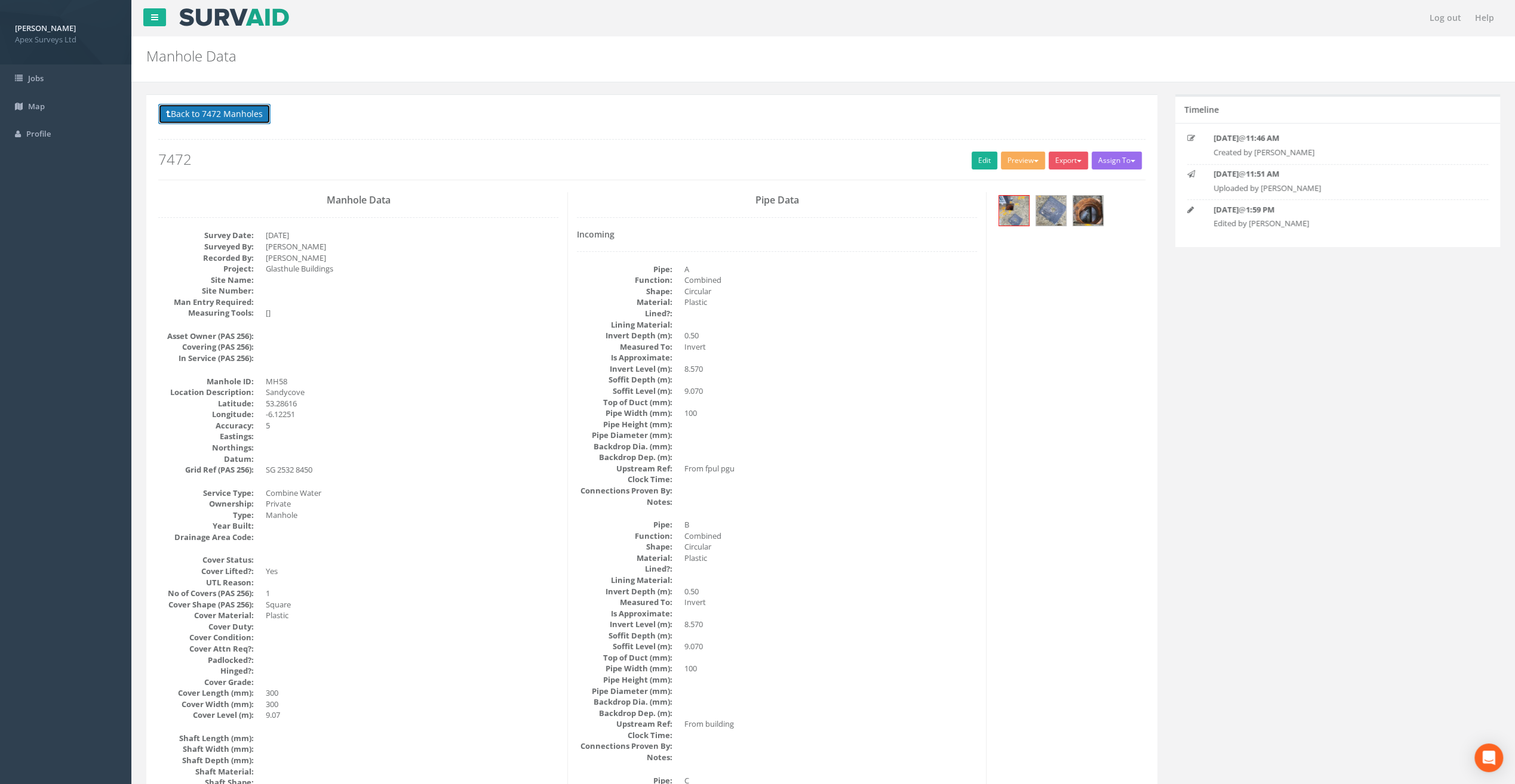
click at [232, 110] on button "Back to 7472 Manholes" at bounding box center [213, 114] width 112 height 20
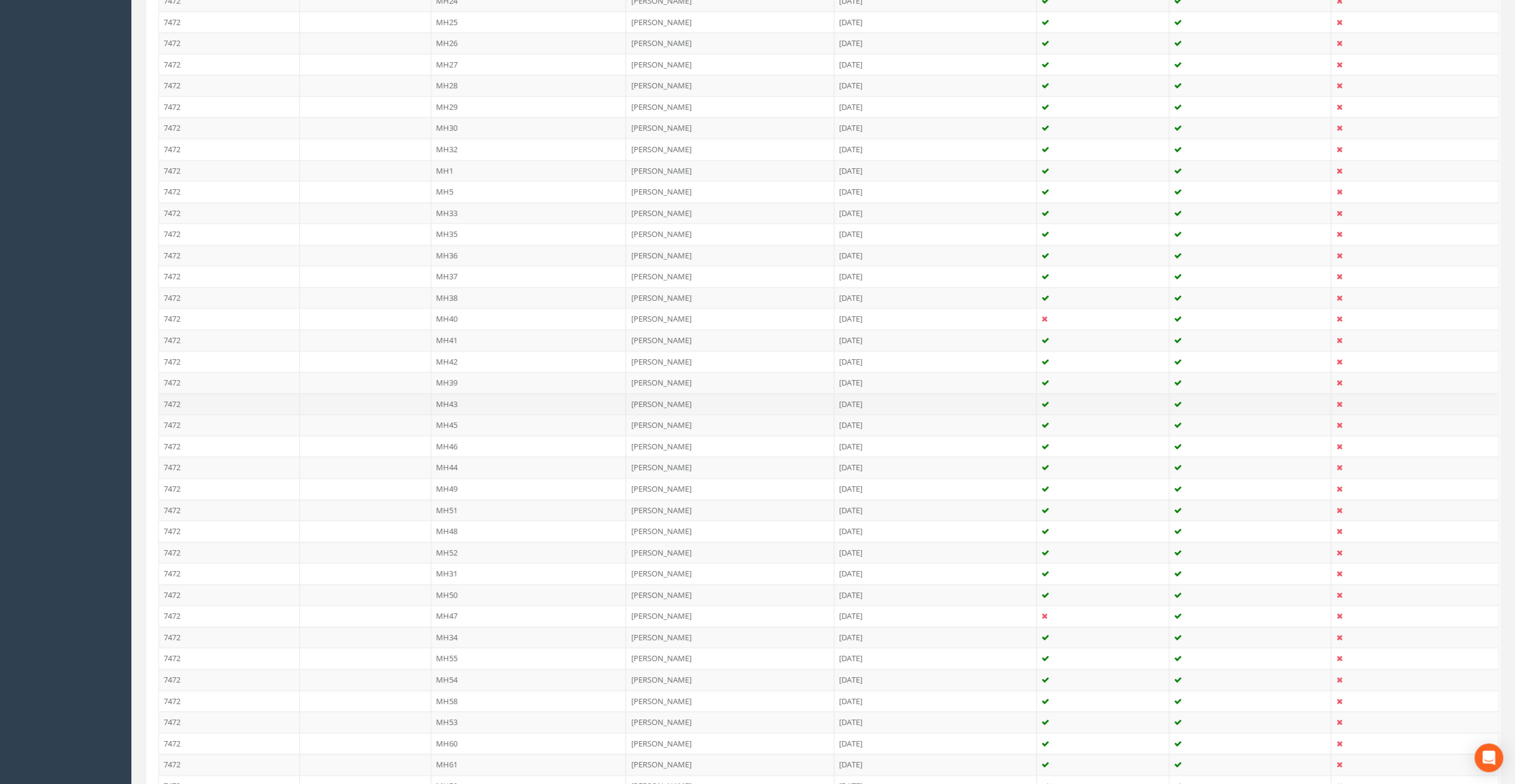
scroll to position [1096, 0]
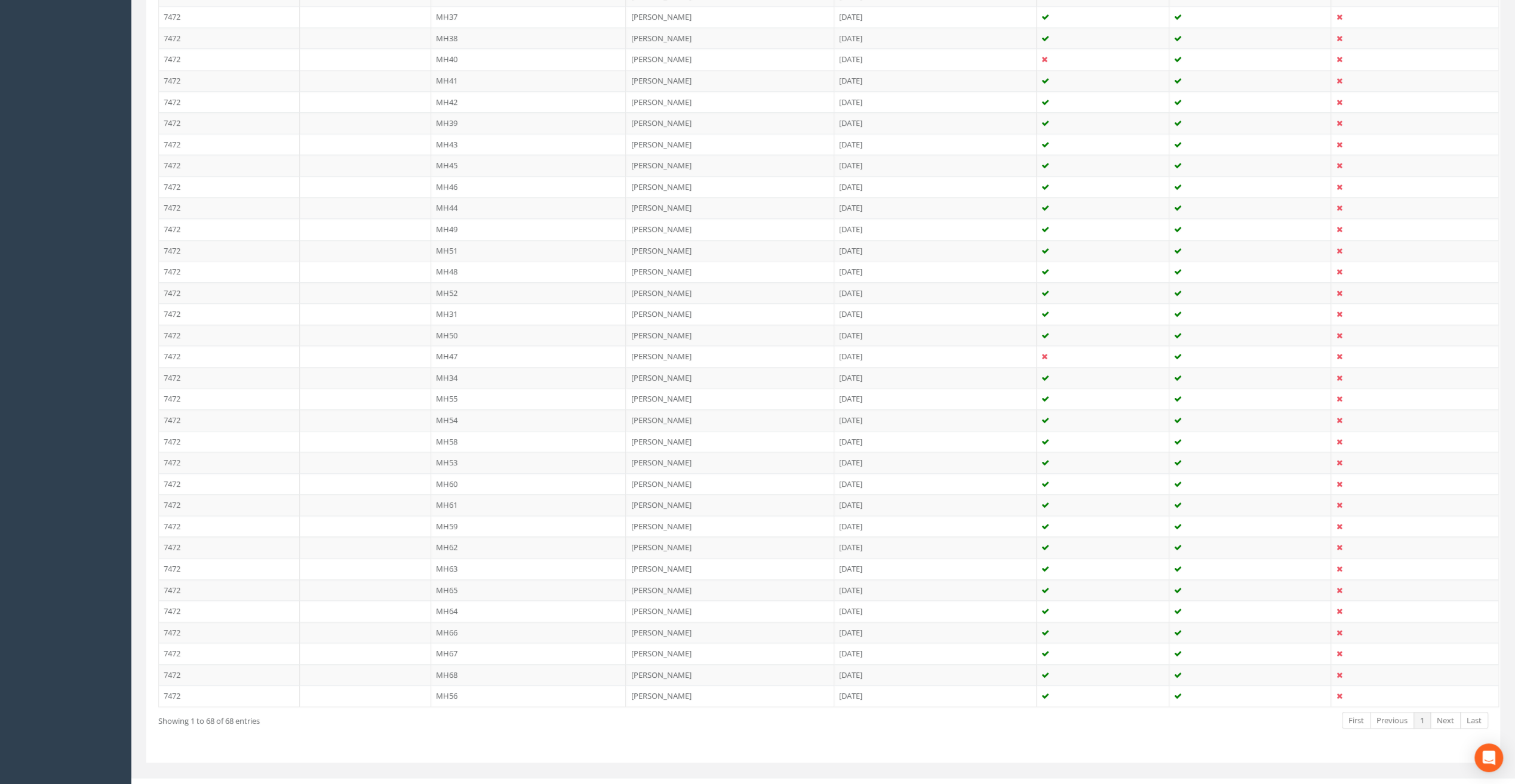
drag, startPoint x: 452, startPoint y: 449, endPoint x: 351, endPoint y: 474, distance: 104.0
click at [452, 452] on td "MH53" at bounding box center [529, 463] width 195 height 21
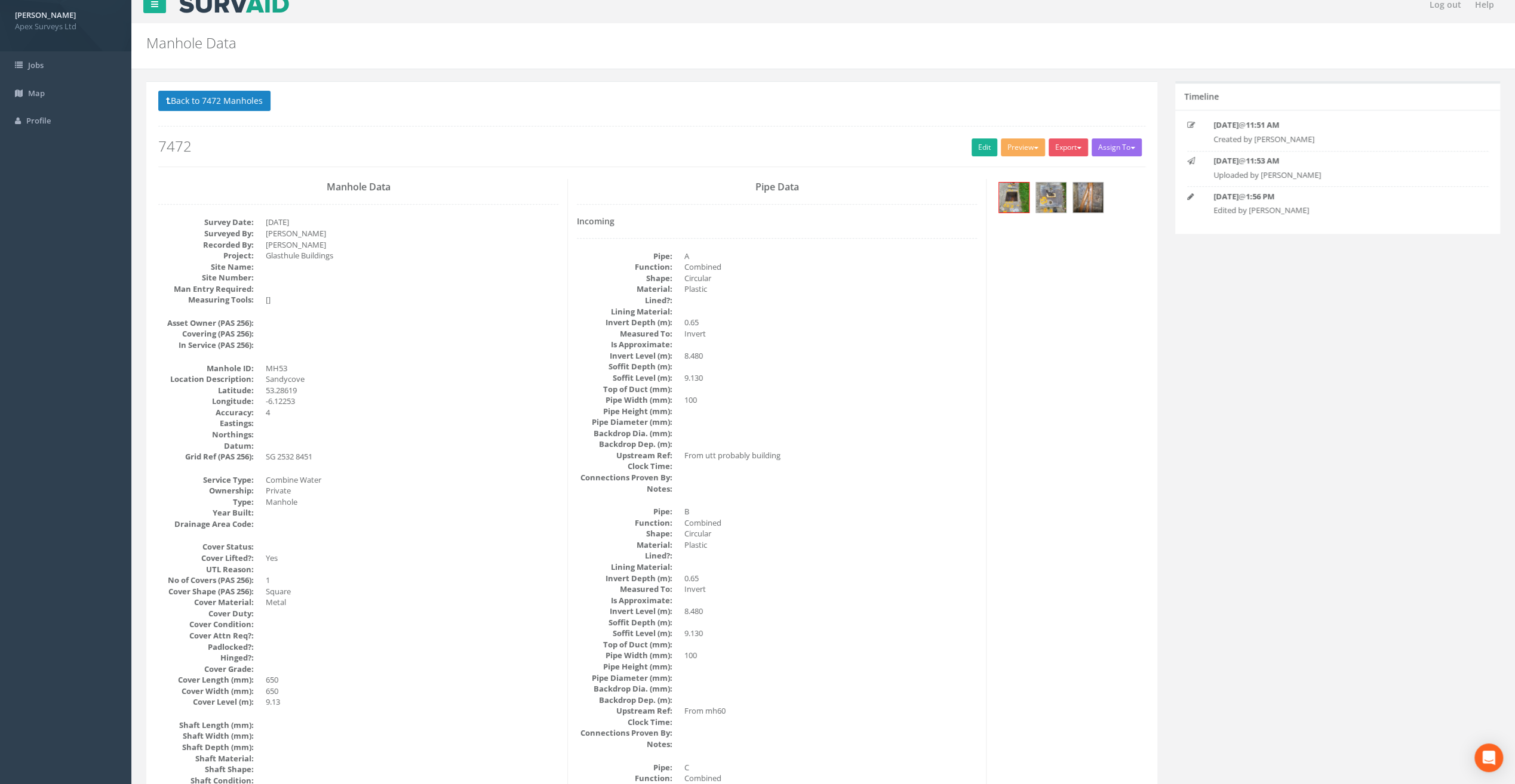
scroll to position [0, 0]
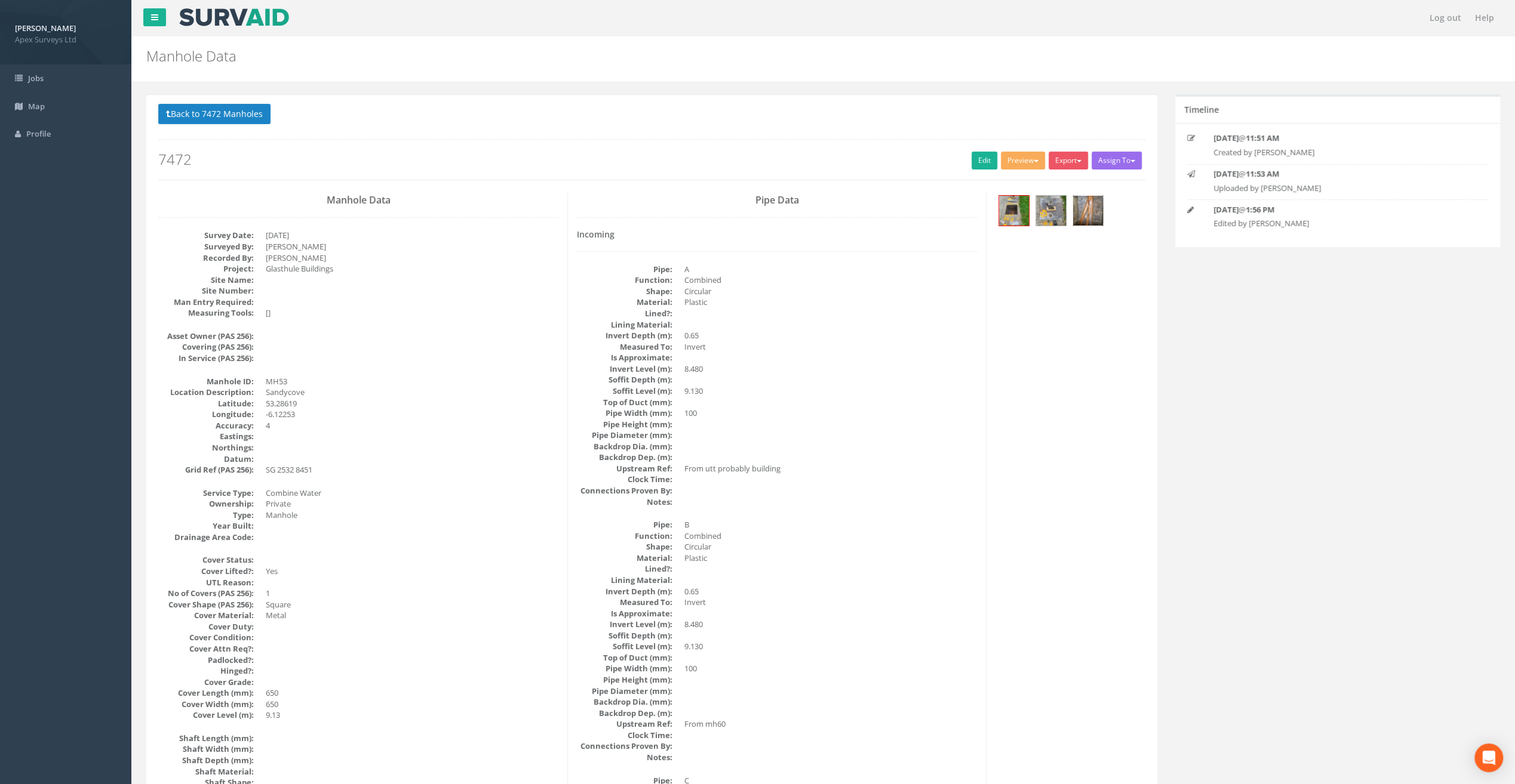
click at [1092, 213] on img at bounding box center [1087, 210] width 30 height 30
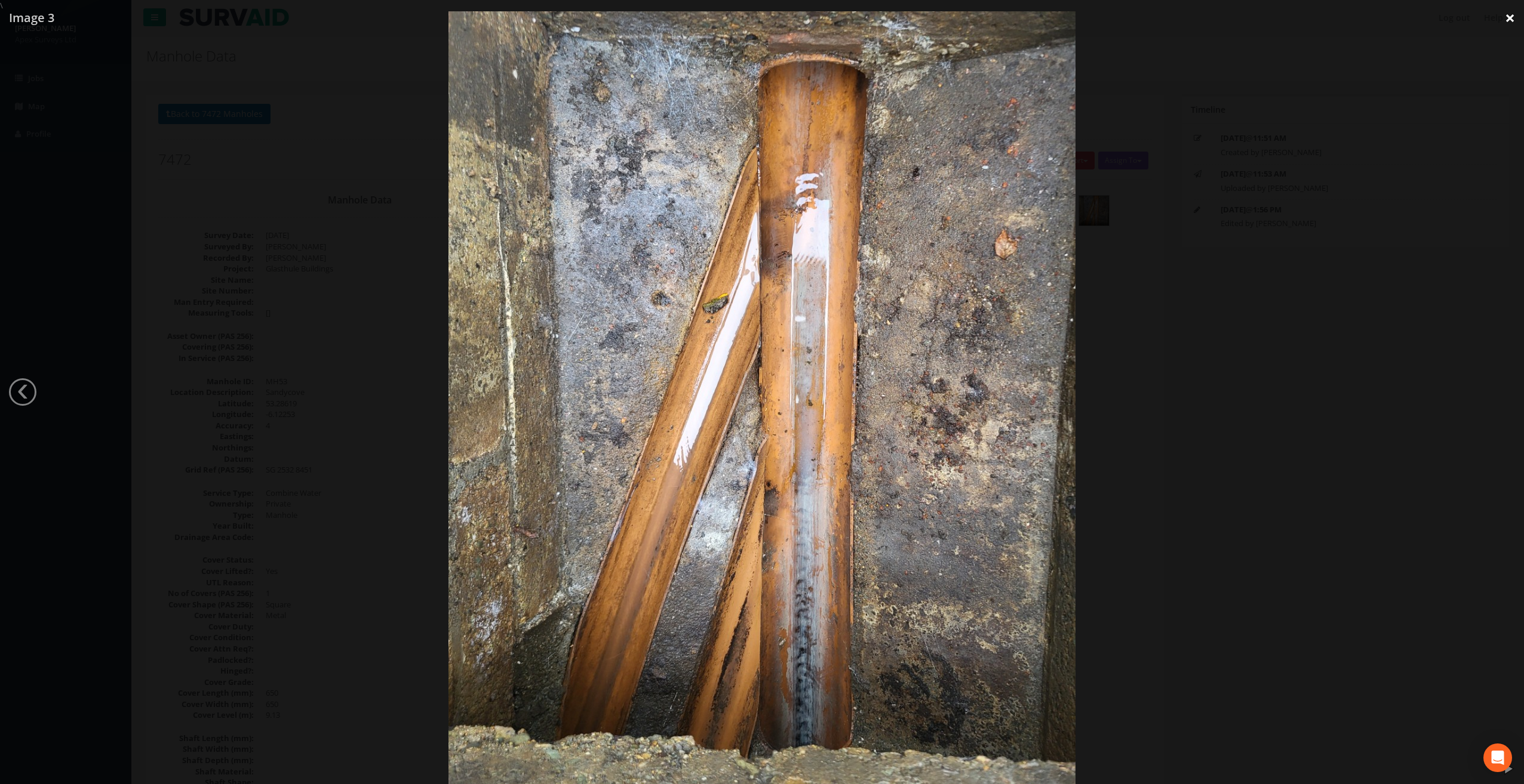
click at [1510, 16] on link "×" at bounding box center [1510, 17] width 28 height 35
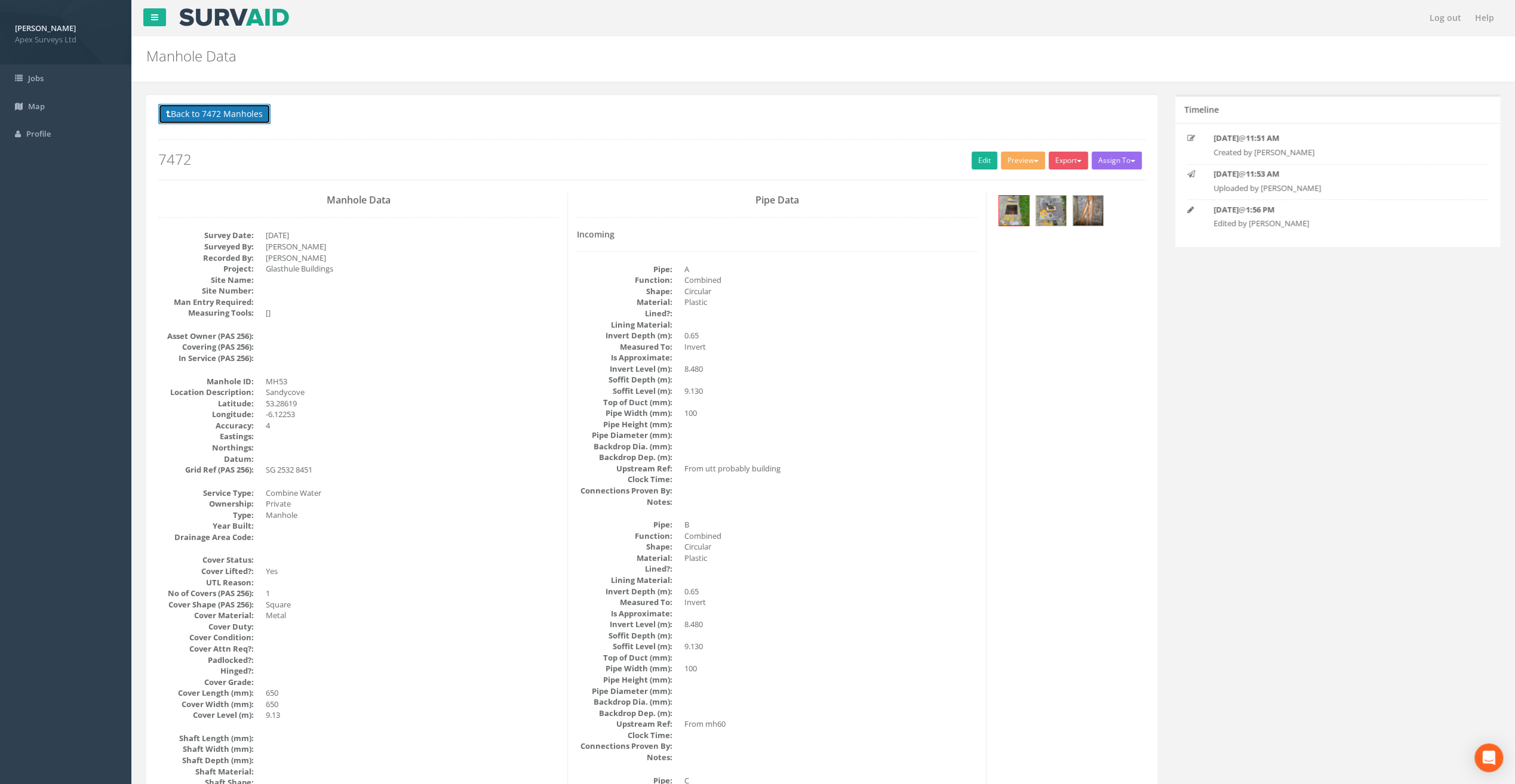
click at [221, 108] on button "Back to 7472 Manholes" at bounding box center [213, 114] width 112 height 20
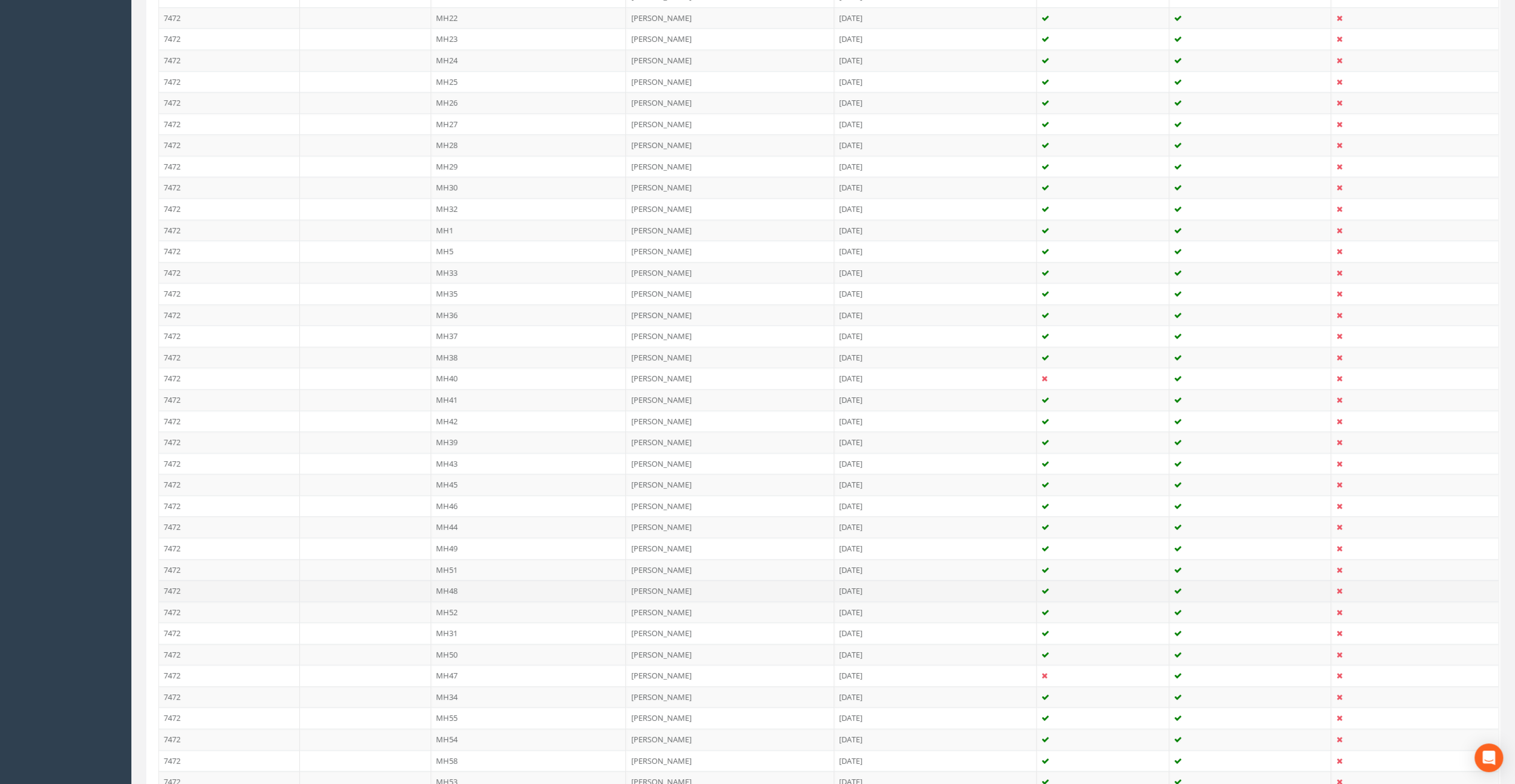
scroll to position [1096, 0]
click at [455, 473] on td "MH60" at bounding box center [529, 484] width 195 height 21
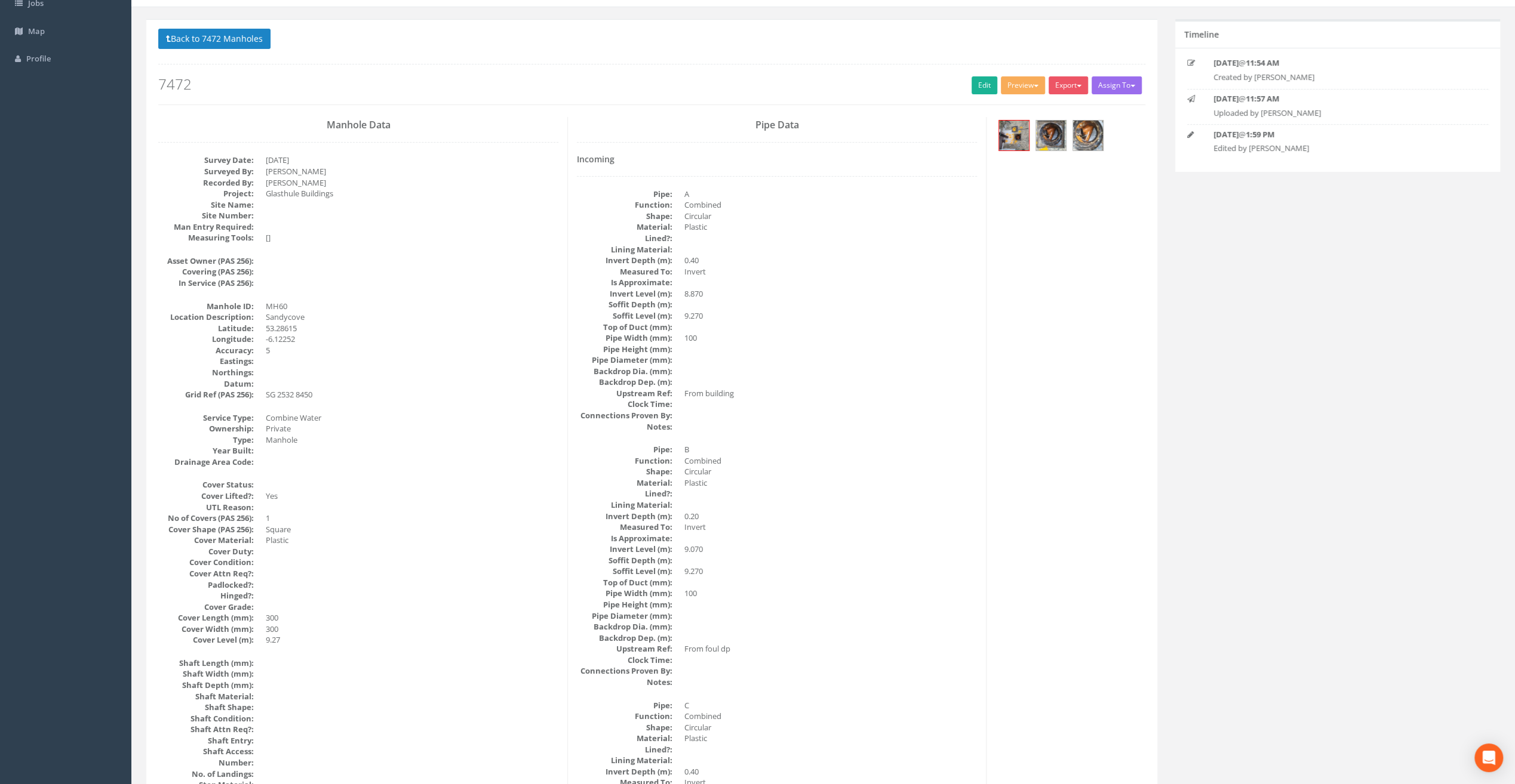
scroll to position [0, 0]
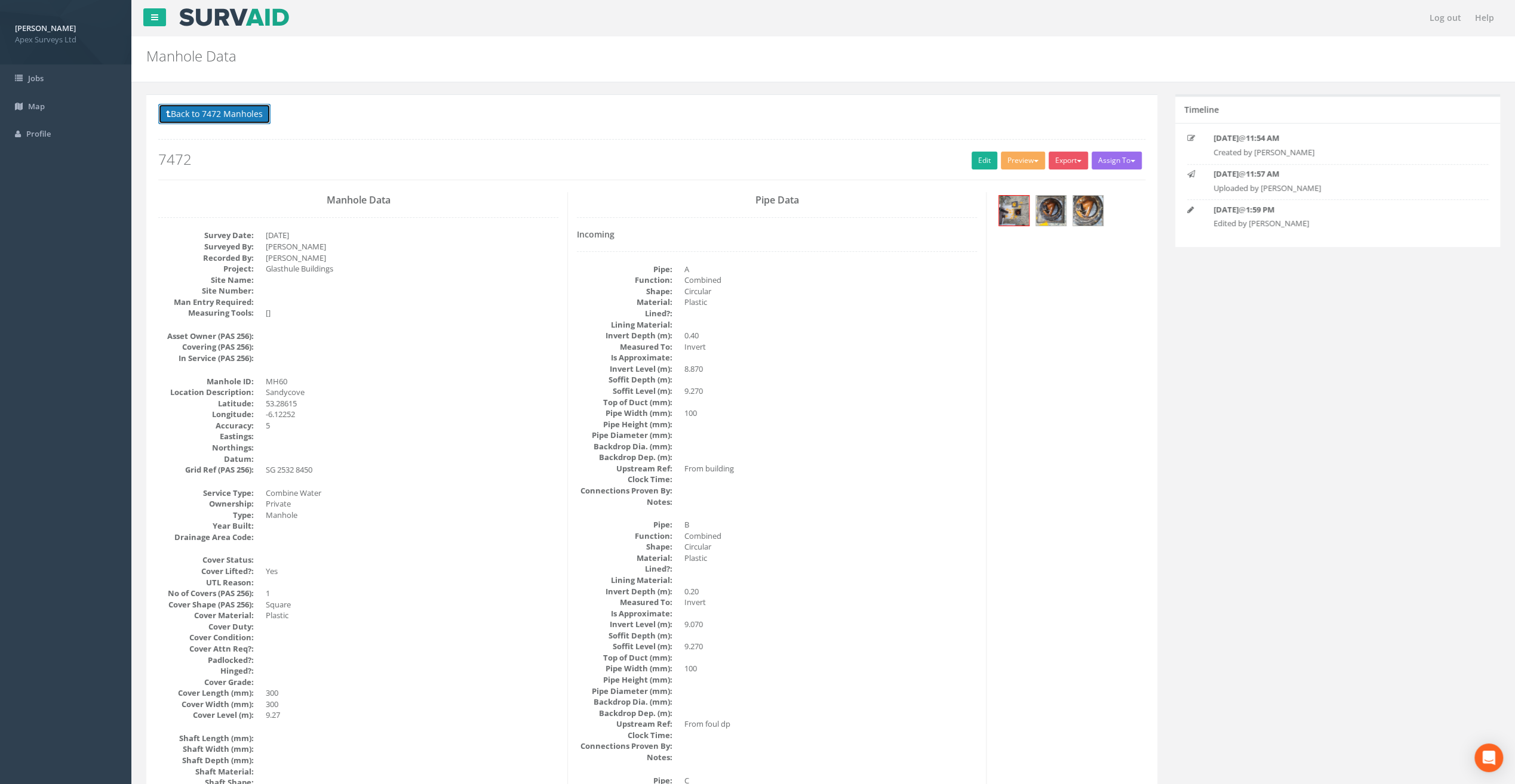
click at [220, 112] on button "Back to 7472 Manholes" at bounding box center [213, 114] width 112 height 20
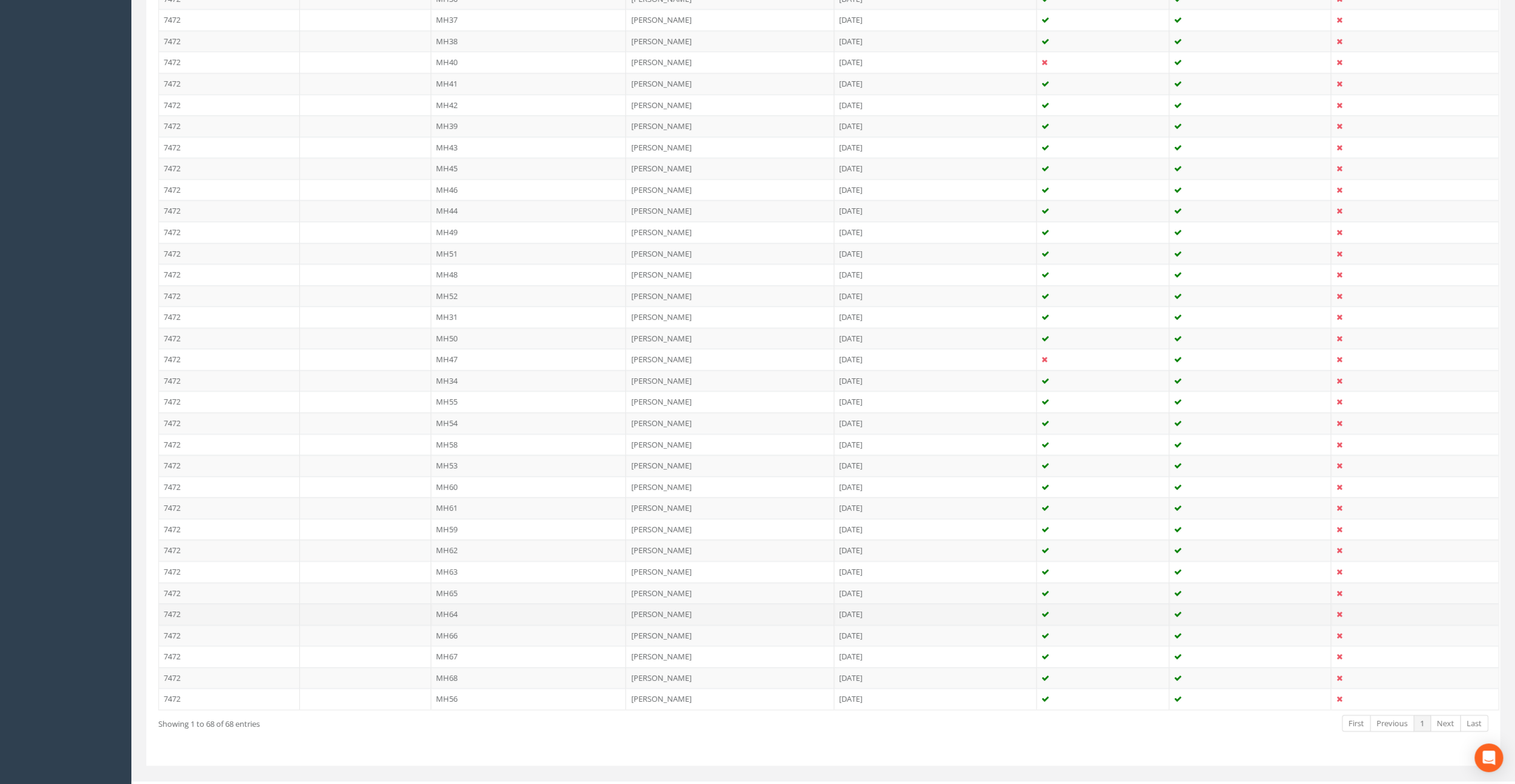
scroll to position [1096, 0]
click at [450, 494] on td "MH61" at bounding box center [529, 505] width 195 height 21
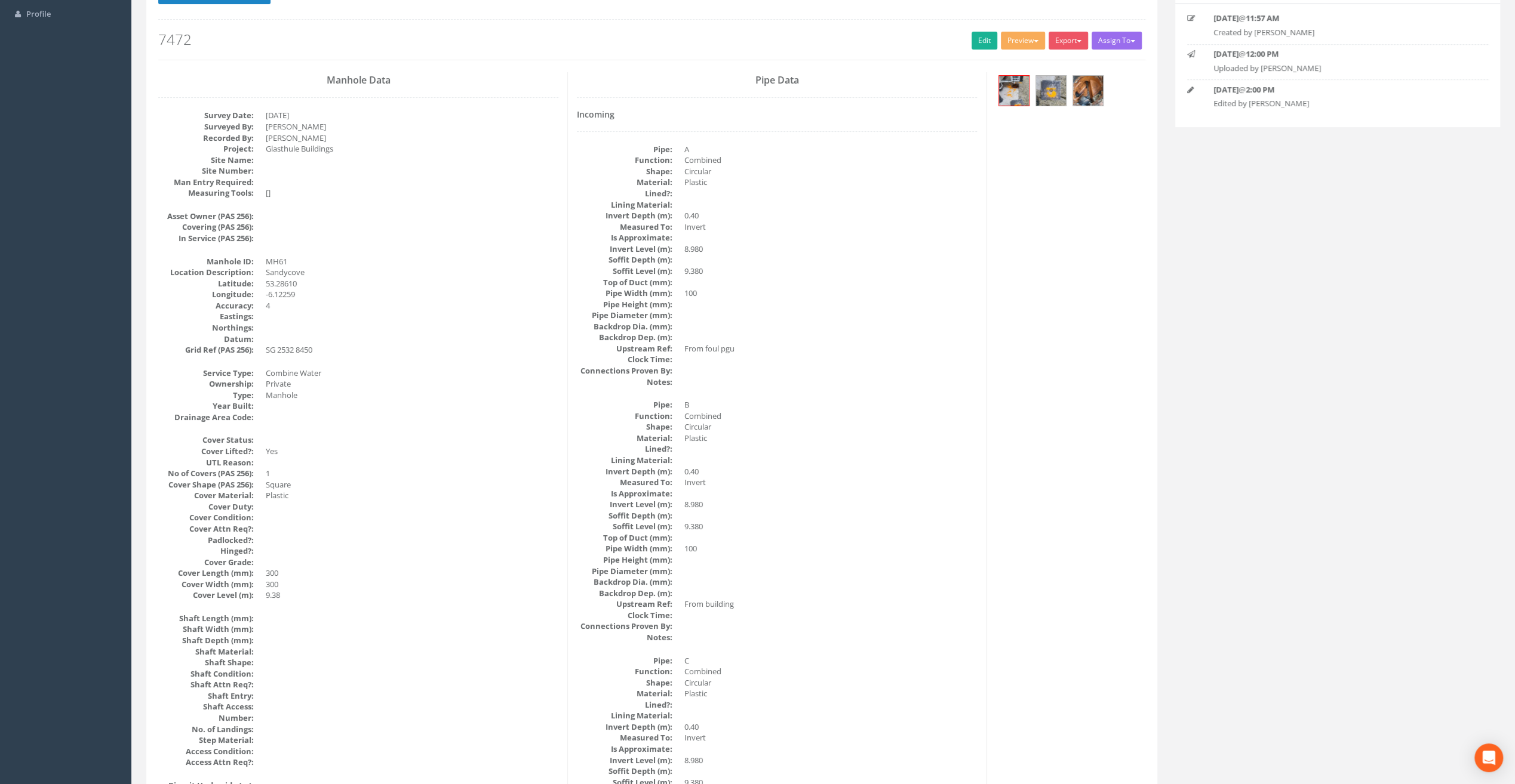
scroll to position [0, 0]
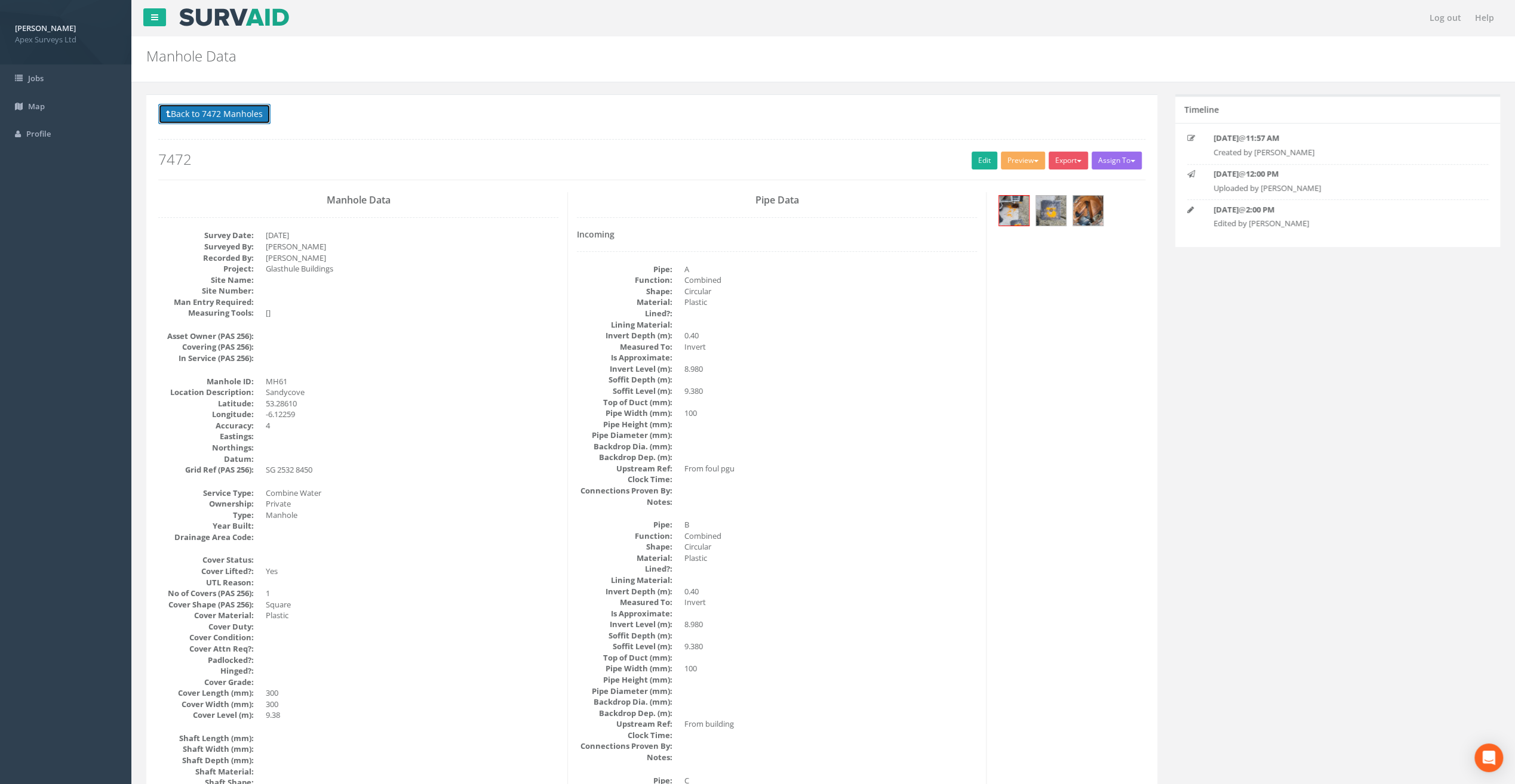
click at [230, 106] on button "Back to 7472 Manholes" at bounding box center [213, 114] width 112 height 20
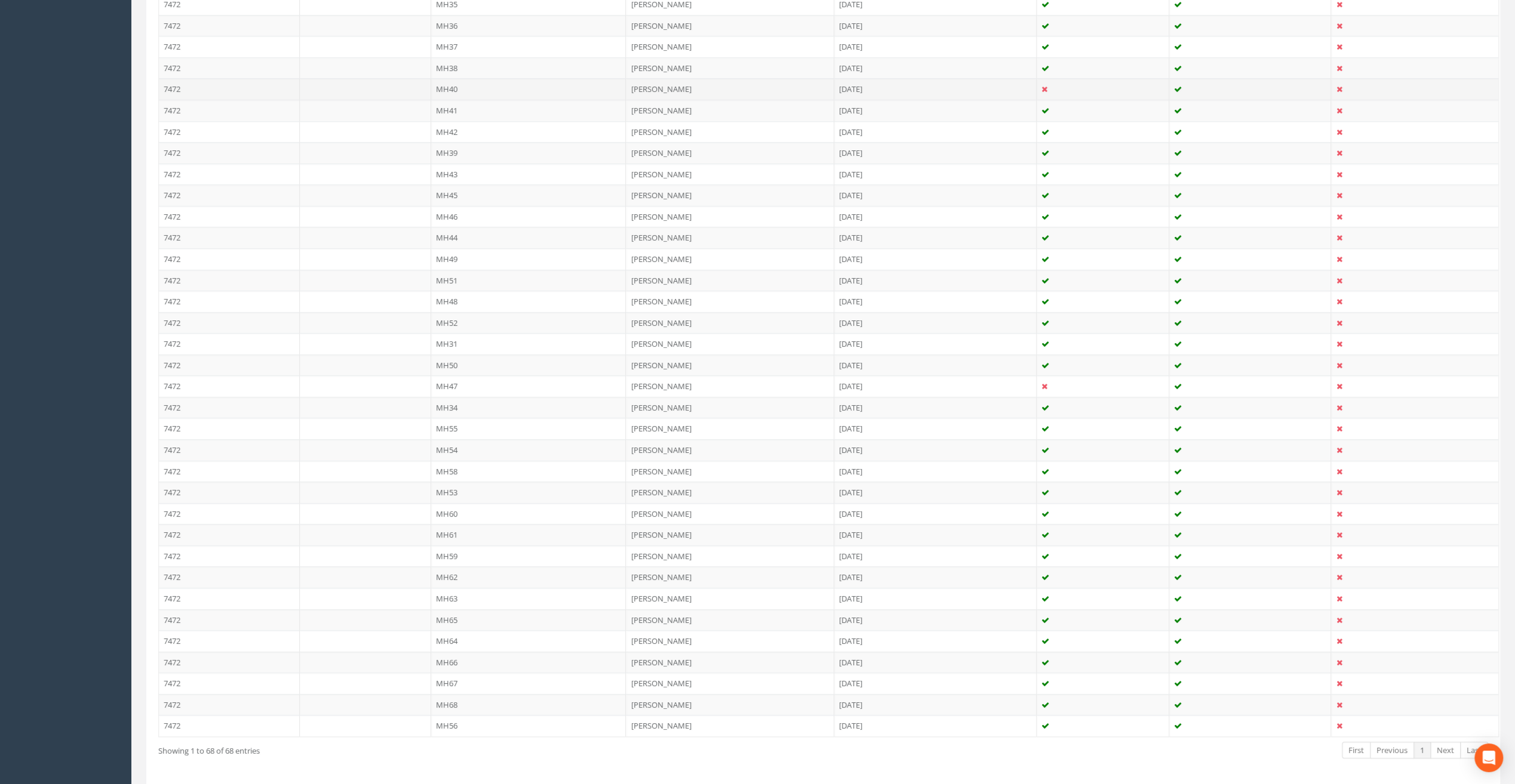
scroll to position [1096, 0]
click at [462, 473] on td "MH60" at bounding box center [529, 484] width 195 height 21
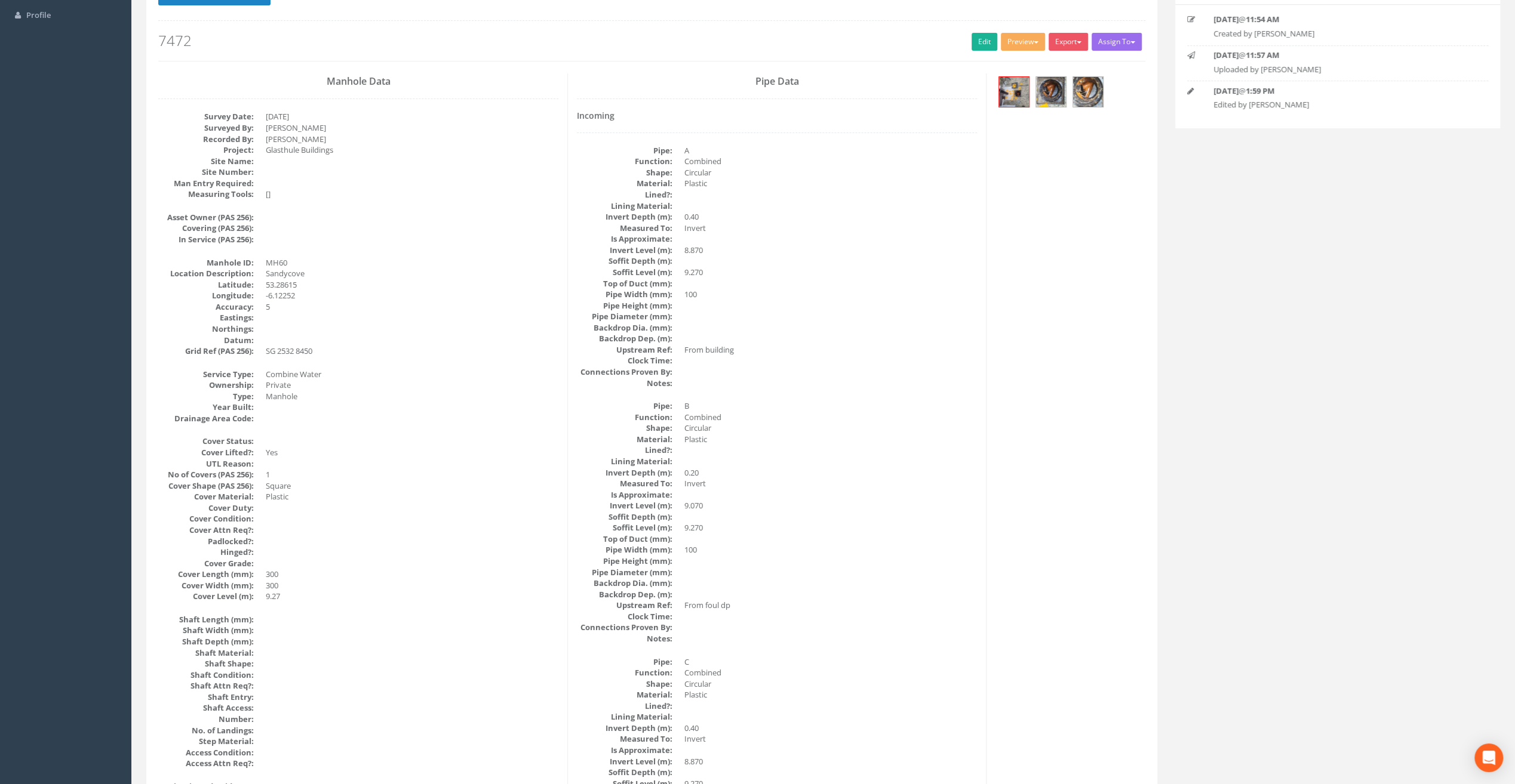
scroll to position [0, 0]
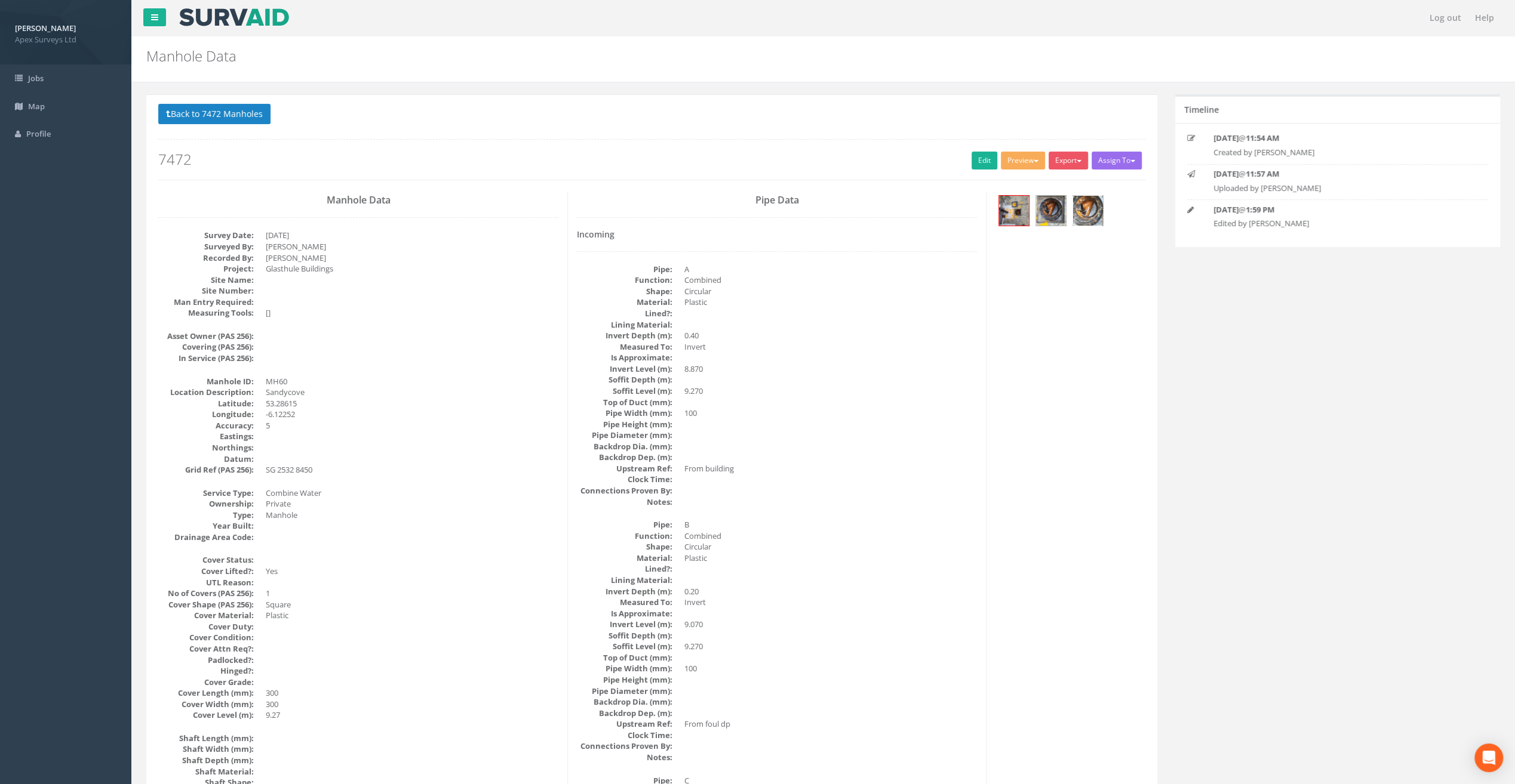
click at [1087, 207] on img at bounding box center [1087, 210] width 30 height 30
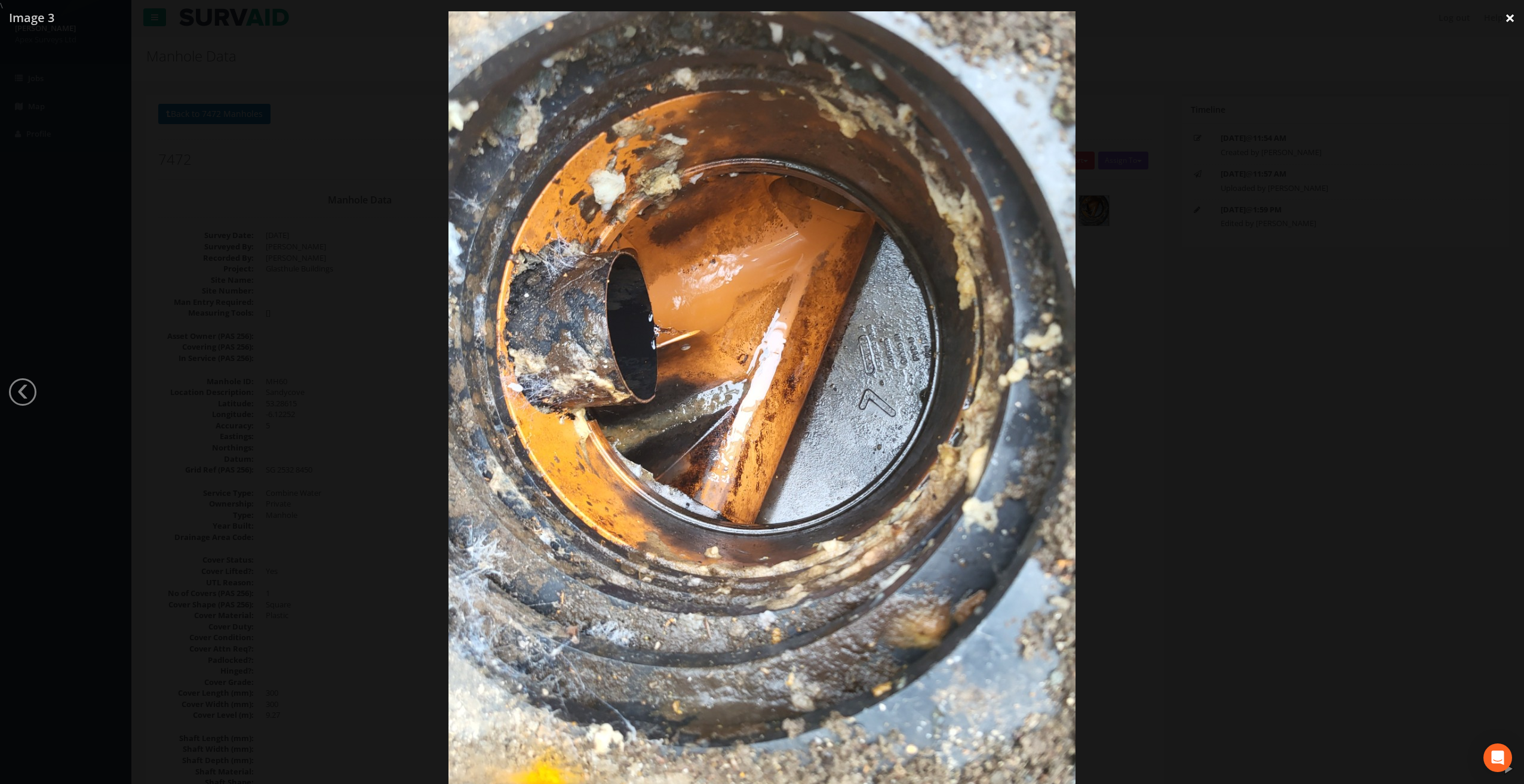
click at [1510, 23] on link "×" at bounding box center [1510, 17] width 28 height 35
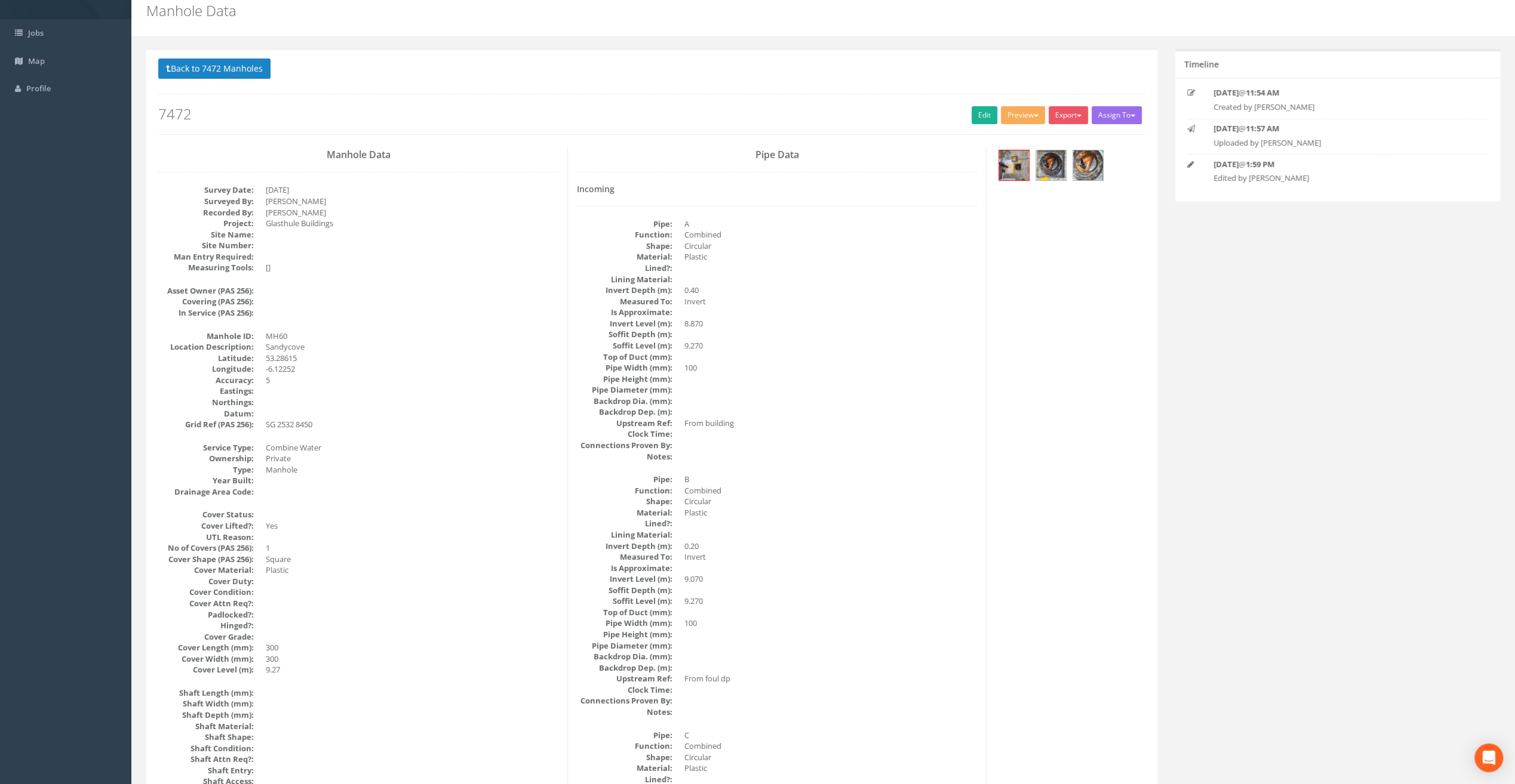
scroll to position [40, 0]
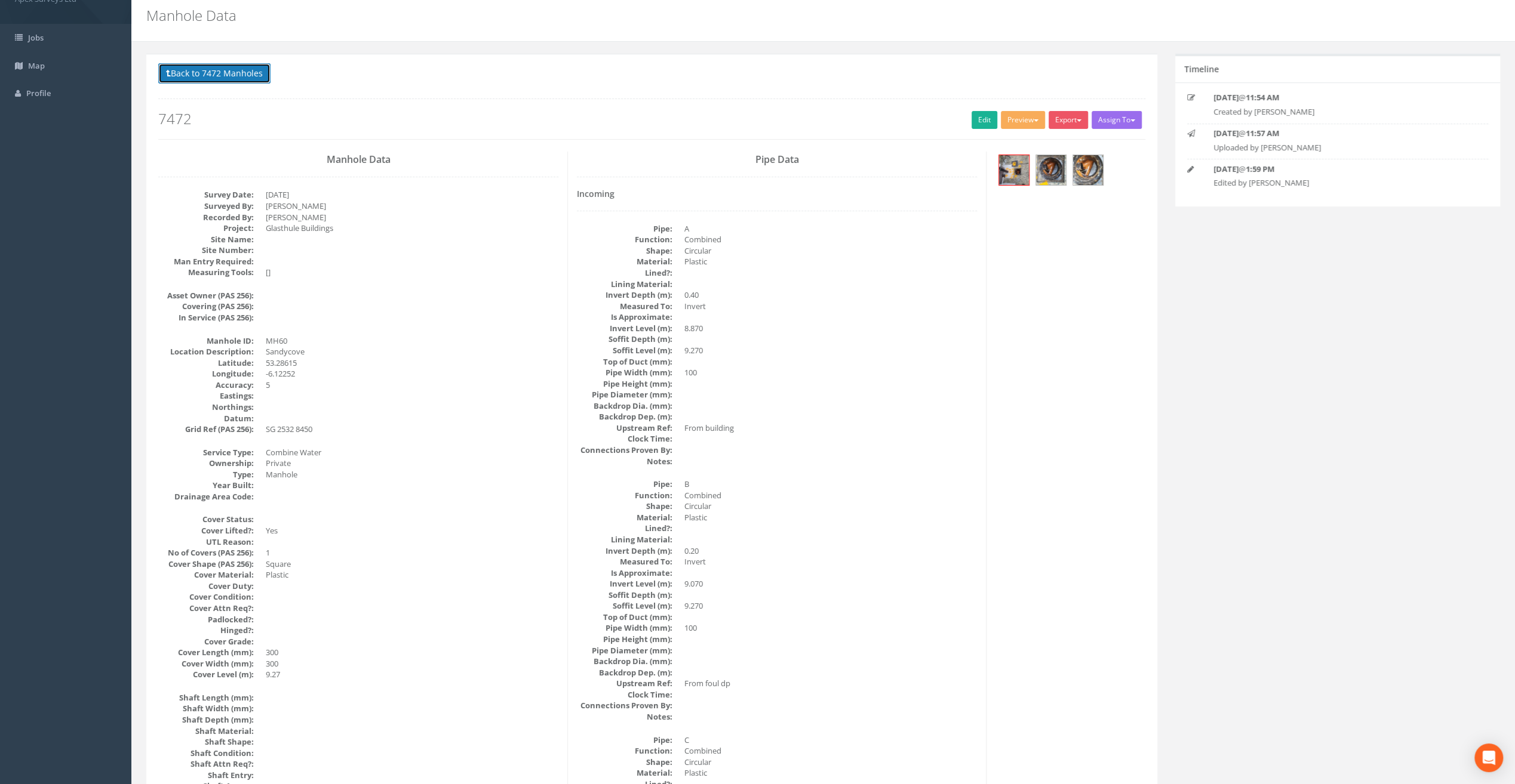
click at [174, 68] on button "Back to 7472 Manholes" at bounding box center [213, 73] width 112 height 20
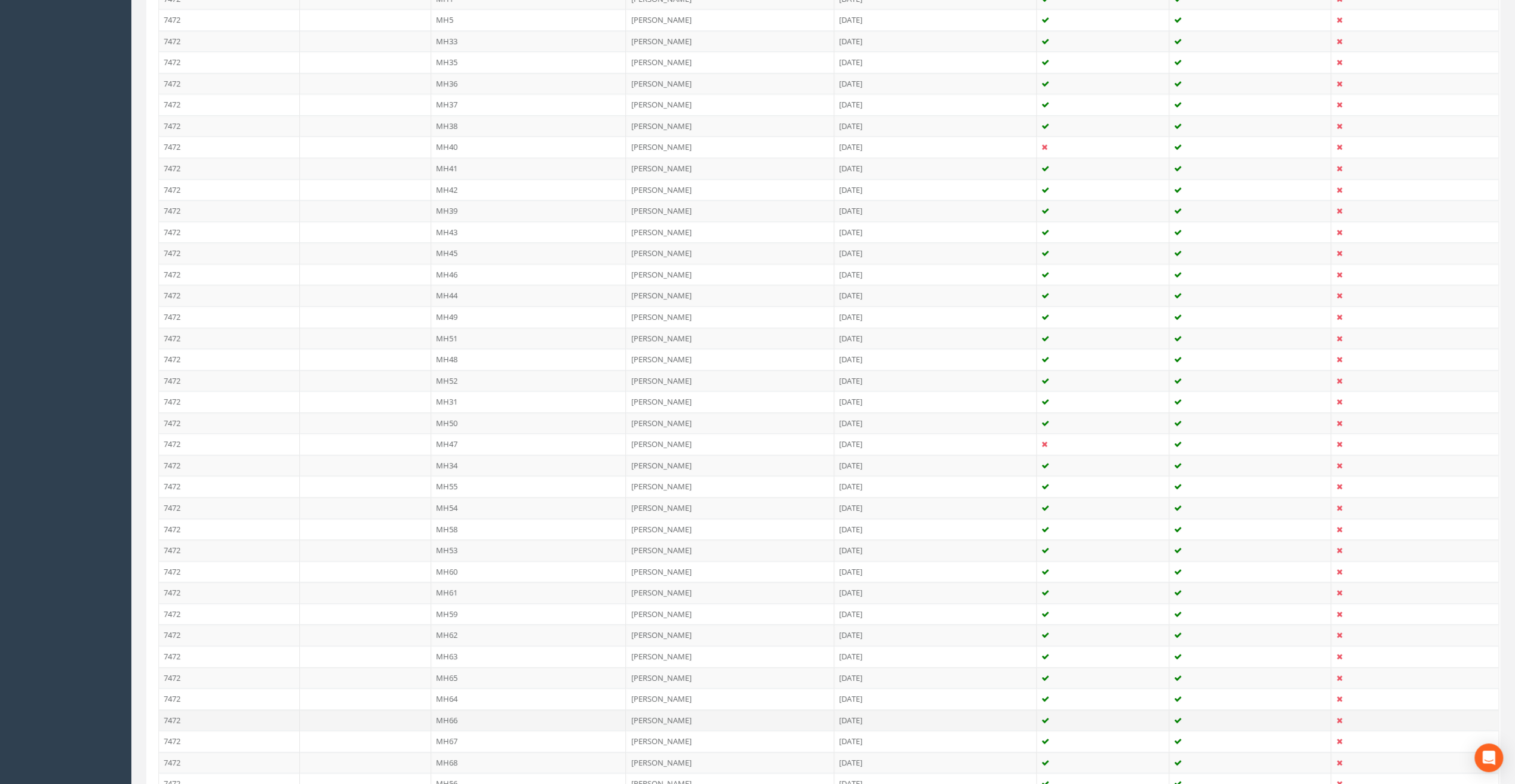
scroll to position [1096, 0]
click at [449, 494] on td "MH61" at bounding box center [529, 505] width 195 height 21
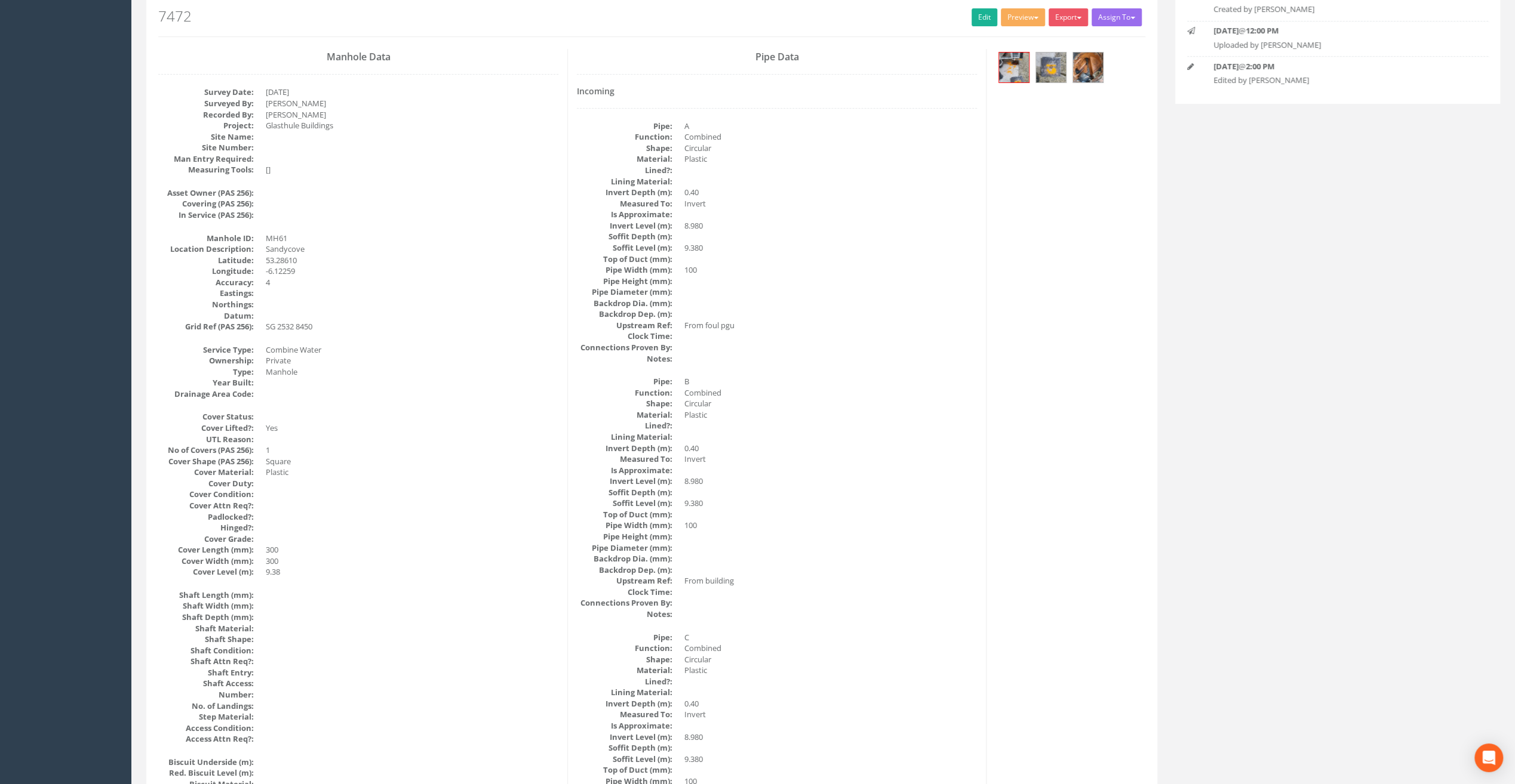
scroll to position [0, 0]
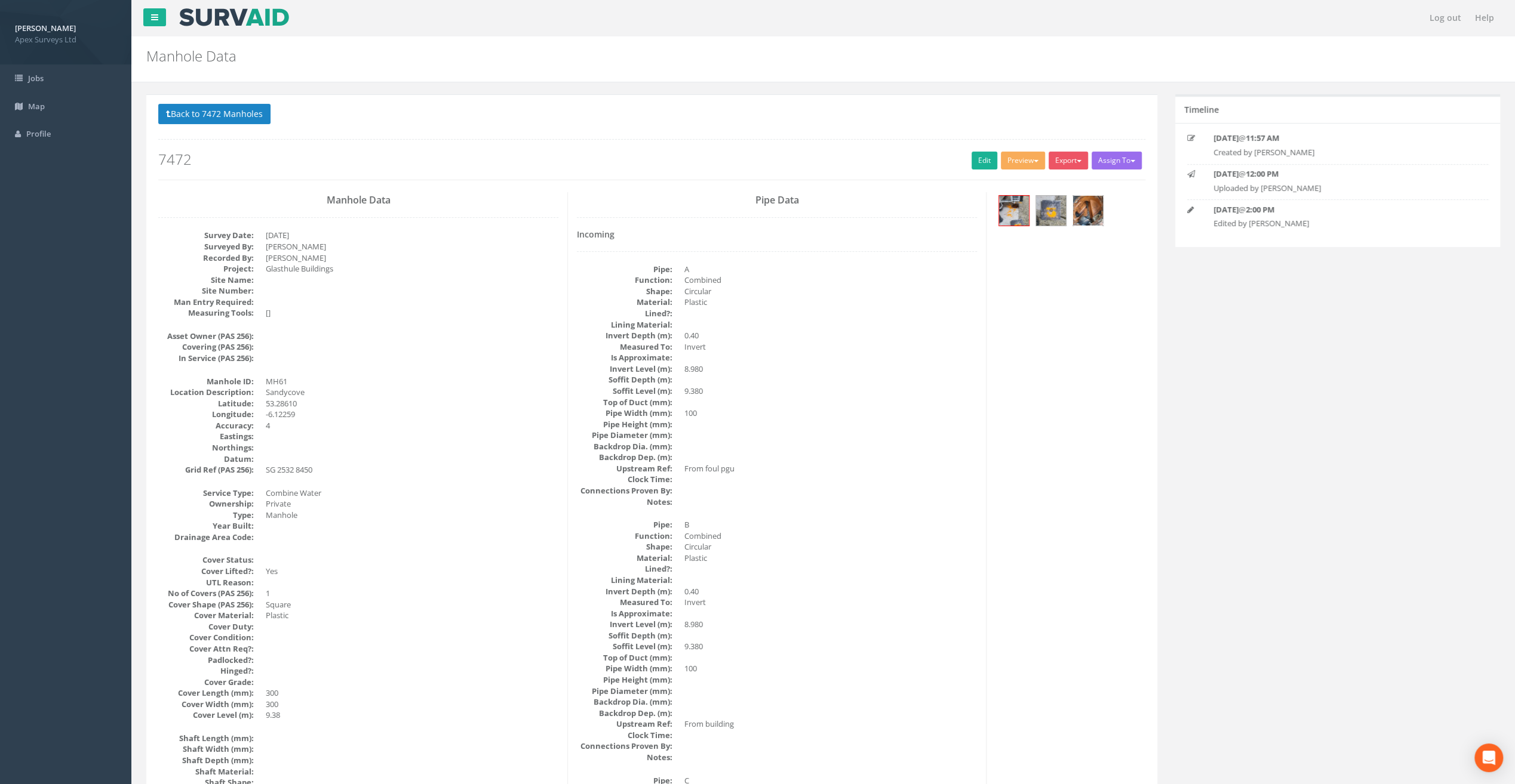
click at [1083, 207] on img at bounding box center [1087, 210] width 30 height 30
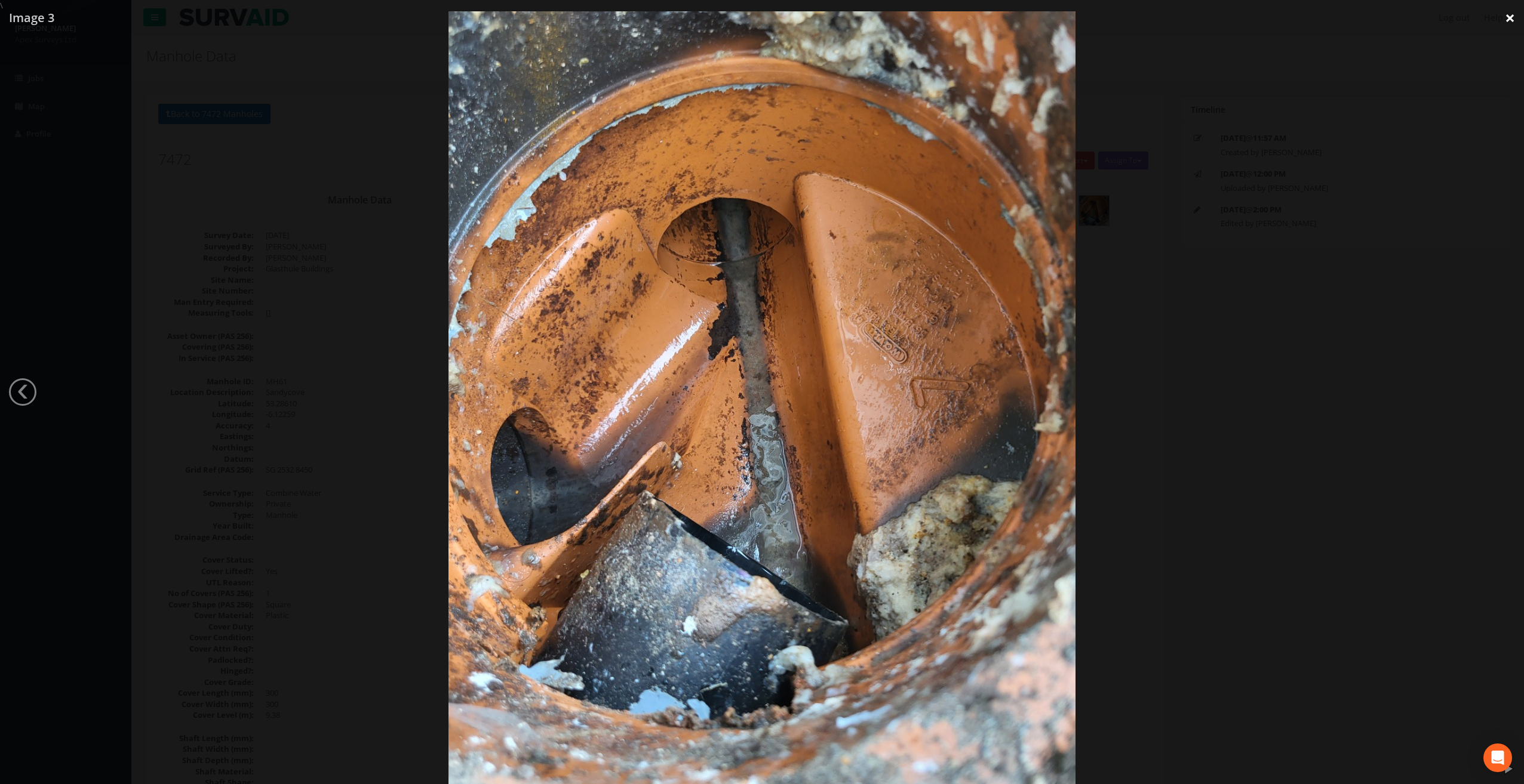
click at [1512, 18] on link "×" at bounding box center [1510, 17] width 28 height 35
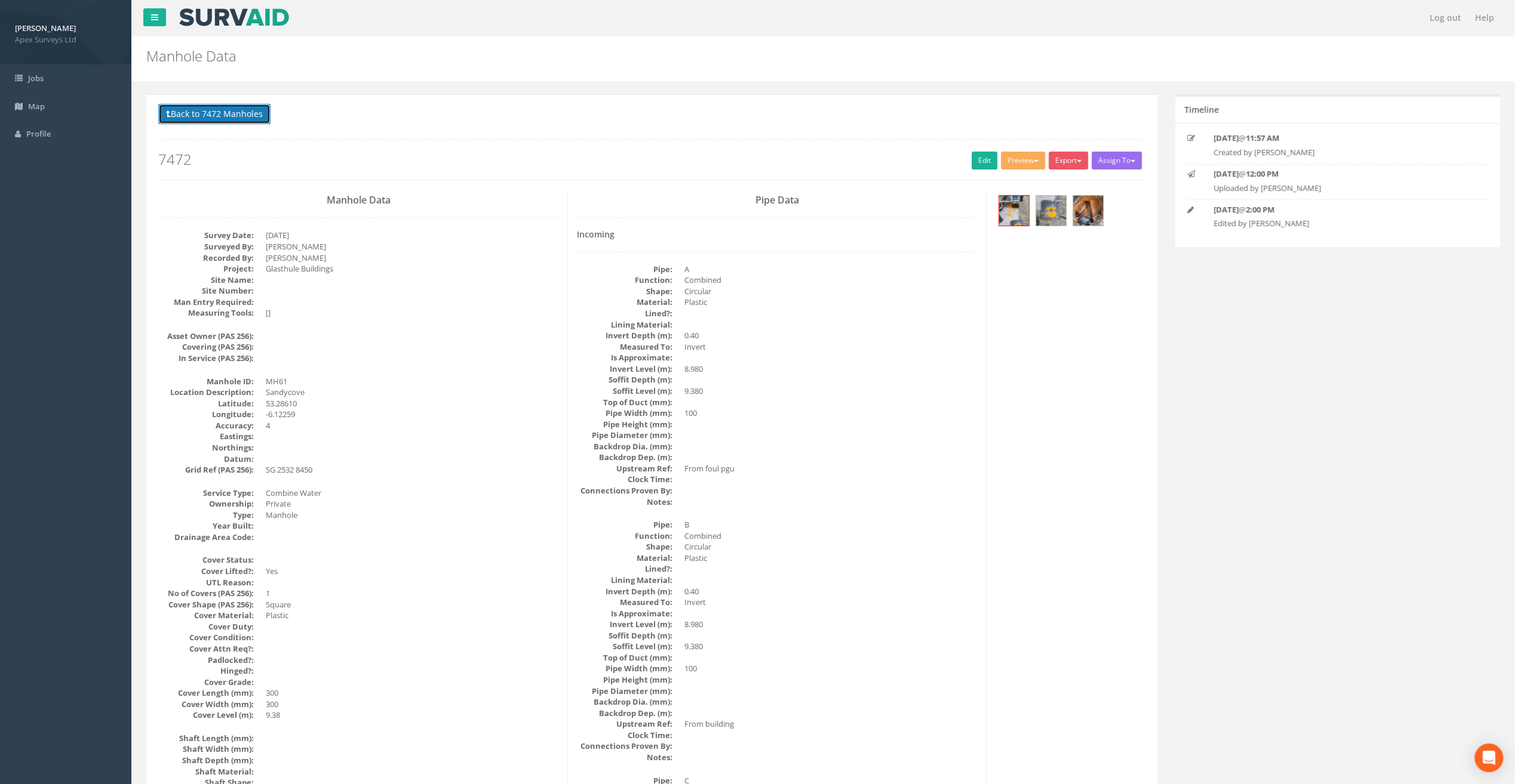
click at [243, 119] on button "Back to 7472 Manholes" at bounding box center [213, 114] width 112 height 20
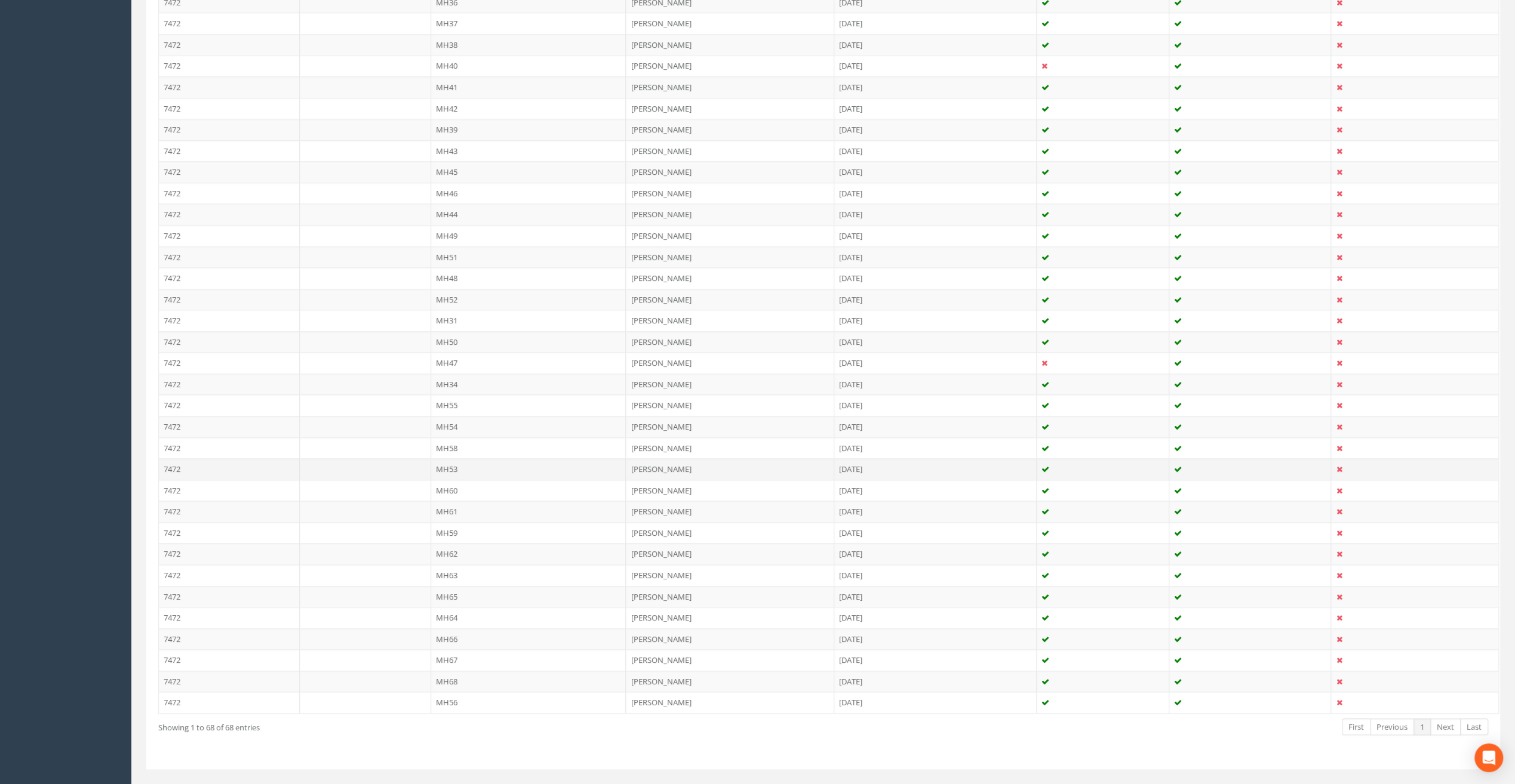
scroll to position [1096, 0]
click at [442, 515] on td "MH59" at bounding box center [529, 526] width 195 height 21
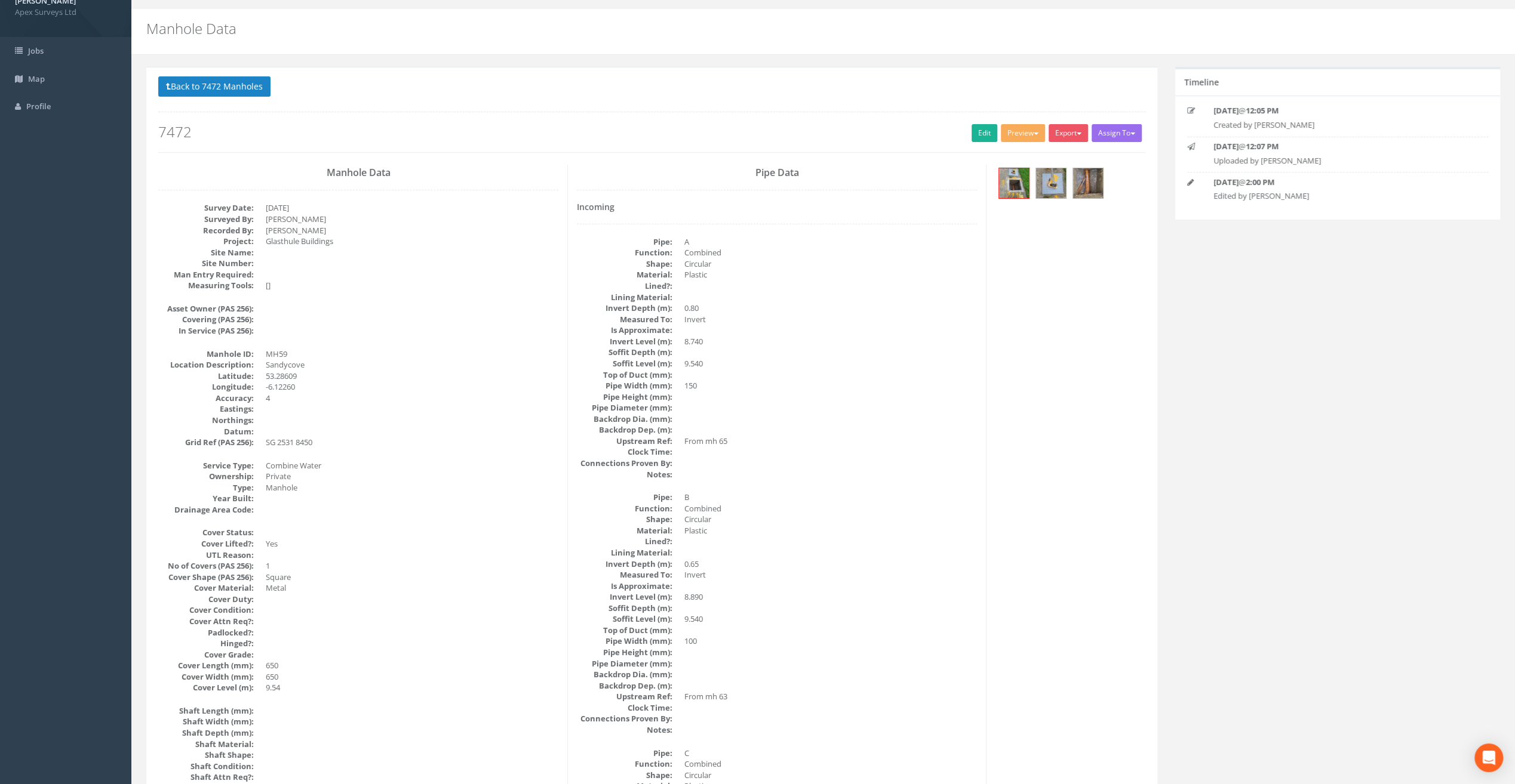
scroll to position [0, 0]
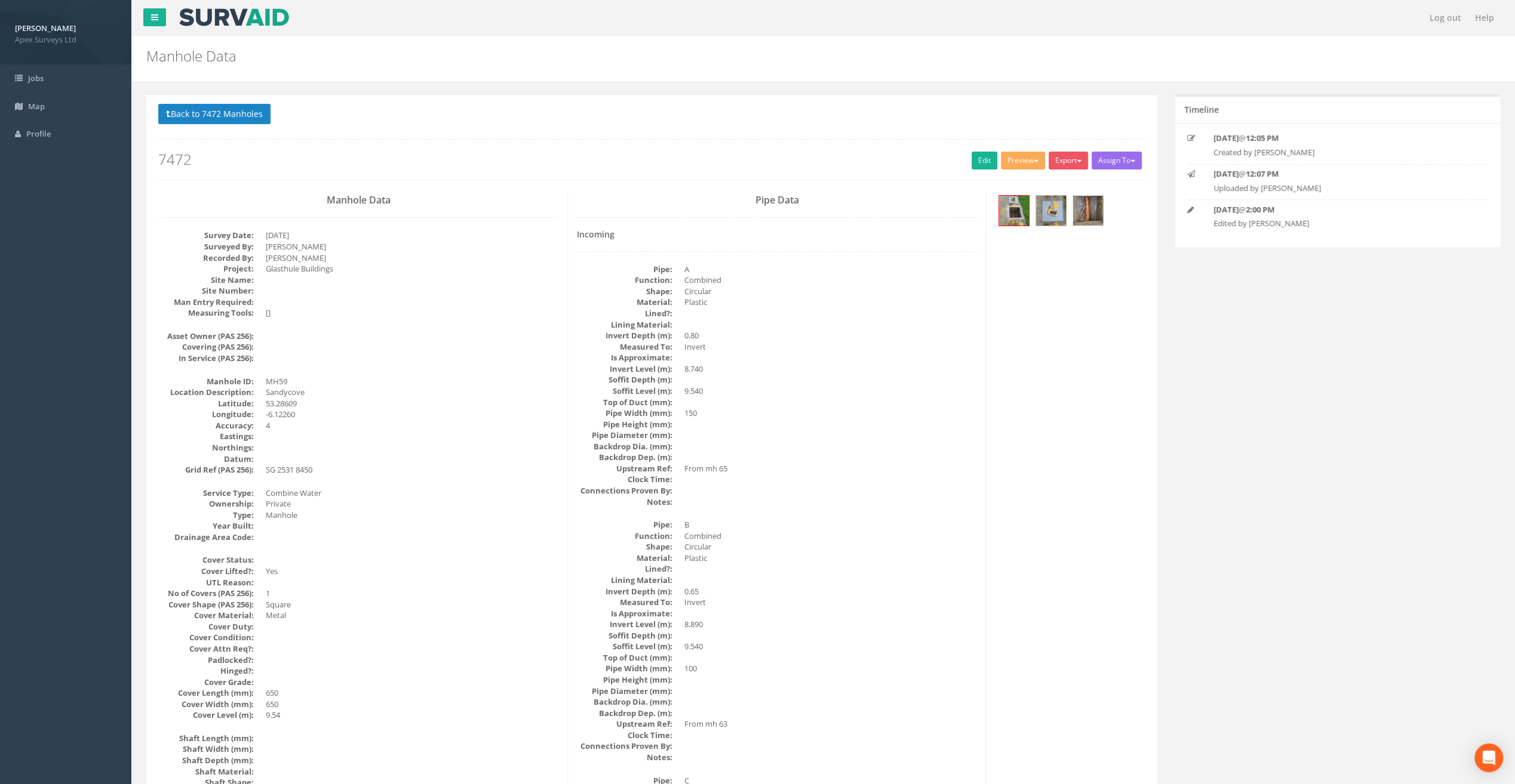
click at [1087, 204] on img at bounding box center [1087, 210] width 30 height 30
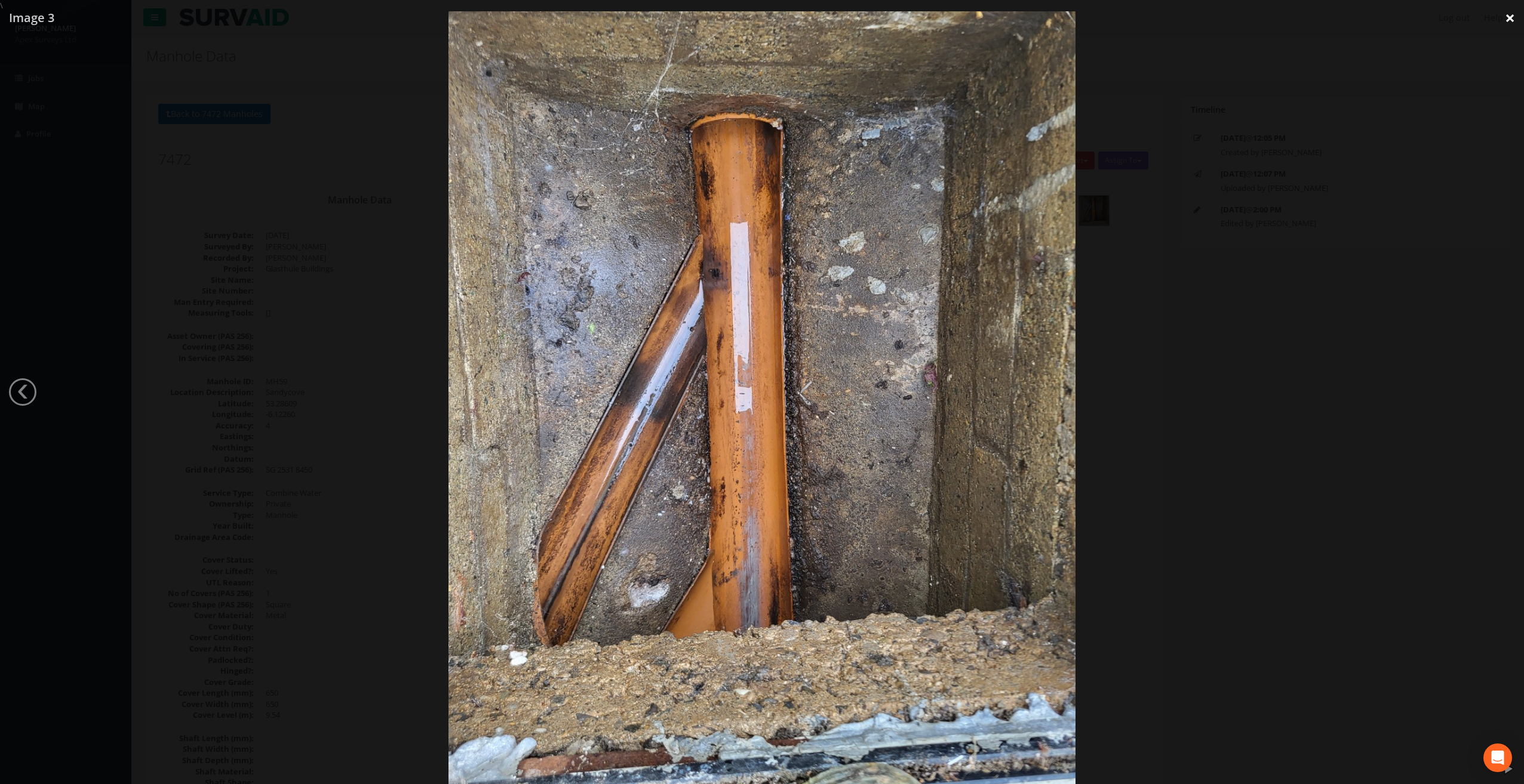
click at [1508, 16] on link "×" at bounding box center [1510, 17] width 28 height 35
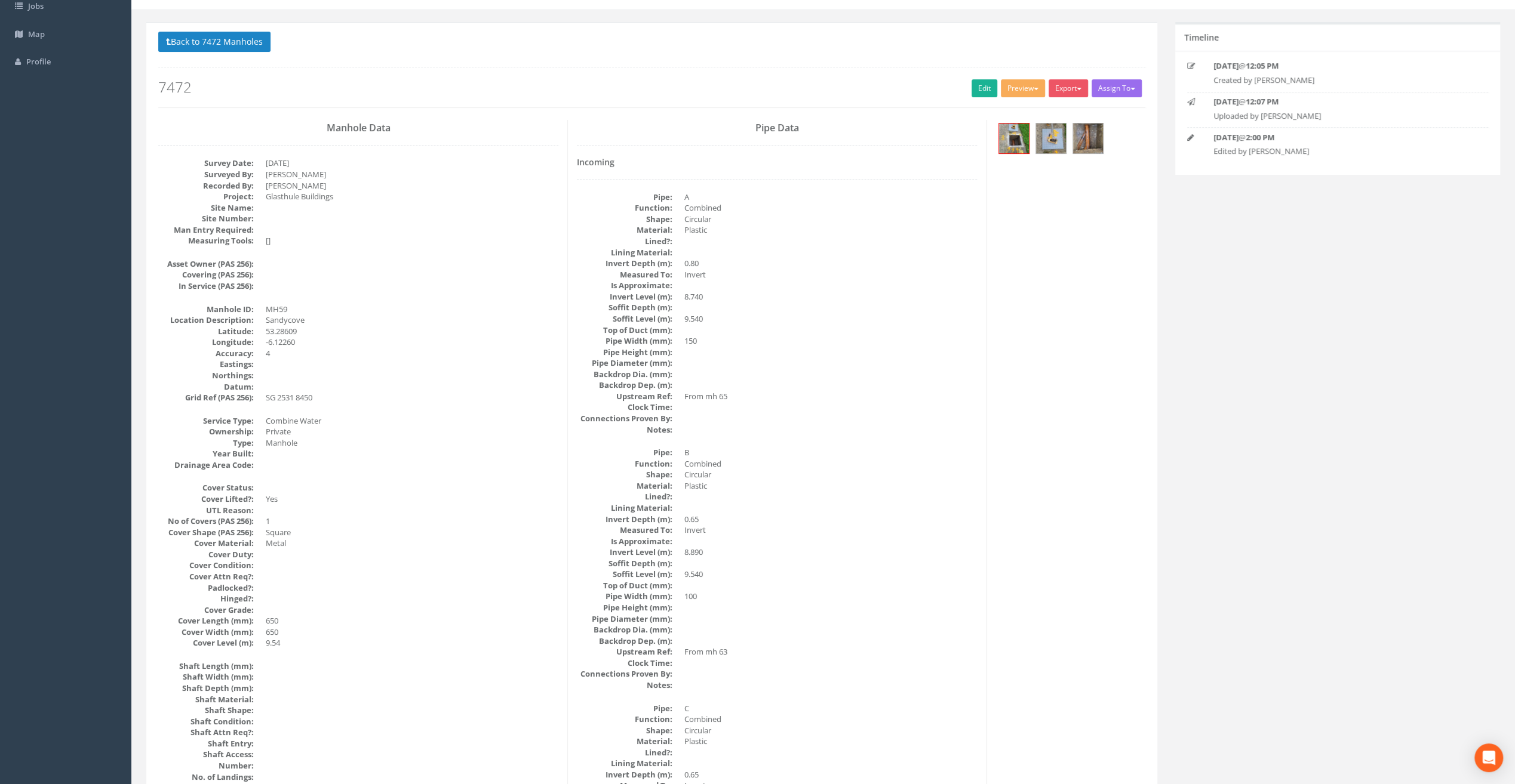
scroll to position [59, 0]
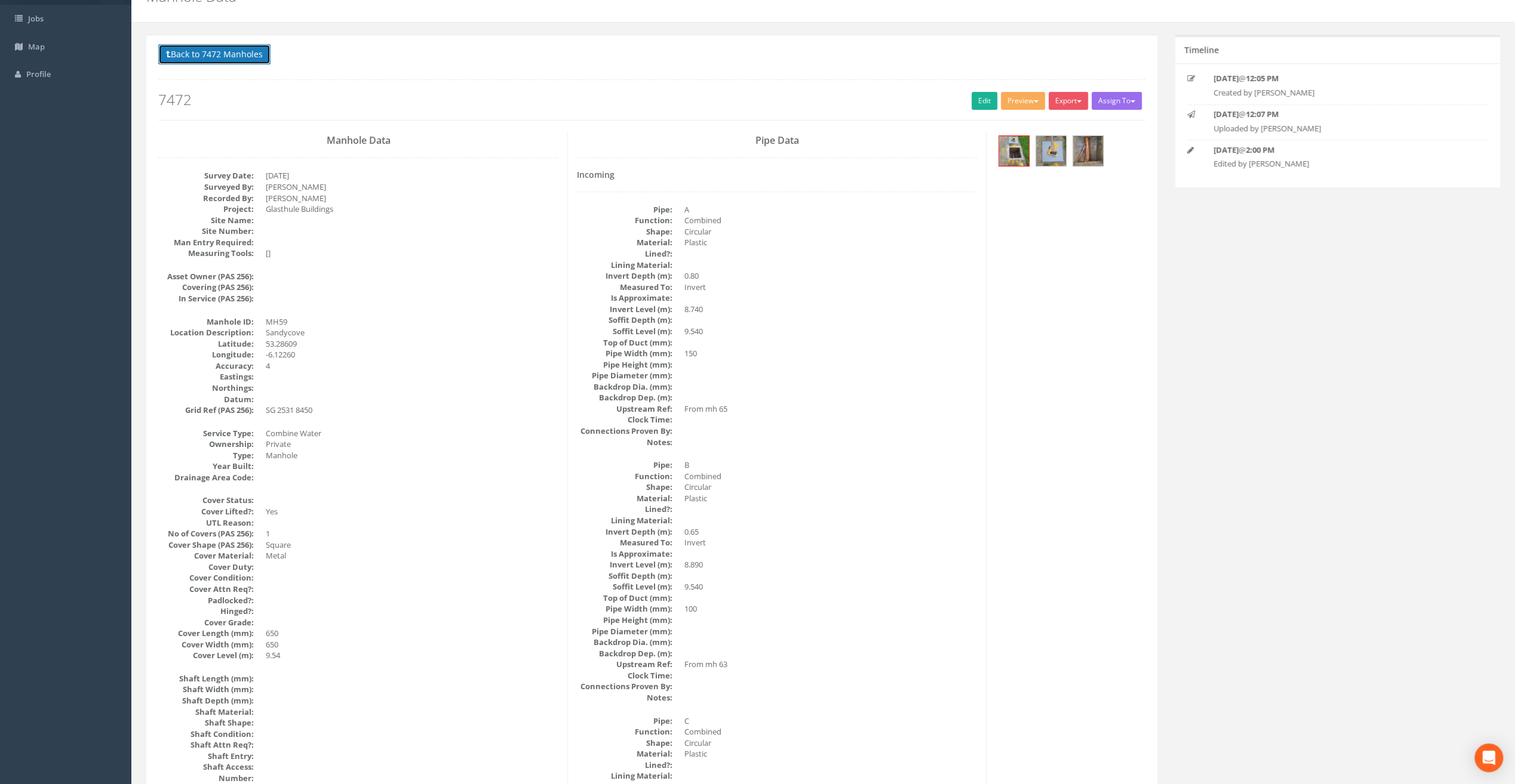
click at [230, 50] on button "Back to 7472 Manholes" at bounding box center [213, 54] width 112 height 20
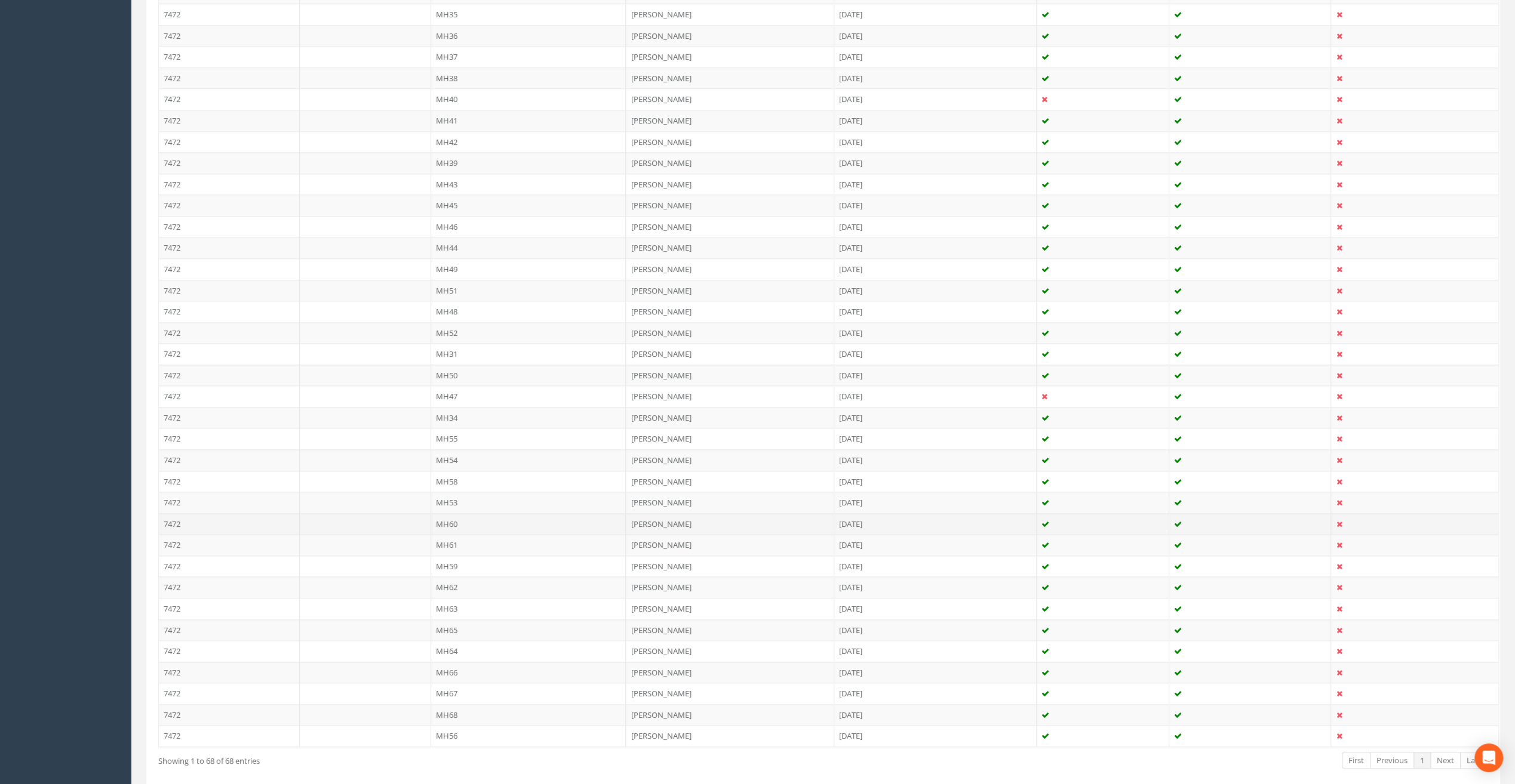
scroll to position [1096, 0]
click at [451, 536] on td "MH62" at bounding box center [529, 547] width 195 height 21
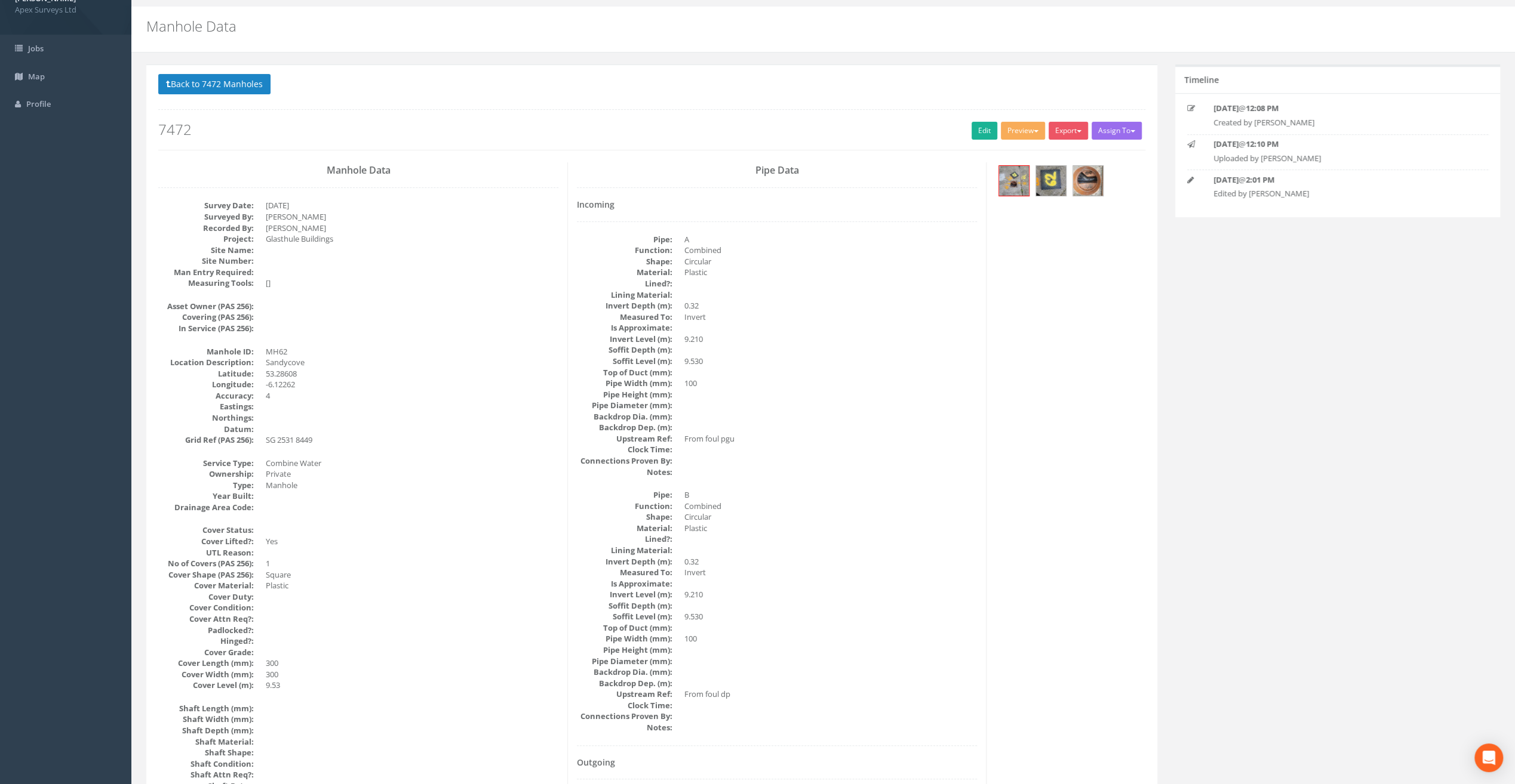
scroll to position [0, 0]
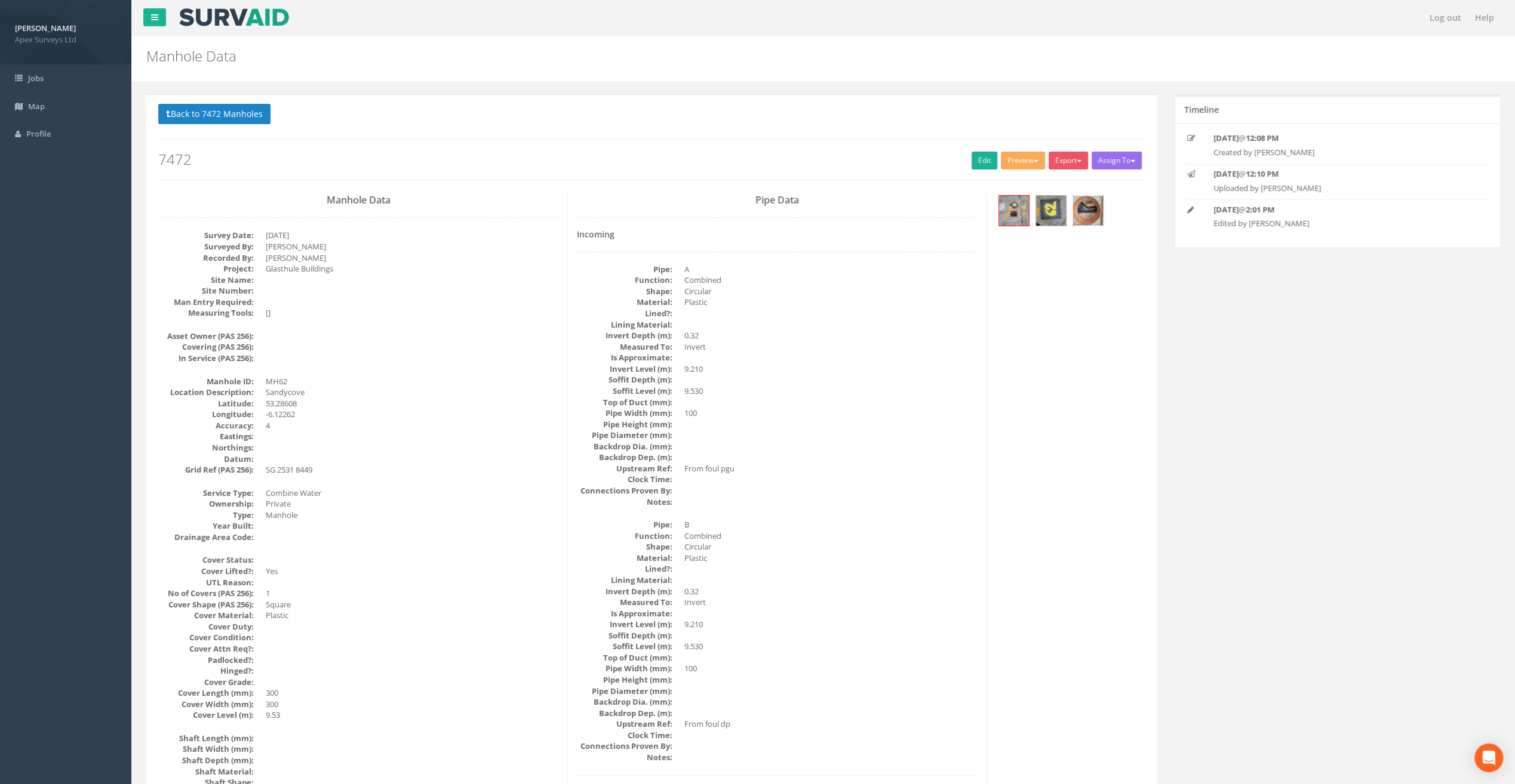
click at [1089, 213] on img at bounding box center [1087, 210] width 30 height 30
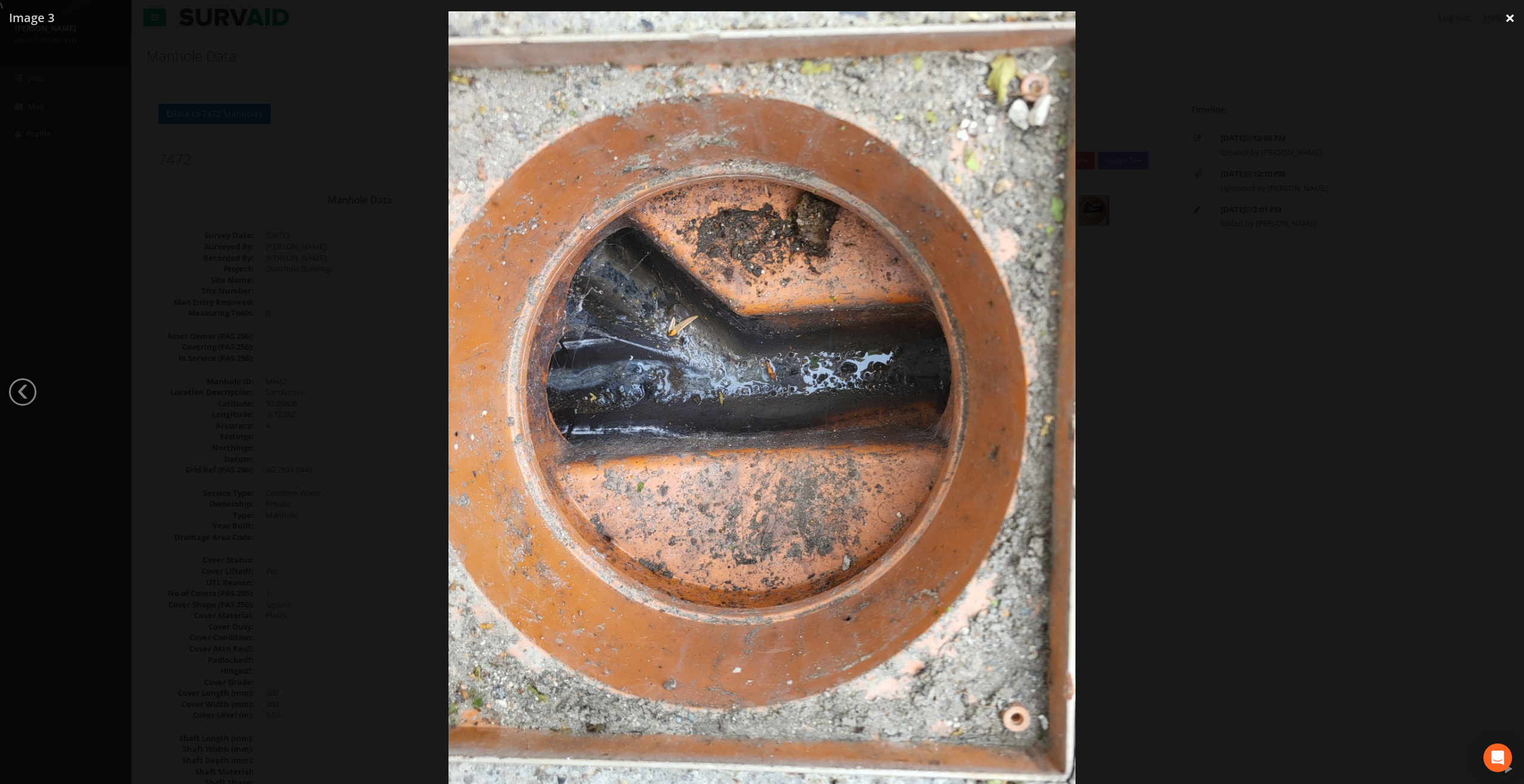
click at [1508, 19] on link "×" at bounding box center [1510, 17] width 28 height 35
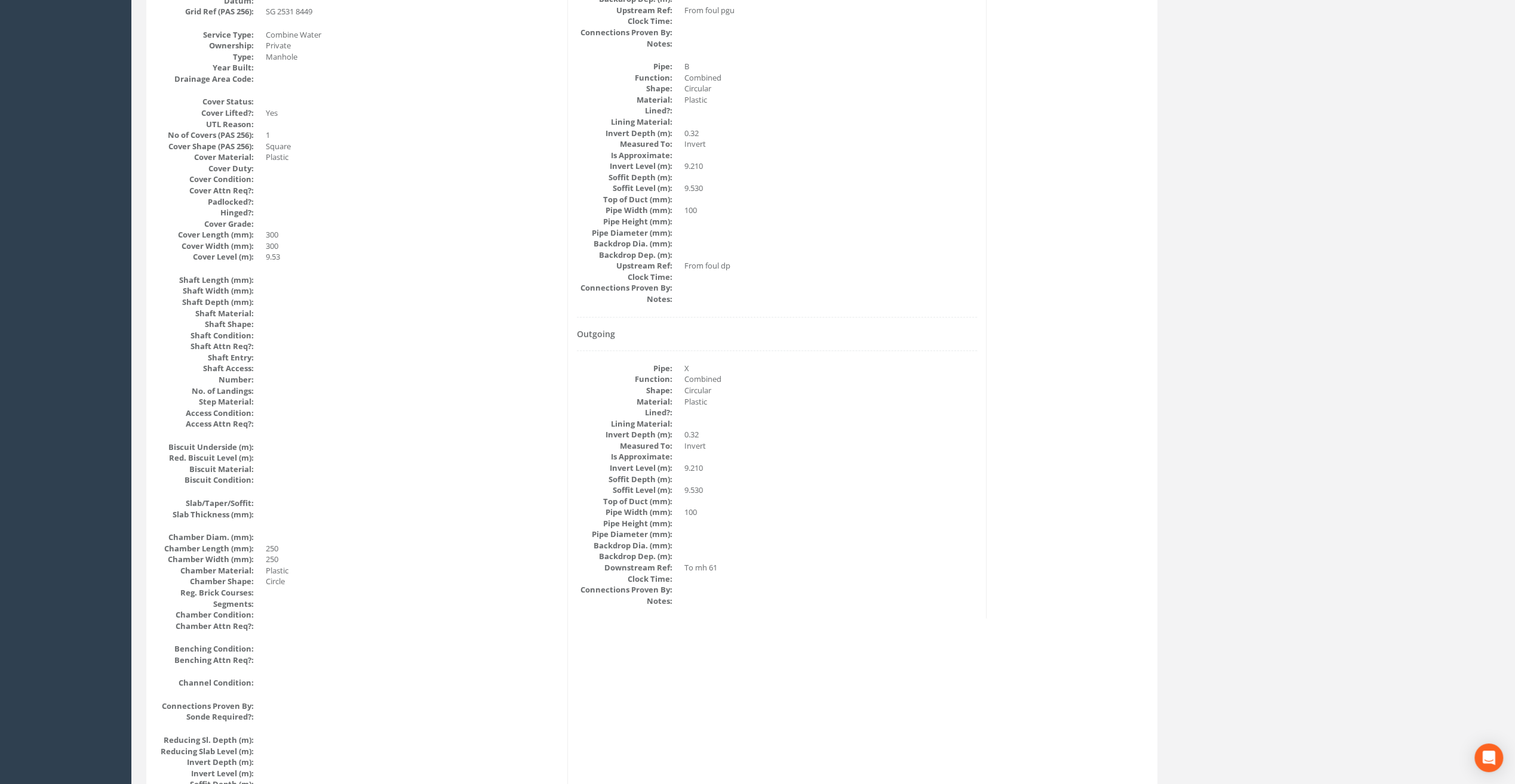
scroll to position [40, 0]
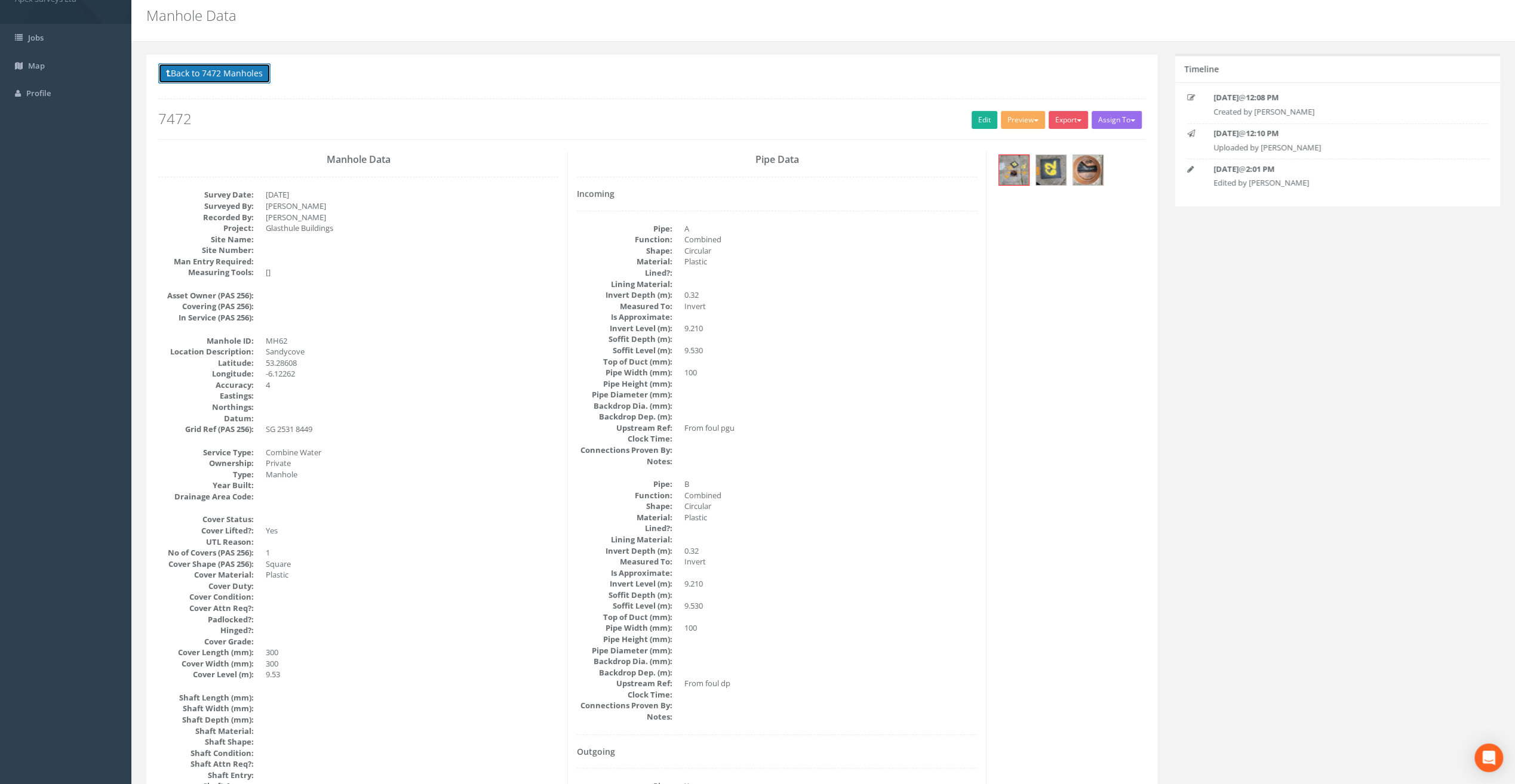
click at [231, 70] on button "Back to 7472 Manholes" at bounding box center [213, 73] width 112 height 20
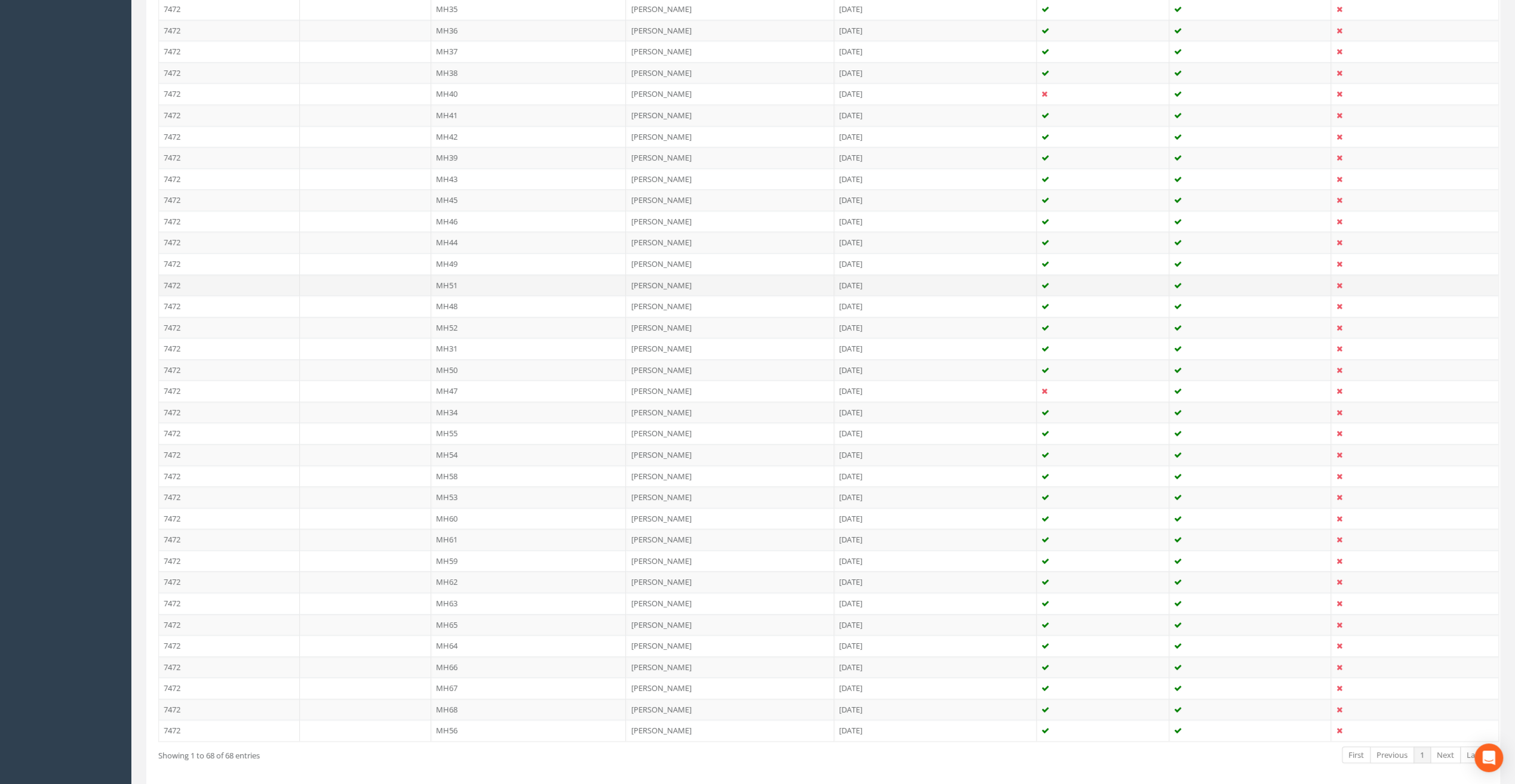
scroll to position [1096, 0]
click at [449, 558] on td "MH63" at bounding box center [529, 569] width 195 height 21
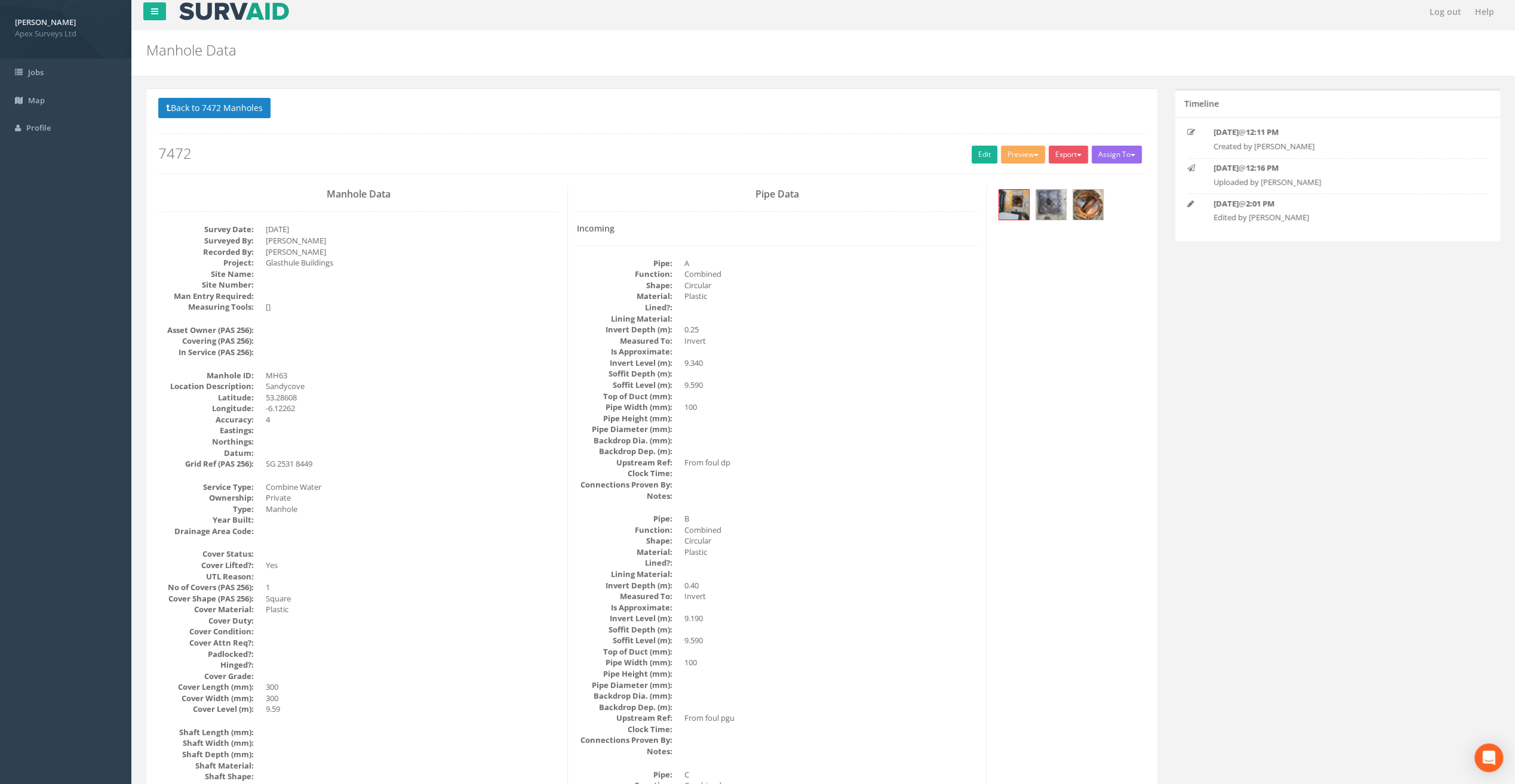
scroll to position [0, 0]
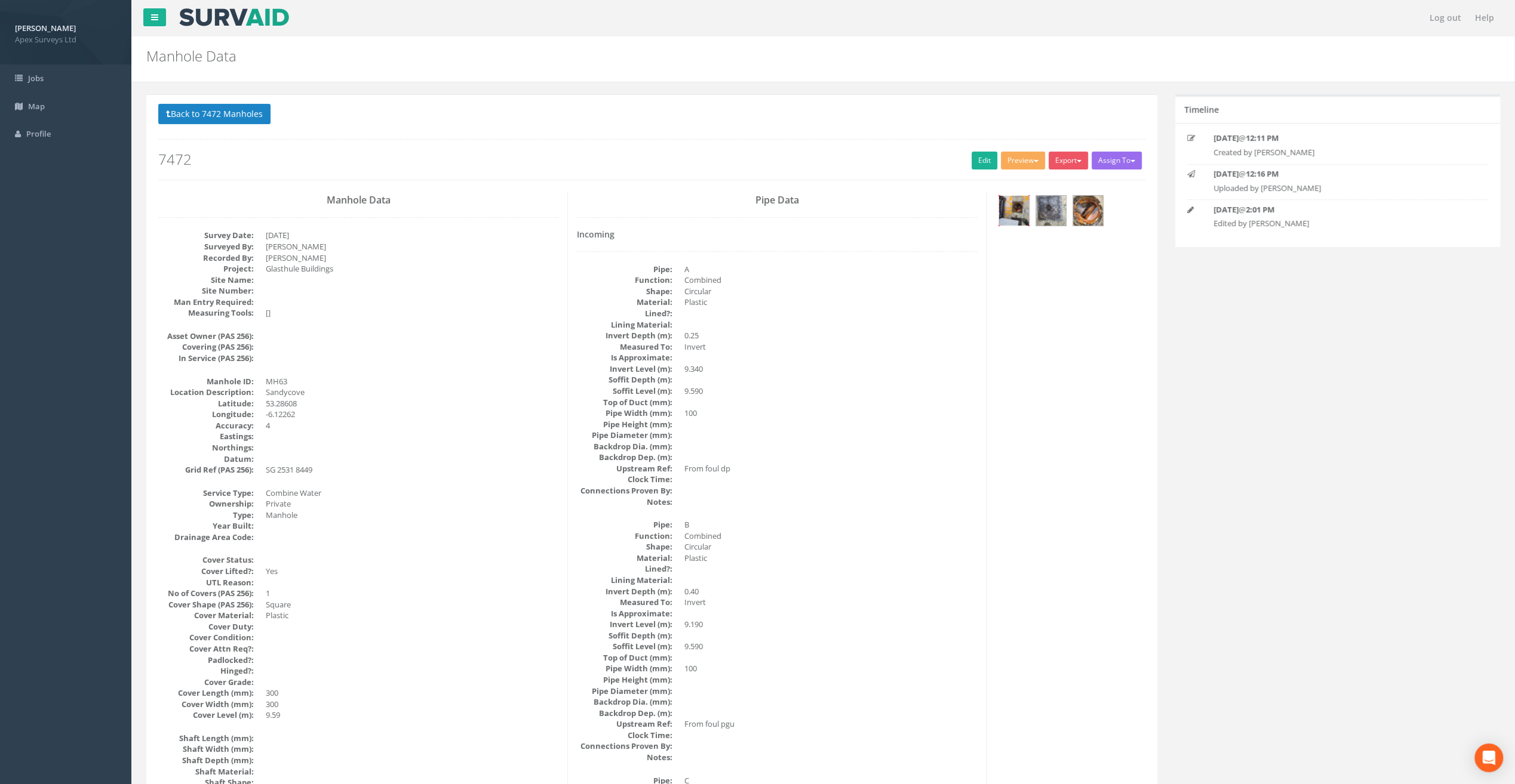
click at [1019, 210] on img at bounding box center [1013, 210] width 30 height 30
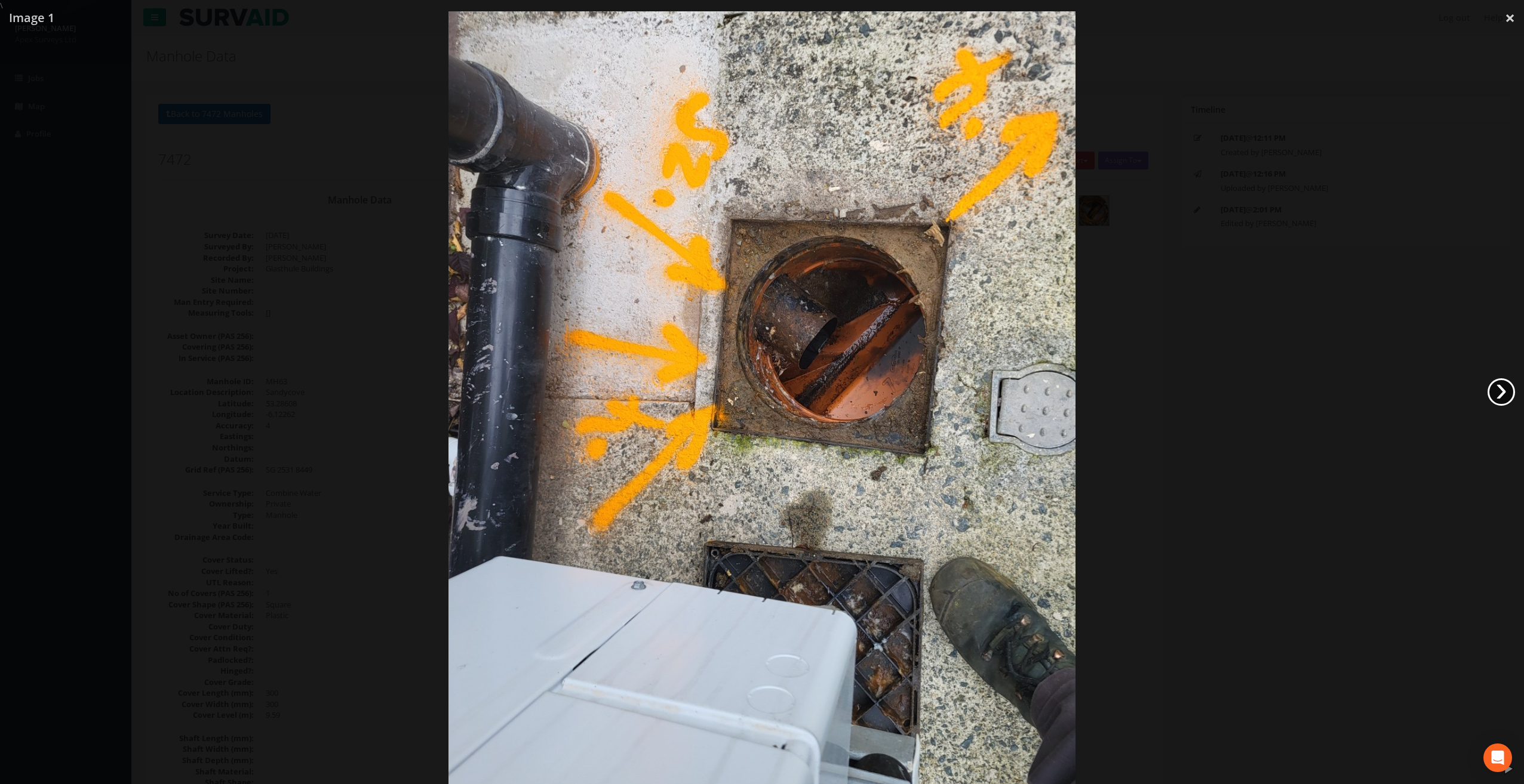
click at [1501, 400] on link "›" at bounding box center [1501, 392] width 28 height 28
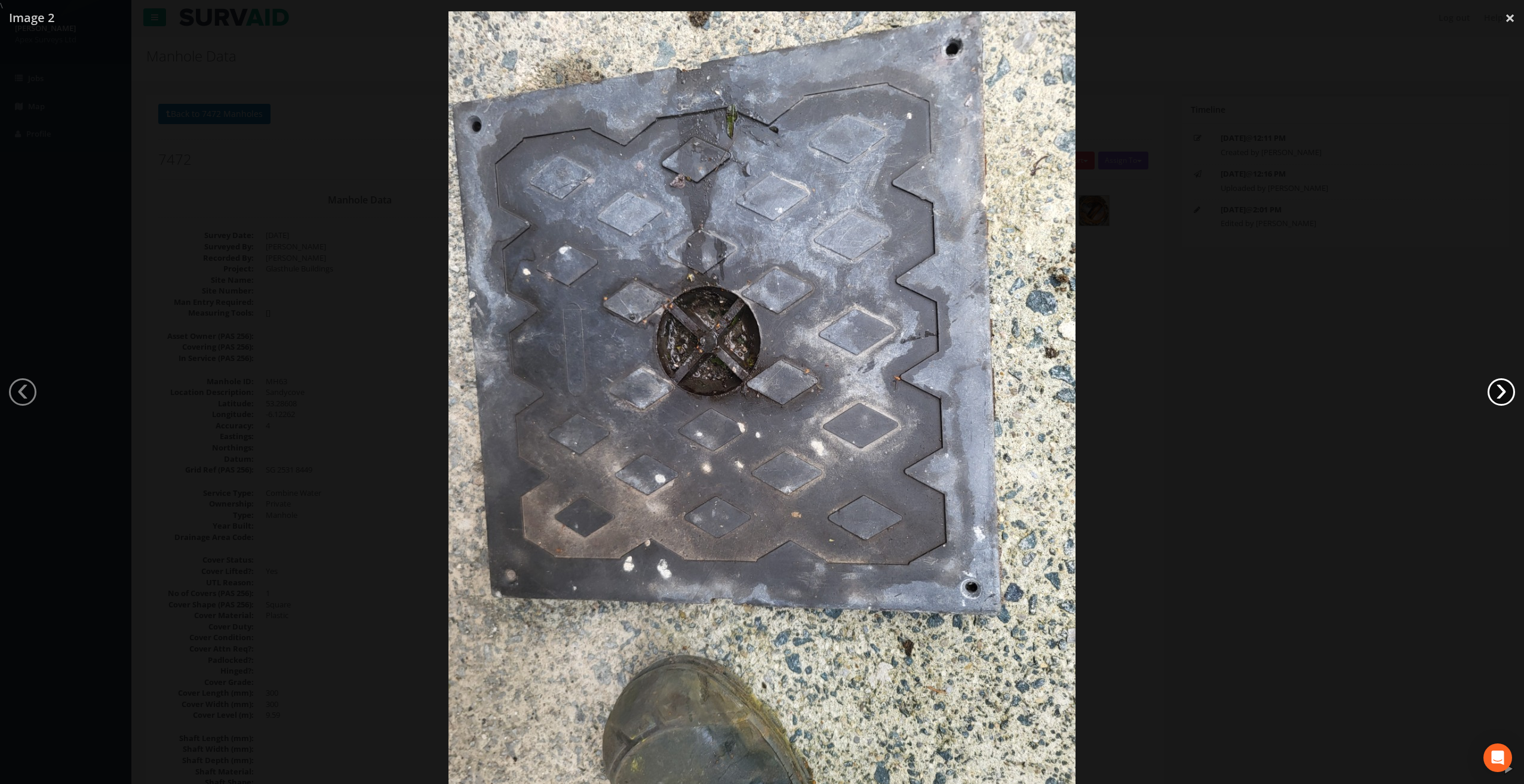
click at [1501, 400] on link "›" at bounding box center [1501, 392] width 28 height 28
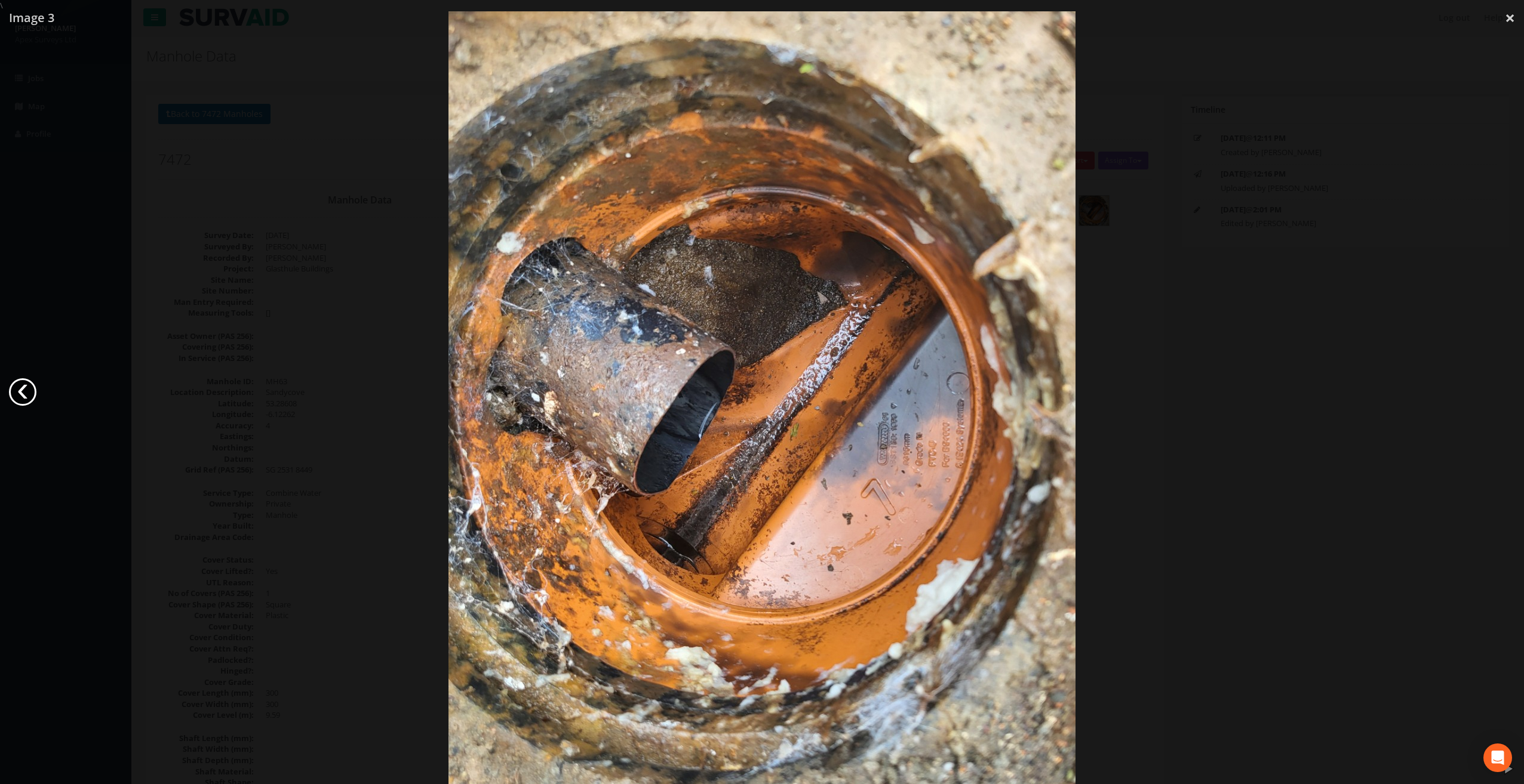
click at [34, 398] on link "‹" at bounding box center [22, 392] width 28 height 28
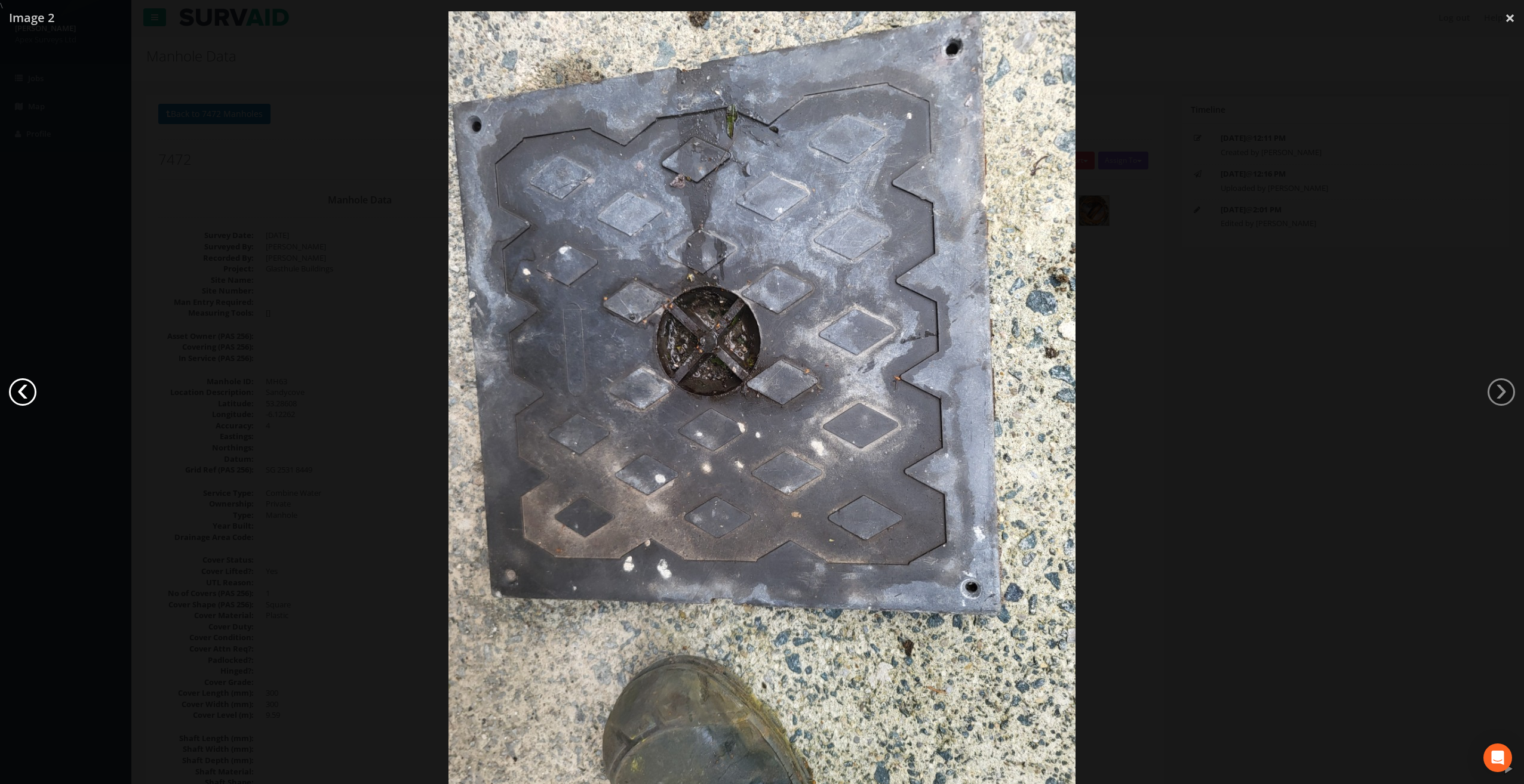
click at [34, 398] on link "‹" at bounding box center [22, 392] width 28 height 28
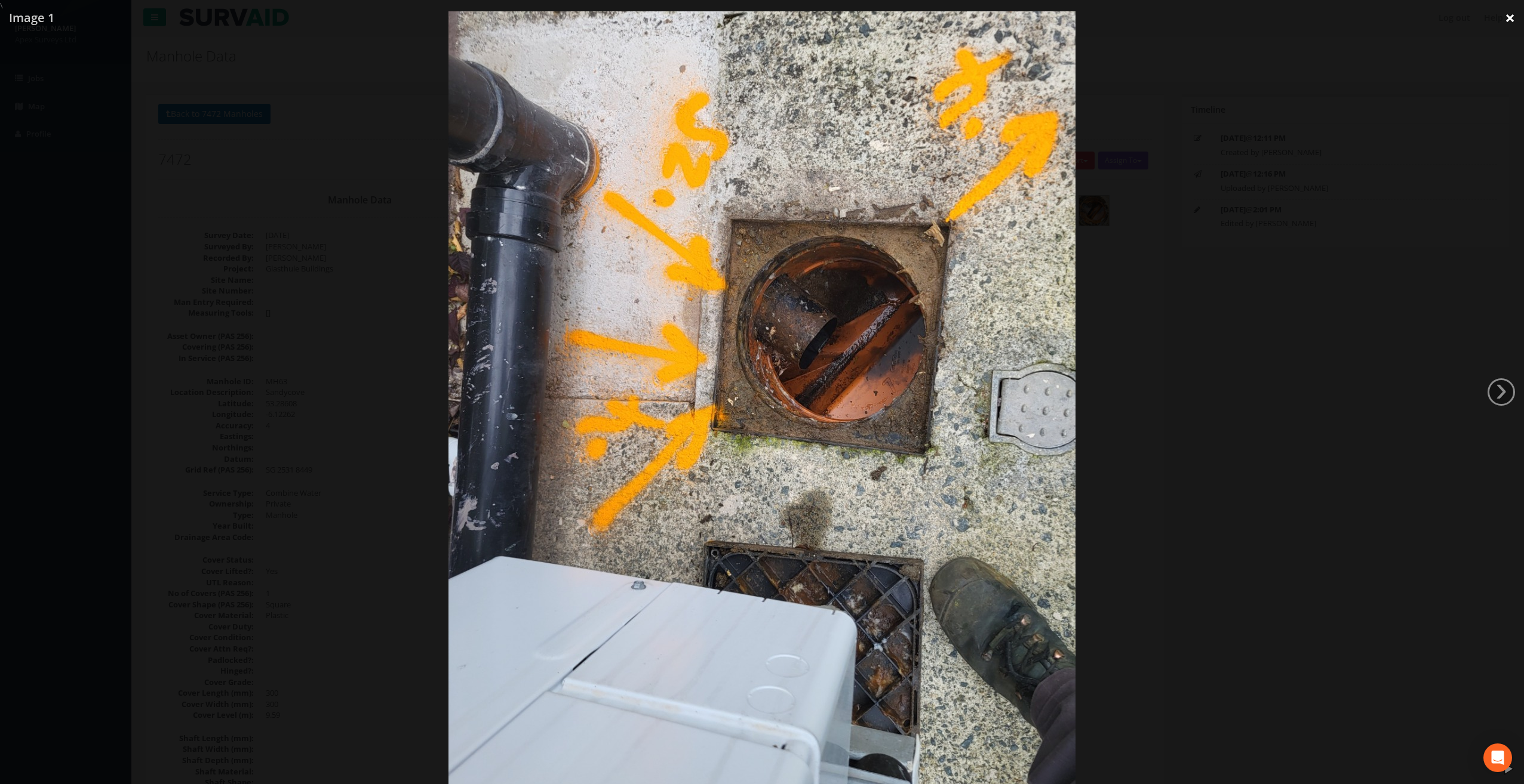
click at [1507, 18] on link "×" at bounding box center [1510, 17] width 28 height 35
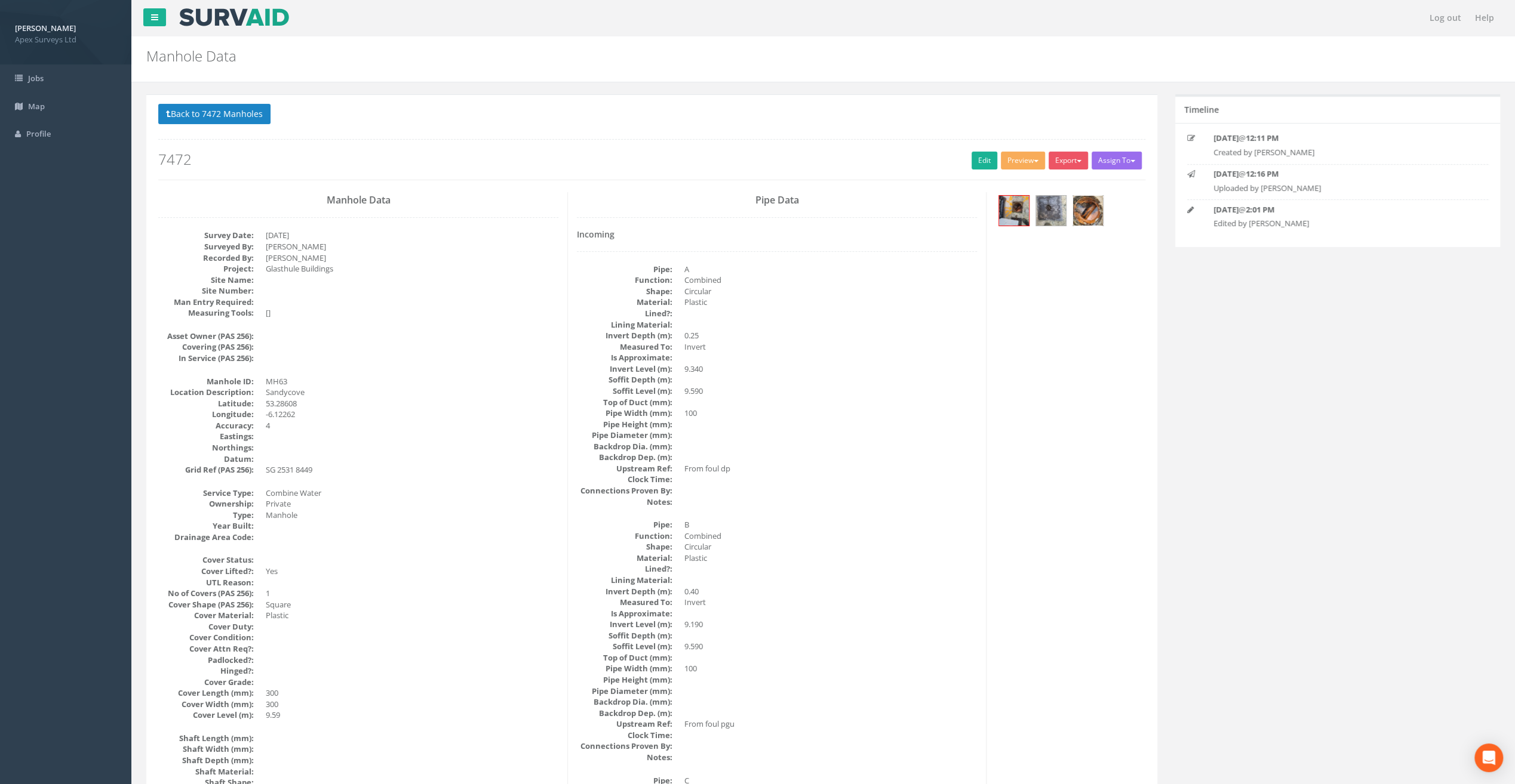
click at [1078, 219] on img at bounding box center [1087, 210] width 30 height 30
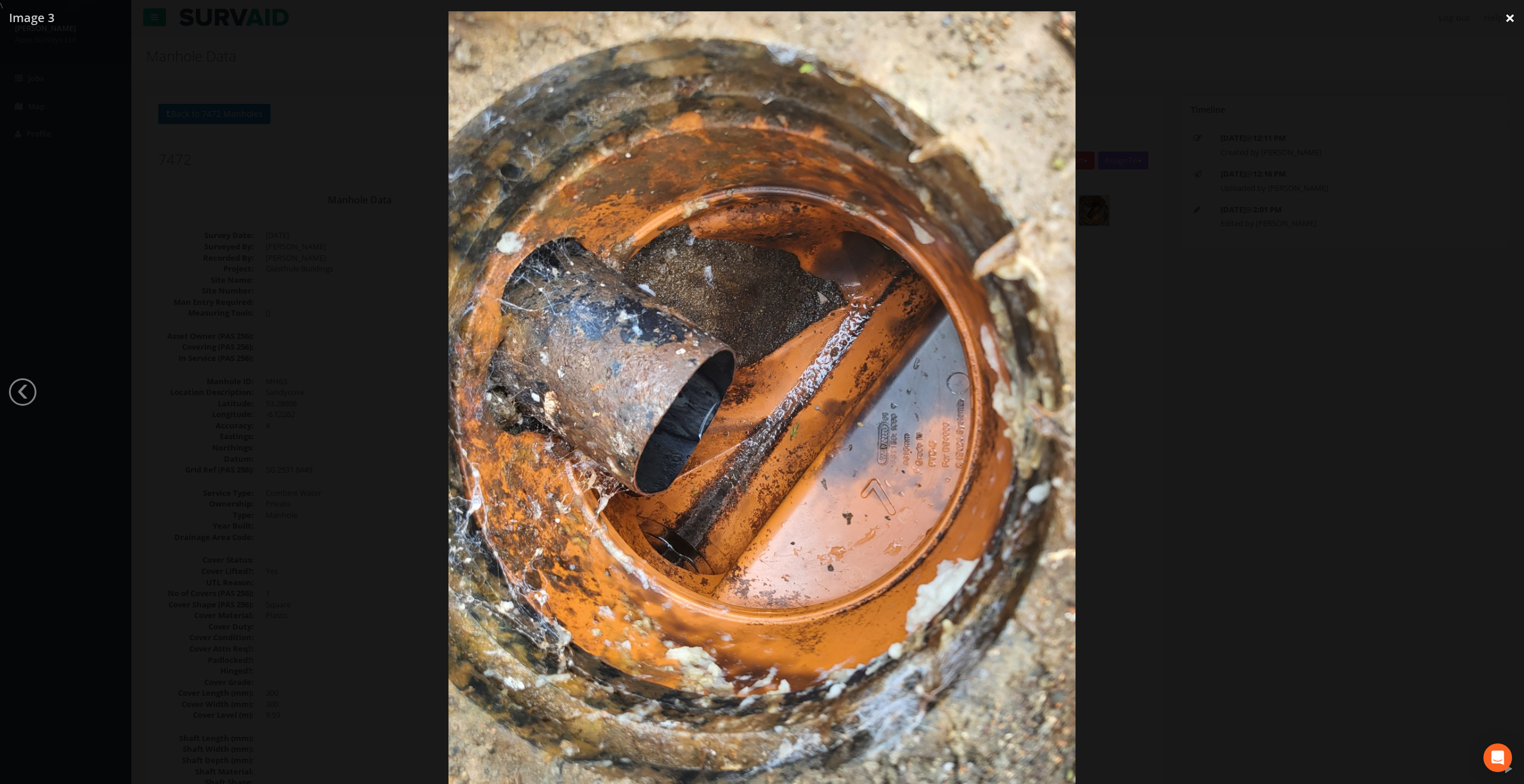
click at [1509, 20] on link "×" at bounding box center [1510, 17] width 28 height 35
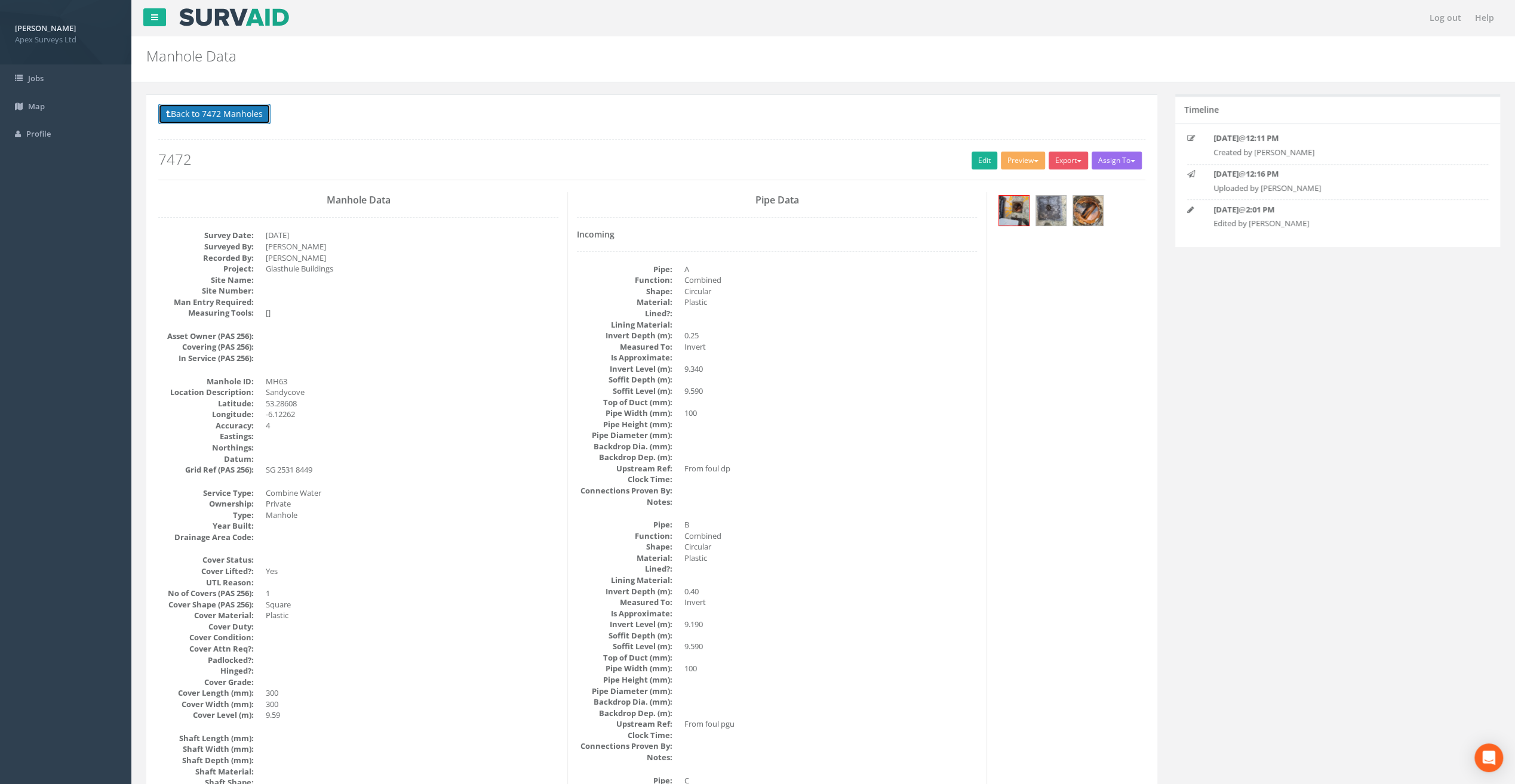
click at [183, 109] on button "Back to 7472 Manholes" at bounding box center [213, 114] width 112 height 20
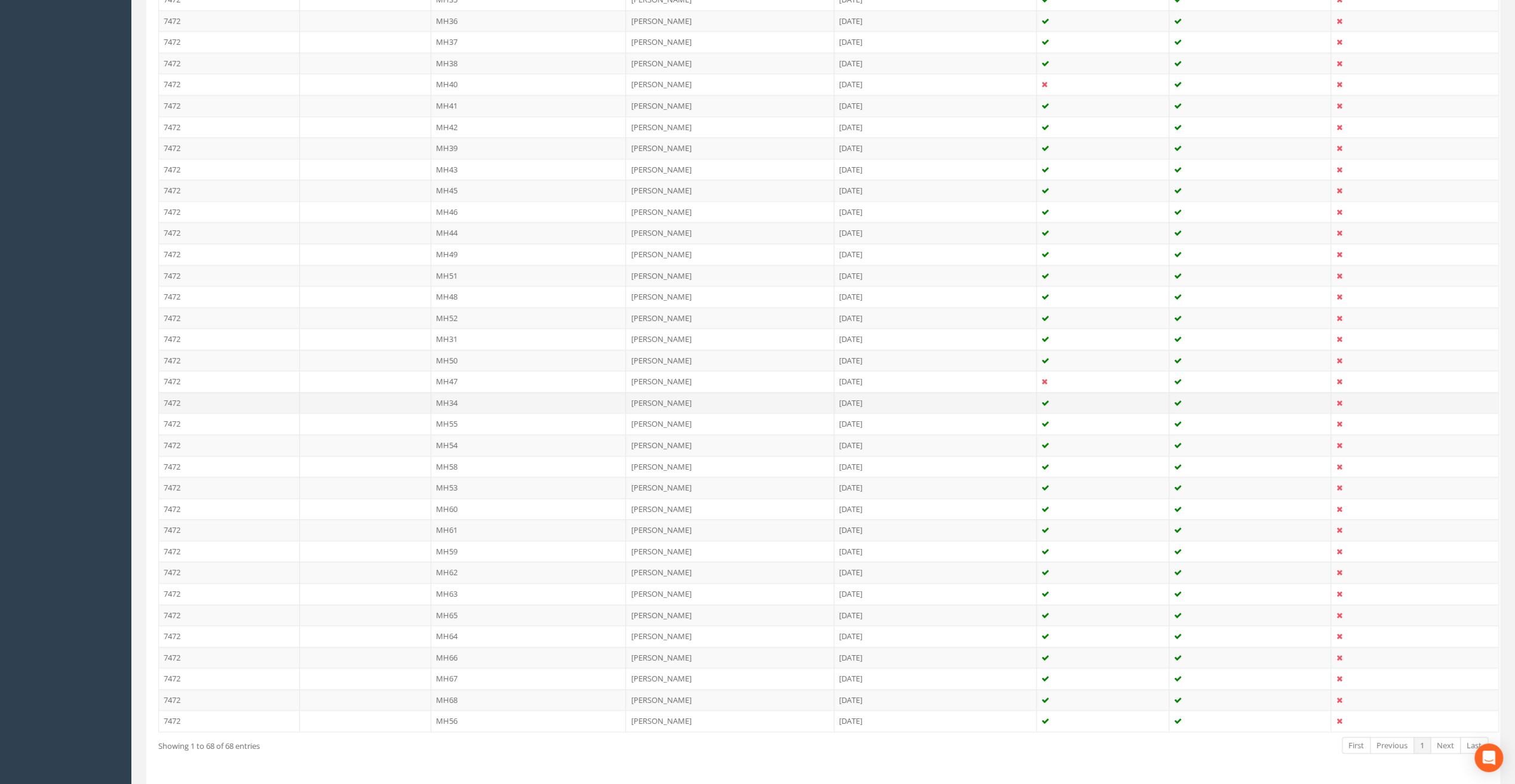
scroll to position [1096, 0]
click at [457, 600] on td "MH64" at bounding box center [529, 611] width 195 height 21
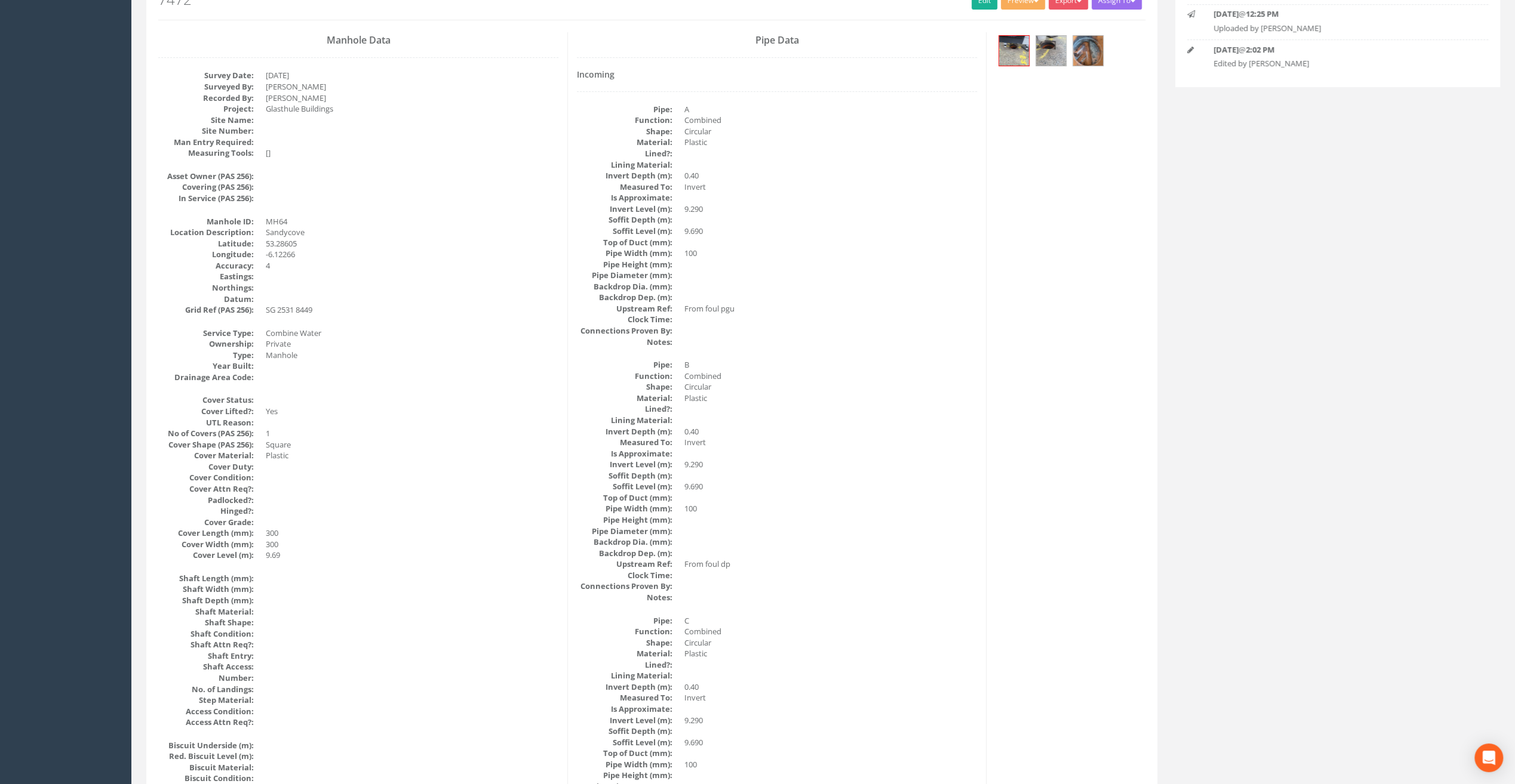
scroll to position [0, 0]
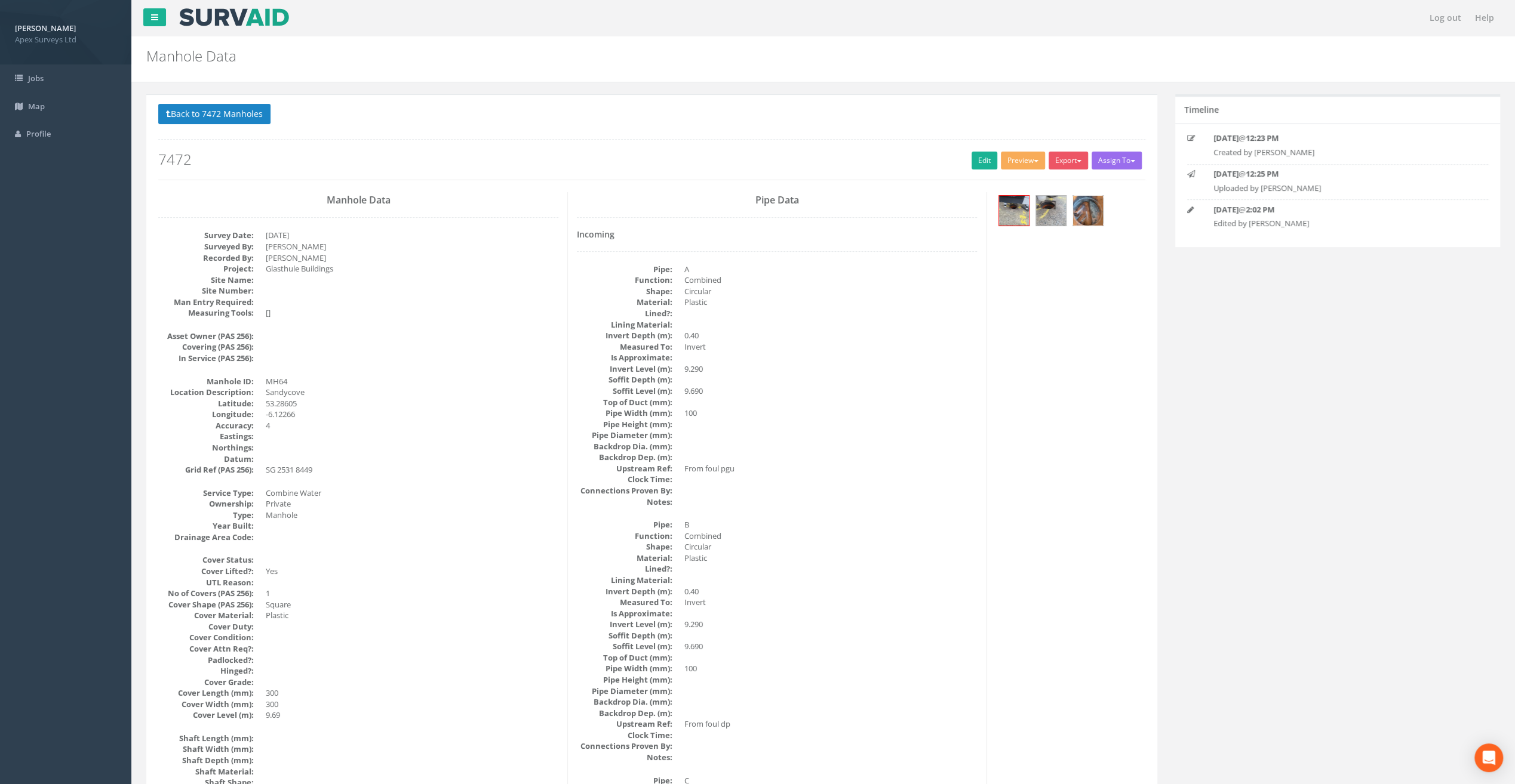
click at [1084, 203] on img at bounding box center [1087, 210] width 30 height 30
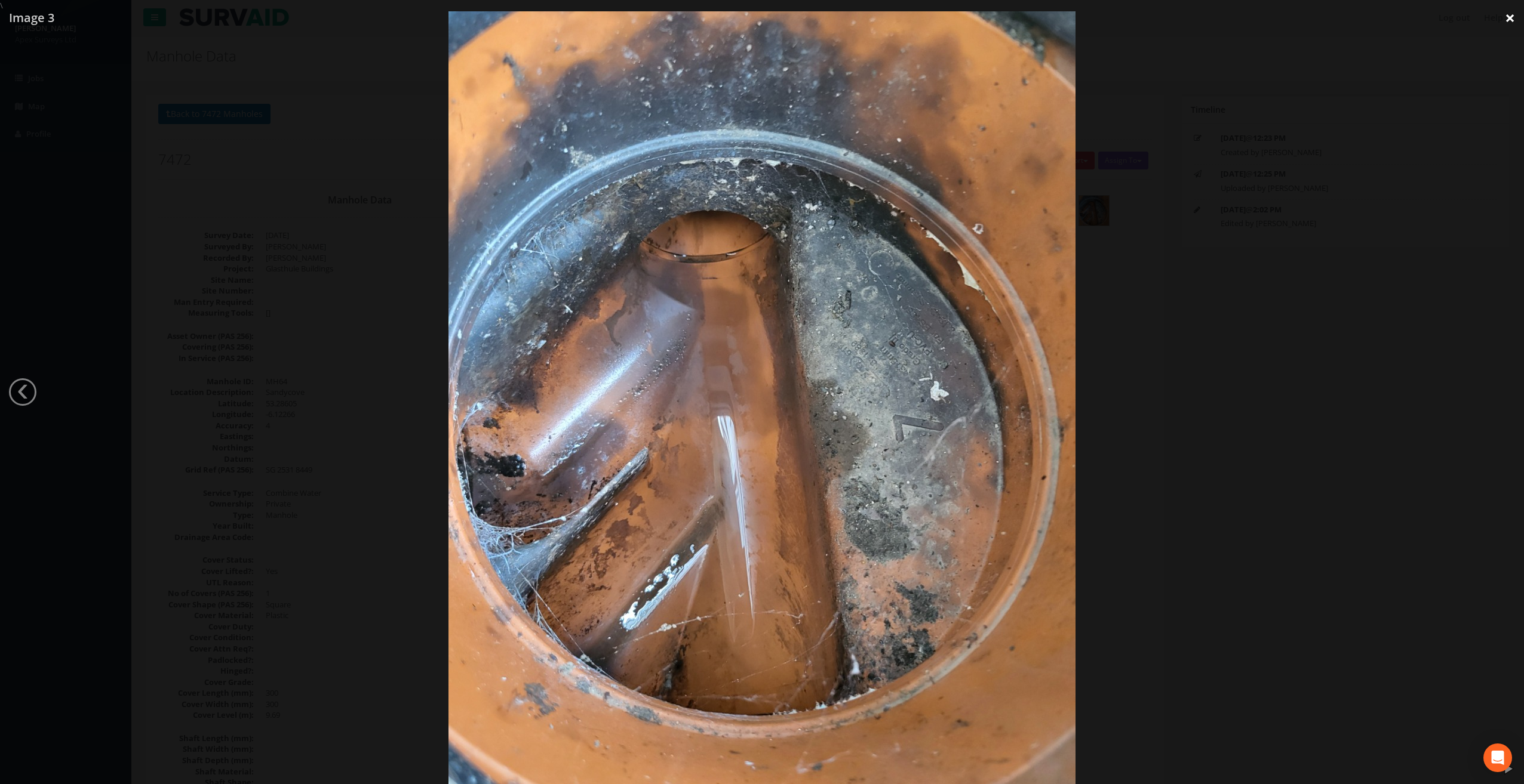
click at [1504, 17] on link "×" at bounding box center [1510, 17] width 28 height 35
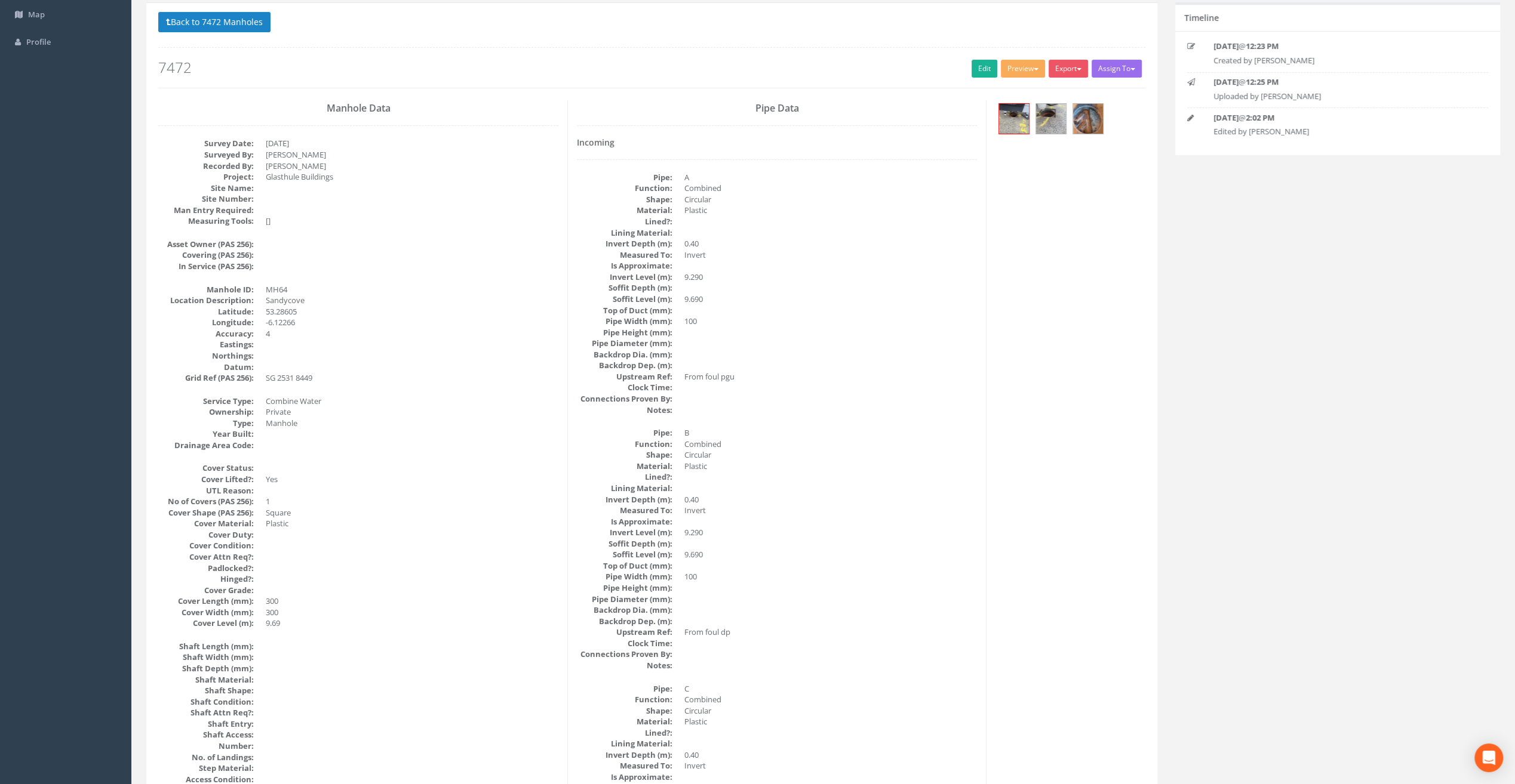
scroll to position [59, 0]
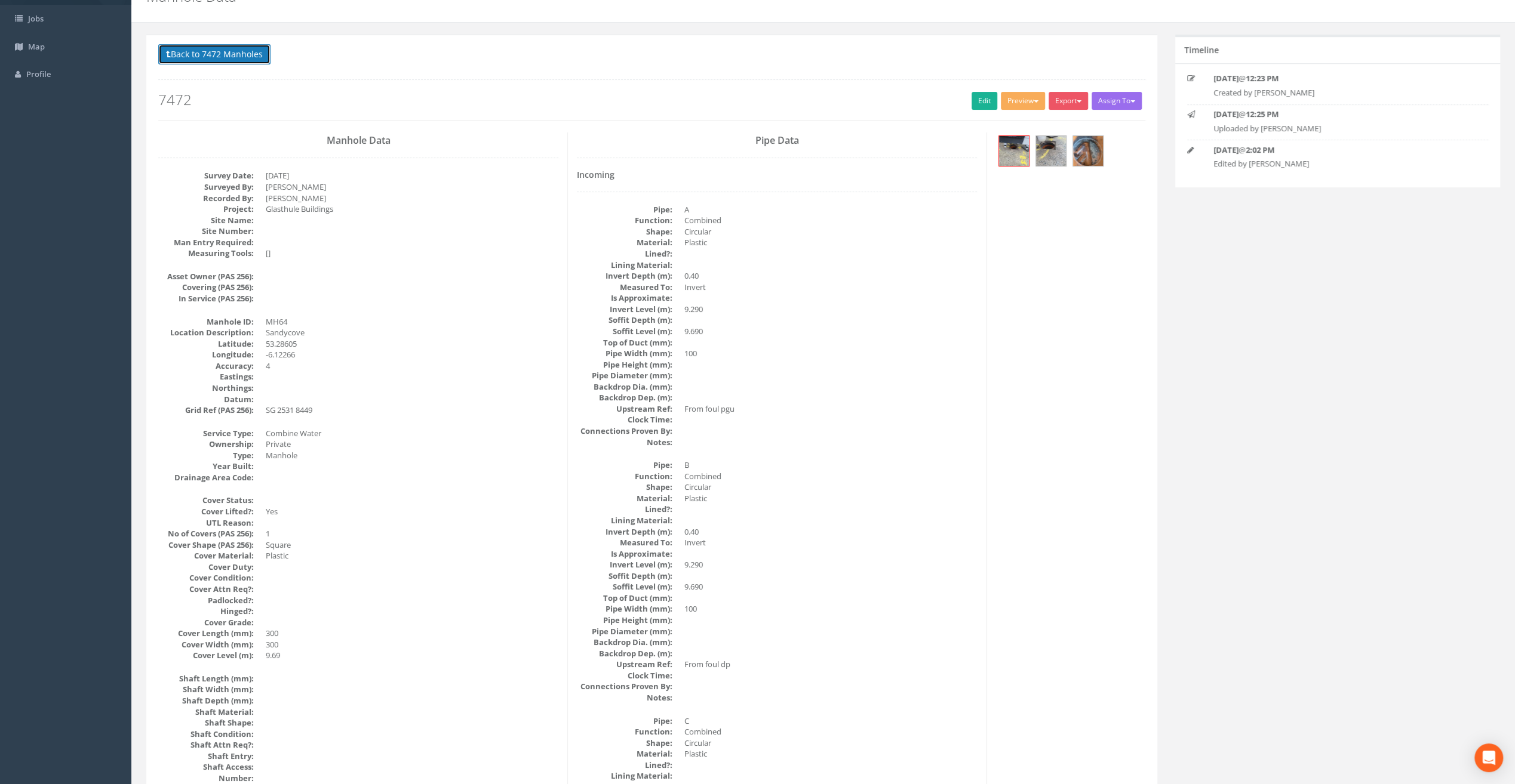
click at [200, 50] on button "Back to 7472 Manholes" at bounding box center [213, 54] width 112 height 20
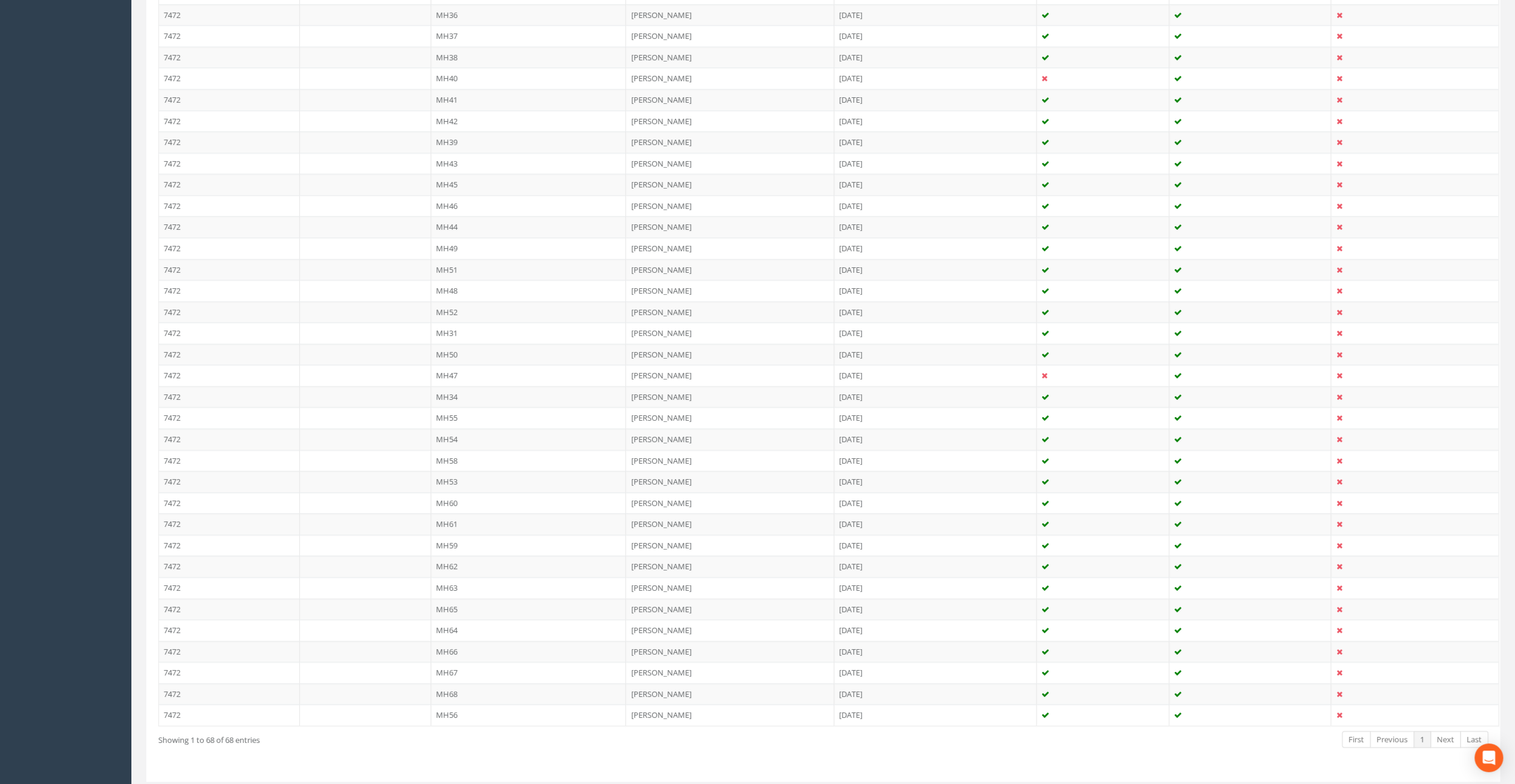
scroll to position [1096, 0]
click at [473, 621] on td "MH66" at bounding box center [529, 632] width 195 height 21
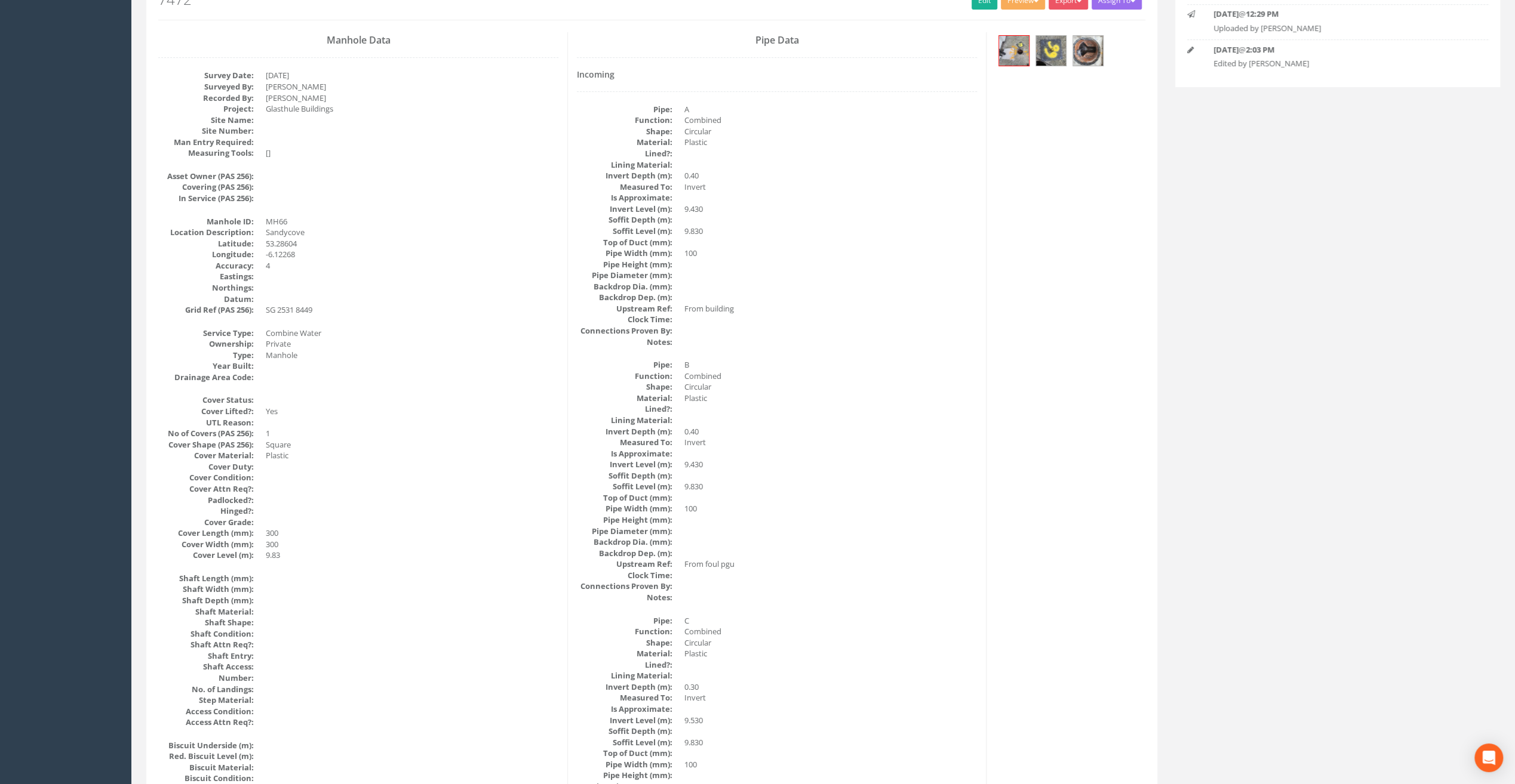
scroll to position [0, 0]
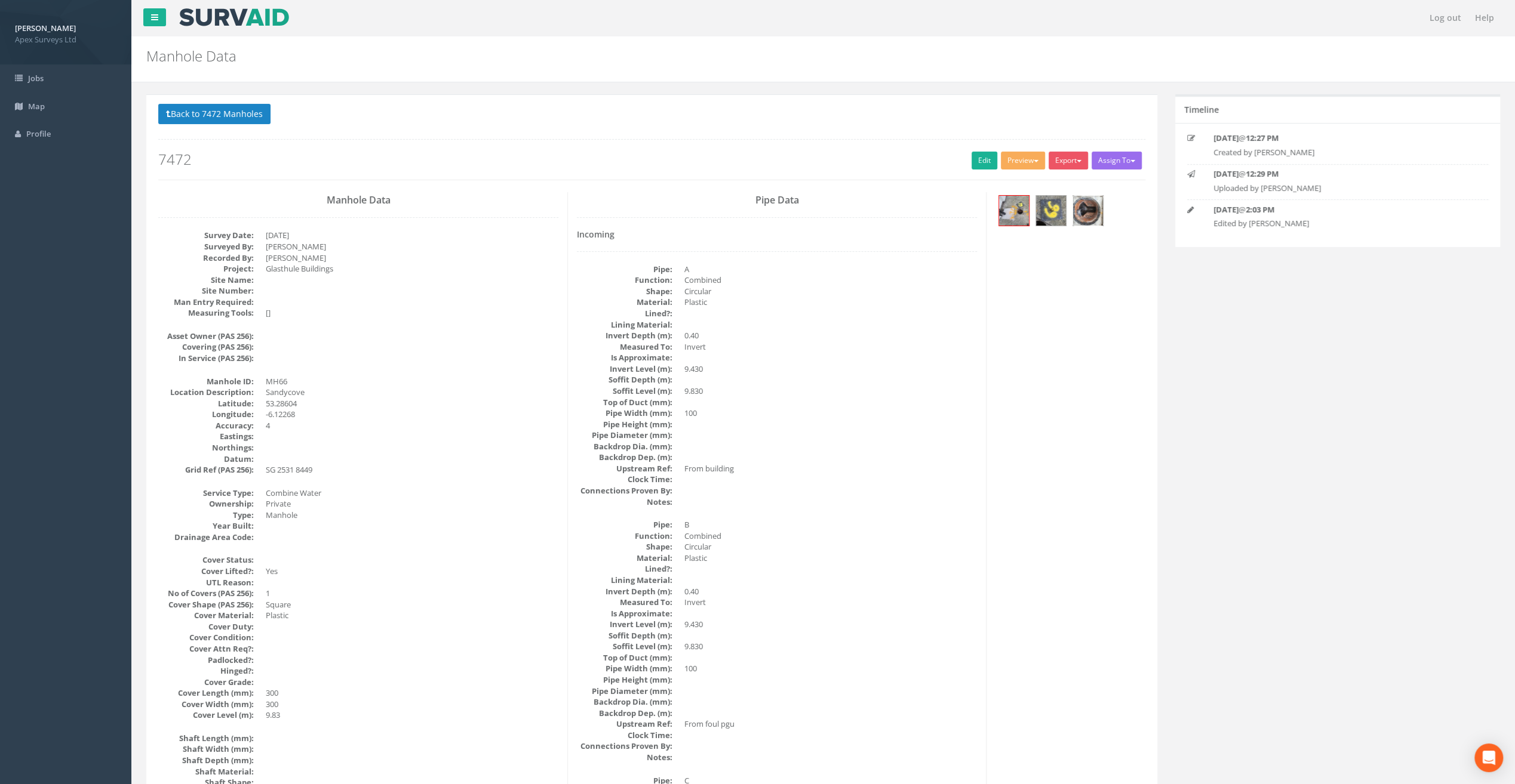
click at [1080, 215] on img at bounding box center [1087, 210] width 30 height 30
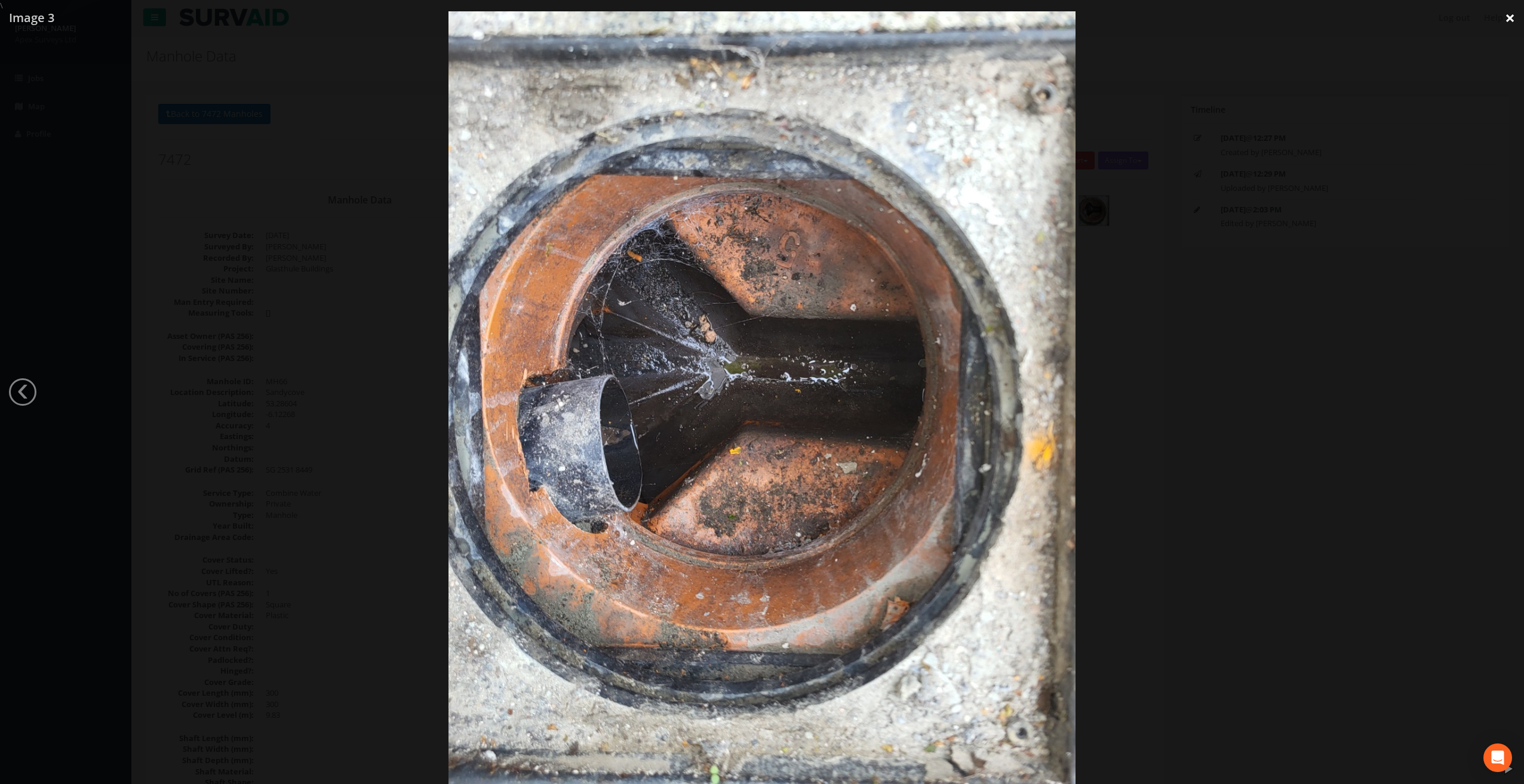
click at [1506, 16] on link "×" at bounding box center [1510, 17] width 28 height 35
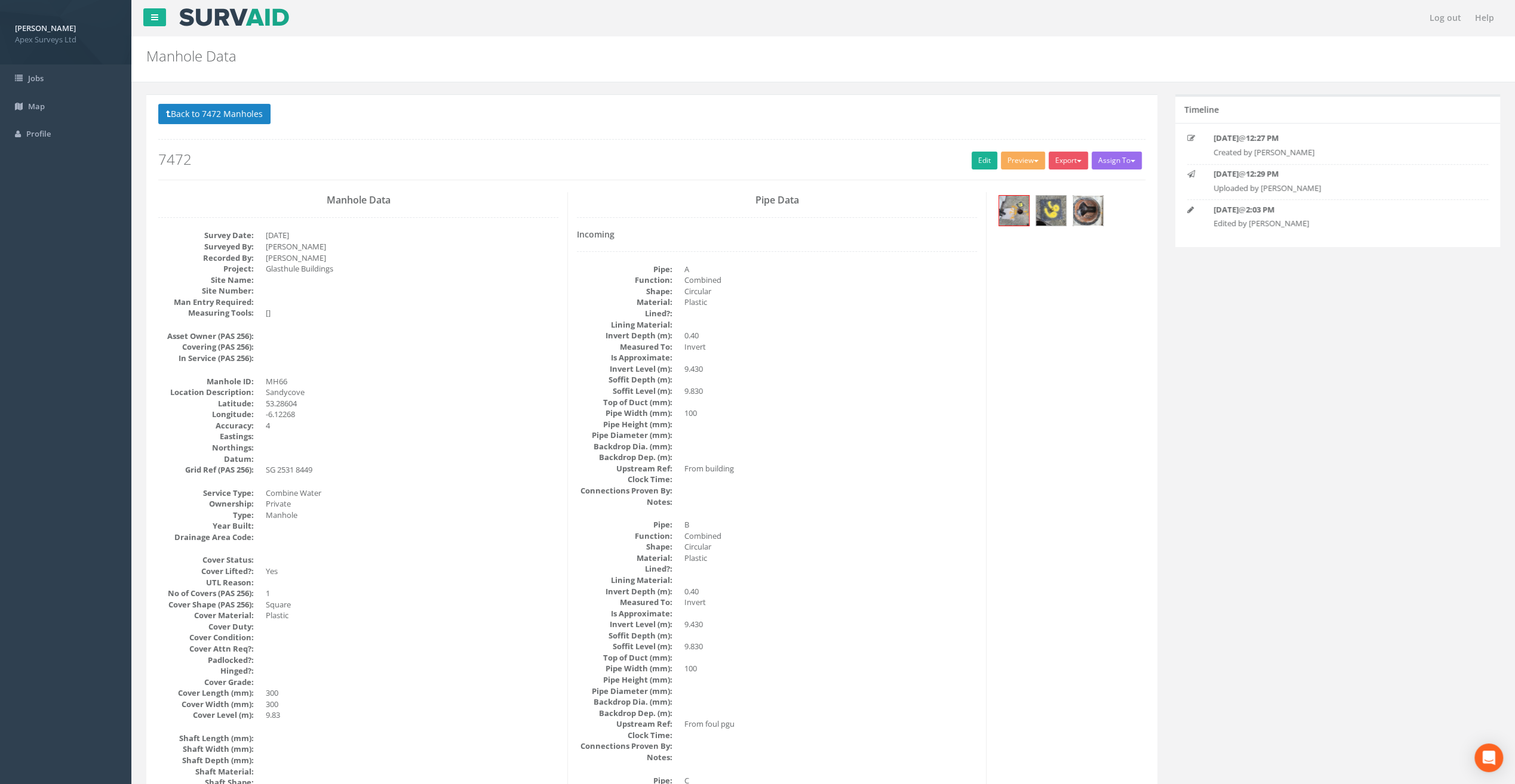
click at [1087, 207] on img at bounding box center [1087, 210] width 30 height 30
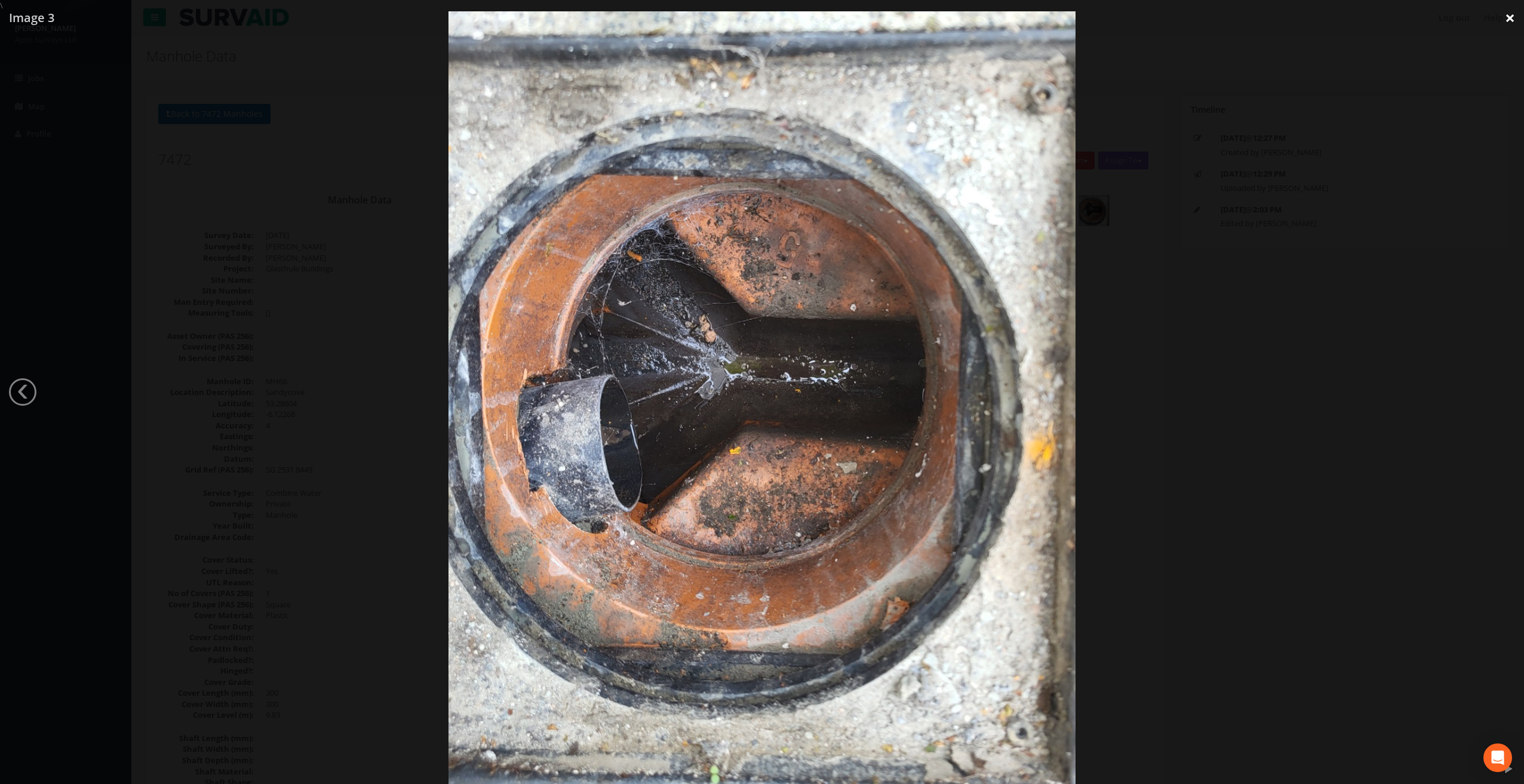
click at [1512, 19] on link "×" at bounding box center [1510, 17] width 28 height 35
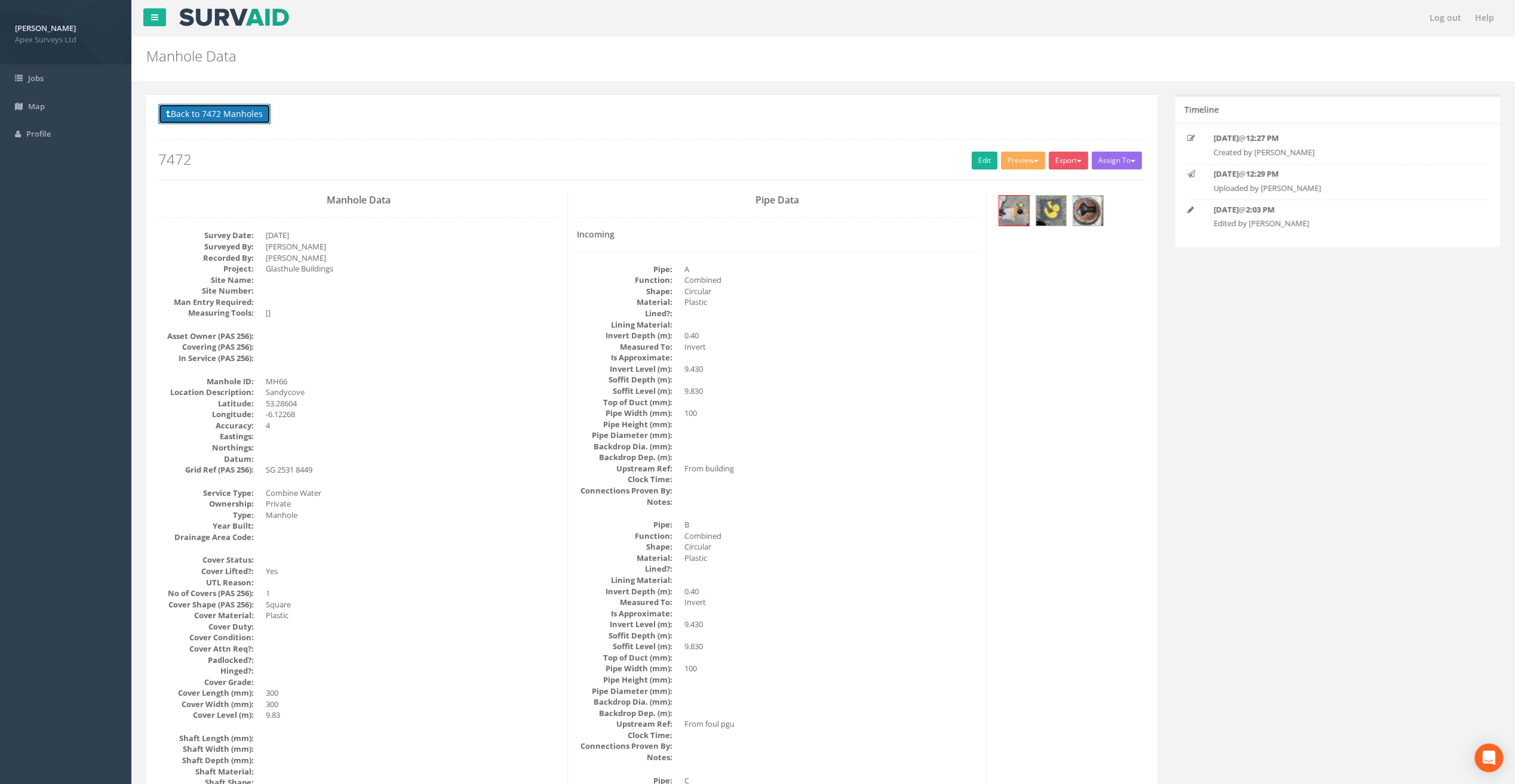
click at [234, 114] on button "Back to 7472 Manholes" at bounding box center [213, 114] width 112 height 20
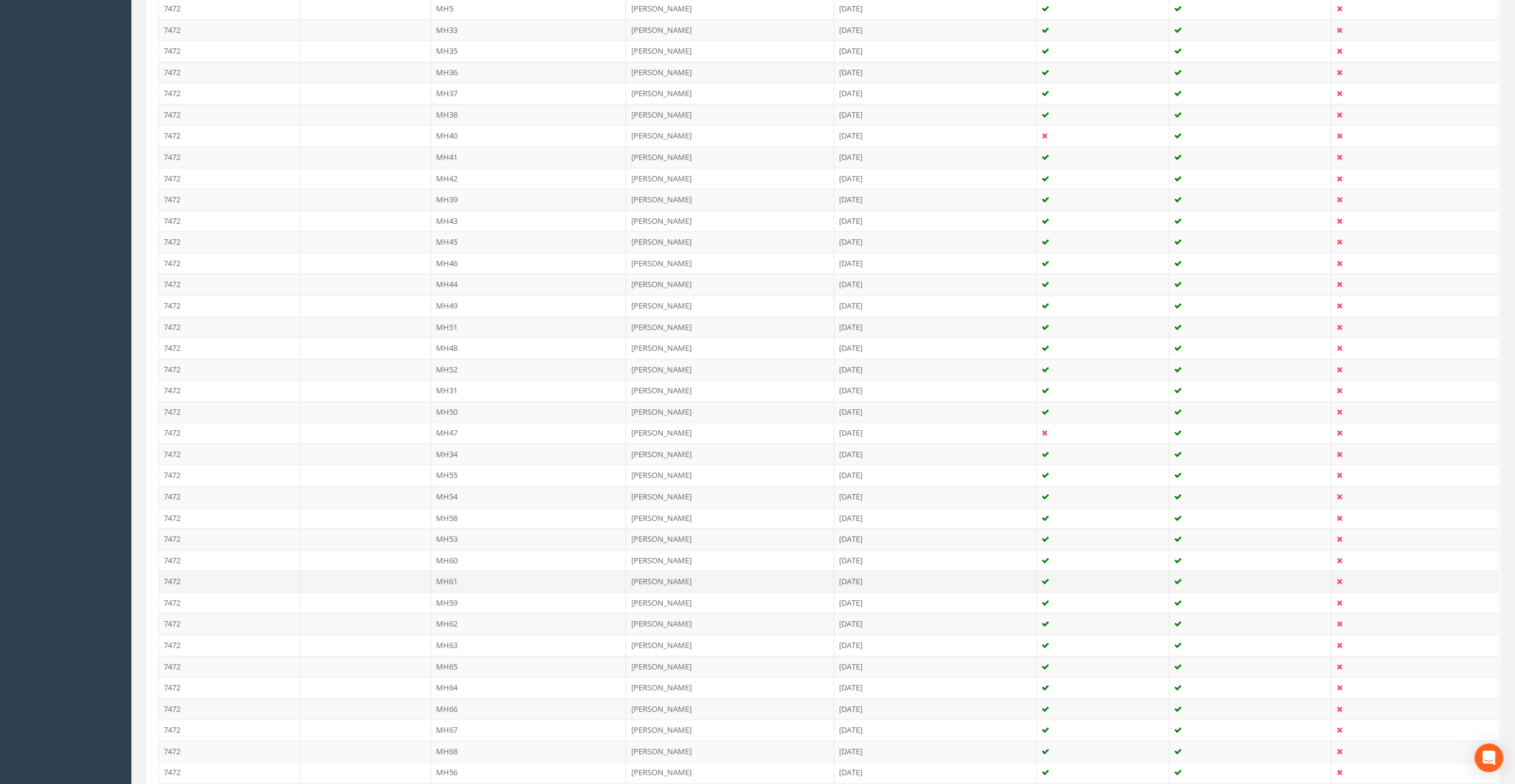
scroll to position [1096, 0]
click at [458, 579] on td "MH65" at bounding box center [529, 590] width 195 height 21
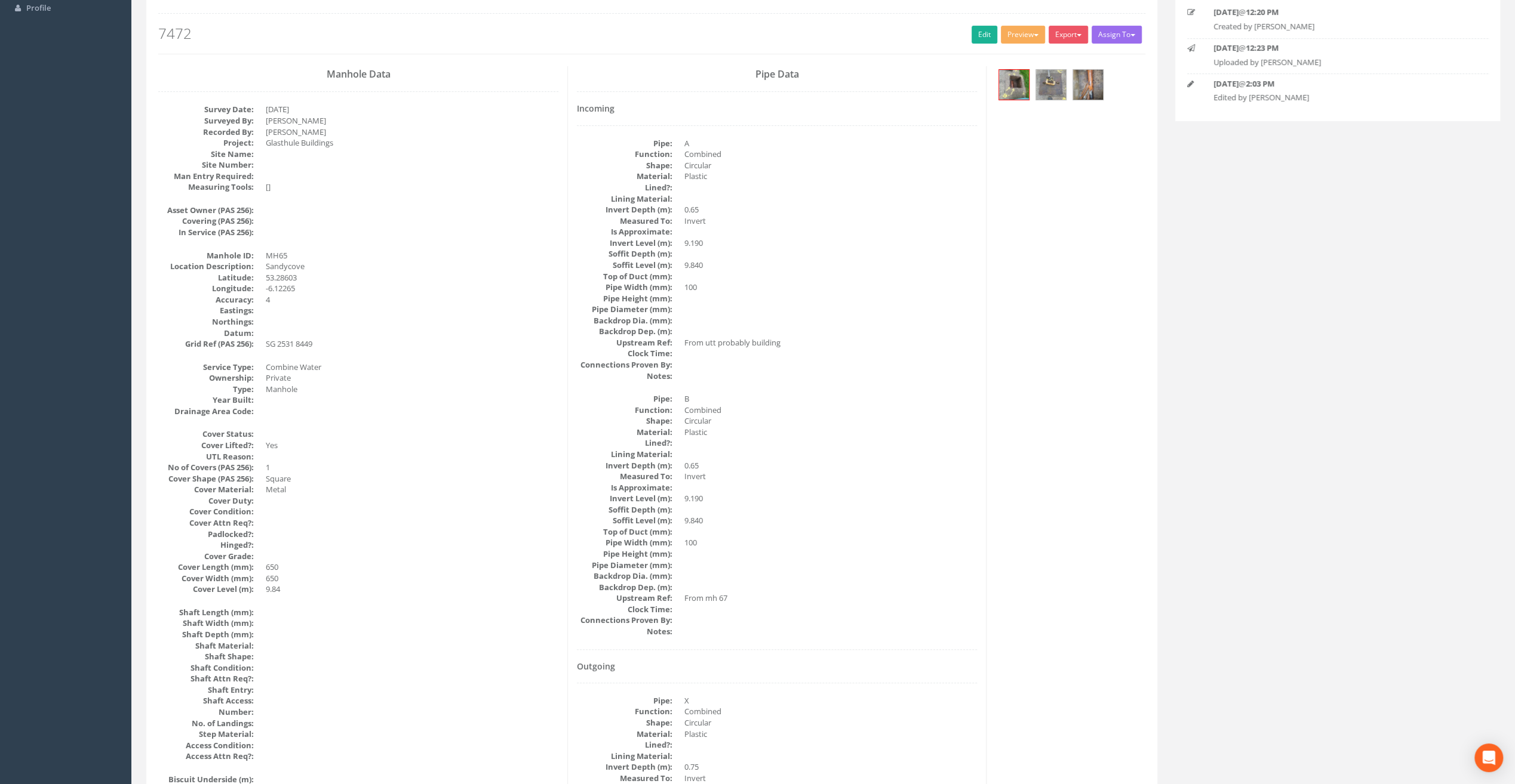
scroll to position [59, 0]
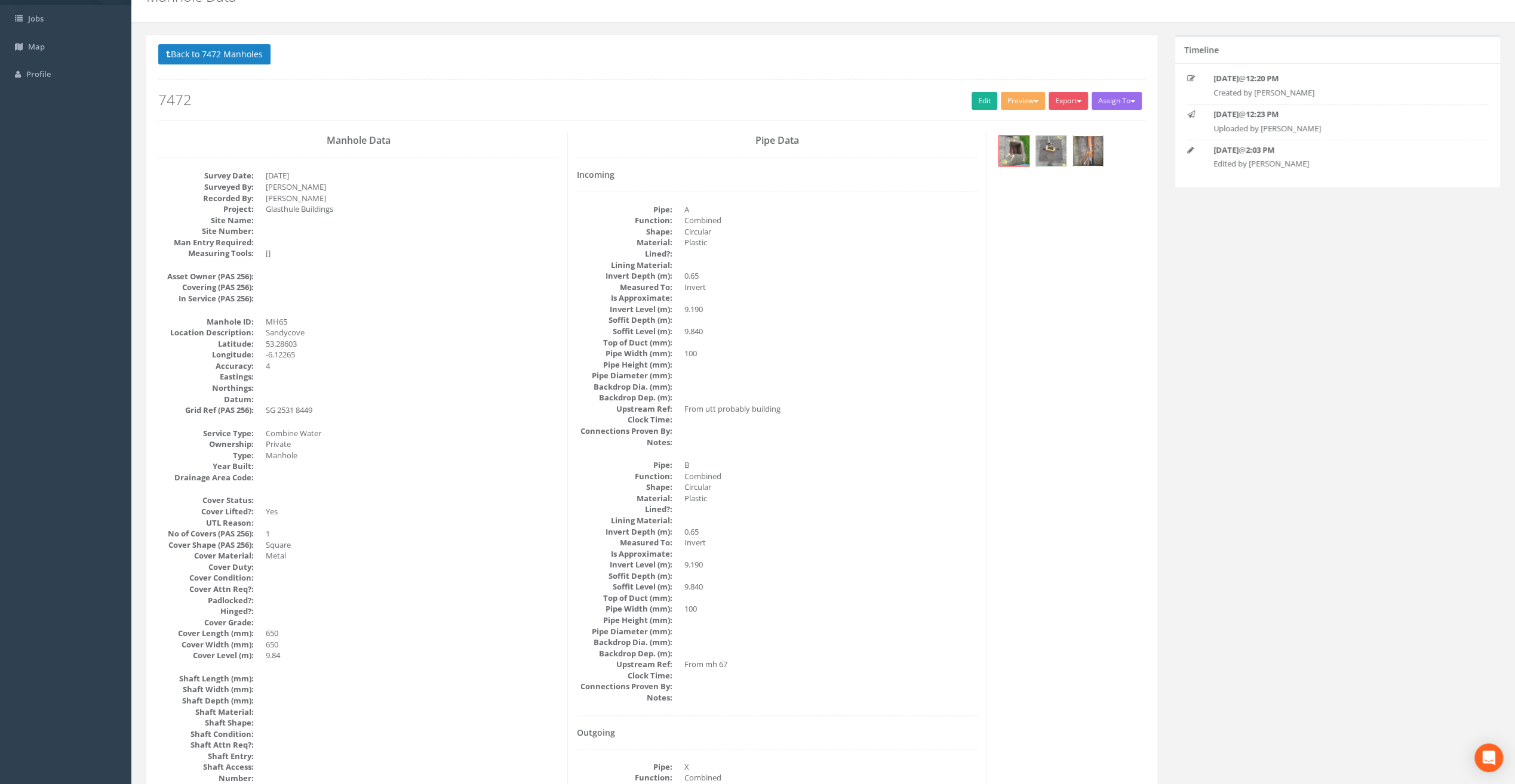
click at [1082, 150] on img at bounding box center [1087, 150] width 30 height 30
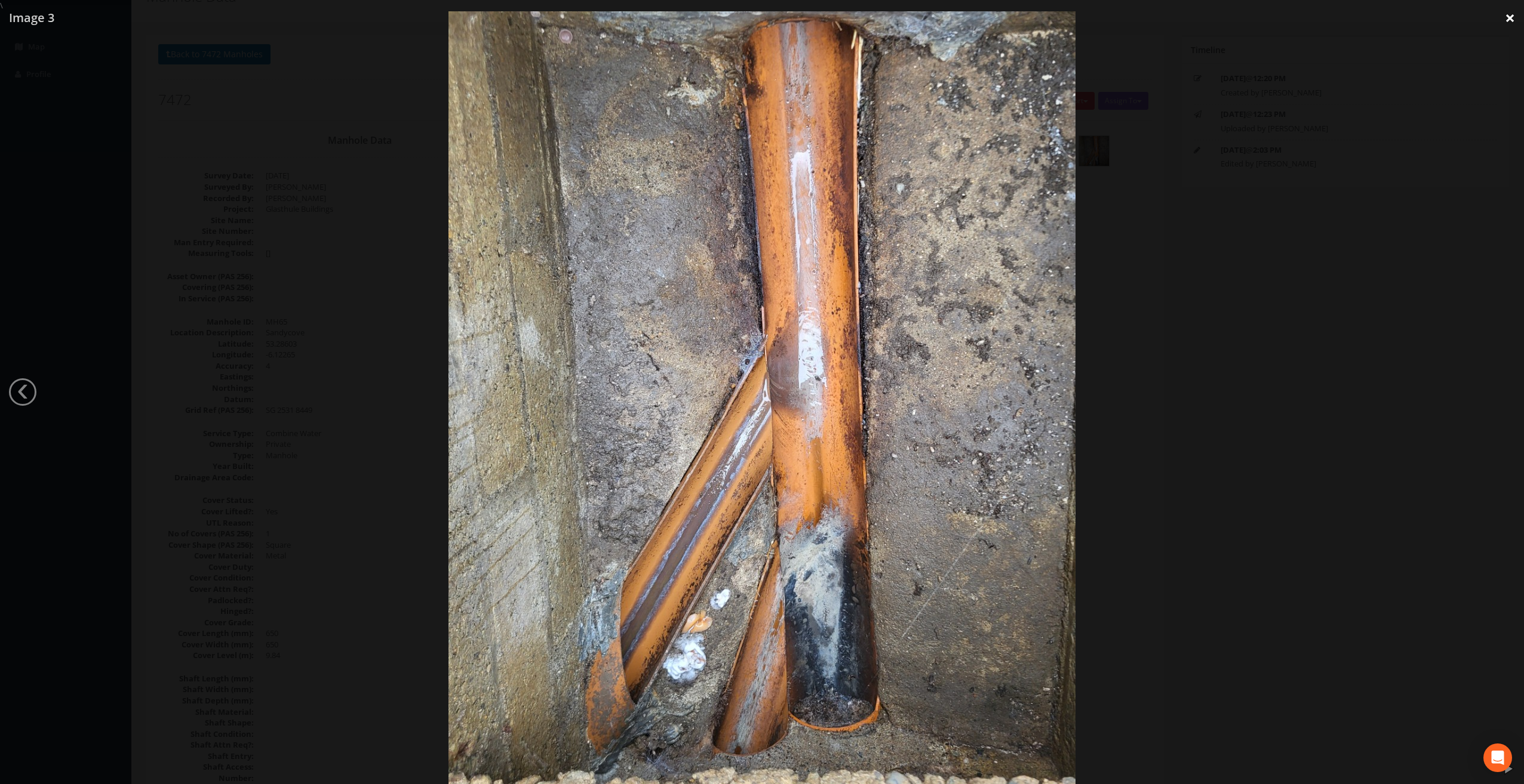
click at [1504, 18] on link "×" at bounding box center [1510, 17] width 28 height 35
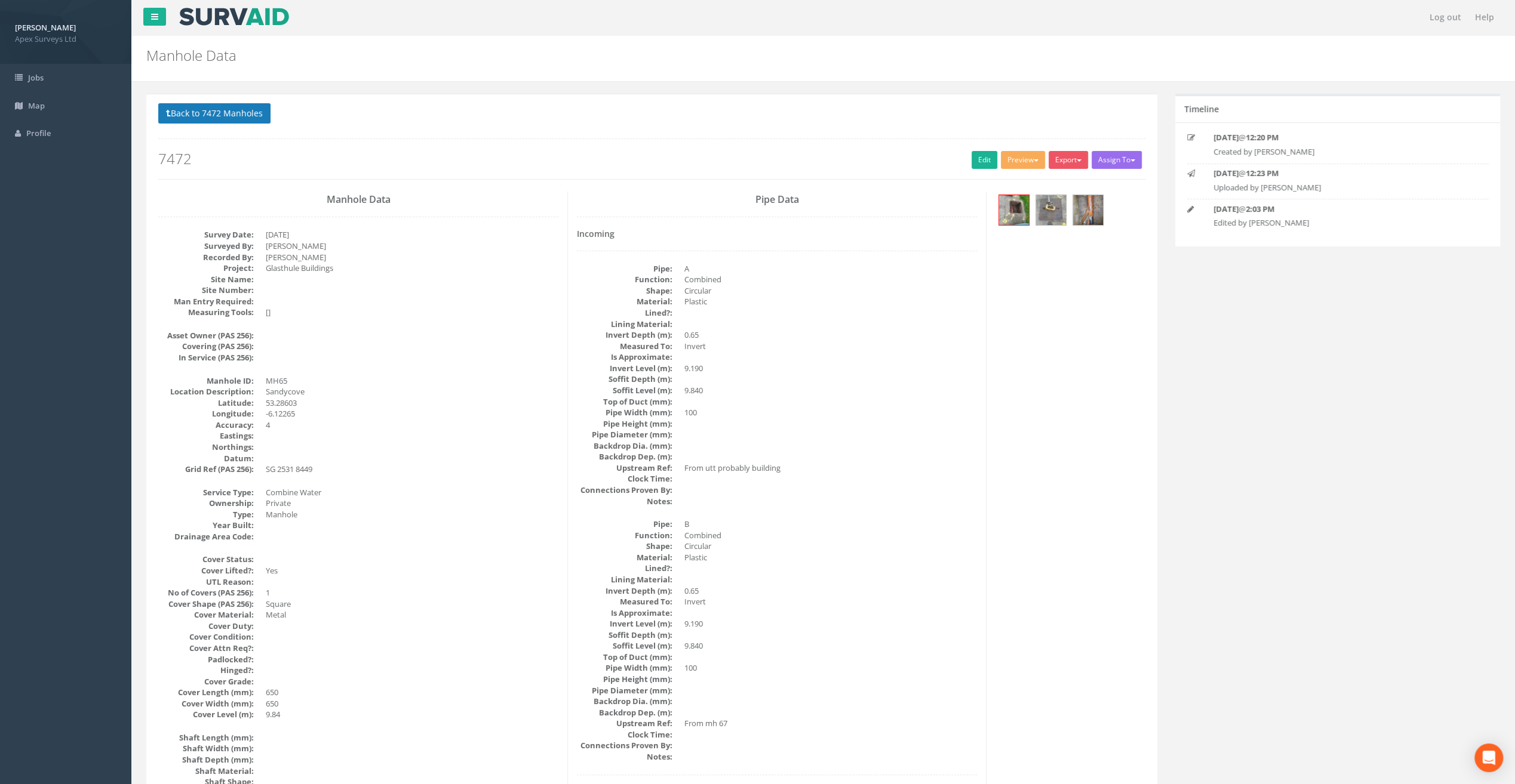
scroll to position [0, 0]
drag, startPoint x: 228, startPoint y: 115, endPoint x: 204, endPoint y: 121, distance: 24.7
click at [228, 115] on button "Back to 7472 Manholes" at bounding box center [213, 114] width 112 height 20
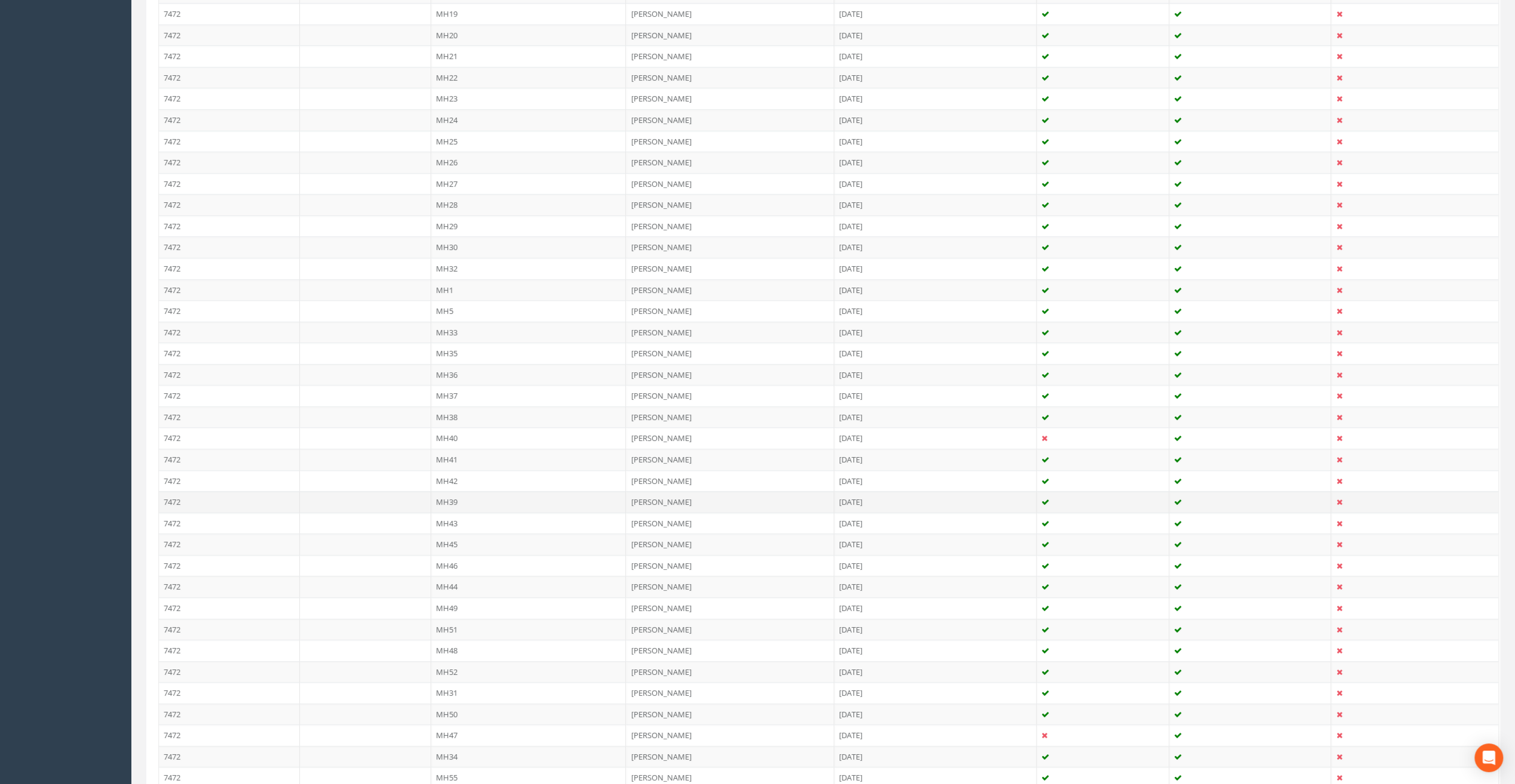
scroll to position [1096, 0]
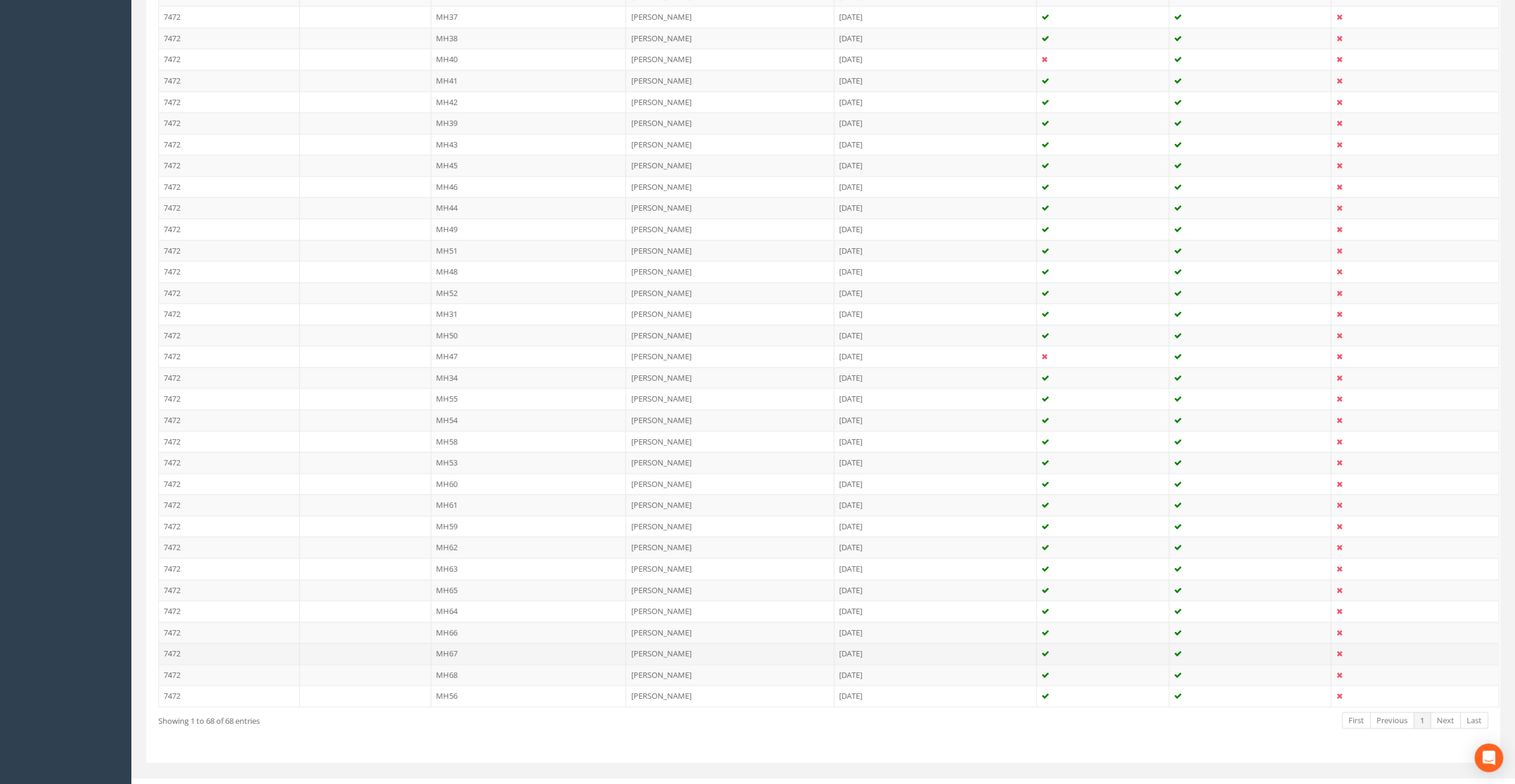
click at [455, 642] on td "MH67" at bounding box center [529, 653] width 195 height 21
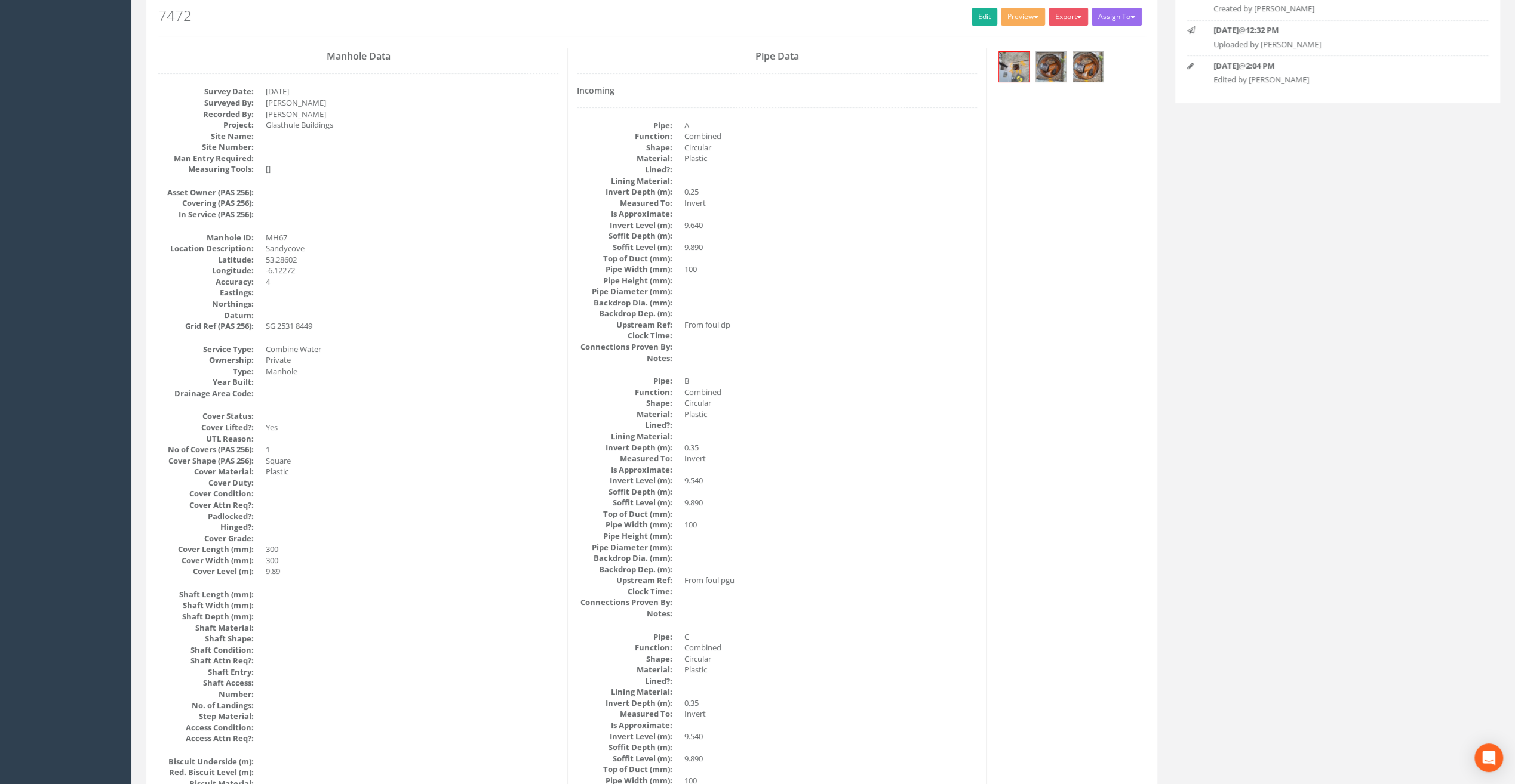
scroll to position [0, 0]
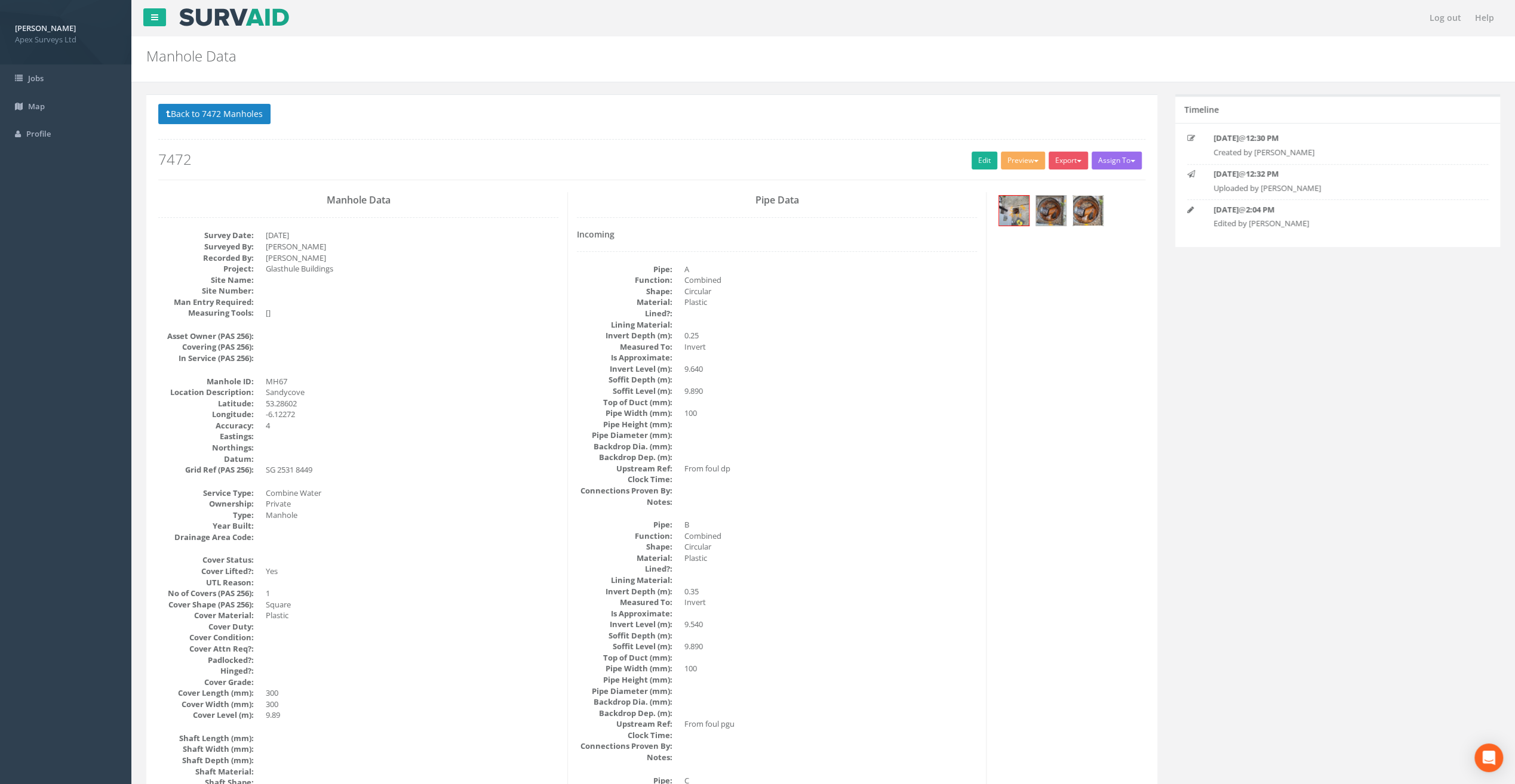
click at [1079, 211] on img at bounding box center [1087, 210] width 30 height 30
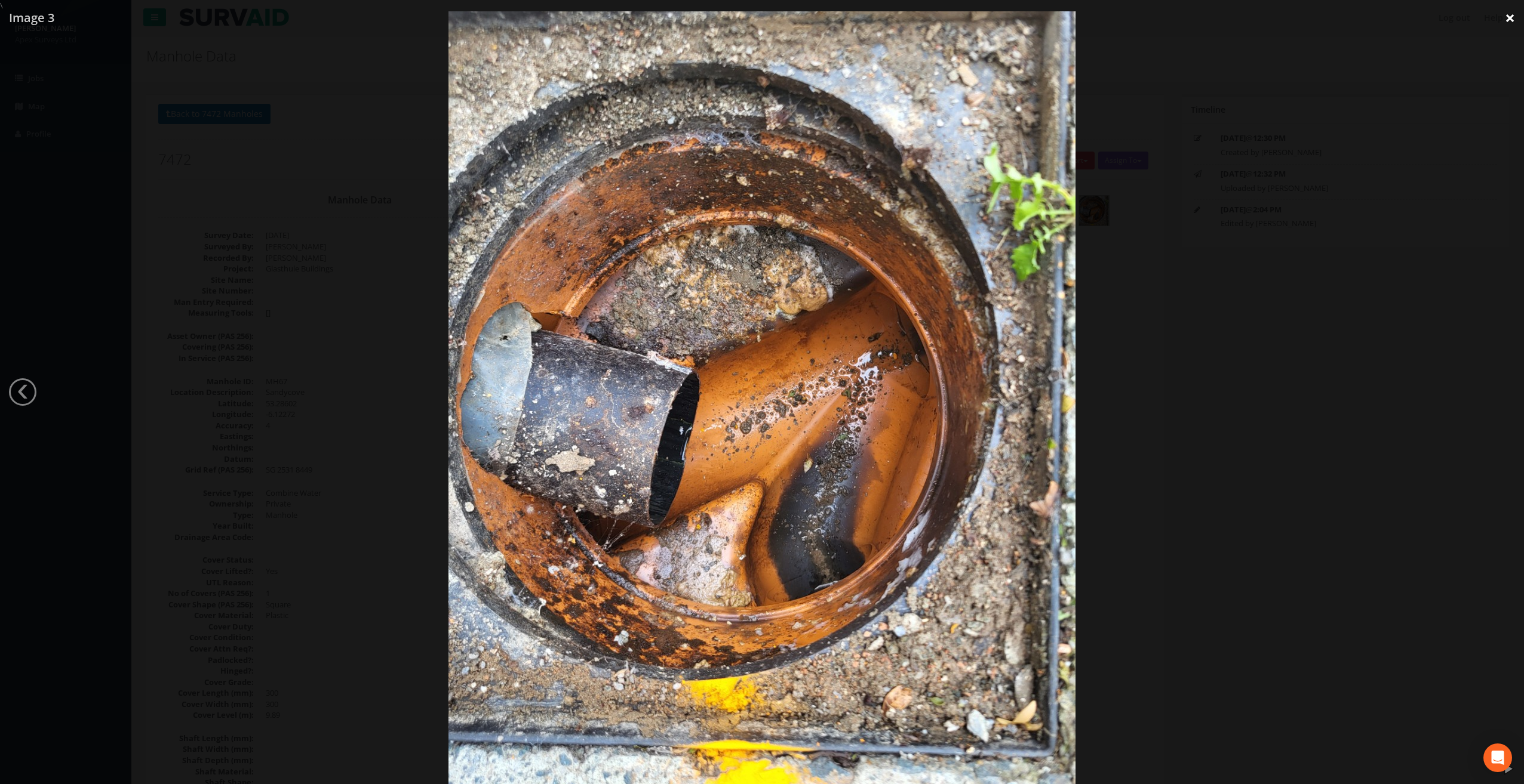
click at [1506, 24] on link "×" at bounding box center [1510, 17] width 28 height 35
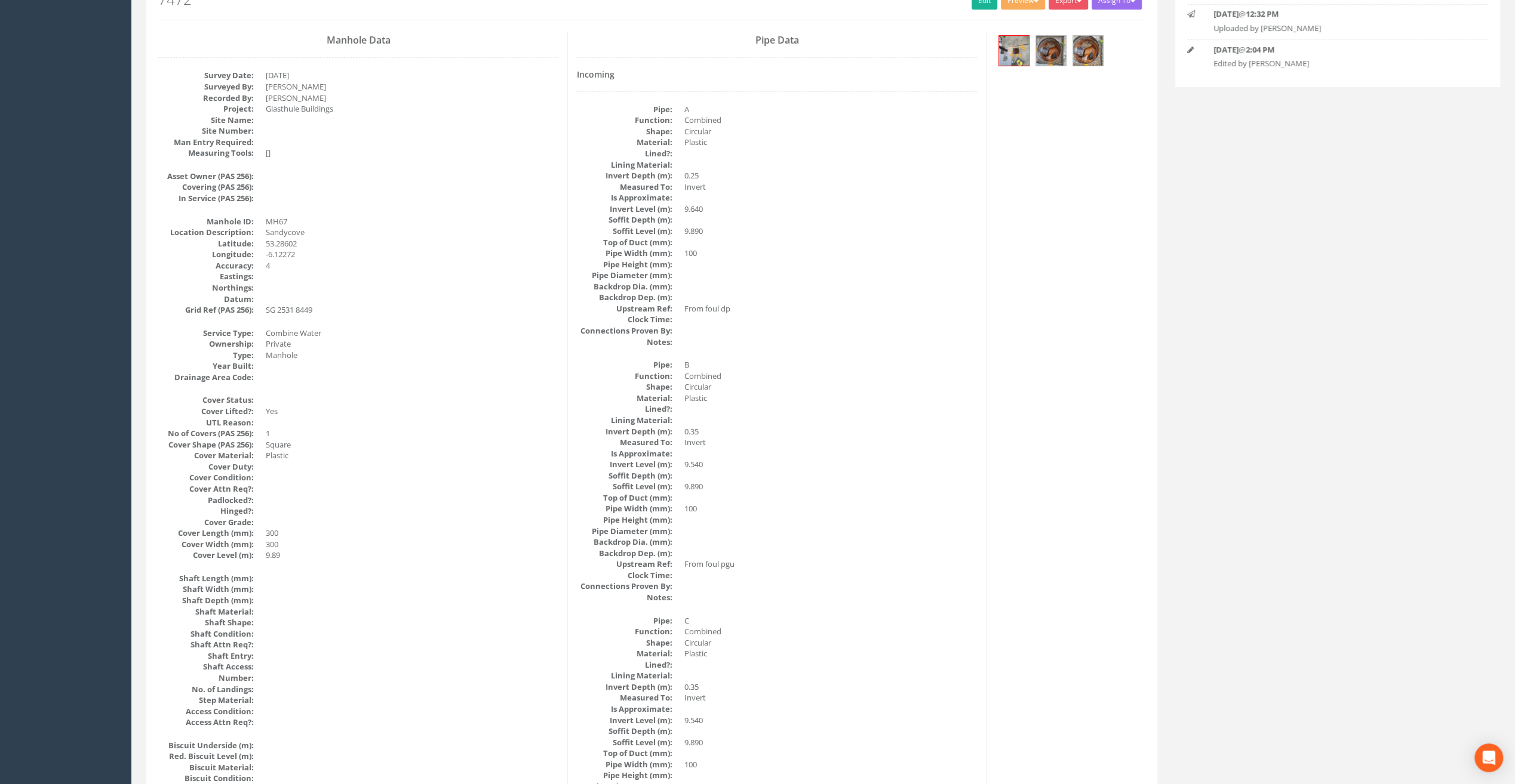
scroll to position [160, 0]
click at [1083, 46] on img at bounding box center [1087, 50] width 30 height 30
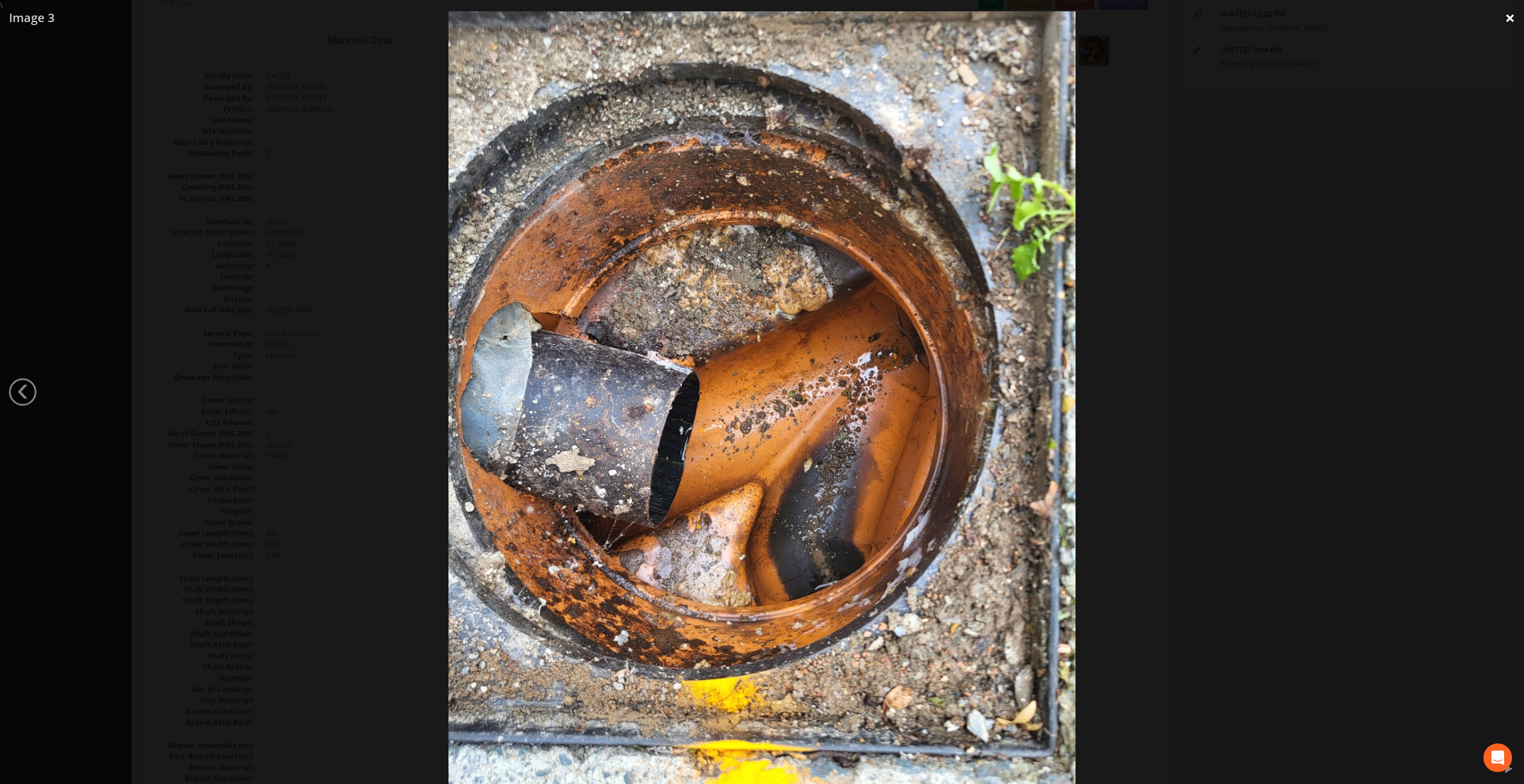
click at [1508, 18] on link "×" at bounding box center [1510, 17] width 28 height 35
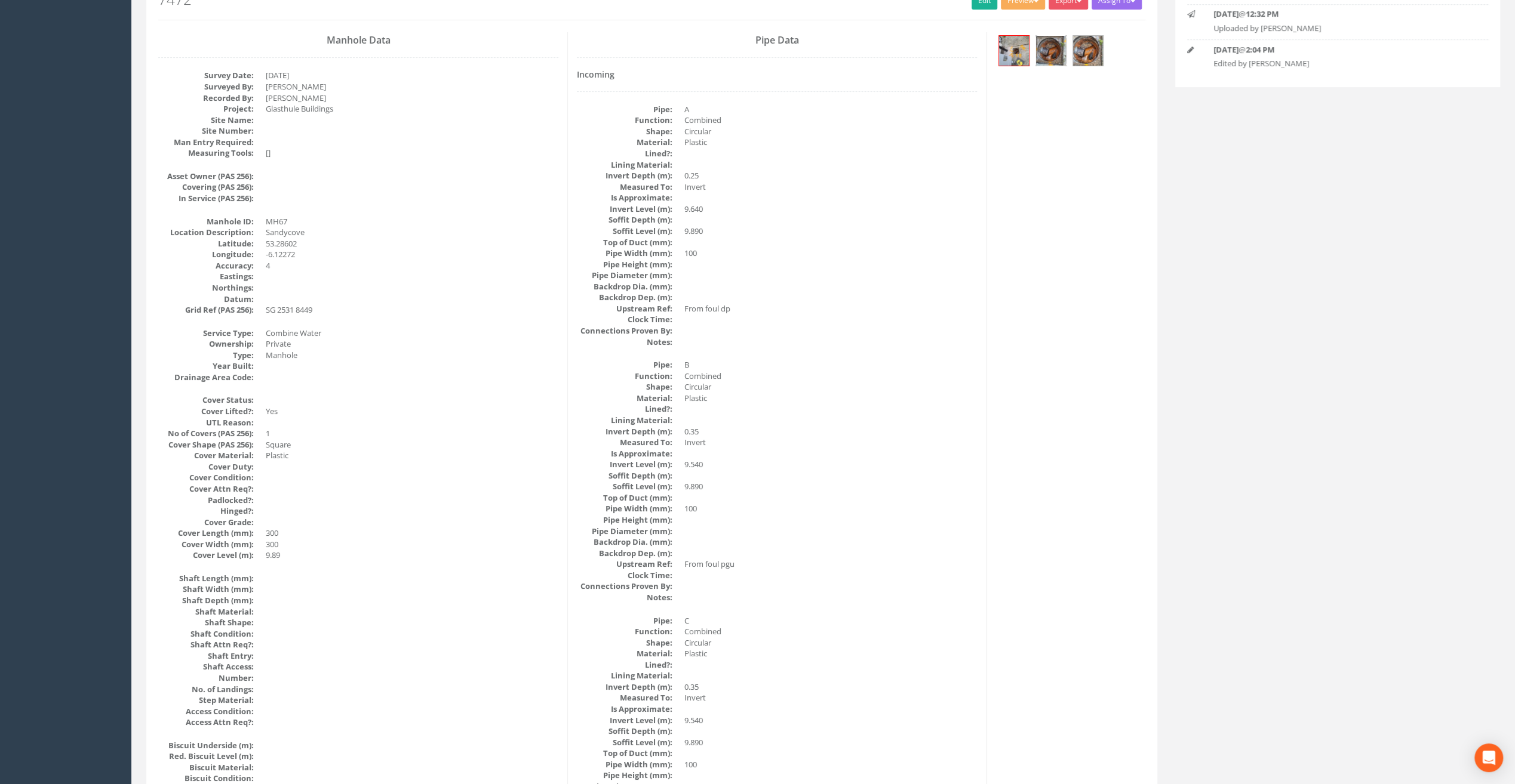
click at [1048, 50] on img at bounding box center [1050, 50] width 30 height 30
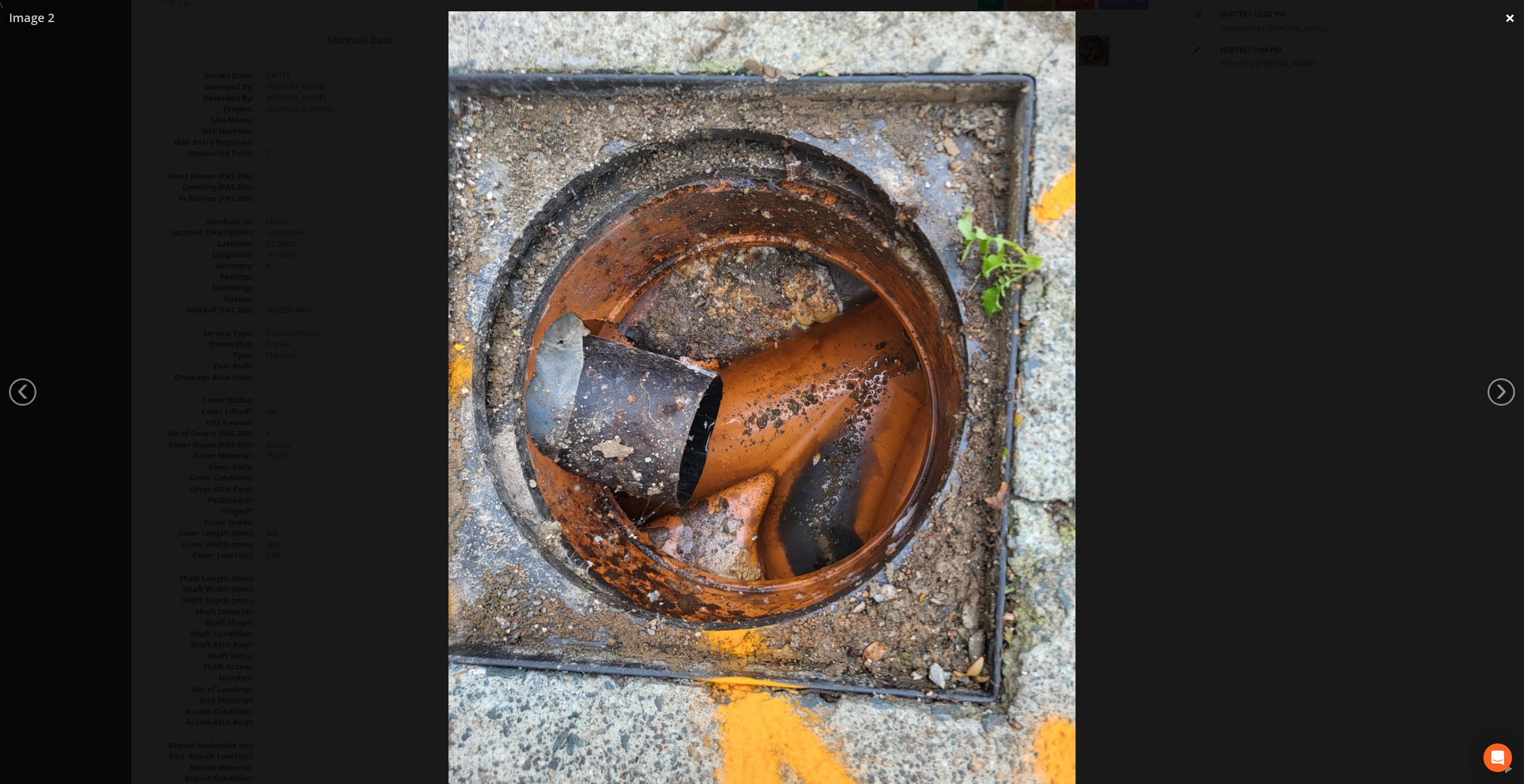
click at [1510, 15] on link "×" at bounding box center [1510, 17] width 28 height 35
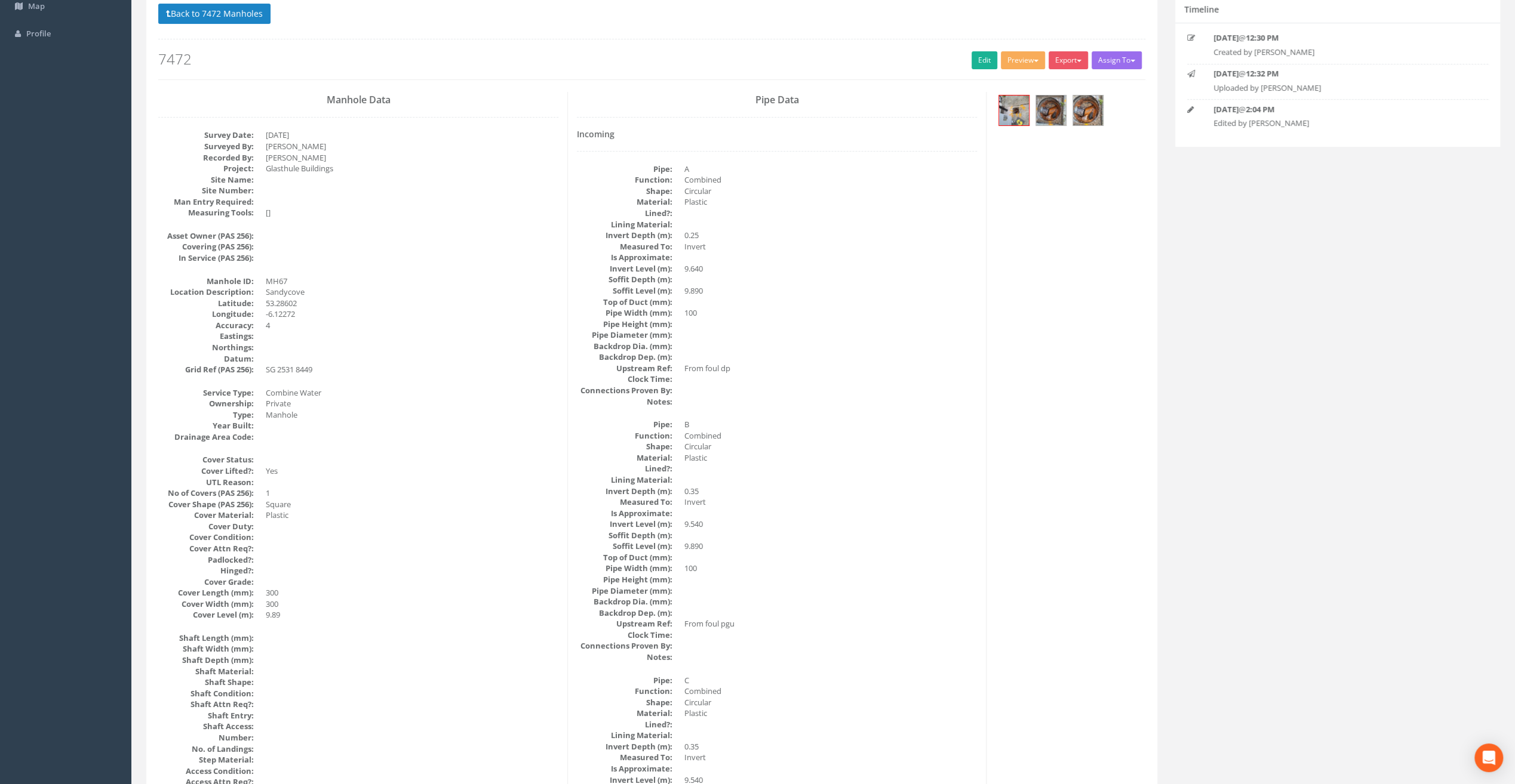
scroll to position [0, 0]
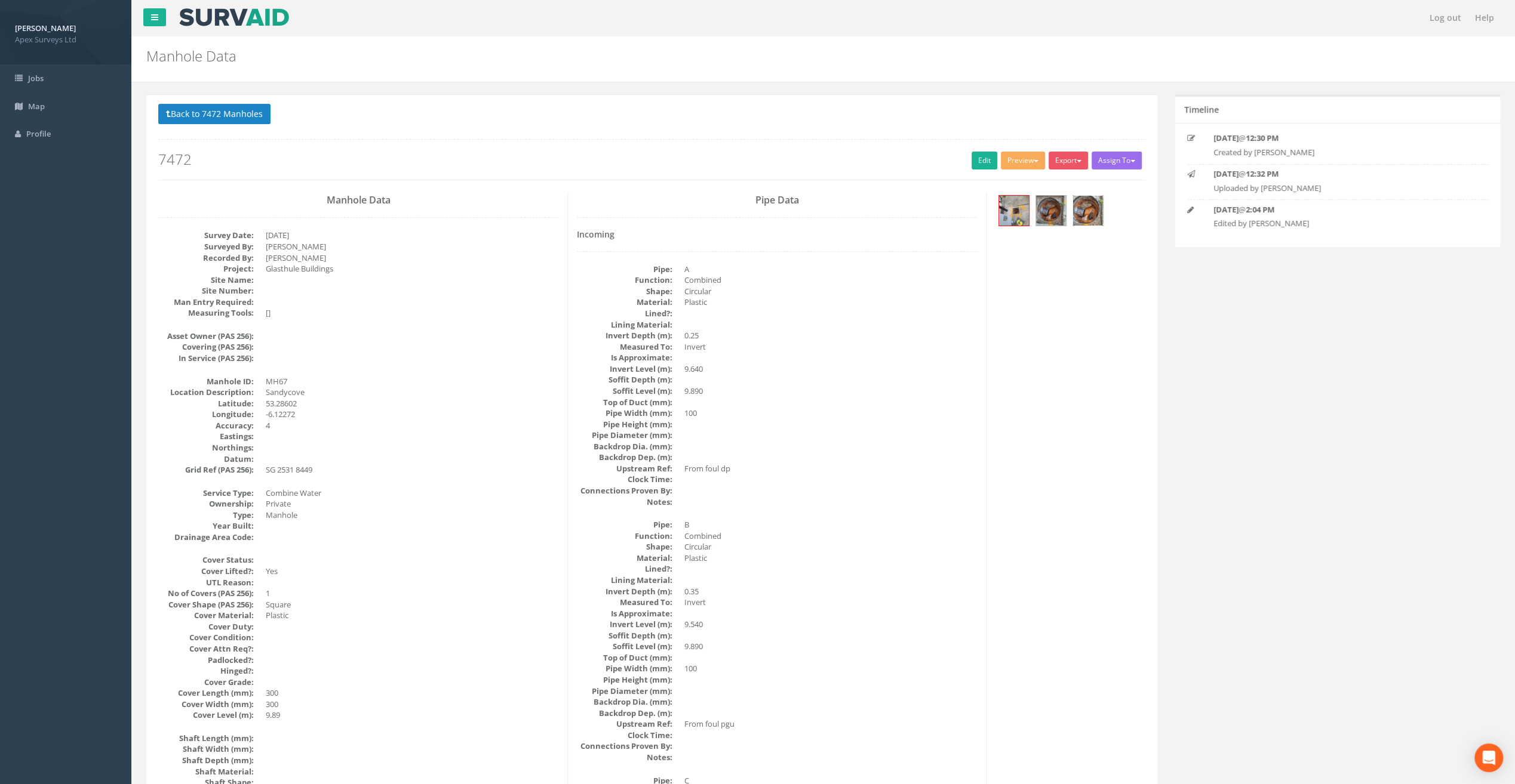
click at [1081, 208] on img at bounding box center [1087, 210] width 30 height 30
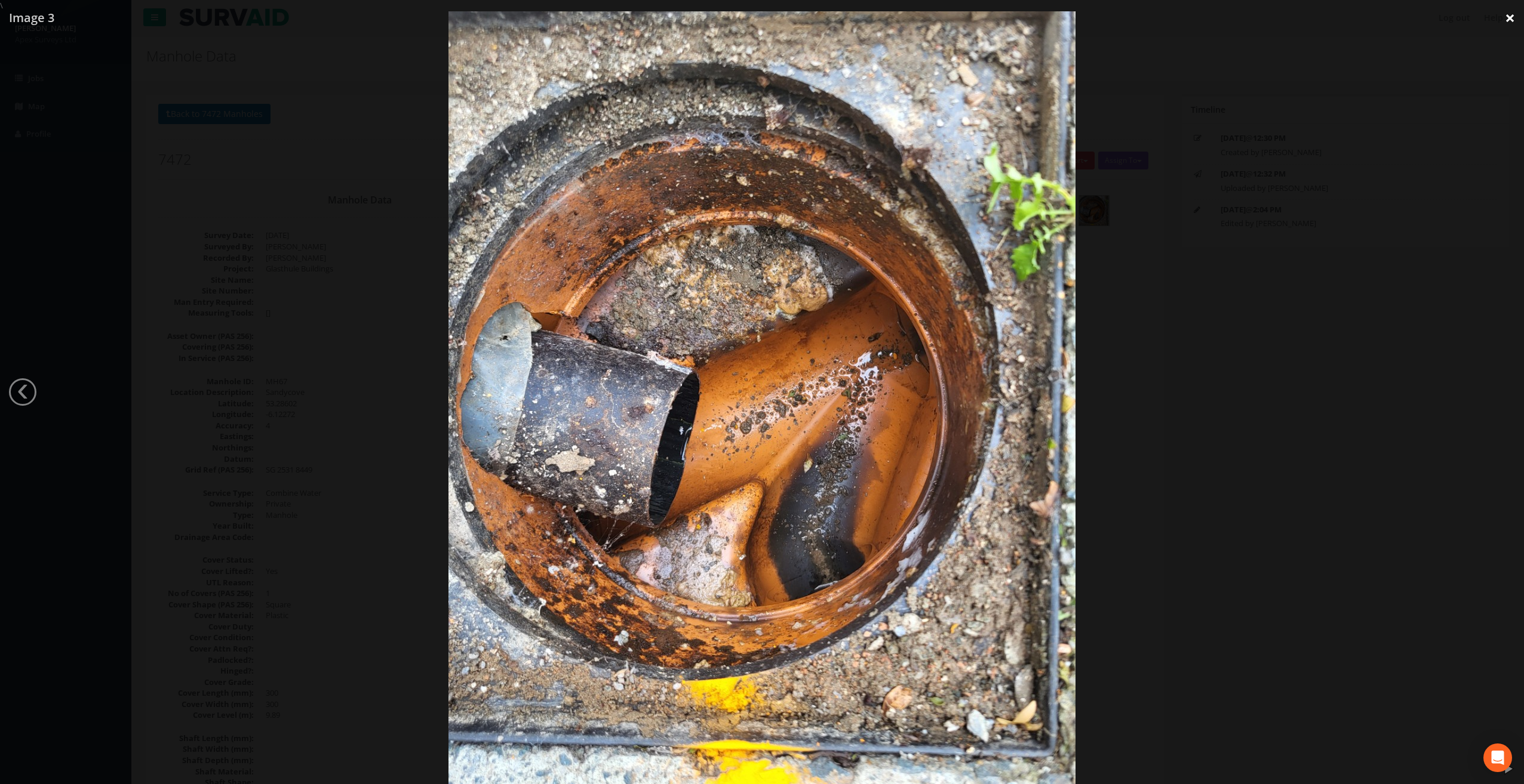
click at [1511, 20] on link "×" at bounding box center [1510, 17] width 28 height 35
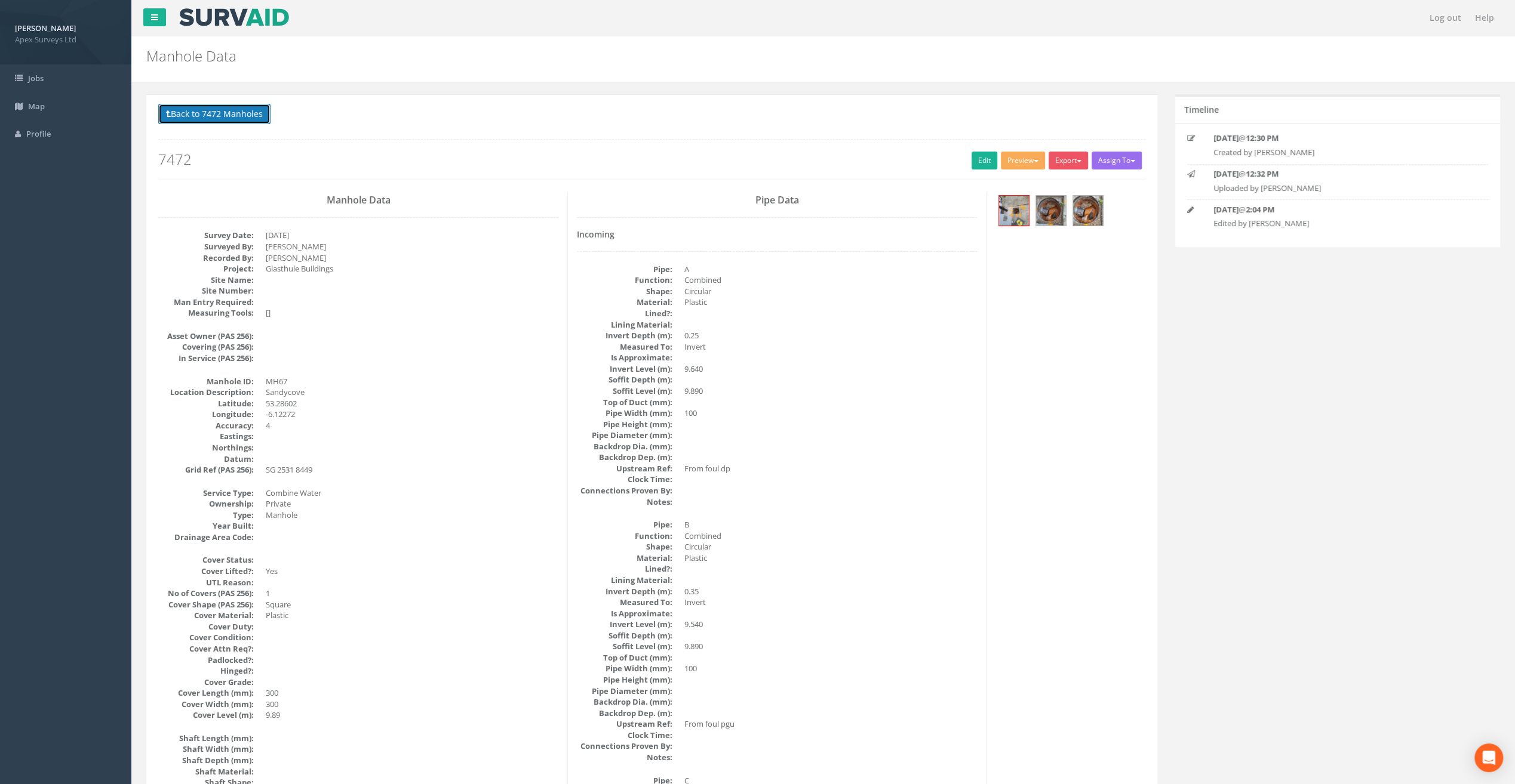
click at [234, 110] on button "Back to 7472 Manholes" at bounding box center [213, 114] width 112 height 20
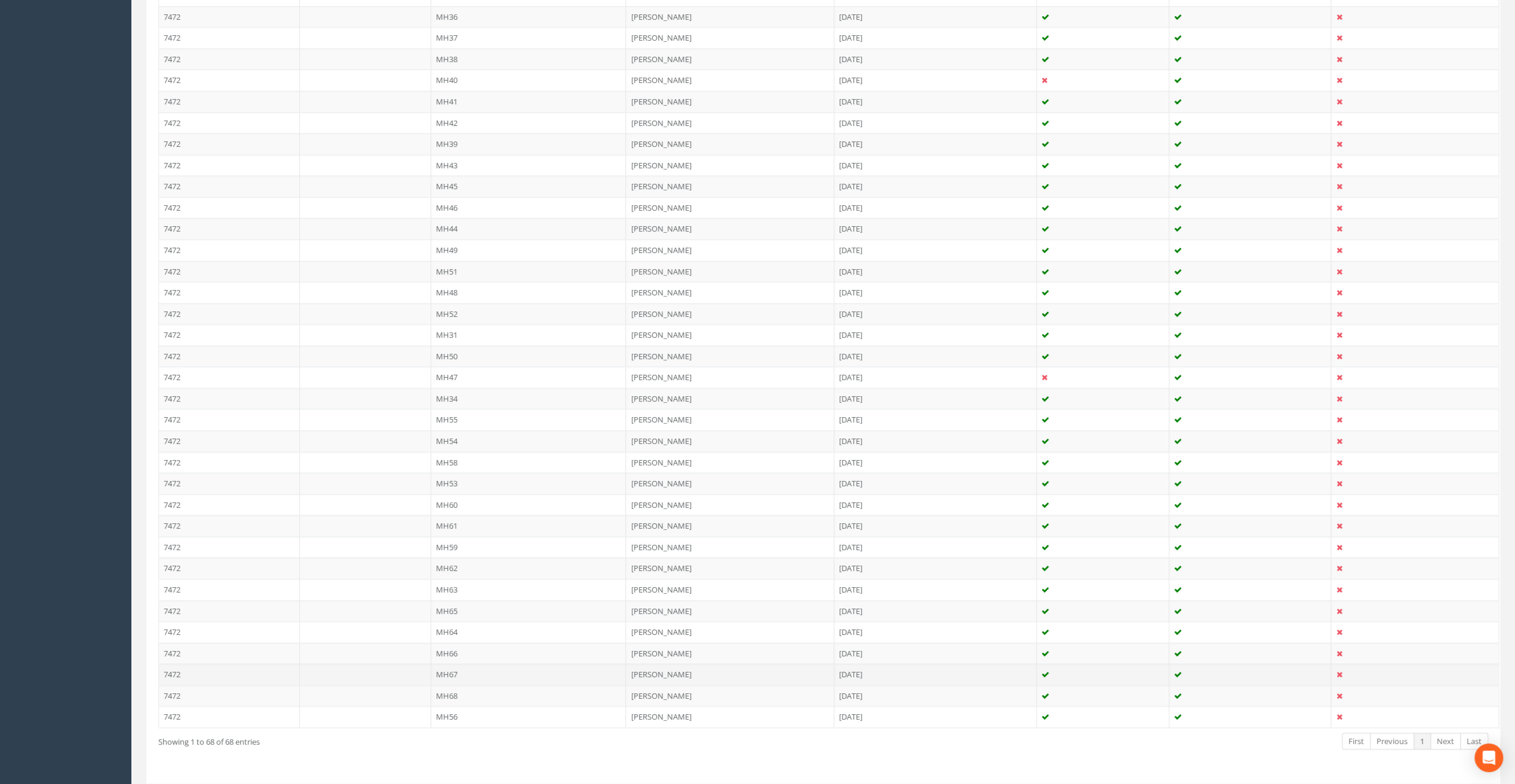
scroll to position [1096, 0]
click at [454, 664] on td "MH68" at bounding box center [529, 675] width 195 height 21
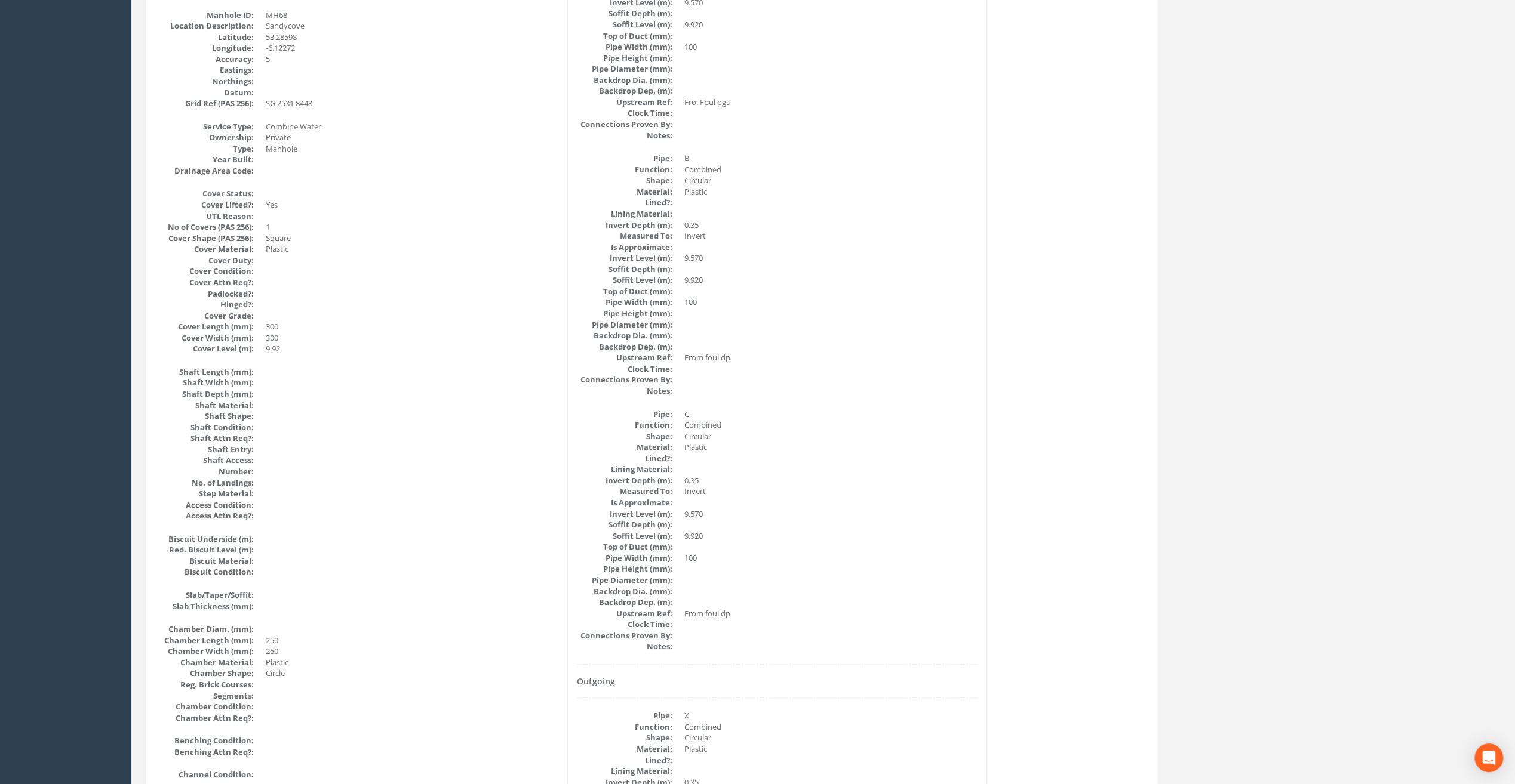
scroll to position [100, 0]
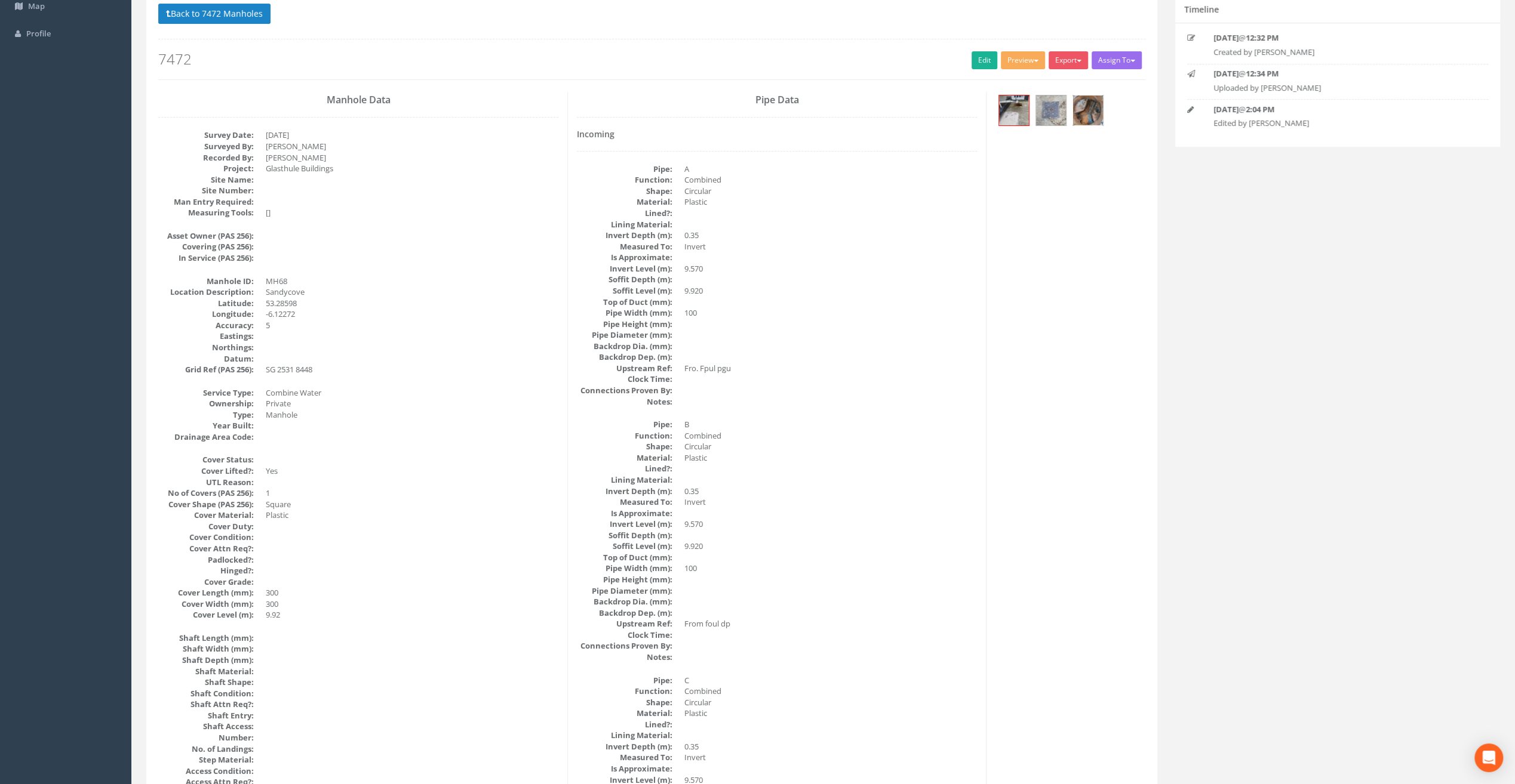
click at [1090, 120] on img at bounding box center [1087, 110] width 30 height 30
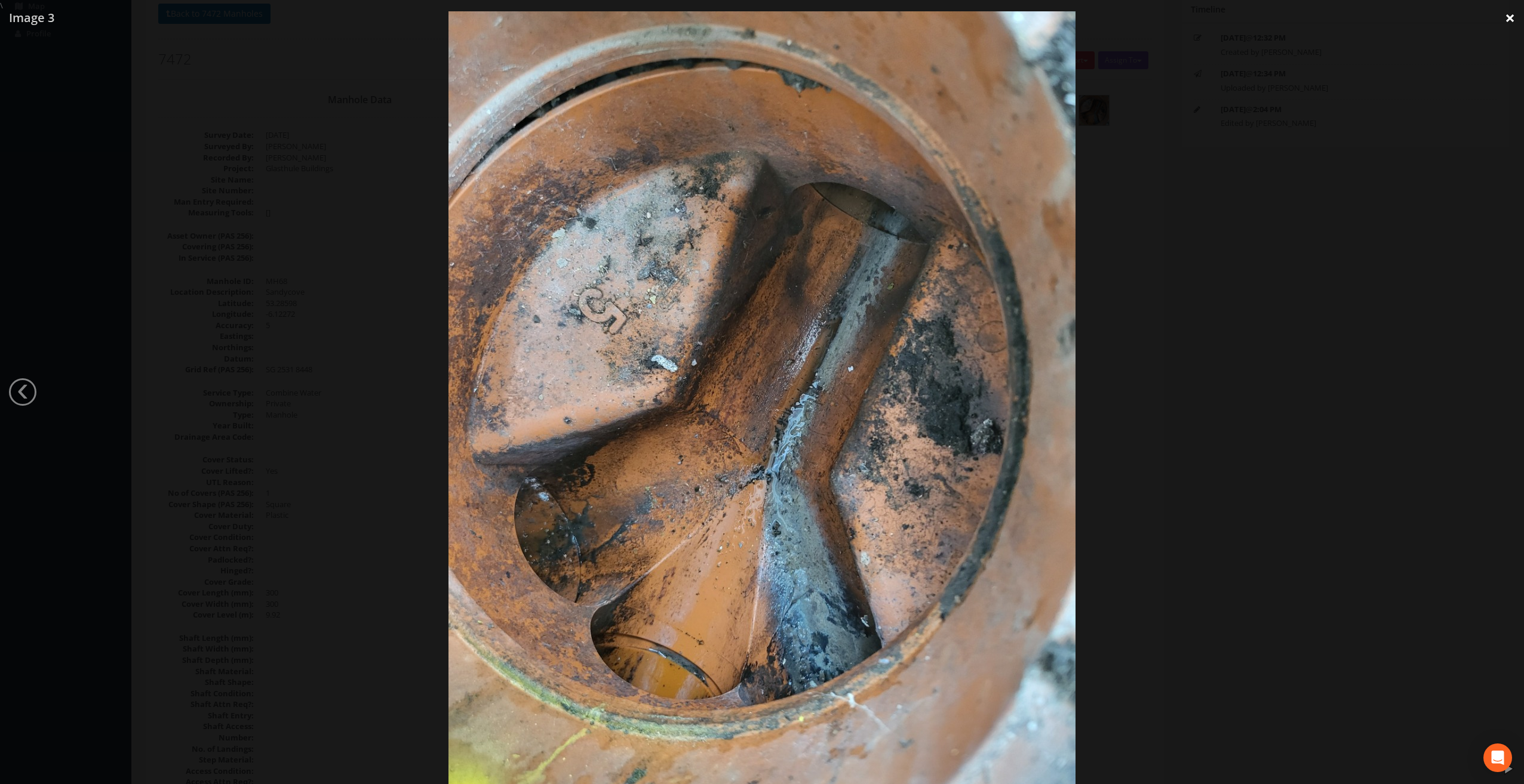
click at [1505, 11] on link "×" at bounding box center [1510, 17] width 28 height 35
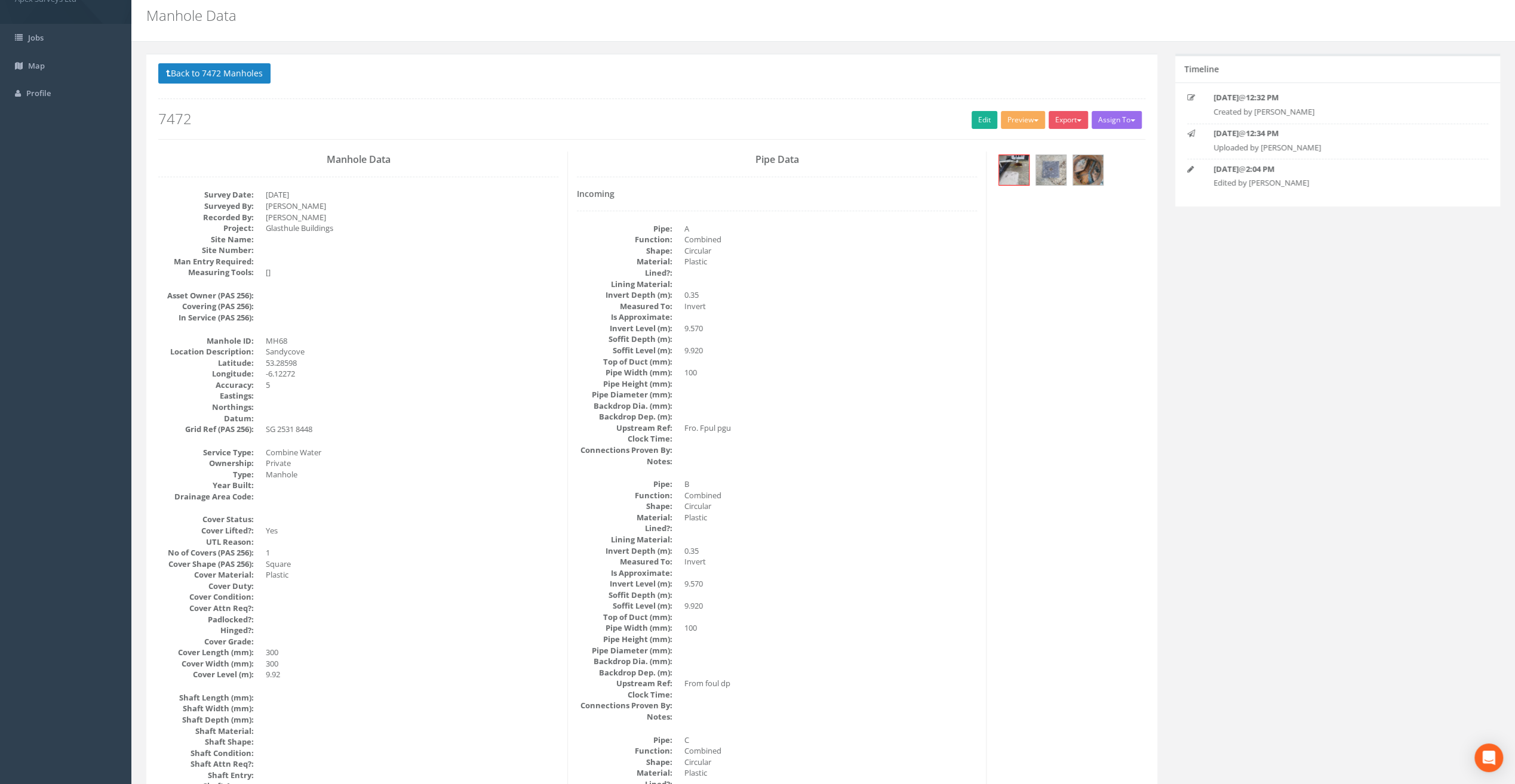
scroll to position [0, 0]
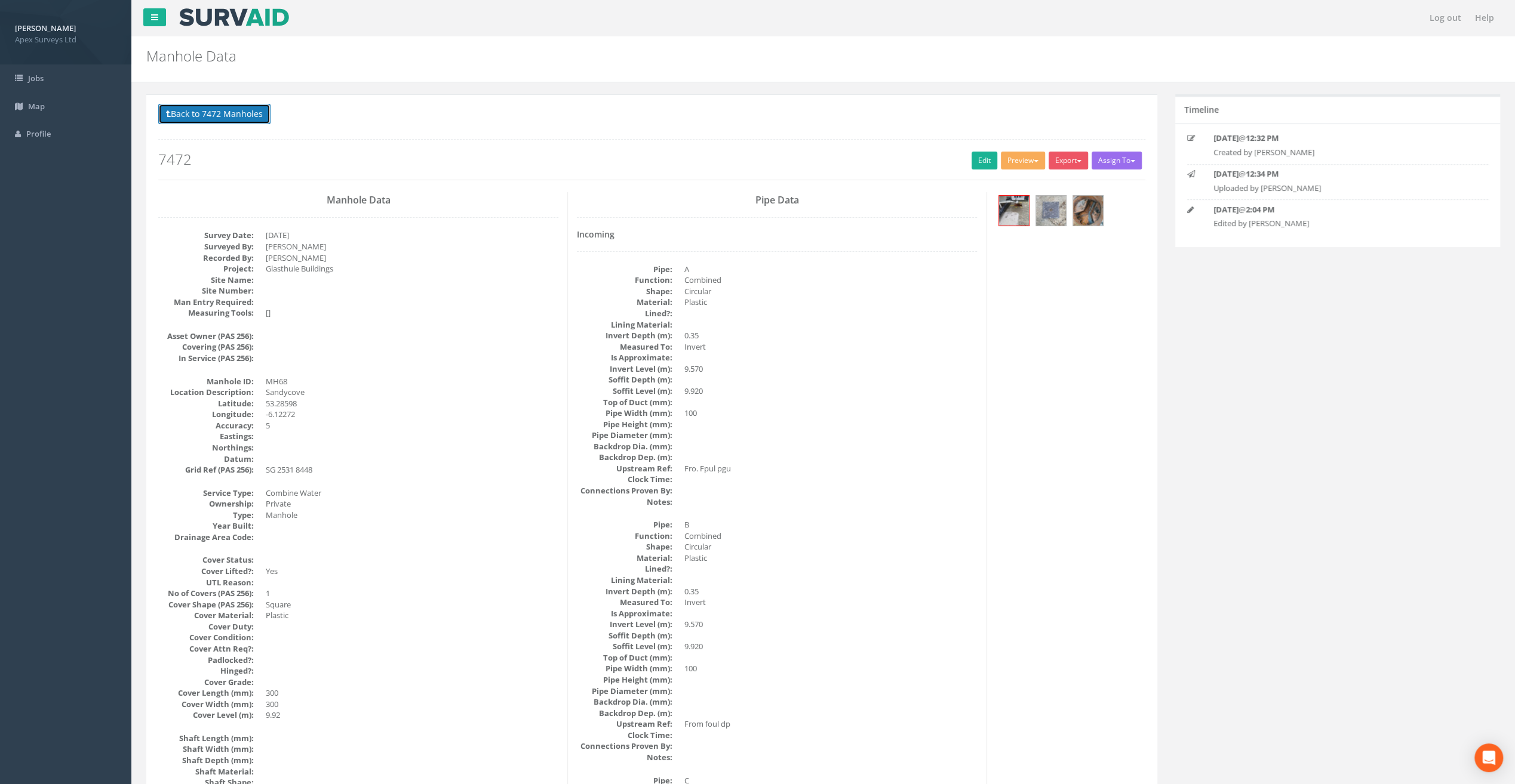
click at [202, 110] on button "Back to 7472 Manholes" at bounding box center [213, 114] width 112 height 20
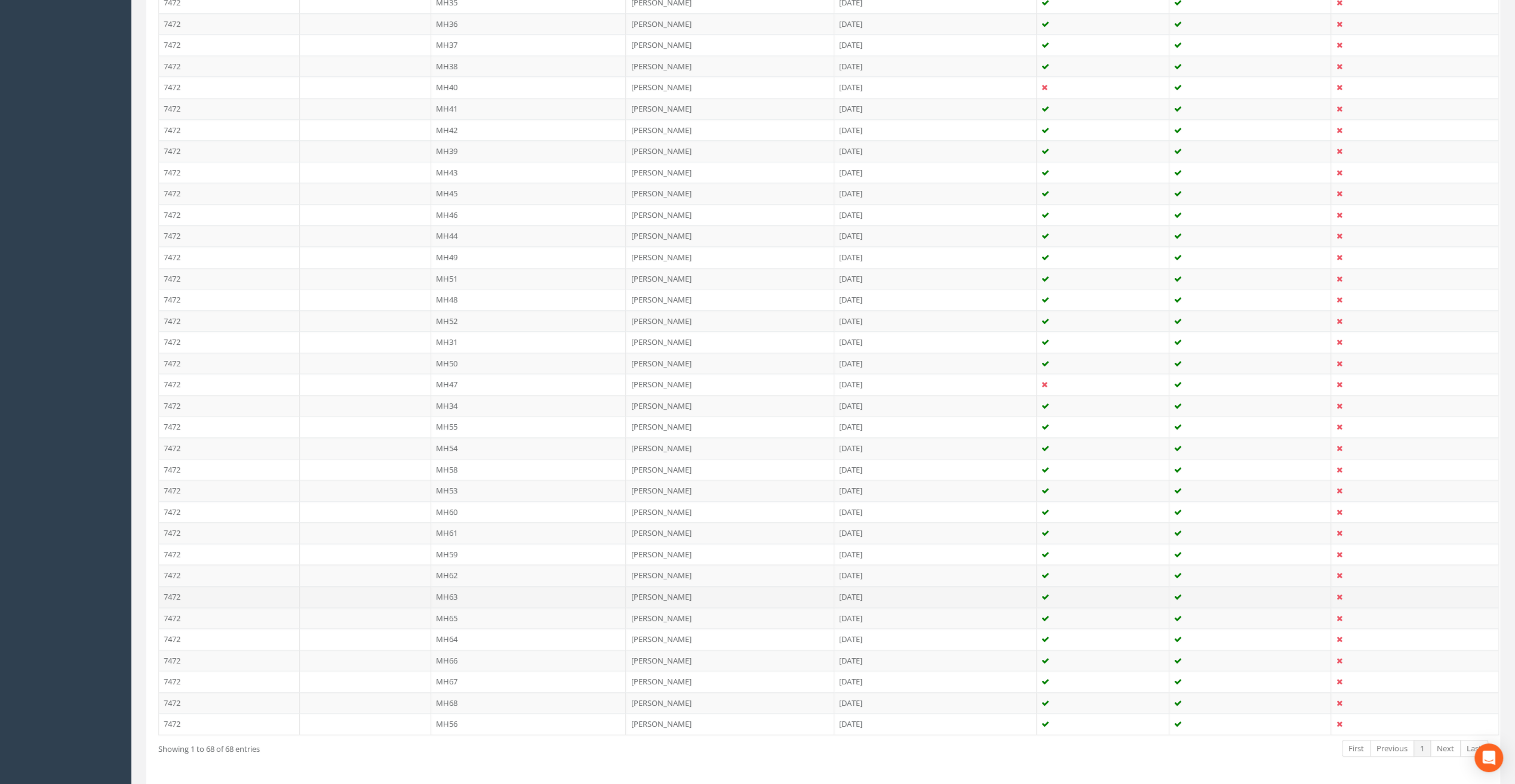
scroll to position [1096, 0]
click at [459, 686] on td "MH56" at bounding box center [529, 696] width 195 height 21
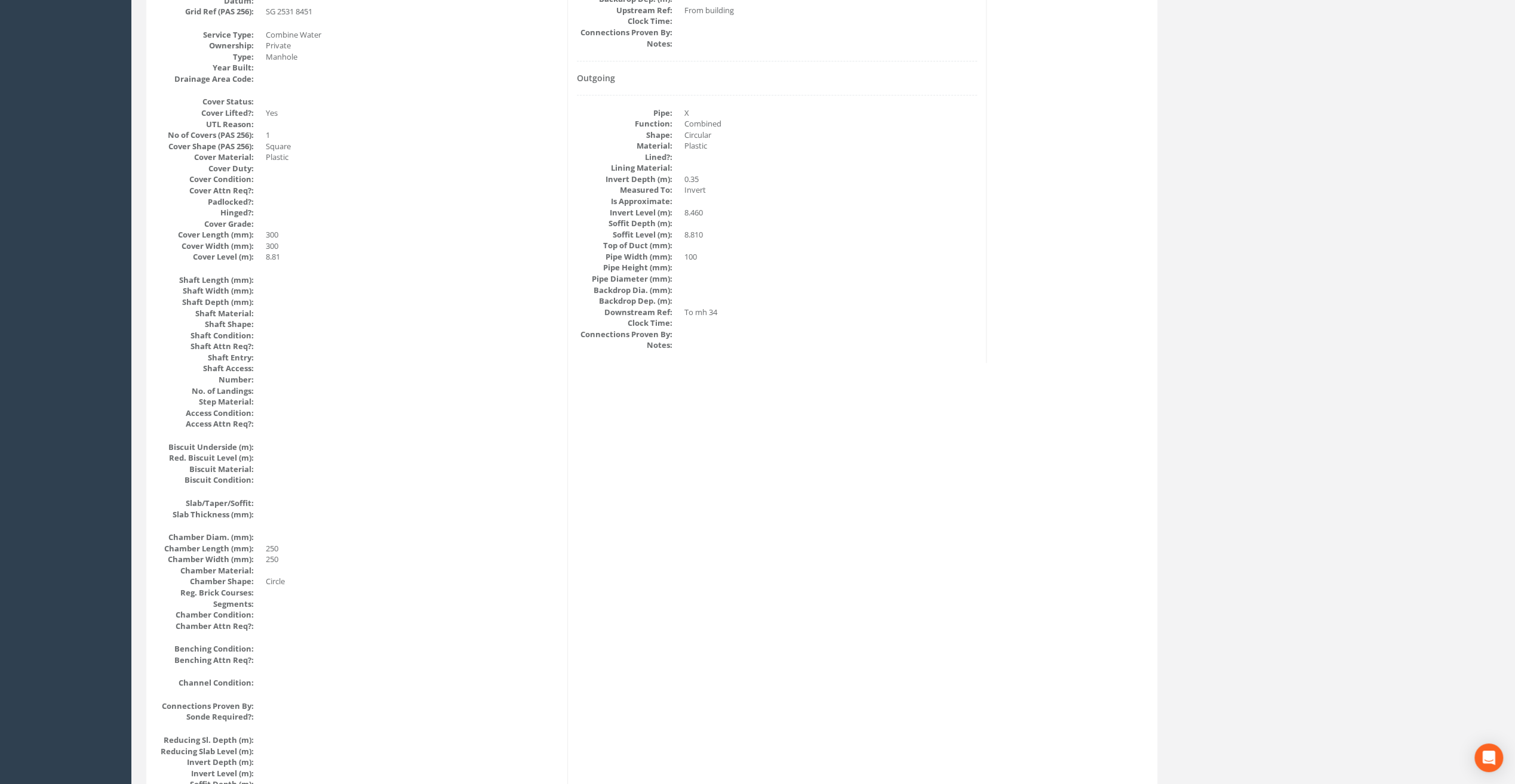
scroll to position [0, 0]
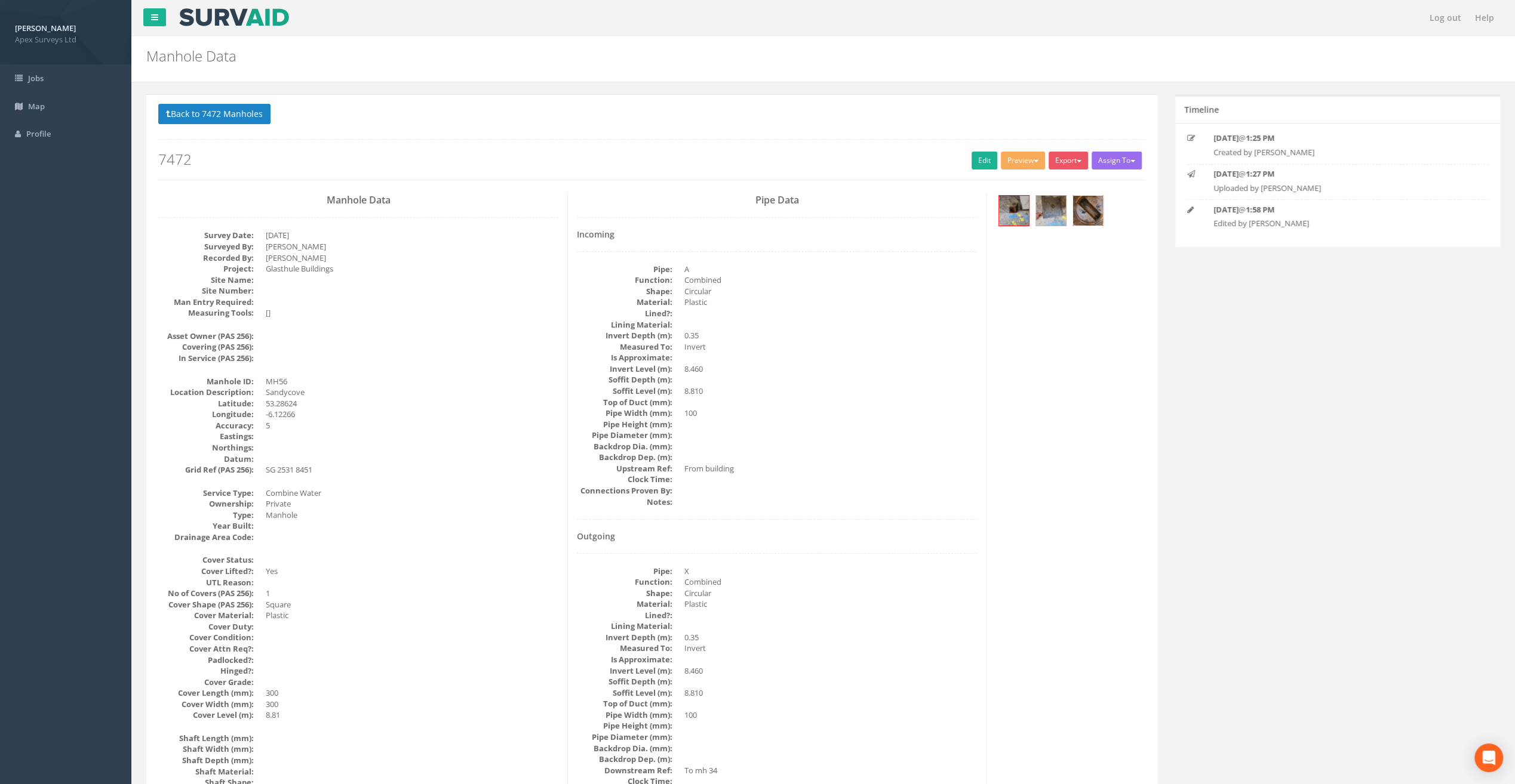
click at [1094, 210] on img at bounding box center [1087, 210] width 30 height 30
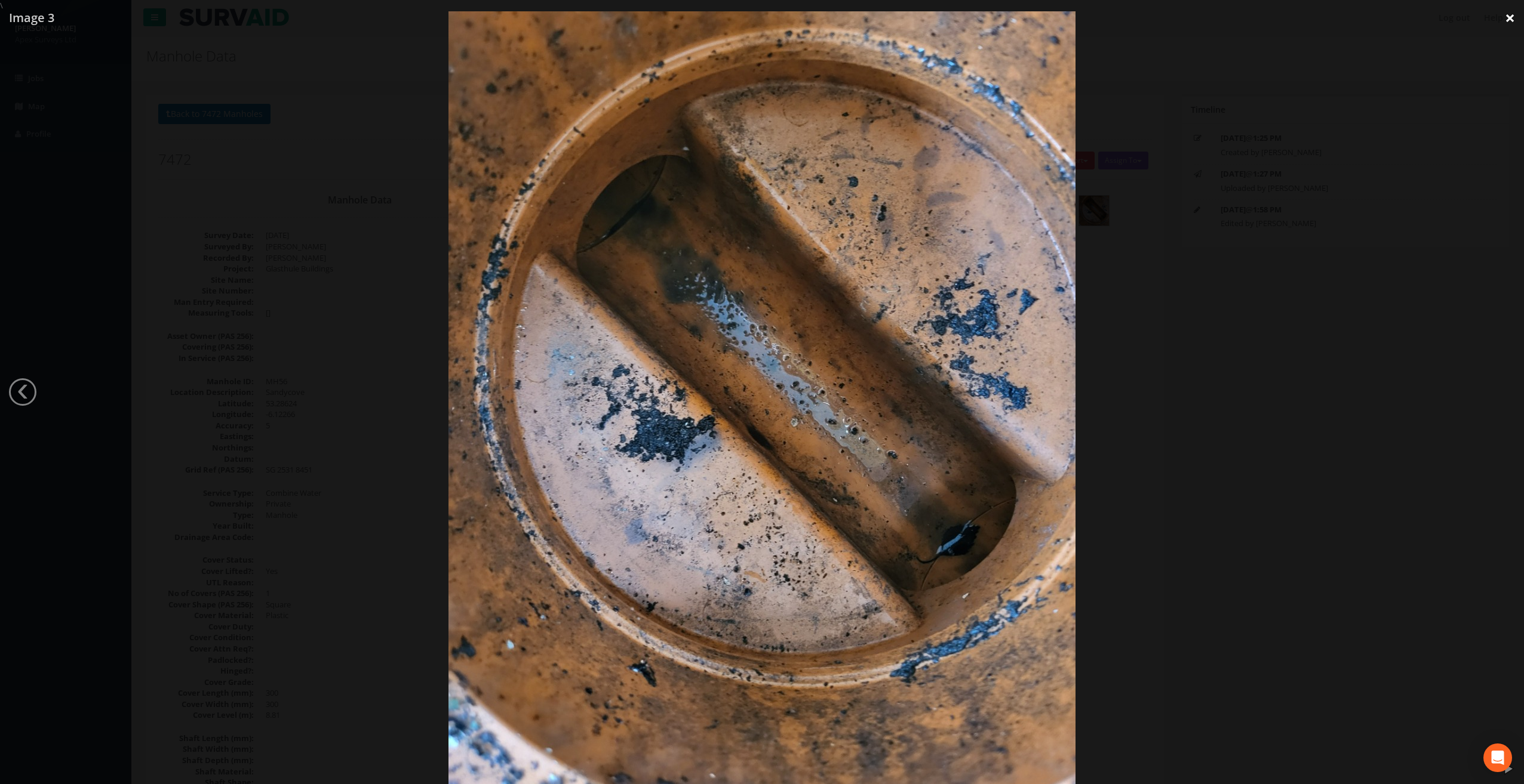
click at [1510, 17] on link "×" at bounding box center [1510, 17] width 28 height 35
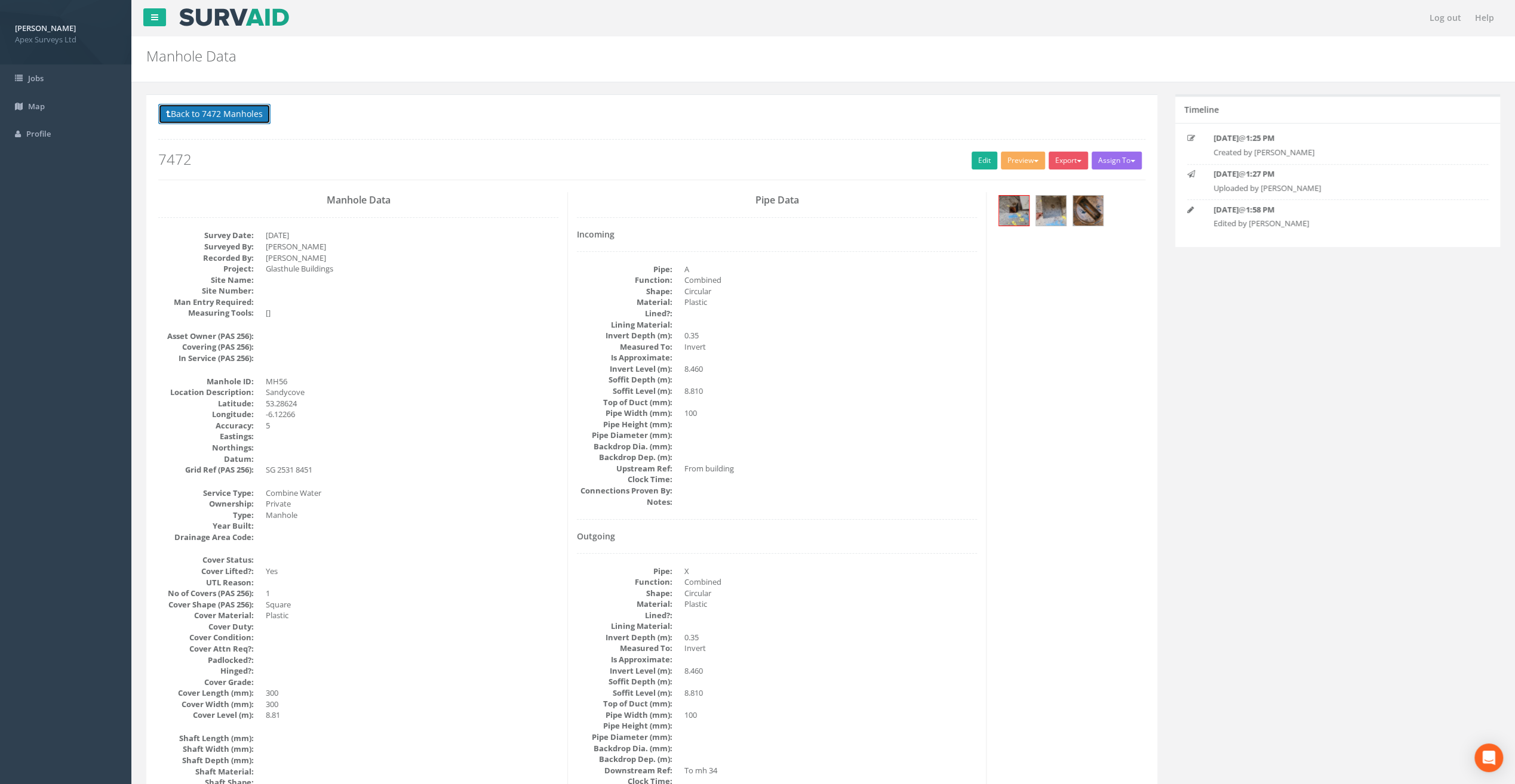
click at [236, 119] on button "Back to 7472 Manholes" at bounding box center [213, 114] width 112 height 20
